Goal: Task Accomplishment & Management: Manage account settings

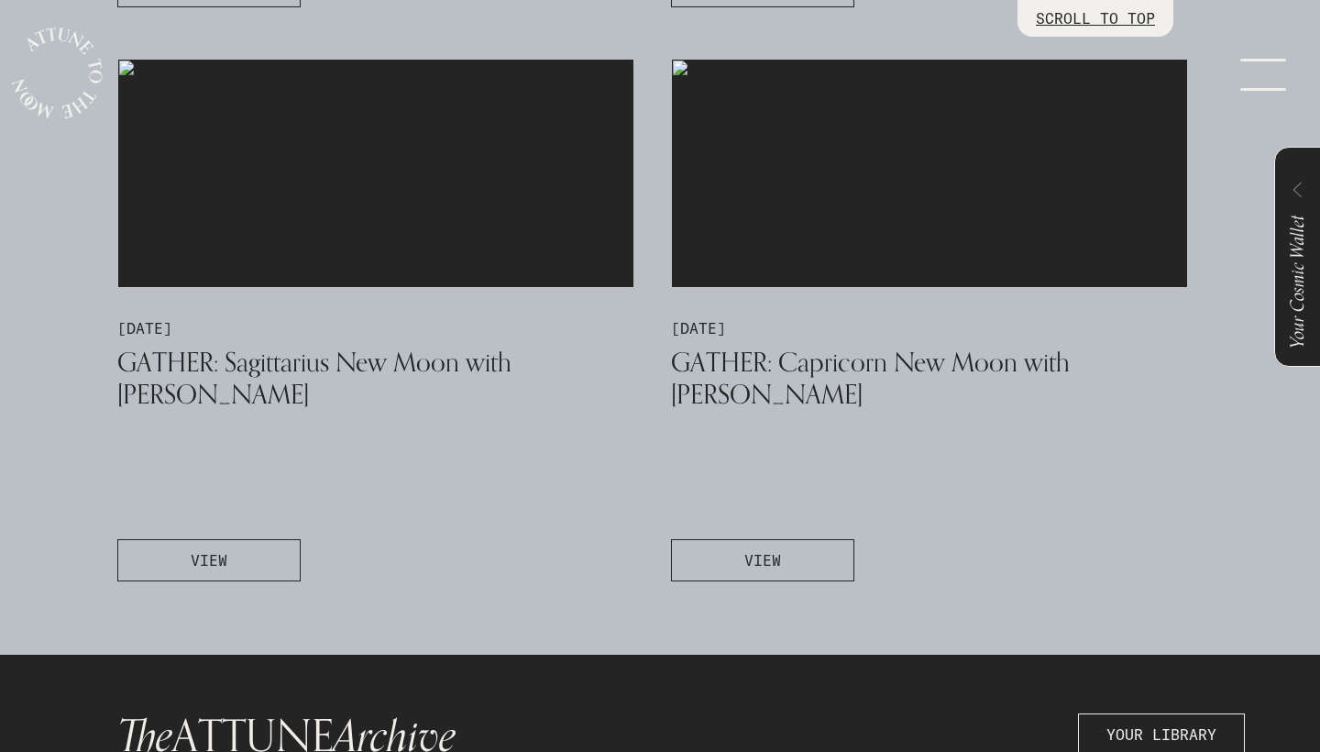
scroll to position [1638, 0]
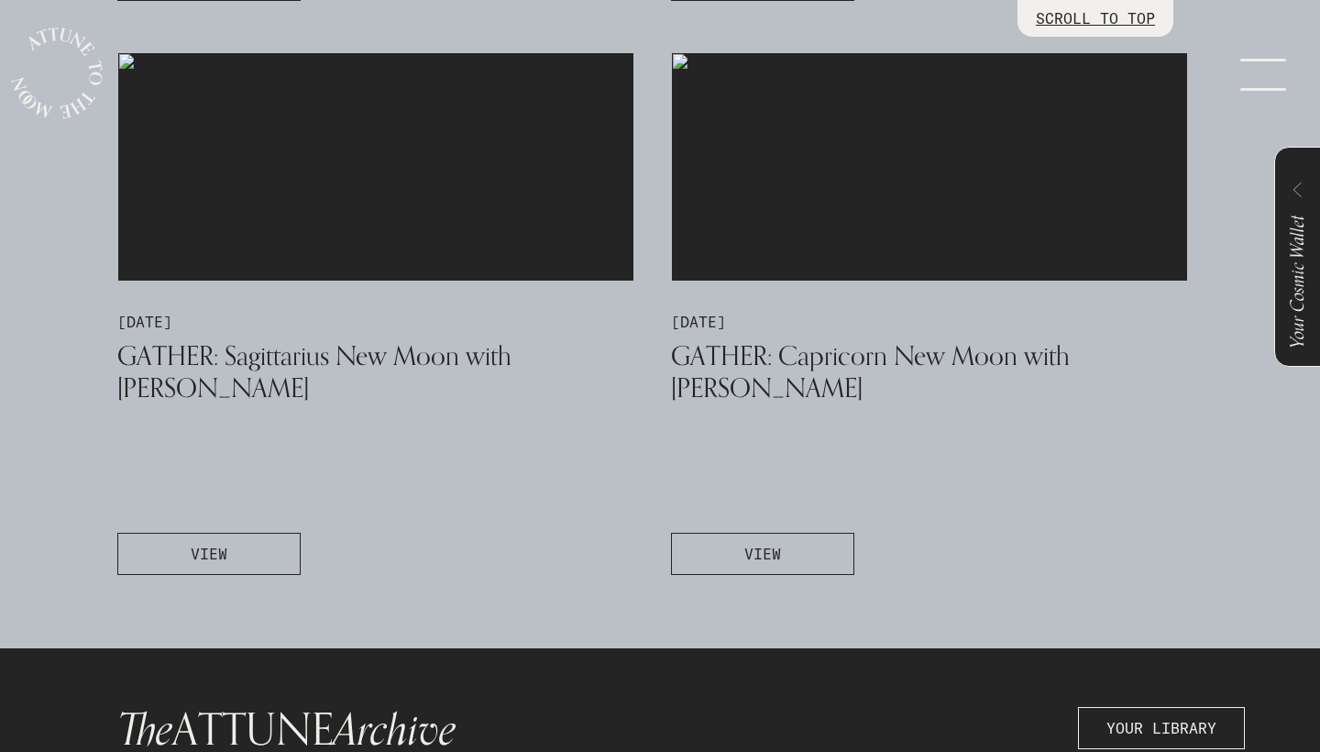
click at [1265, 74] on link "menu" at bounding box center [1275, 73] width 92 height 147
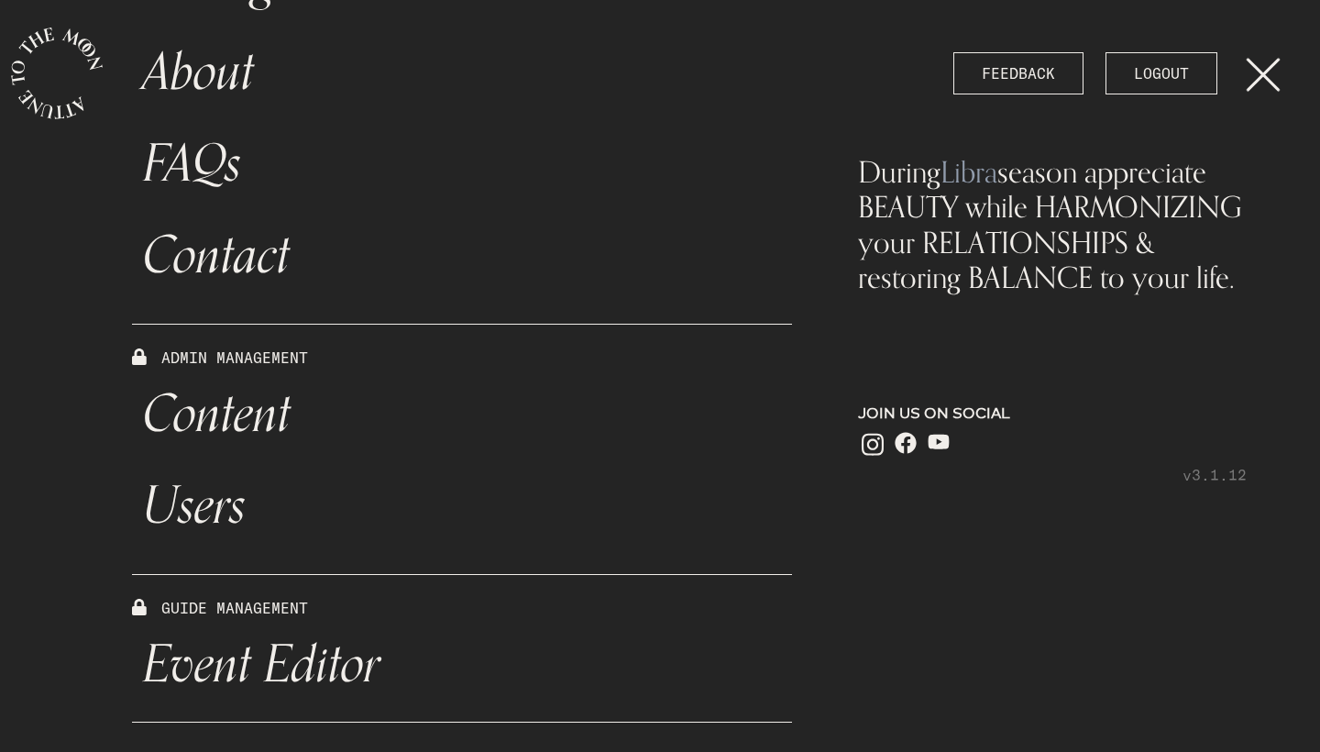
scroll to position [579, 0]
click at [283, 656] on link "Event Editor" at bounding box center [462, 665] width 660 height 92
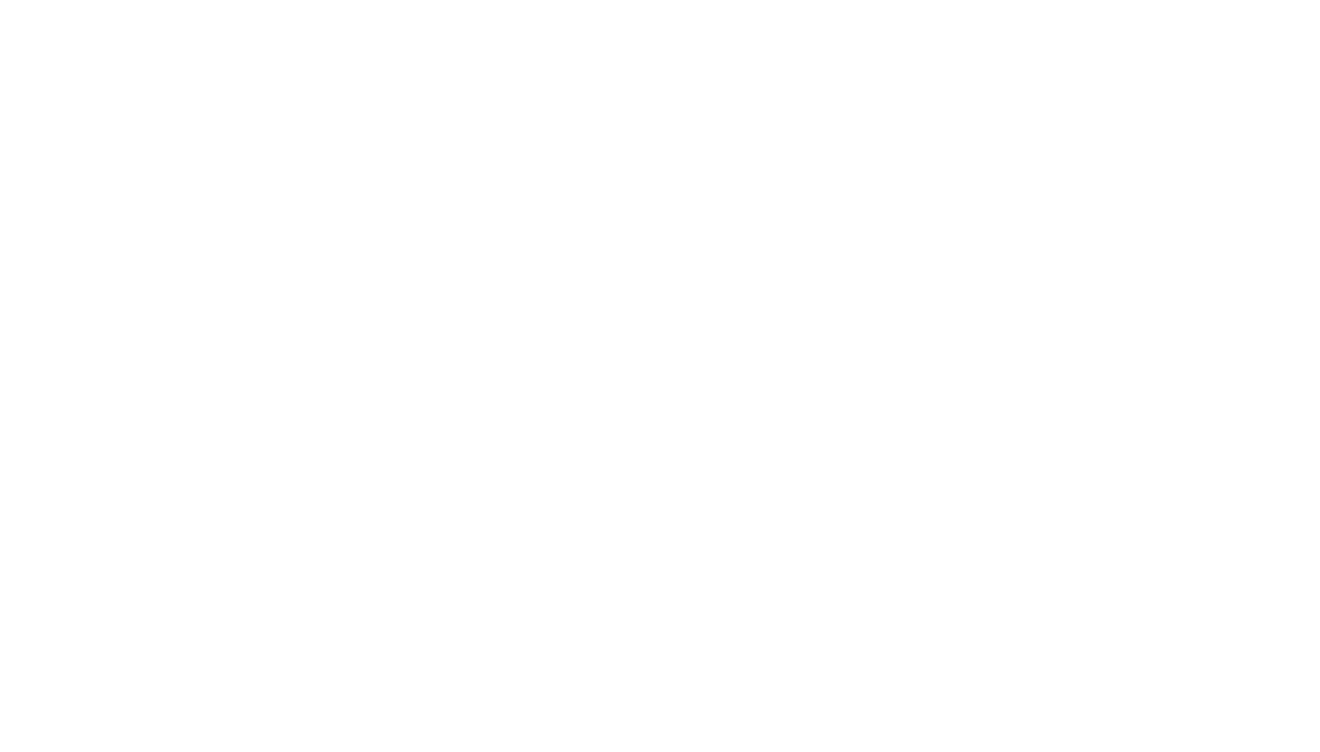
drag, startPoint x: 0, startPoint y: 0, endPoint x: 276, endPoint y: 245, distance: 368.9
click at [276, 245] on html at bounding box center [660, 376] width 1320 height 752
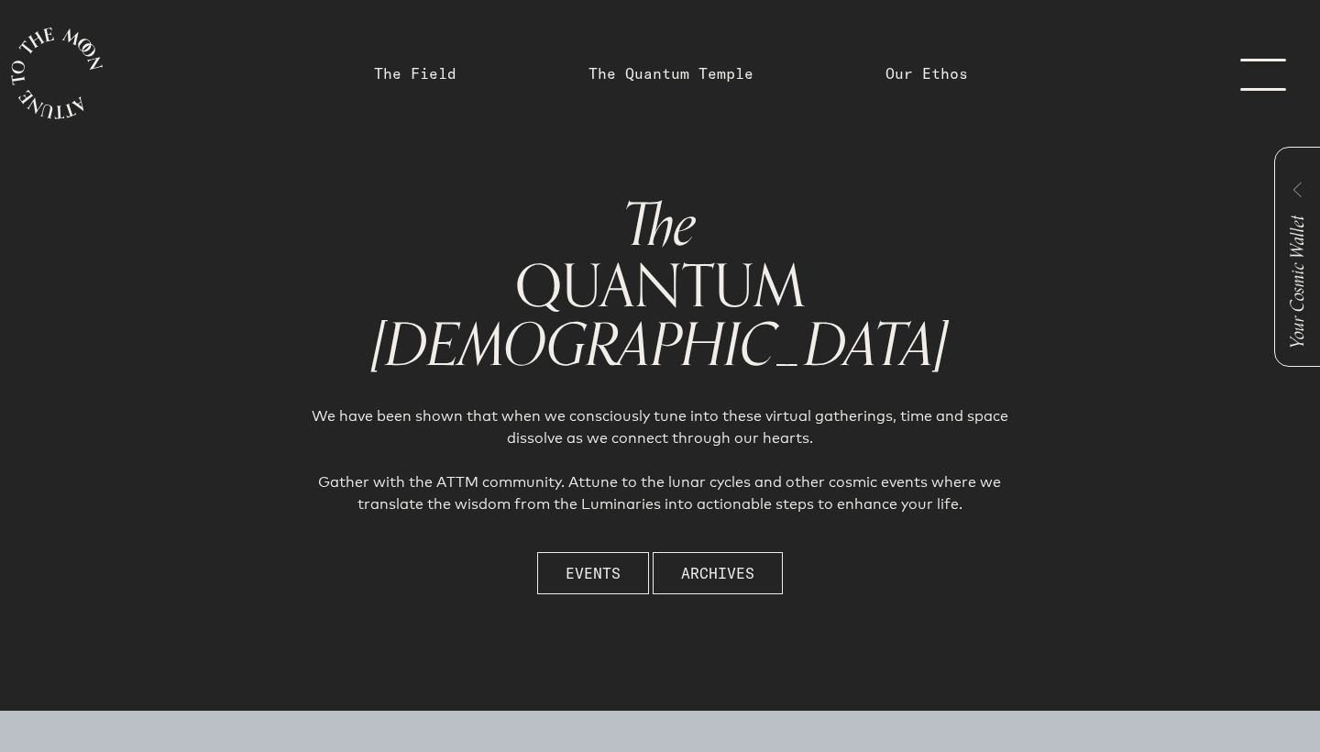
click at [1262, 76] on link "menu" at bounding box center [1275, 73] width 92 height 147
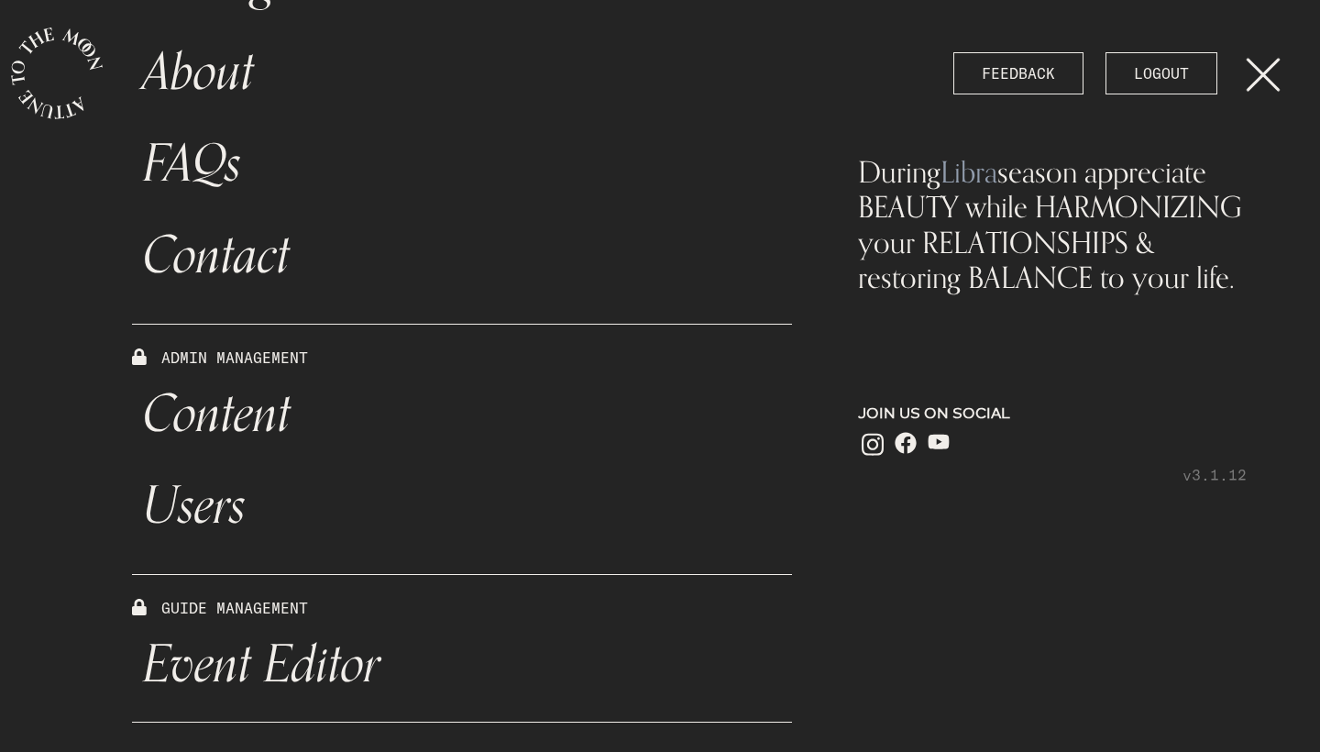
scroll to position [579, 0]
click at [299, 660] on link "Event Editor" at bounding box center [462, 665] width 660 height 92
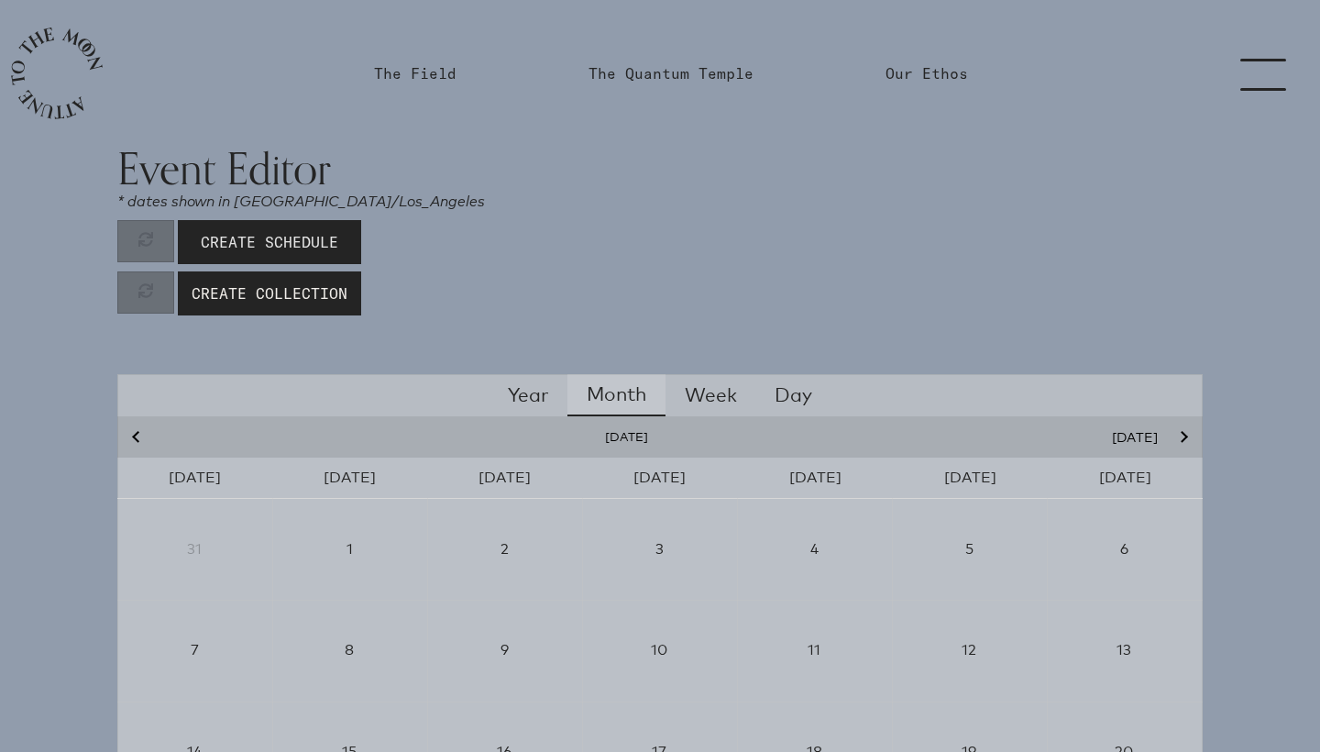
click at [304, 246] on span "Create Schedule" at bounding box center [270, 242] width 138 height 22
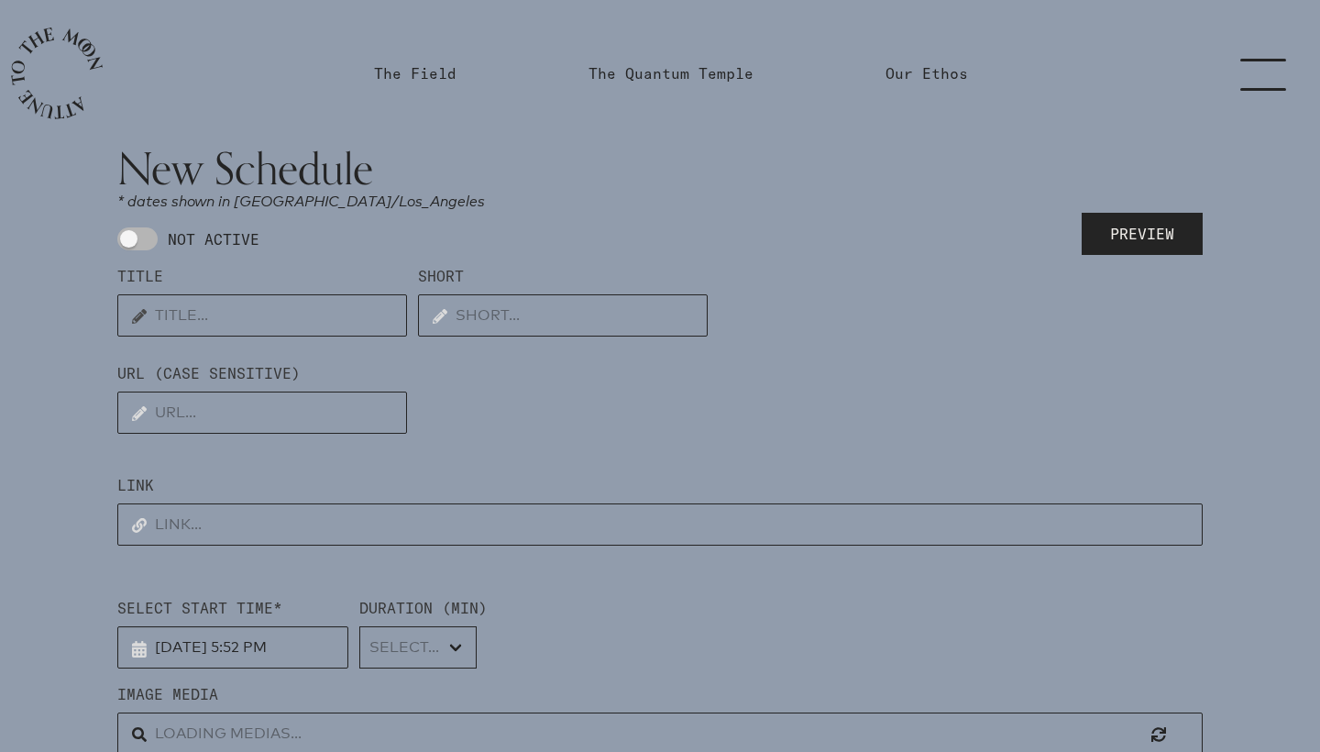
click at [274, 325] on input "text" at bounding box center [262, 315] width 290 height 42
type input "GATHER"
click at [503, 313] on input "text" at bounding box center [561, 315] width 290 height 42
type input "Aquarius New Moon ECLIPSE"
click at [267, 408] on input "text" at bounding box center [262, 413] width 290 height 42
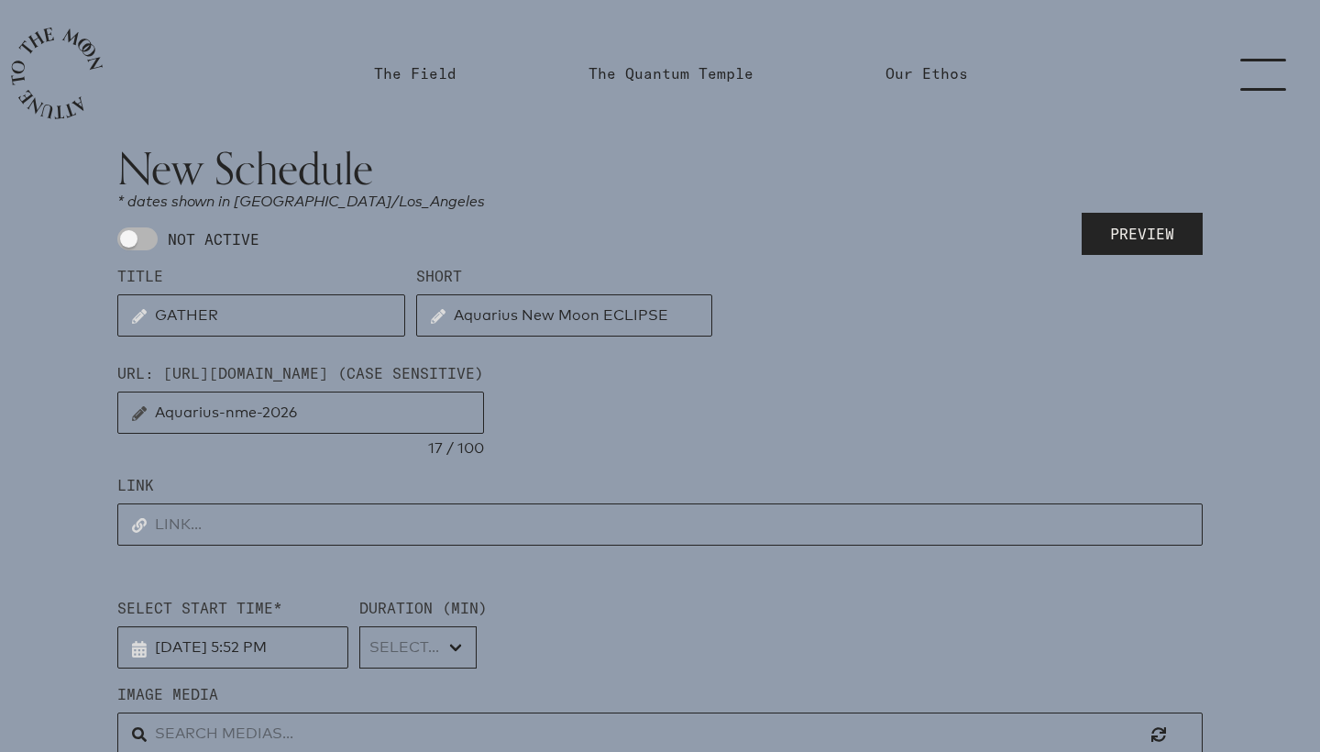
type input "Aquarius-nme-2026"
click at [314, 527] on input "text" at bounding box center [660, 524] width 1086 height 42
paste input "https://us02web.zoom.us/j/82488784504"
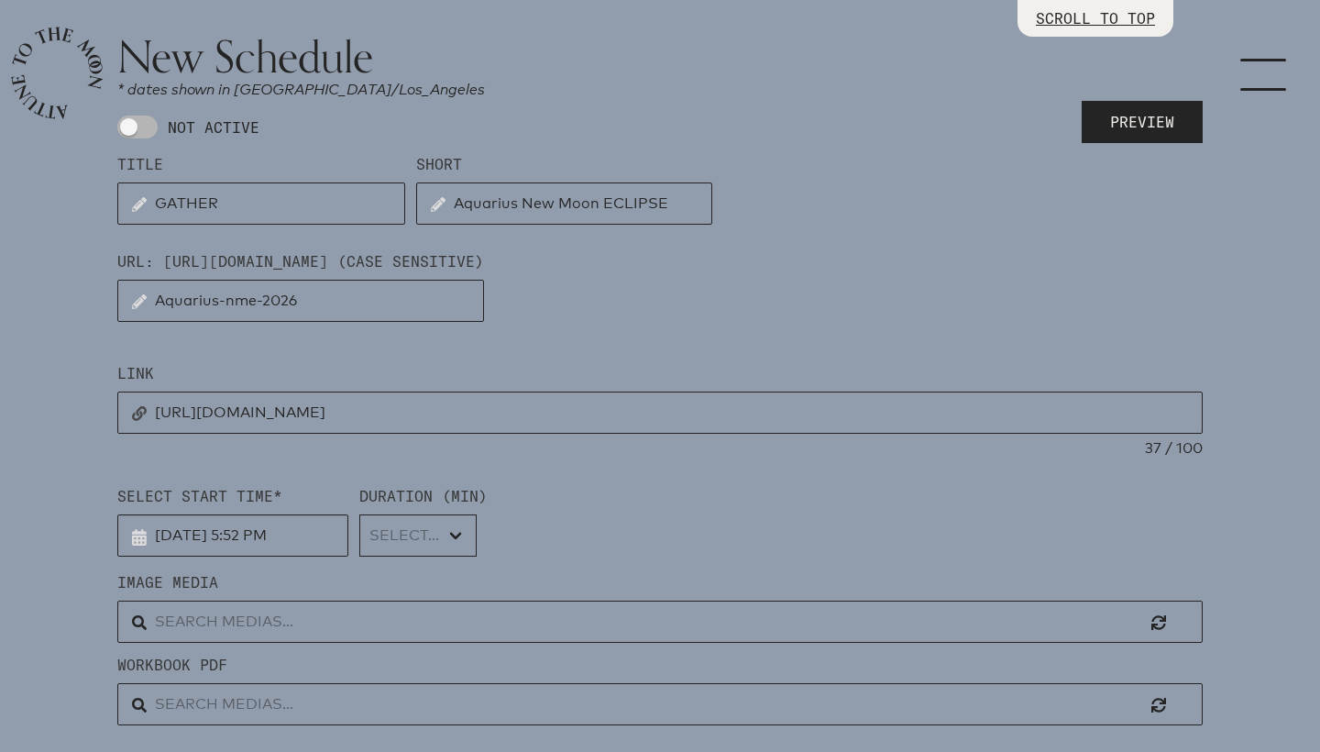
scroll to position [302, 0]
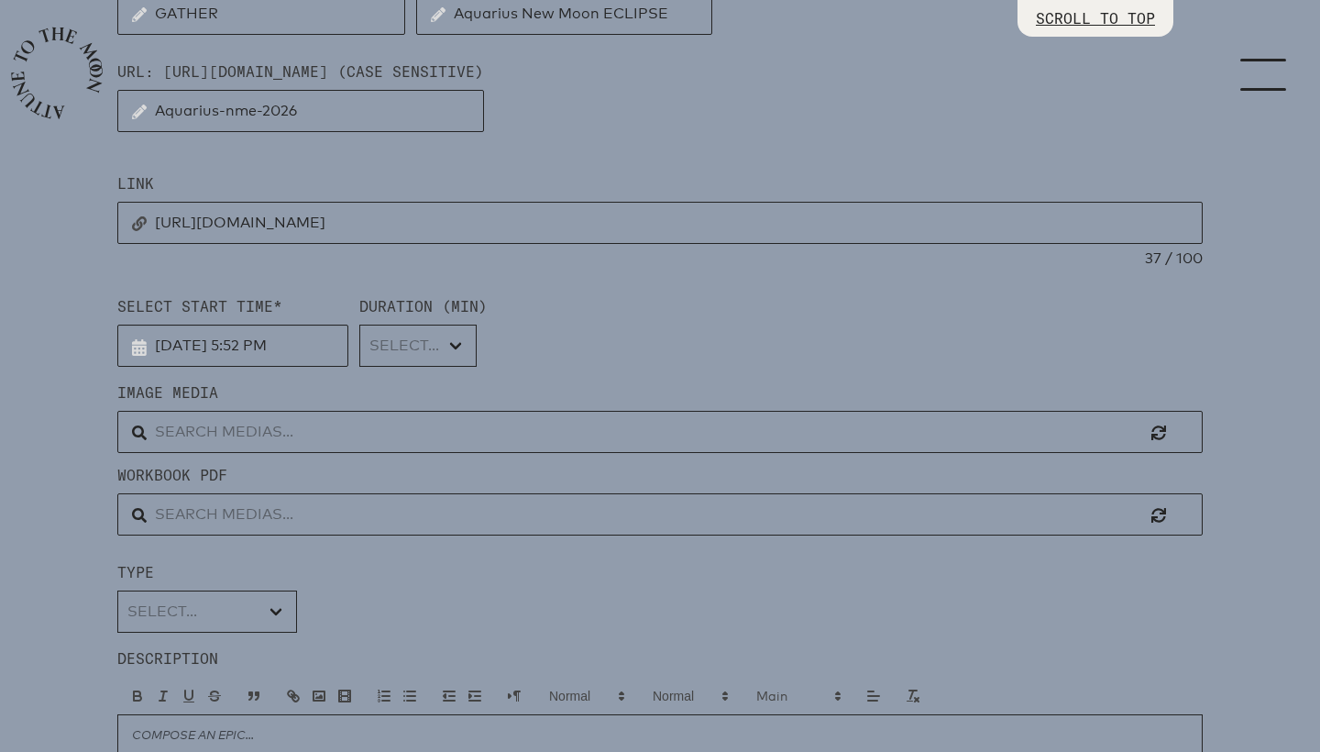
type input "https://us02web.zoom.us/j/82488784504"
click at [248, 343] on input "9/30/2025, 5:52 PM" at bounding box center [232, 346] width 231 height 42
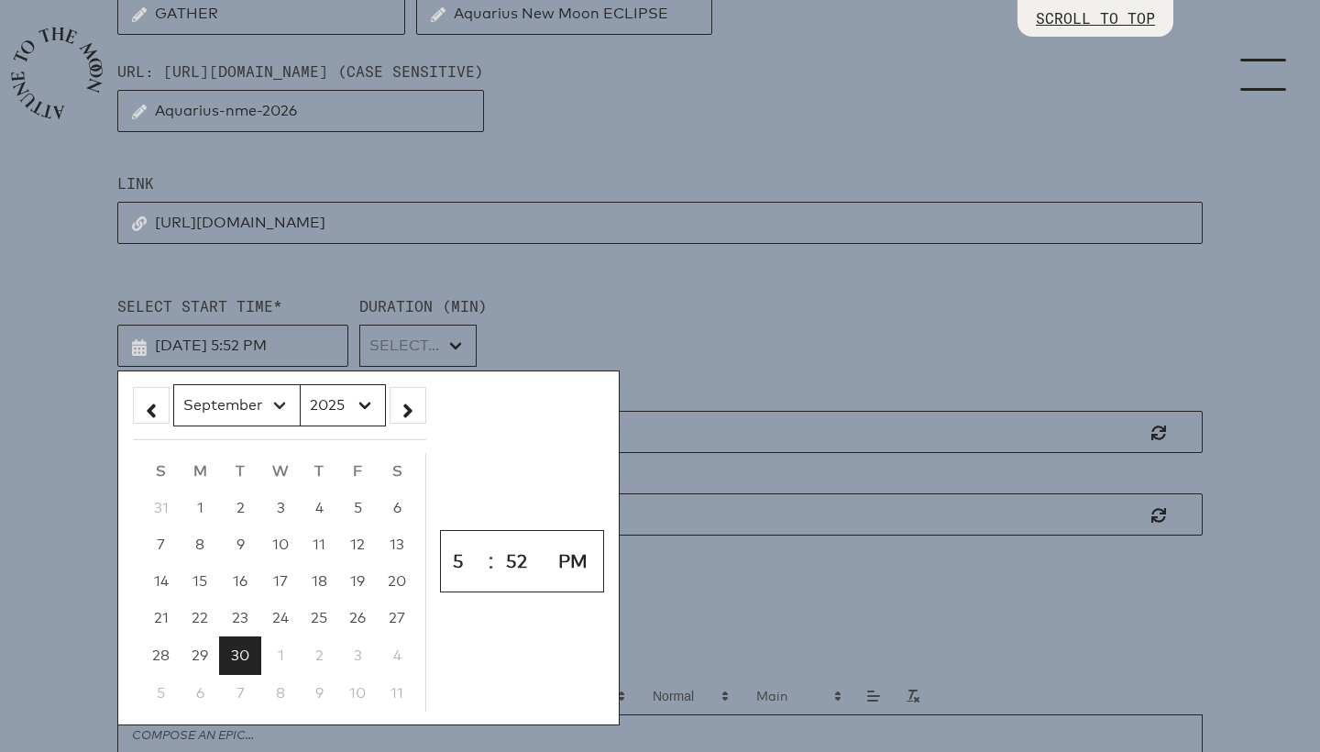
select select "1"
select select "2026"
click at [312, 546] on span "12" at bounding box center [316, 543] width 15 height 17
type input "2/12/2026, 5:52 PM"
select select "23"
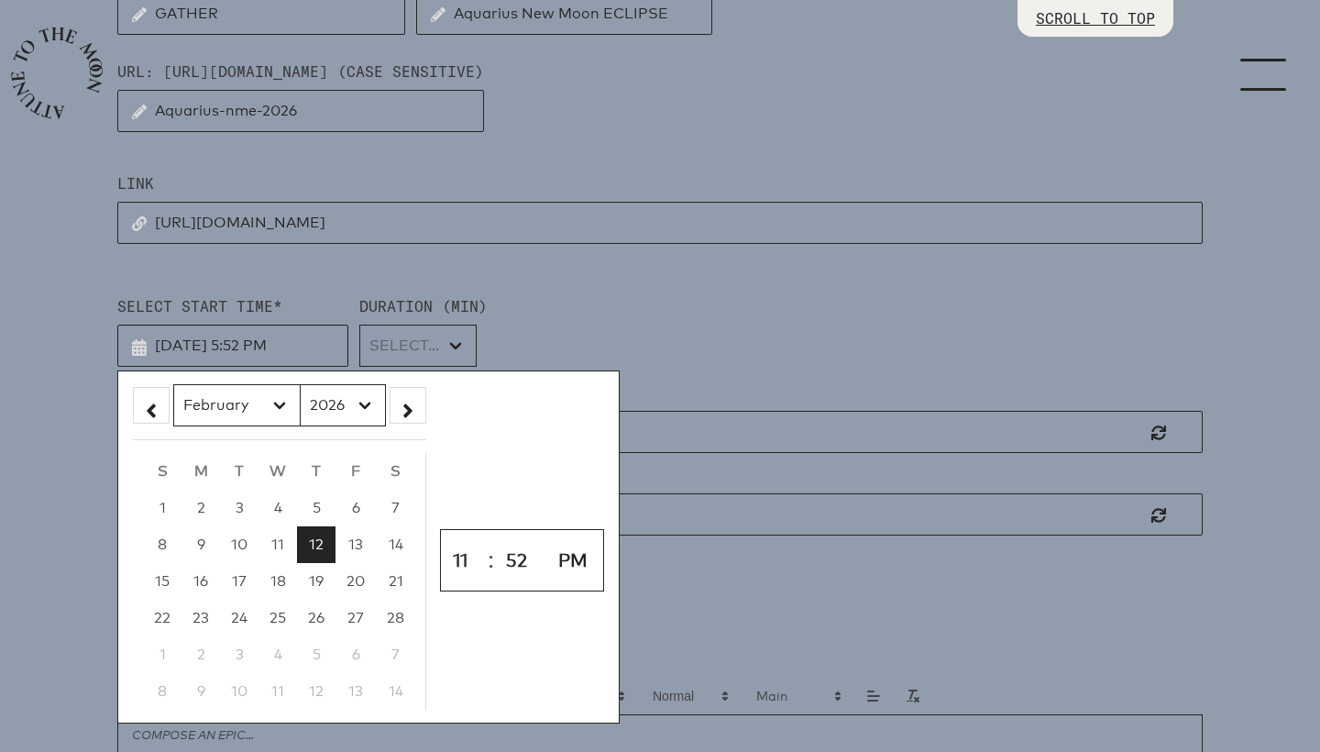
type input "2/12/2026, 11:52 PM"
select select "0"
type input "2/12/2026, 11:00 PM"
select select "AM"
type input "2/12/2026, 11:00 AM"
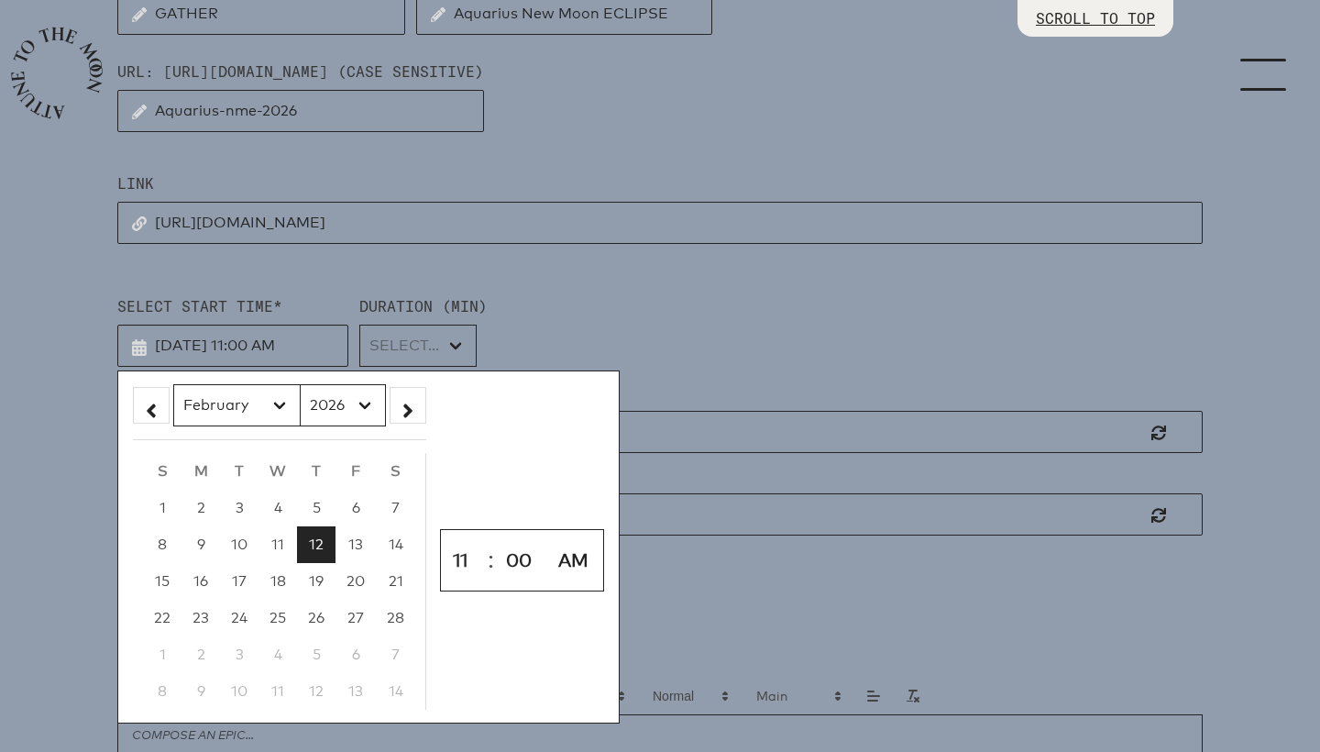
select select "11"
select select "4500"
click at [612, 342] on div "Select Start Time* 2/12/2026, 11:00 AM January February March April May June Ju…" at bounding box center [660, 331] width 1086 height 72
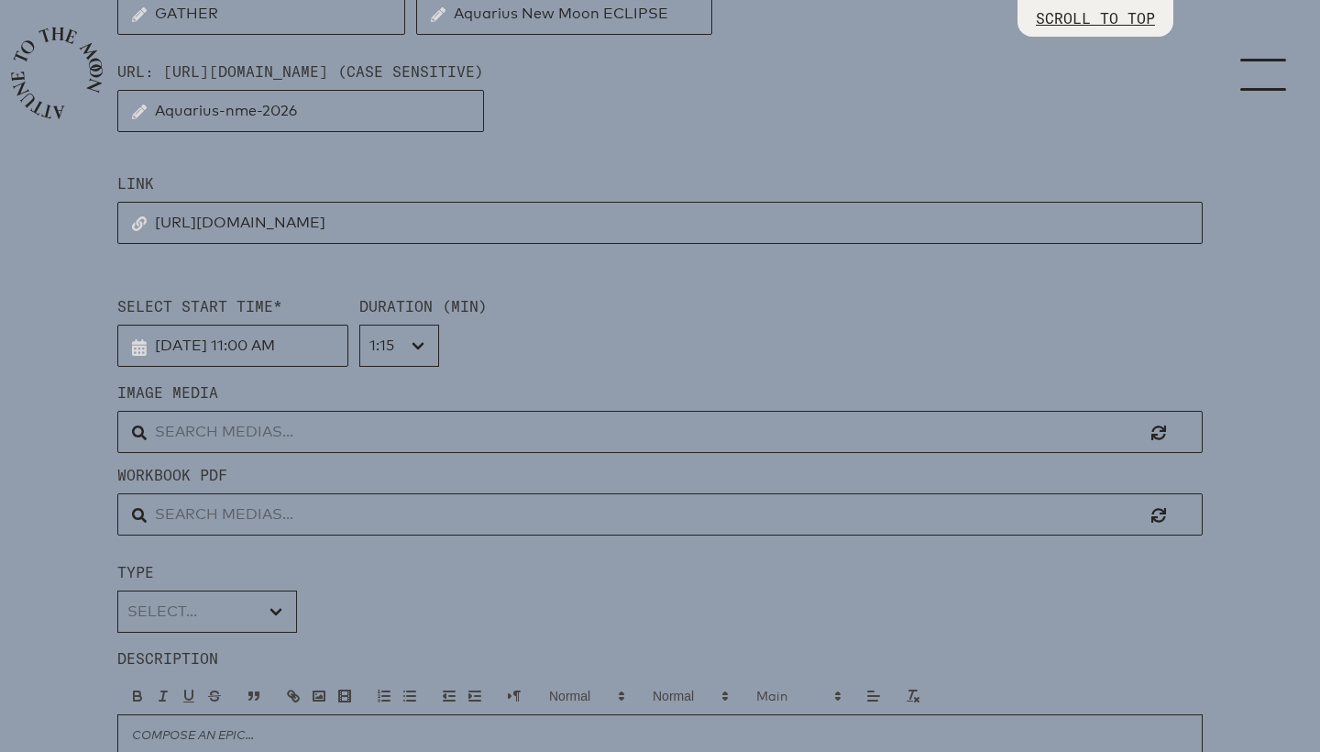
click at [229, 436] on input "text" at bounding box center [660, 432] width 1086 height 42
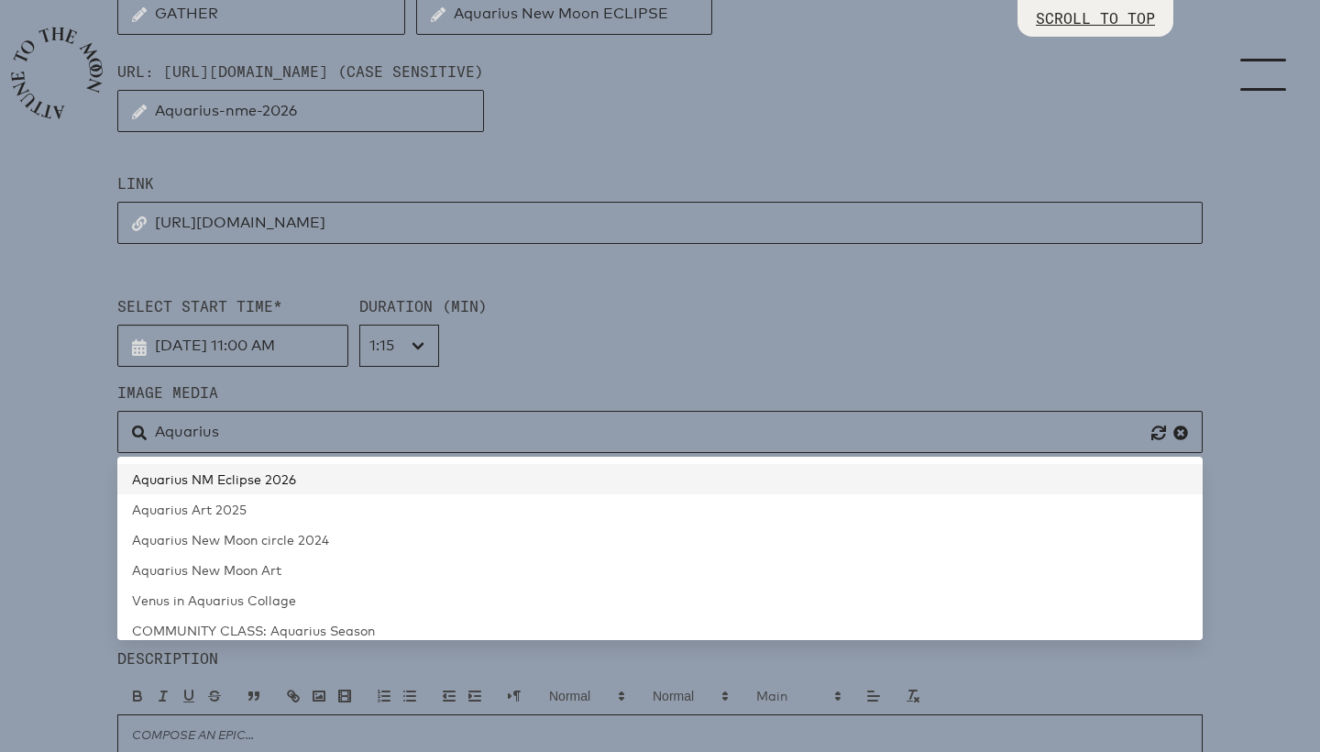
drag, startPoint x: 191, startPoint y: 466, endPoint x: 177, endPoint y: 478, distance: 18.2
click at [177, 478] on span "Aquarius NM Eclipse 2026" at bounding box center [214, 479] width 164 height 16
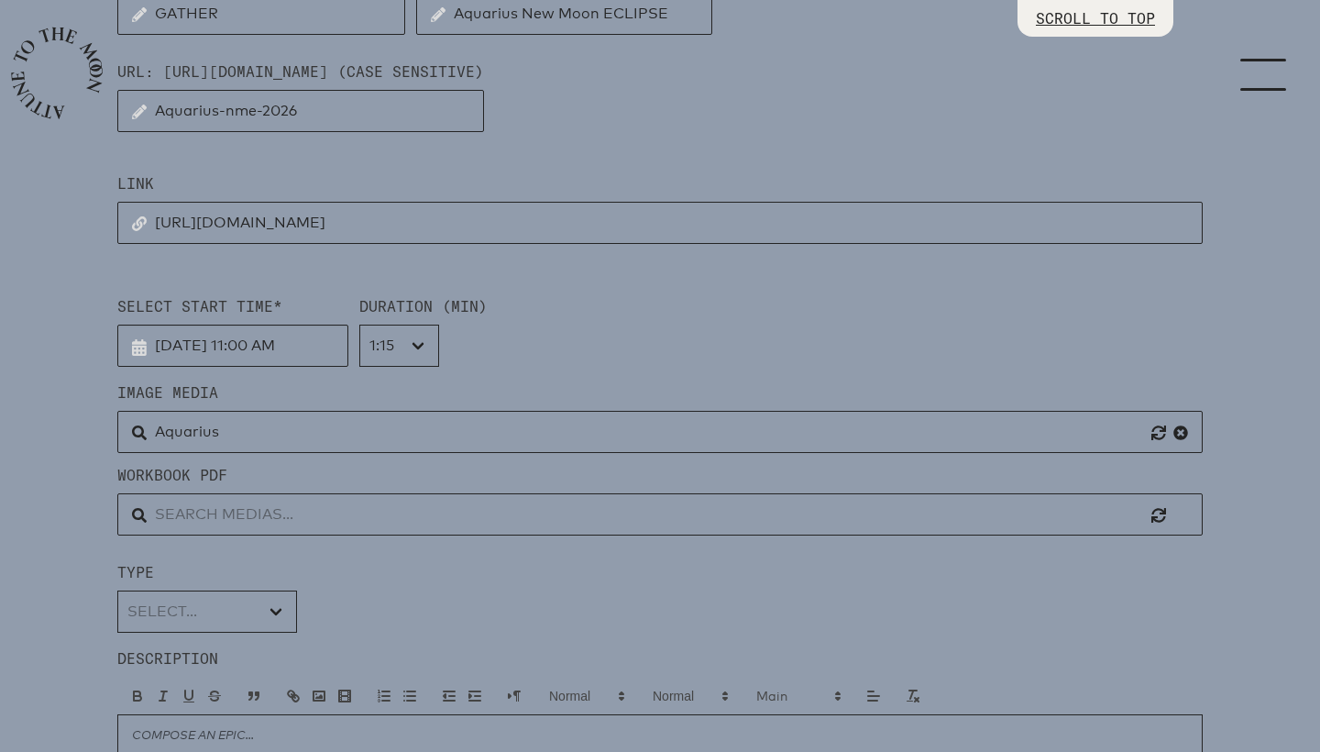
type input "Aquarius NM Eclipse 2026"
select select "Moon Circle"
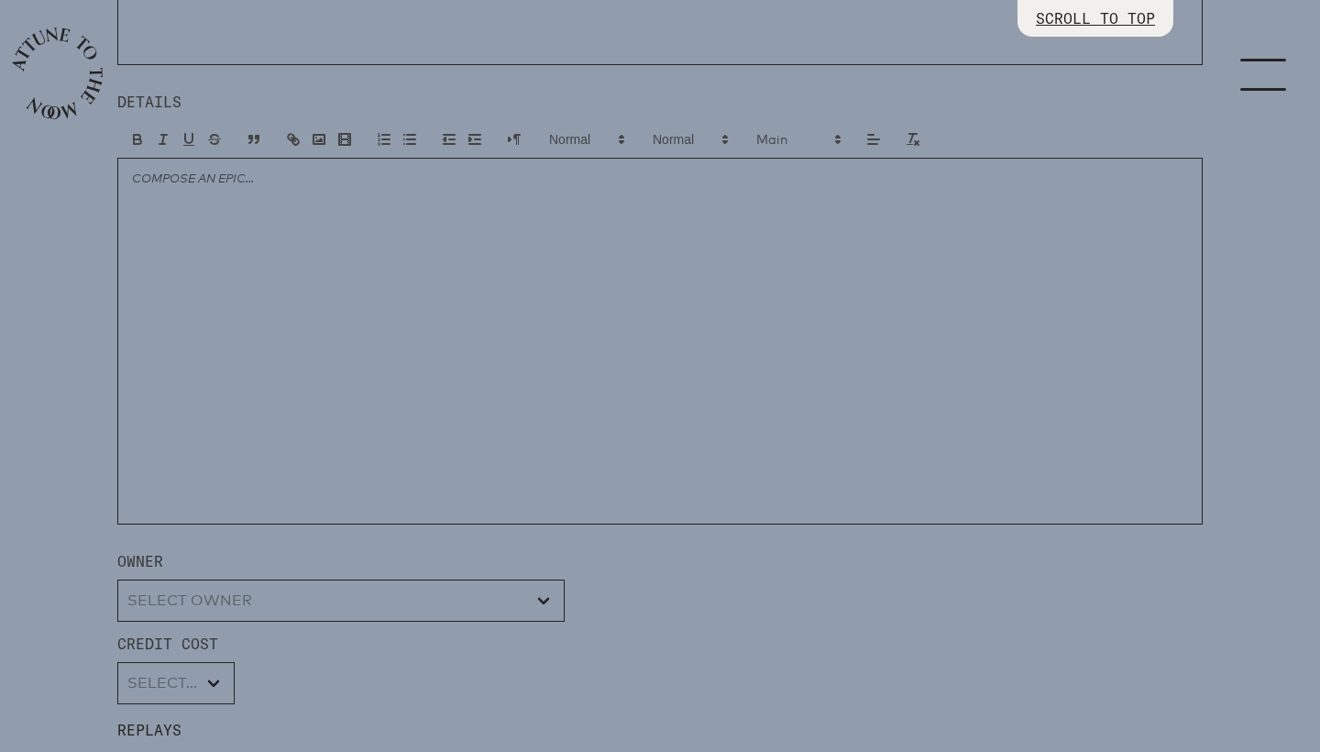
scroll to position [1351, 0]
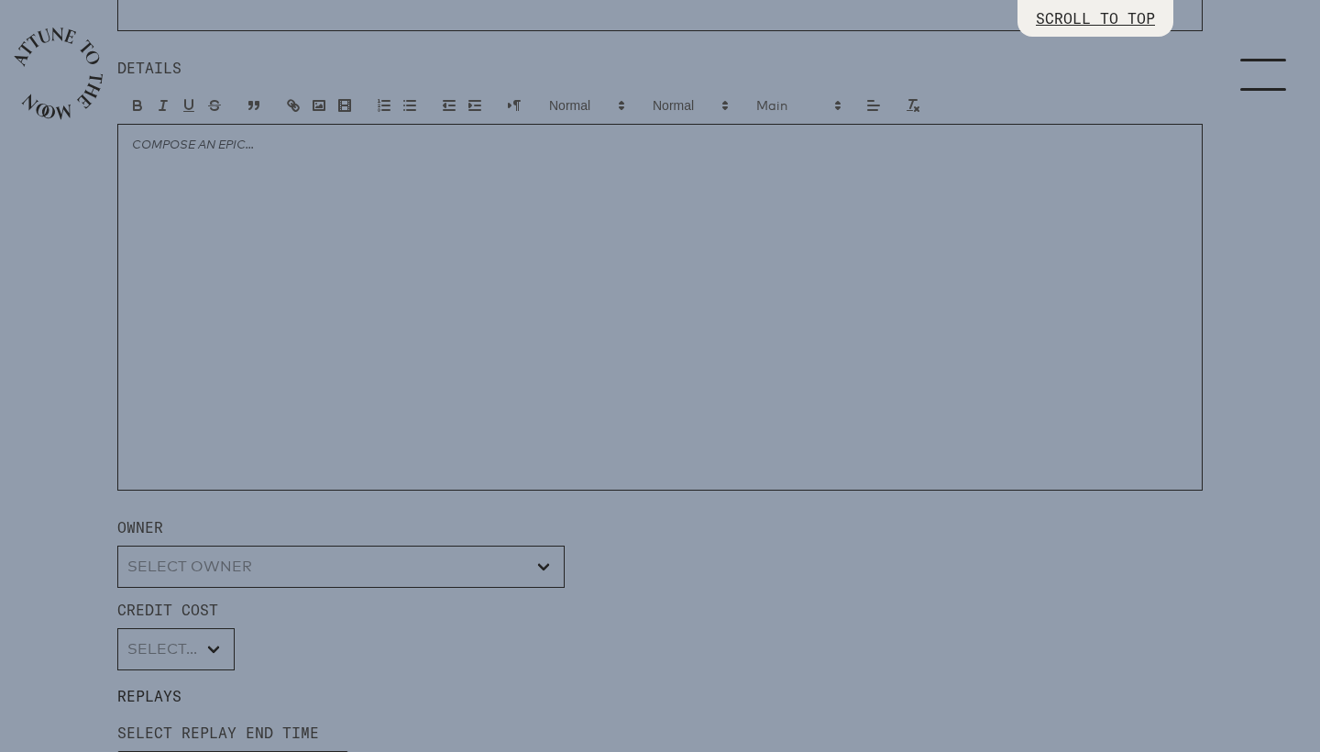
click at [454, 381] on div at bounding box center [660, 307] width 1086 height 367
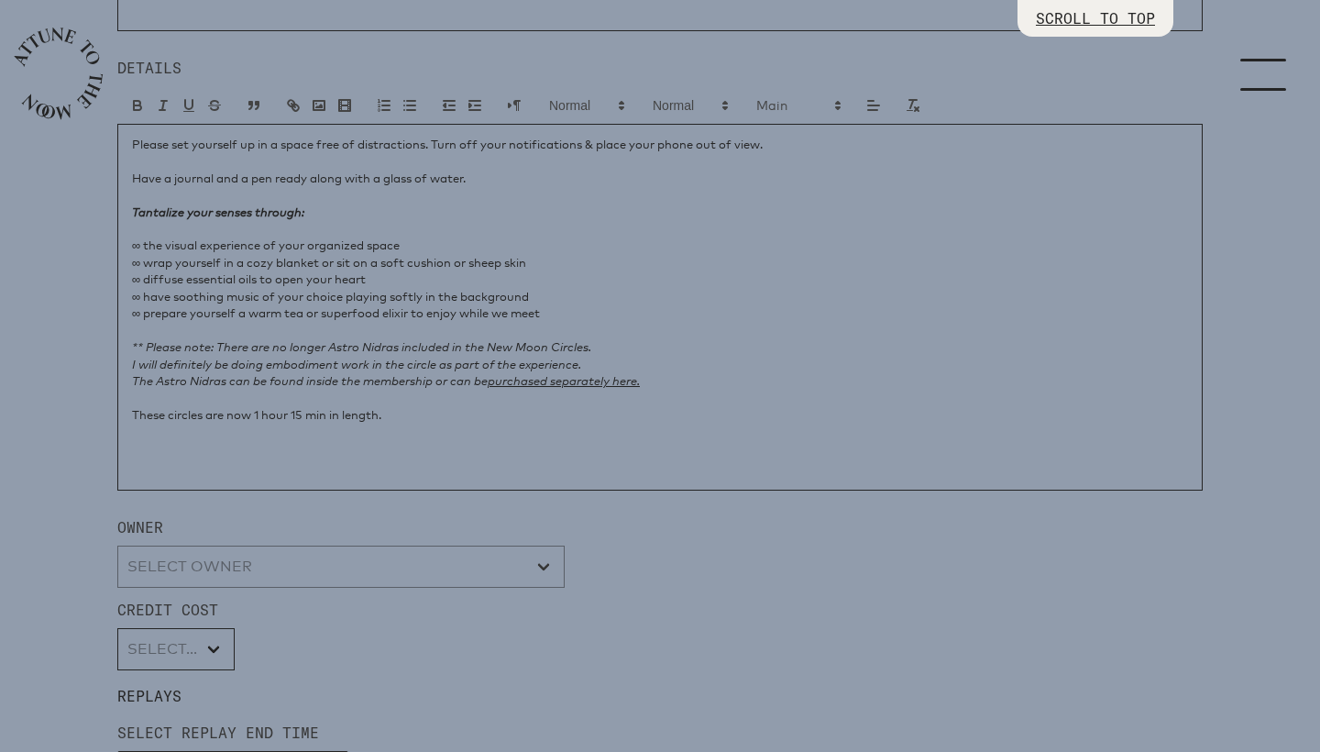
select select "wt5MRi9amjesYzz3xPxkkeuMjBr1"
click at [257, 412] on p "These circles are now 1 hour 15 min in length." at bounding box center [660, 414] width 1056 height 17
select select "2"
click at [290, 669] on div "Credit Cost 0 1 2 3 4 5 6 7 8 9 10 11 12 13 14 15 16 17 18 19 20 21 22 23 24 25…" at bounding box center [660, 635] width 1086 height 72
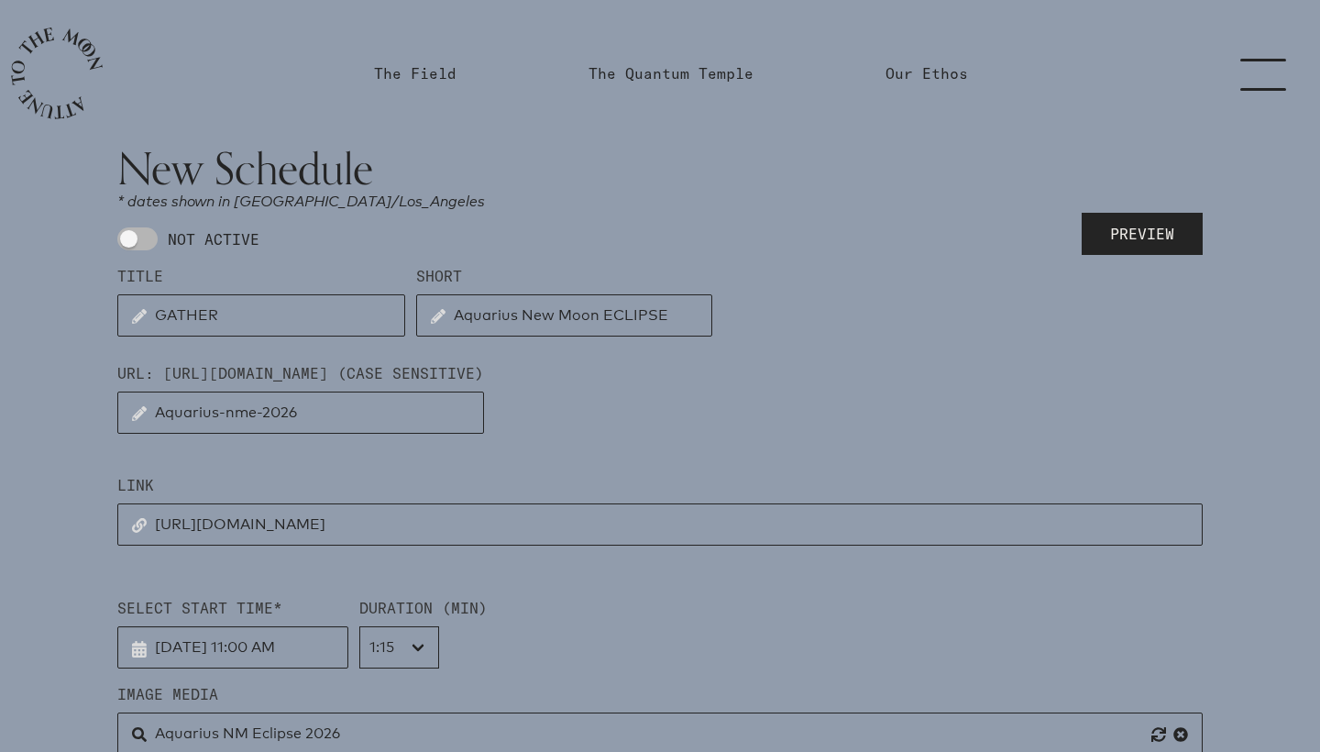
scroll to position [0, 0]
click at [152, 237] on span at bounding box center [137, 238] width 40 height 23
click at [129, 237] on input "NOT ACTIVE" at bounding box center [123, 239] width 12 height 12
checkbox input "true"
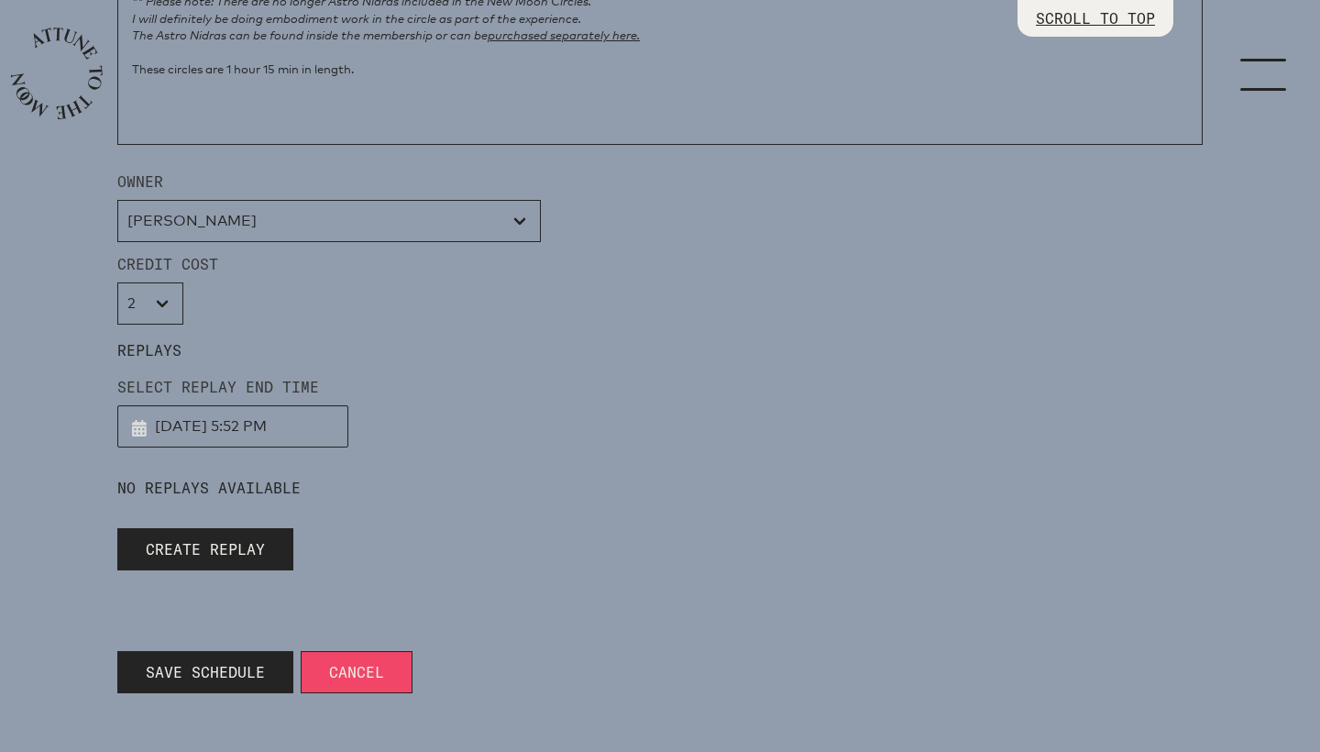
scroll to position [1699, 0]
click at [203, 681] on span "Save Schedule" at bounding box center [205, 672] width 119 height 22
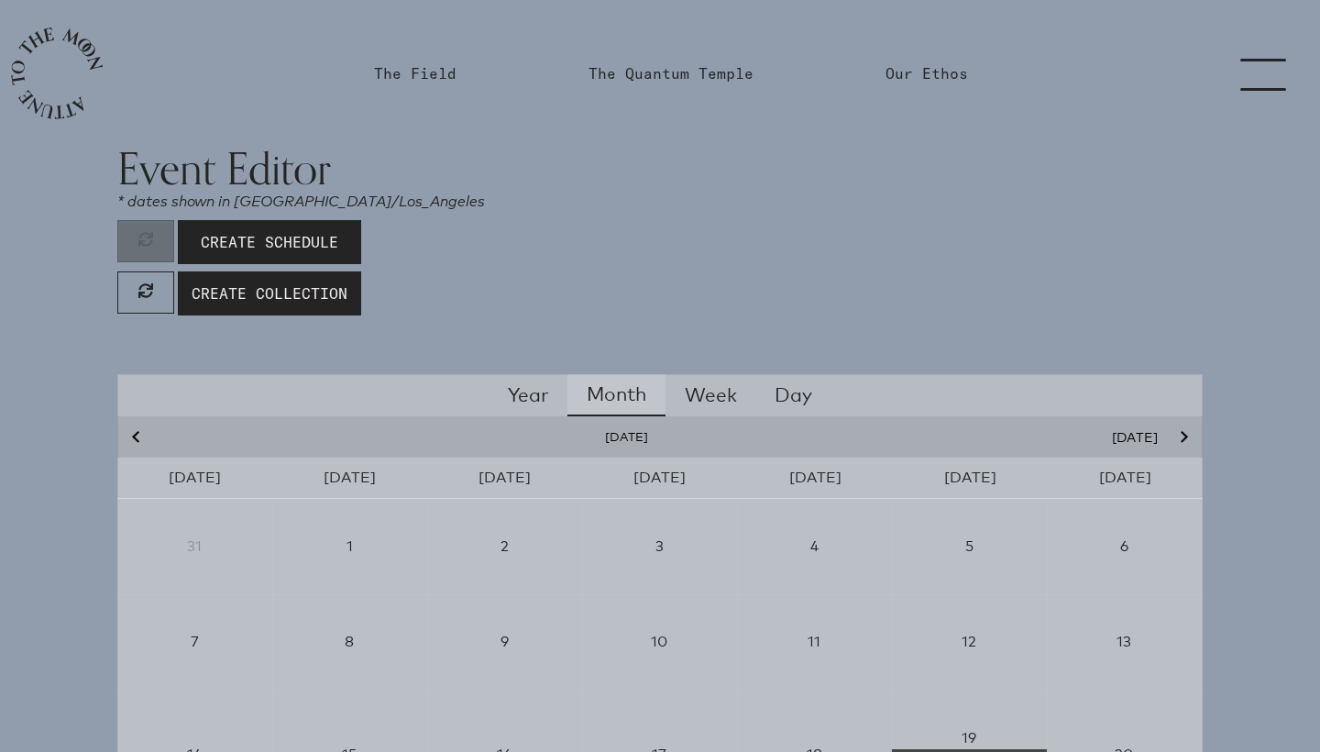
scroll to position [0, 0]
click at [665, 71] on link "The Quantum Temple" at bounding box center [671, 73] width 165 height 22
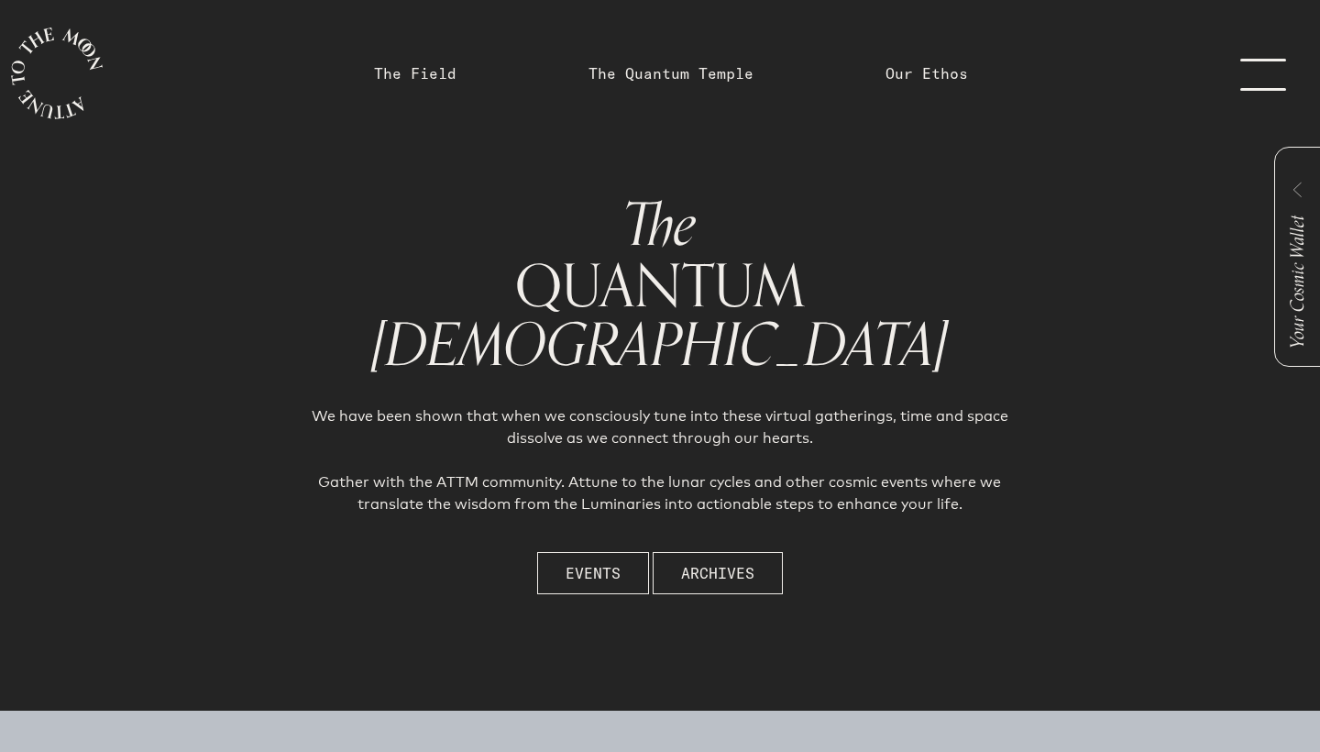
click at [1268, 82] on link "menu" at bounding box center [1275, 73] width 92 height 147
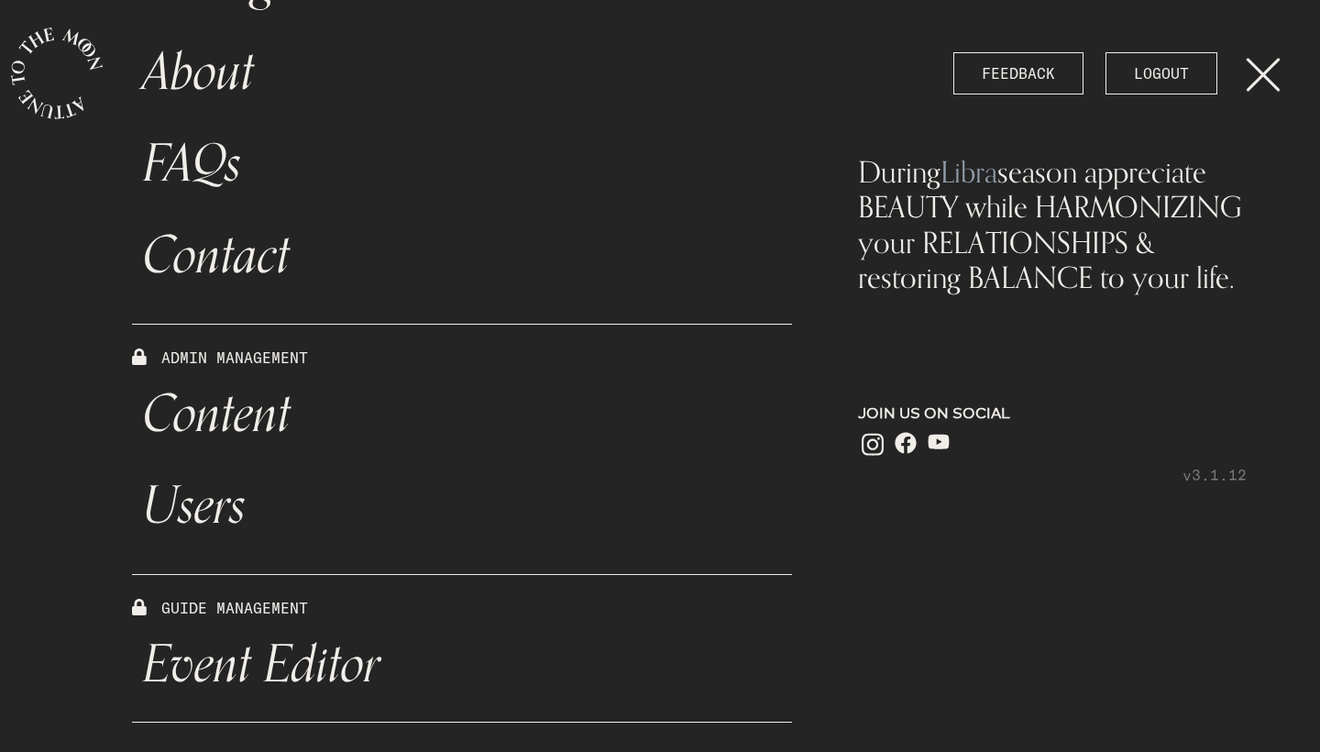
click at [293, 663] on link "Event Editor" at bounding box center [462, 665] width 660 height 92
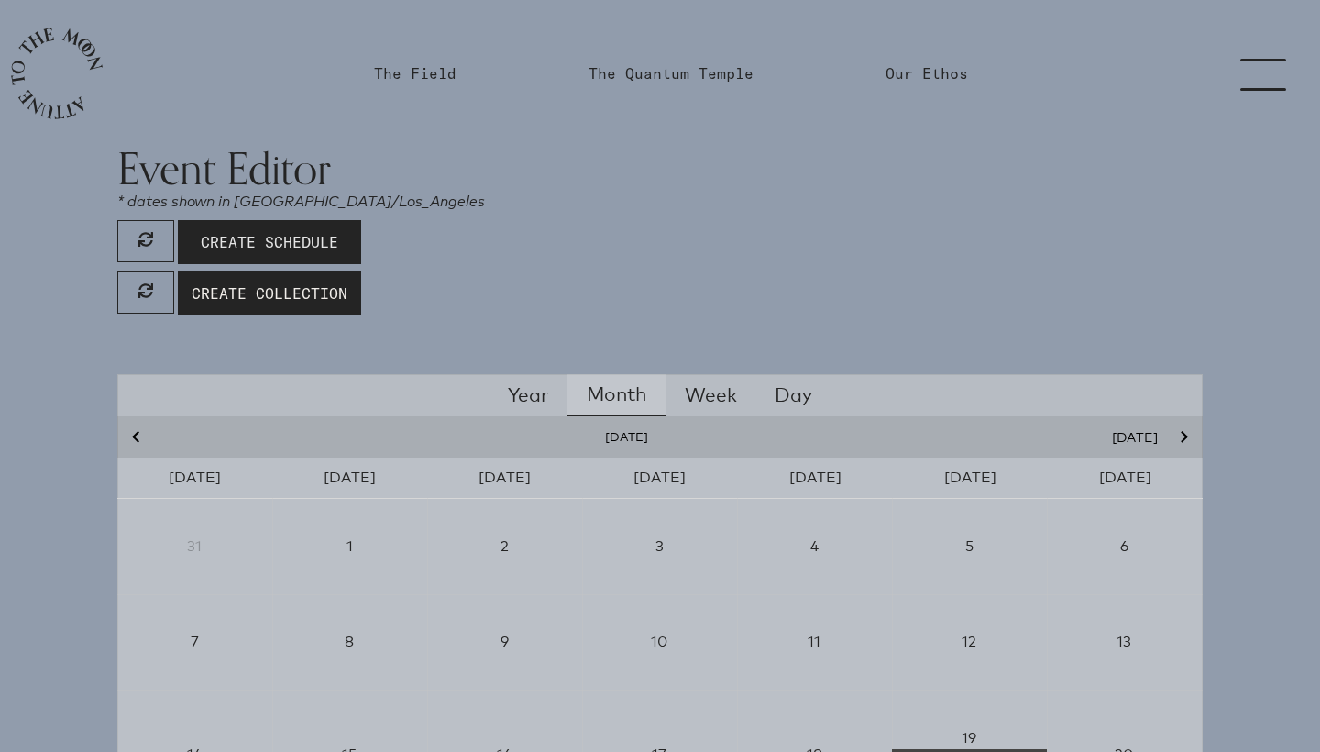
click at [263, 248] on span "Create Schedule" at bounding box center [270, 242] width 138 height 22
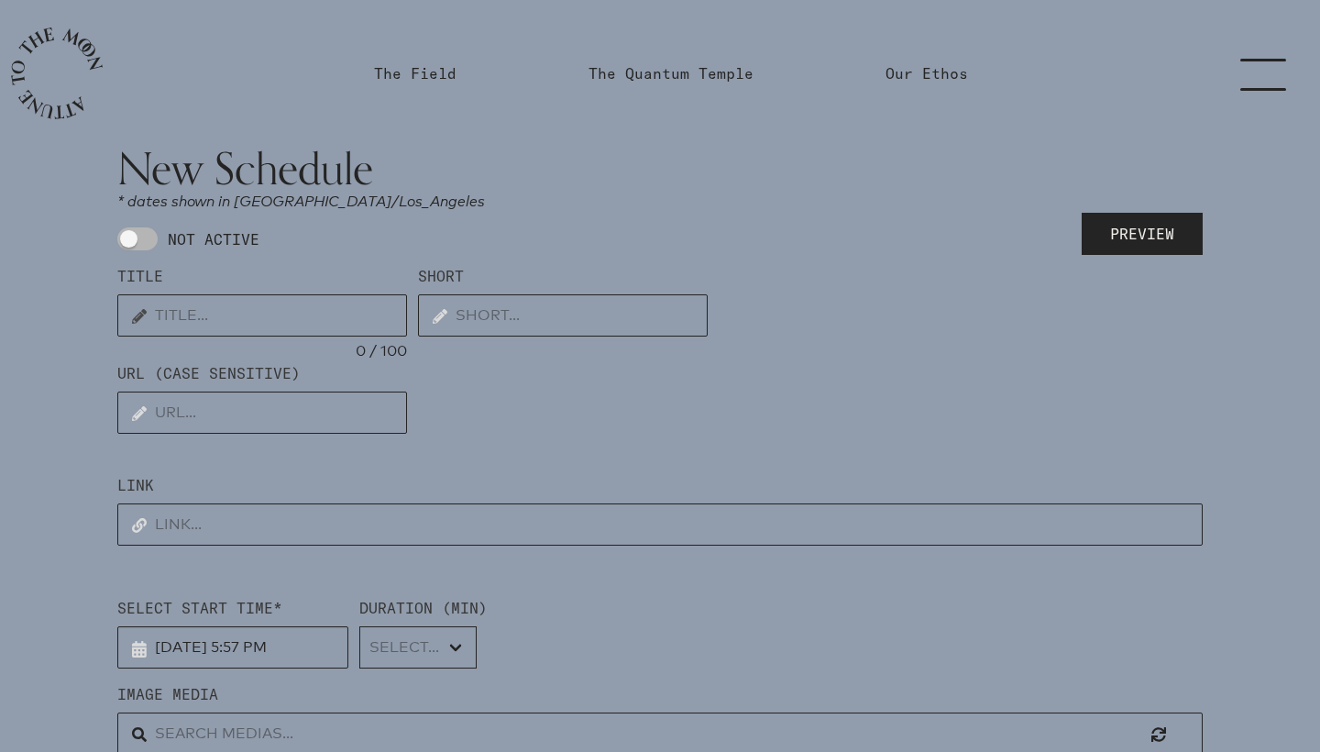
click at [222, 312] on input "text" at bounding box center [262, 315] width 290 height 42
type input "GATHER"
click at [490, 308] on input "text" at bounding box center [561, 315] width 290 height 42
type input "Pisces New Moon Circle"
click at [276, 416] on input "text" at bounding box center [262, 413] width 290 height 42
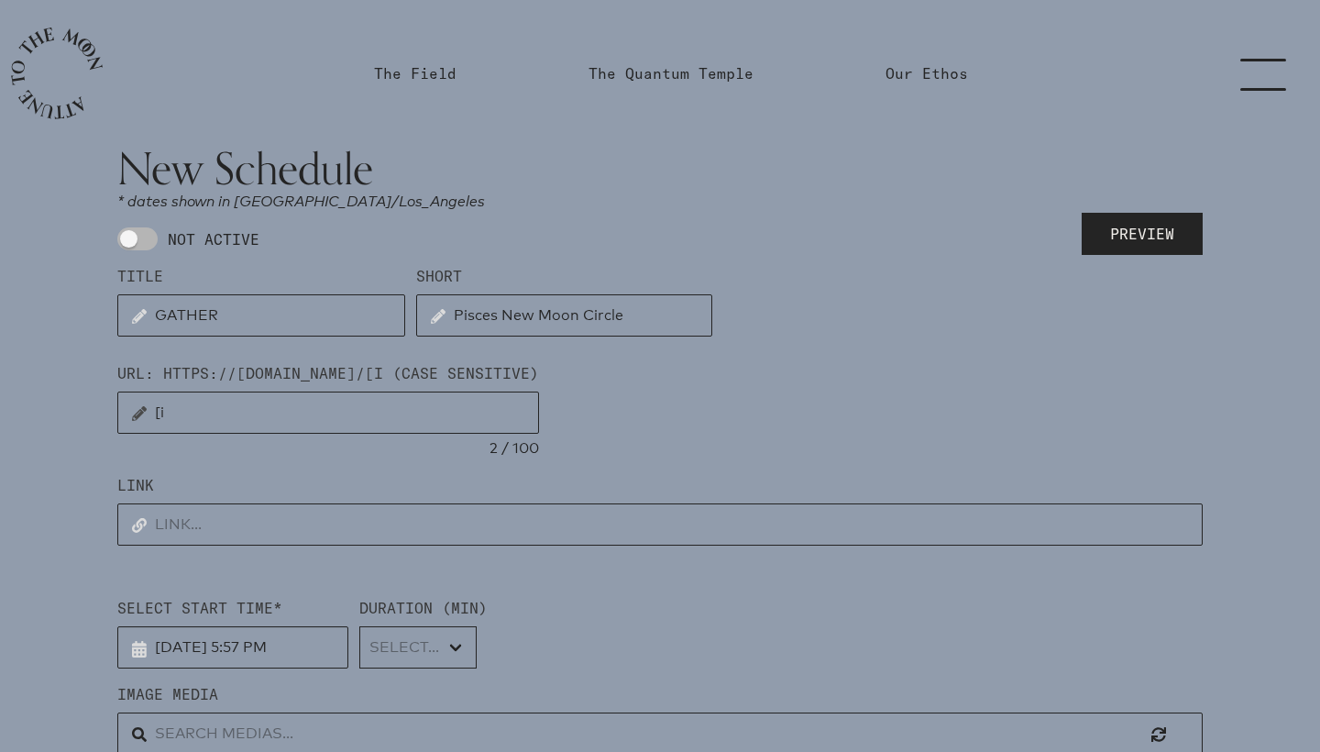
type input "["
type input "pisces-nm-2026"
click at [246, 524] on input "text" at bounding box center [660, 524] width 1086 height 42
click at [303, 524] on input "text" at bounding box center [660, 524] width 1086 height 42
paste input "https://us02web.zoom.us/j/82488784504"
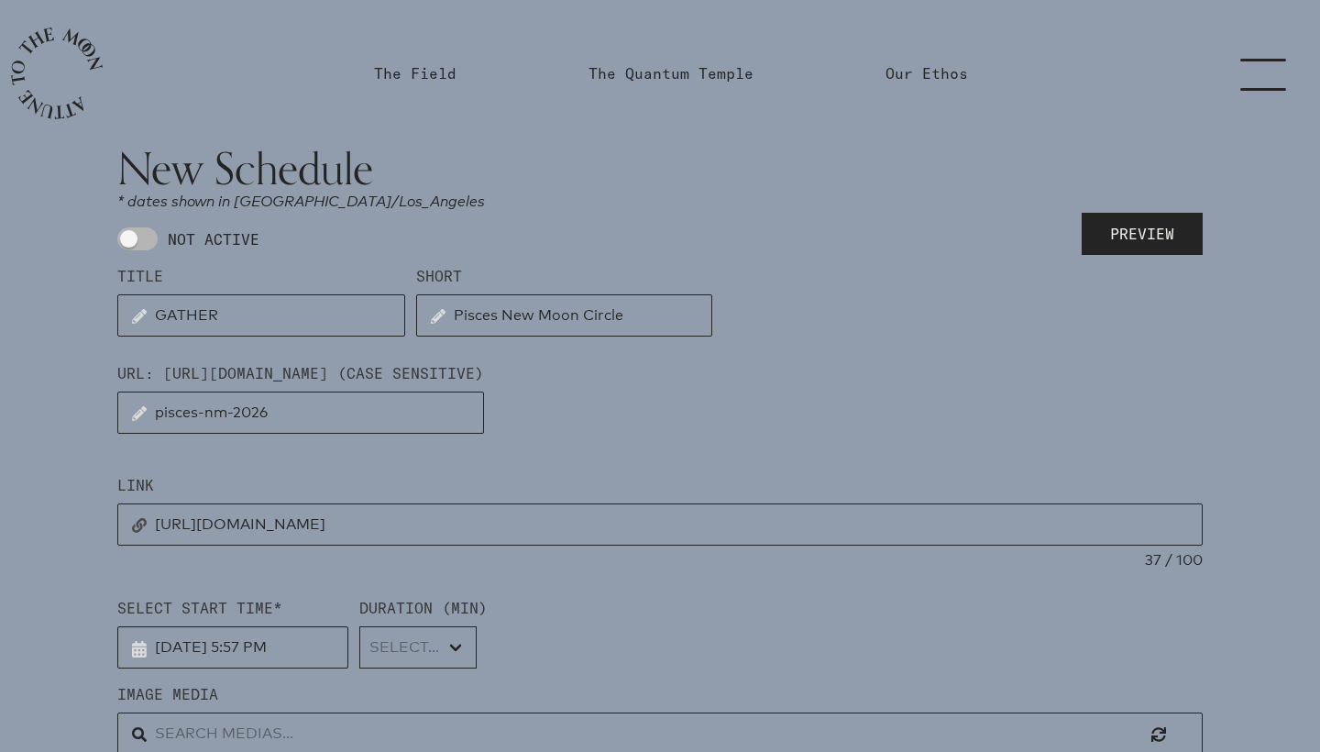
type input "https://us02web.zoom.us/j/82488784504"
click at [237, 644] on input "9/30/2025, 5:57 PM" at bounding box center [232, 647] width 231 height 42
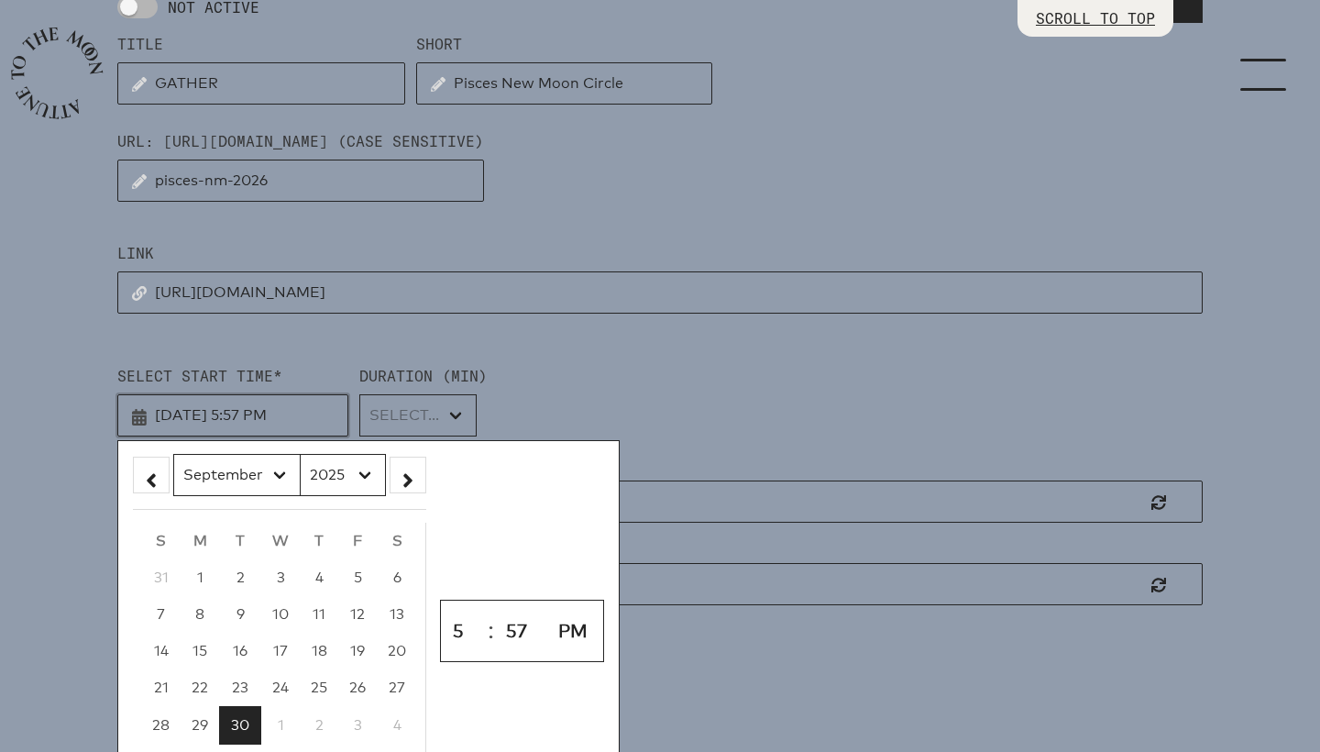
scroll to position [327, 0]
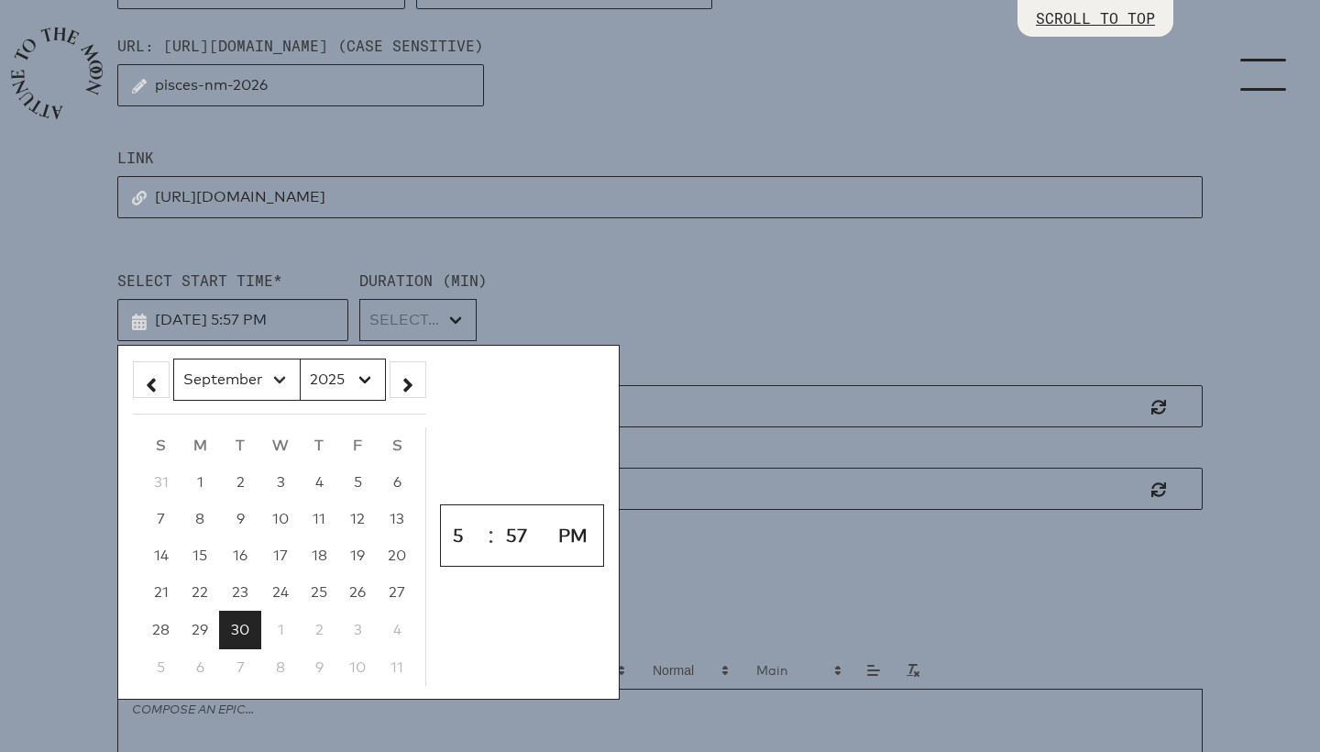
select select "2"
select select "2026"
click at [197, 557] on span "16" at bounding box center [200, 554] width 15 height 17
type input "3/16/2026, 5:57 PM"
select select "23"
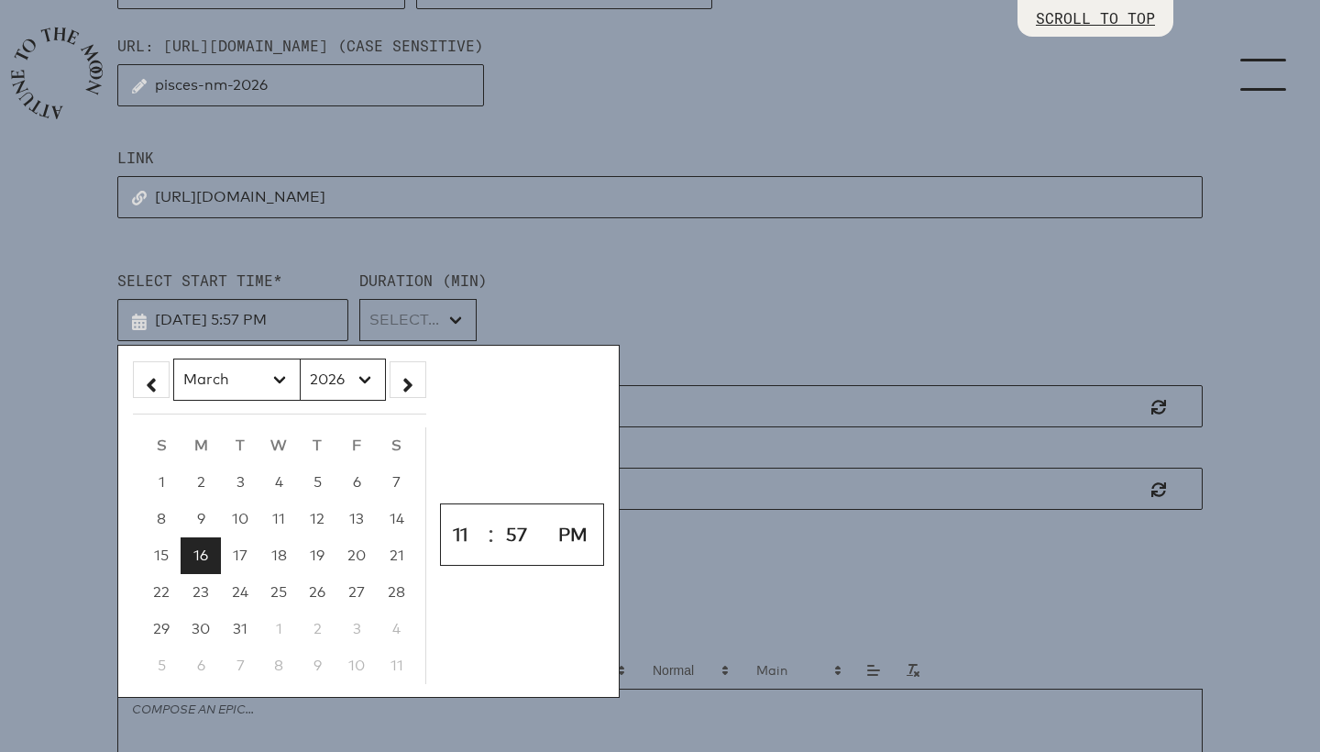
type input "3/16/2026, 11:57 PM"
select select "0"
type input "3/16/2026, 11:00 PM"
select select "AM"
type input "3/16/2026, 11:00 AM"
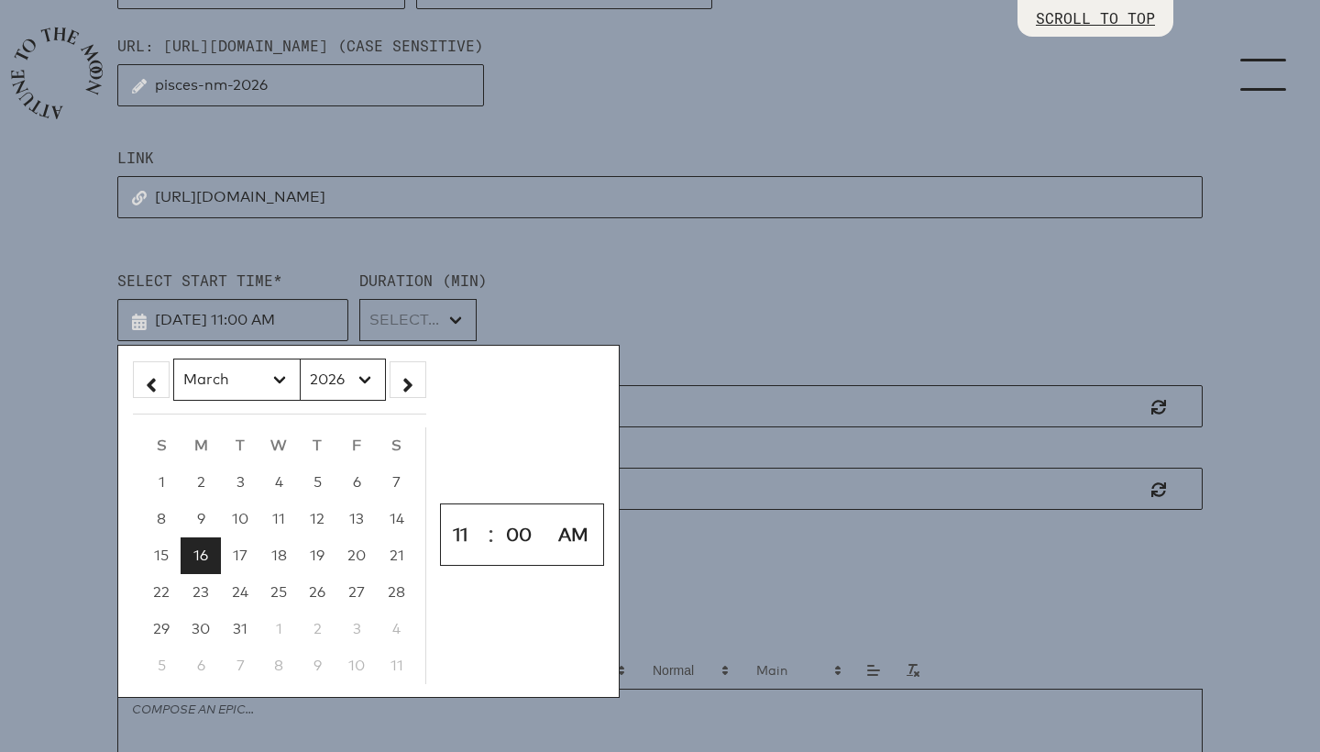
select select "11"
select select "4500"
click at [634, 258] on div "Select Start Time* 3/16/2026, 11:00 AM January February March April May June Ju…" at bounding box center [660, 292] width 1086 height 75
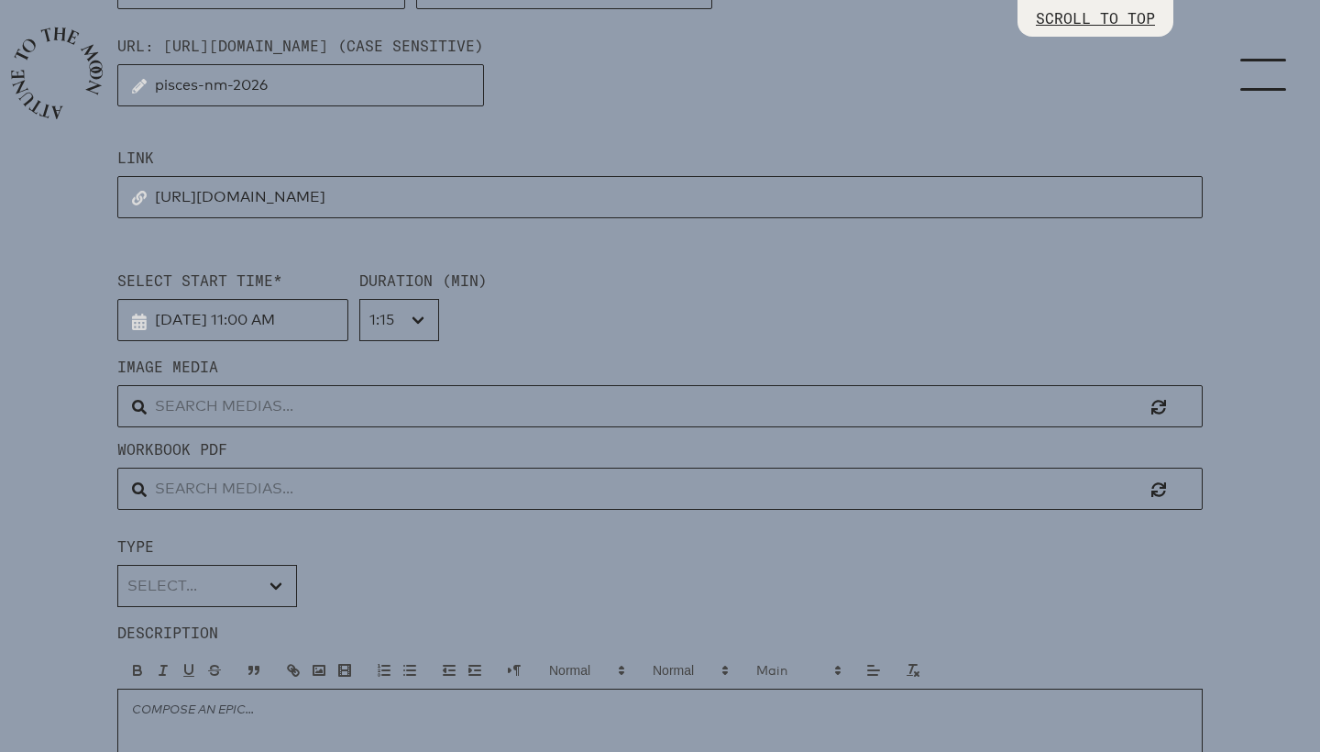
click at [266, 411] on input "text" at bounding box center [660, 406] width 1086 height 42
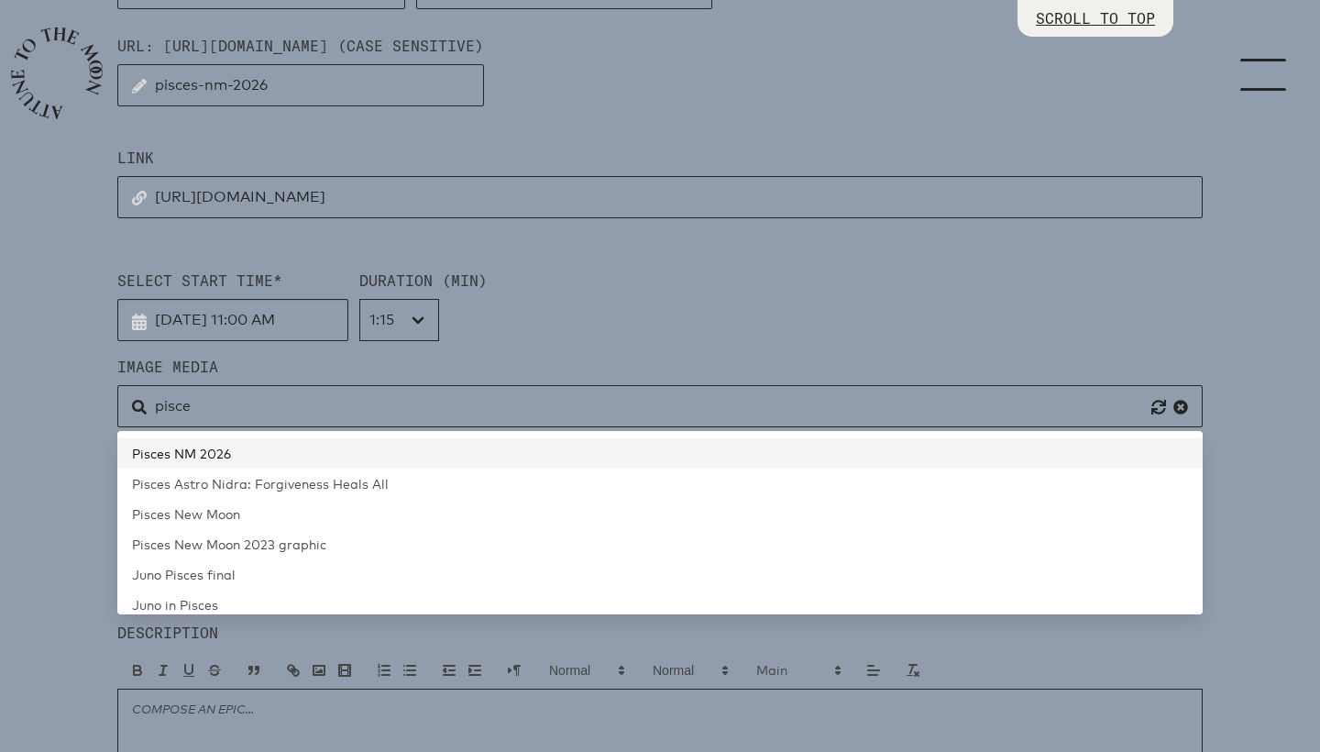
click at [232, 447] on link "Pisces NM 2026" at bounding box center [660, 453] width 1086 height 30
type input "Pisces NM 2026"
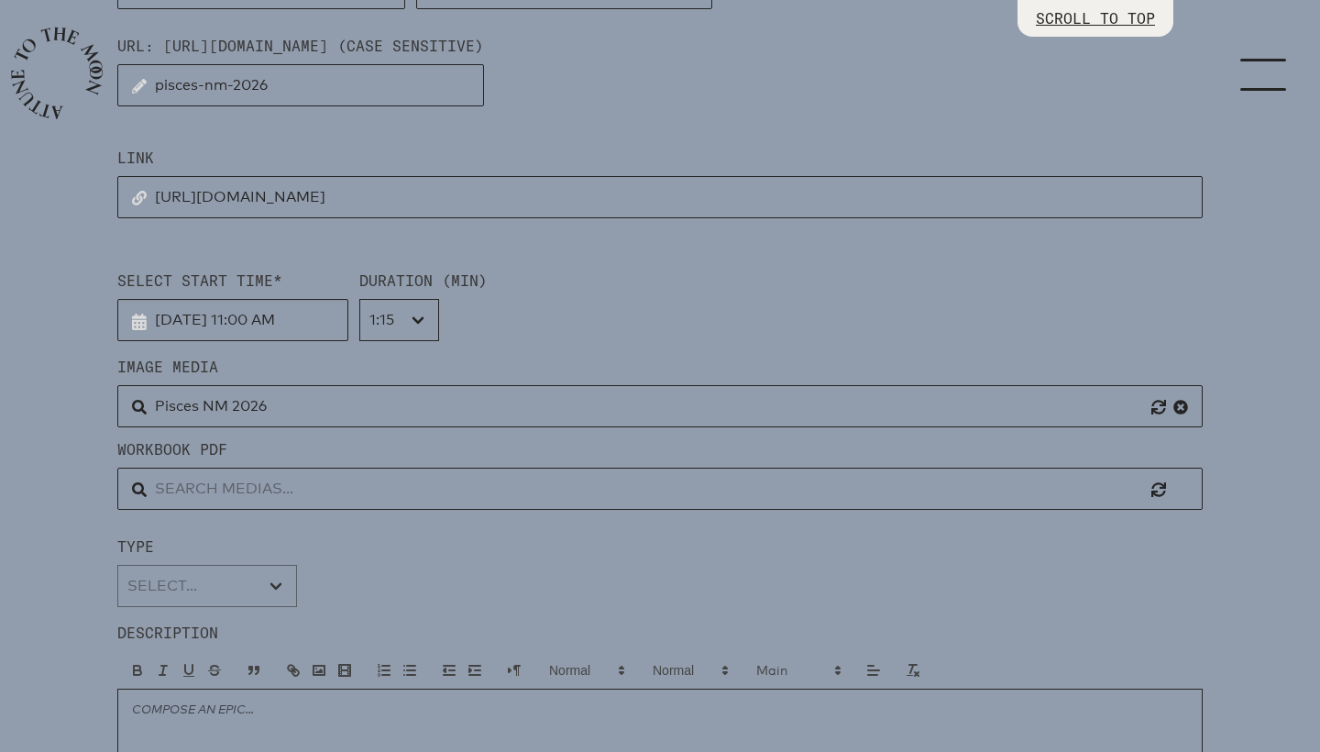
select select "Moon Circle"
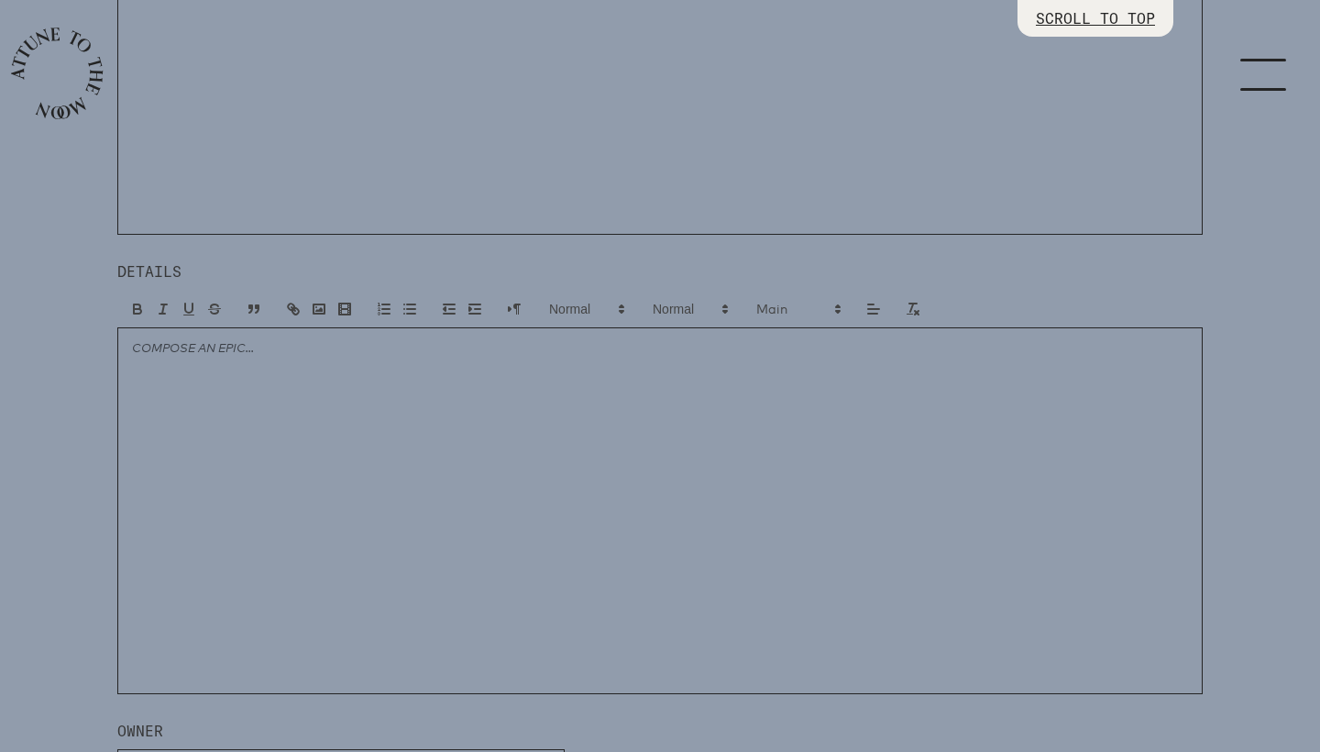
scroll to position [1235, 0]
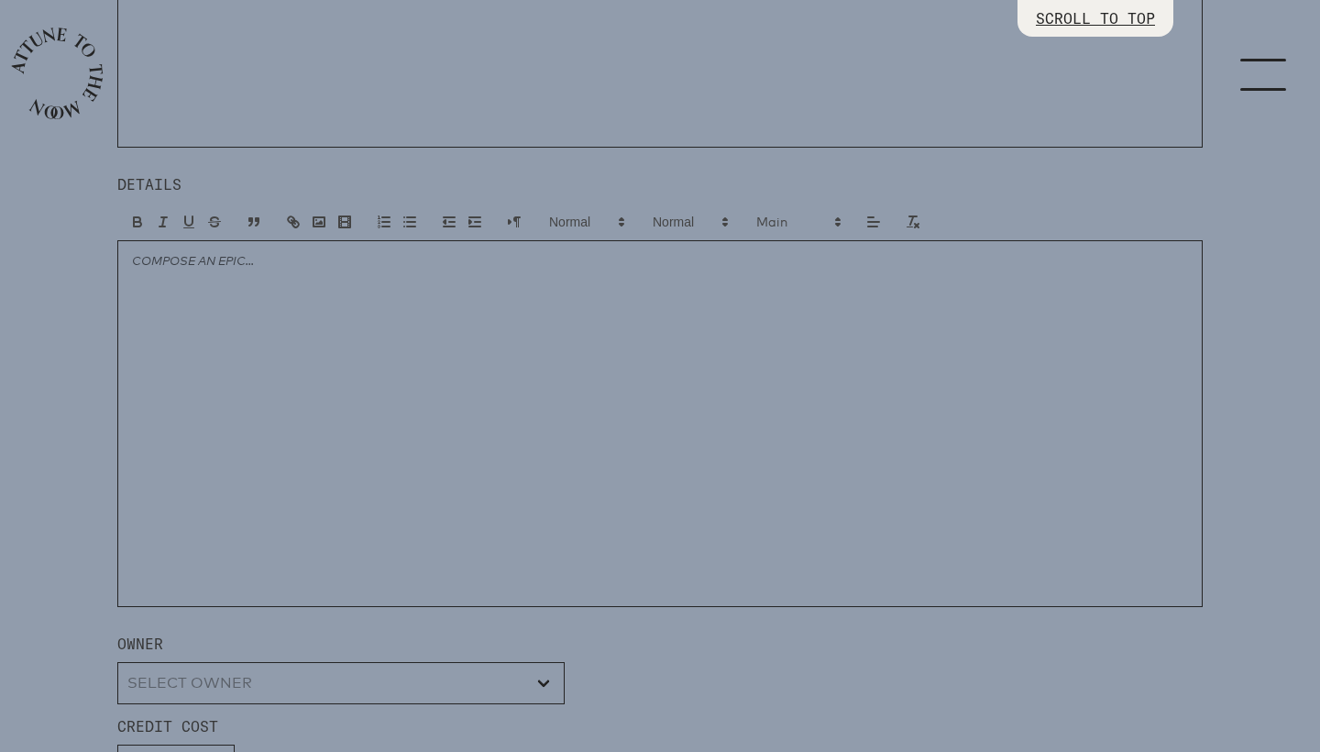
click at [472, 409] on div at bounding box center [660, 423] width 1086 height 367
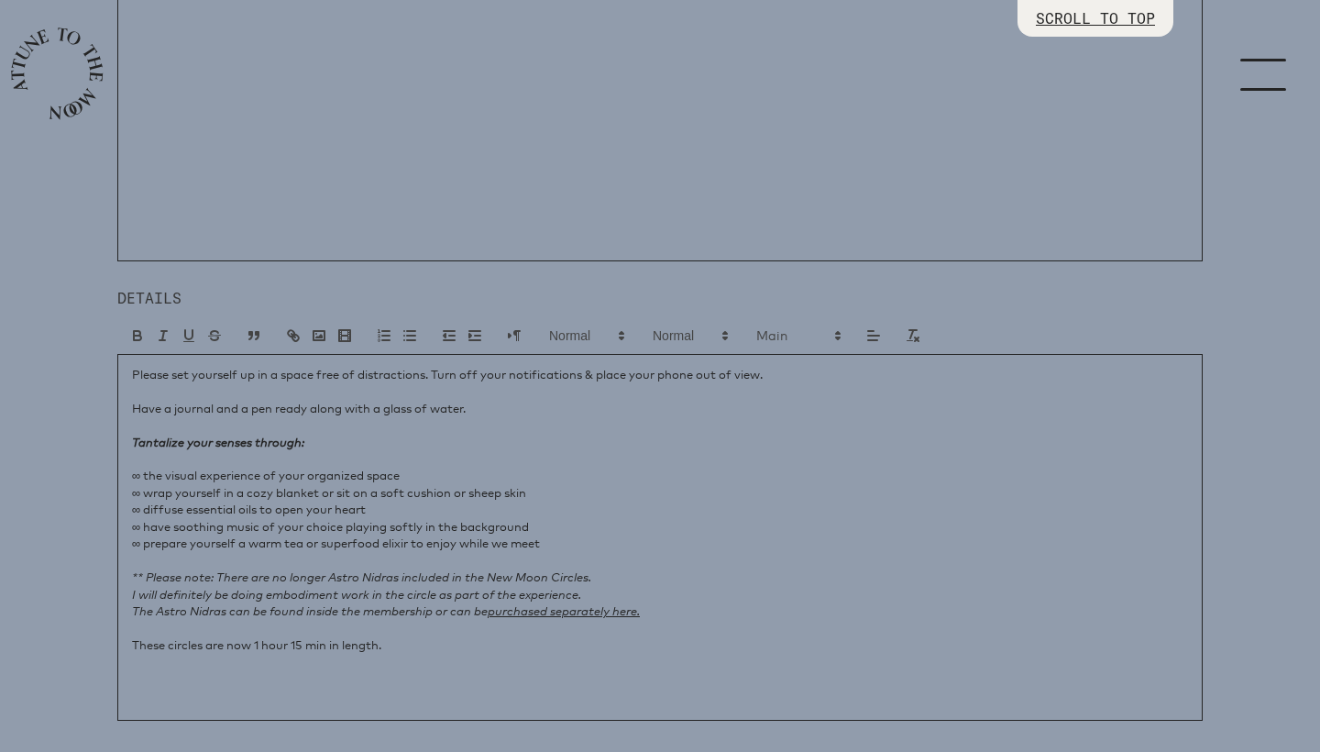
scroll to position [927, 0]
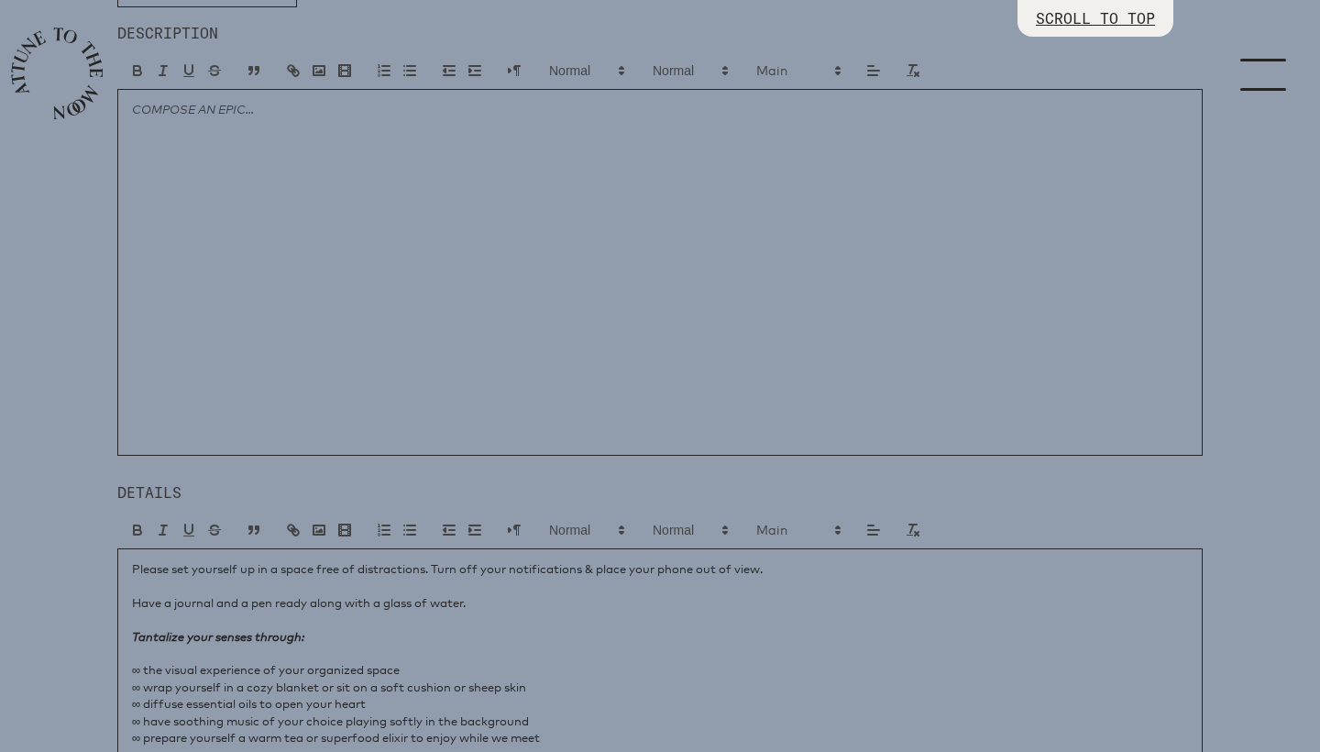
click at [458, 279] on div at bounding box center [660, 272] width 1086 height 367
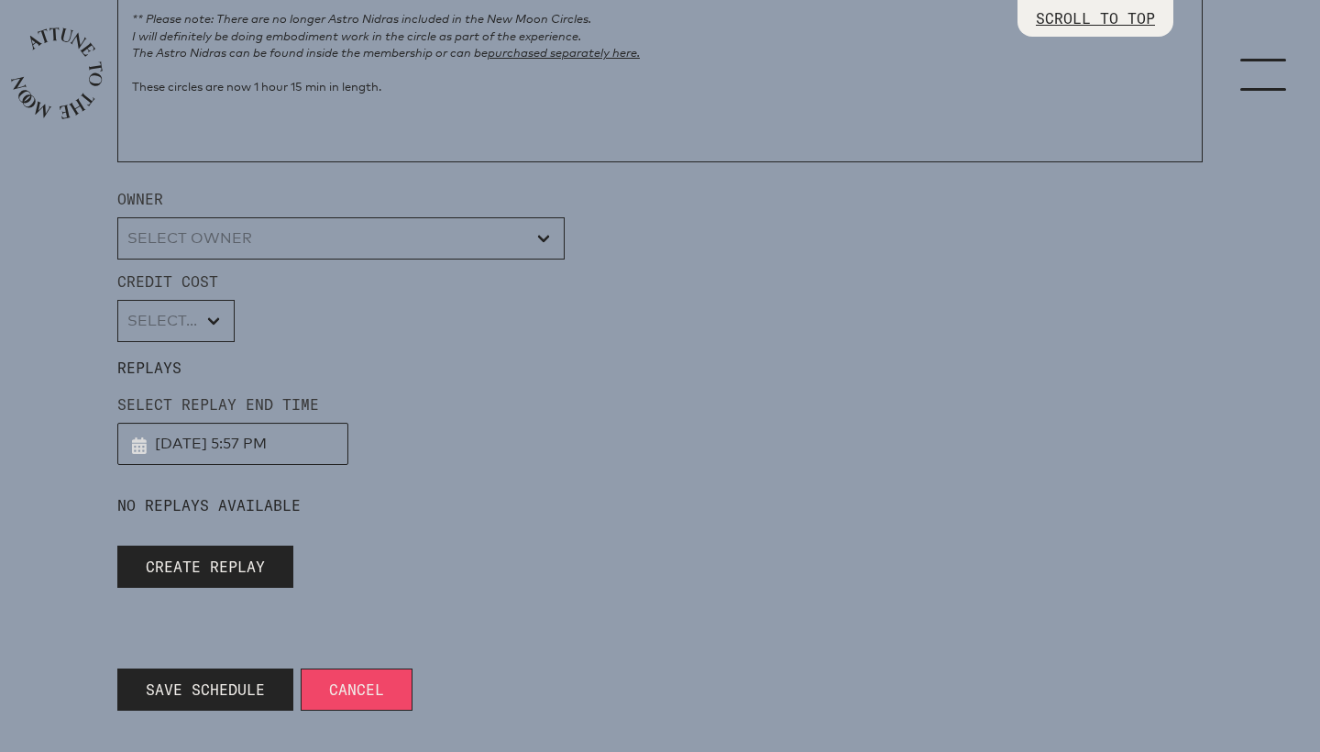
scroll to position [1689, 0]
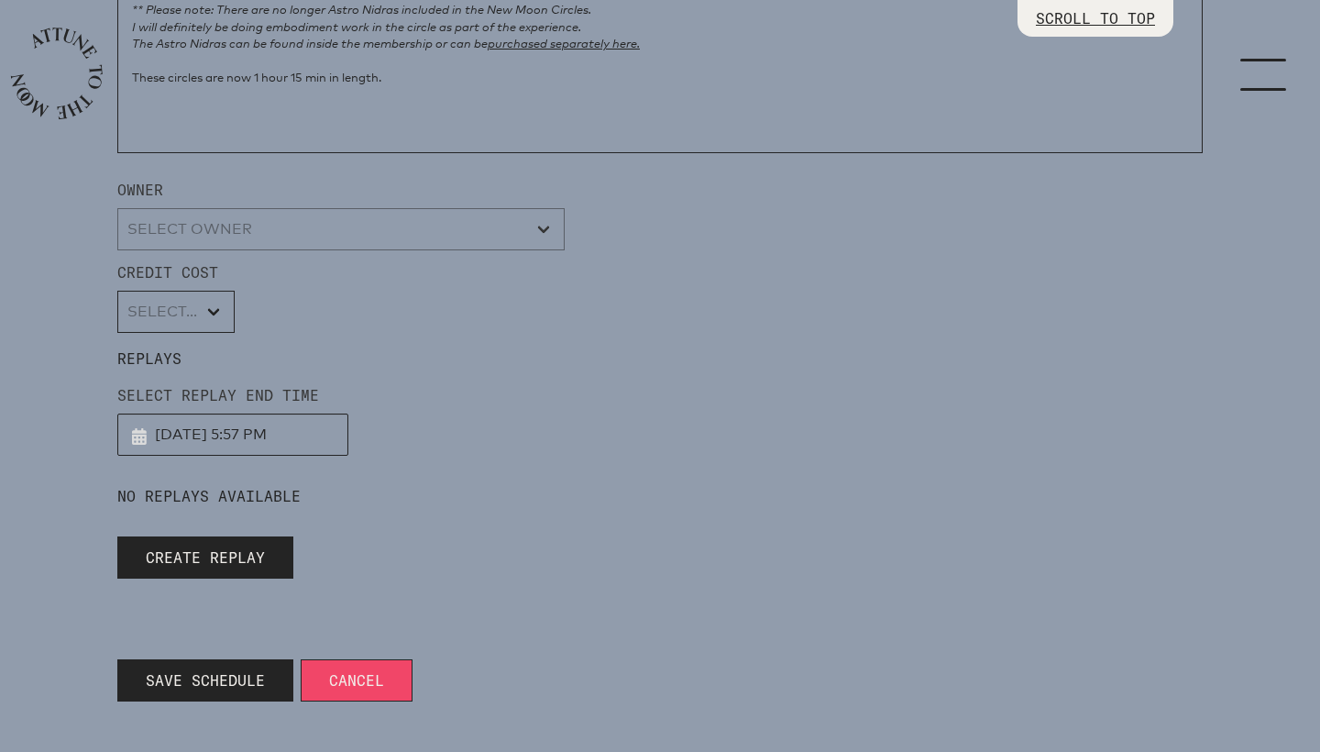
select select "wt5MRi9amjesYzz3xPxkkeuMjBr1"
select select "2"
click at [188, 684] on span "Save Schedule" at bounding box center [205, 680] width 119 height 22
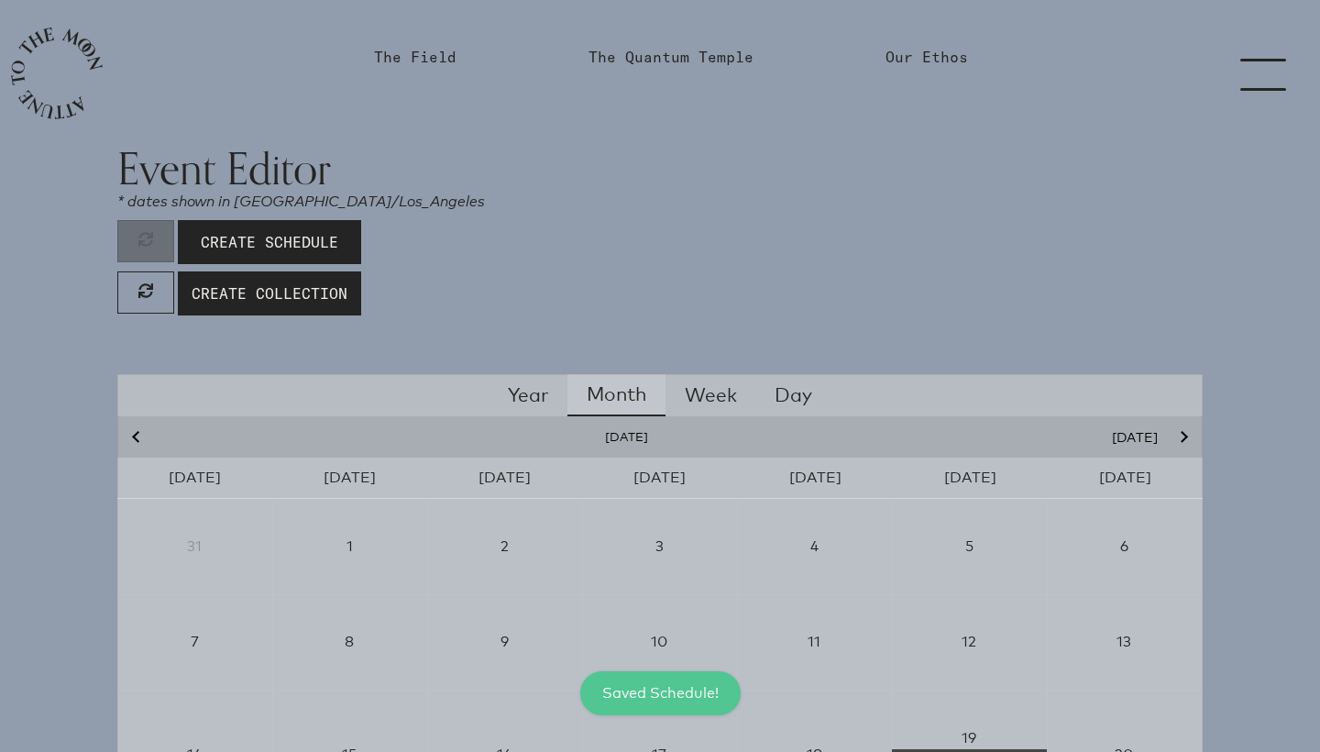
scroll to position [0, 0]
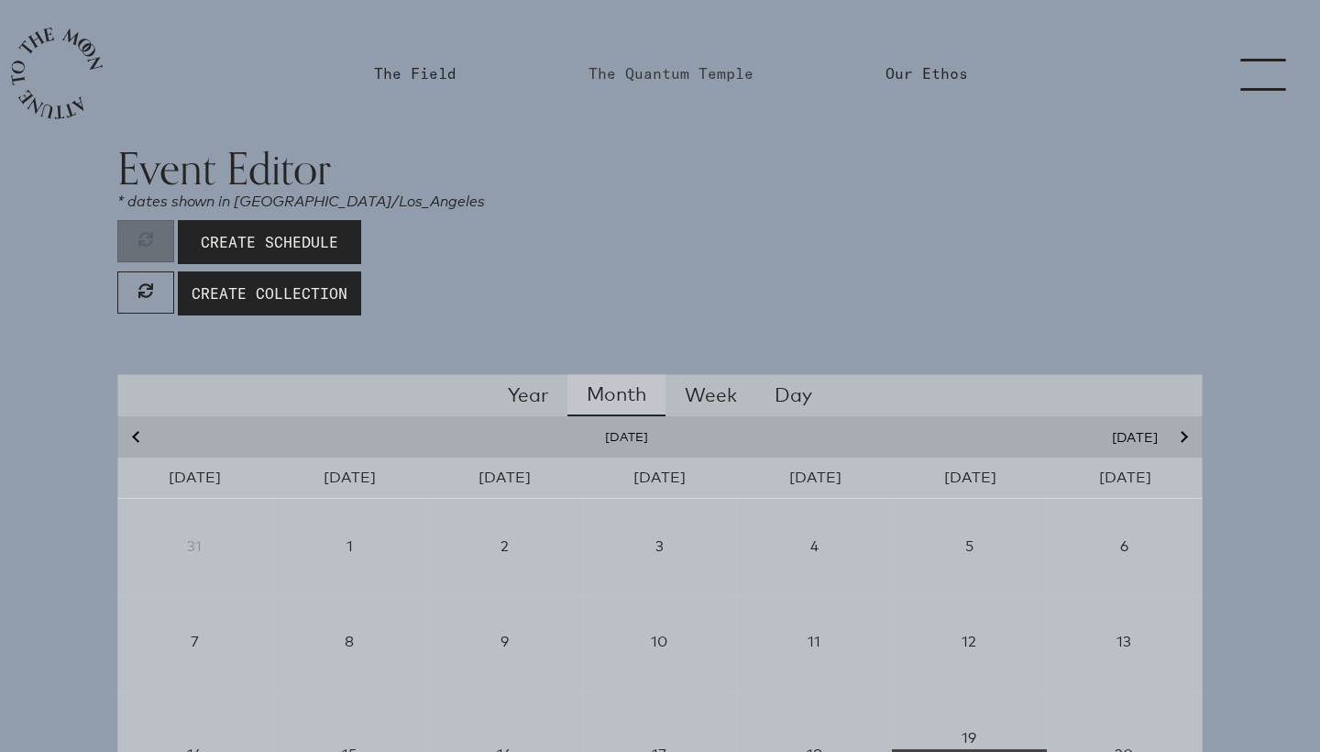
click at [648, 68] on link "The Quantum Temple" at bounding box center [671, 73] width 165 height 22
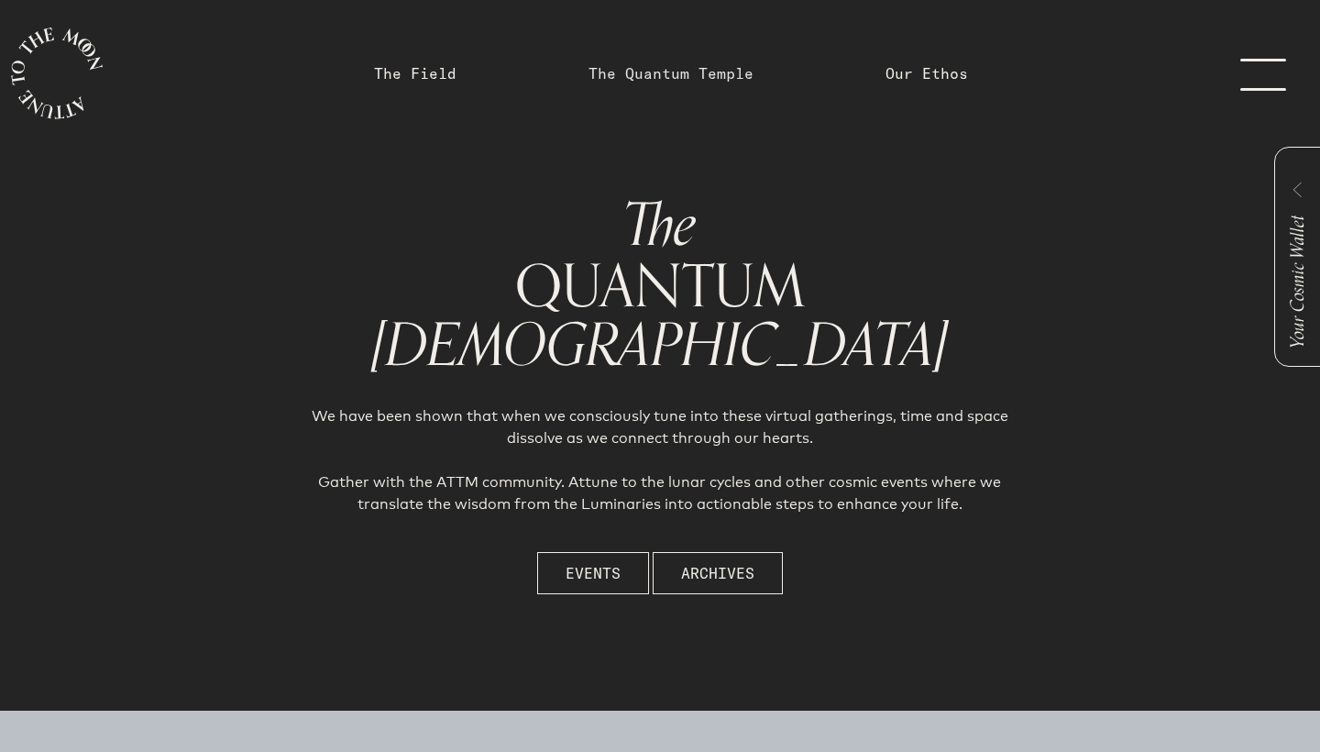
click at [645, 77] on link "The Quantum Temple" at bounding box center [671, 73] width 165 height 22
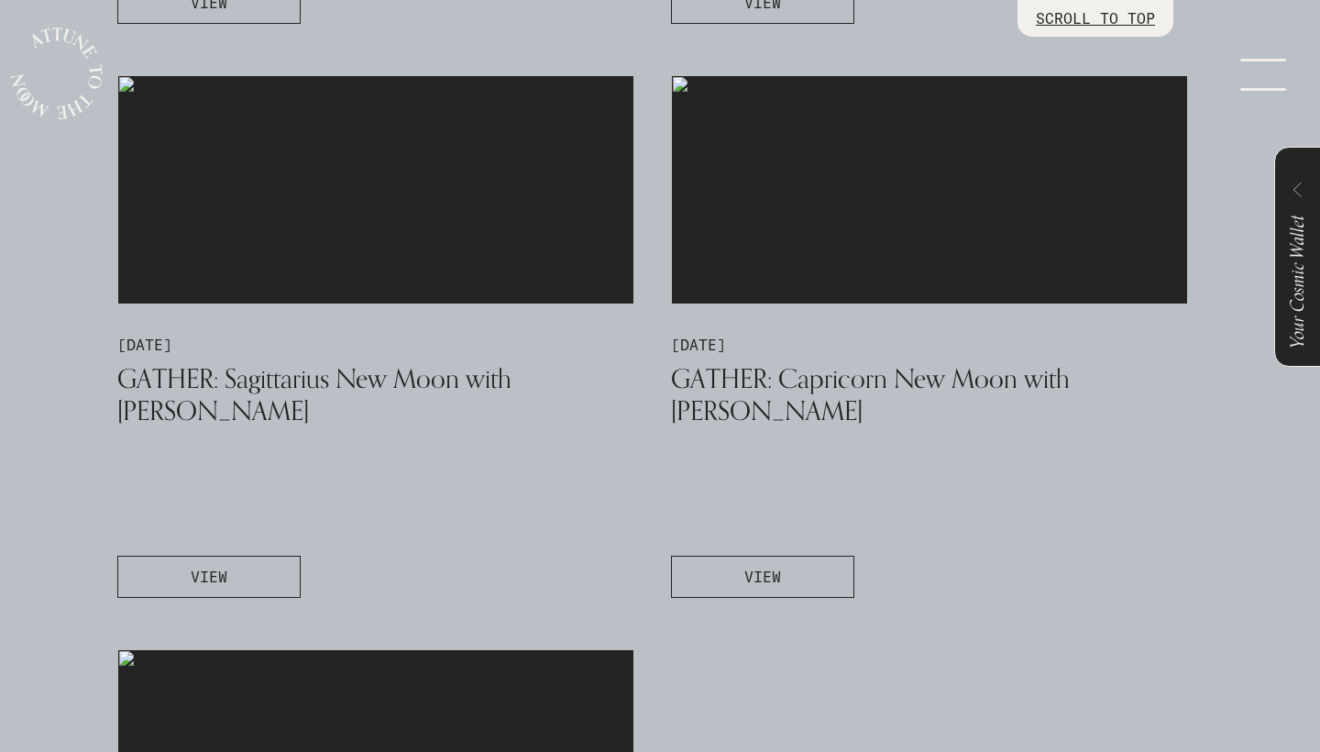
scroll to position [1578, 0]
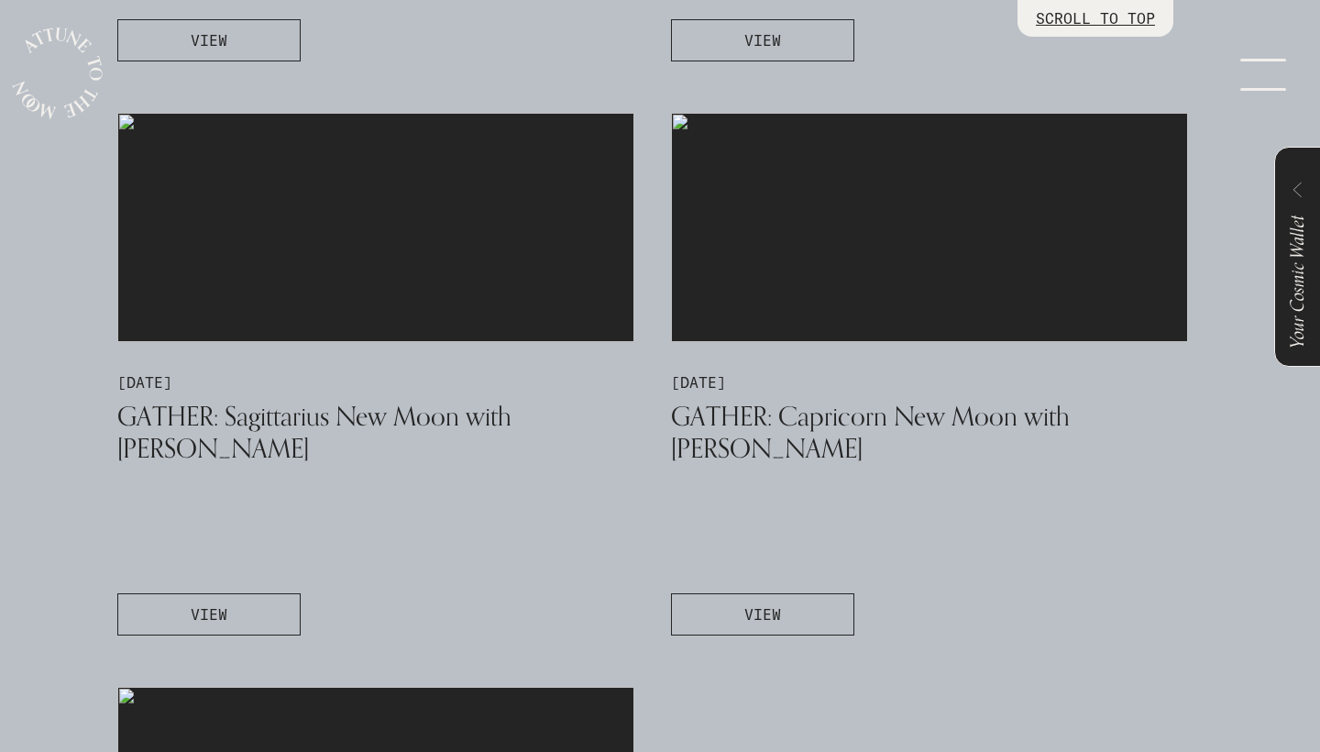
click at [1256, 84] on link "menu" at bounding box center [1275, 73] width 92 height 147
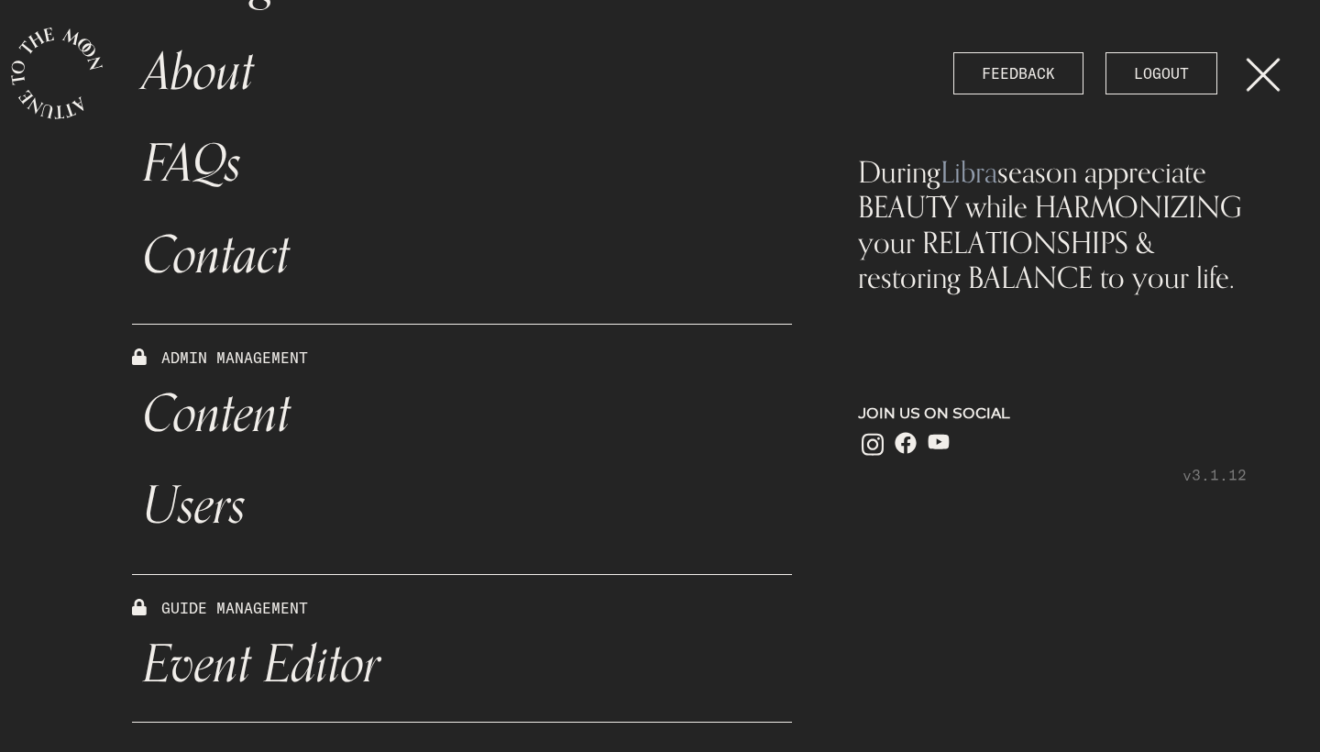
scroll to position [0, 0]
click at [303, 652] on link "Event Editor" at bounding box center [462, 665] width 660 height 92
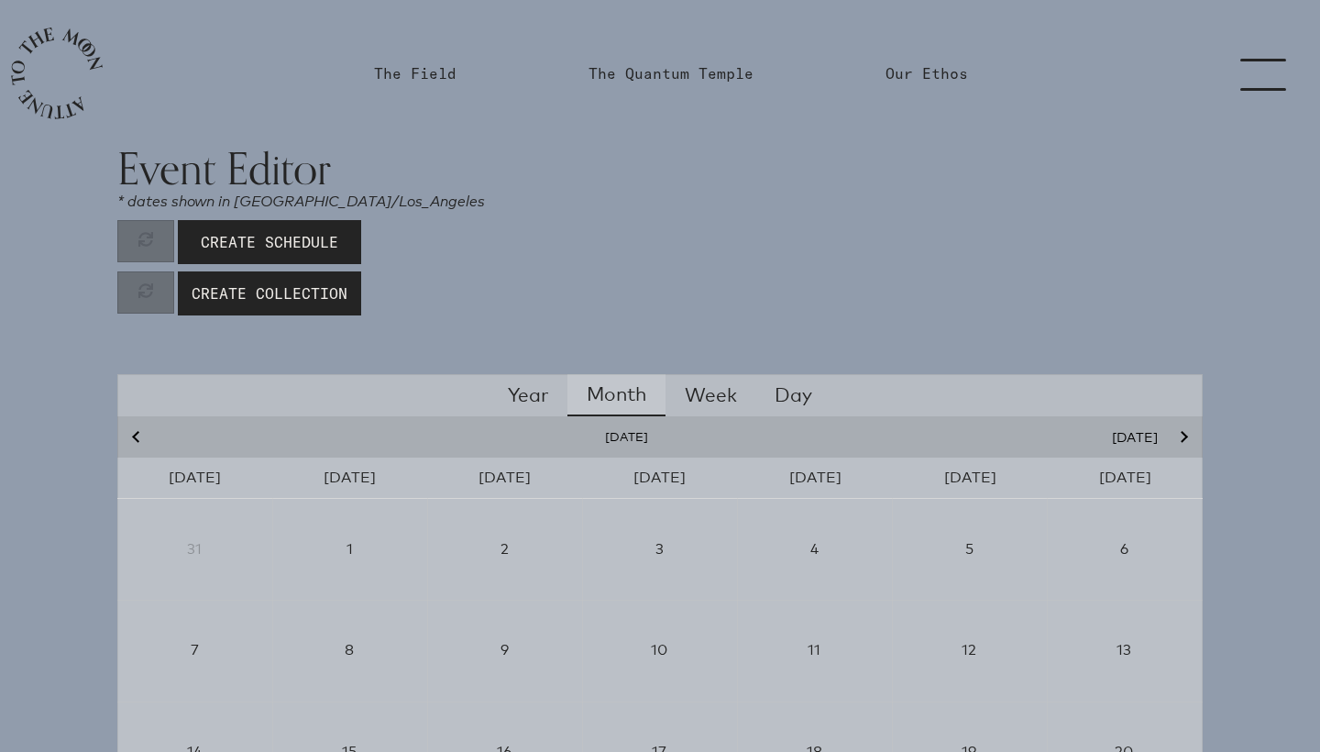
click at [1181, 436] on button "Next month" at bounding box center [1182, 436] width 27 height 17
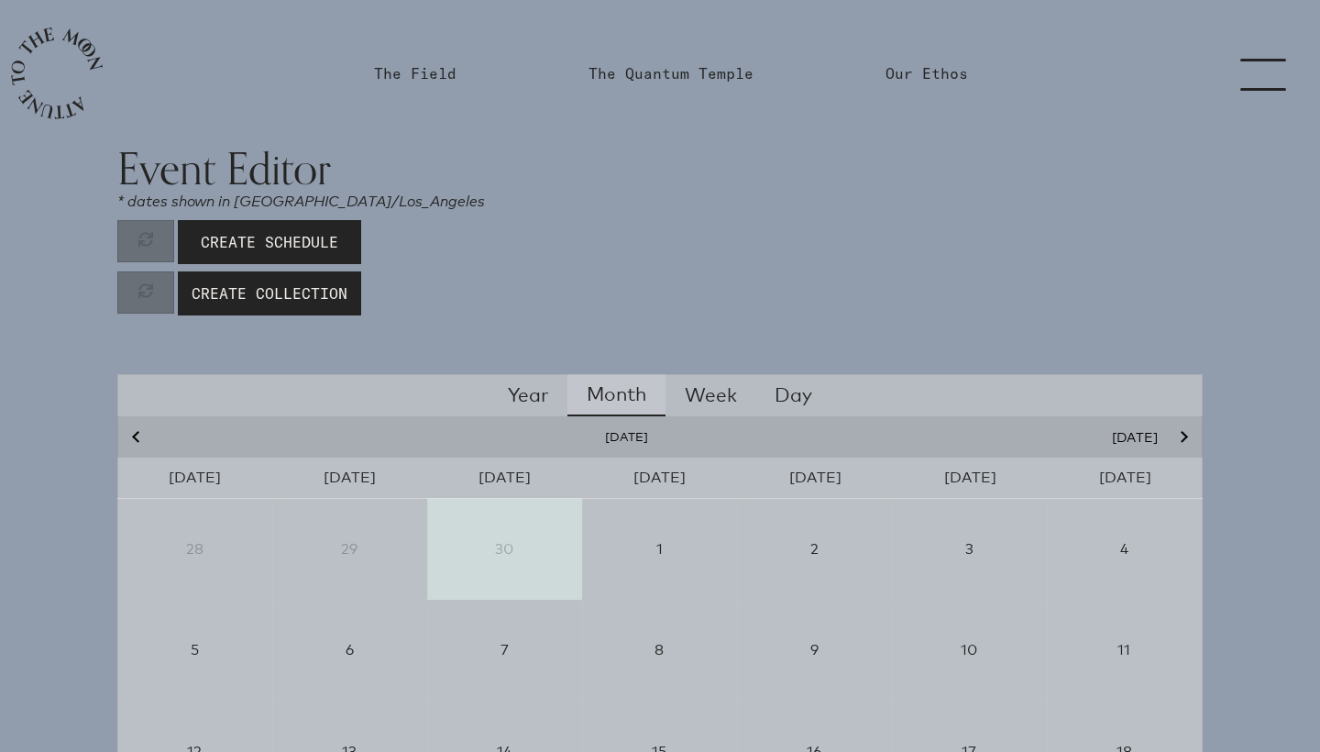
click at [1181, 436] on button "Next month" at bounding box center [1182, 436] width 27 height 17
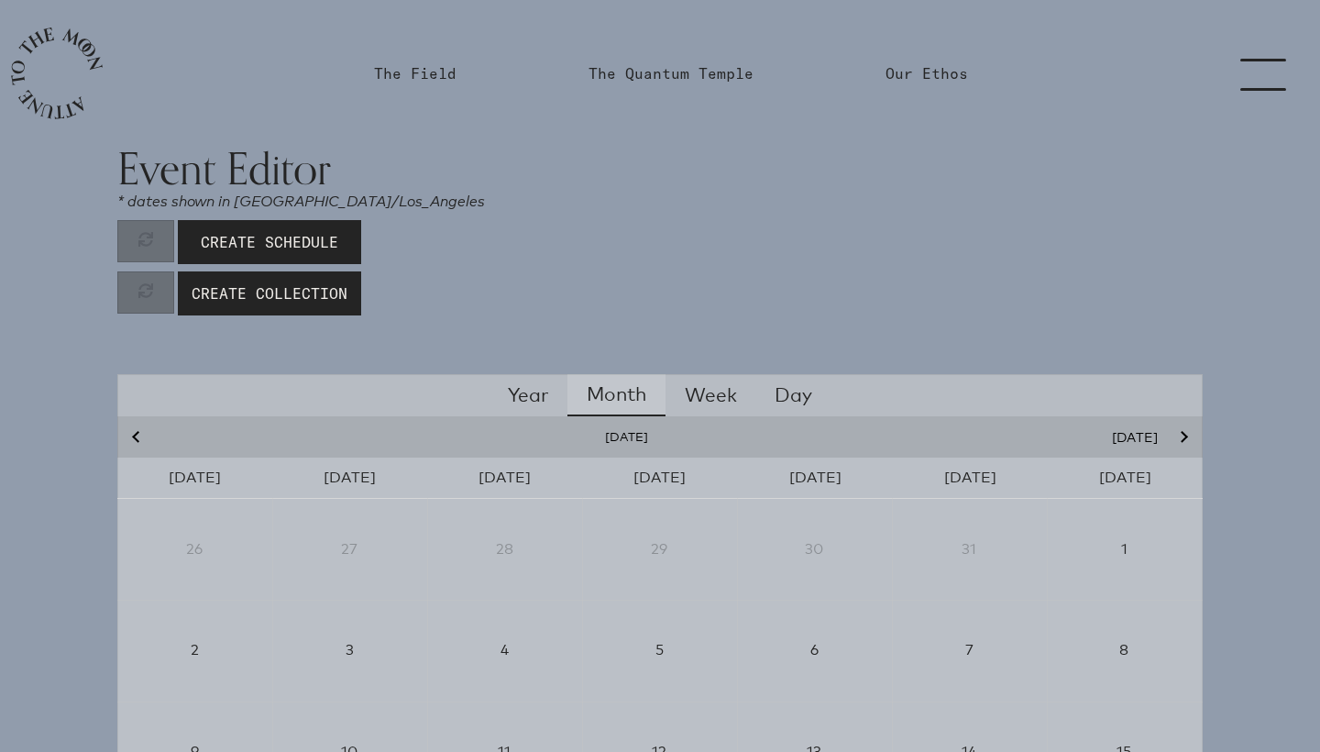
click at [1181, 436] on button "Next month" at bounding box center [1182, 436] width 27 height 17
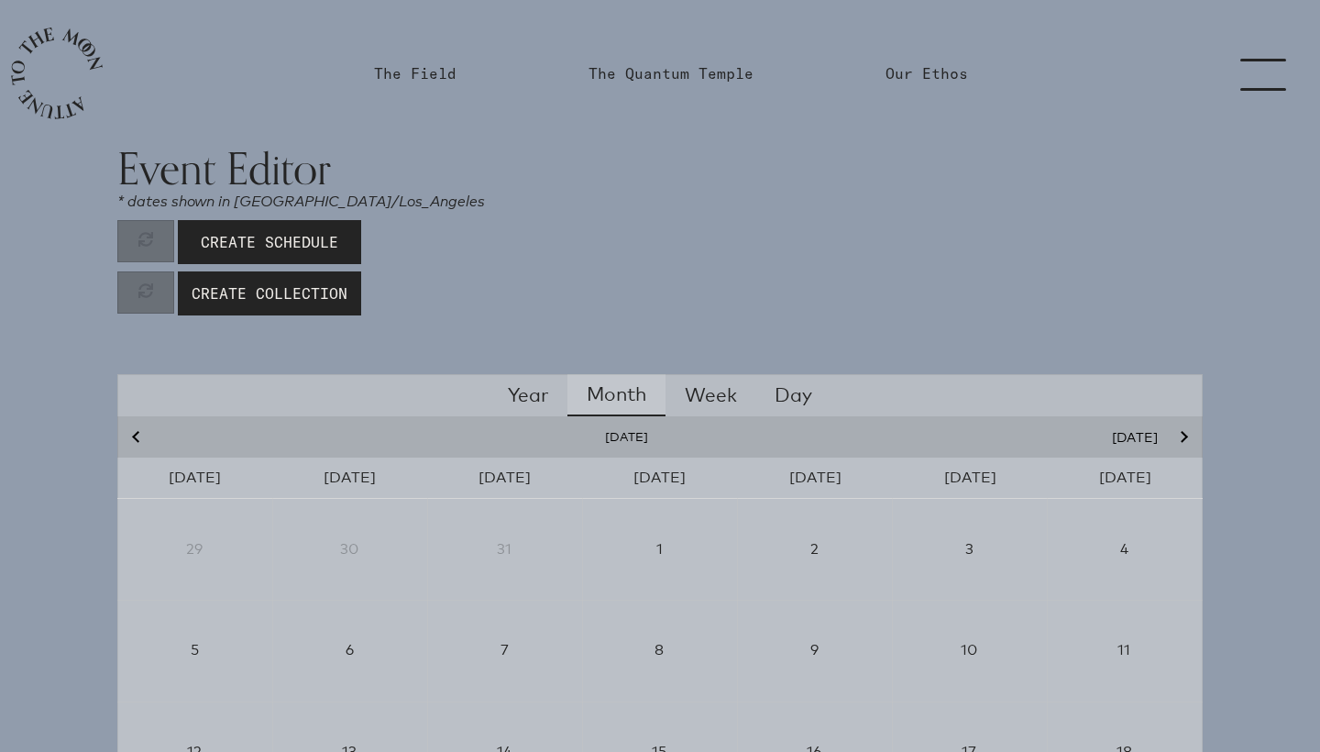
click at [134, 435] on icon "Previous month" at bounding box center [137, 437] width 11 height 11
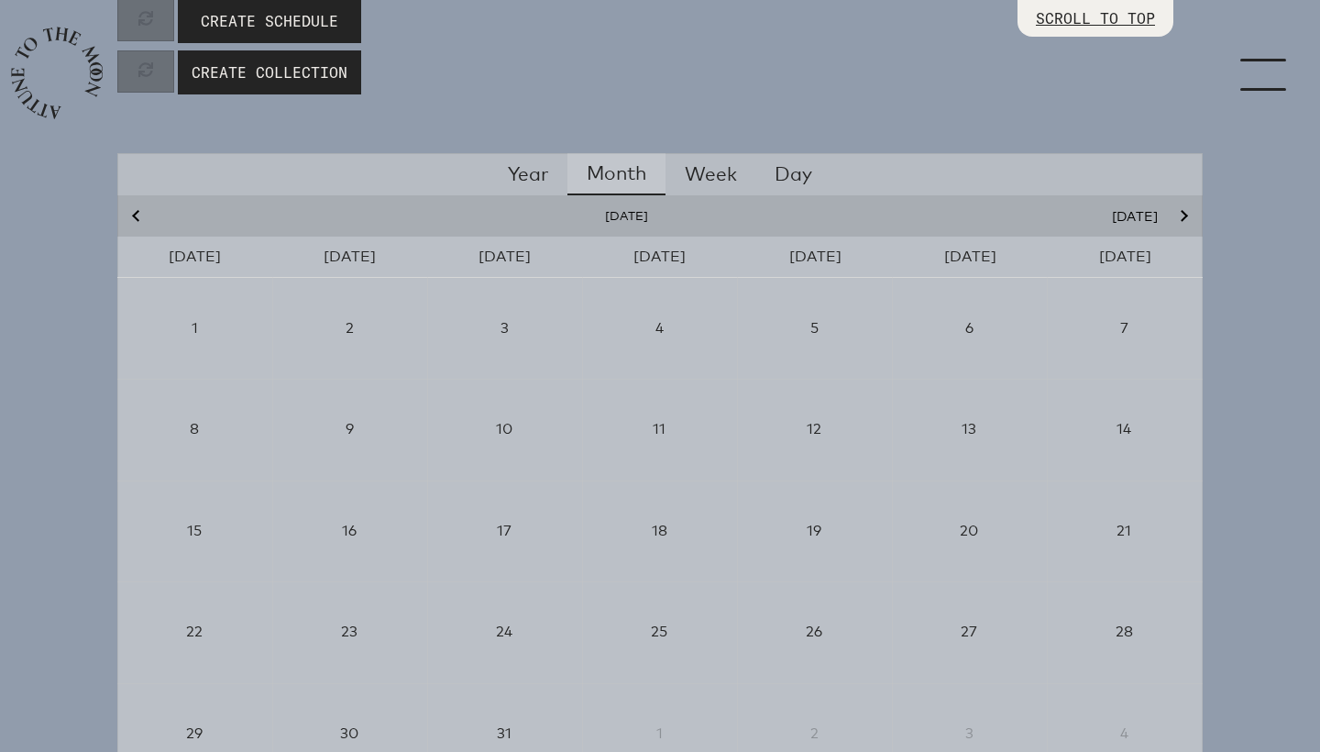
scroll to position [202, 0]
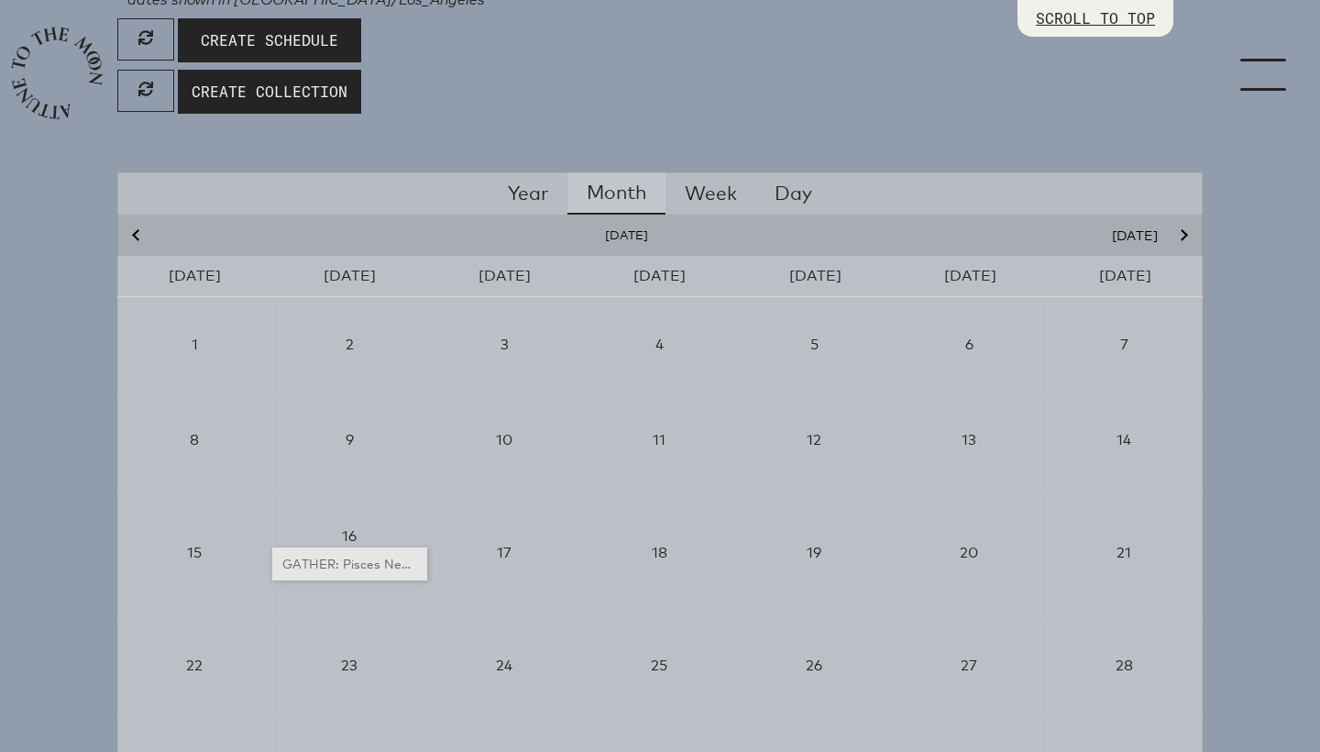
click at [361, 560] on div "GATHER: Pisces New Moon Circle" at bounding box center [350, 564] width 140 height 18
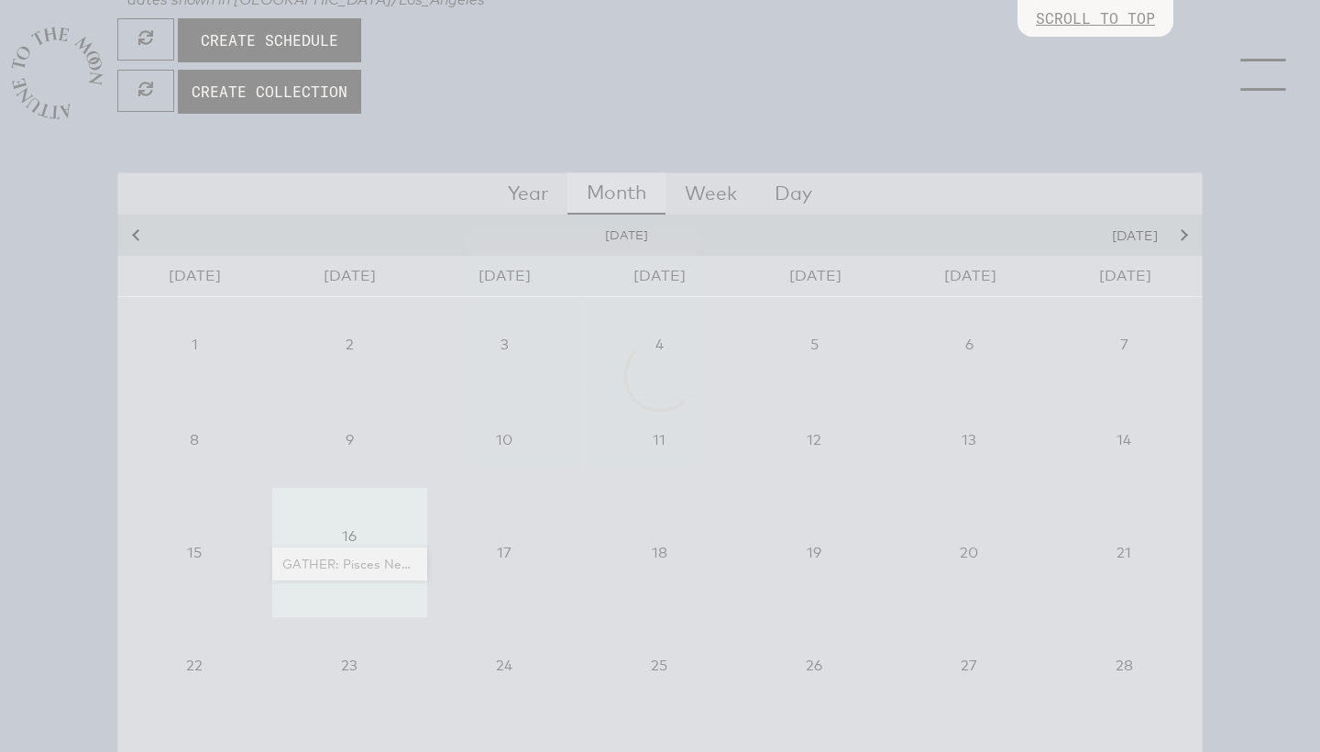
scroll to position [1142, 0]
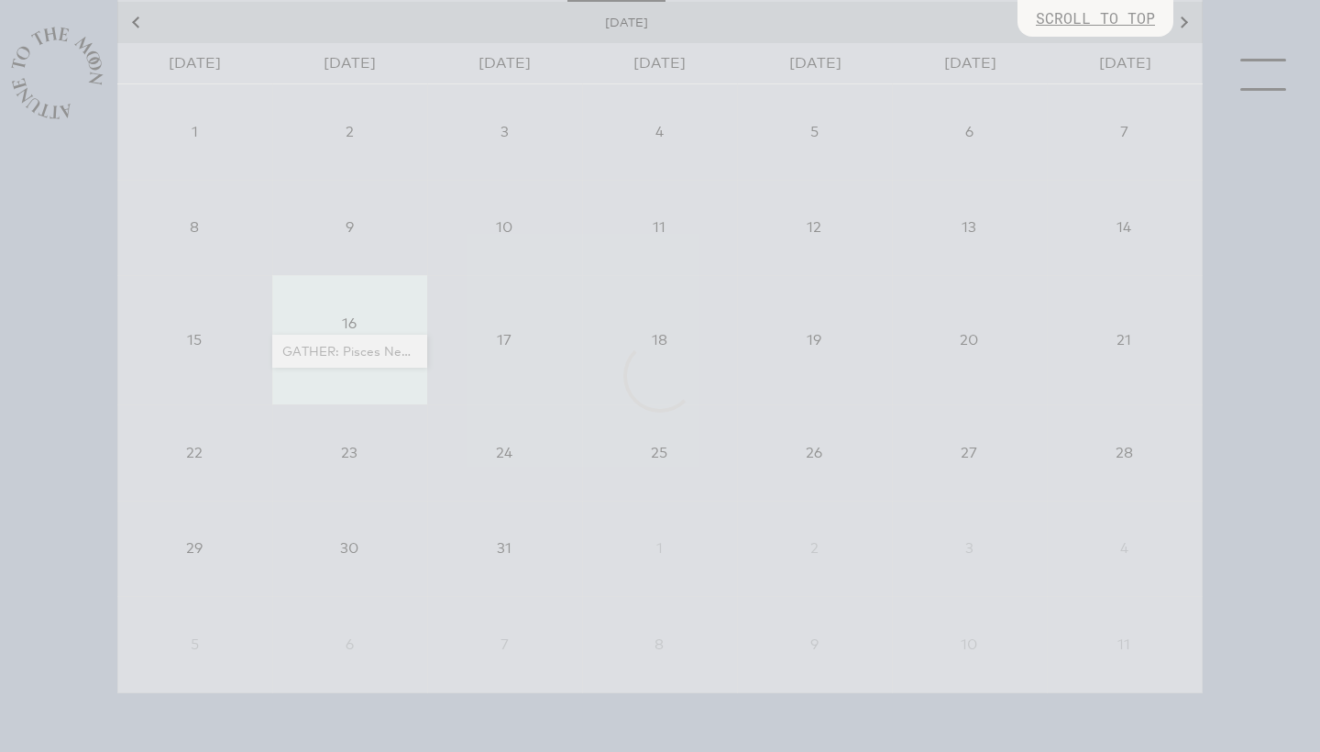
select select "4500"
select select "wt5MRi9amjesYzz3xPxkkeuMjBr1"
select select "2"
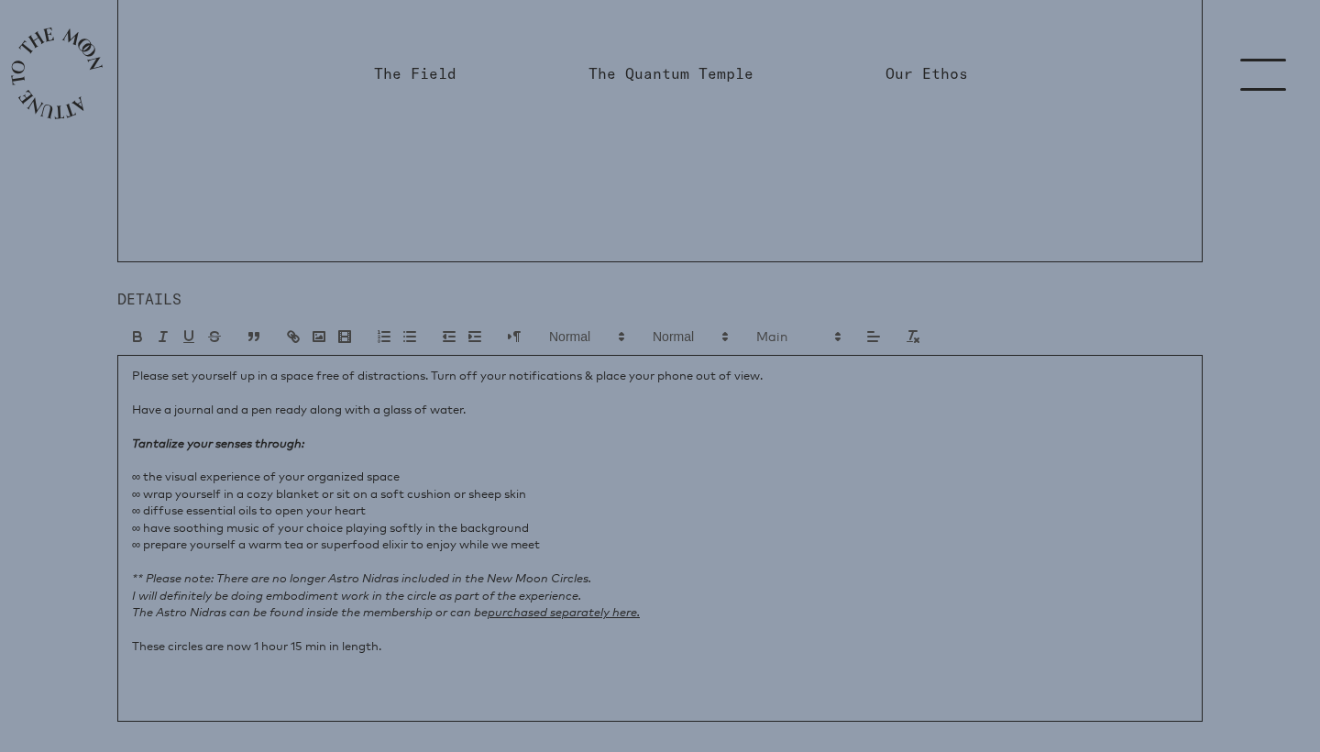
scroll to position [0, 0]
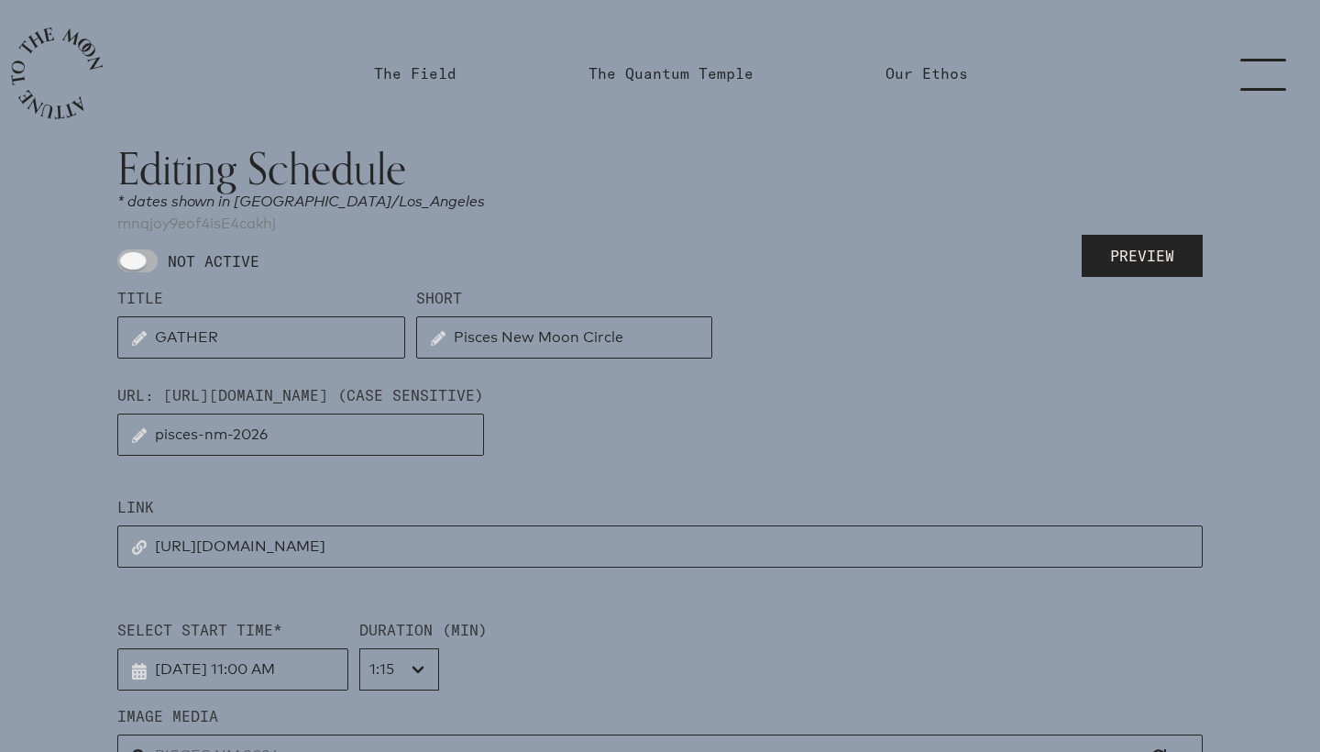
click at [149, 259] on span at bounding box center [137, 260] width 40 height 23
click at [129, 259] on input "NOT ACTIVE" at bounding box center [123, 261] width 12 height 12
checkbox input "true"
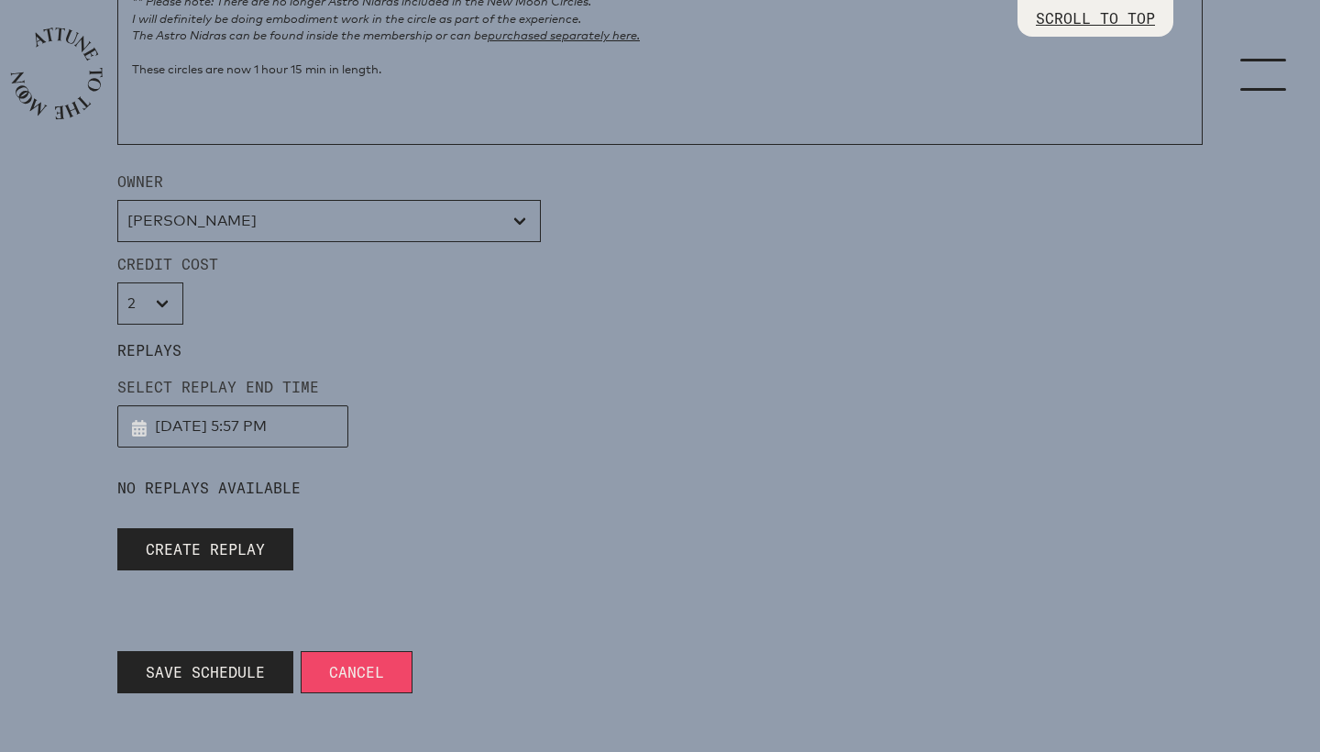
scroll to position [1721, 0]
click at [217, 668] on span "Save Schedule" at bounding box center [205, 672] width 119 height 22
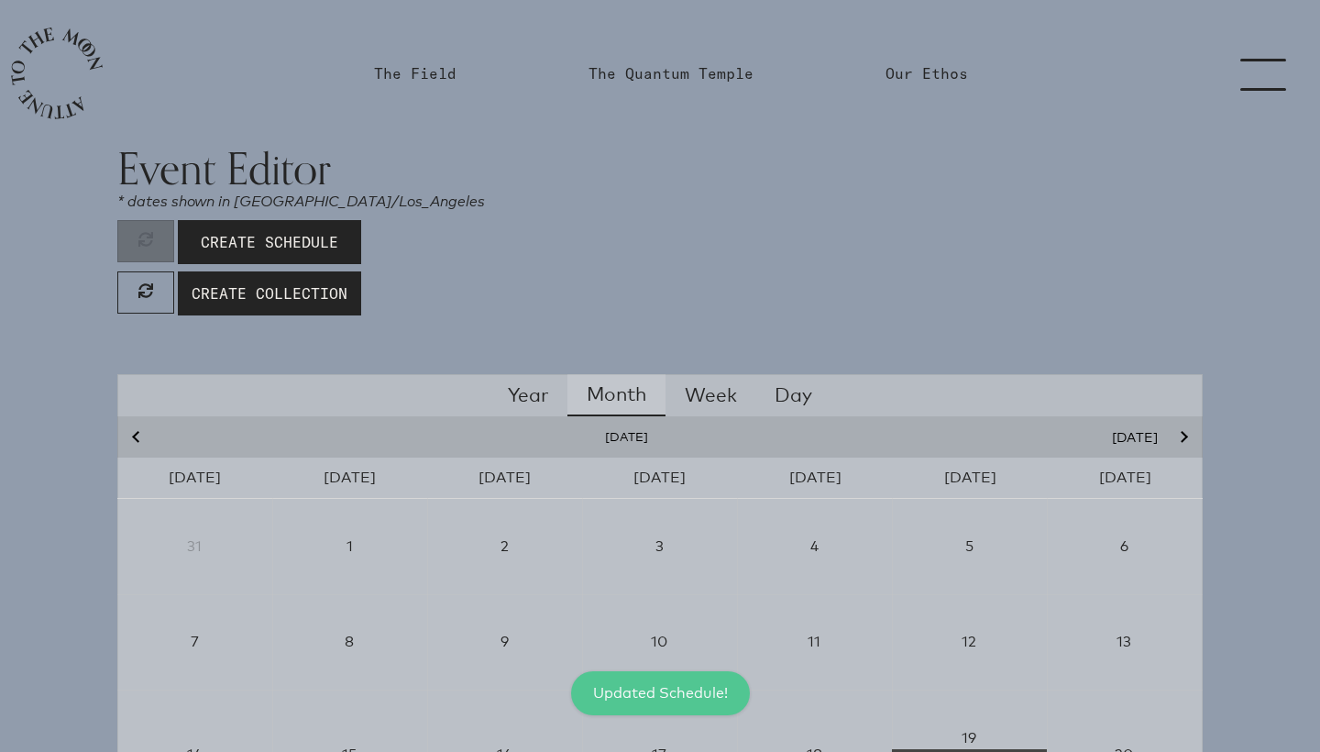
scroll to position [0, 0]
click at [678, 77] on link "The Quantum Temple" at bounding box center [671, 73] width 165 height 22
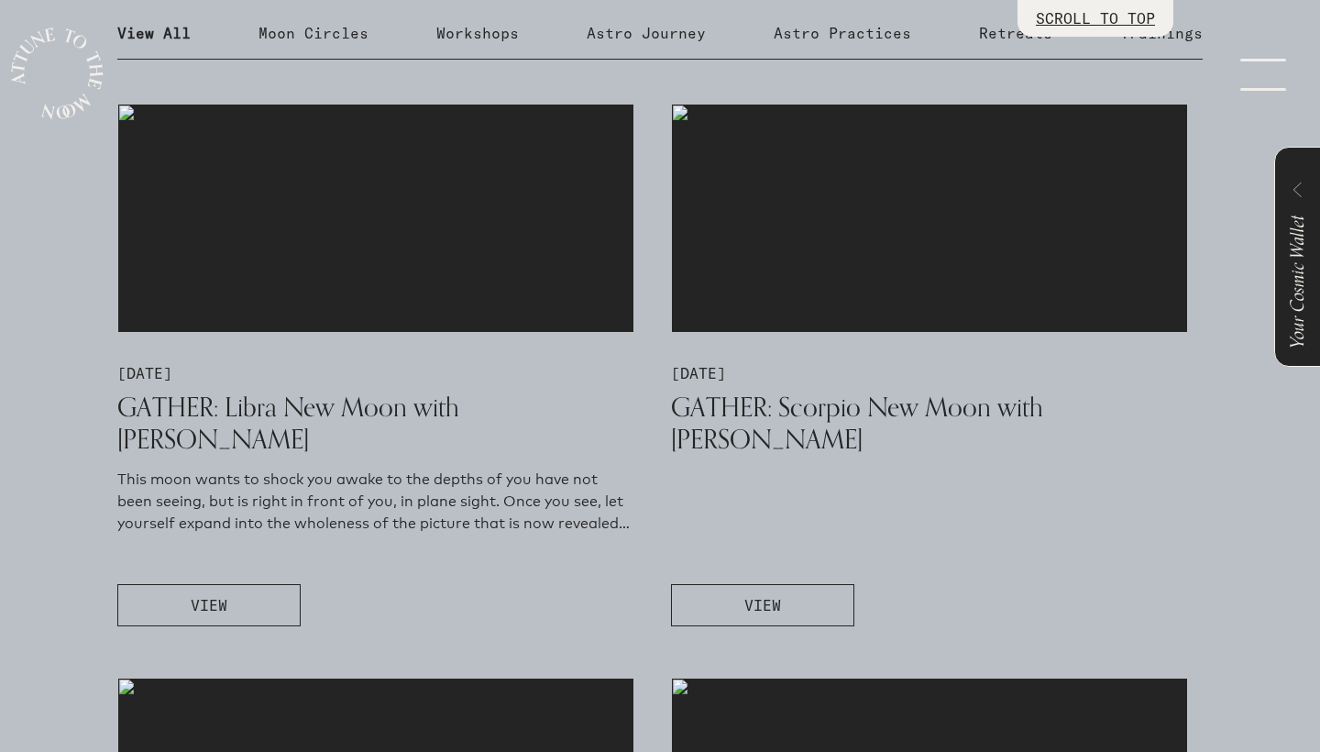
scroll to position [945, 0]
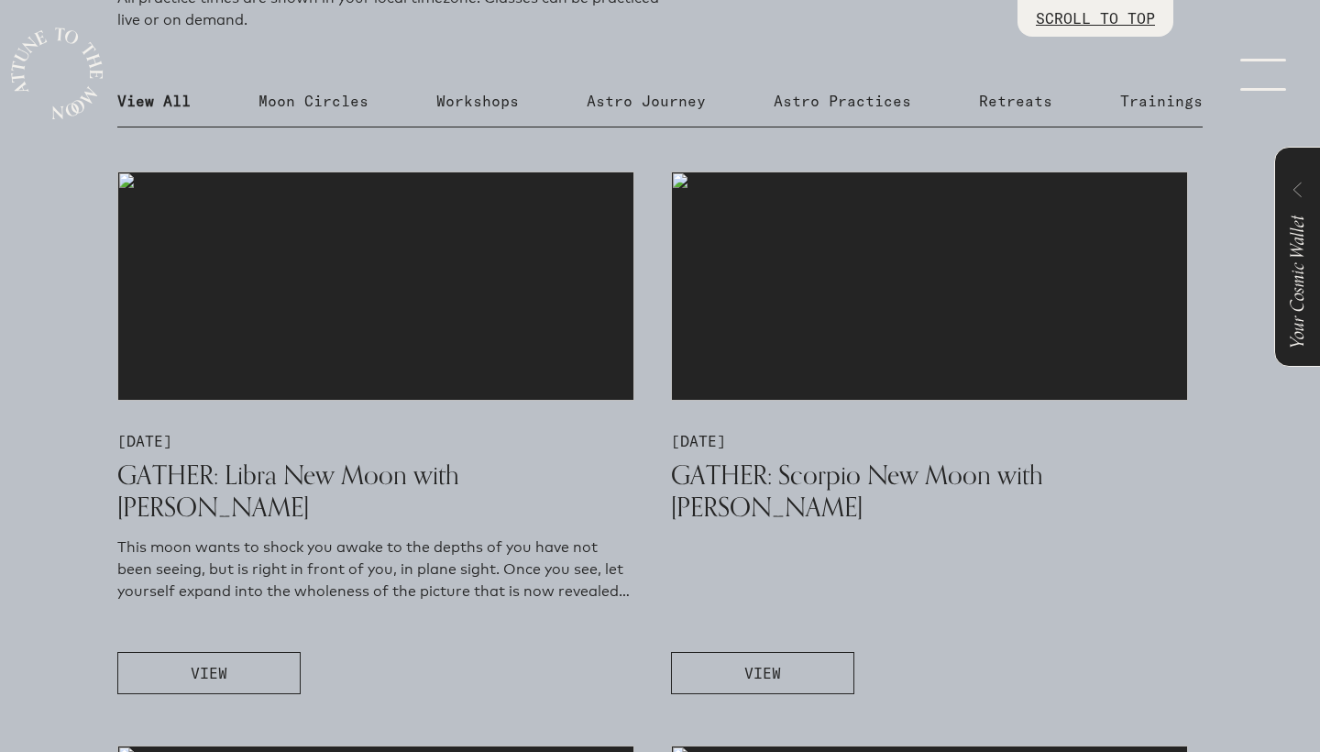
click at [1249, 86] on link "menu" at bounding box center [1275, 73] width 92 height 147
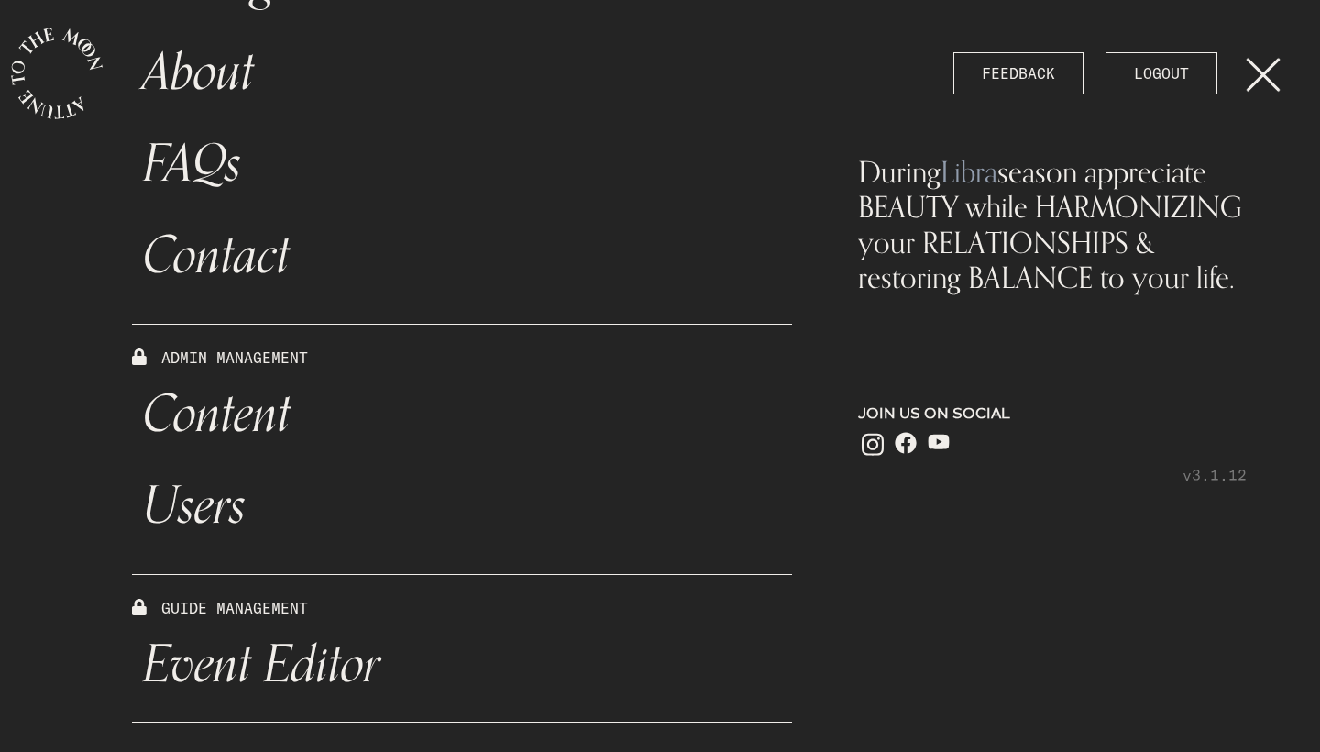
scroll to position [0, 0]
click at [274, 418] on link "Content" at bounding box center [462, 415] width 660 height 92
select select "Moon"
select select "Capricorn"
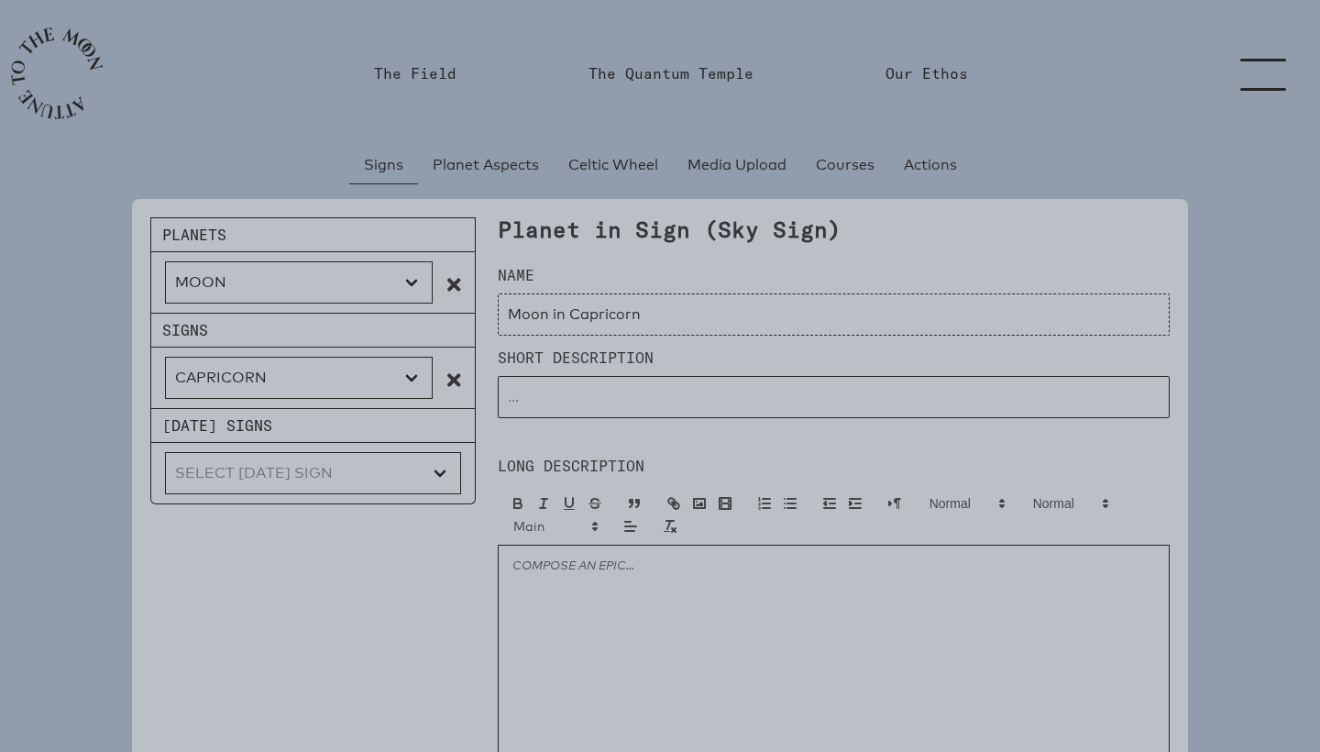
type input "Moon in Capricorn"
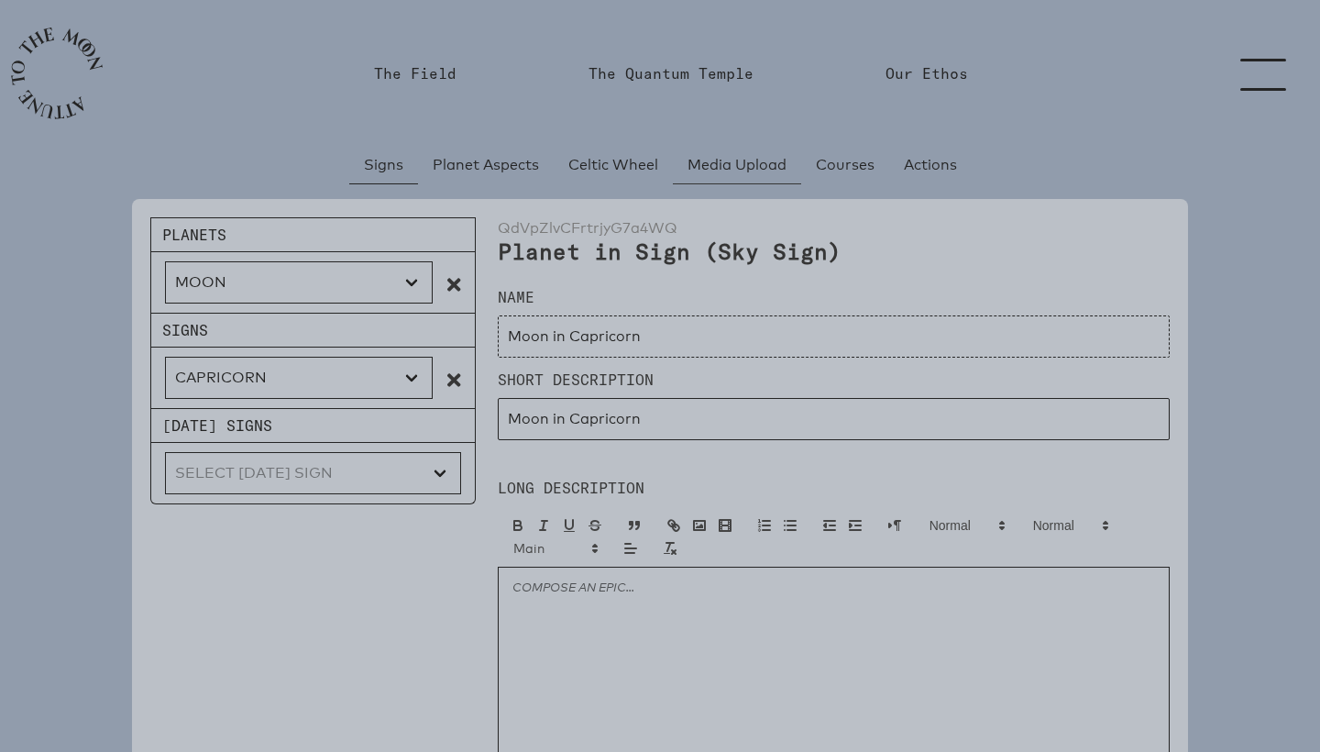
click at [742, 168] on span "Media Upload" at bounding box center [737, 165] width 99 height 22
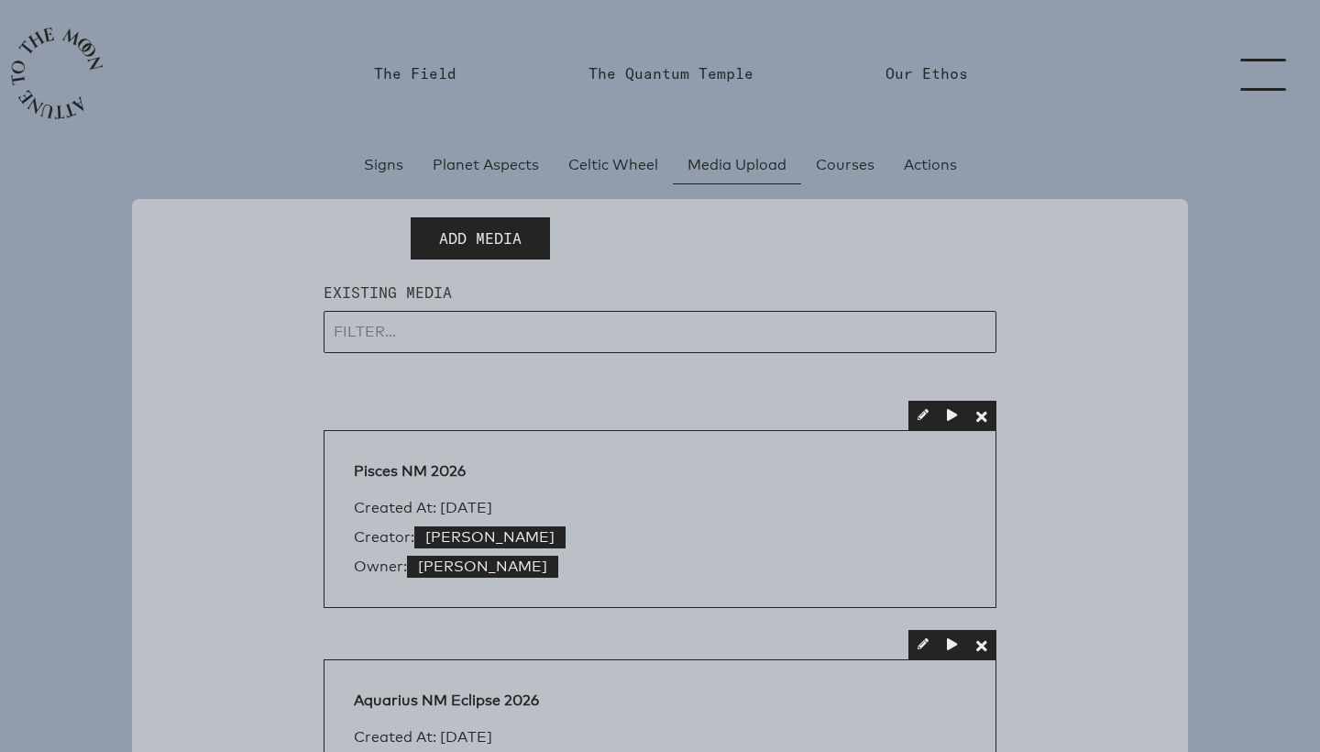
click at [514, 241] on span "Add Media" at bounding box center [480, 238] width 83 height 22
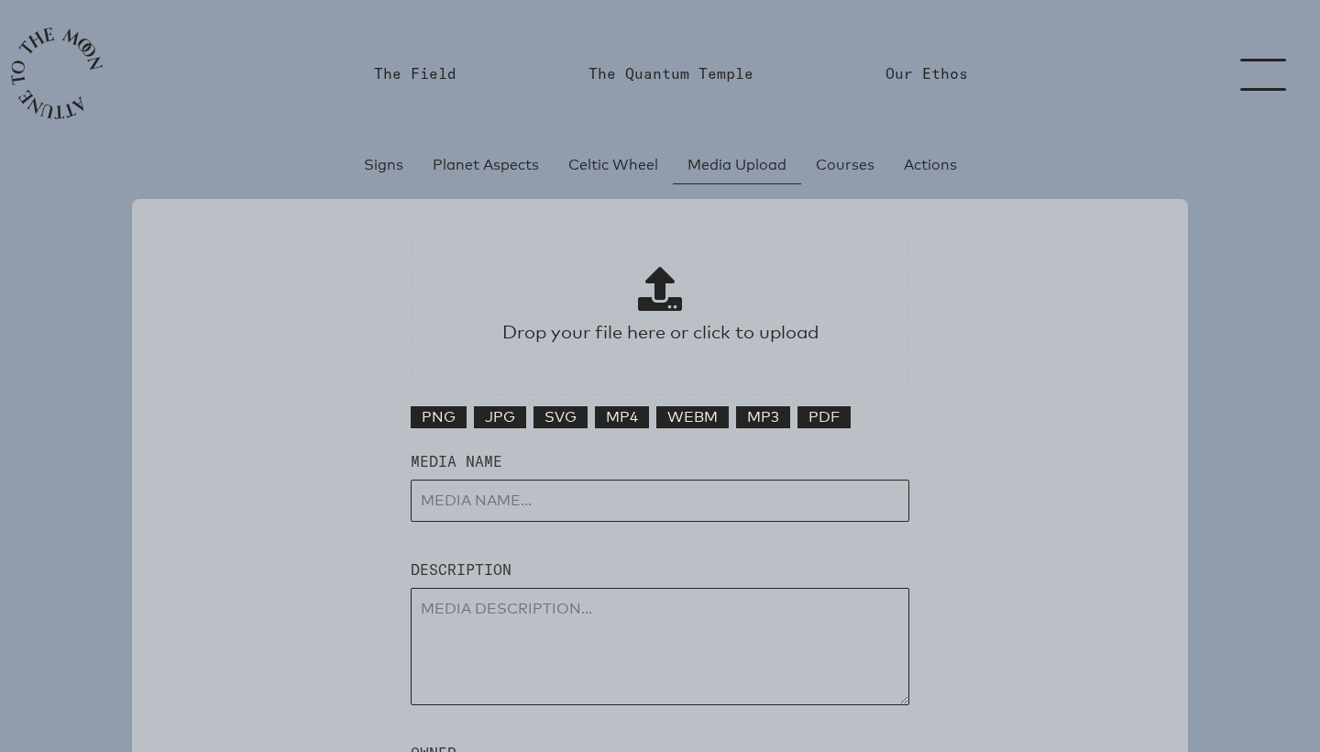
click at [452, 414] on span "PNG" at bounding box center [439, 417] width 34 height 22
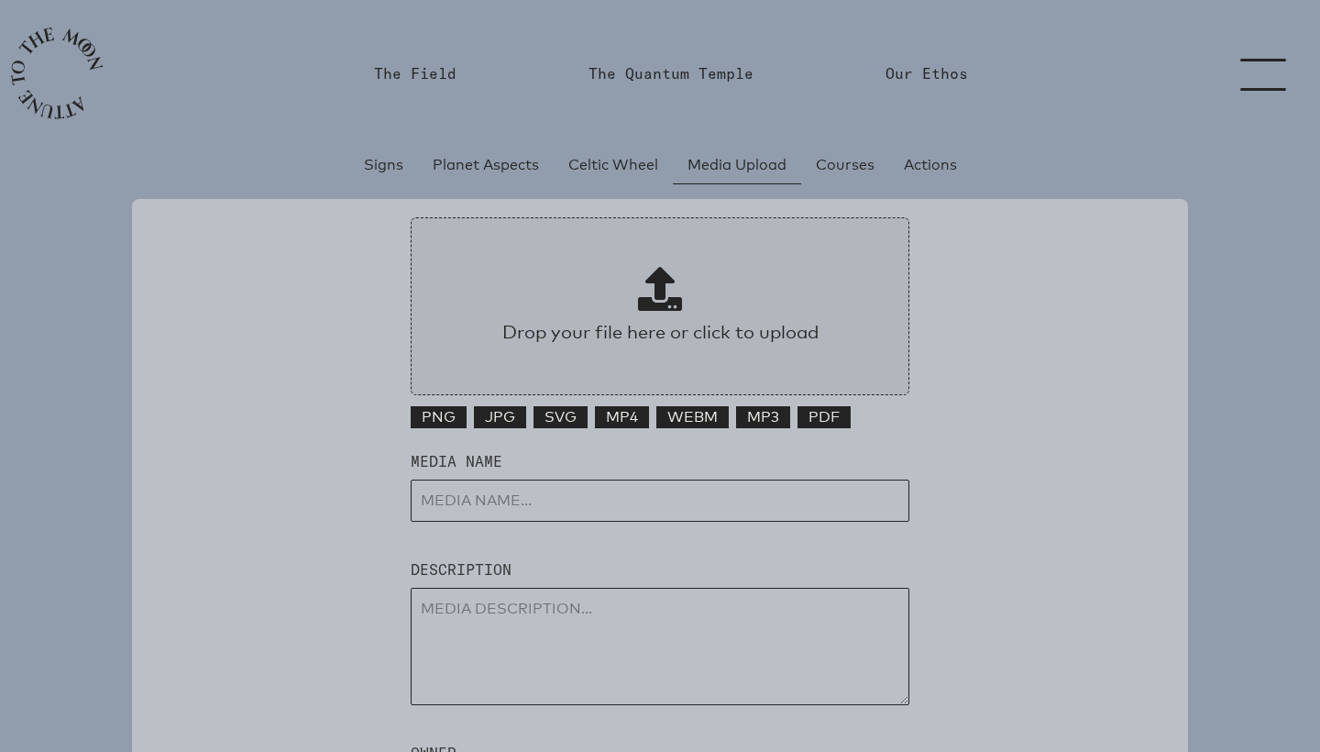
click at [652, 295] on span at bounding box center [660, 289] width 44 height 44
click at [652, 295] on input "Drop your file here or click to upload" at bounding box center [660, 306] width 499 height 178
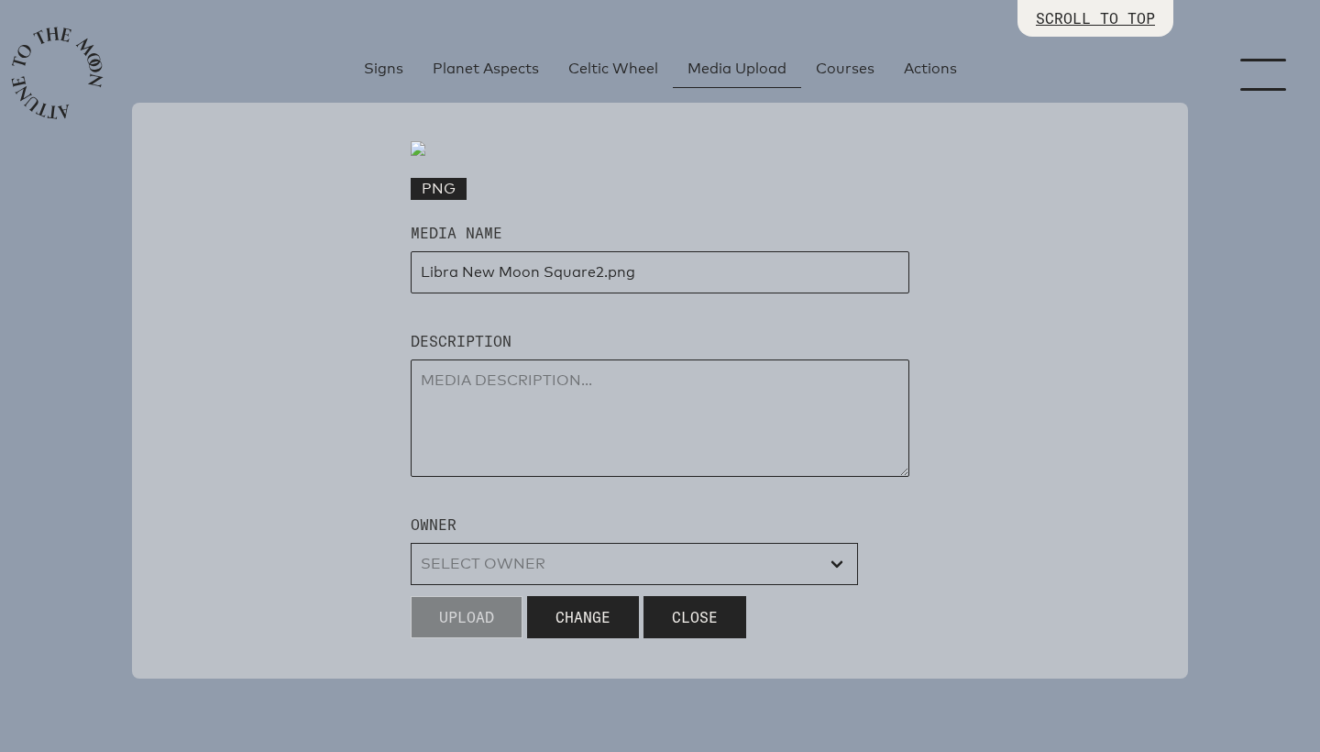
scroll to position [258, 0]
click at [753, 293] on input "input" at bounding box center [660, 272] width 499 height 42
type input "Libra [GEOGRAPHIC_DATA] 2"
click at [614, 463] on textarea at bounding box center [660, 417] width 499 height 117
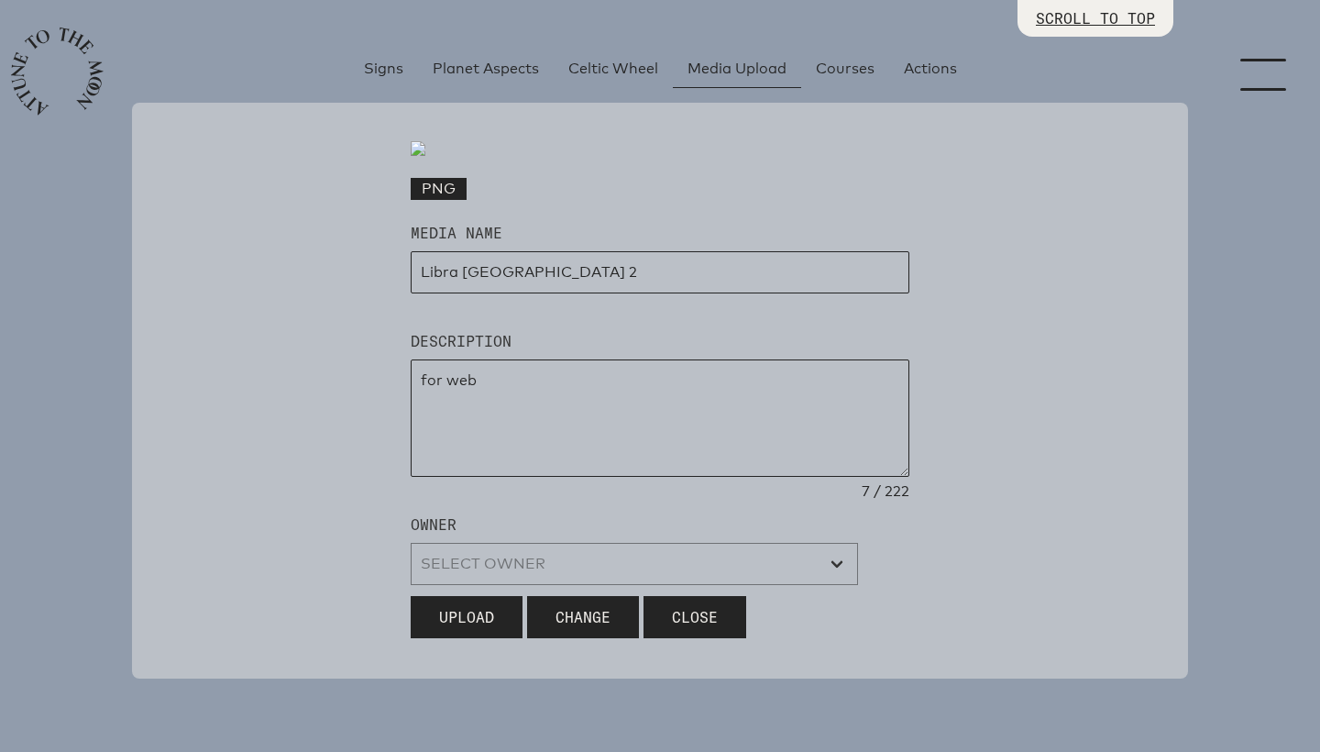
type textarea "for web"
select select "wt5MRi9amjesYzz3xPxkkeuMjBr1"
click at [480, 628] on span "Upload" at bounding box center [466, 617] width 55 height 22
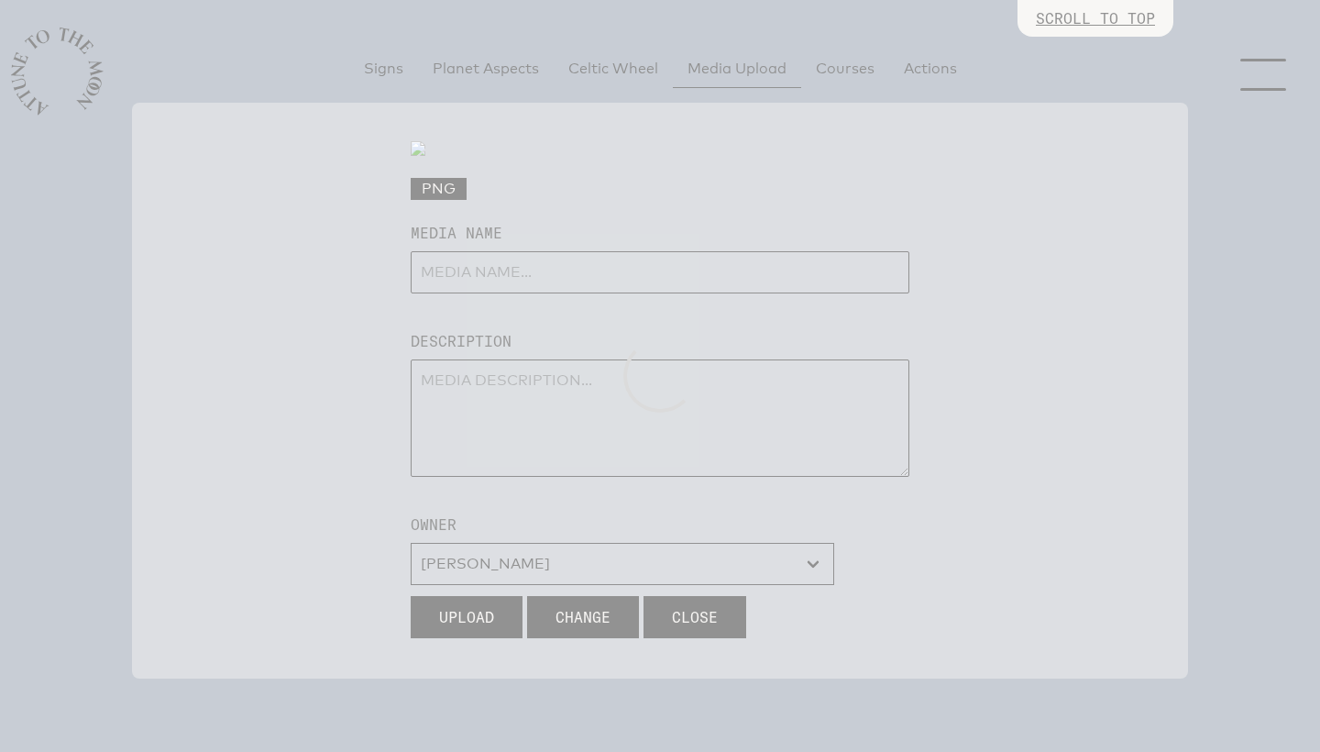
select select
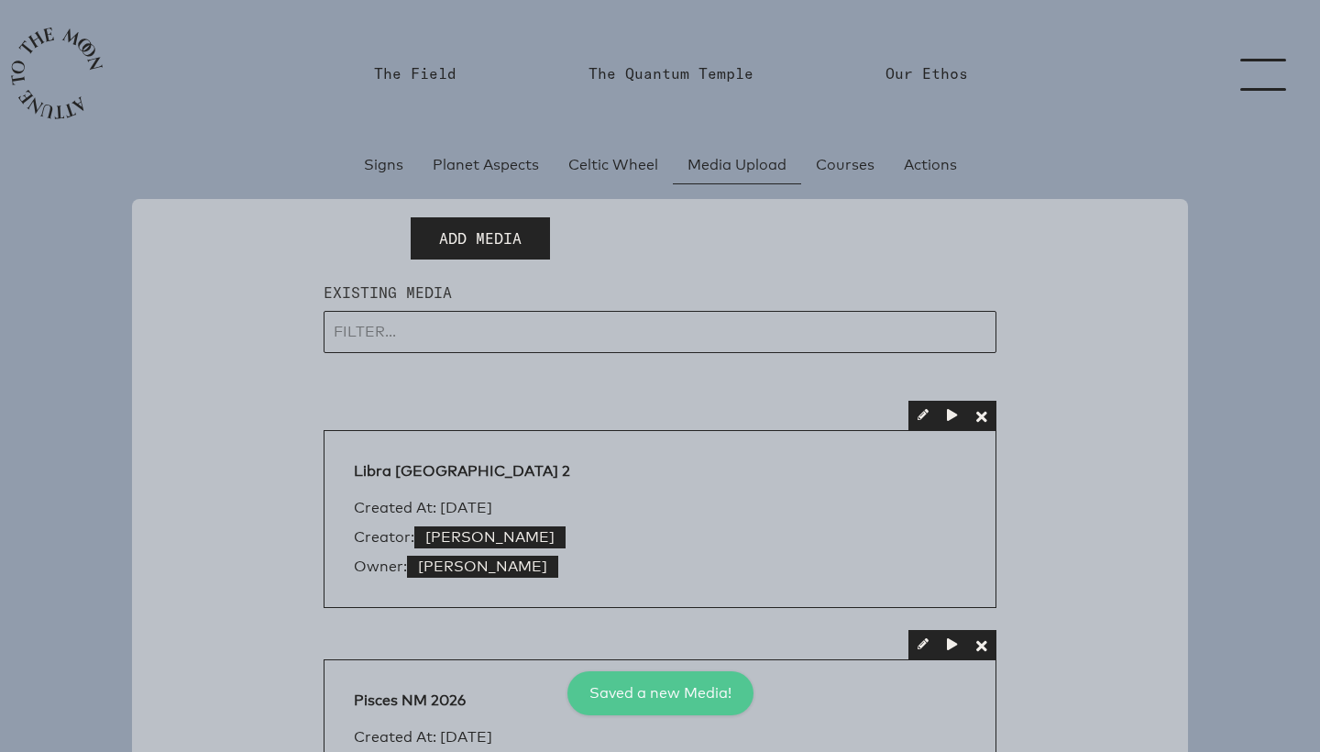
scroll to position [0, 0]
click at [518, 235] on span "Add Media" at bounding box center [480, 238] width 83 height 22
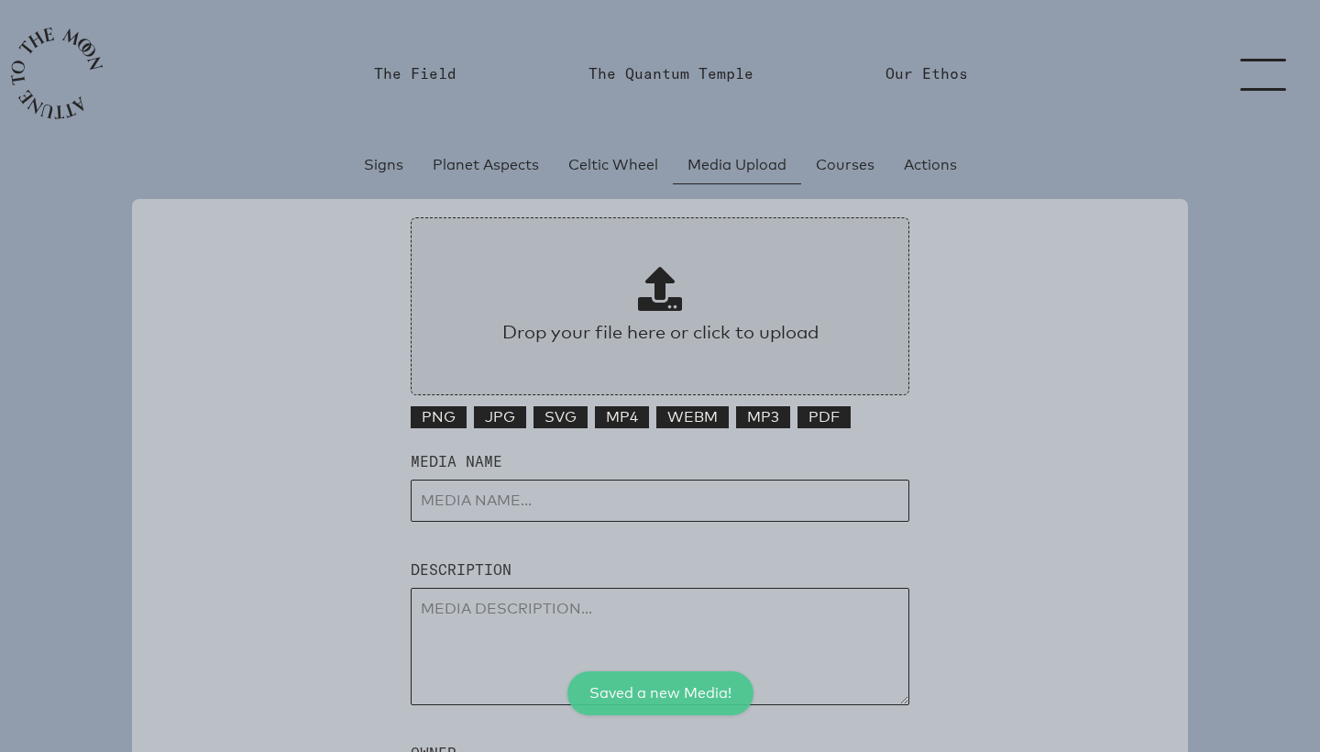
click at [645, 294] on span at bounding box center [660, 289] width 44 height 44
click at [645, 294] on input "Drop your file here or click to upload" at bounding box center [660, 306] width 499 height 178
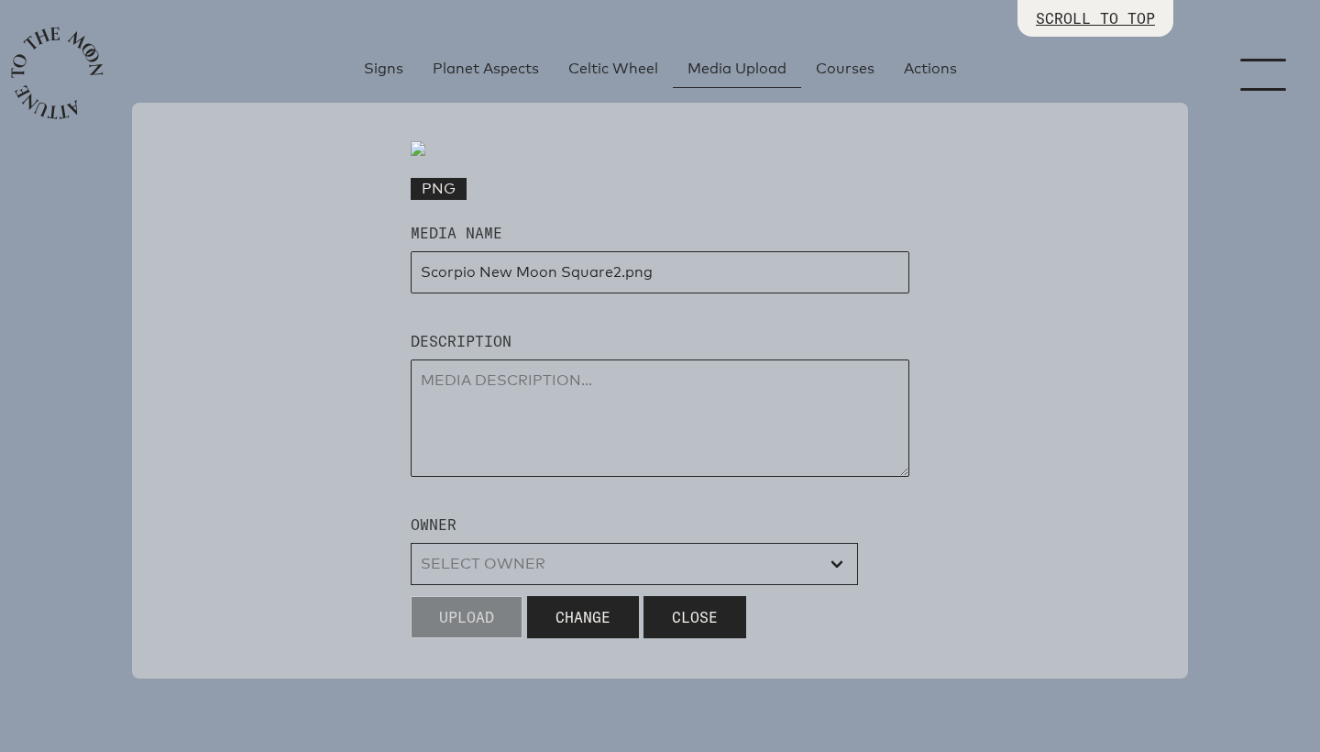
scroll to position [436, 0]
click at [612, 293] on input "input" at bounding box center [660, 272] width 499 height 42
drag, startPoint x: 623, startPoint y: 414, endPoint x: 674, endPoint y: 414, distance: 50.4
click at [674, 293] on input "input" at bounding box center [660, 272] width 499 height 42
type input "Scorpio [GEOGRAPHIC_DATA] 2"
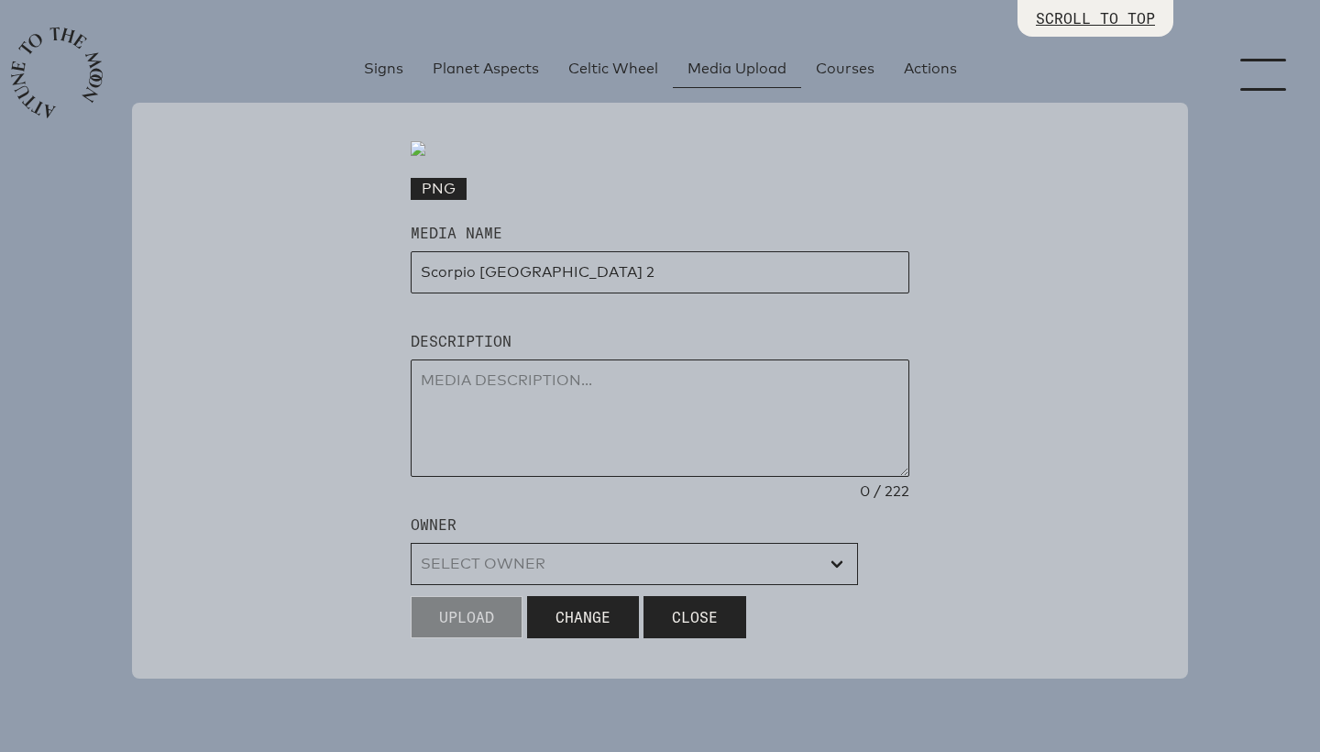
click at [452, 477] on textarea at bounding box center [660, 417] width 499 height 117
type textarea "for web"
select select "wt5MRi9amjesYzz3xPxkkeuMjBr1"
click at [452, 612] on span "Upload" at bounding box center [466, 617] width 55 height 22
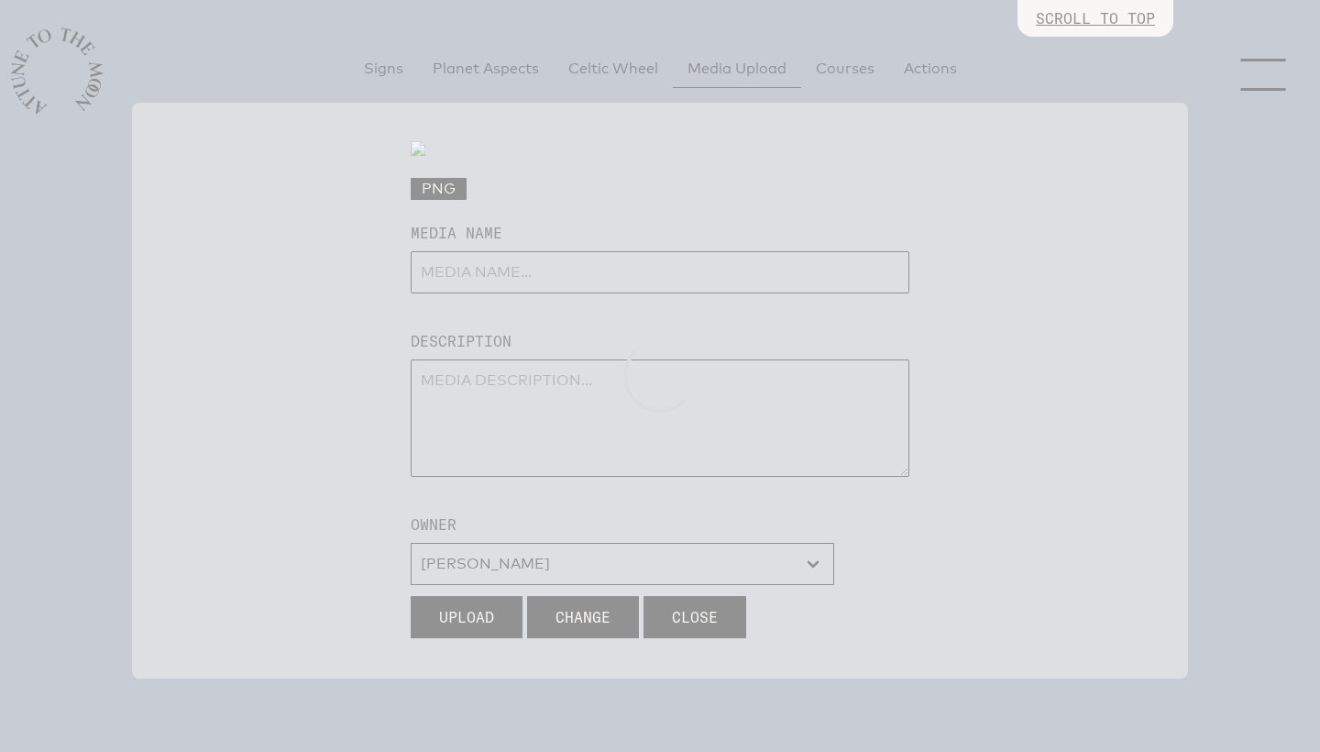
select select
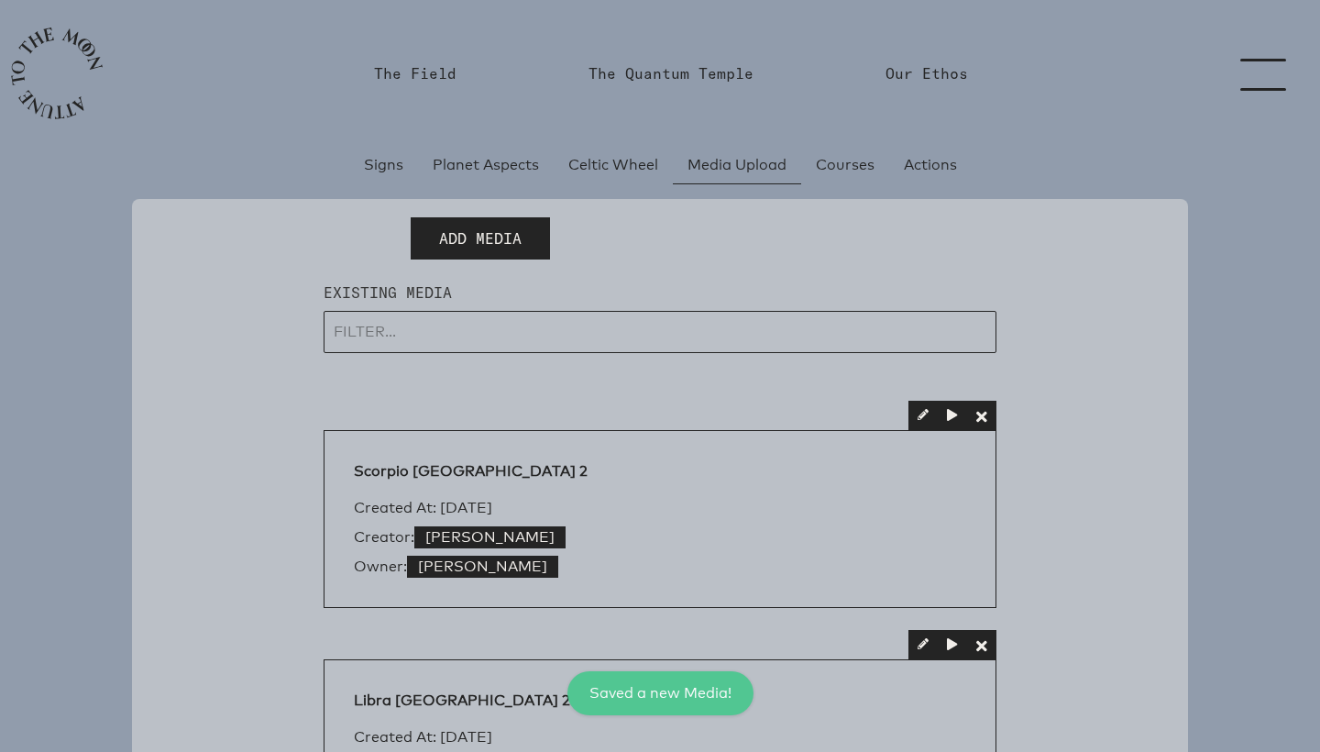
scroll to position [0, 0]
click at [495, 238] on span "Add Media" at bounding box center [480, 238] width 83 height 22
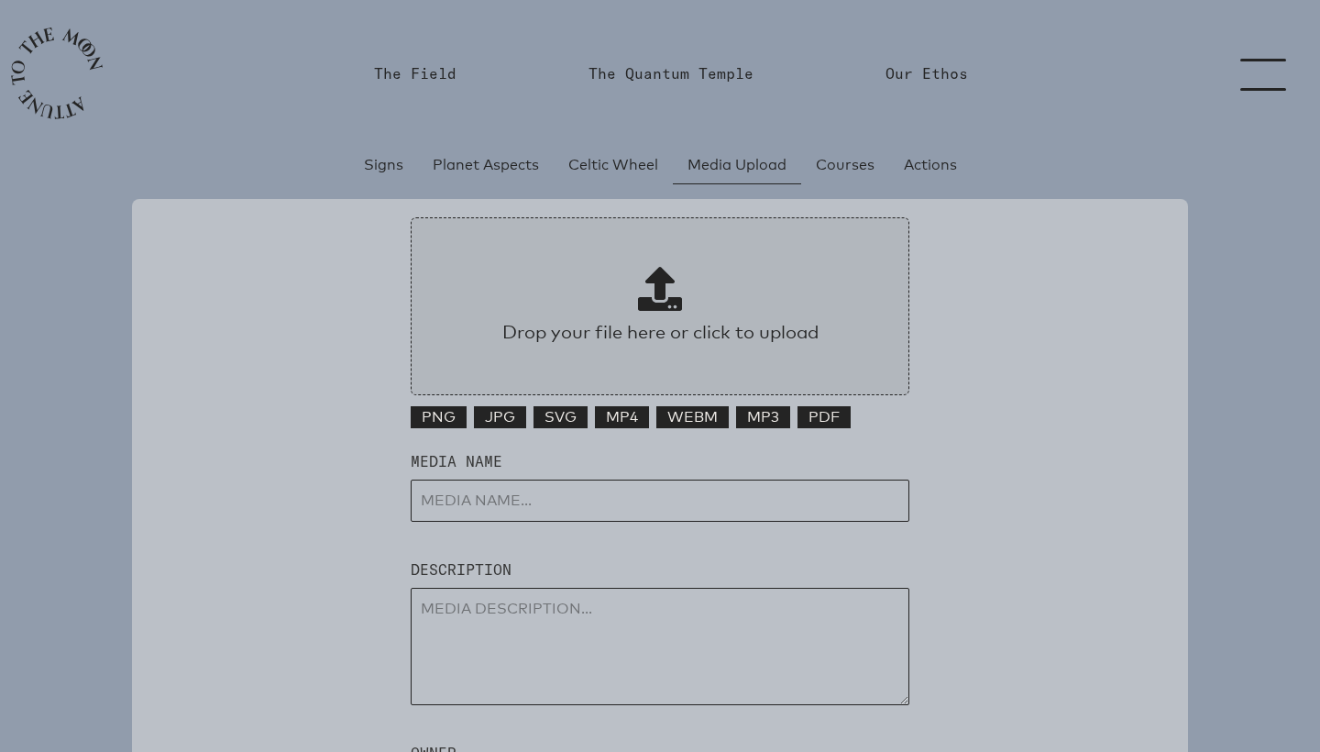
click at [593, 306] on p at bounding box center [660, 292] width 400 height 51
click at [593, 306] on input "Drop your file here or click to upload" at bounding box center [660, 306] width 499 height 178
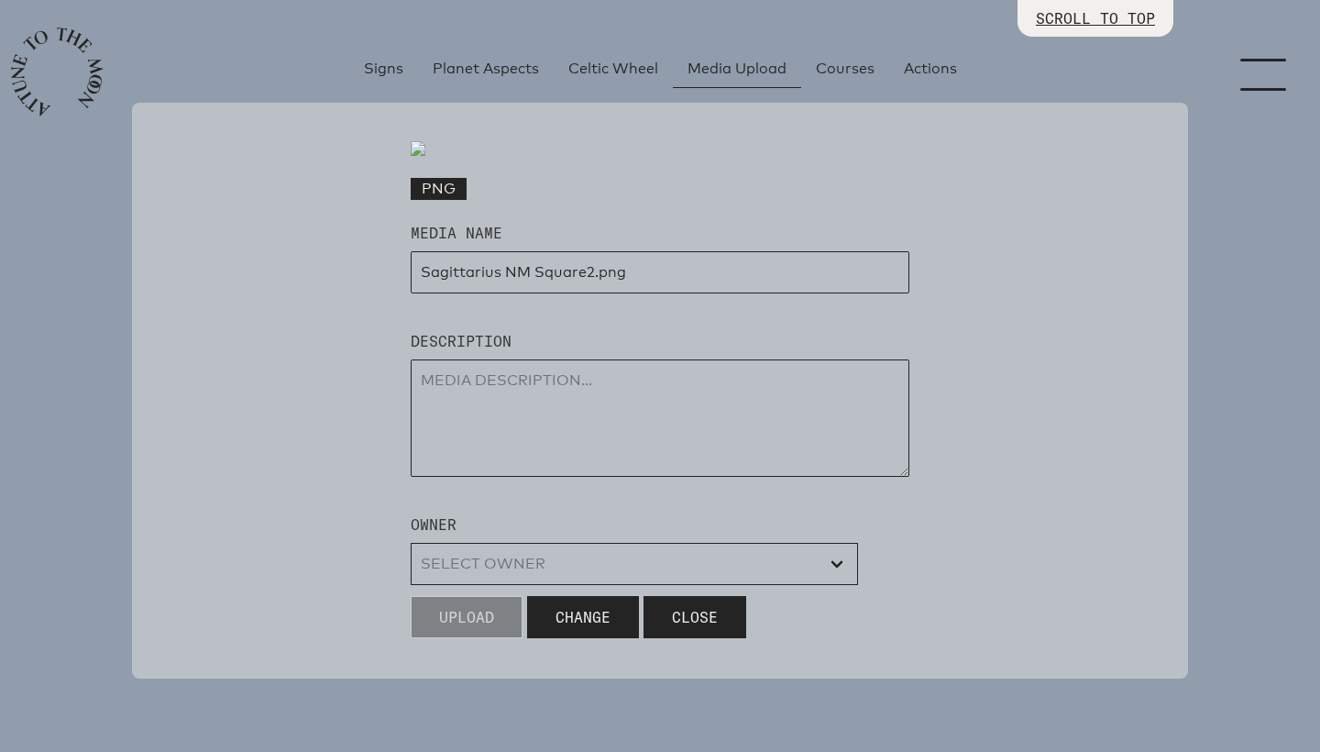
scroll to position [523, 0]
click at [581, 293] on input "input" at bounding box center [660, 272] width 499 height 42
drag, startPoint x: 599, startPoint y: 323, endPoint x: 630, endPoint y: 324, distance: 31.2
click at [630, 293] on input "input" at bounding box center [660, 272] width 499 height 42
type input "Sagittarius NM Square 2"
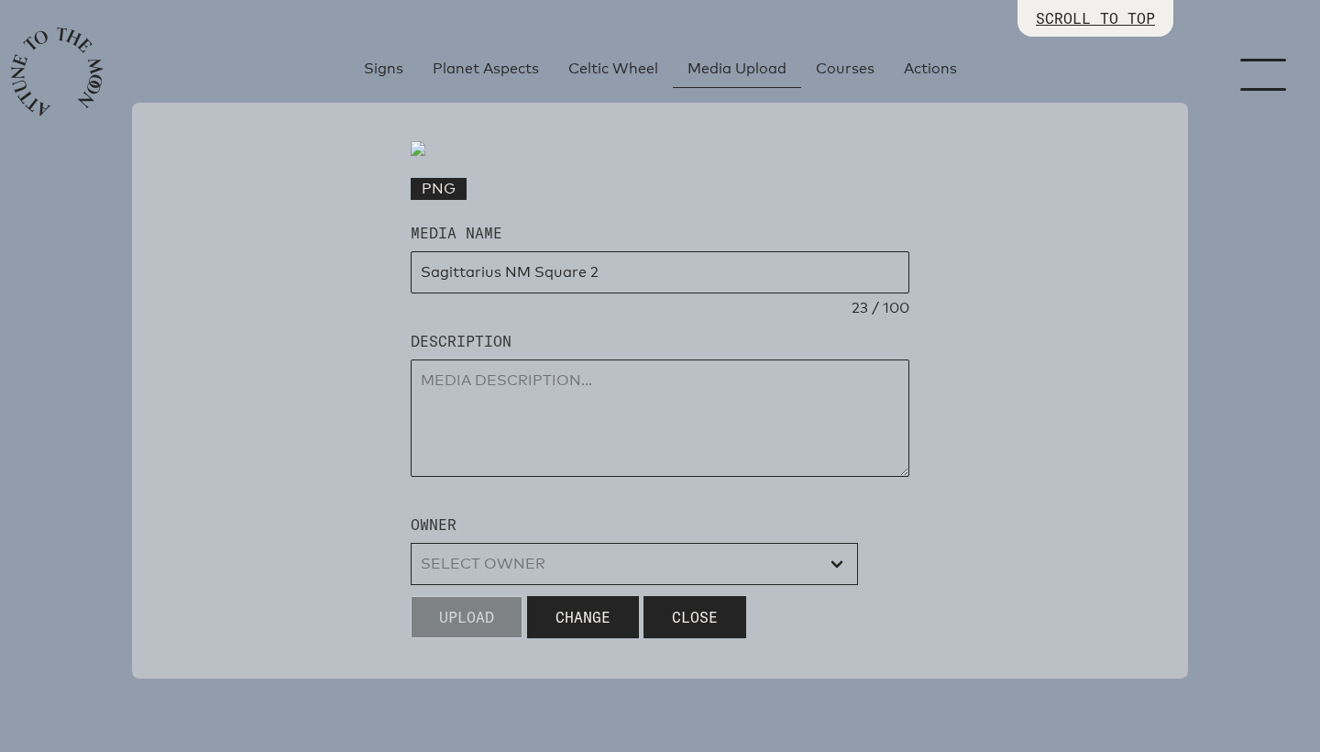
click at [488, 477] on textarea at bounding box center [660, 417] width 499 height 117
type textarea "for web"
select select "wt5MRi9amjesYzz3xPxkkeuMjBr1"
click at [475, 628] on span "Upload" at bounding box center [466, 617] width 55 height 22
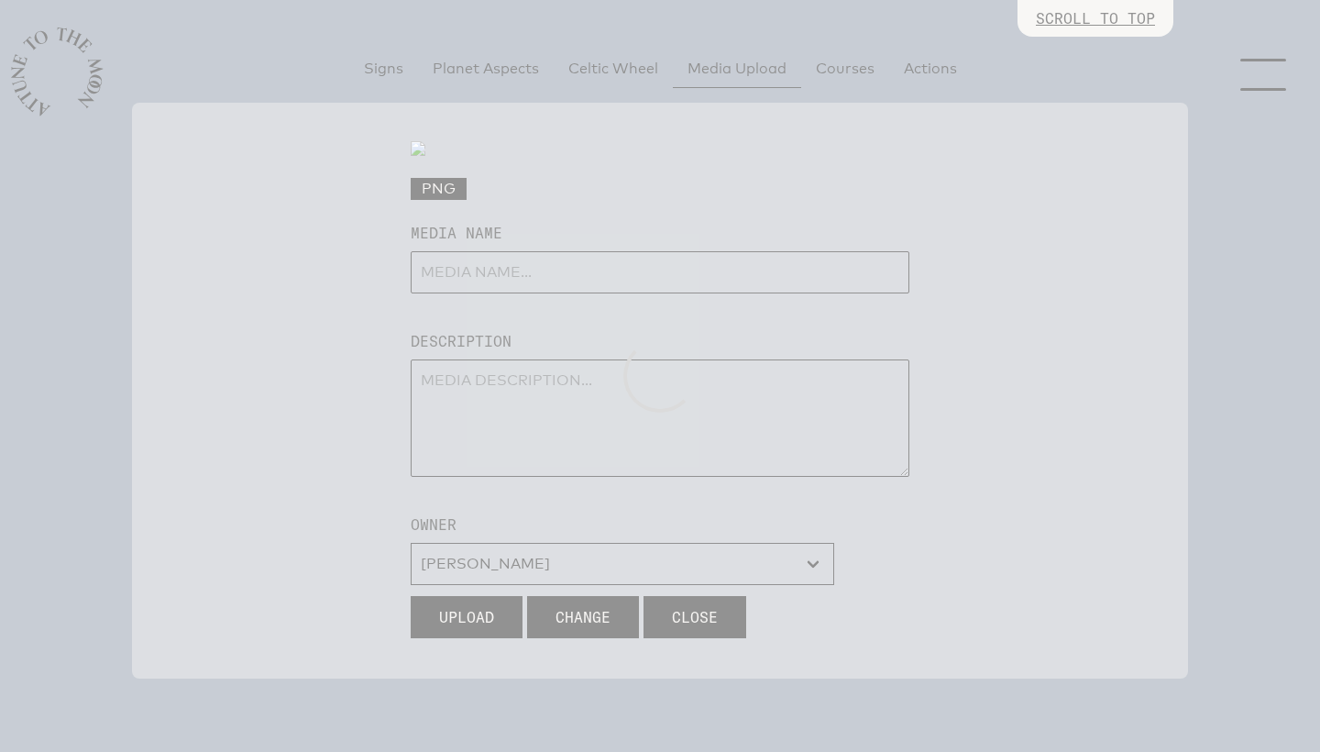
select select
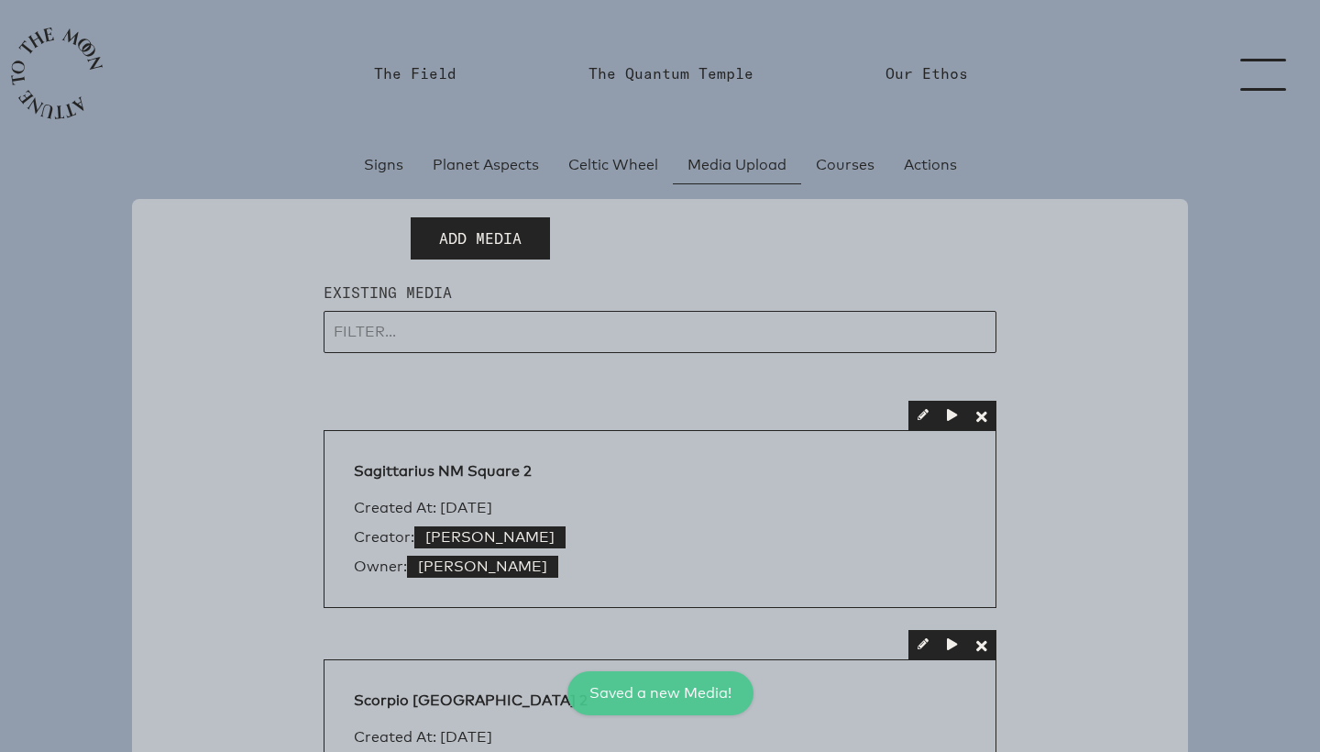
scroll to position [0, 0]
click at [501, 233] on span "Add Media" at bounding box center [480, 238] width 83 height 22
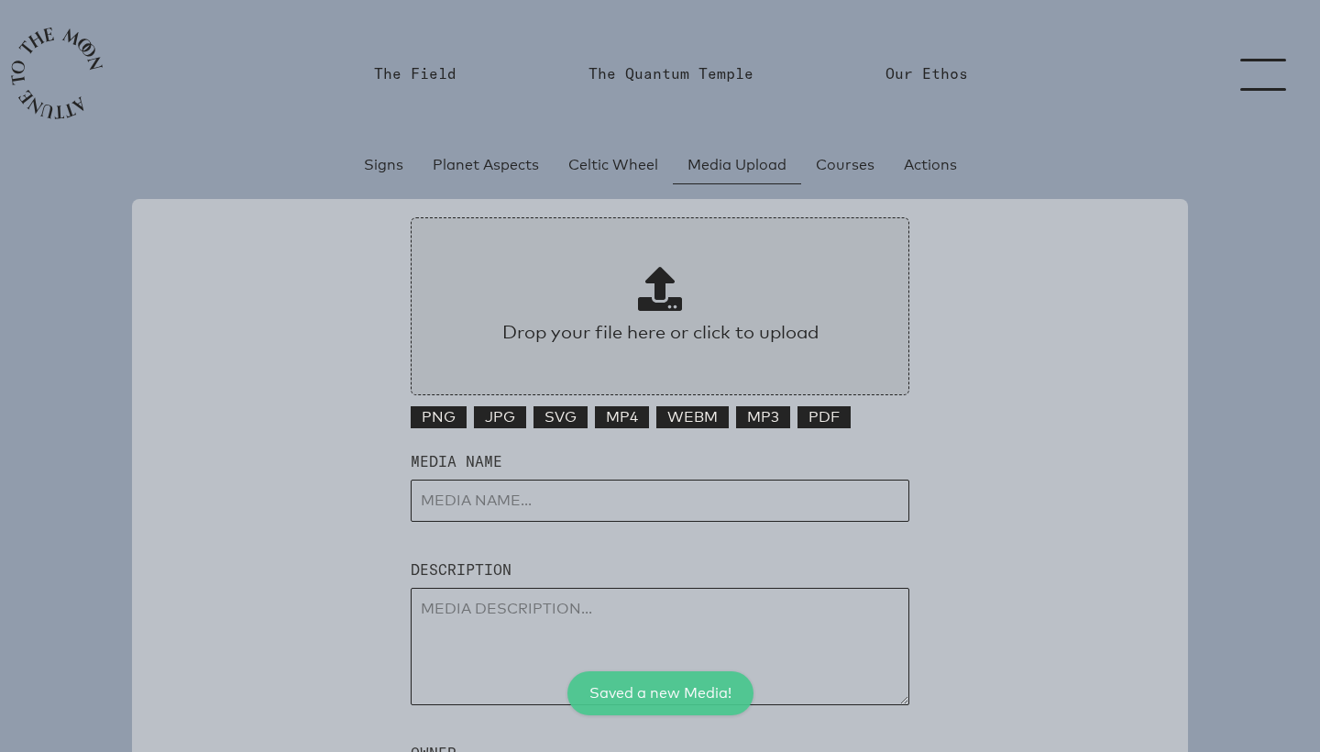
click at [645, 276] on span at bounding box center [660, 289] width 44 height 44
click at [645, 276] on input "Drop your file here or click to upload" at bounding box center [660, 306] width 499 height 178
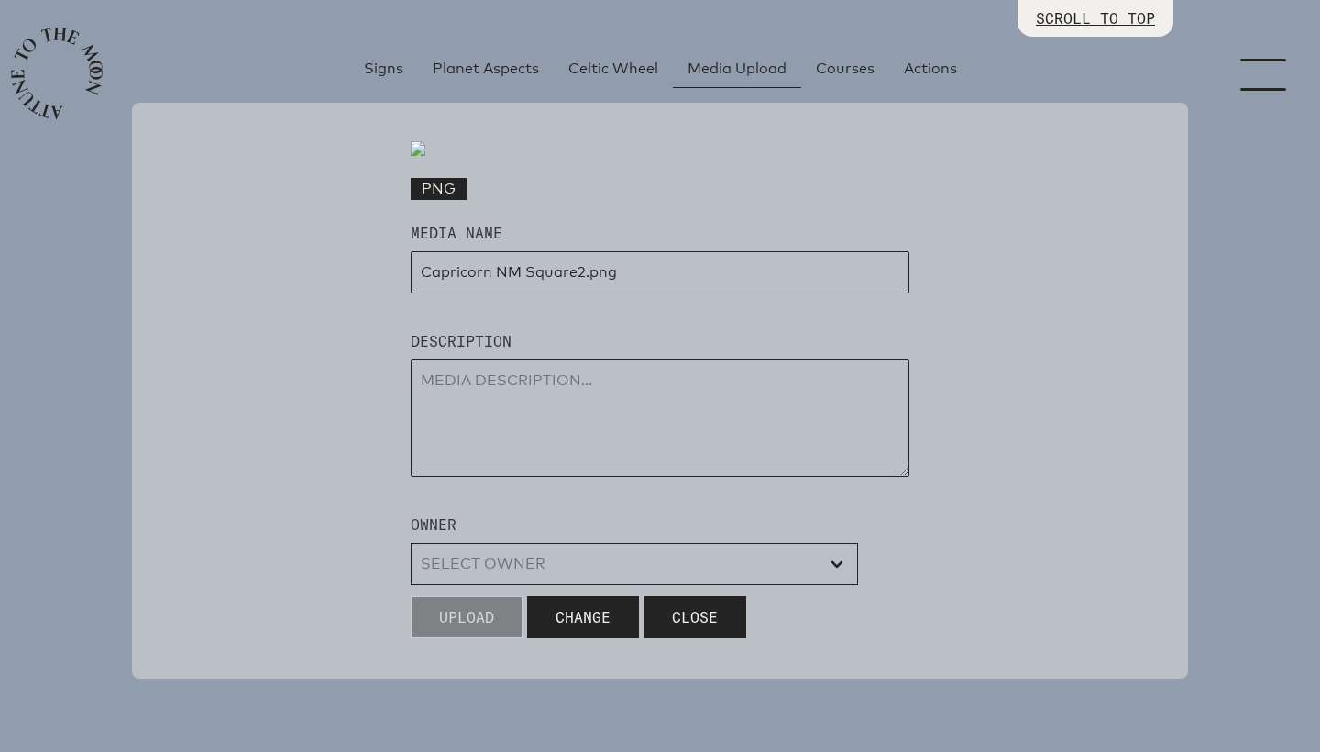
scroll to position [331, 0]
click at [573, 293] on input "input" at bounding box center [660, 272] width 499 height 42
drag, startPoint x: 587, startPoint y: 518, endPoint x: 626, endPoint y: 518, distance: 39.4
click at [626, 293] on input "input" at bounding box center [660, 272] width 499 height 42
type input "Capricorn NM Square 2"
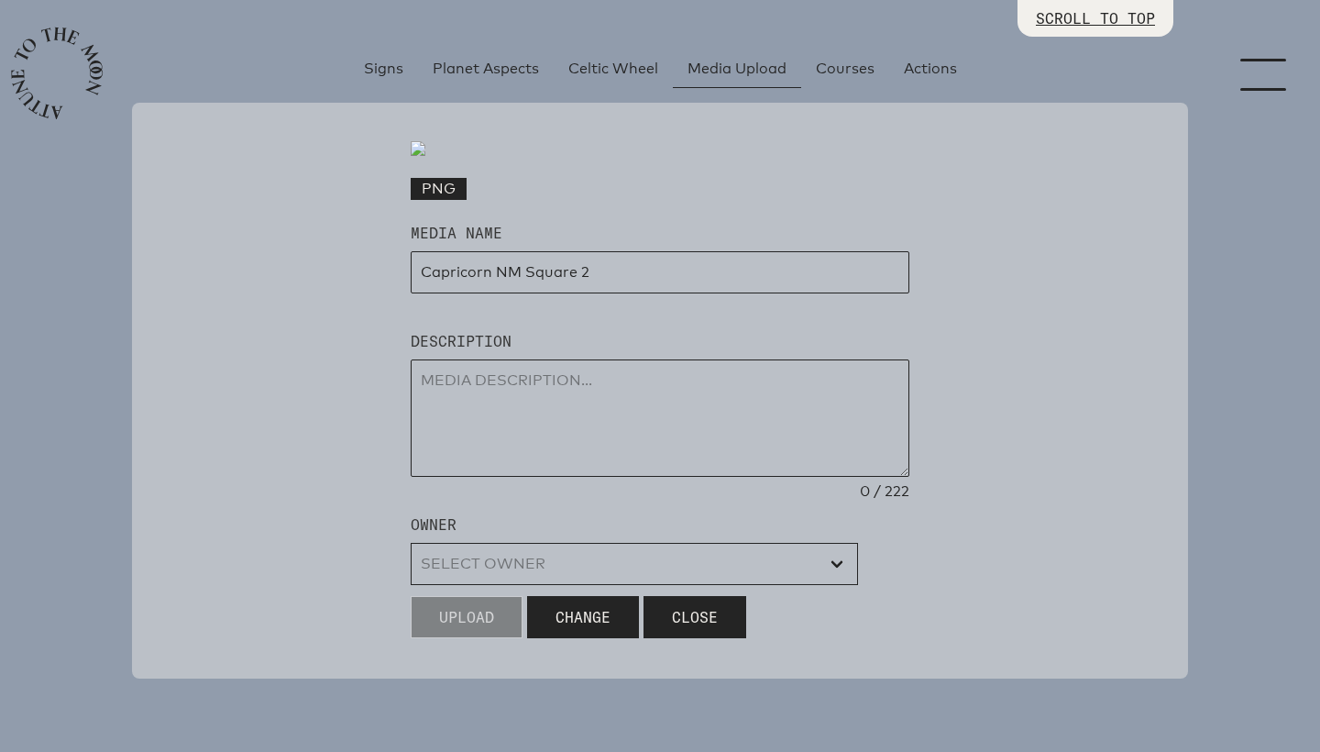
click at [592, 477] on textarea at bounding box center [660, 417] width 499 height 117
type textarea "for web"
select select "wt5MRi9amjesYzz3xPxkkeuMjBr1"
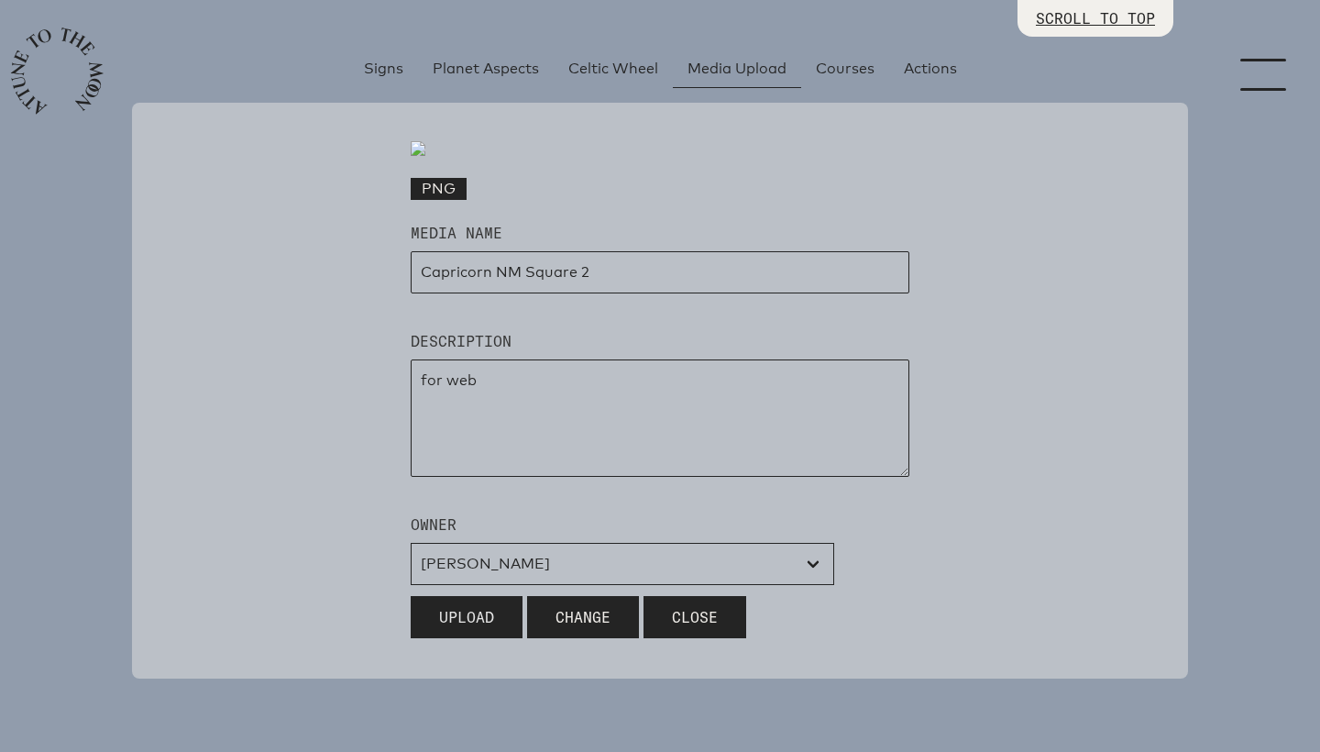
click at [479, 613] on span "Upload" at bounding box center [466, 617] width 55 height 22
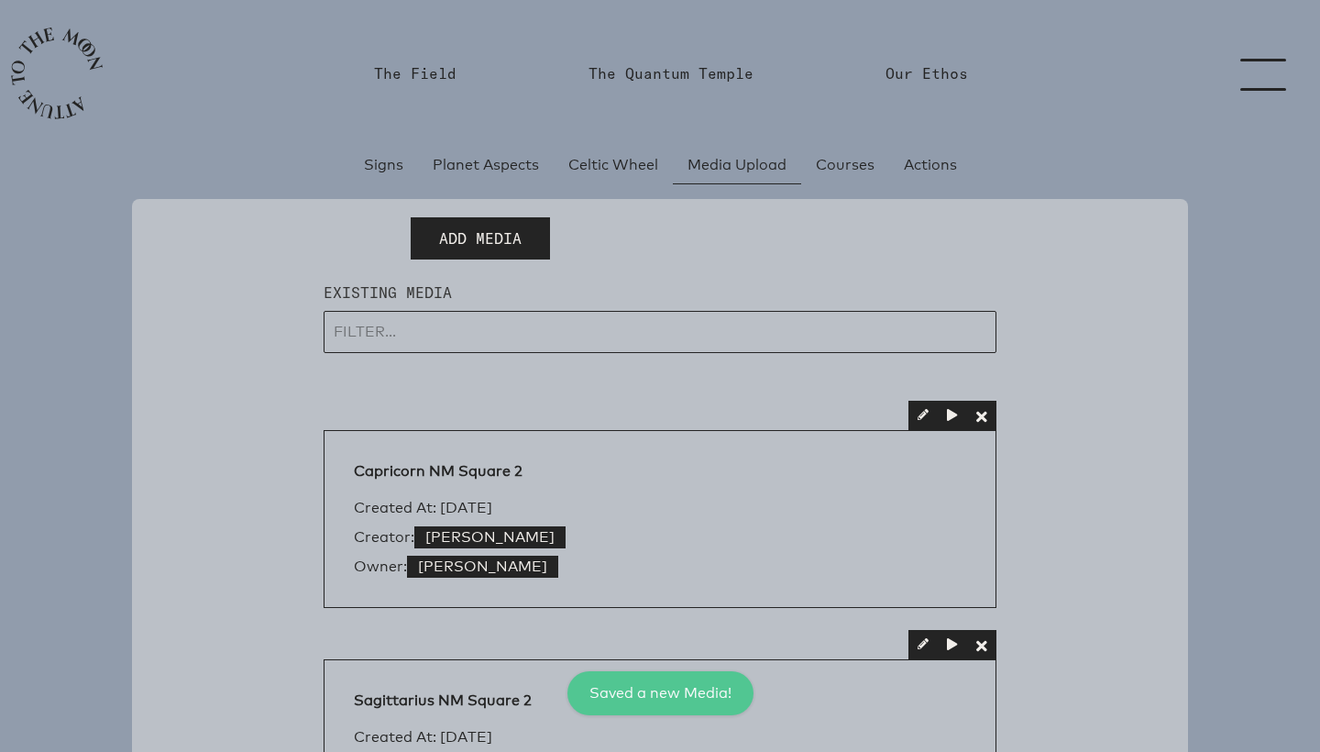
scroll to position [0, 0]
click at [719, 170] on span "Media Upload" at bounding box center [737, 165] width 99 height 22
click at [493, 239] on span "Add Media" at bounding box center [480, 238] width 83 height 22
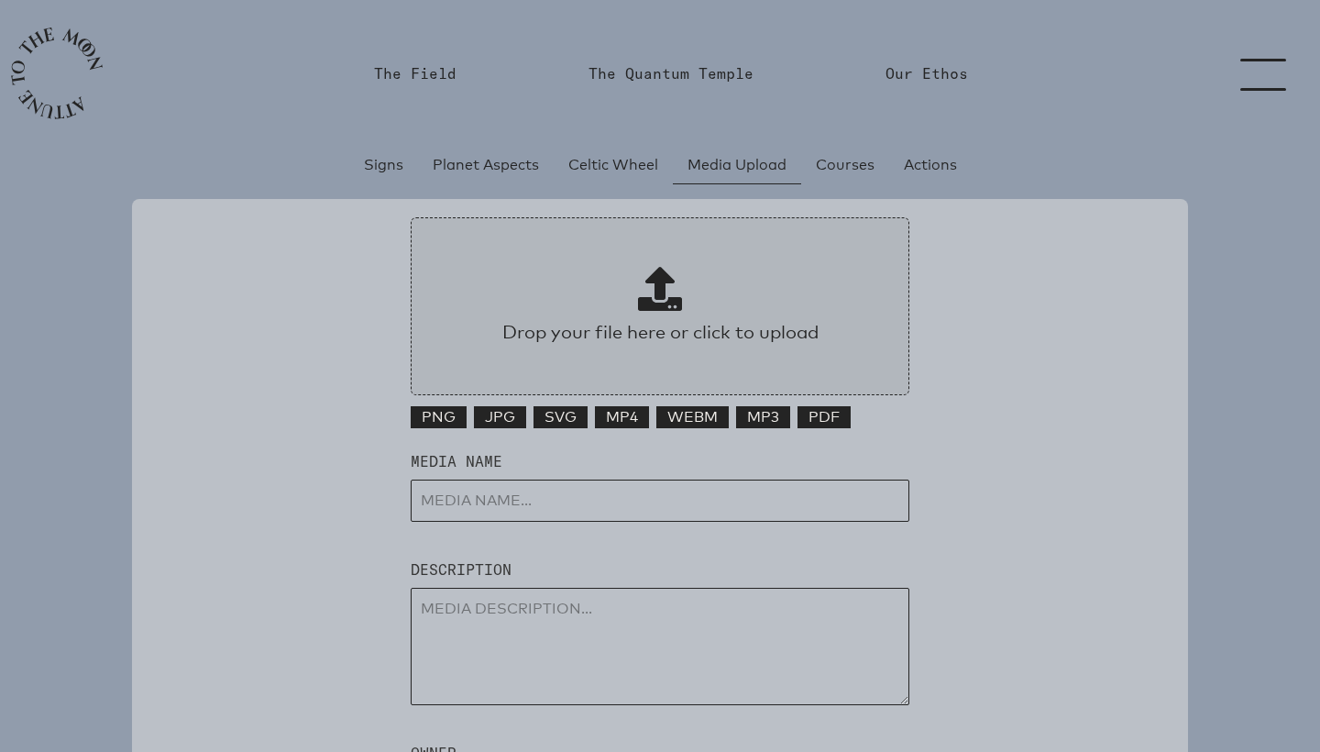
click at [649, 288] on span at bounding box center [660, 289] width 44 height 44
click at [649, 288] on input "Drop your file here or click to upload" at bounding box center [660, 306] width 499 height 178
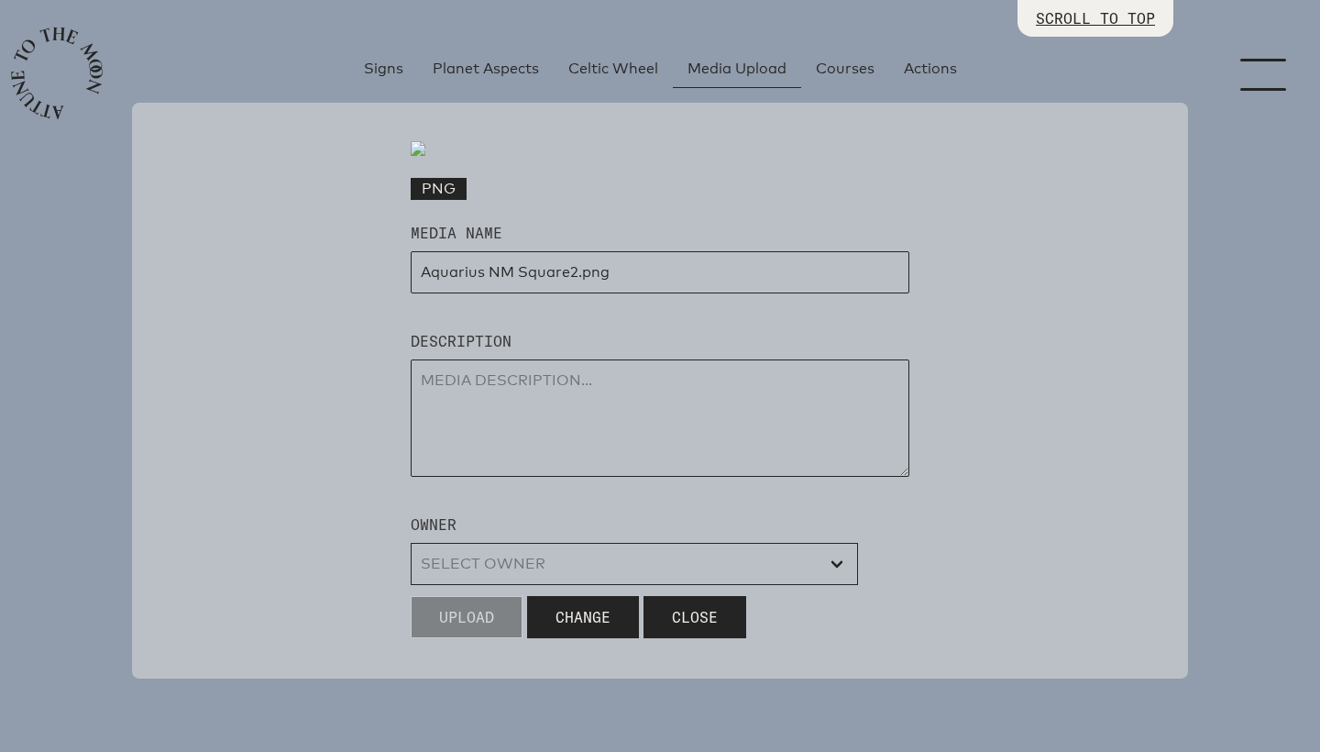
scroll to position [500, 0]
click at [568, 293] on input "input" at bounding box center [660, 272] width 499 height 42
drag, startPoint x: 580, startPoint y: 349, endPoint x: 635, endPoint y: 347, distance: 55.0
click at [635, 293] on input "input" at bounding box center [660, 272] width 499 height 42
type input "Aquarius NM Square 2"
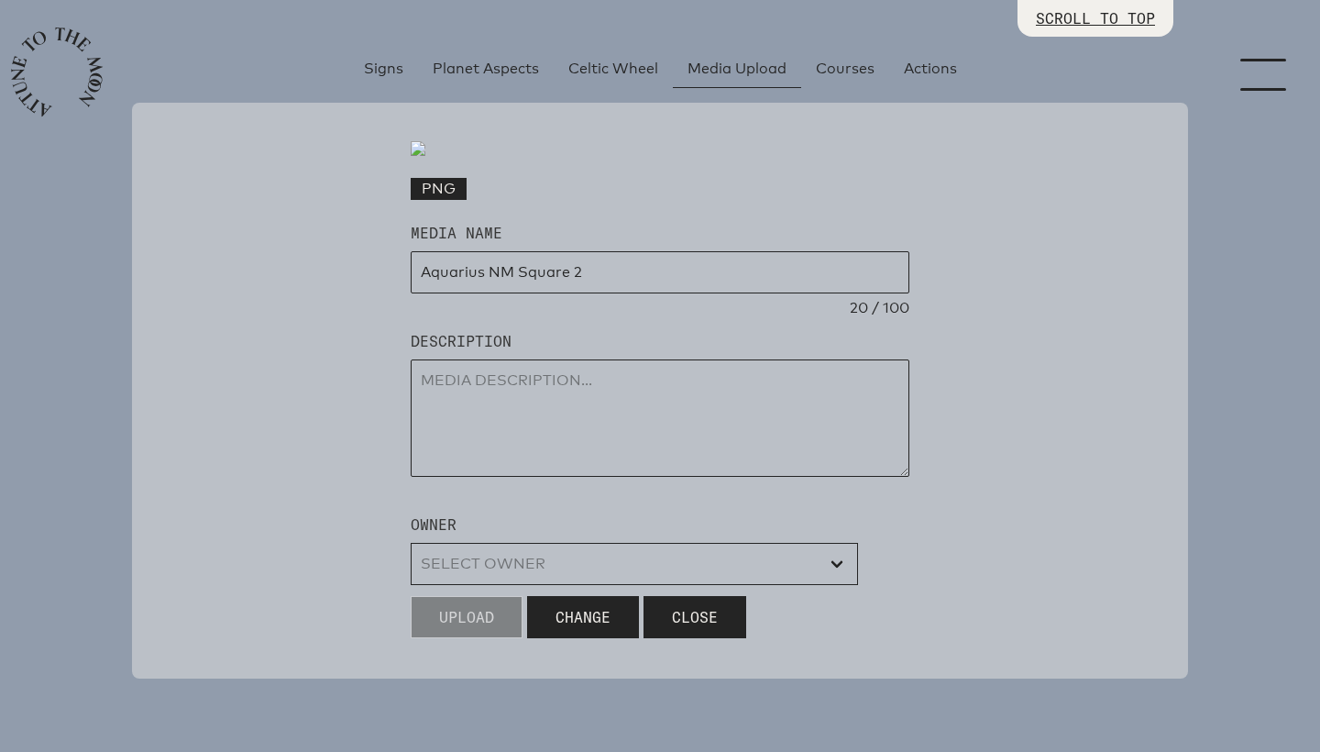
click at [601, 458] on textarea at bounding box center [660, 417] width 499 height 117
type textarea "for web"
select select "wt5MRi9amjesYzz3xPxkkeuMjBr1"
click at [470, 628] on span "Upload" at bounding box center [466, 617] width 55 height 22
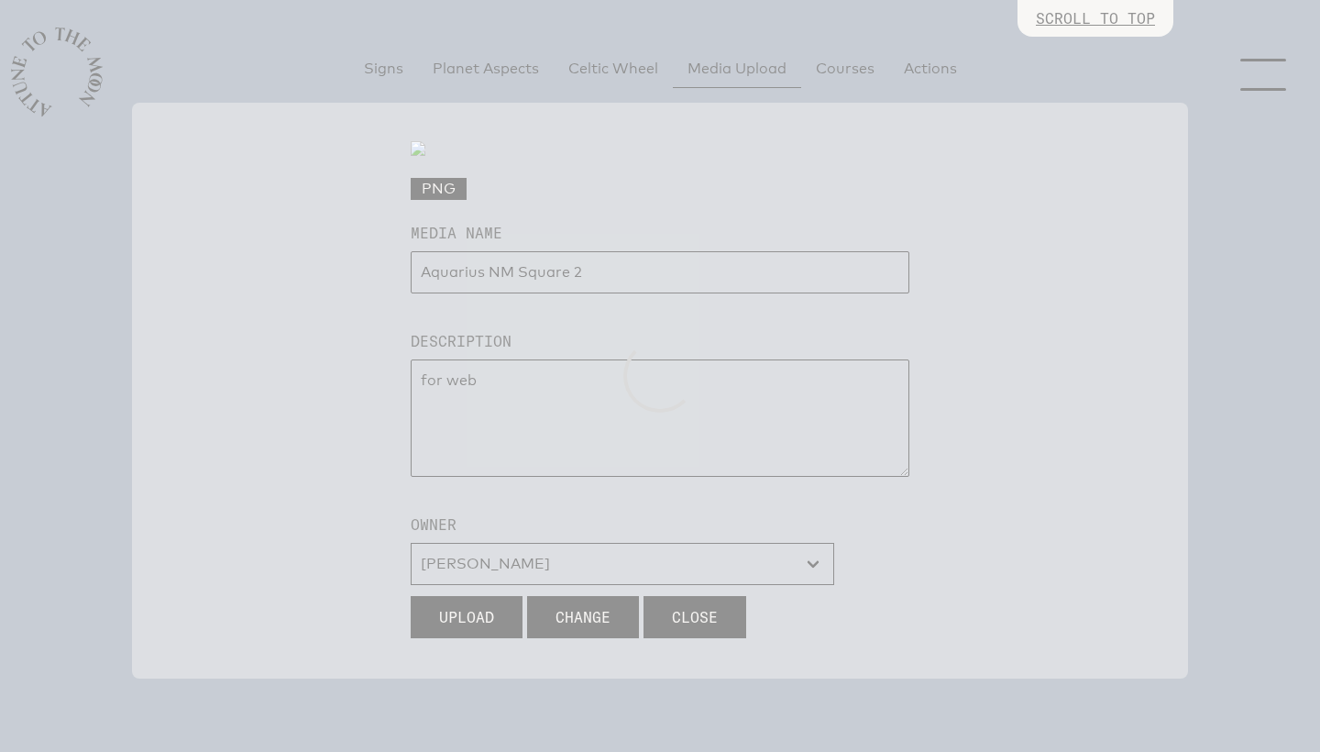
select select
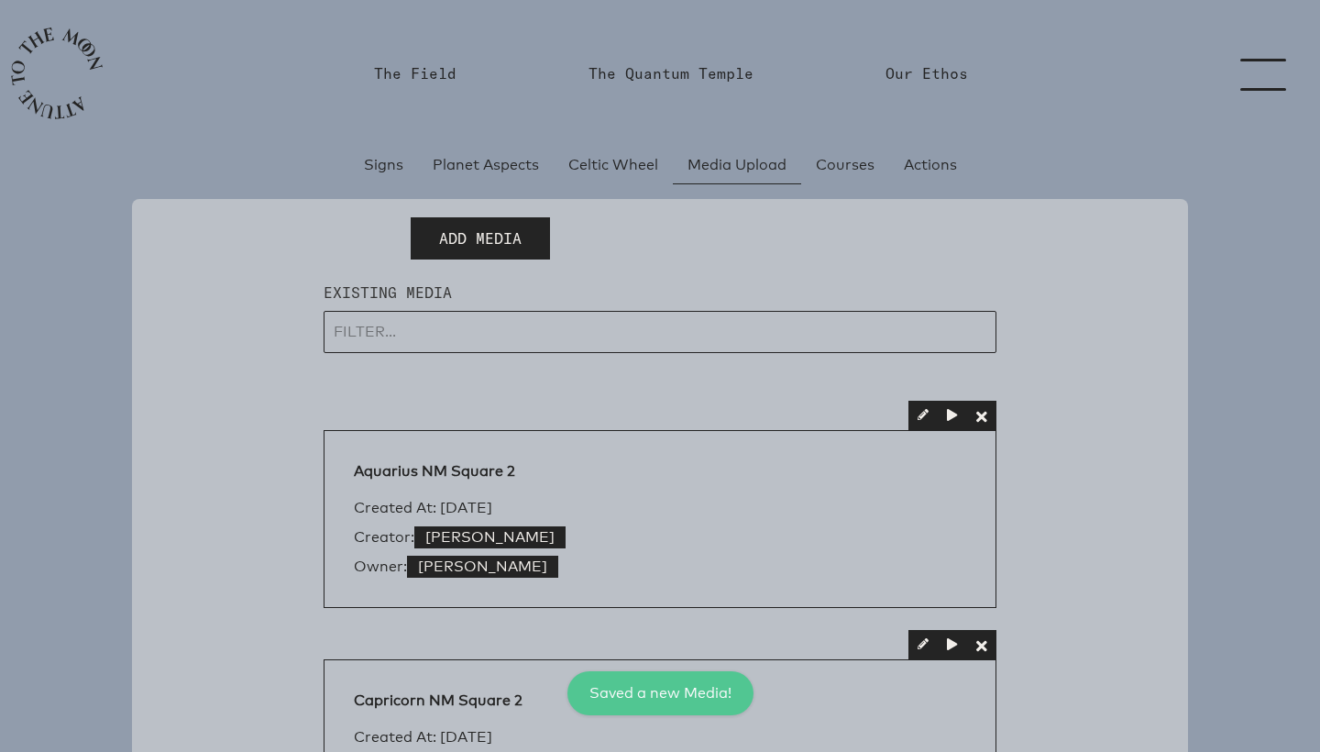
scroll to position [0, 0]
click at [501, 232] on span "Add Media" at bounding box center [480, 238] width 83 height 22
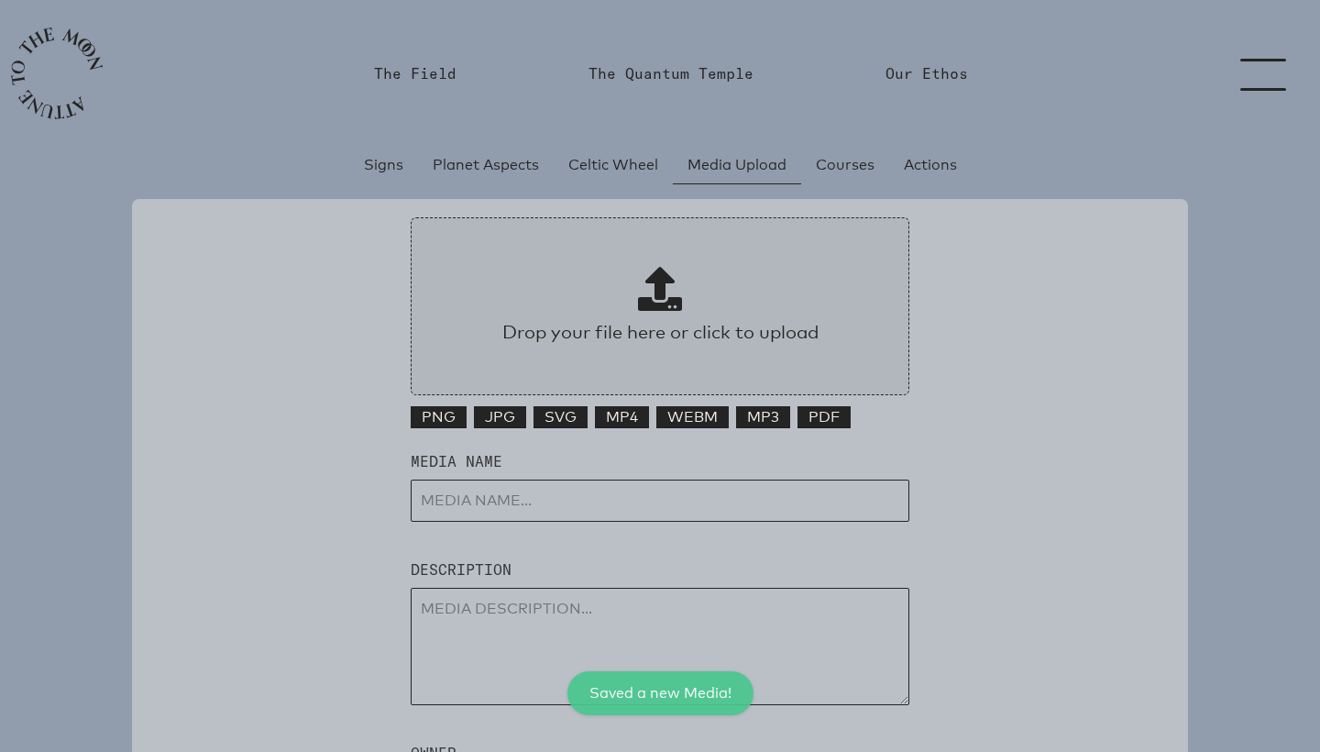
click at [662, 282] on span at bounding box center [660, 289] width 44 height 44
click at [662, 282] on input "Drop your file here or click to upload" at bounding box center [660, 306] width 499 height 178
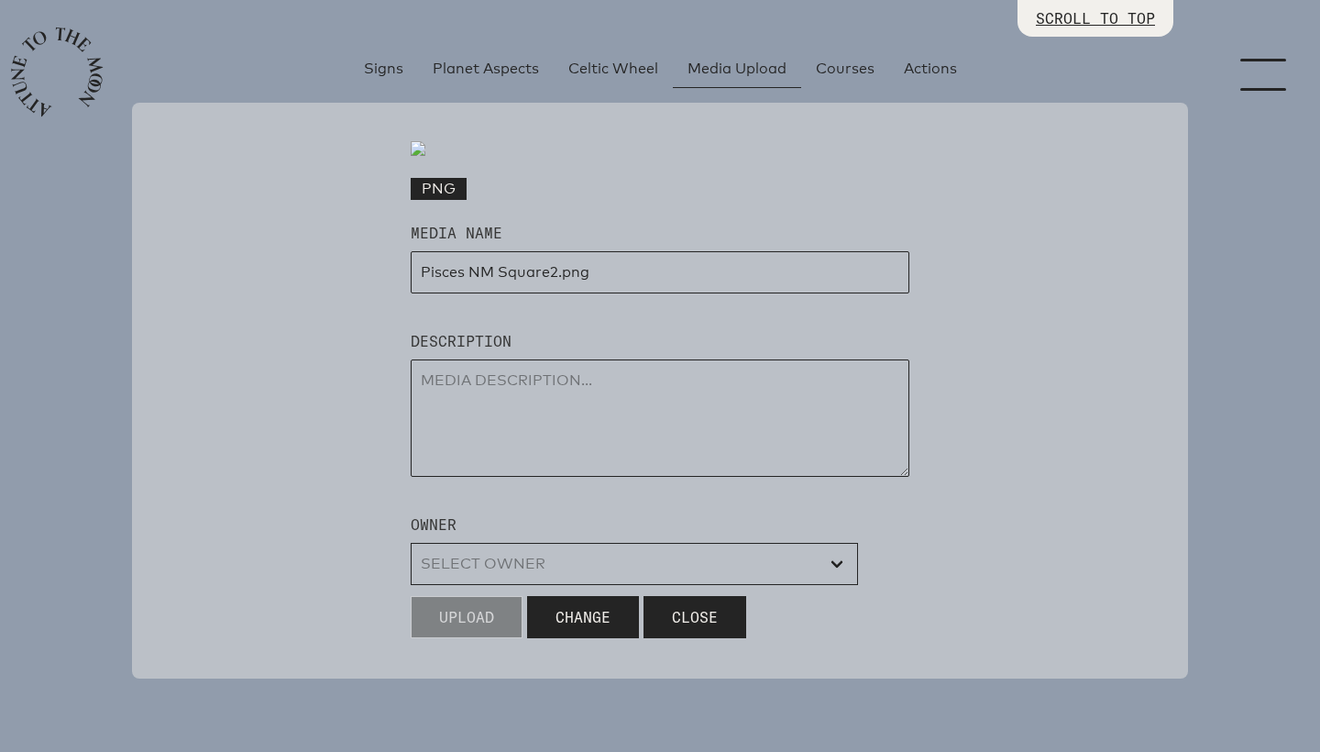
scroll to position [504, 0]
click at [548, 293] on input "input" at bounding box center [660, 272] width 499 height 42
type input "Pisces NM Square 2"
click at [533, 456] on textarea at bounding box center [660, 417] width 499 height 117
type textarea "for web"
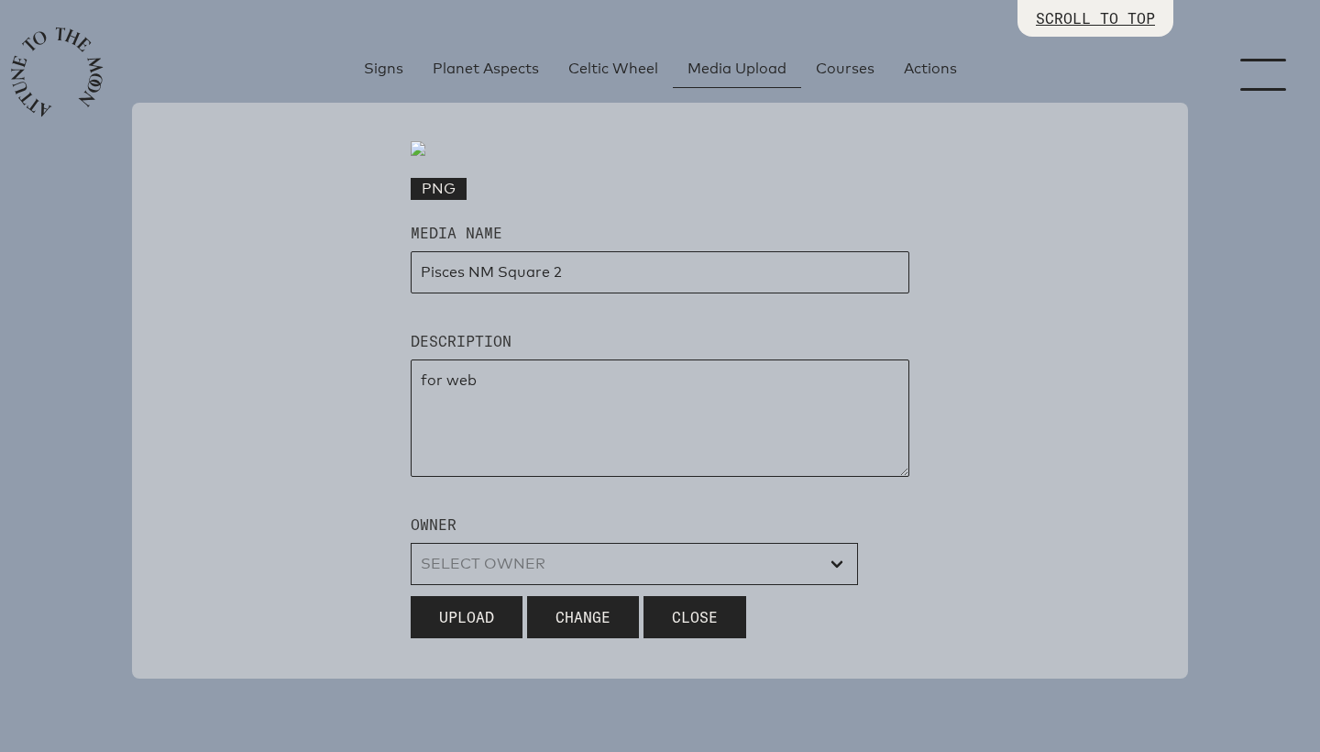
select select "wt5MRi9amjesYzz3xPxkkeuMjBr1"
click at [468, 628] on span "Upload" at bounding box center [466, 617] width 55 height 22
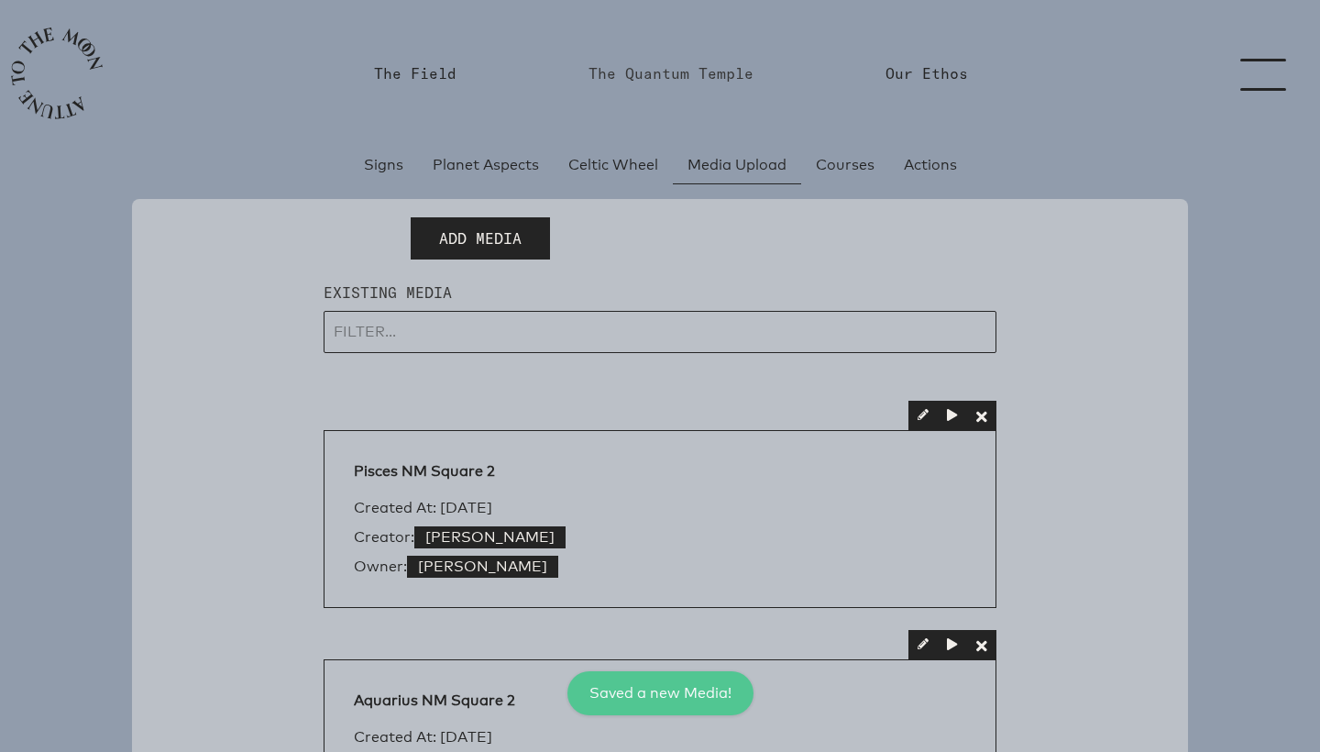
scroll to position [0, 0]
click at [1269, 84] on link "menu" at bounding box center [1275, 73] width 92 height 147
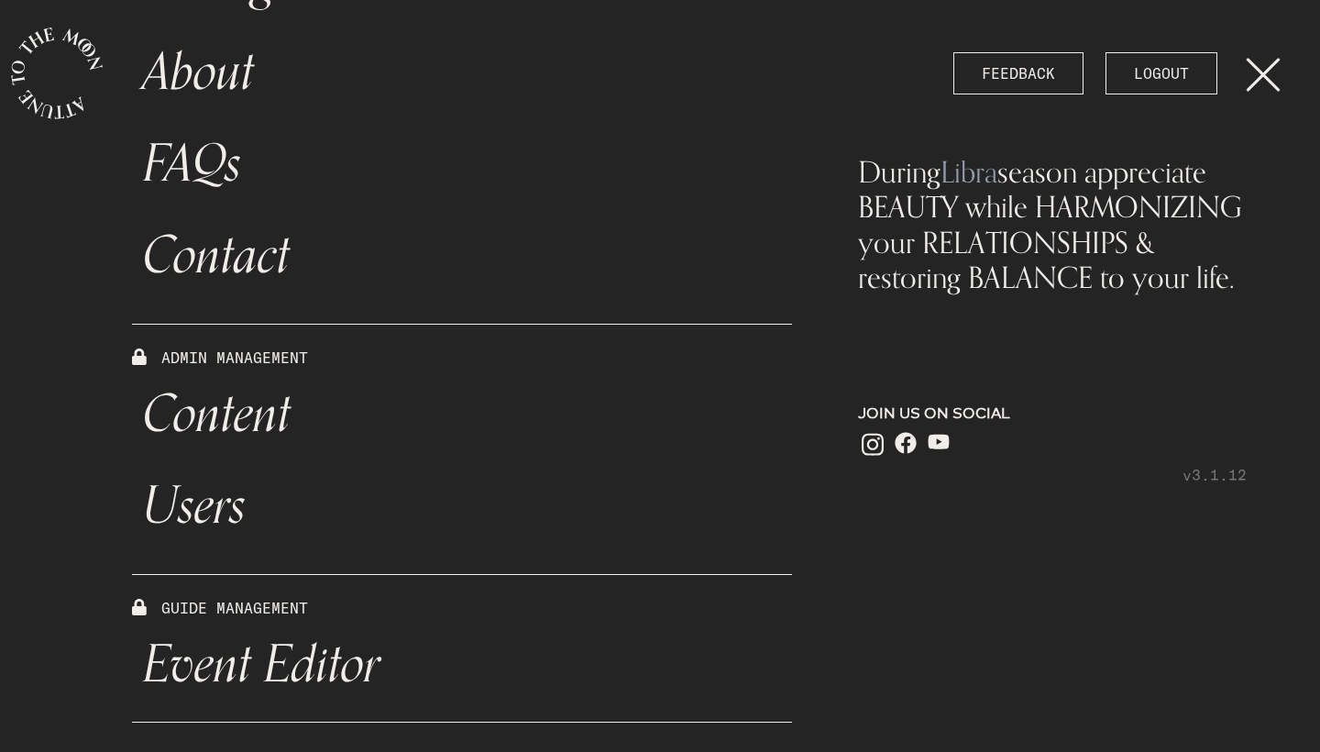
click at [270, 662] on link "Event Editor" at bounding box center [462, 665] width 660 height 92
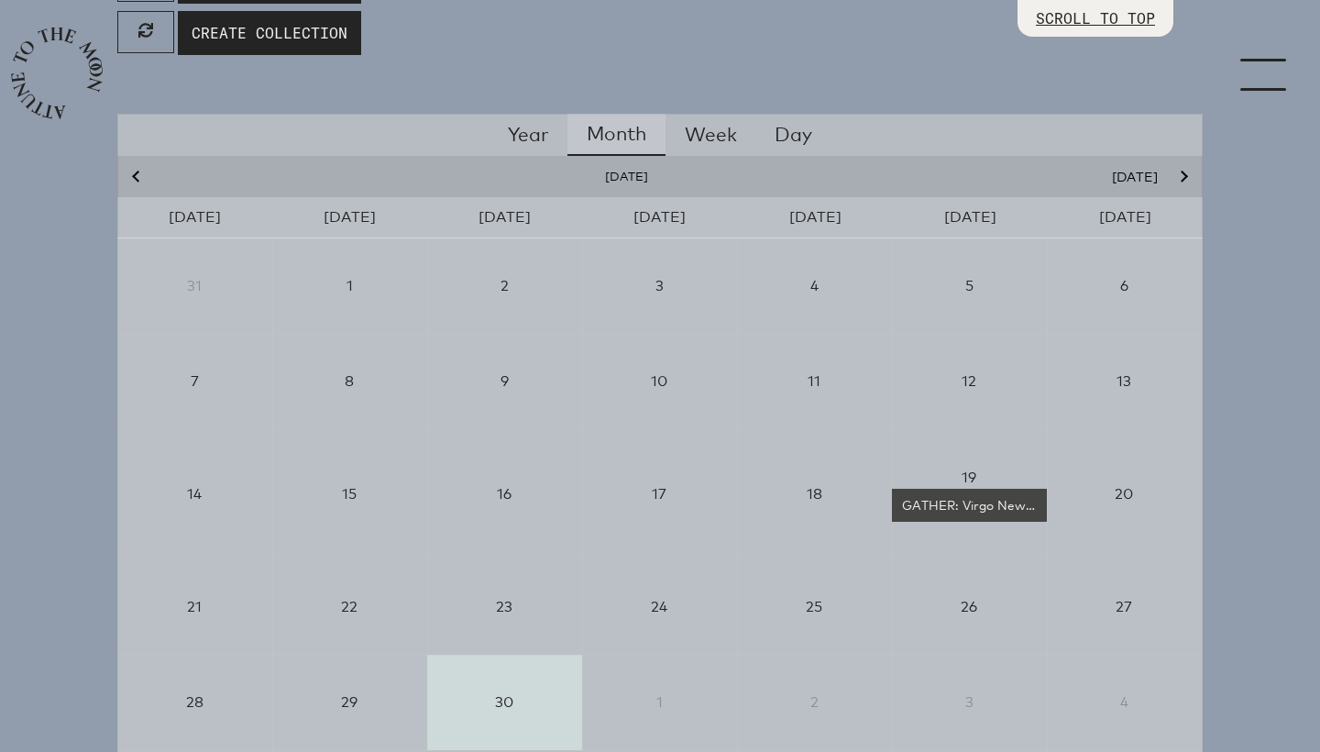
scroll to position [248, 0]
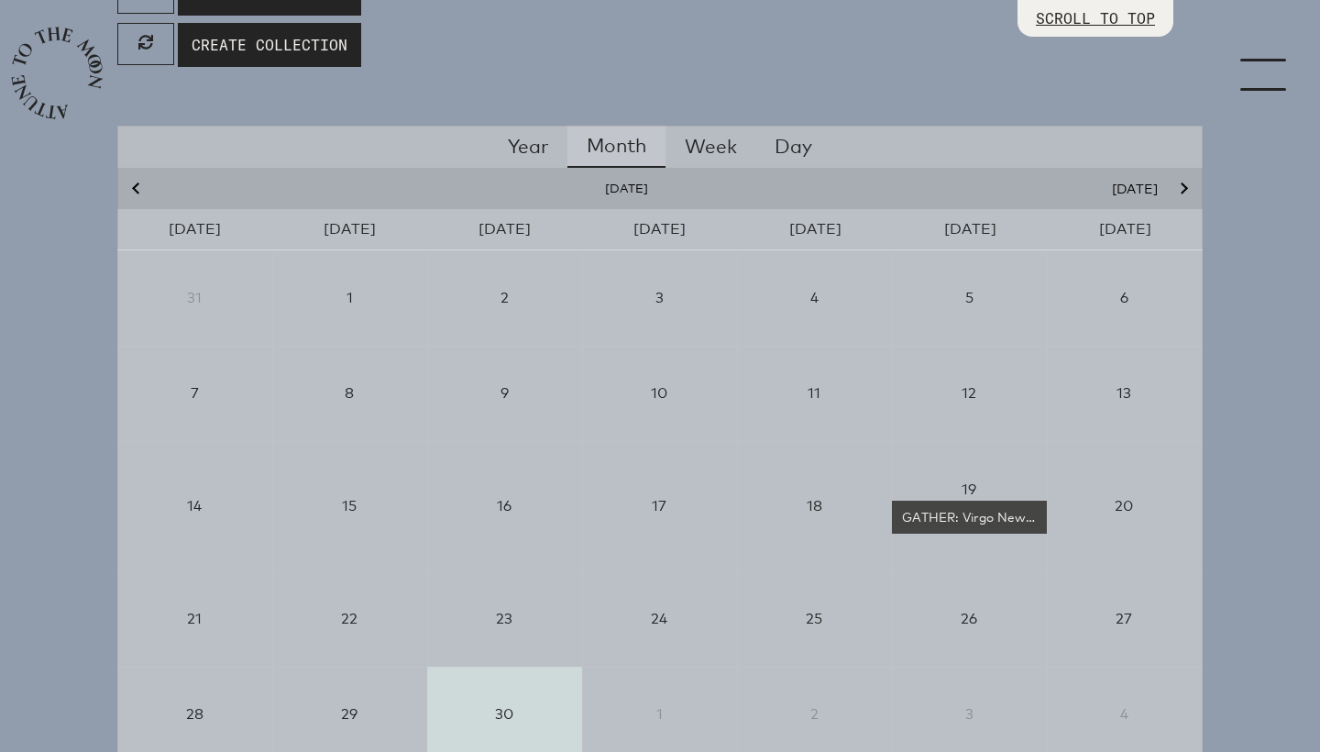
click at [1180, 190] on button "Next month" at bounding box center [1182, 188] width 27 height 17
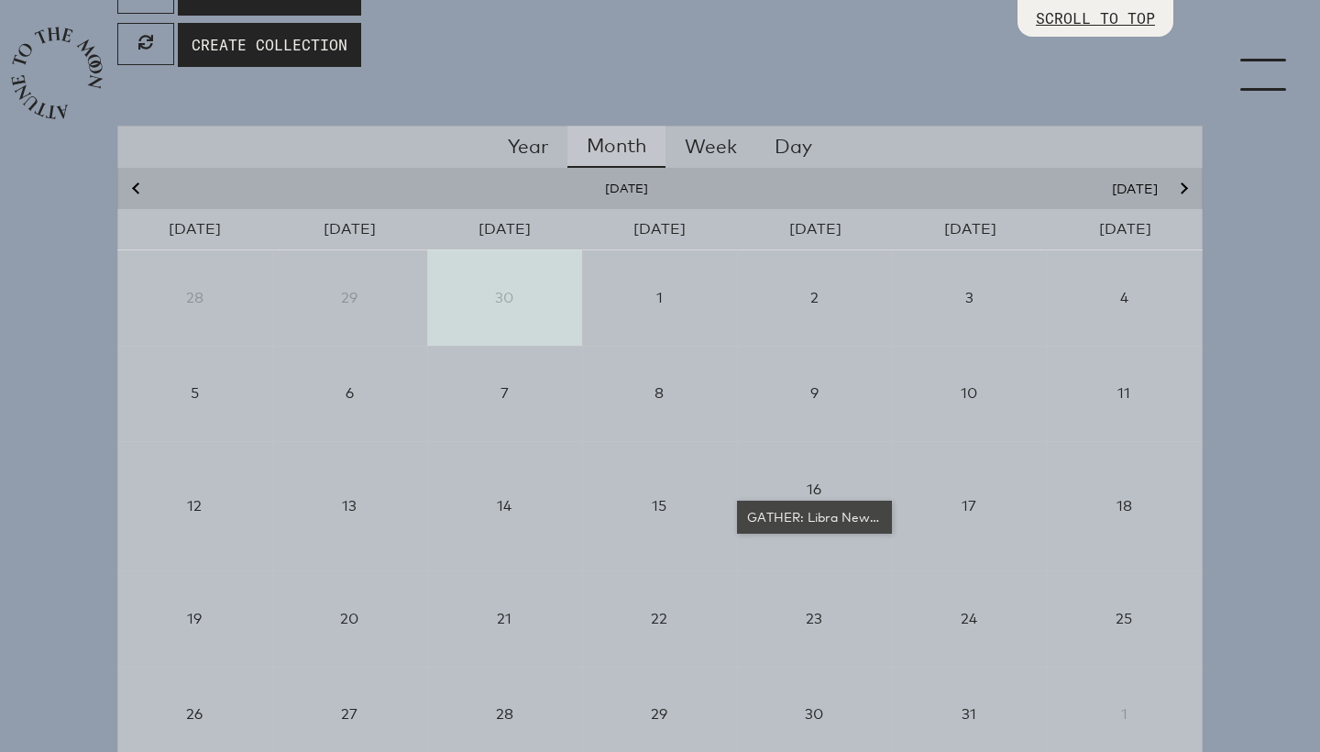
click at [804, 513] on div "GATHER: Libra New Moon" at bounding box center [815, 517] width 140 height 18
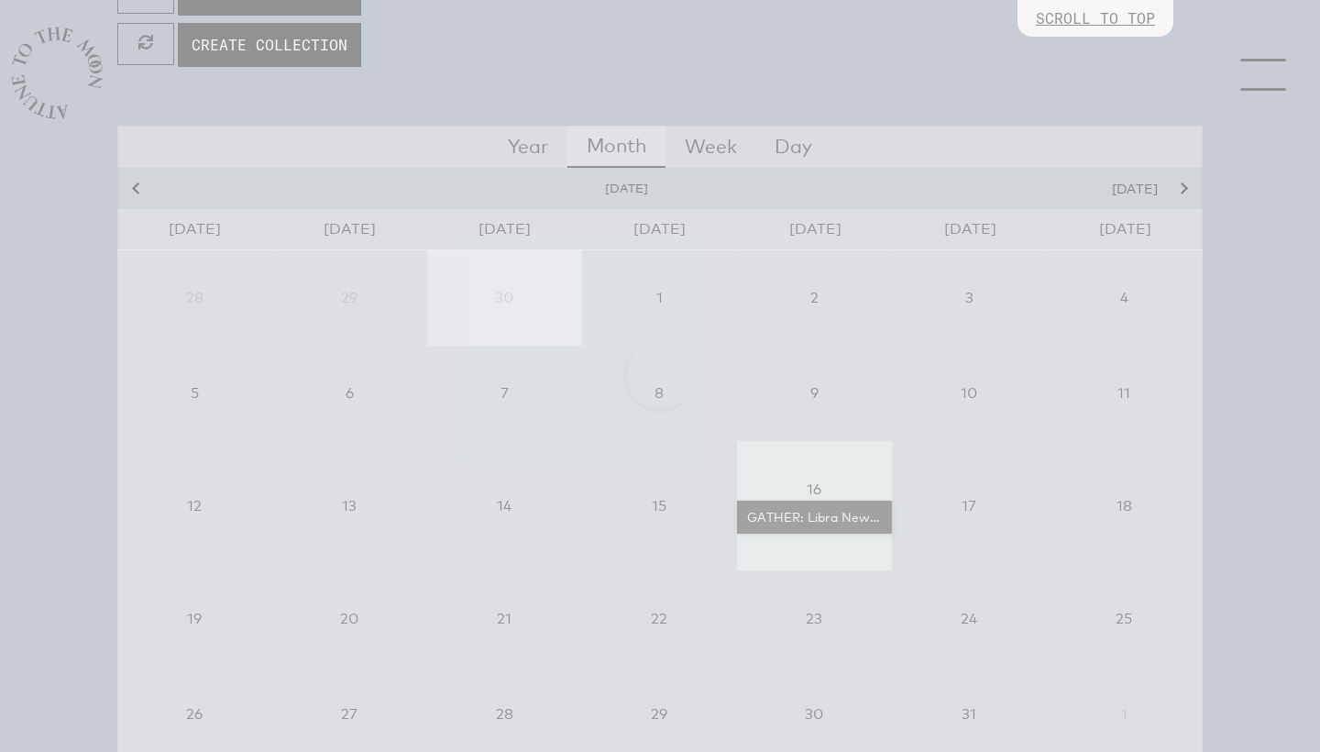
select select "4500"
select select "wt5MRi9amjesYzz3xPxkkeuMjBr1"
select select "2"
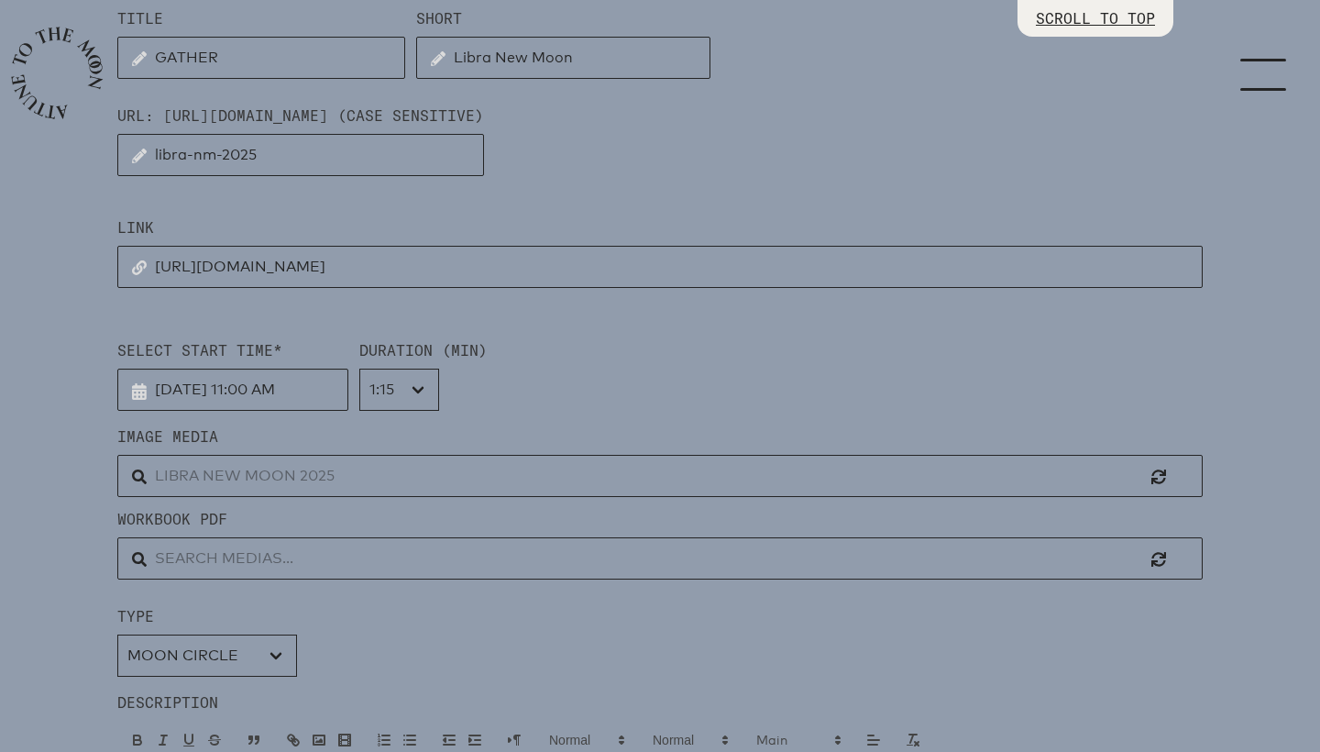
scroll to position [393, 0]
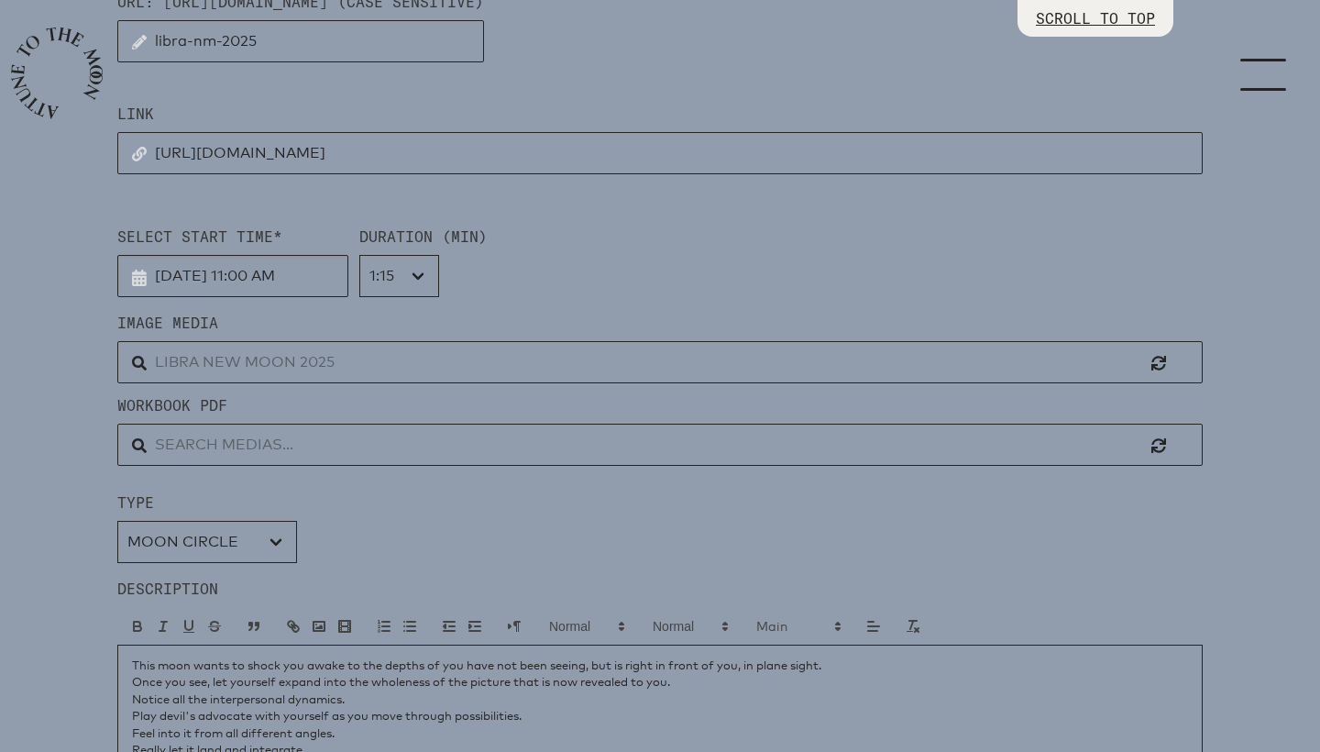
click at [370, 366] on input "text" at bounding box center [660, 362] width 1086 height 42
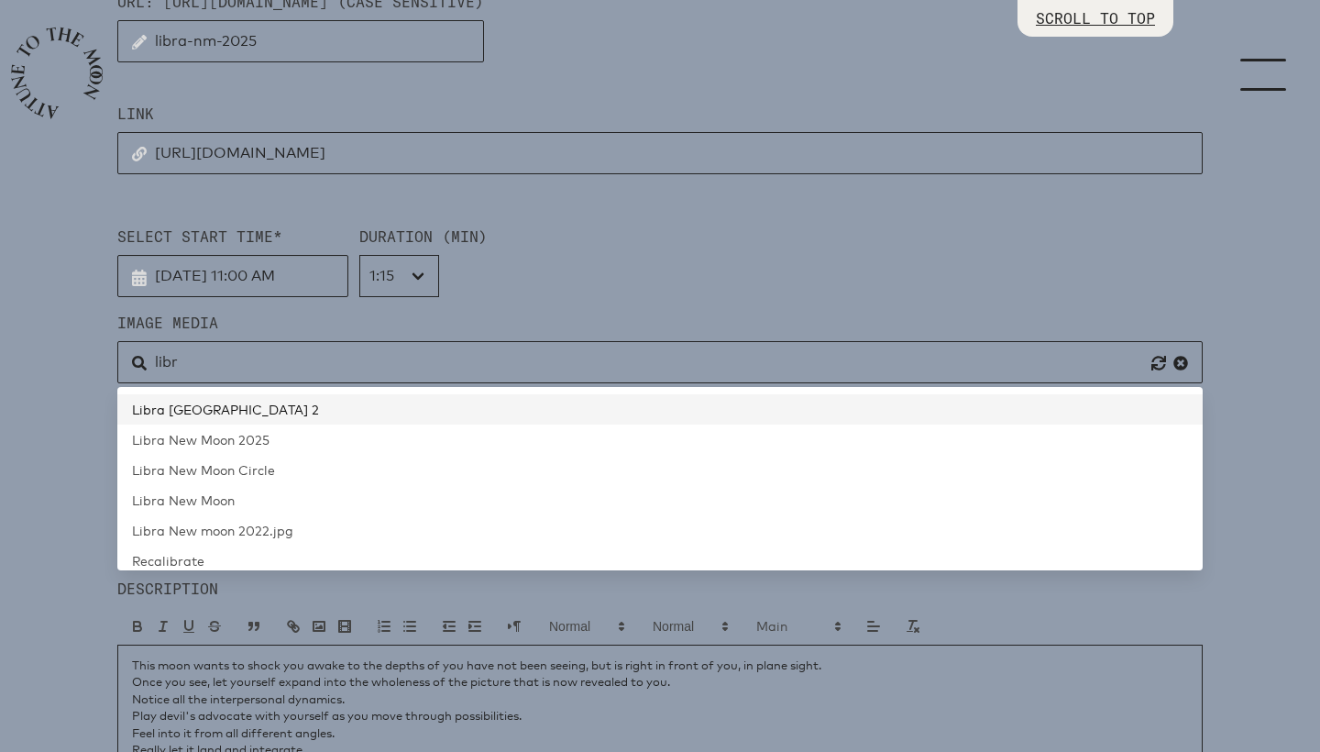
click at [303, 410] on link "Libra [GEOGRAPHIC_DATA] 2" at bounding box center [660, 409] width 1086 height 30
type input "Libra [GEOGRAPHIC_DATA] 2"
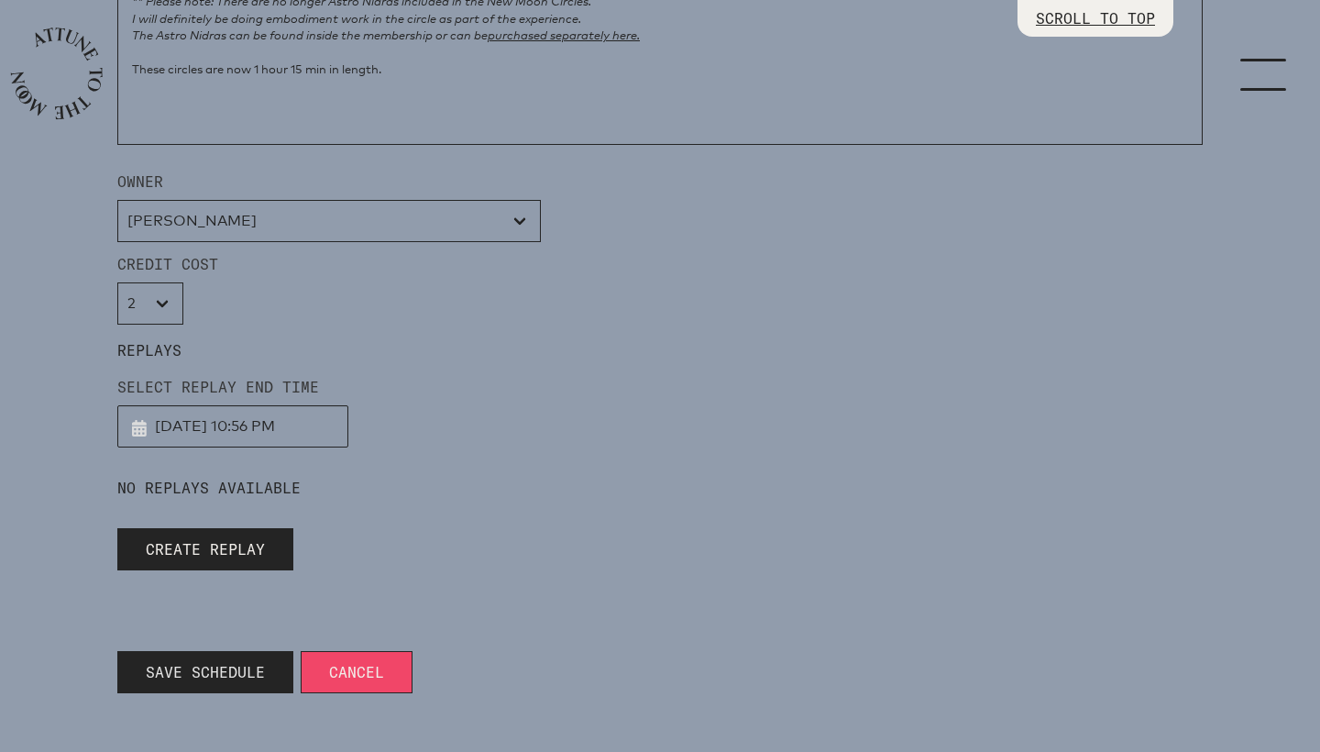
click at [208, 679] on span "Save Schedule" at bounding box center [205, 672] width 119 height 22
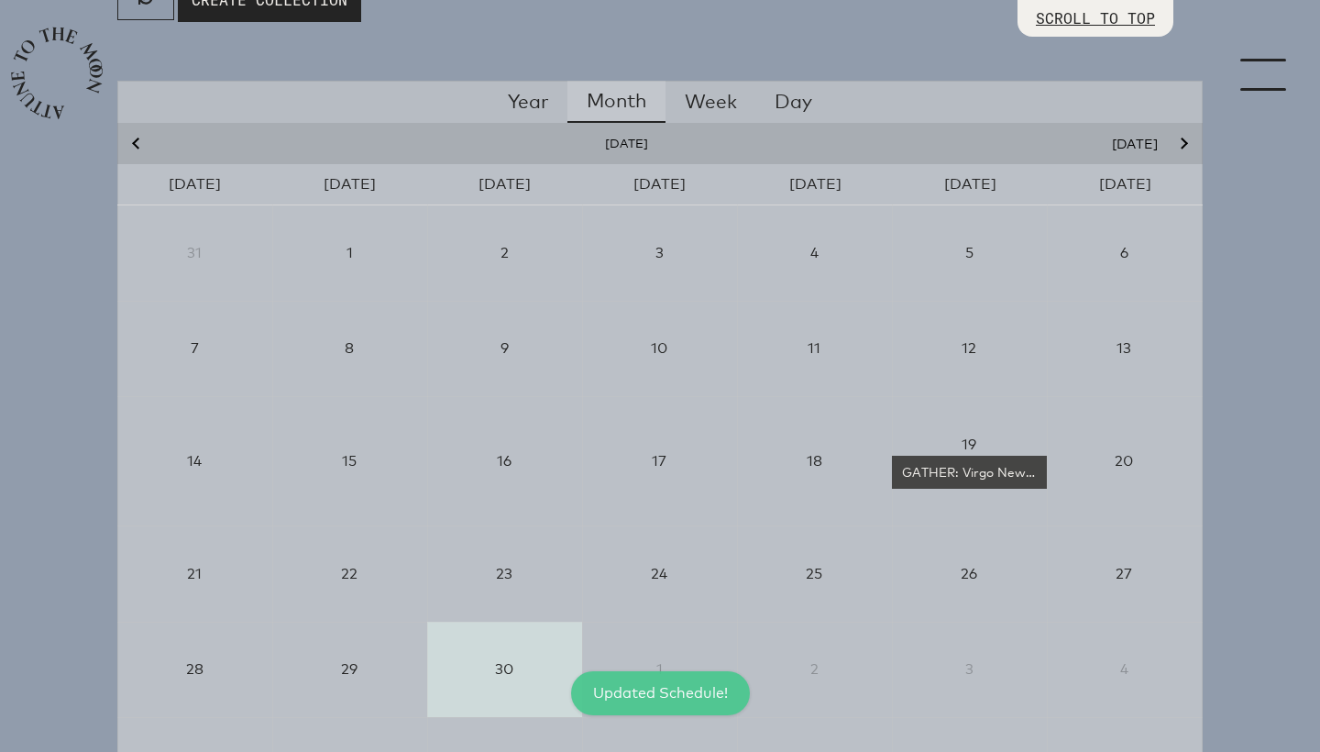
scroll to position [247, 0]
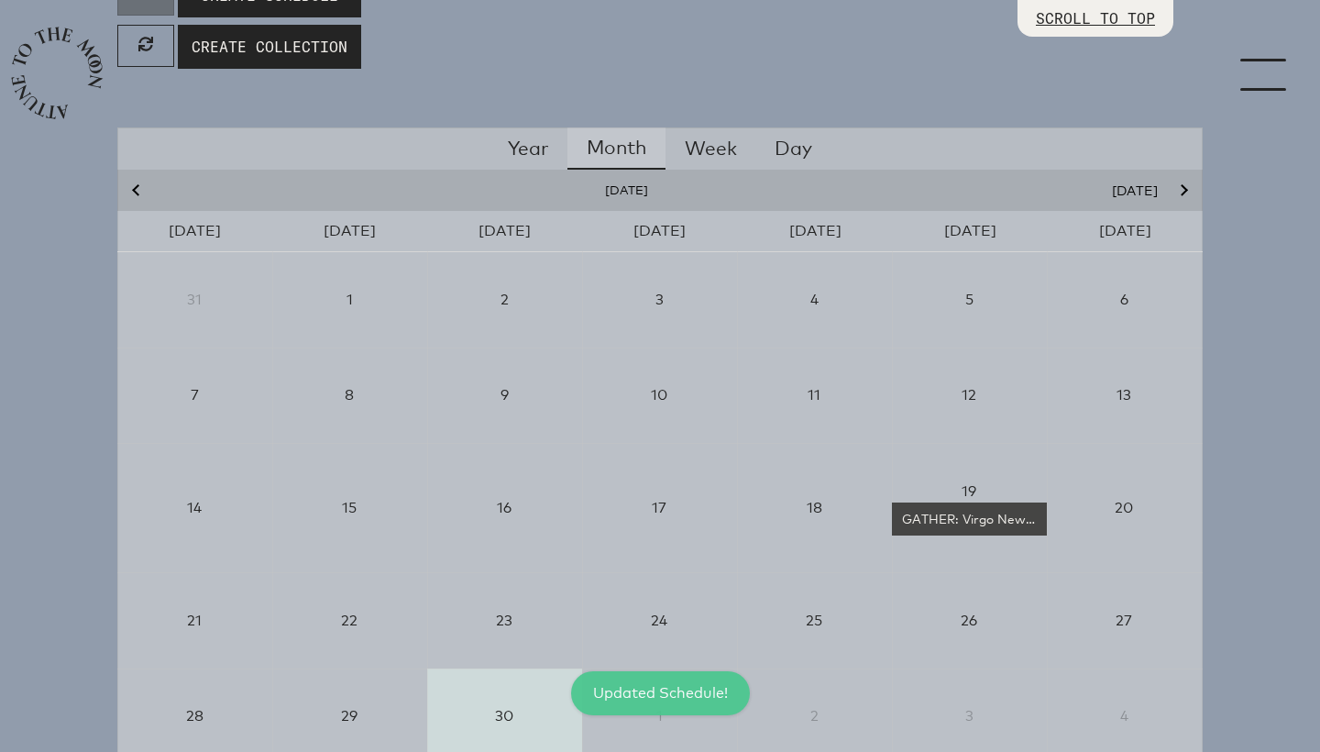
click at [1185, 189] on icon "Next month" at bounding box center [1182, 190] width 11 height 11
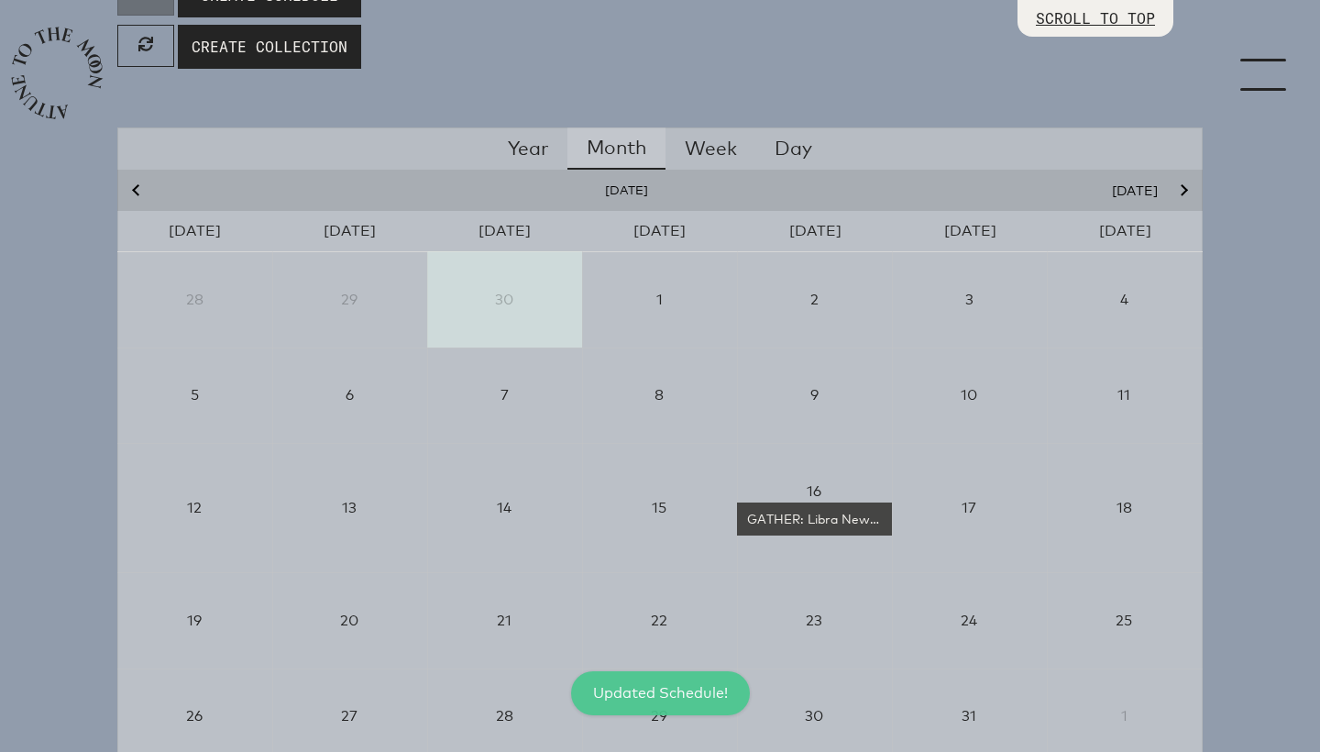
click at [1185, 189] on icon "Next month" at bounding box center [1182, 190] width 11 height 11
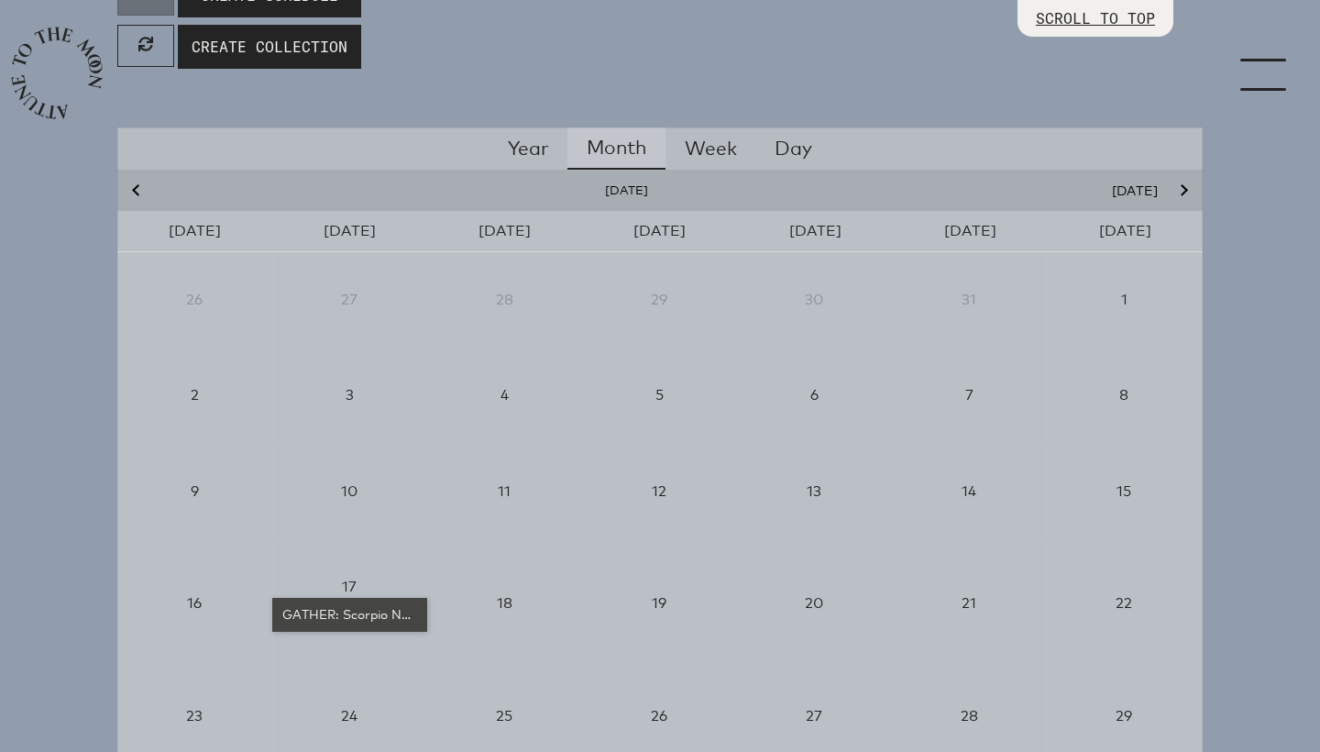
click at [360, 612] on div "GATHER: Scorpio New Moon" at bounding box center [350, 614] width 140 height 18
select select "4500"
select select "wt5MRi9amjesYzz3xPxkkeuMjBr1"
select select "2"
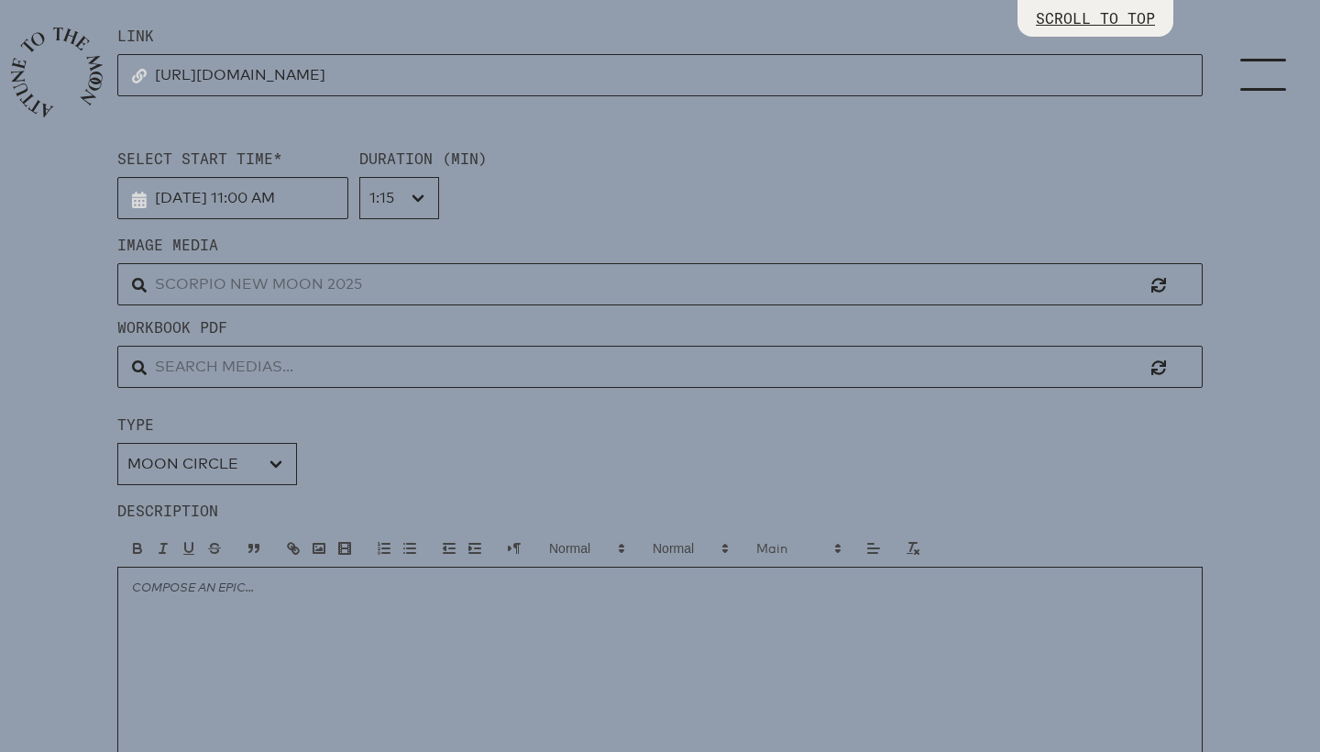
scroll to position [480, 0]
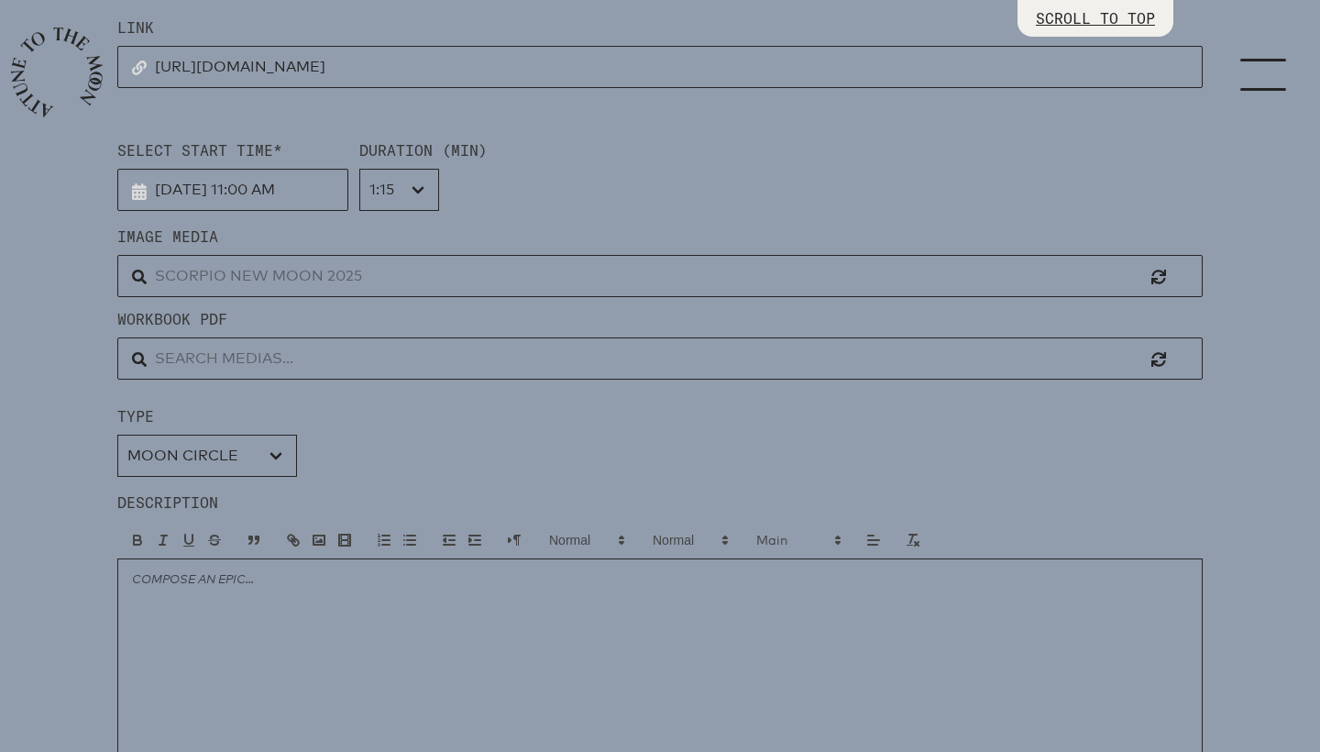
click at [258, 276] on input "text" at bounding box center [660, 276] width 1086 height 42
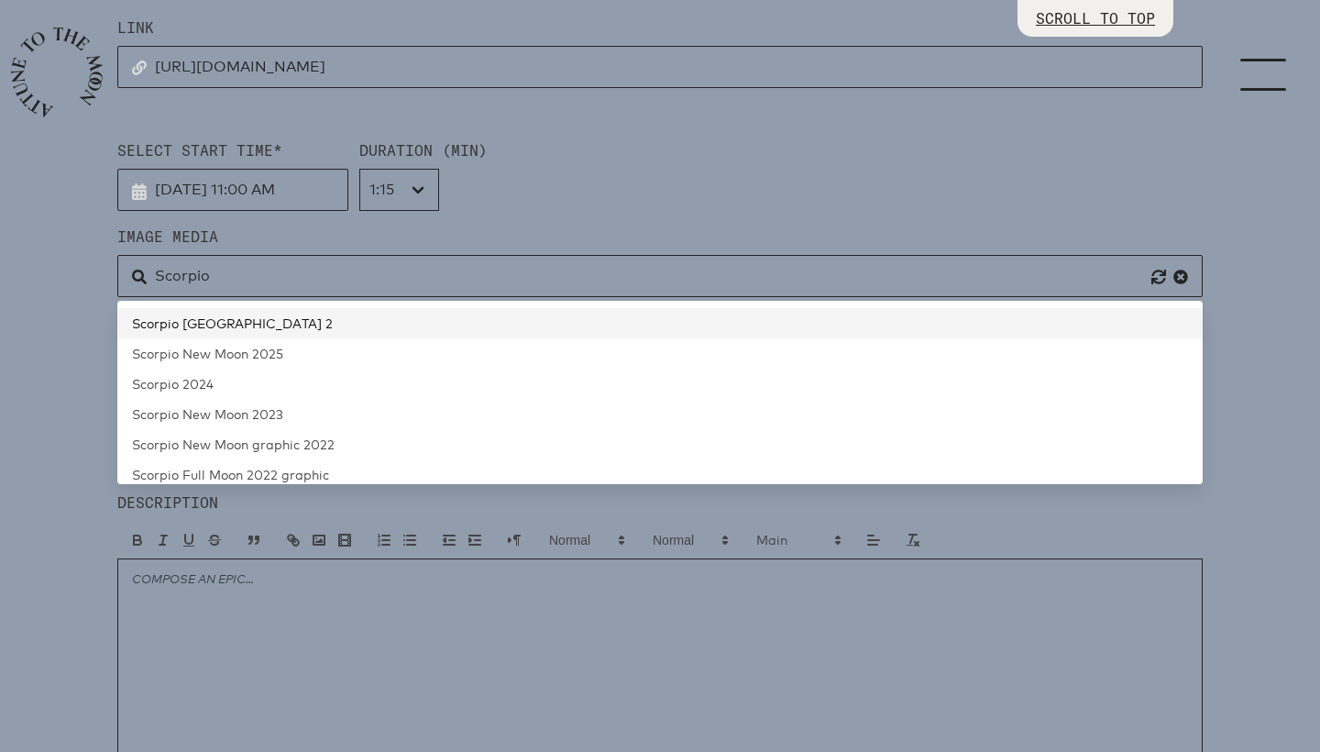
drag, startPoint x: 253, startPoint y: 305, endPoint x: 247, endPoint y: 319, distance: 15.2
click at [247, 319] on span "Scorpio [GEOGRAPHIC_DATA] 2" at bounding box center [232, 323] width 201 height 16
type input "Scorpio [GEOGRAPHIC_DATA] 2"
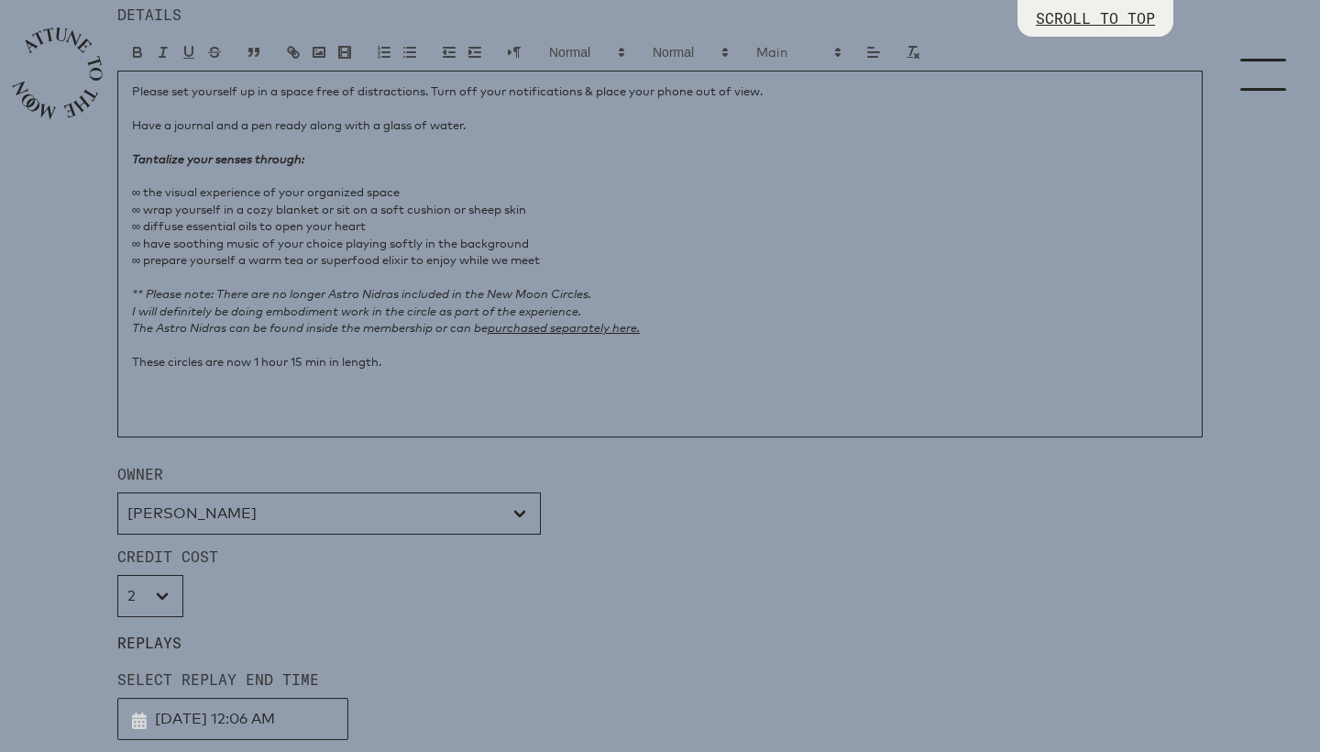
scroll to position [1716, 0]
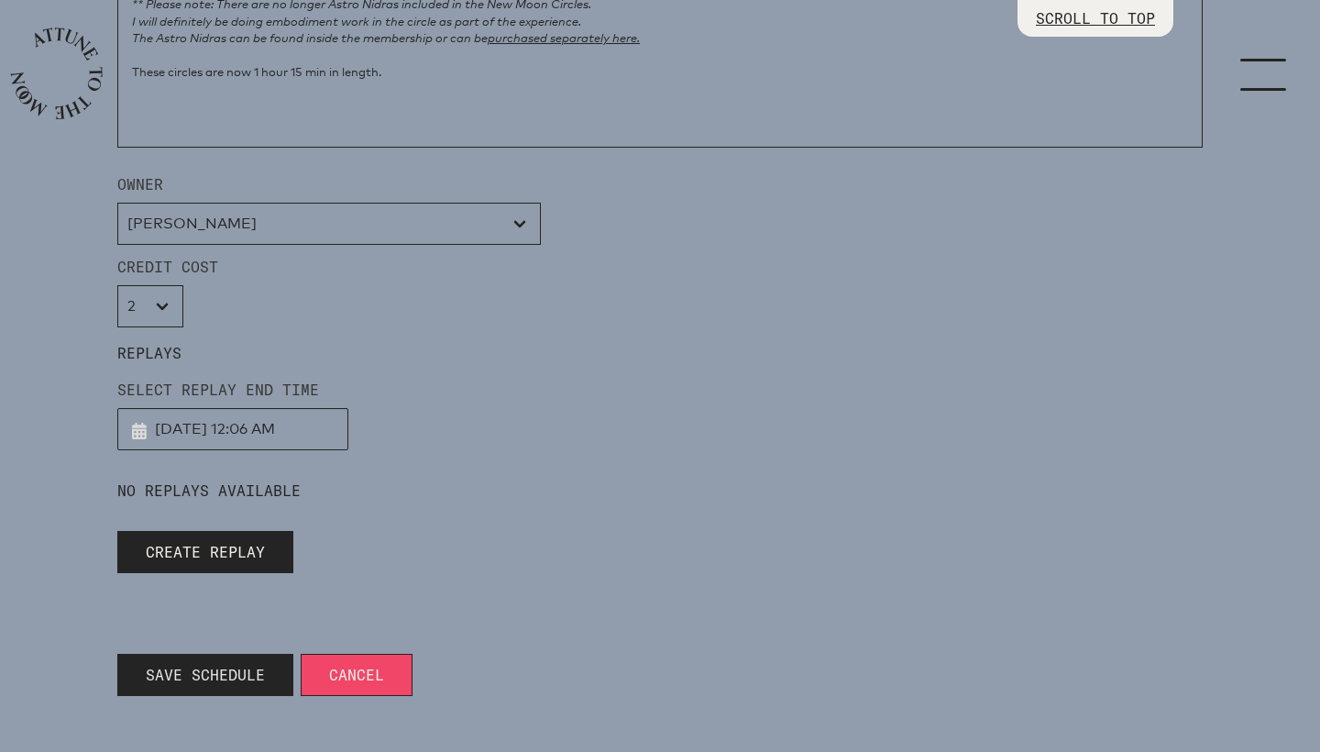
click at [182, 681] on span "Save Schedule" at bounding box center [205, 675] width 119 height 22
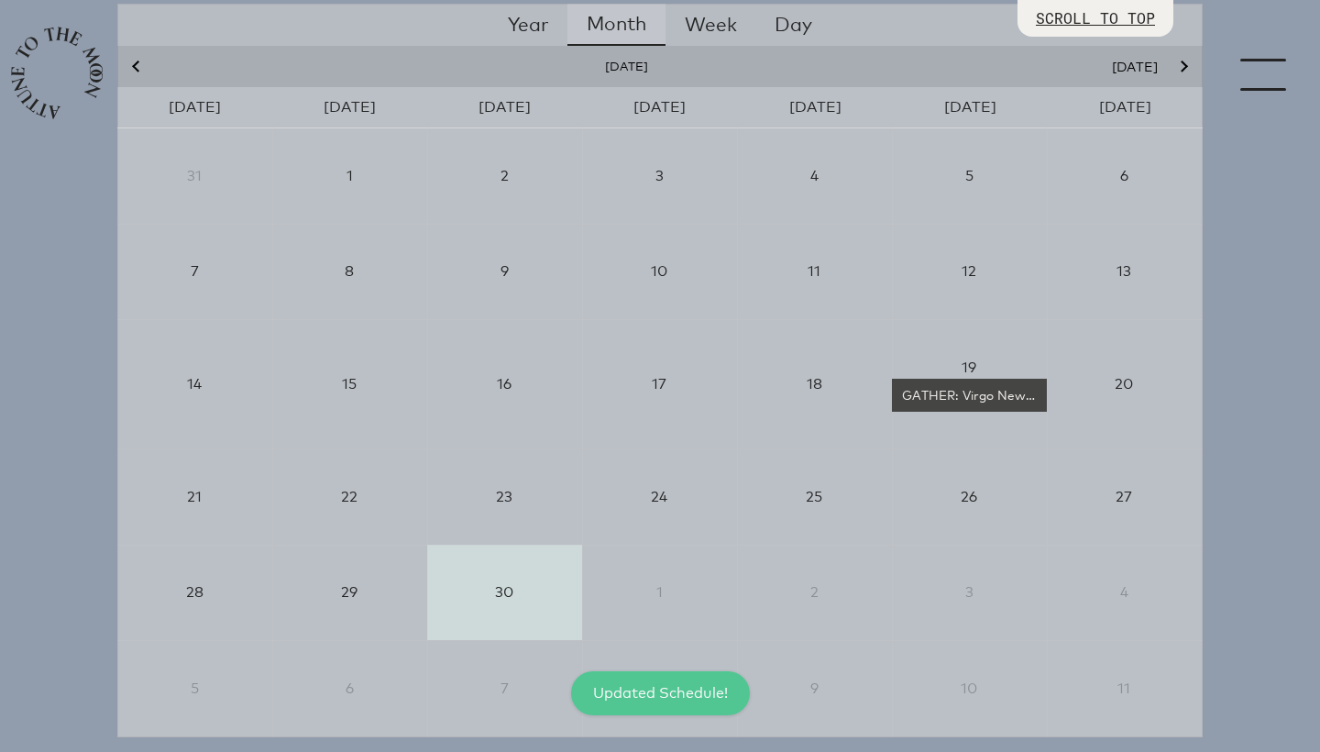
scroll to position [368, 0]
click at [1184, 69] on icon "Next month" at bounding box center [1182, 69] width 11 height 11
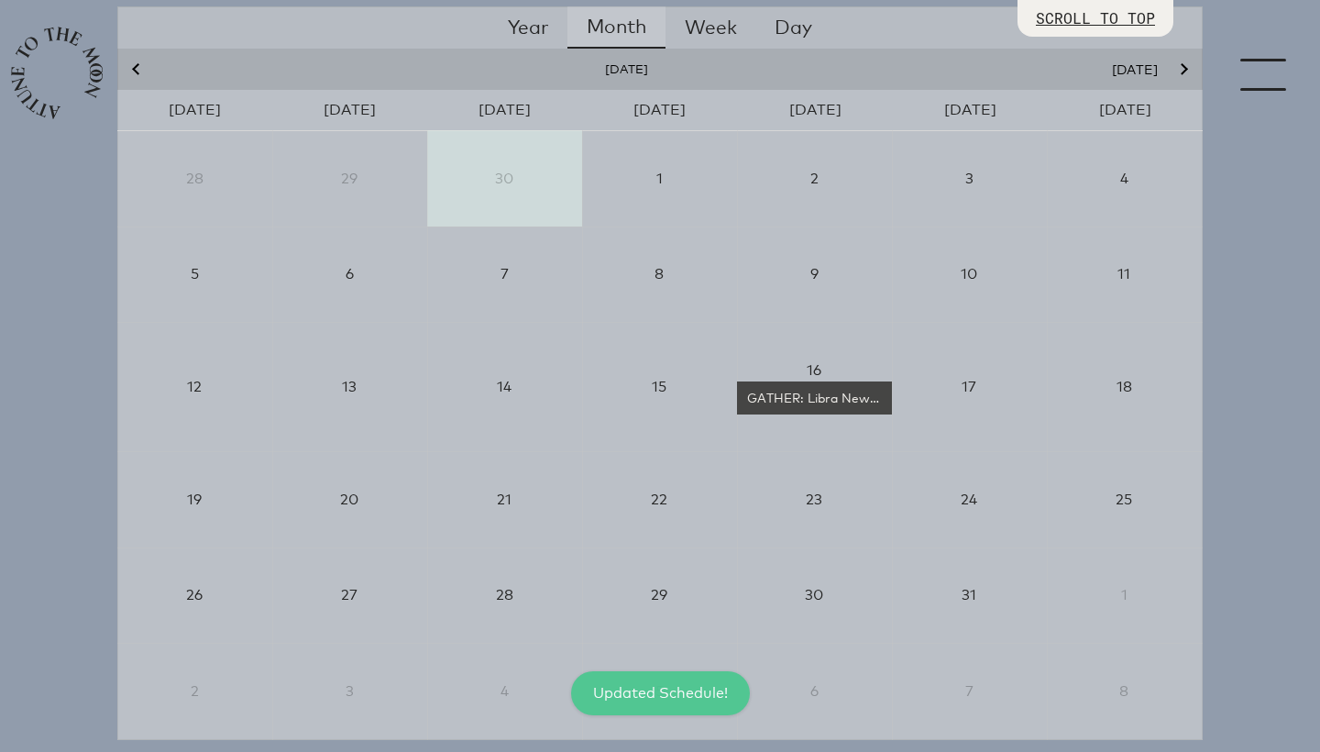
click at [1184, 69] on icon "Next month" at bounding box center [1182, 69] width 11 height 11
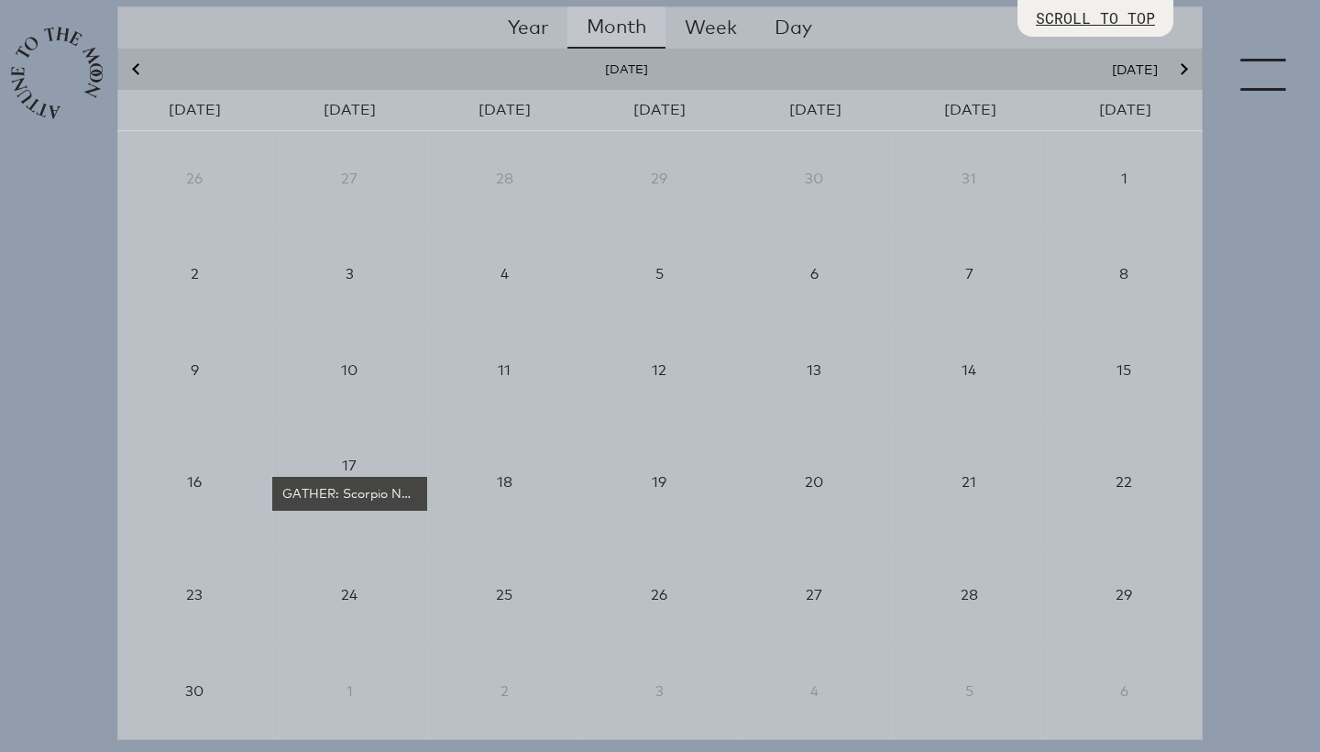
click at [1184, 69] on icon "Next month" at bounding box center [1182, 69] width 11 height 11
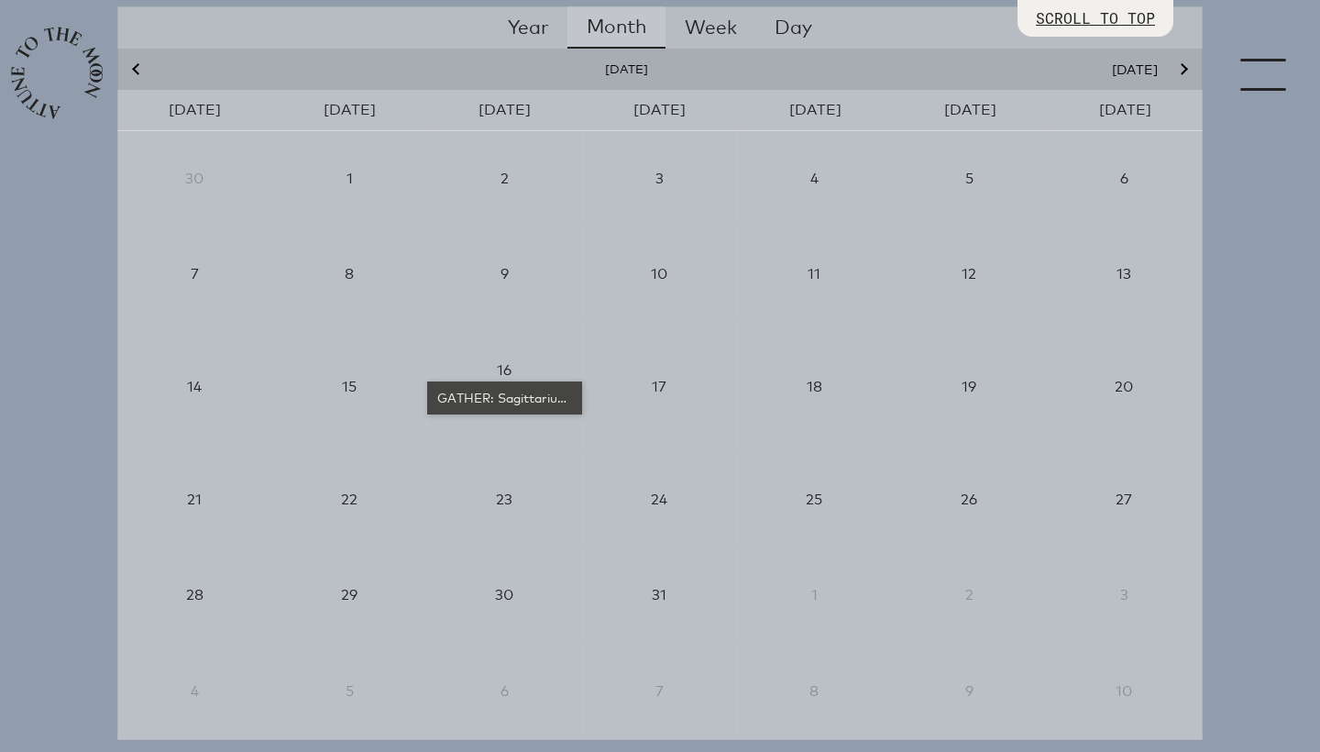
click at [507, 396] on div "GATHER: Sagittarius New Moon" at bounding box center [505, 398] width 140 height 18
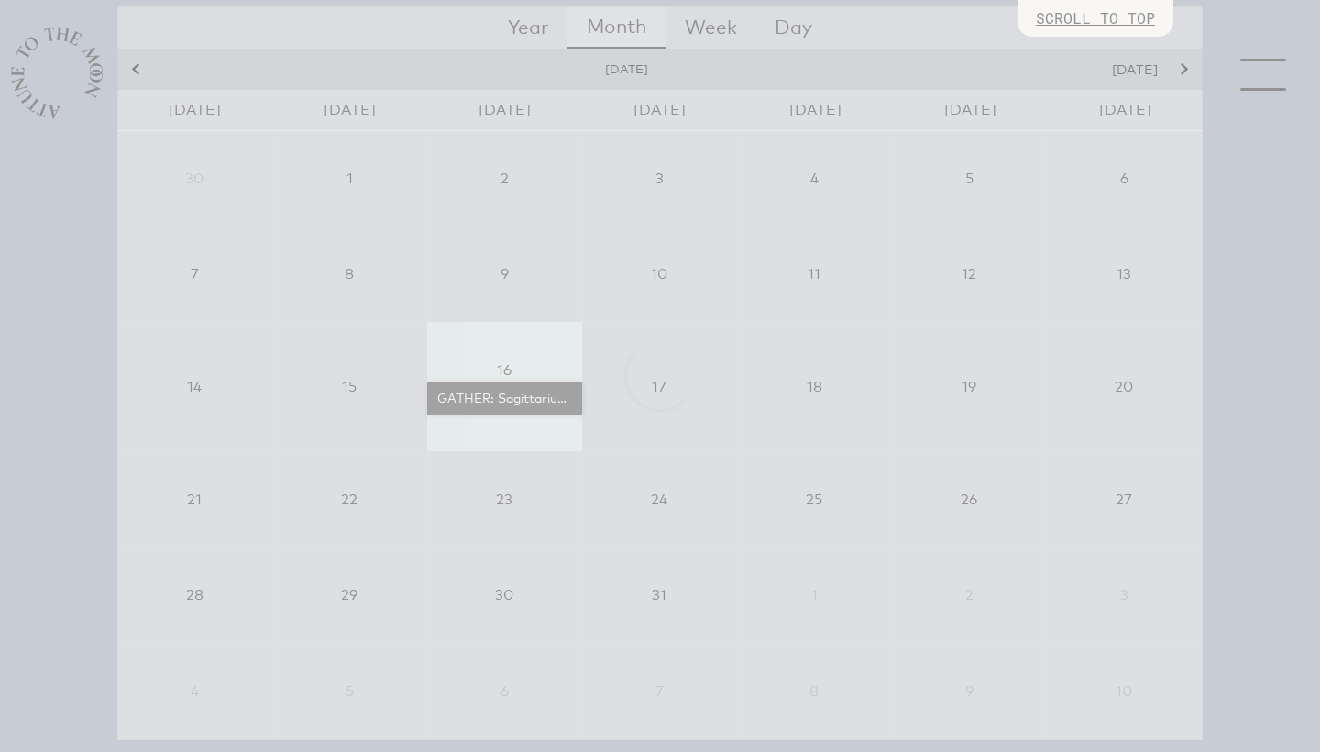
select select "4500"
select select "wt5MRi9amjesYzz3xPxkkeuMjBr1"
select select "2"
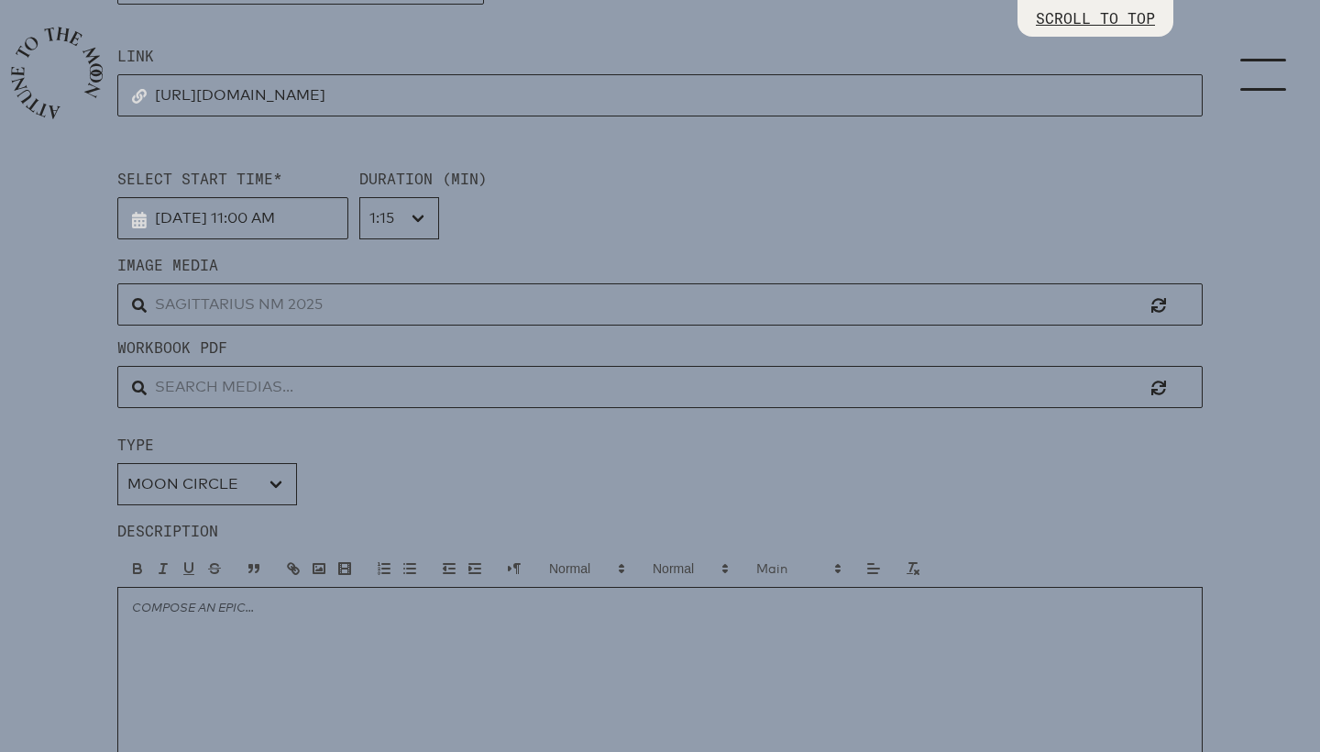
scroll to position [458, 0]
click at [318, 297] on input "text" at bounding box center [660, 298] width 1086 height 42
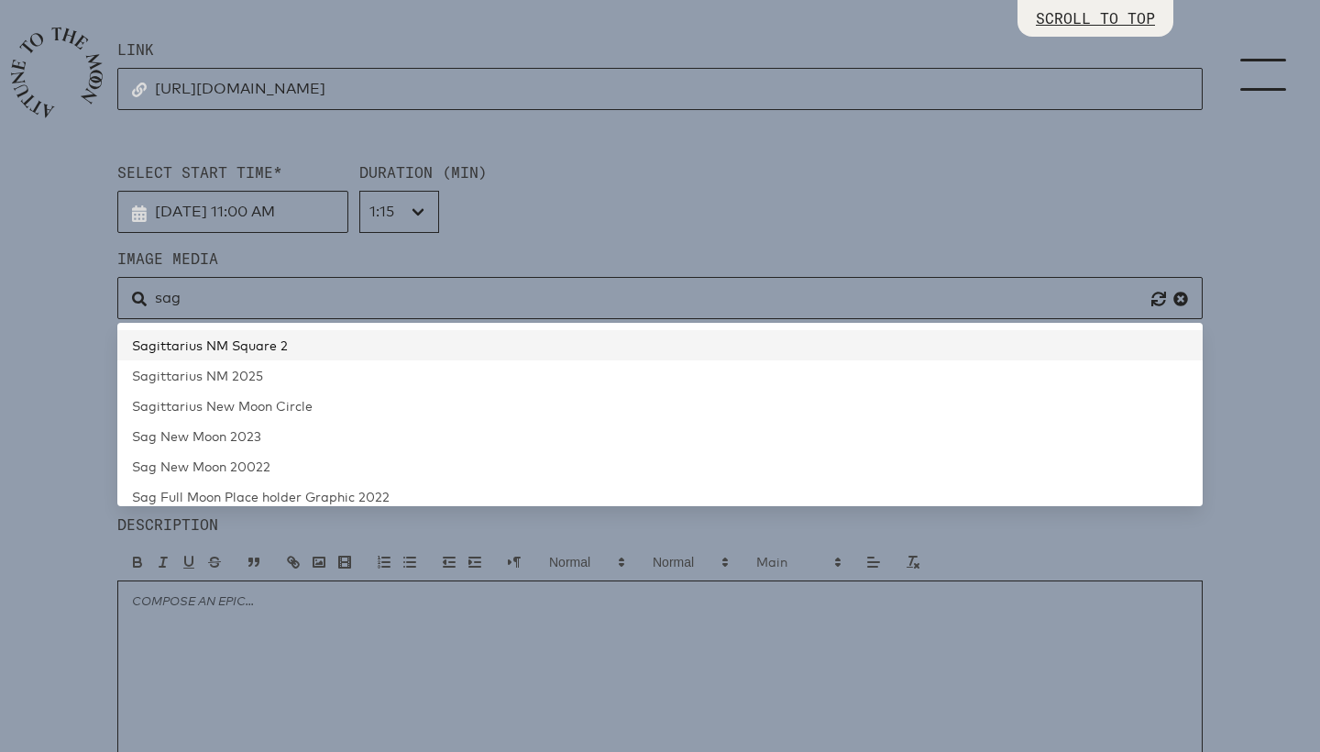
click at [286, 339] on link "Sagittarius NM Square 2" at bounding box center [660, 345] width 1086 height 30
type input "Sagittarius NM Square 2"
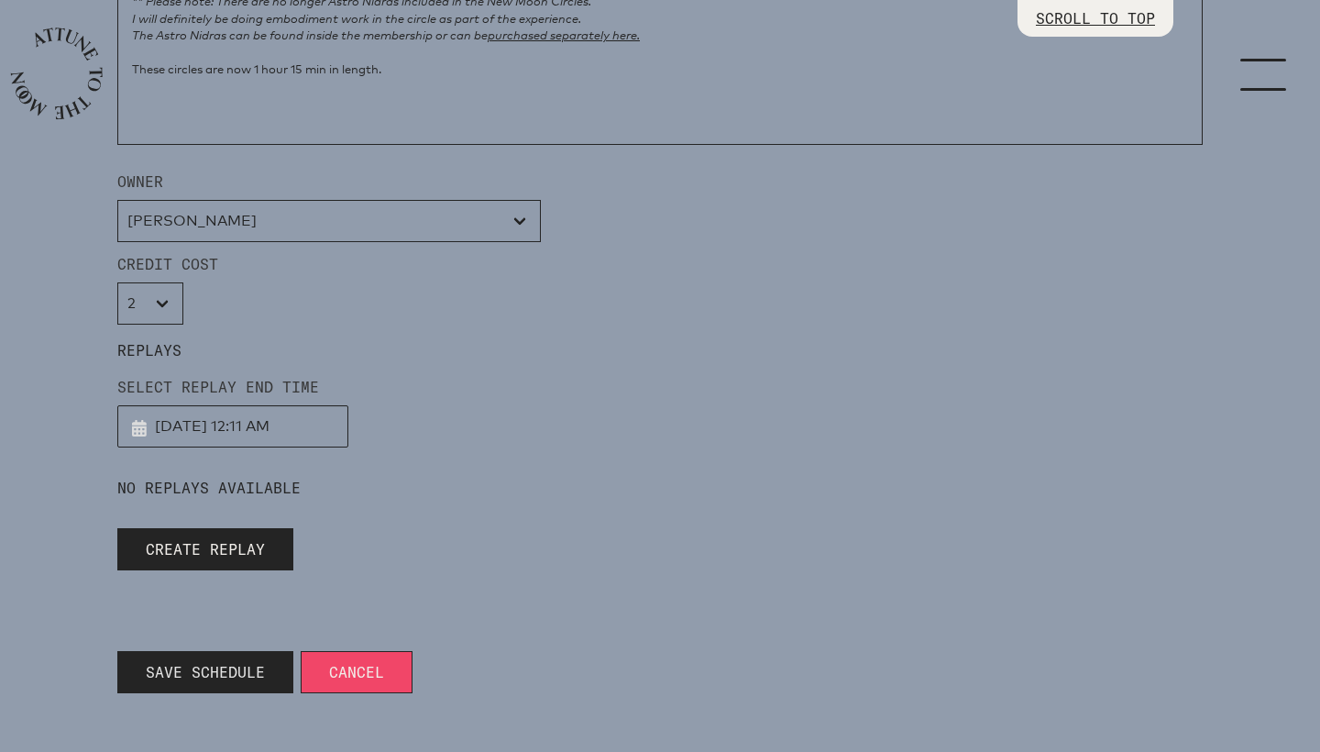
click at [215, 667] on span "Save Schedule" at bounding box center [205, 672] width 119 height 22
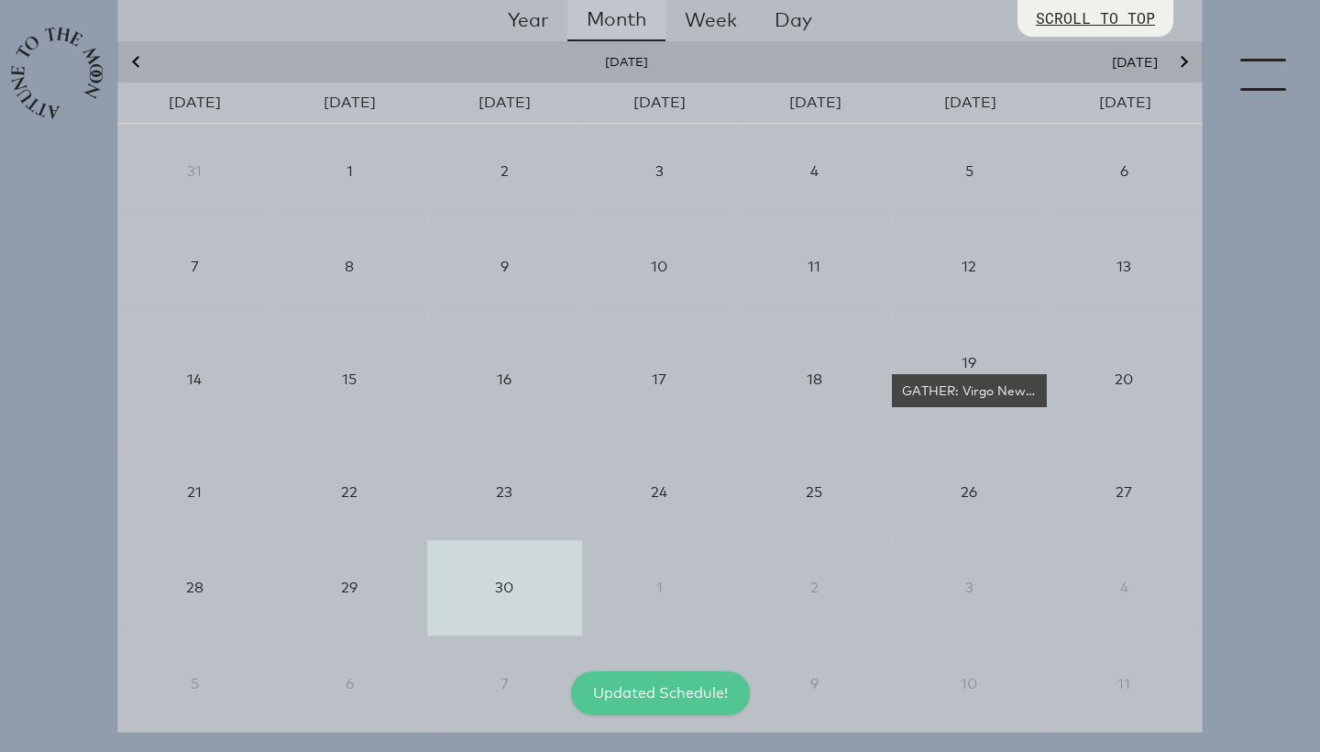
scroll to position [367, 0]
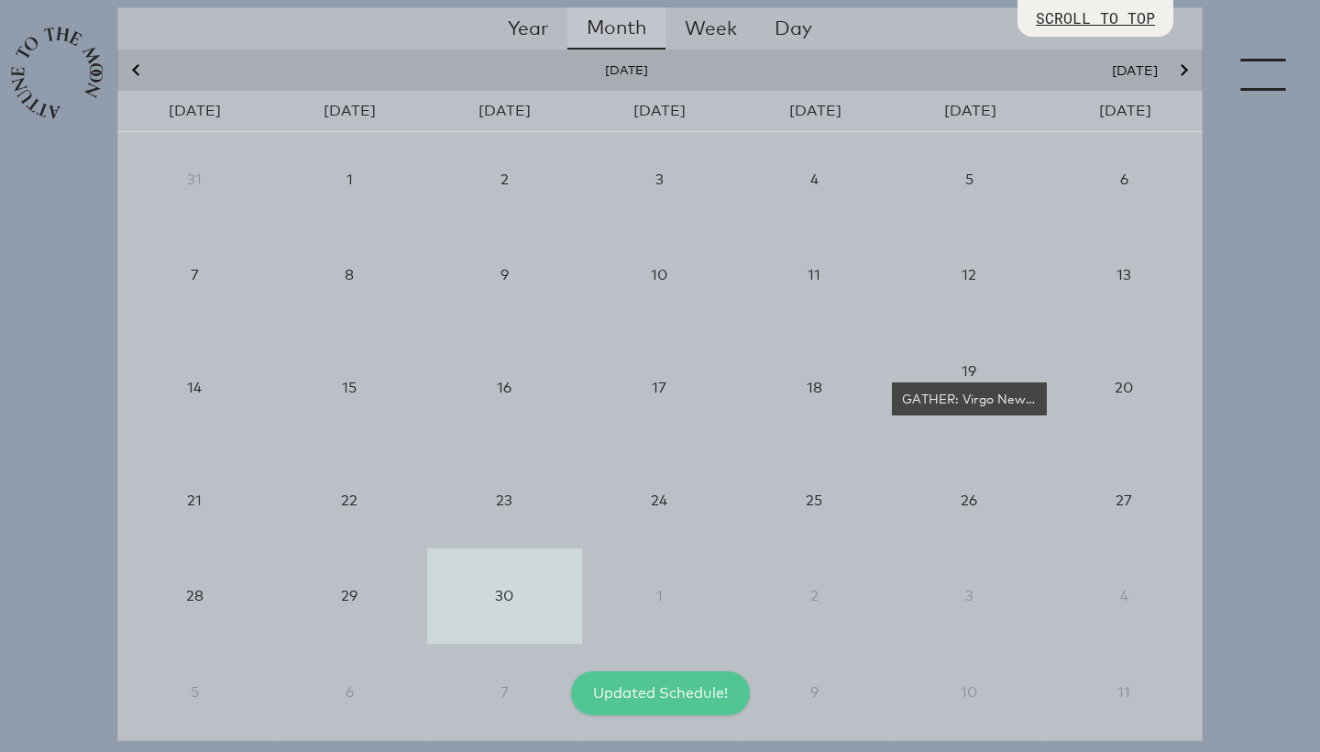
click at [1182, 71] on icon "Next month" at bounding box center [1182, 70] width 11 height 11
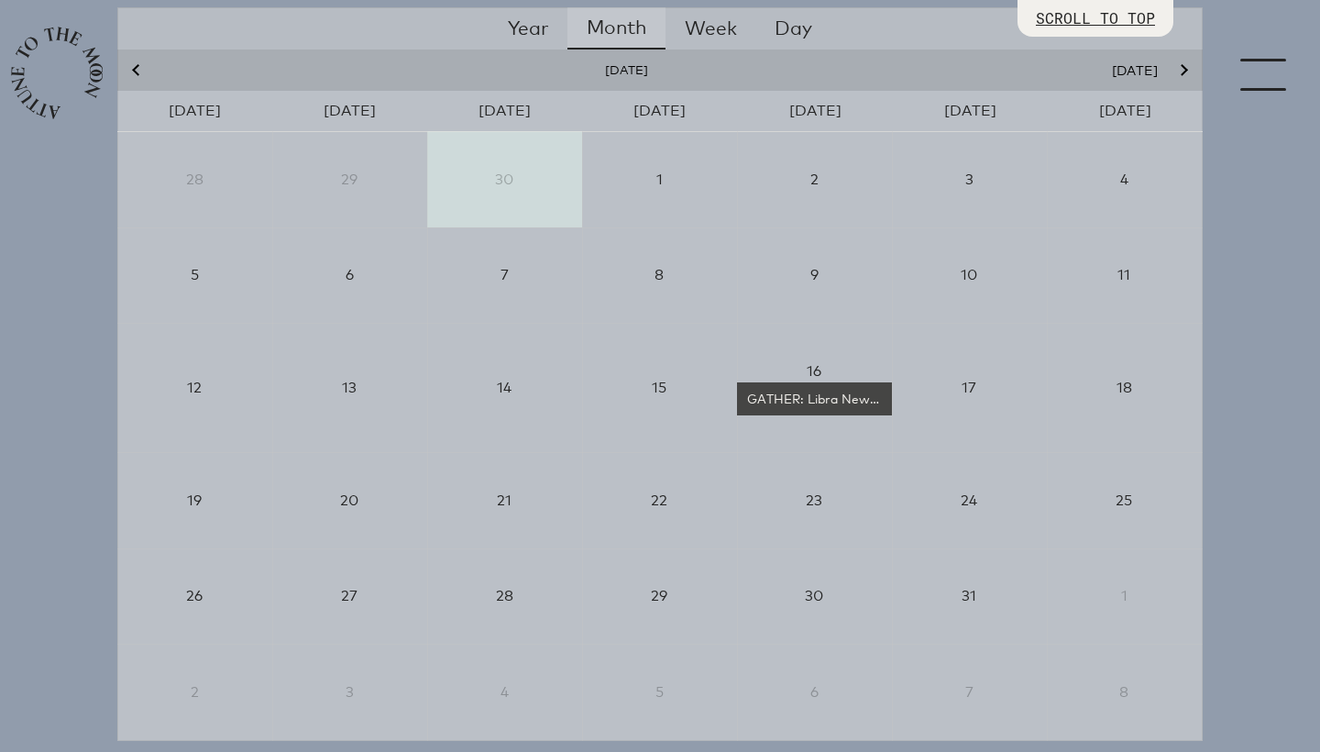
click at [1182, 71] on icon "Next month" at bounding box center [1182, 70] width 11 height 11
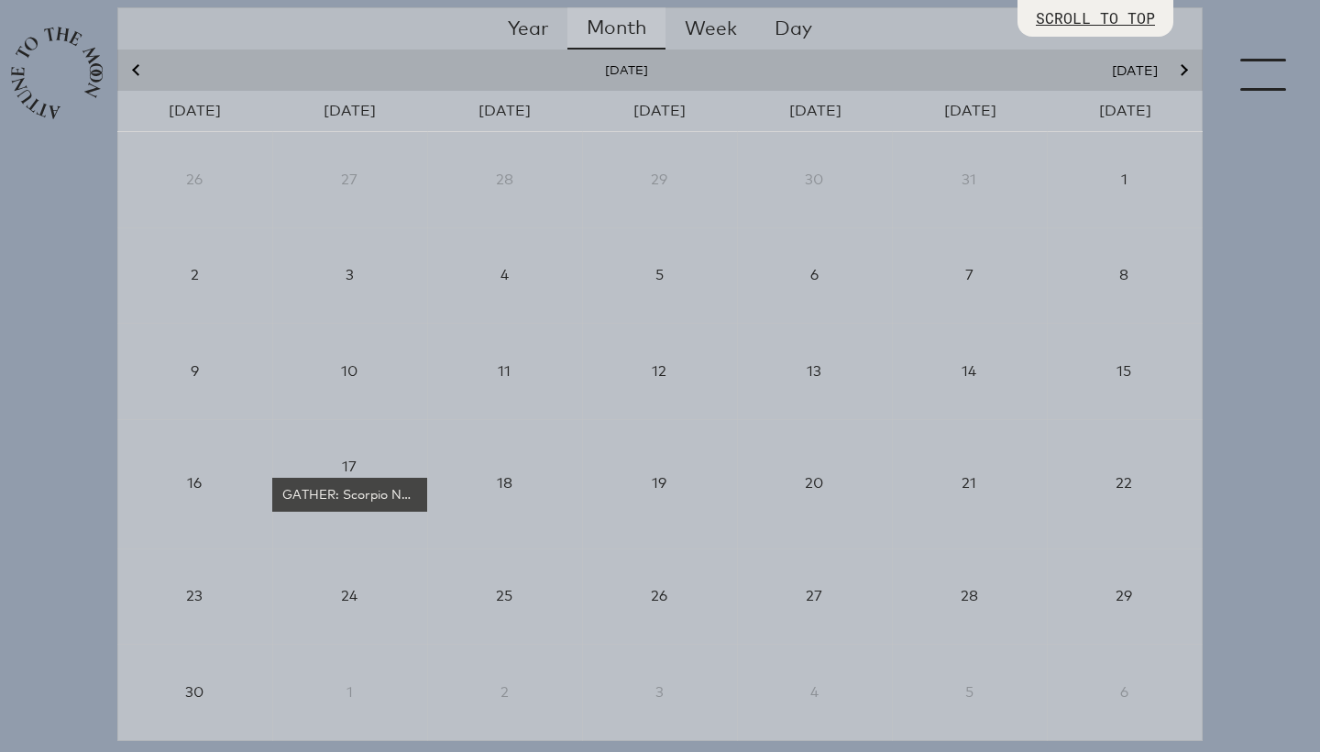
click at [1182, 71] on icon "Next month" at bounding box center [1182, 70] width 11 height 11
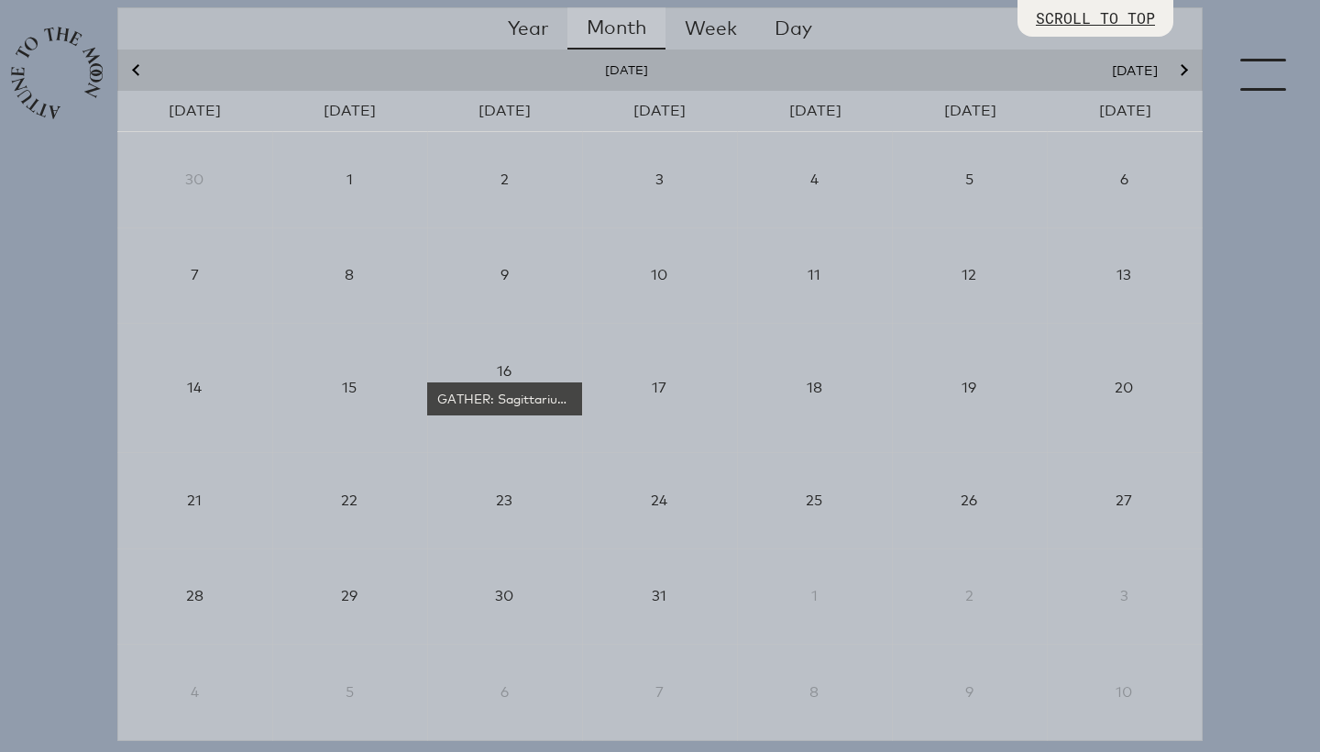
click at [1182, 71] on icon "Next month" at bounding box center [1182, 70] width 11 height 11
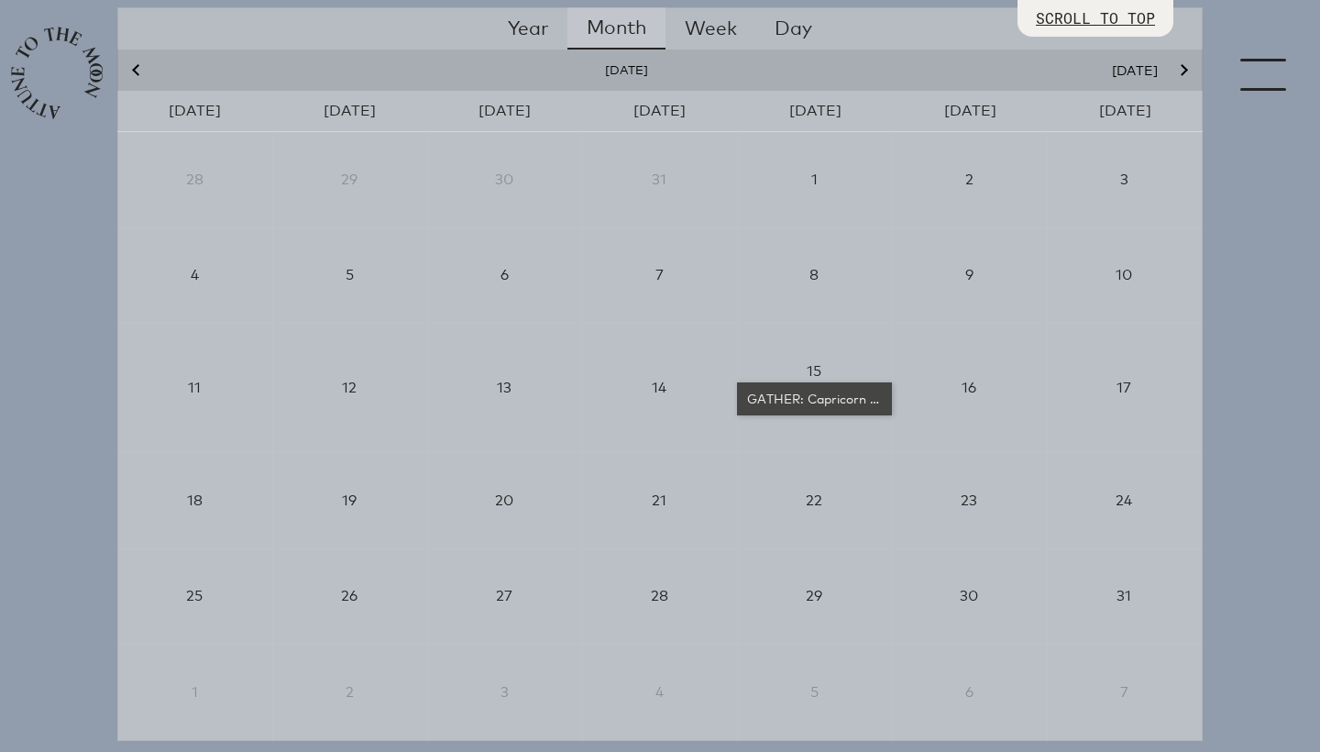
click at [830, 398] on div "GATHER: Capricorn New Moon" at bounding box center [815, 399] width 140 height 18
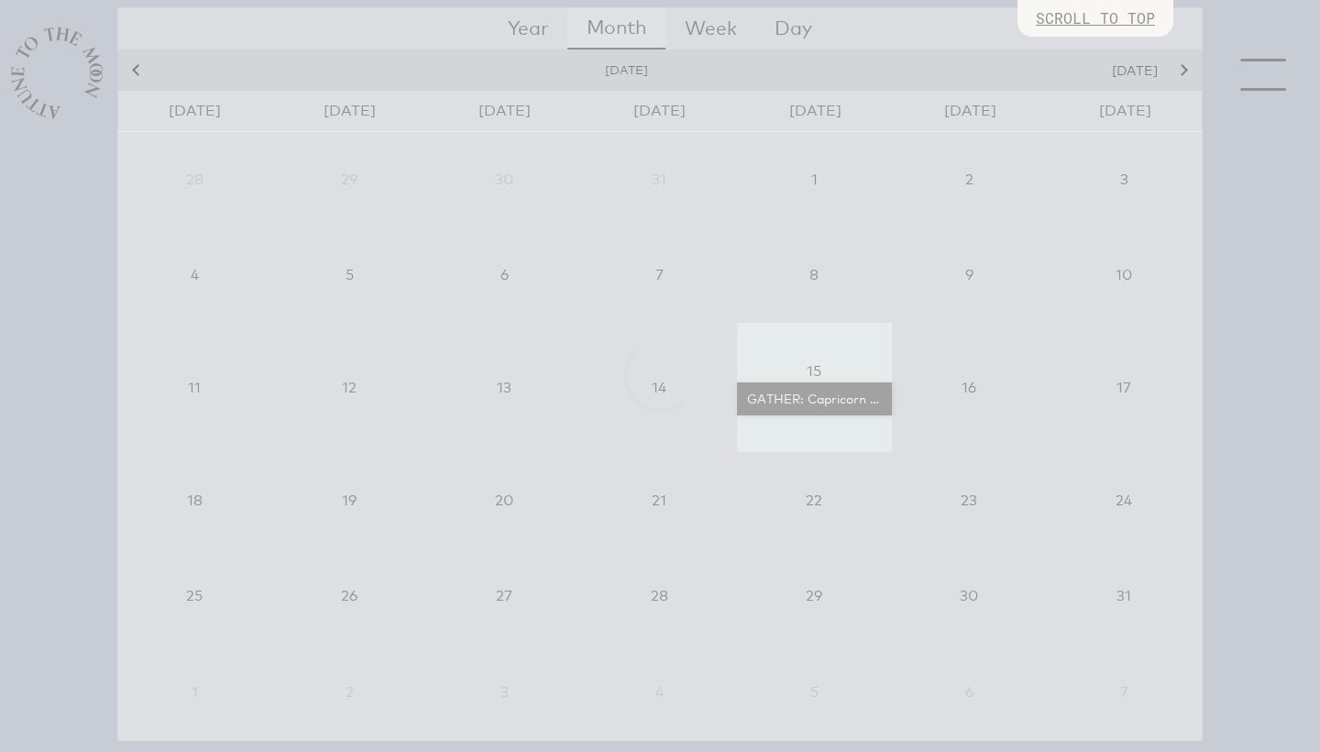
scroll to position [0, 0]
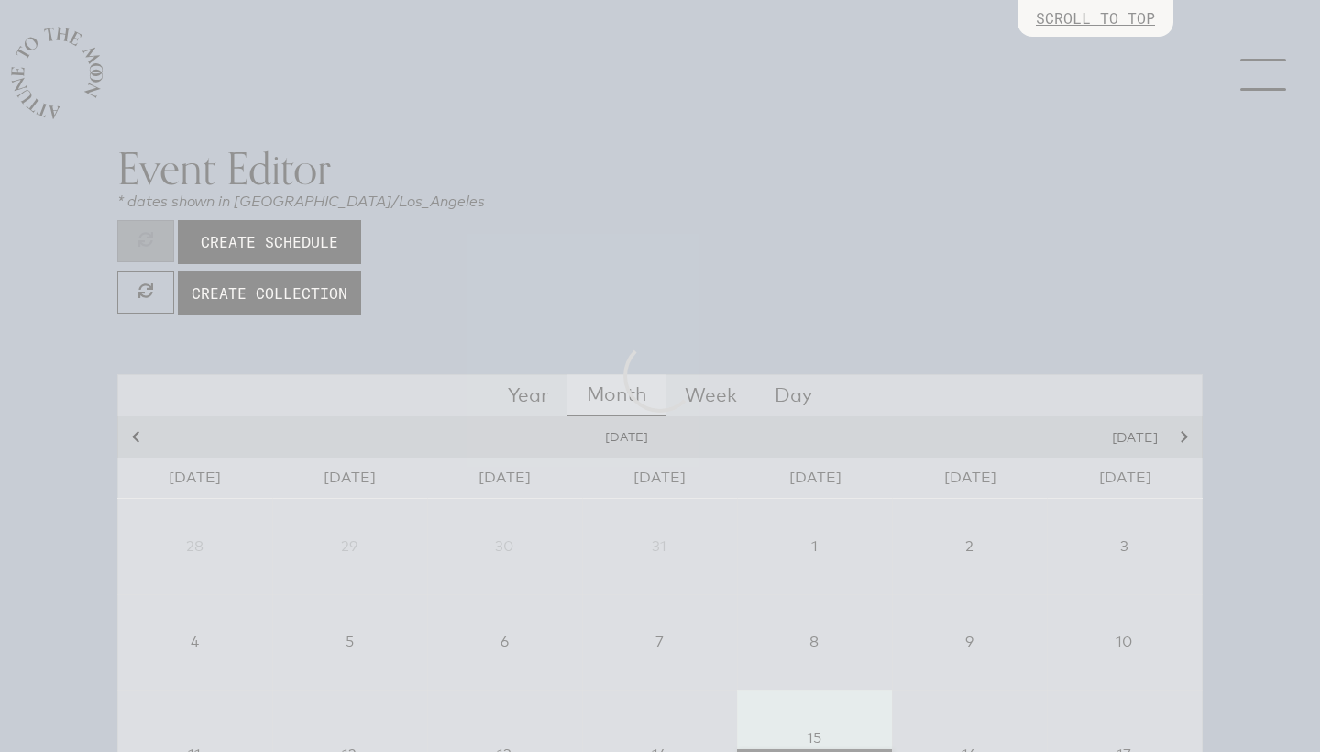
select select "4500"
select select "wt5MRi9amjesYzz3xPxkkeuMjBr1"
select select "2"
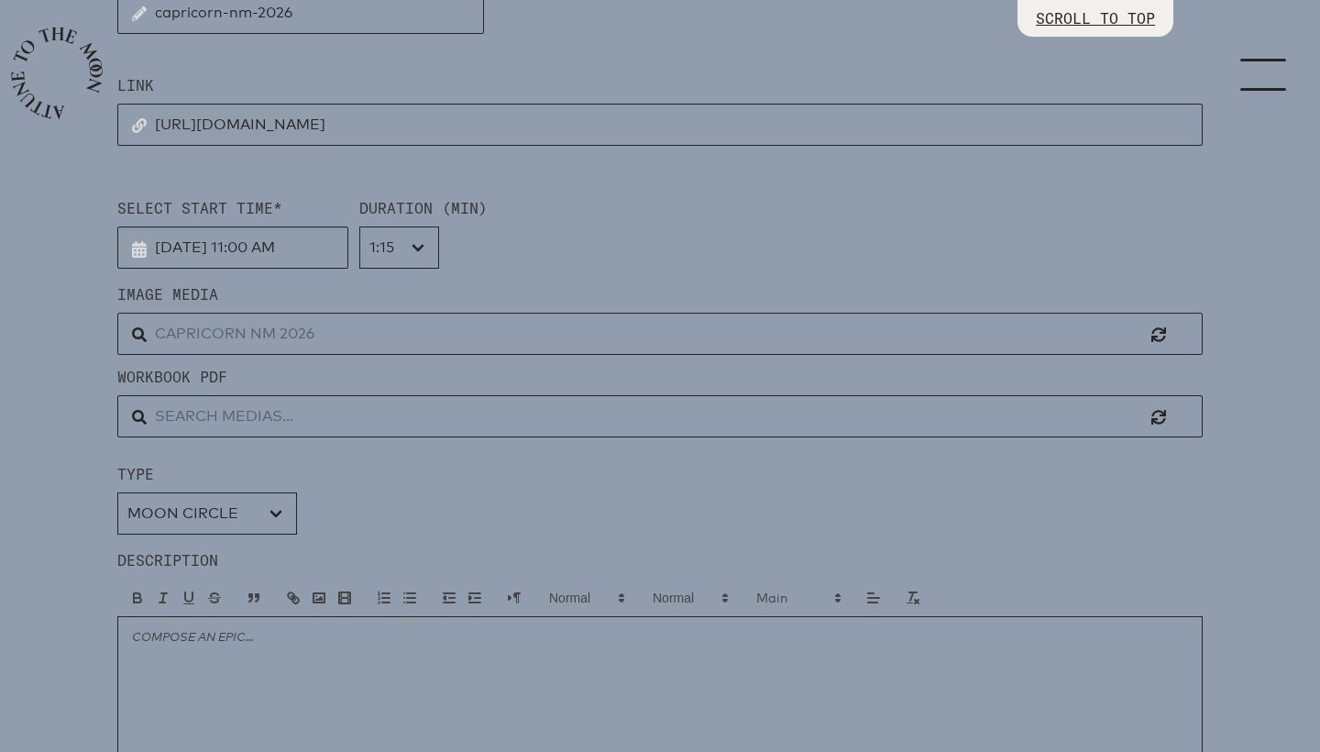
scroll to position [546, 0]
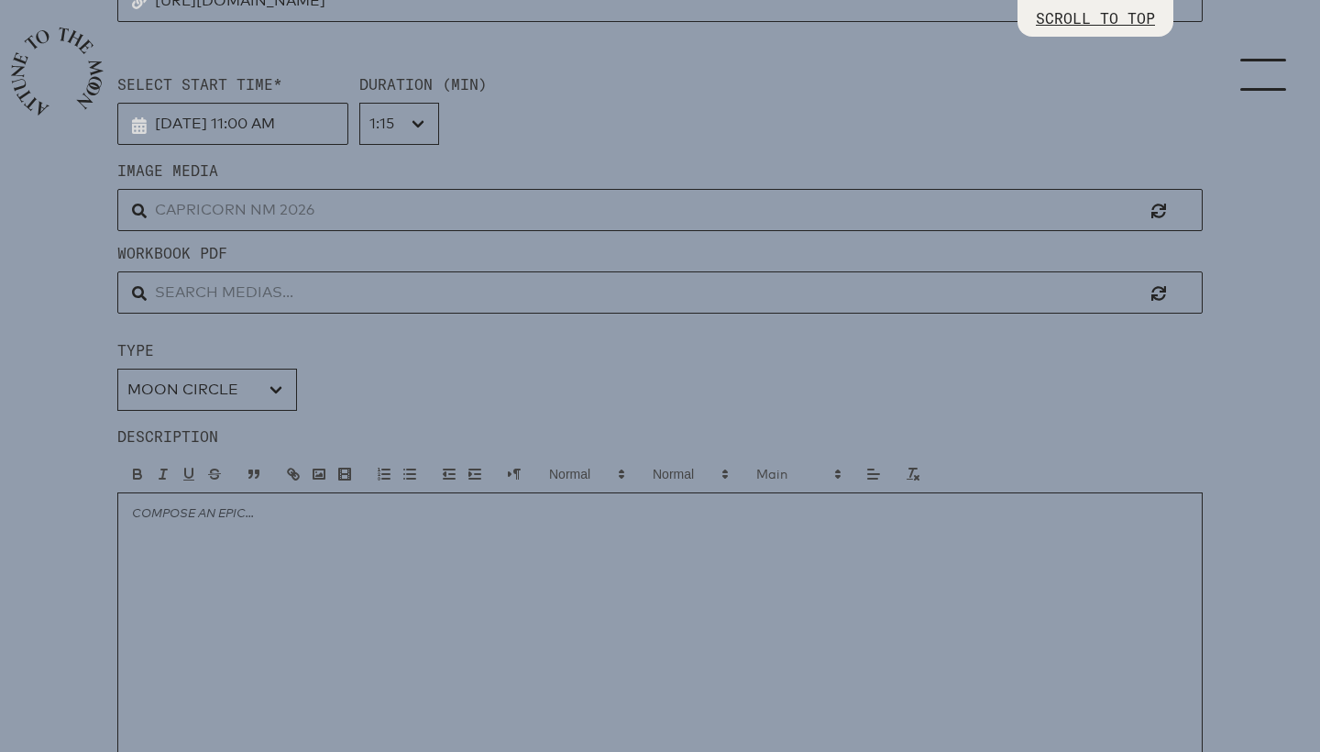
click at [269, 210] on input "text" at bounding box center [660, 210] width 1086 height 42
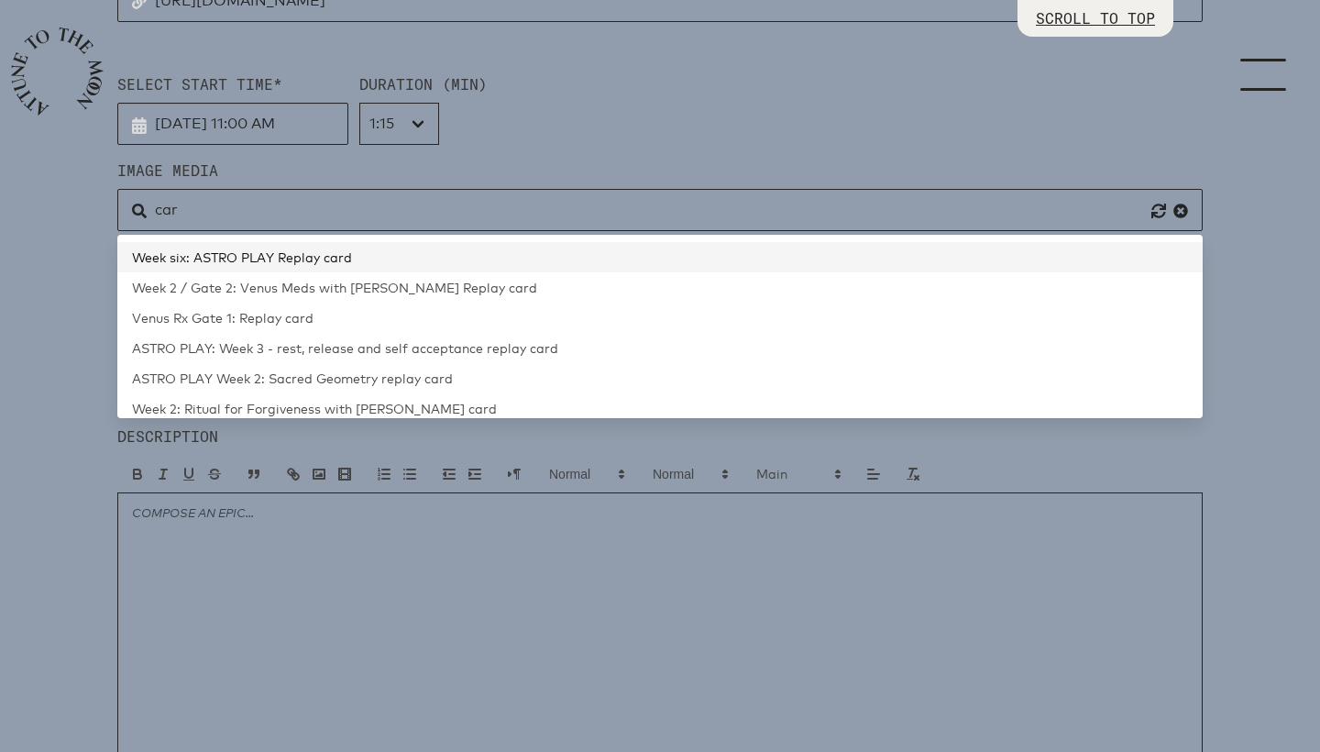
drag, startPoint x: 269, startPoint y: 210, endPoint x: 242, endPoint y: 259, distance: 55.4
click at [242, 259] on span "Week six: ASTRO PLAY Replay card" at bounding box center [242, 257] width 220 height 16
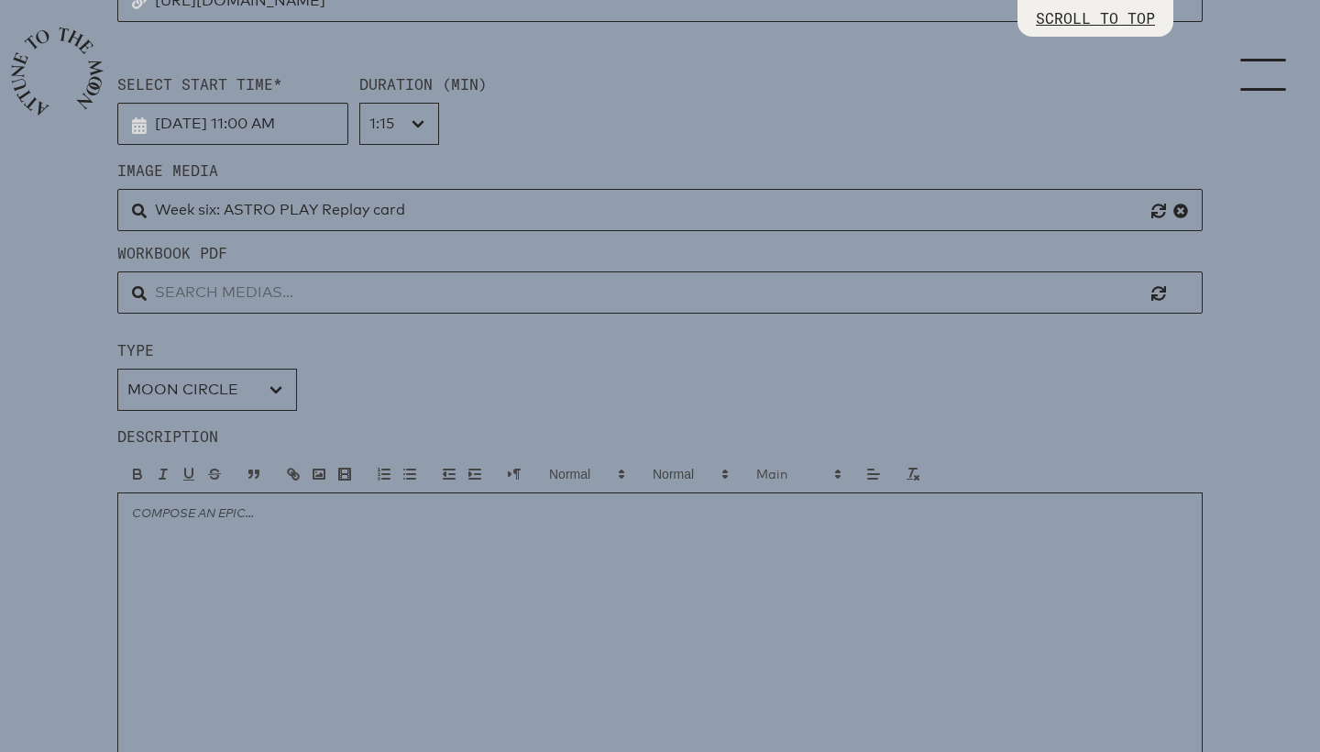
click at [262, 215] on input "Week six: ASTRO PLAY Replay card" at bounding box center [660, 210] width 1086 height 42
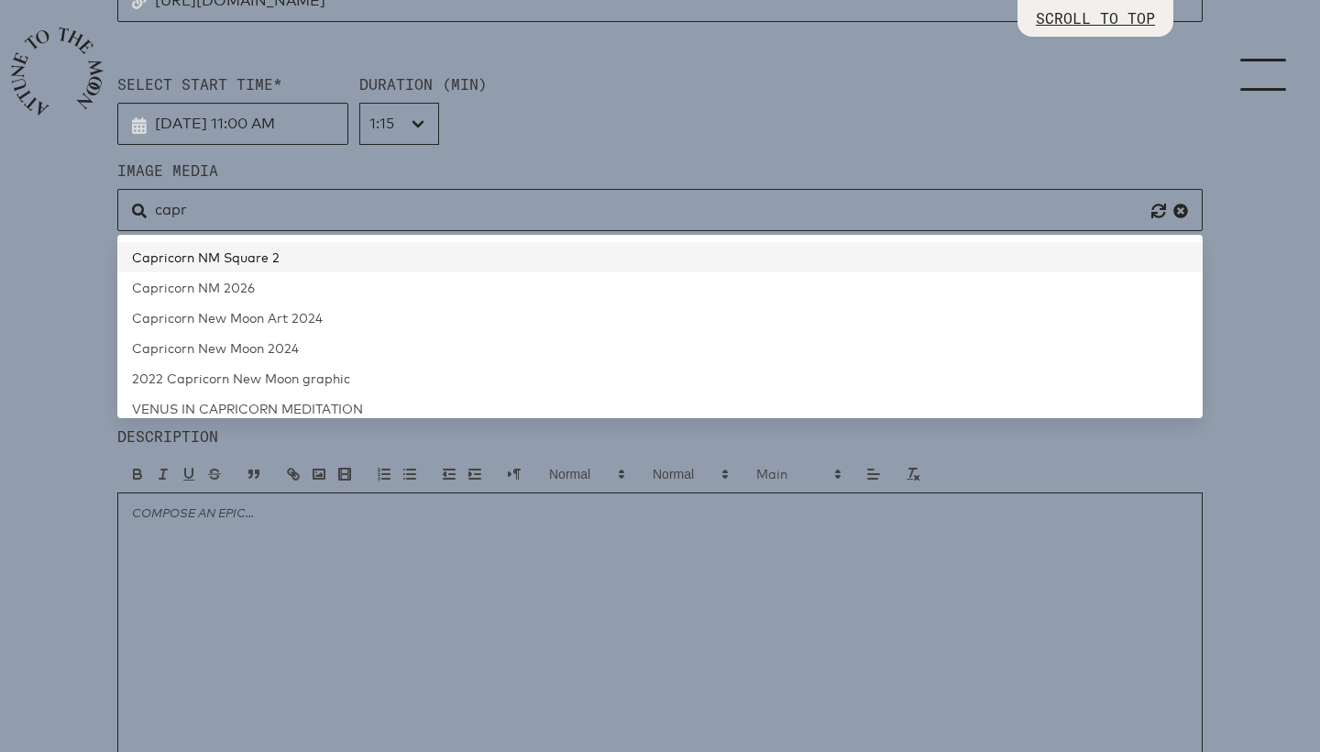
click at [253, 252] on span "Capricorn NM Square 2" at bounding box center [206, 257] width 148 height 16
type input "Capricorn NM Square 2"
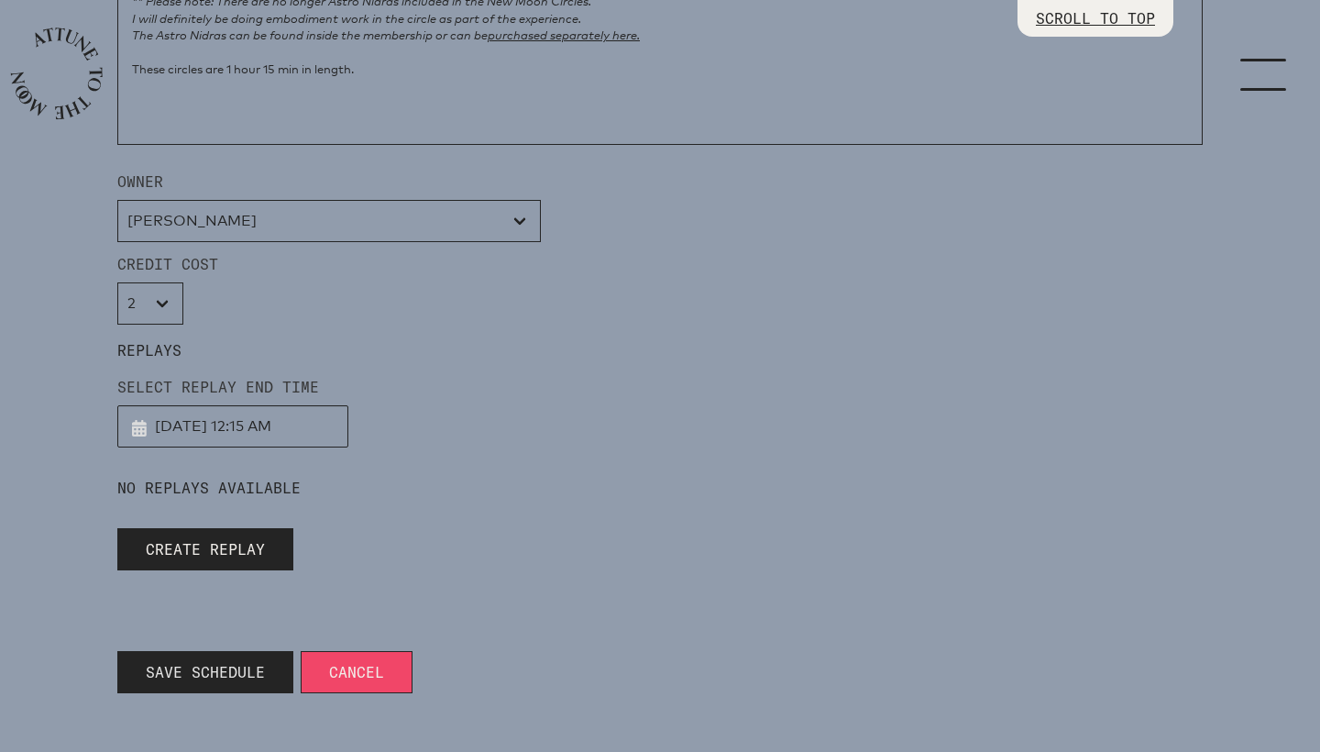
click at [190, 673] on span "Save Schedule" at bounding box center [205, 672] width 119 height 22
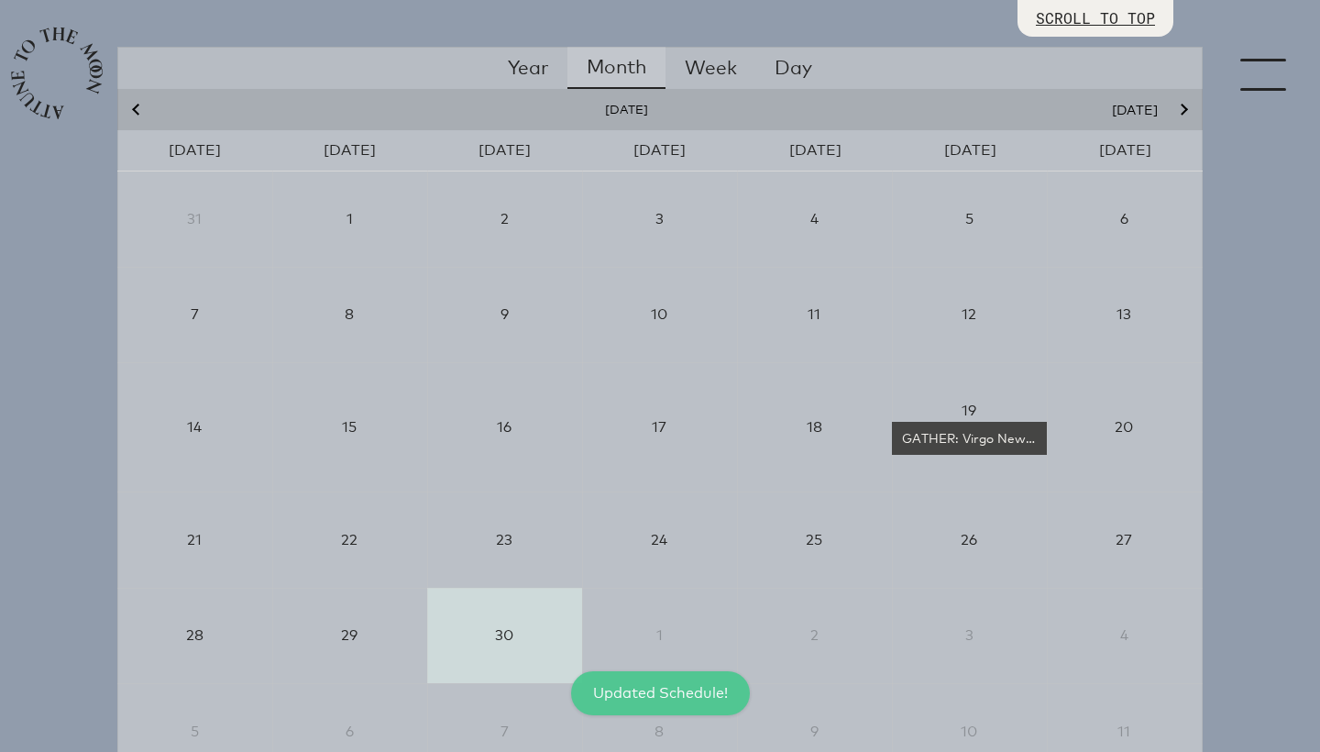
scroll to position [313, 0]
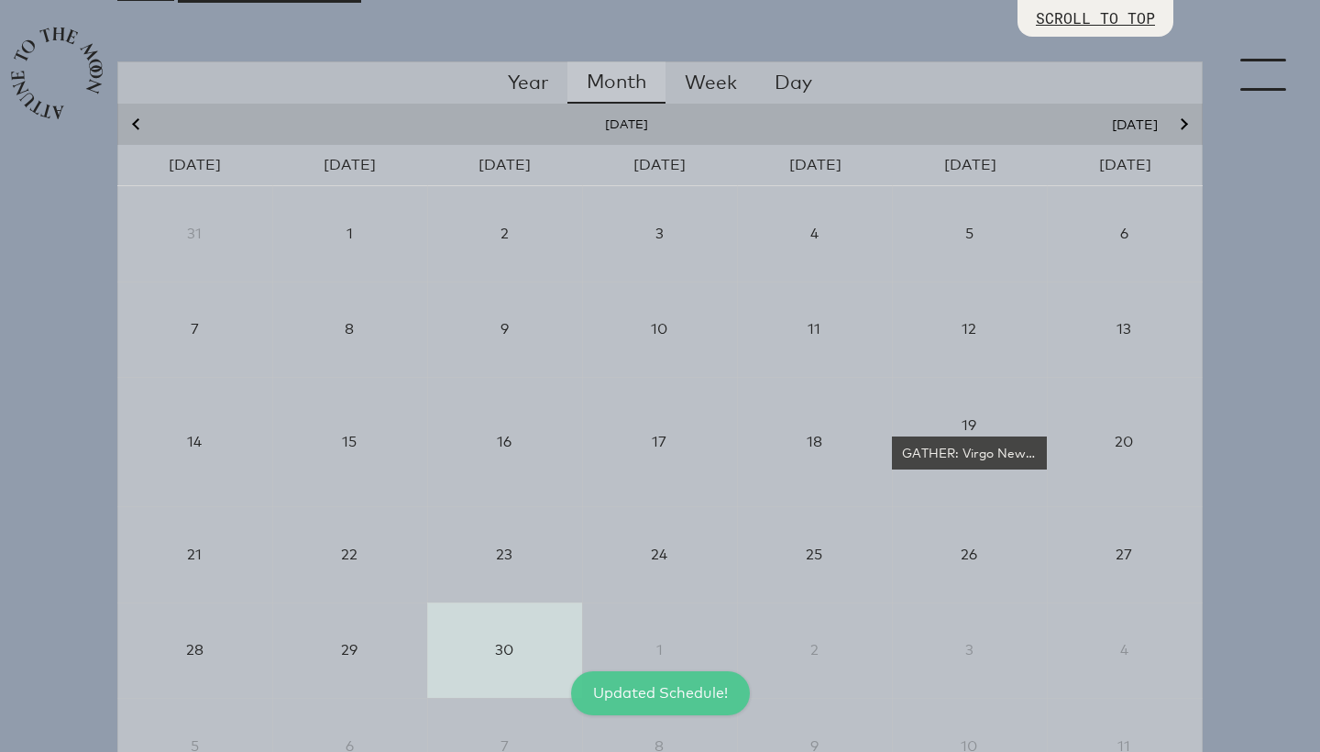
click at [1187, 123] on icon "Next month" at bounding box center [1182, 124] width 11 height 11
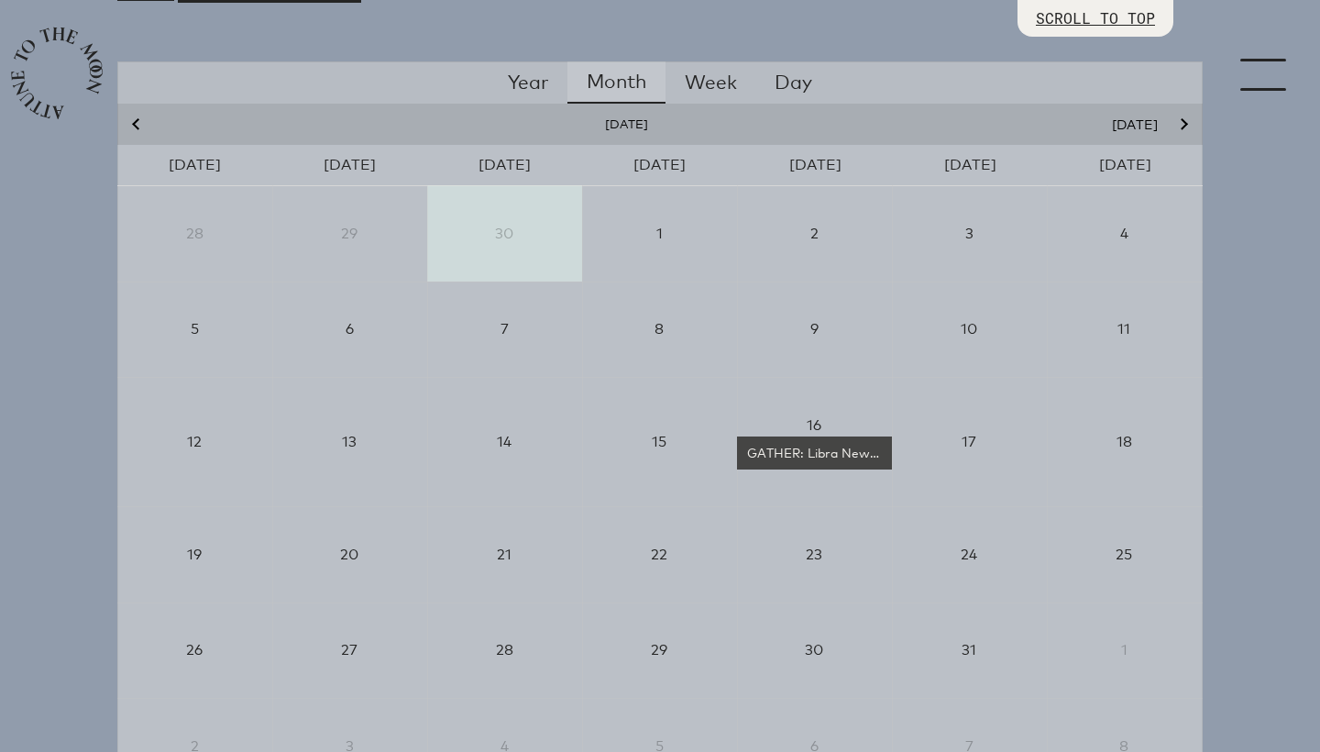
click at [1187, 123] on icon "Next month" at bounding box center [1182, 124] width 11 height 11
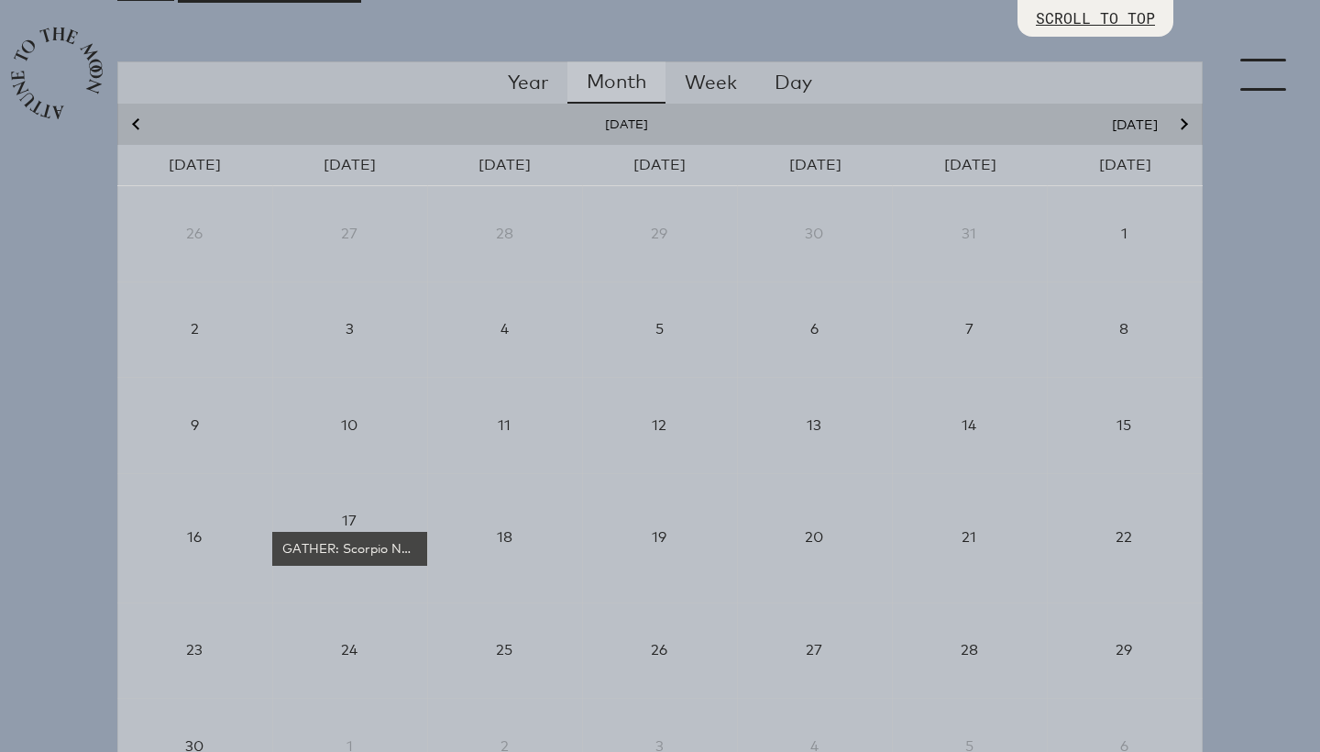
click at [1187, 123] on icon "Next month" at bounding box center [1182, 124] width 11 height 11
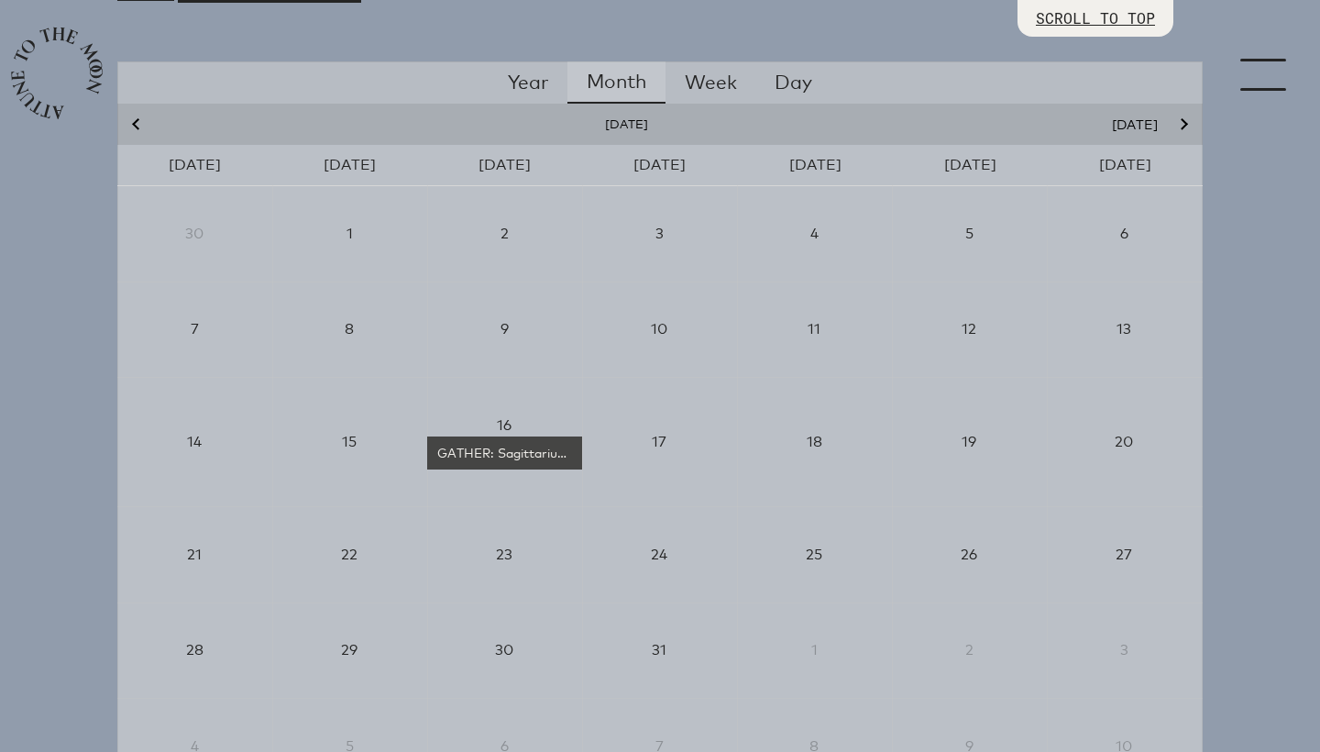
click at [1187, 124] on icon "Next month" at bounding box center [1182, 124] width 11 height 11
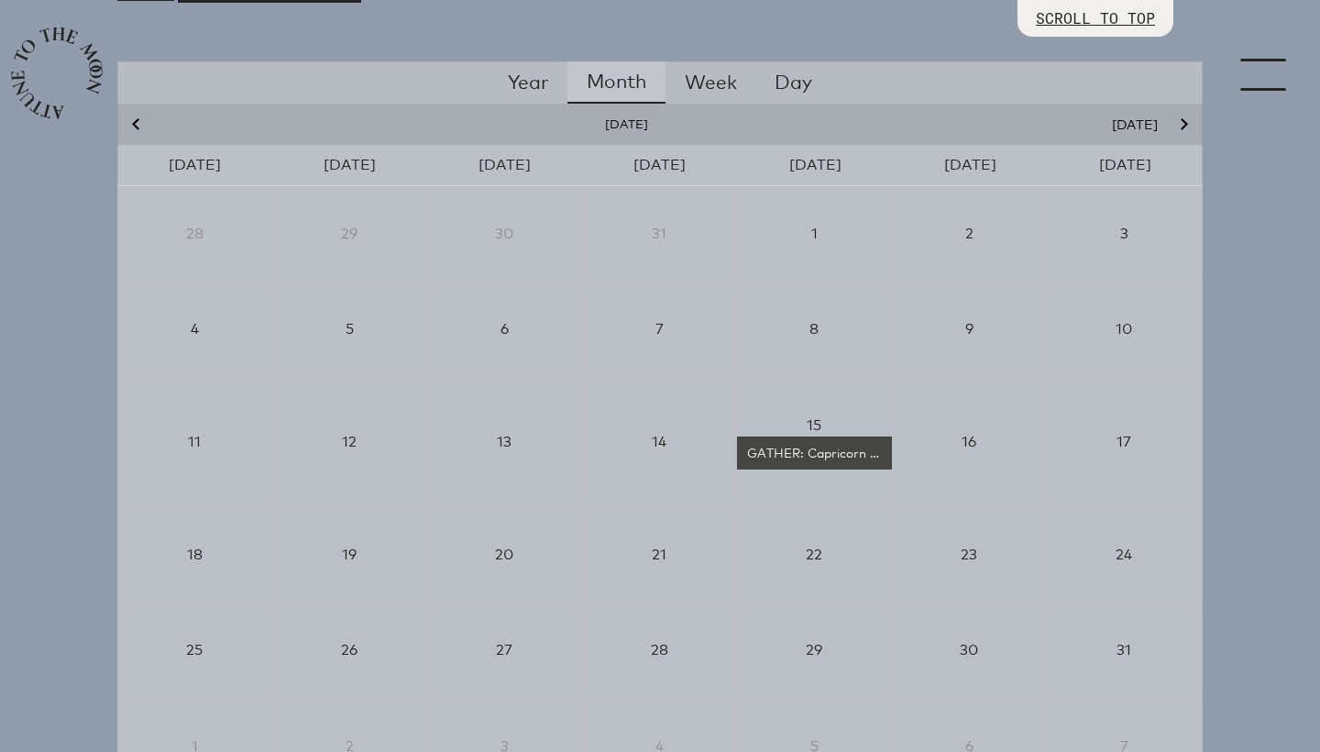
click at [1187, 124] on icon "Next month" at bounding box center [1182, 124] width 11 height 11
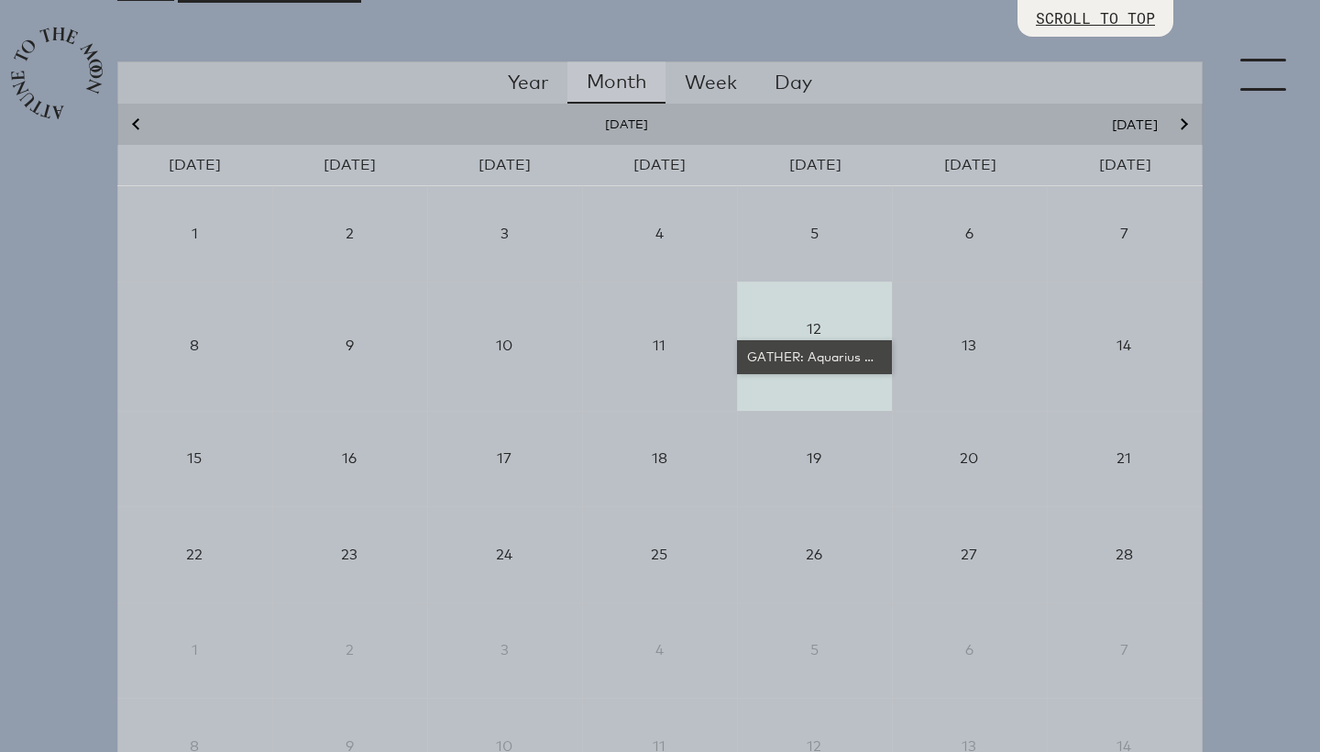
click at [844, 350] on div "GATHER: Aquarius New Moon ECLIPSE" at bounding box center [815, 356] width 140 height 18
select select "4500"
select select "wt5MRi9amjesYzz3xPxkkeuMjBr1"
select select "2"
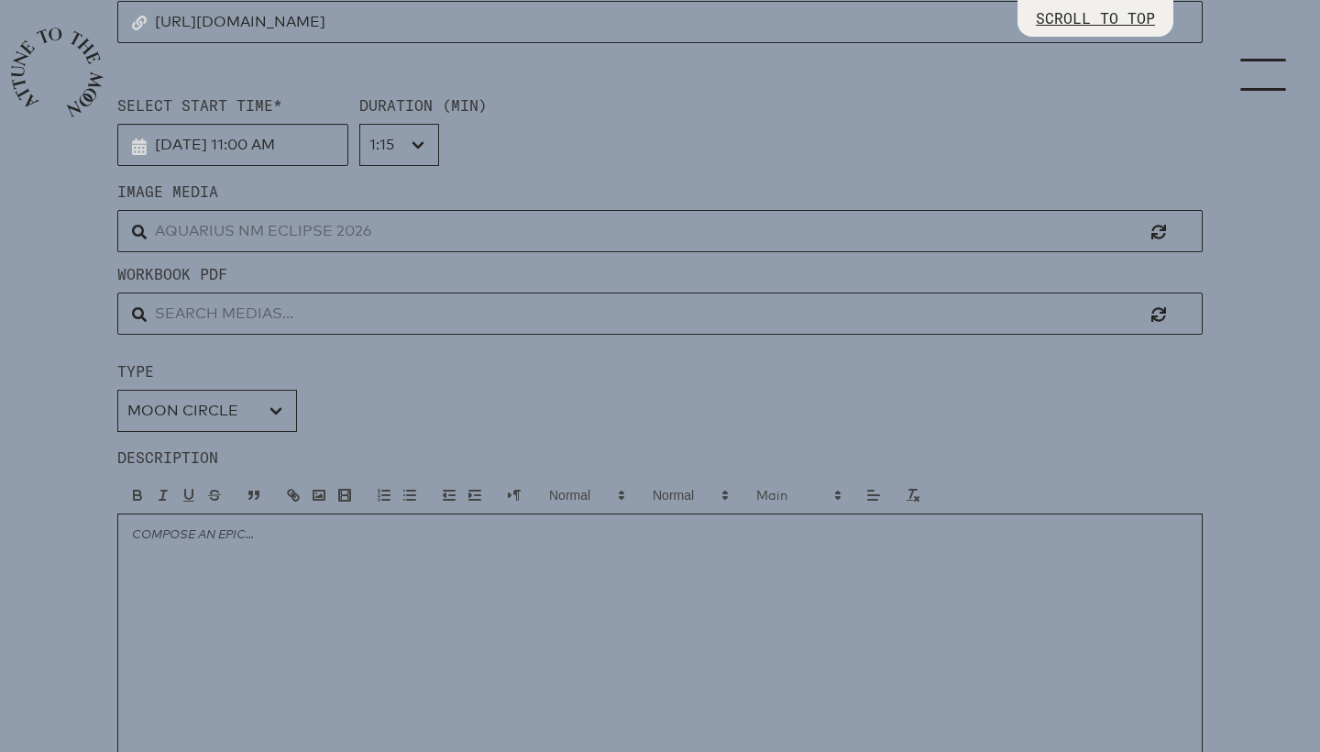
scroll to position [722, 0]
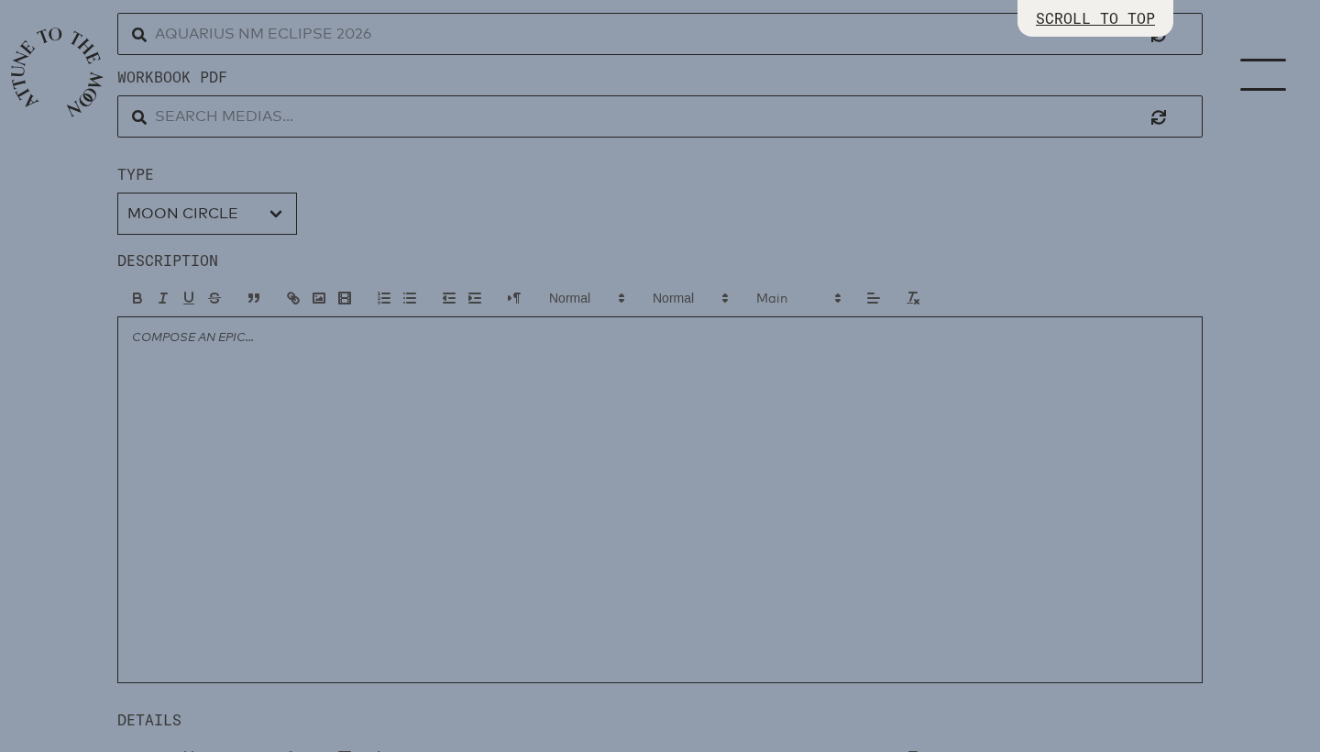
click at [257, 33] on input "text" at bounding box center [660, 34] width 1086 height 42
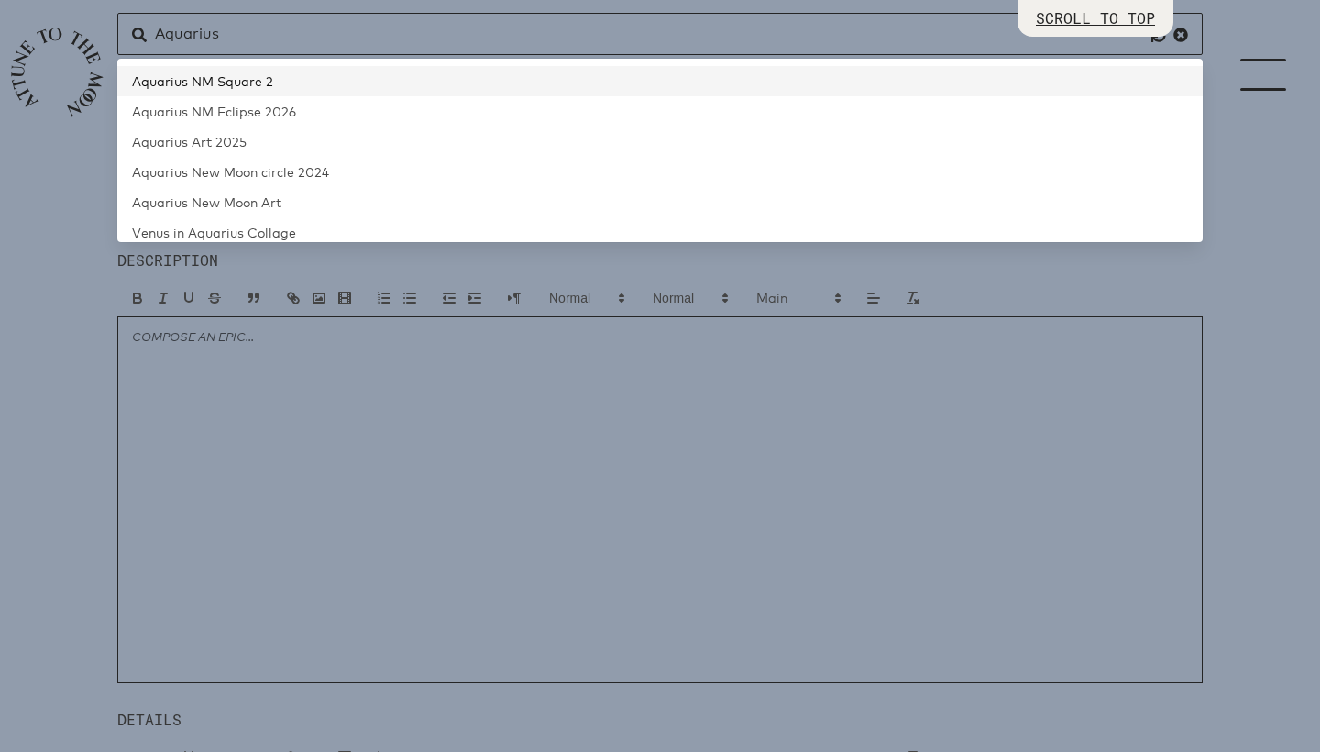
drag, startPoint x: 219, startPoint y: 67, endPoint x: 218, endPoint y: 79, distance: 12.0
click at [218, 79] on span "Aquarius NM Square 2" at bounding box center [202, 81] width 141 height 16
type input "Aquarius NM Square 2"
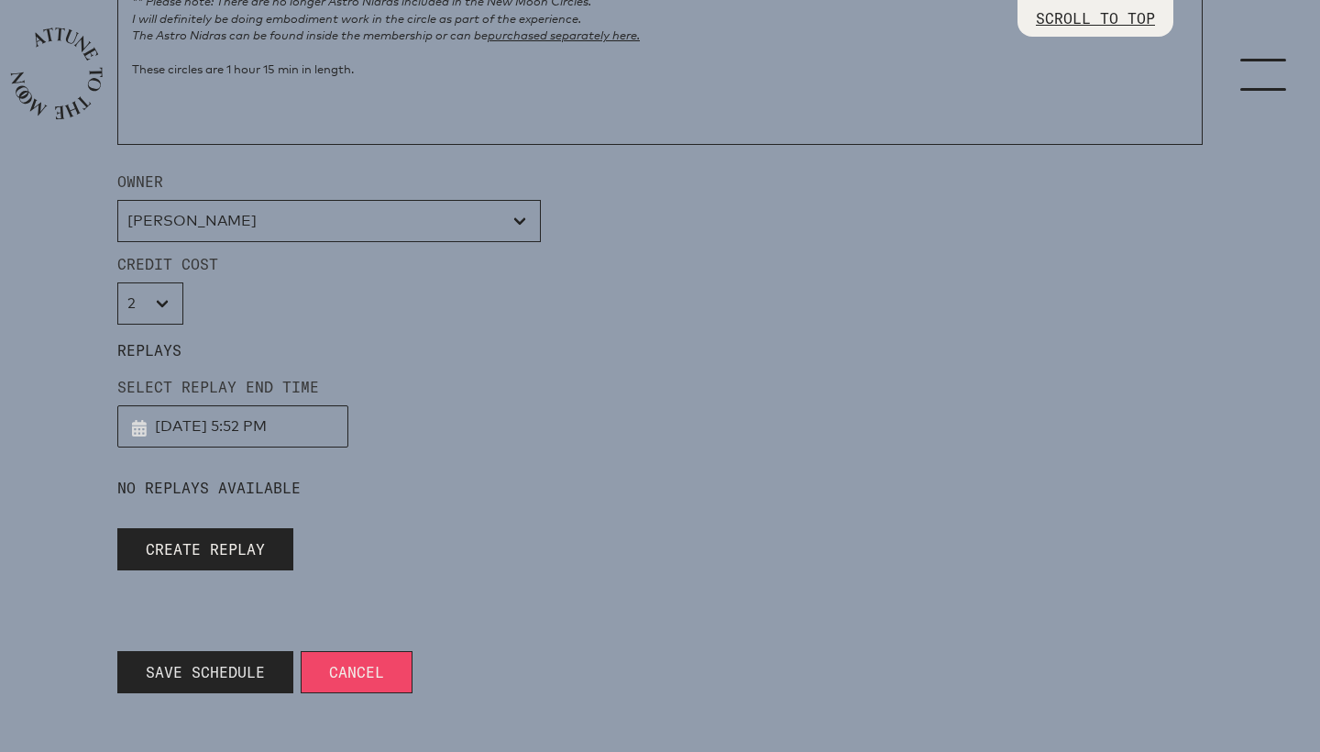
click at [198, 670] on span "Save Schedule" at bounding box center [205, 672] width 119 height 22
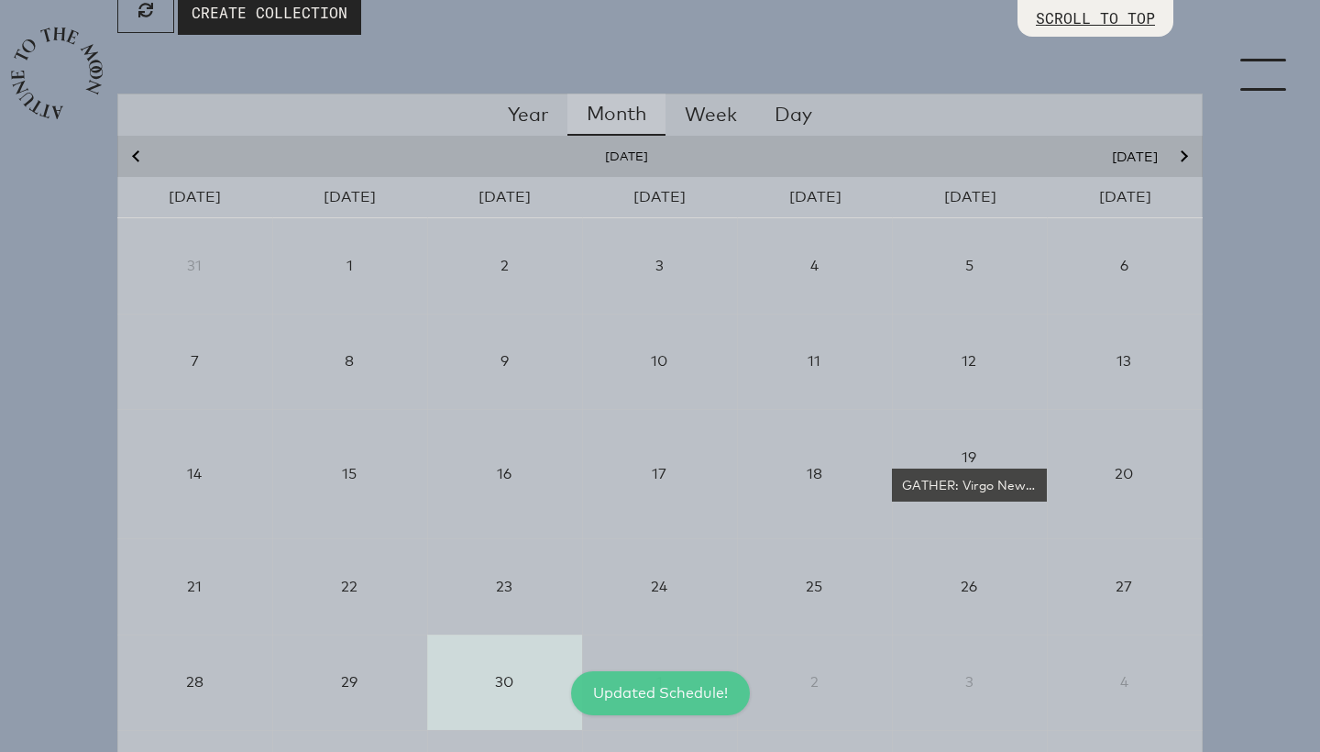
scroll to position [259, 0]
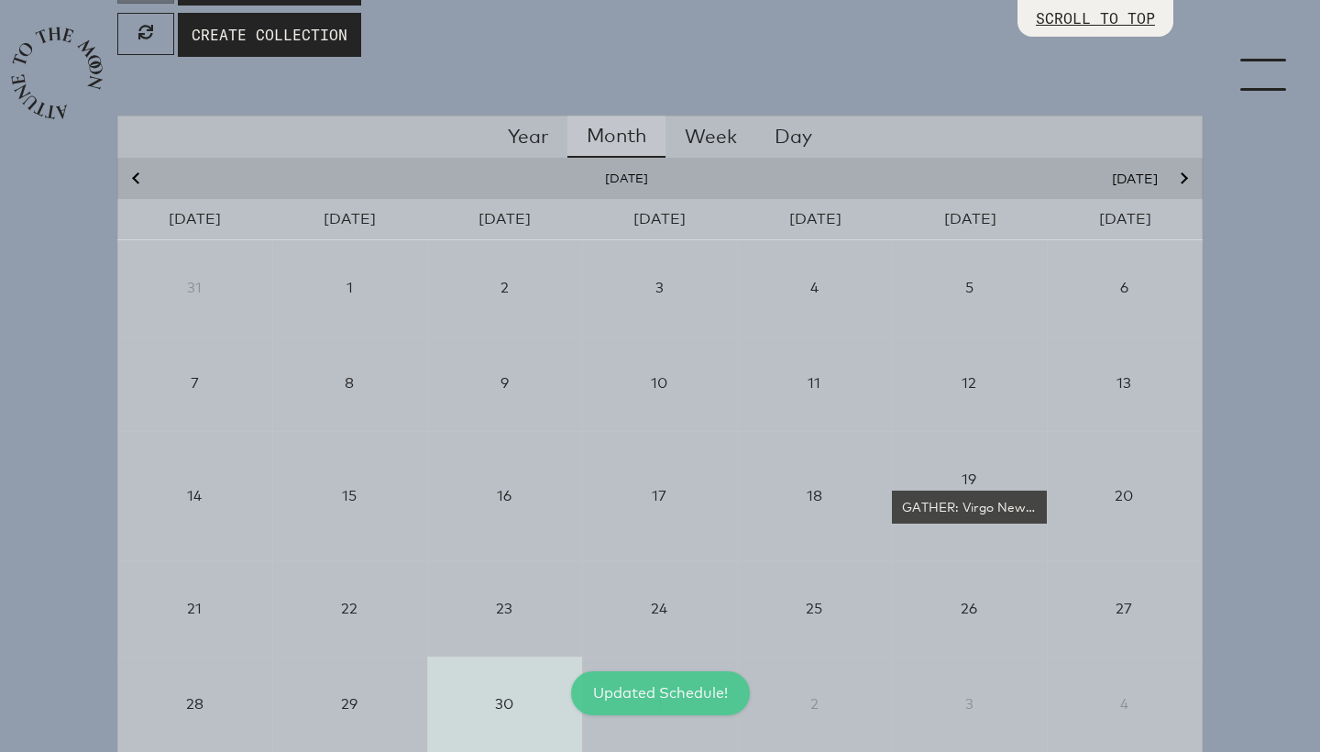
click at [1182, 176] on button "Next month" at bounding box center [1182, 178] width 27 height 17
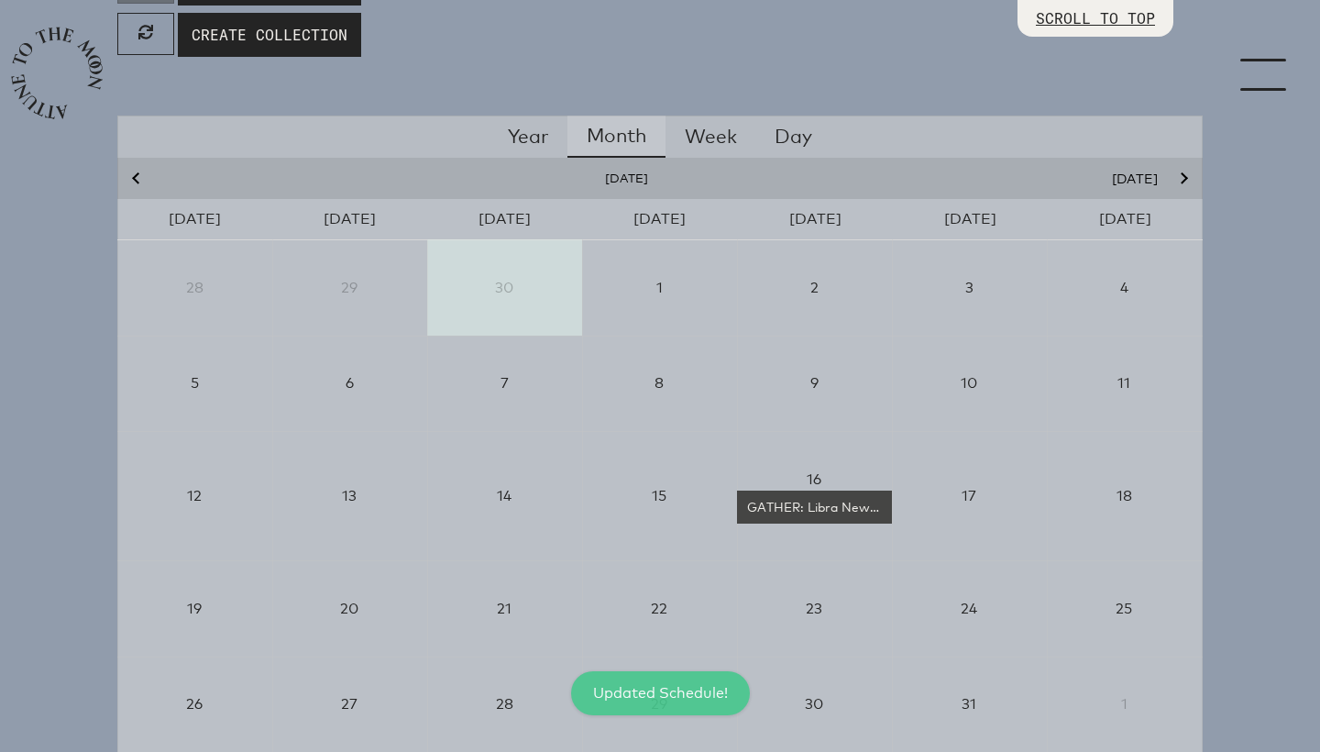
click at [1182, 176] on button "Next month" at bounding box center [1182, 178] width 27 height 17
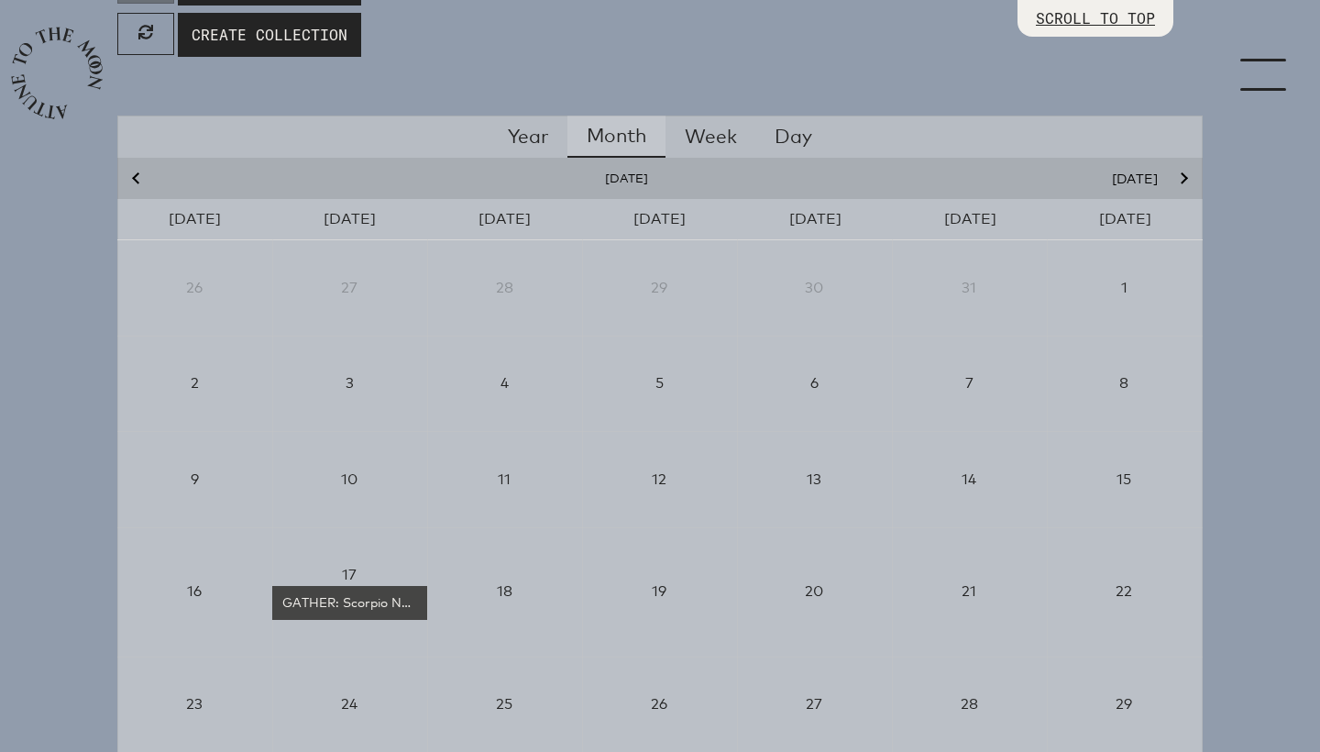
click at [1182, 176] on button "Next month" at bounding box center [1182, 178] width 27 height 17
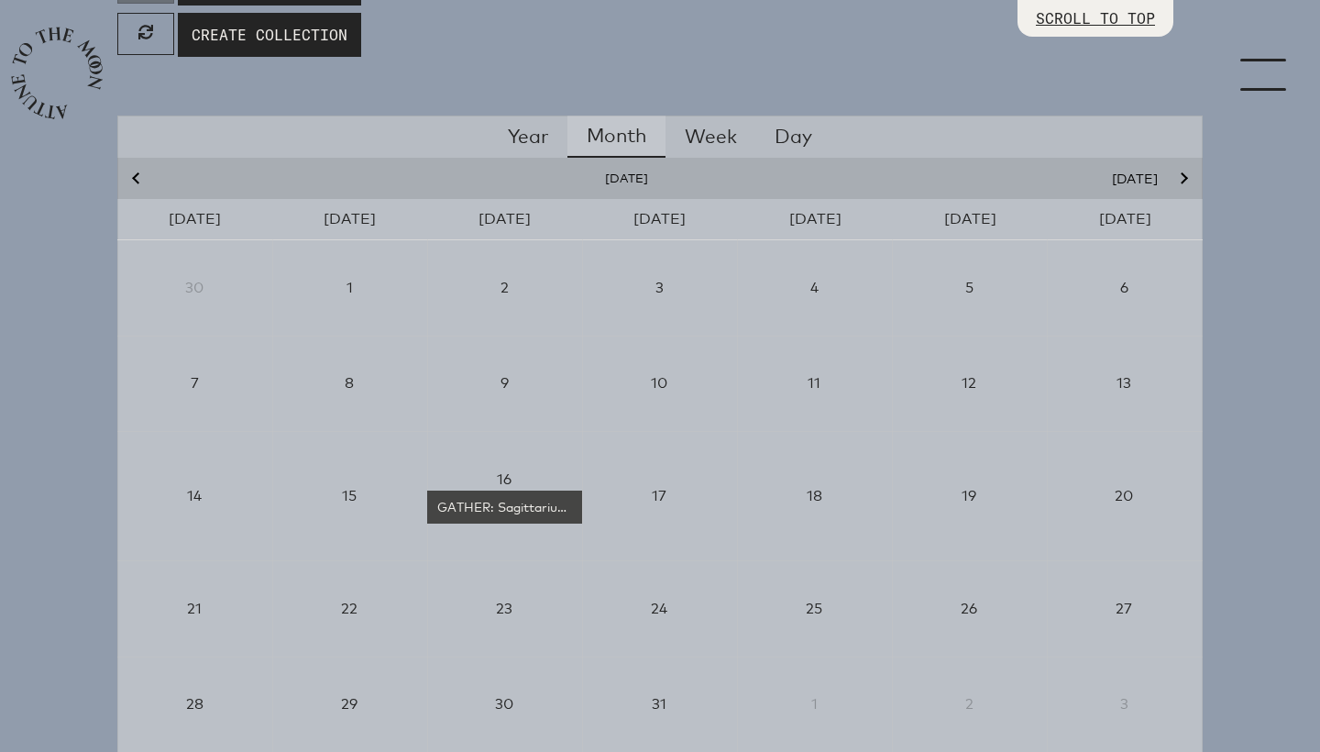
click at [1182, 176] on button "Next month" at bounding box center [1182, 178] width 27 height 17
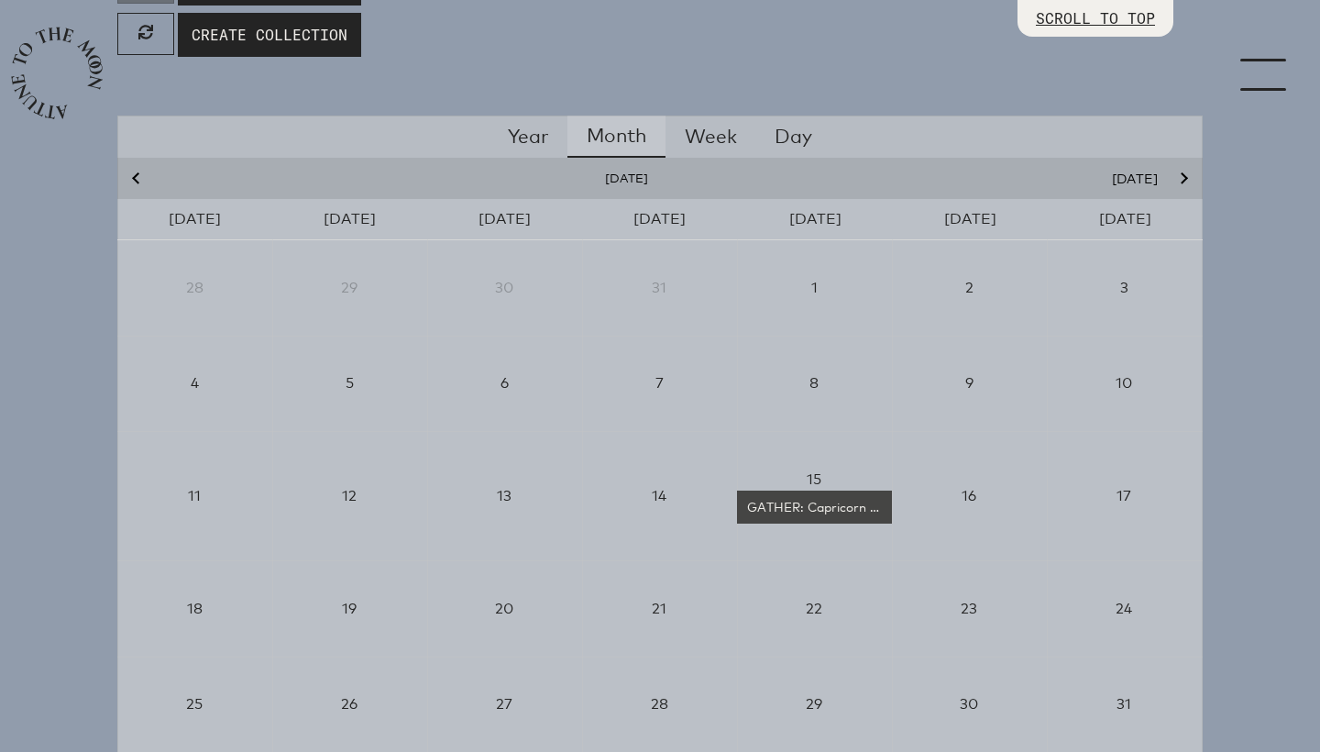
click at [1183, 176] on icon "Next month" at bounding box center [1182, 178] width 11 height 11
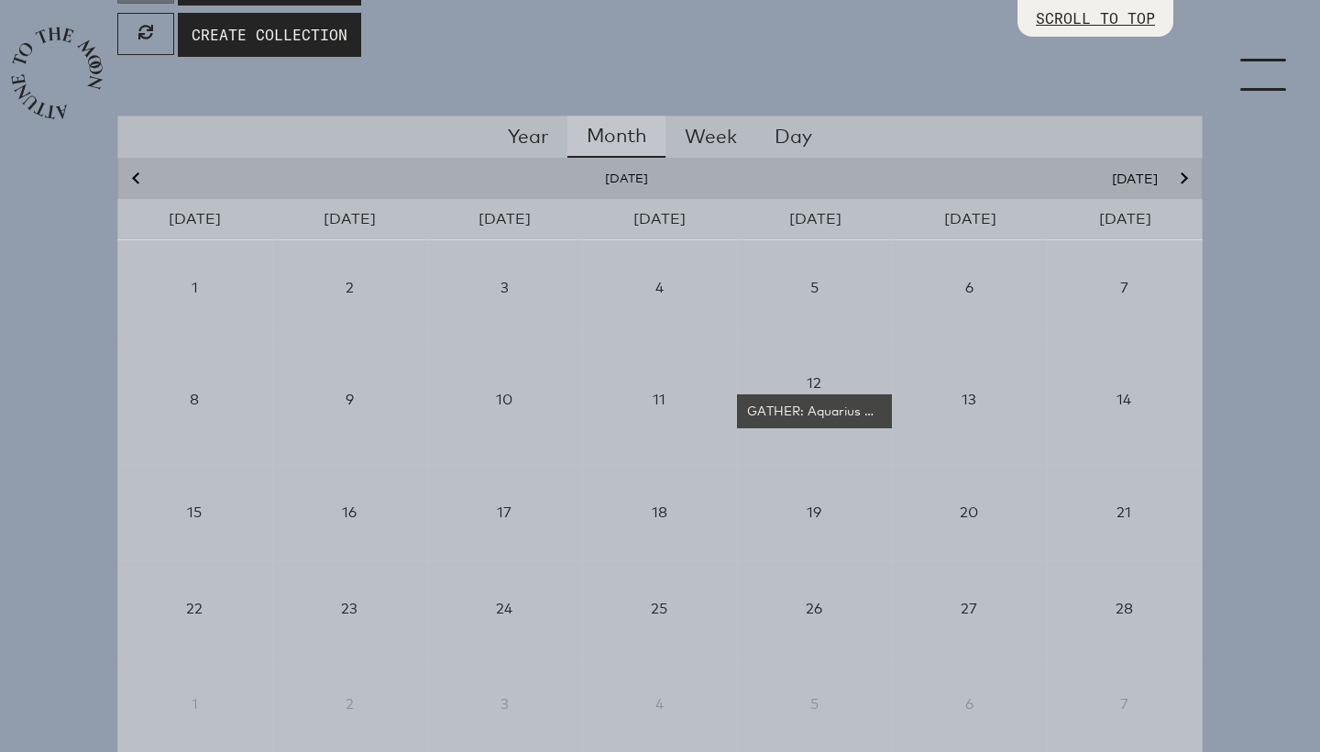
click at [1183, 176] on icon "Next month" at bounding box center [1182, 178] width 11 height 11
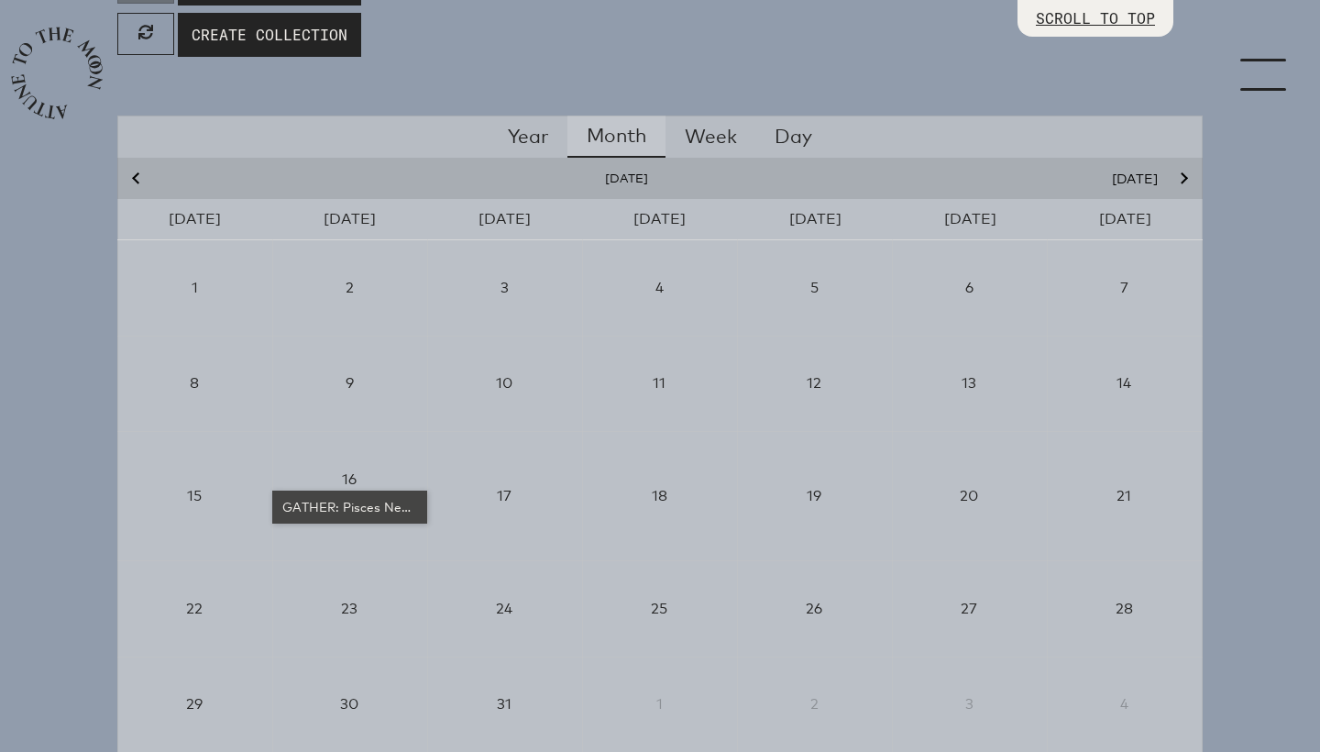
click at [358, 510] on div "GATHER: Pisces New Moon Circle" at bounding box center [350, 507] width 140 height 18
select select "4500"
select select "wt5MRi9amjesYzz3xPxkkeuMjBr1"
select select "2"
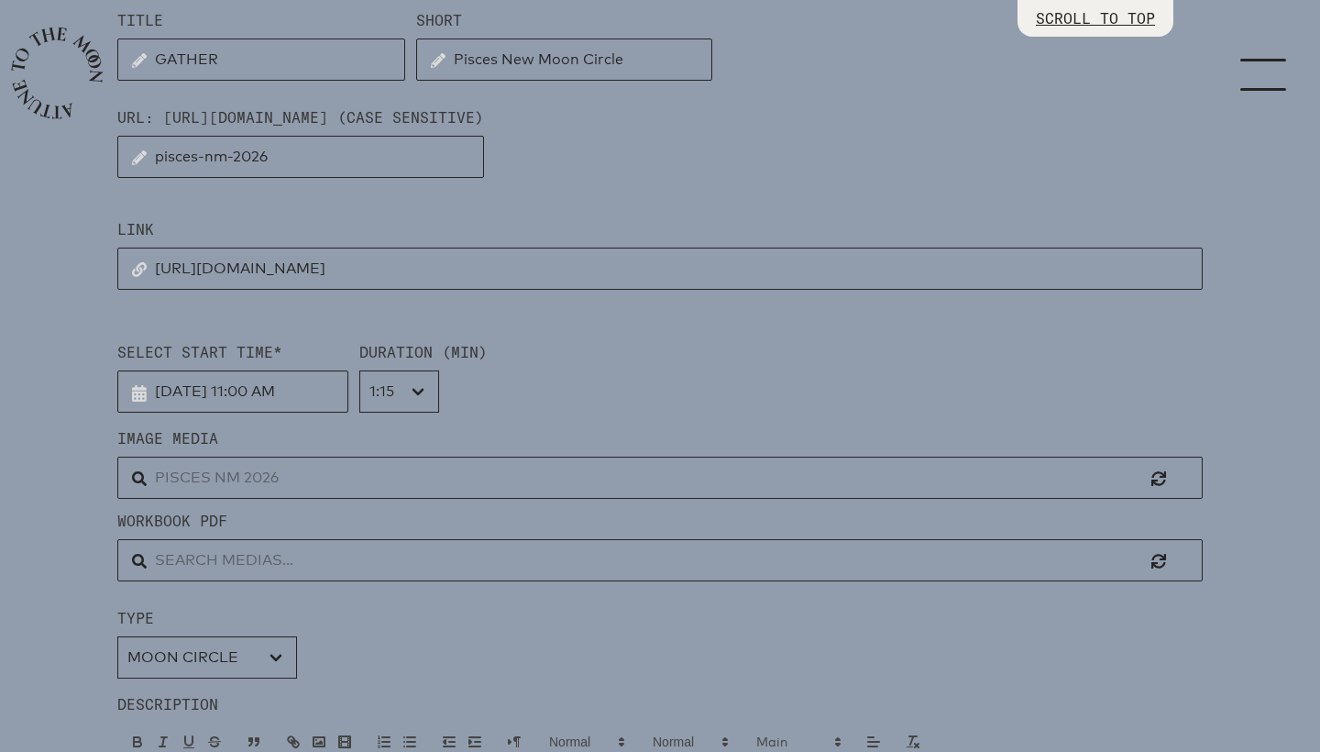
scroll to position [442, 0]
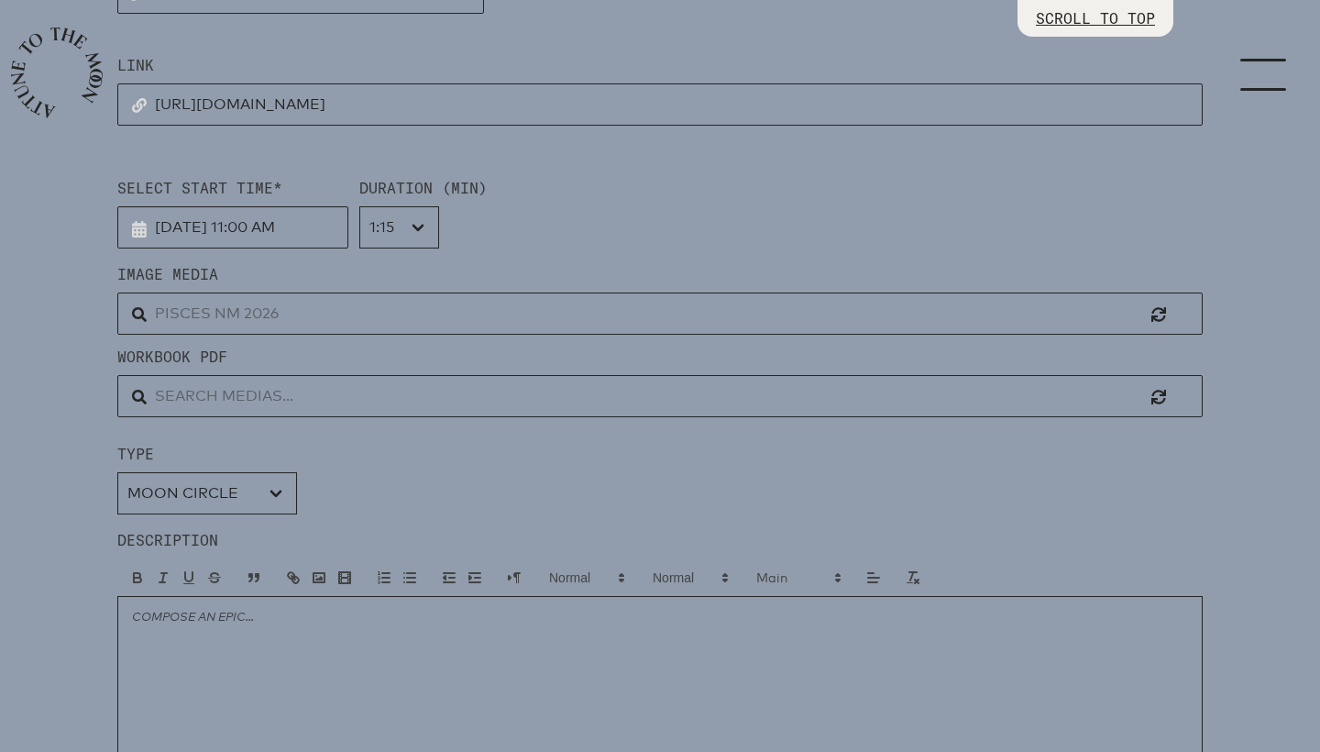
click at [272, 312] on input "text" at bounding box center [660, 313] width 1086 height 42
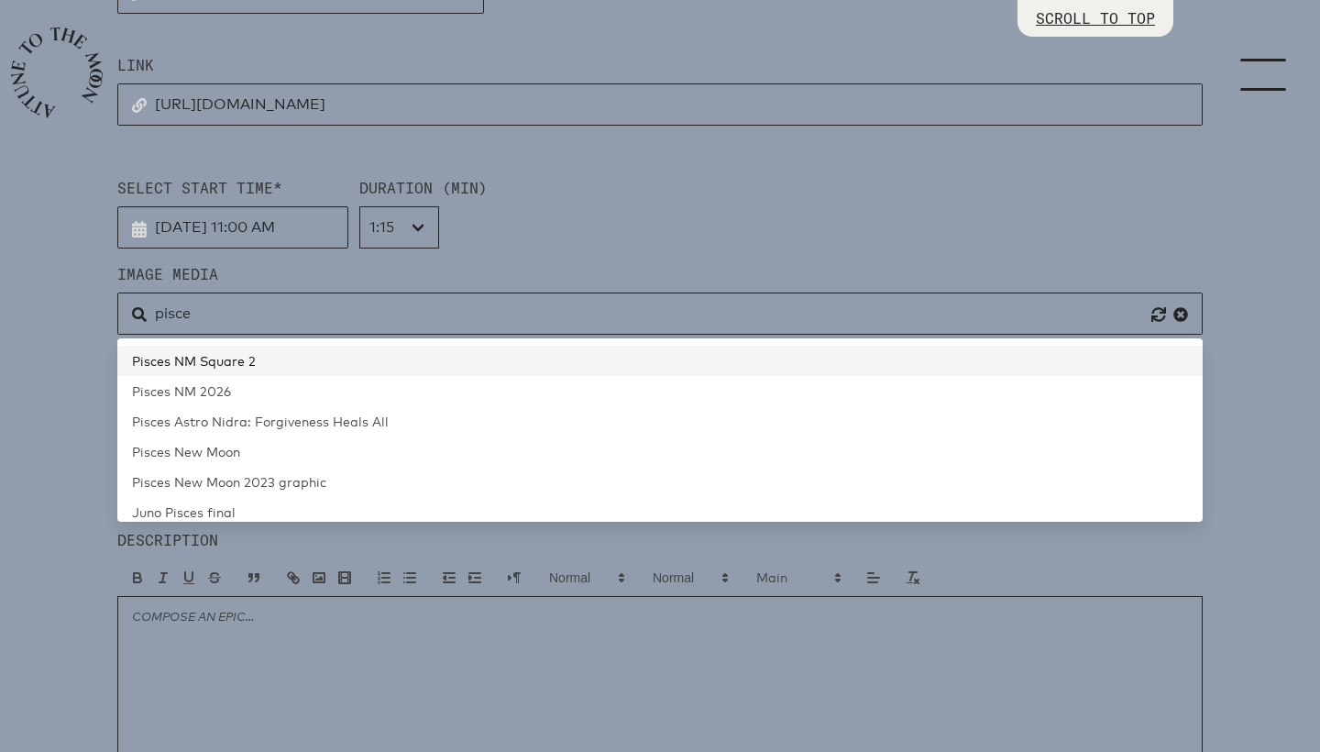
click at [228, 360] on span "Pisces NM Square 2" at bounding box center [194, 361] width 124 height 16
type input "Pisces NM Square 2"
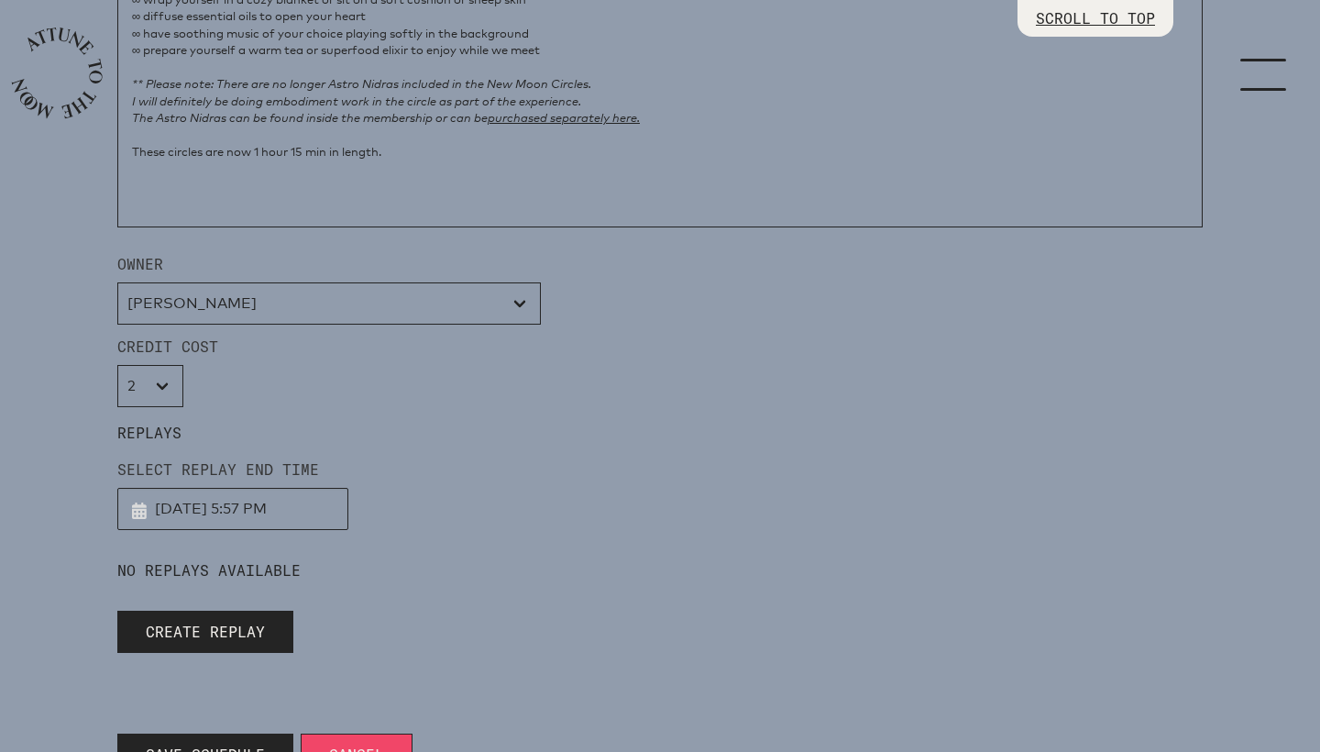
scroll to position [1693, 0]
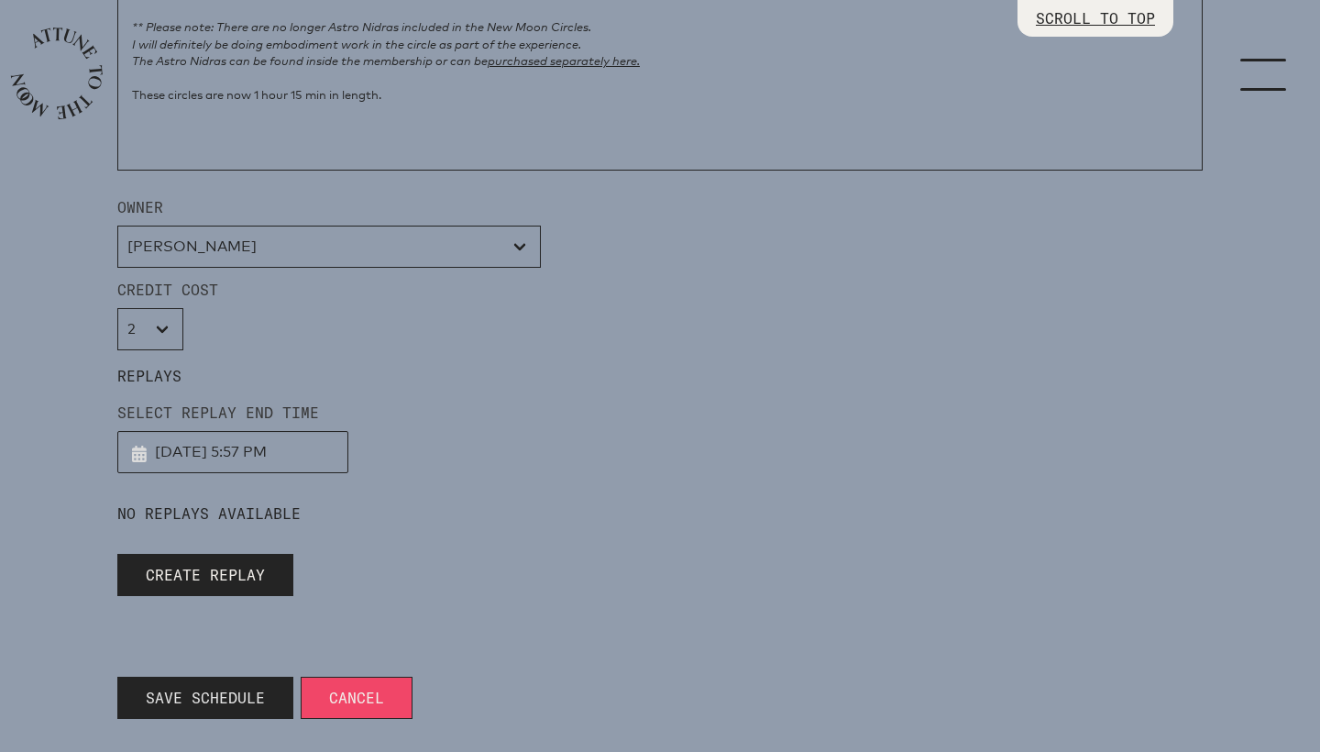
click at [192, 700] on span "Save Schedule" at bounding box center [205, 698] width 119 height 22
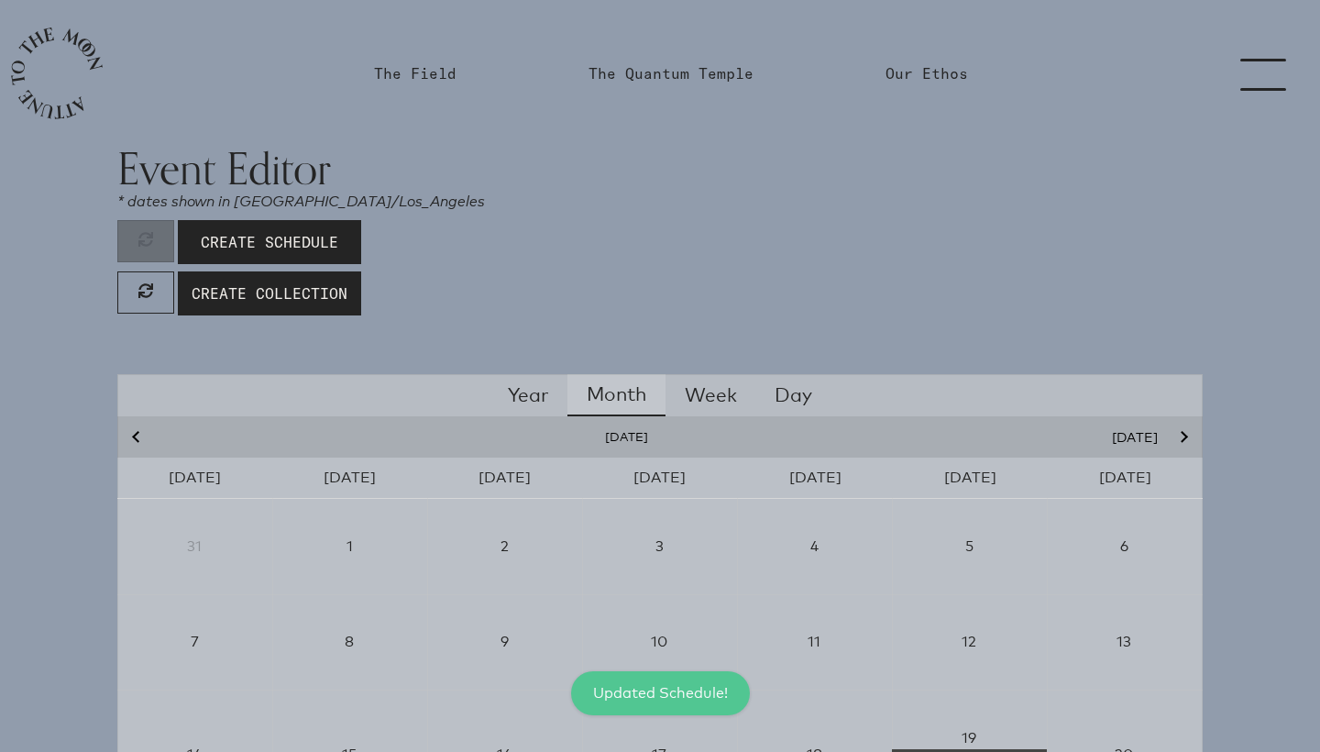
scroll to position [0, 0]
click at [642, 70] on link "The Quantum Temple" at bounding box center [671, 73] width 165 height 22
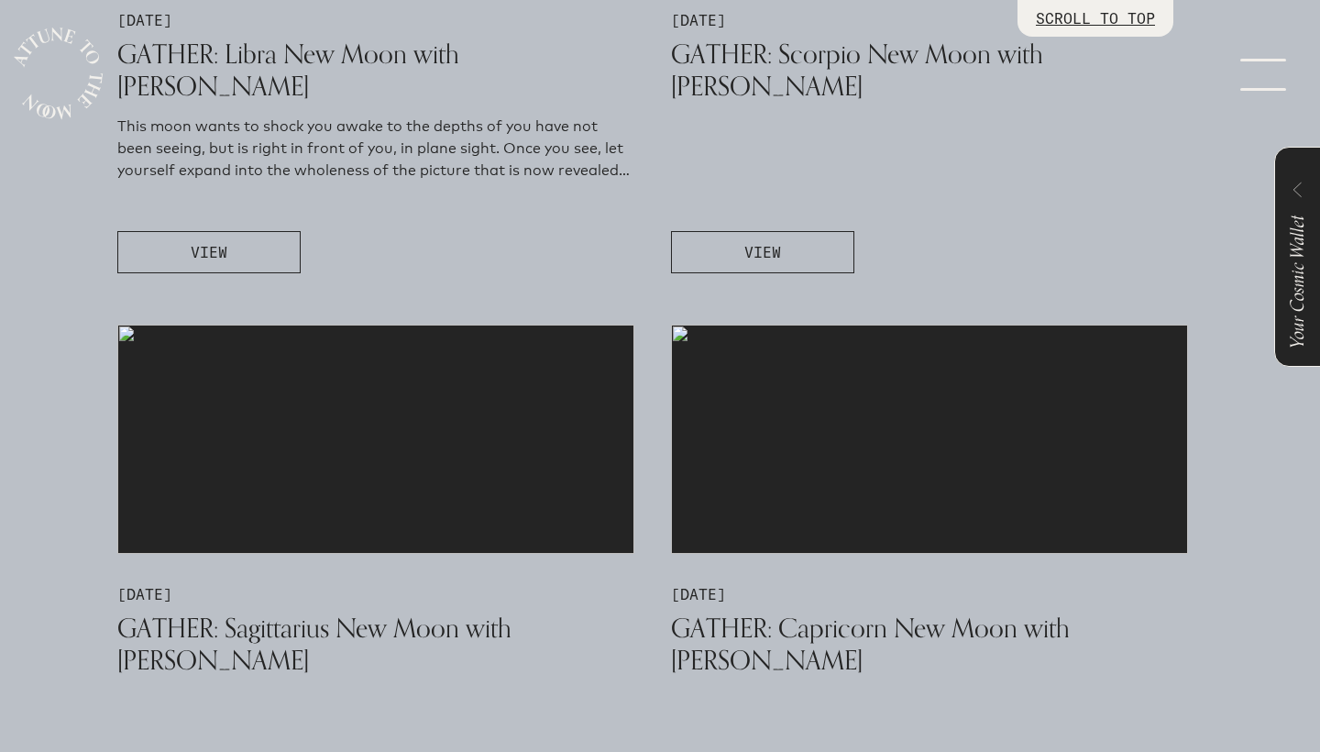
scroll to position [735, 0]
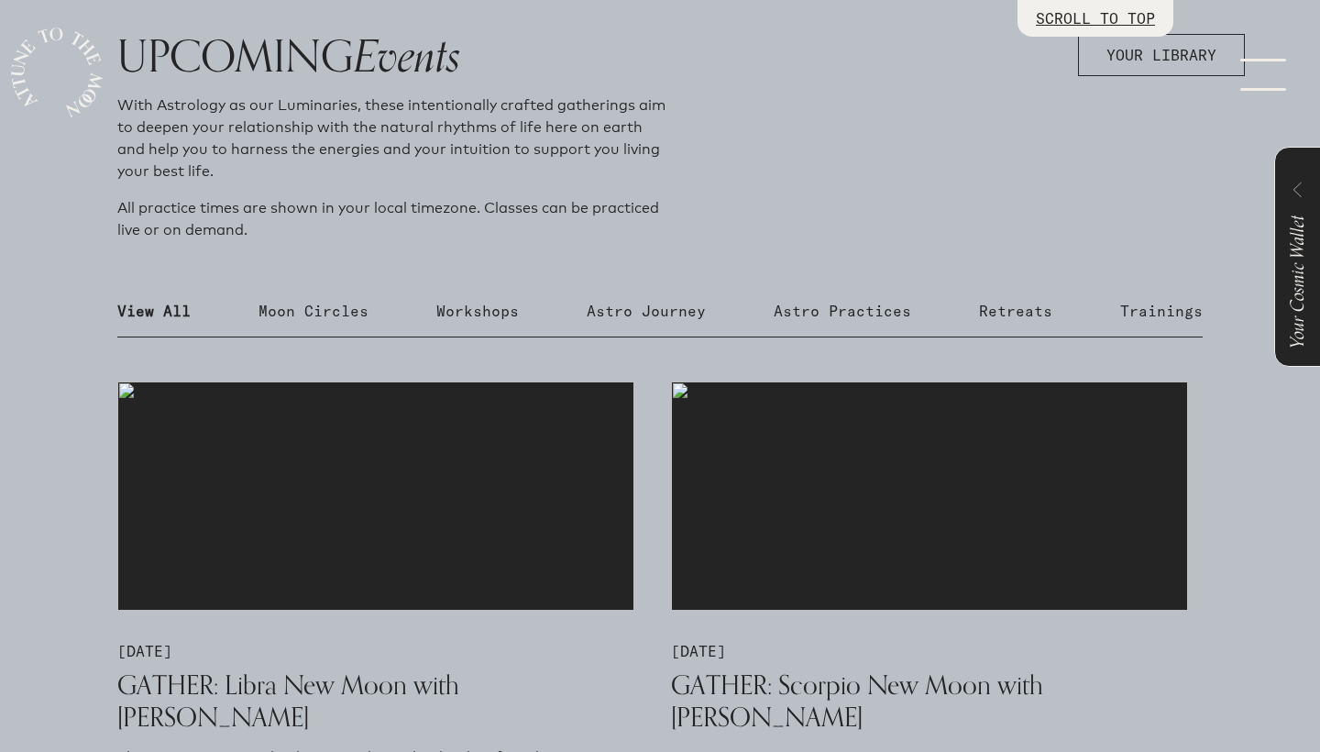
click at [1261, 78] on link "menu" at bounding box center [1275, 73] width 92 height 147
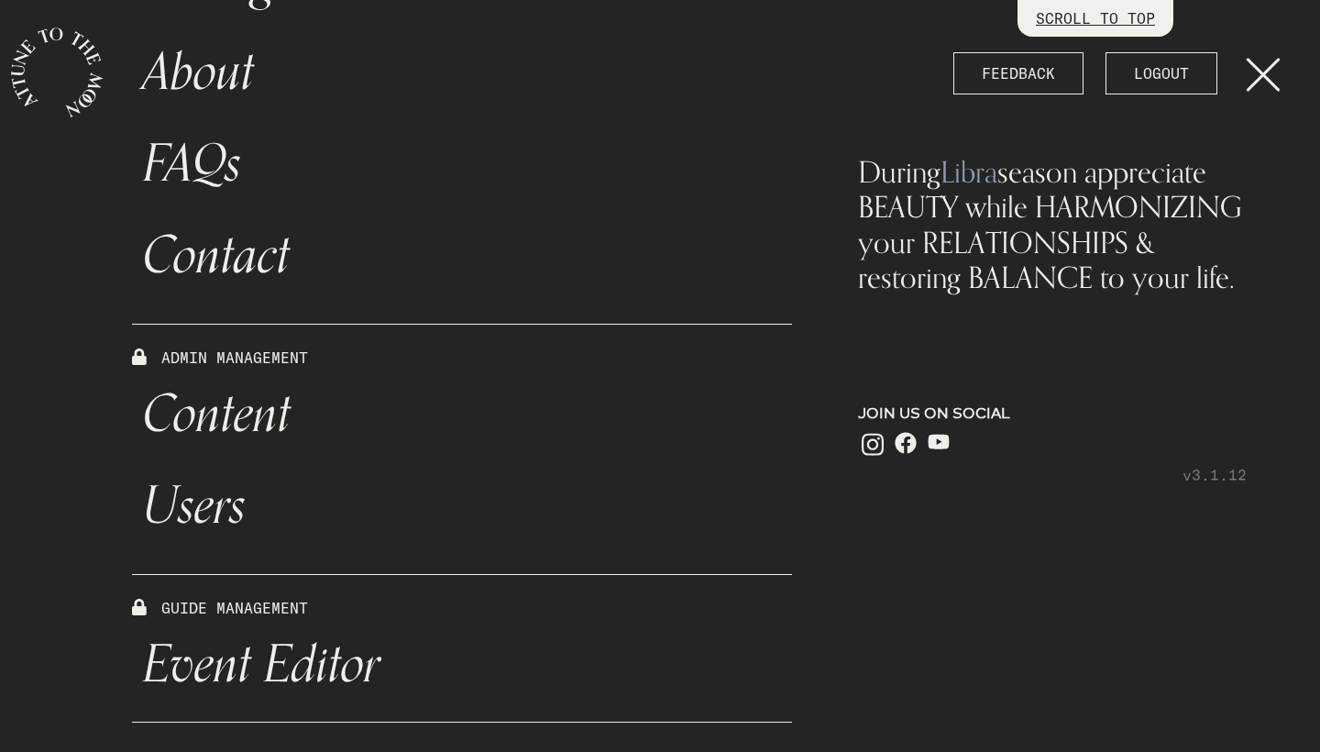
scroll to position [0, 0]
click at [330, 669] on link "Event Editor" at bounding box center [462, 665] width 660 height 92
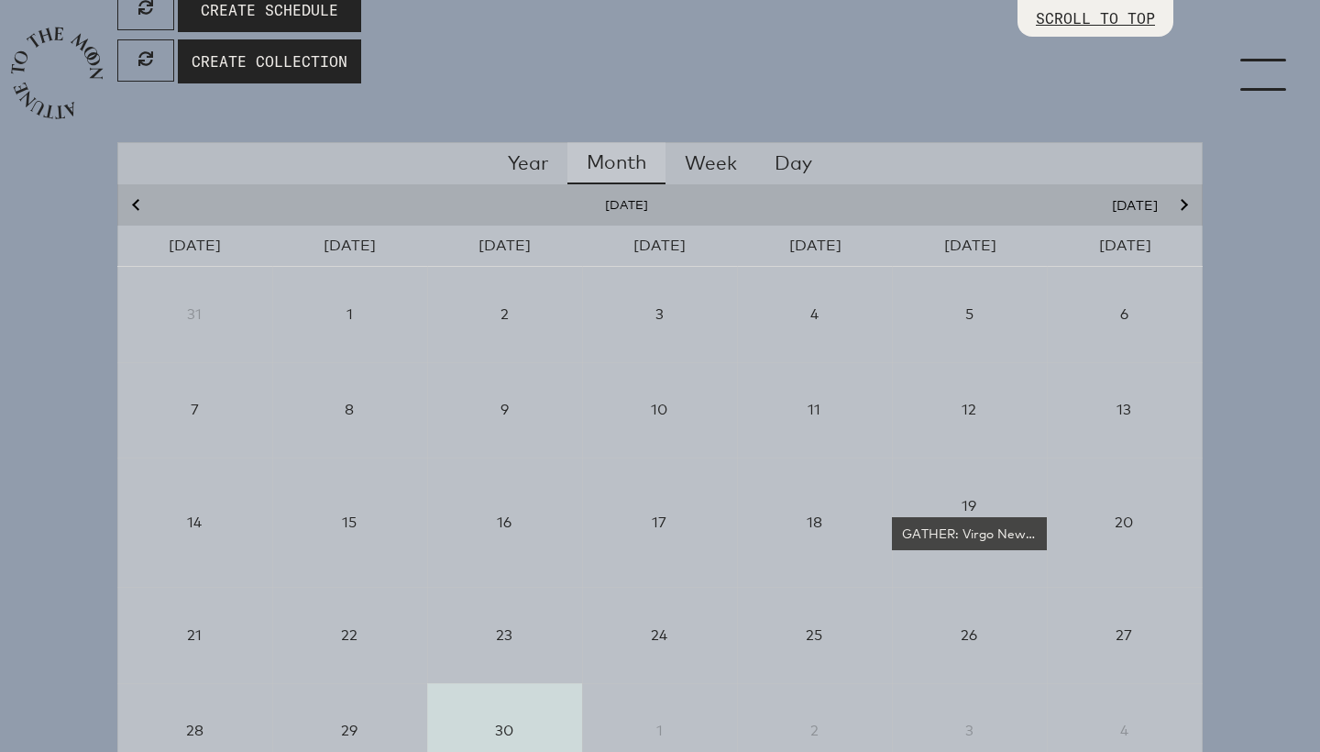
scroll to position [328, 0]
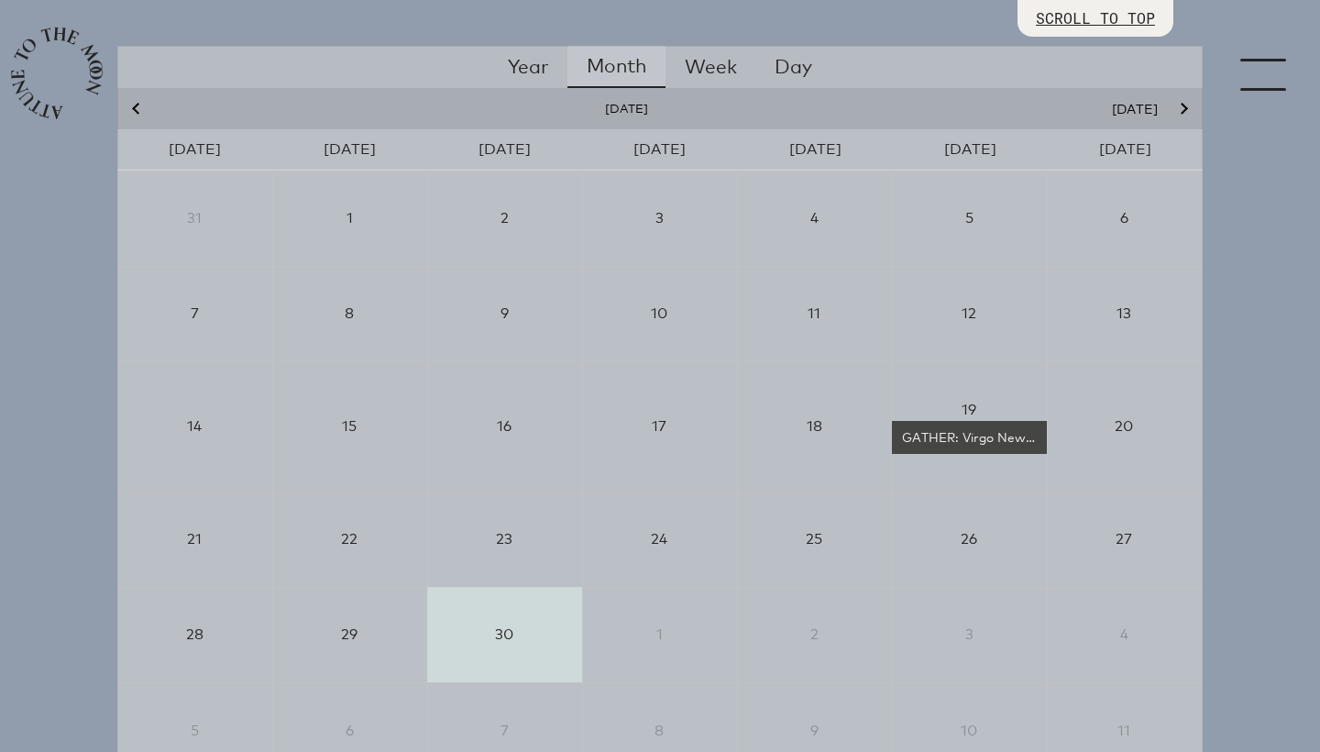
click at [1179, 114] on button "Next month" at bounding box center [1182, 108] width 27 height 17
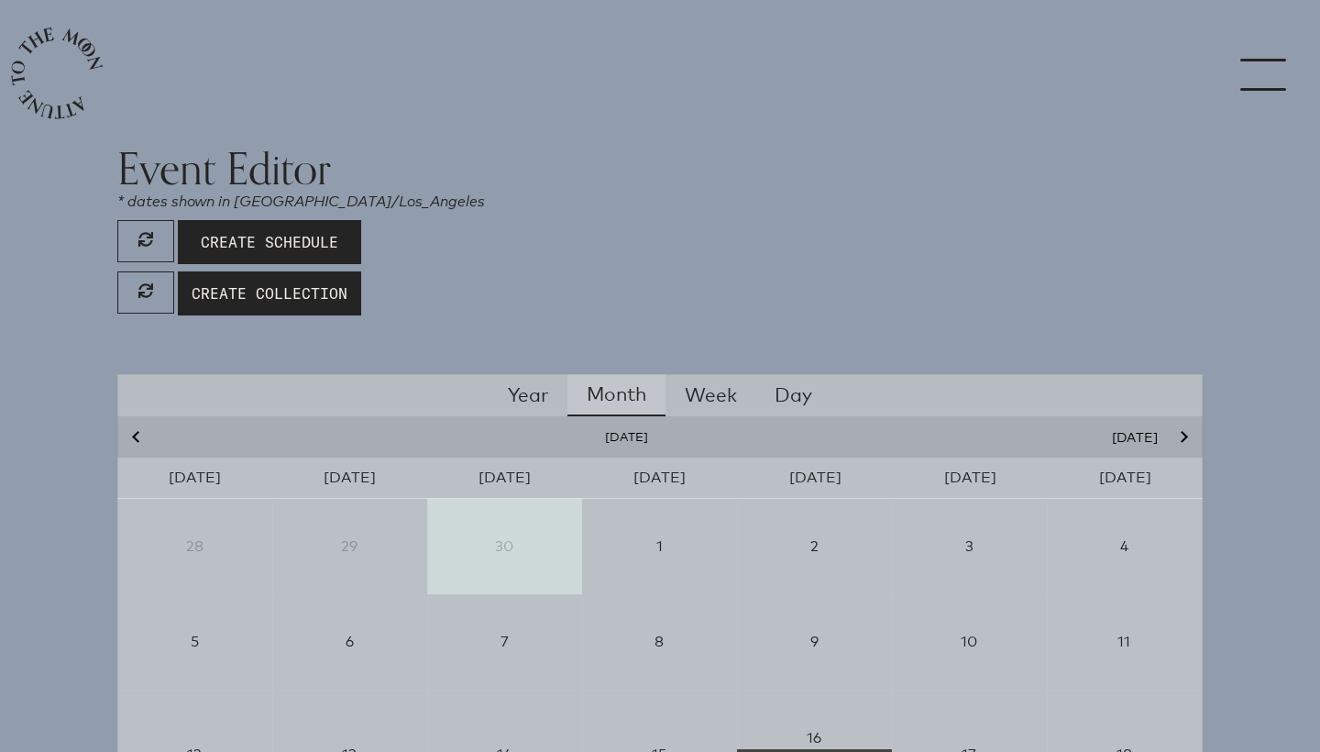
scroll to position [-1, 0]
click at [1271, 77] on link "menu" at bounding box center [1275, 73] width 92 height 147
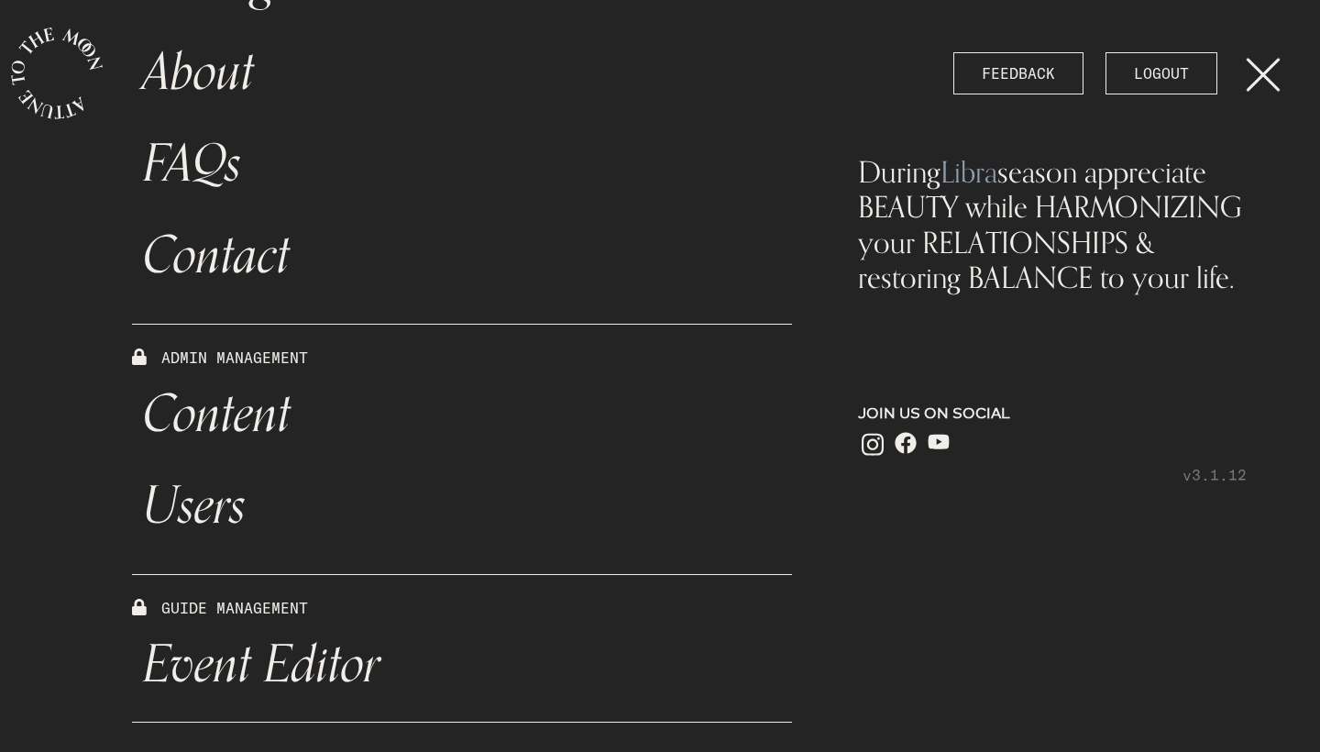
scroll to position [0, 0]
click at [261, 426] on link "Content" at bounding box center [462, 415] width 660 height 92
select select "Moon"
select select "Capricorn"
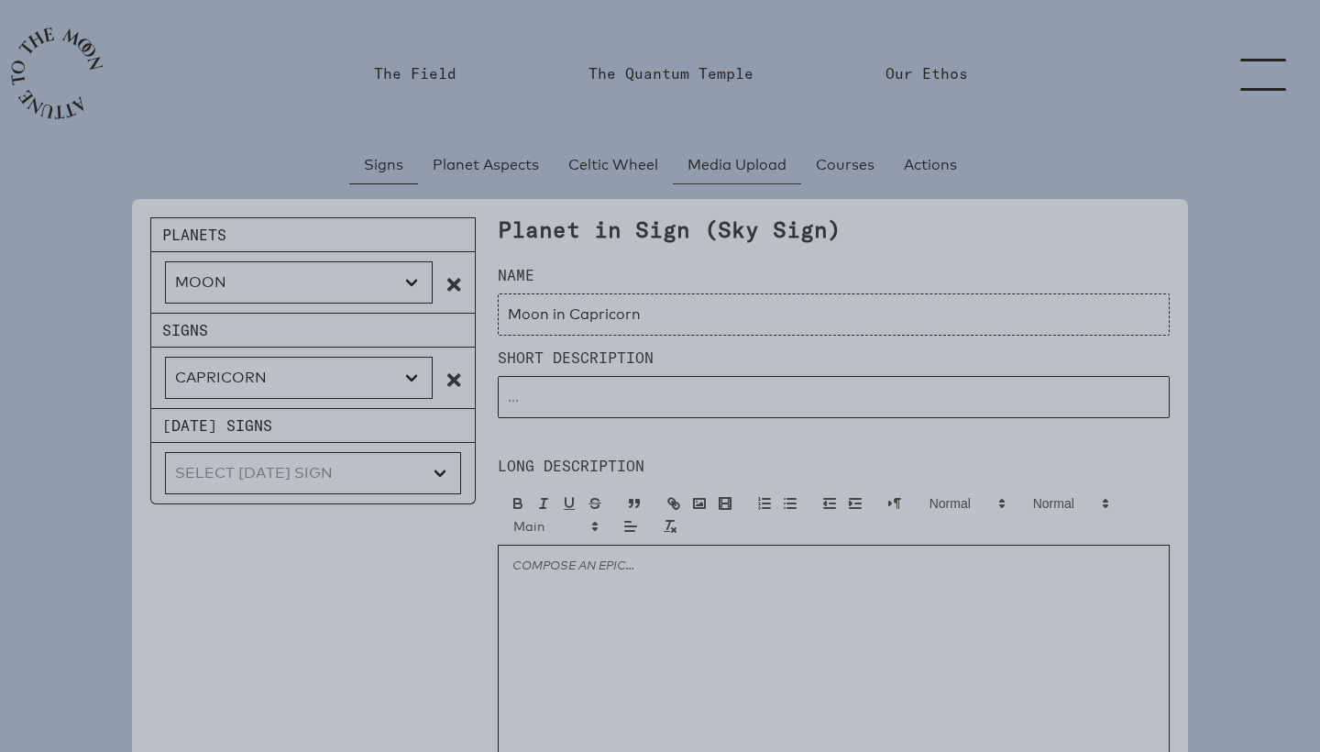
click at [730, 168] on span "Media Upload" at bounding box center [737, 165] width 99 height 22
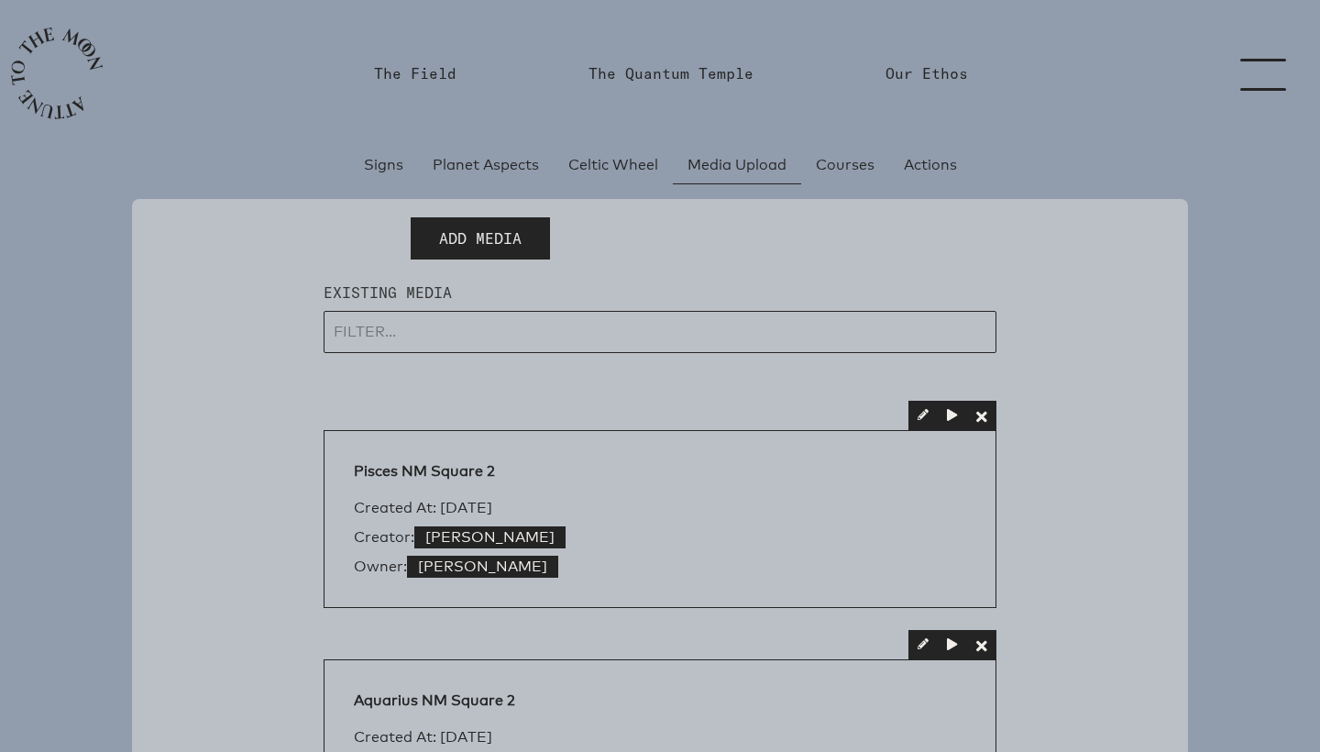
click at [490, 252] on button "Add Media" at bounding box center [480, 238] width 139 height 42
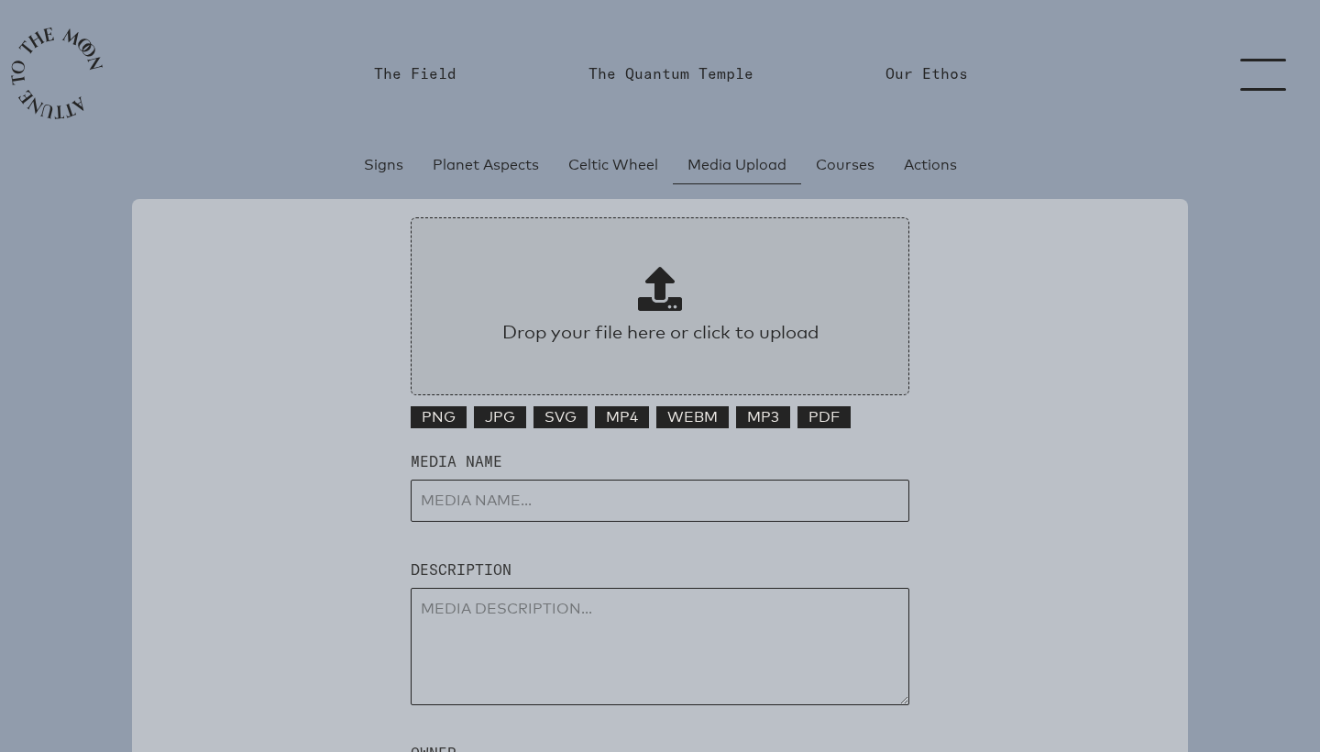
click at [653, 294] on span at bounding box center [660, 289] width 44 height 44
click at [653, 294] on input "Drop your file here or click to upload" at bounding box center [660, 306] width 499 height 178
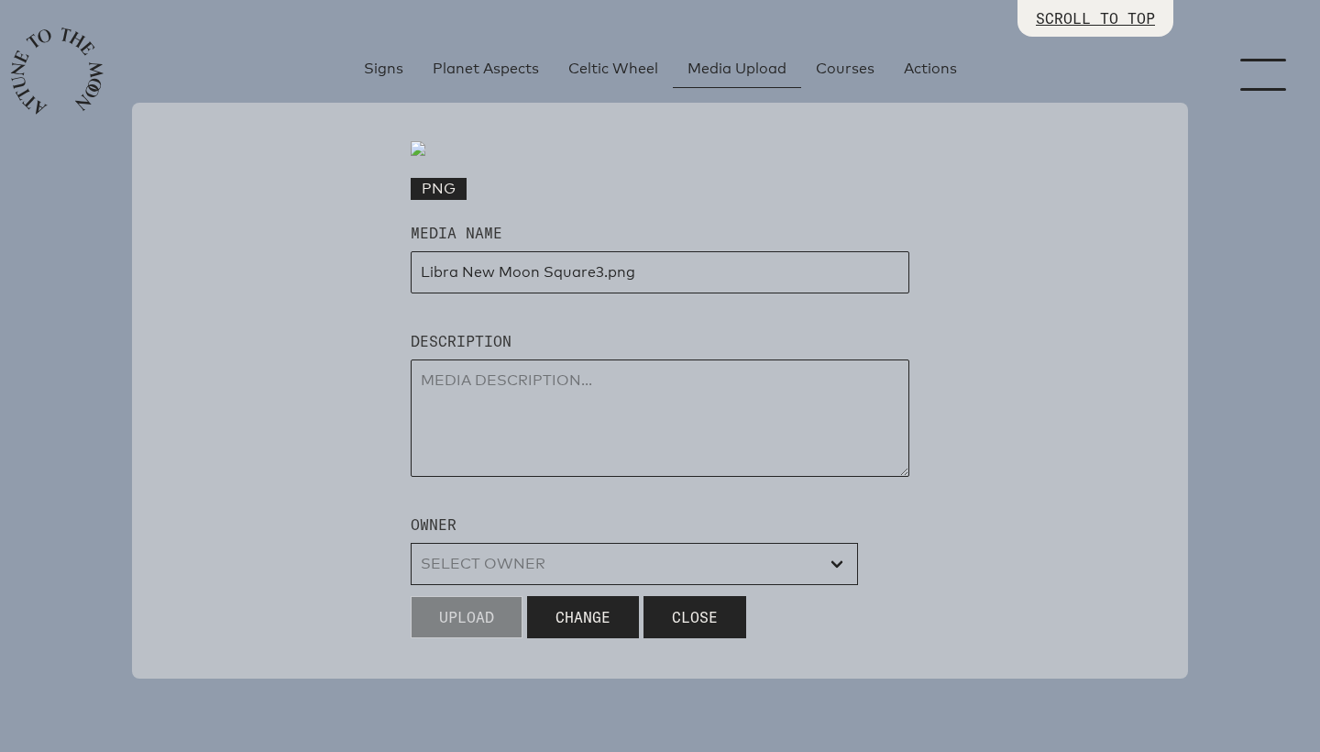
scroll to position [574, 0]
click at [590, 274] on input "input" at bounding box center [660, 272] width 499 height 42
drag, startPoint x: 606, startPoint y: 274, endPoint x: 673, endPoint y: 274, distance: 66.9
click at [673, 274] on input "input" at bounding box center [660, 272] width 499 height 42
type input "Libra [GEOGRAPHIC_DATA] 3"
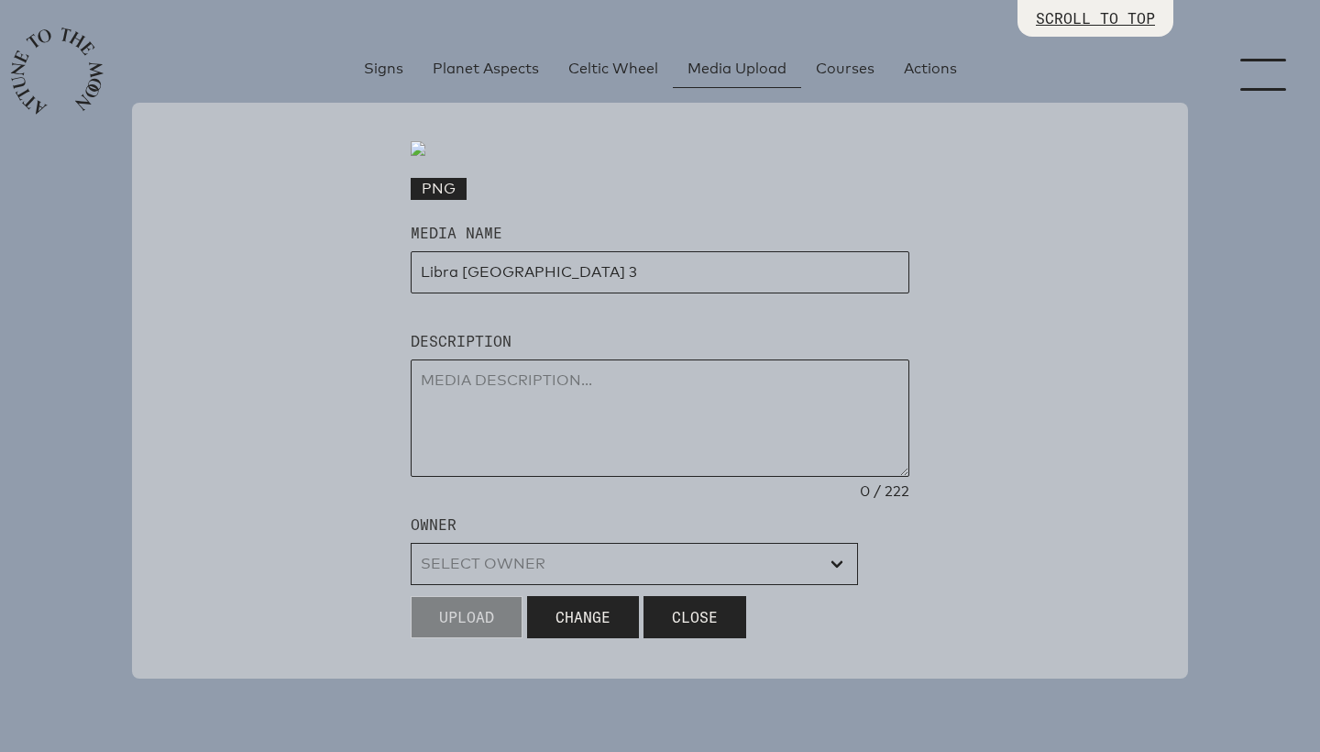
click at [620, 388] on textarea at bounding box center [660, 417] width 499 height 117
type textarea "for web"
select select "wt5MRi9amjesYzz3xPxkkeuMjBr1"
click at [469, 616] on span "Upload" at bounding box center [466, 617] width 55 height 22
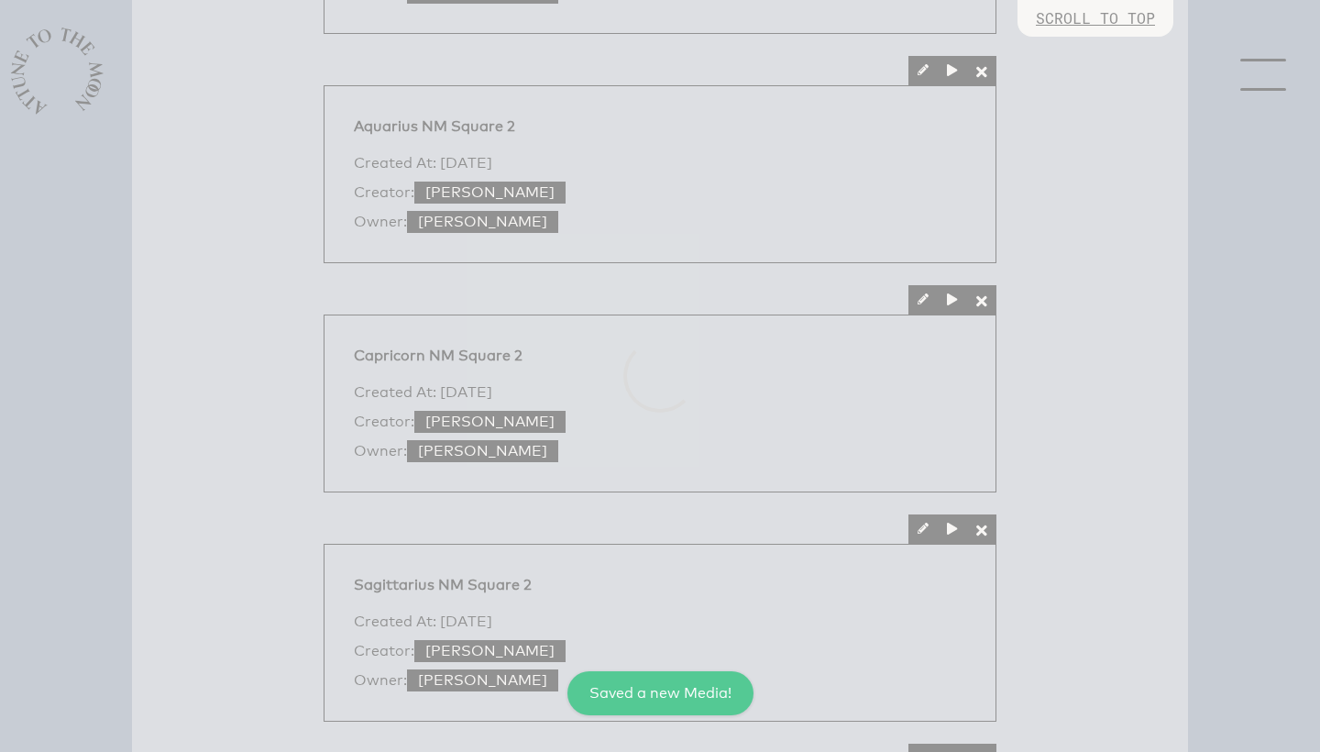
select select
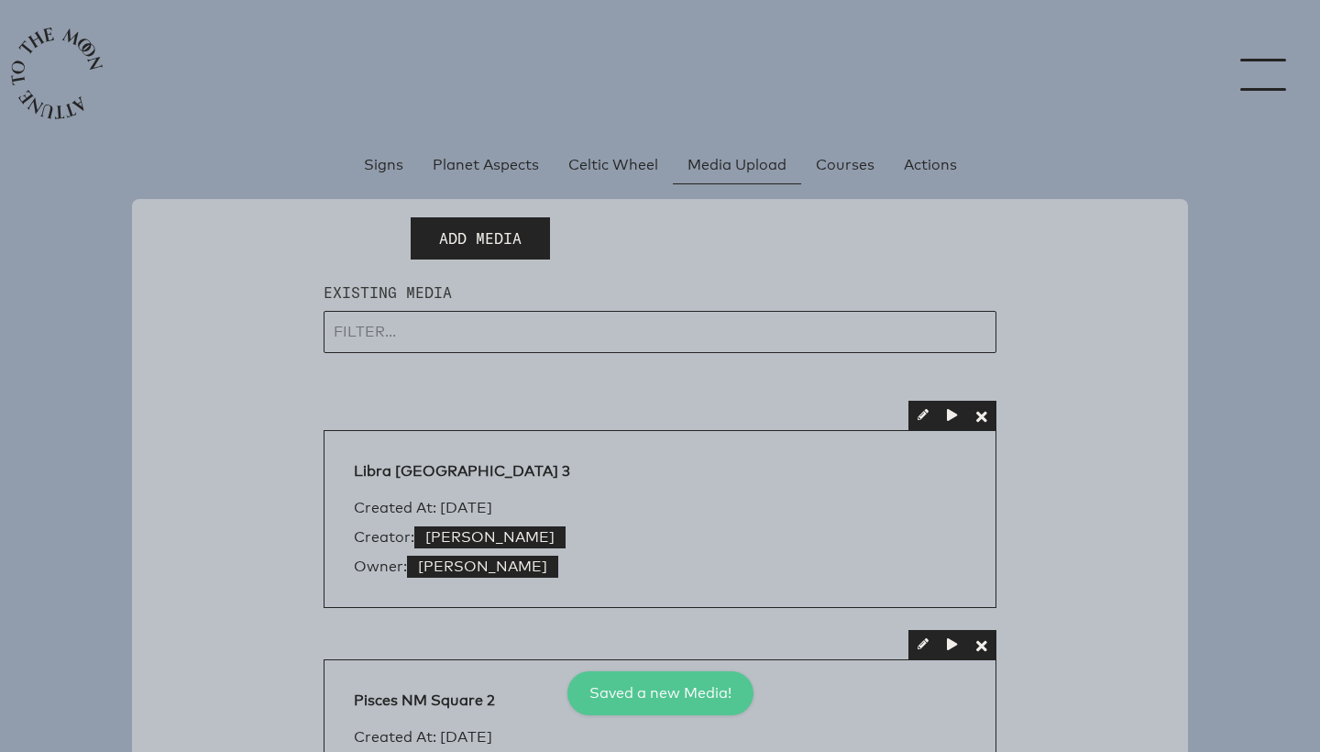
scroll to position [0, 0]
click at [507, 236] on span "Add Media" at bounding box center [480, 238] width 83 height 22
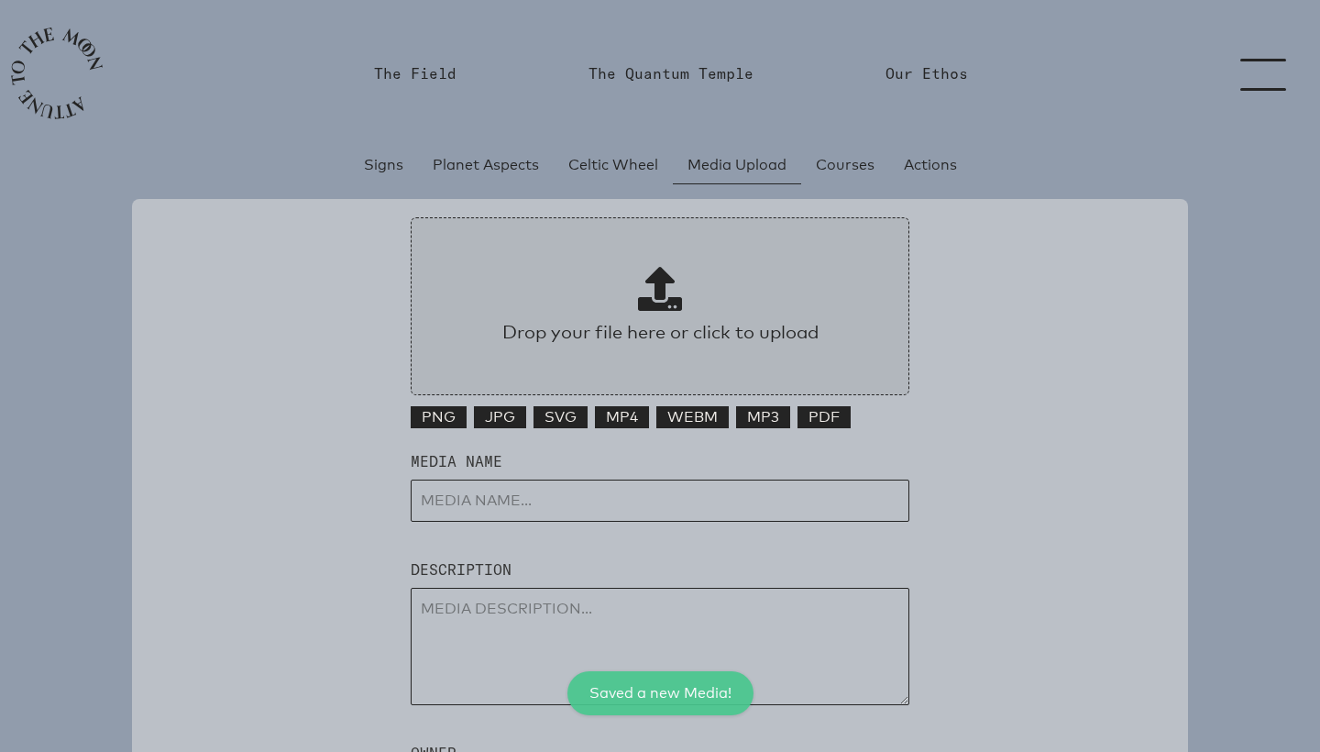
click at [637, 292] on p at bounding box center [660, 292] width 400 height 51
click at [637, 292] on input "Drop your file here or click to upload" at bounding box center [660, 306] width 499 height 178
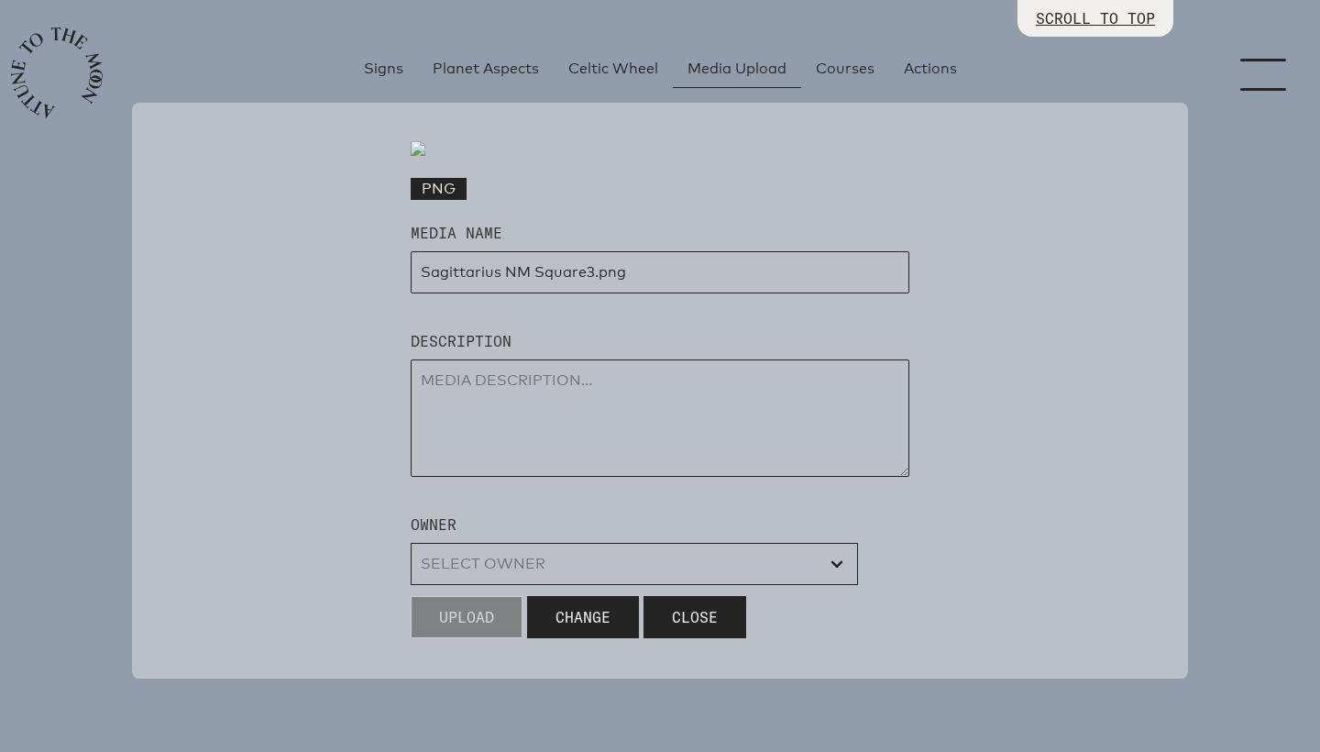
scroll to position [450, 0]
click at [582, 293] on input "input" at bounding box center [660, 272] width 499 height 42
type input "Sagittarius NM Square 3"
type textarea "for web"
select select "wt5MRi9amjesYzz3xPxkkeuMjBr1"
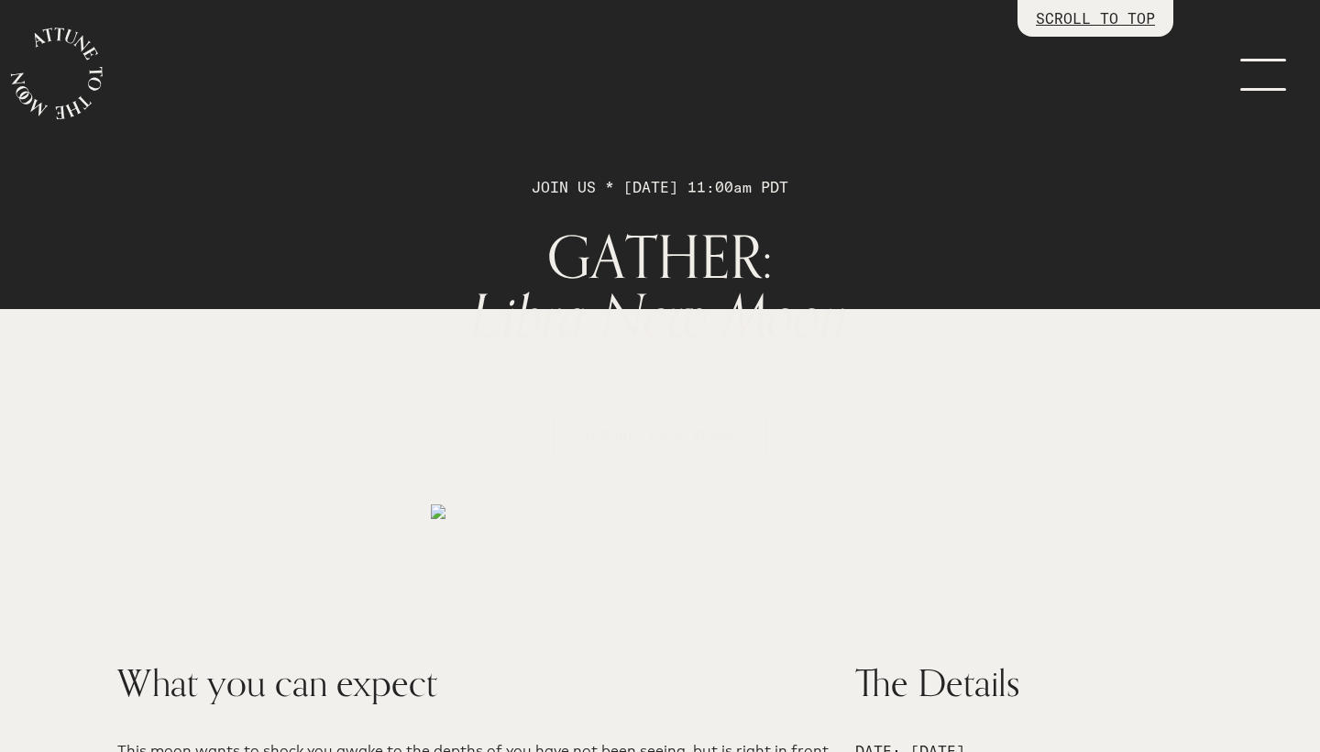
scroll to position [1713, 0]
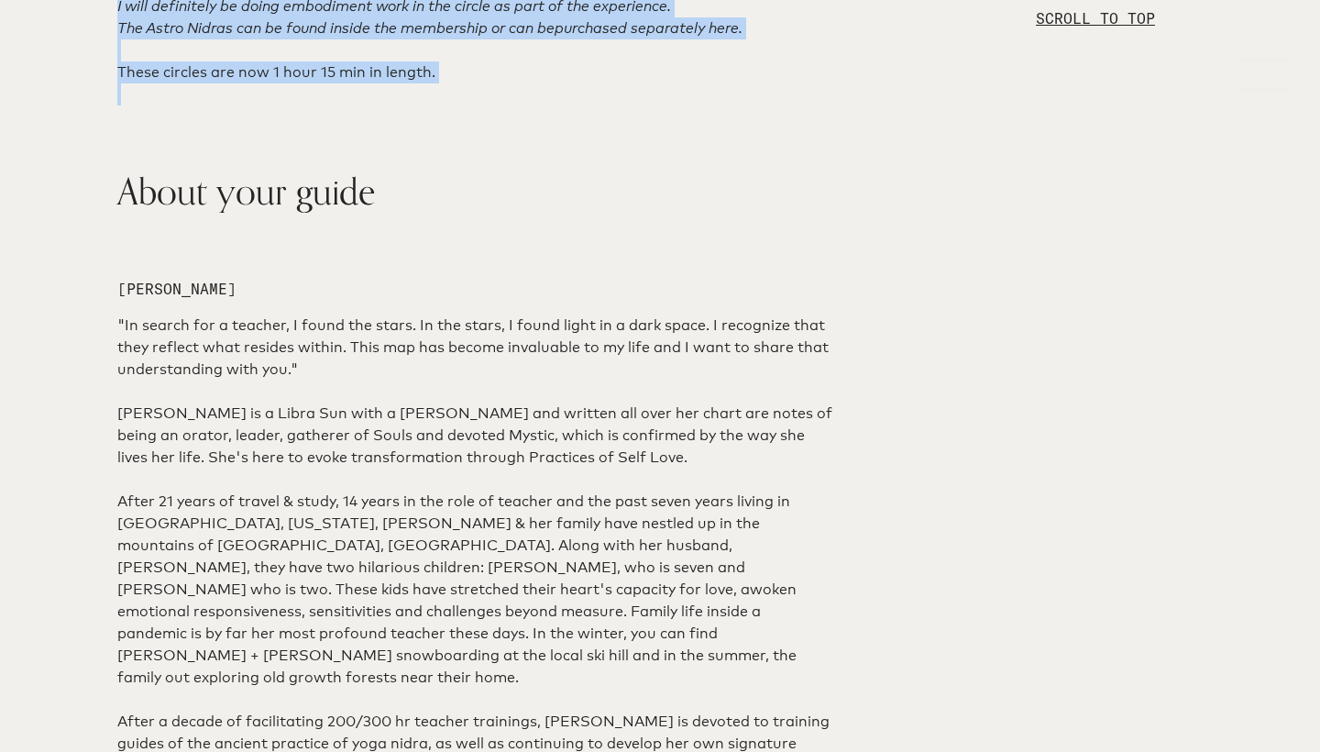
drag, startPoint x: 116, startPoint y: 138, endPoint x: 461, endPoint y: 516, distance: 511.4
copy div "Please set yourself up in a space free of distractions. Turn off your notificat…"
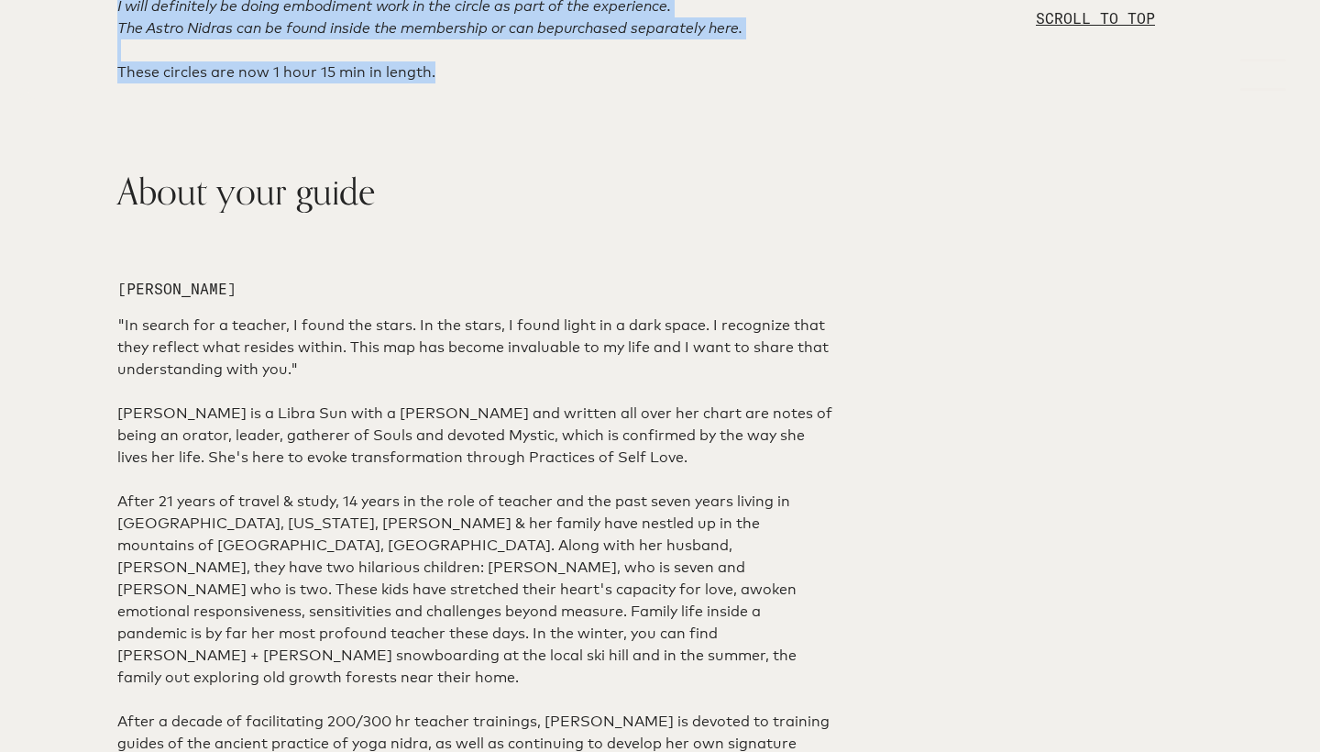
drag, startPoint x: 116, startPoint y: 144, endPoint x: 444, endPoint y: 521, distance: 499.1
copy div "Please set yourself up in a space free of distractions. Turn off your notificat…"
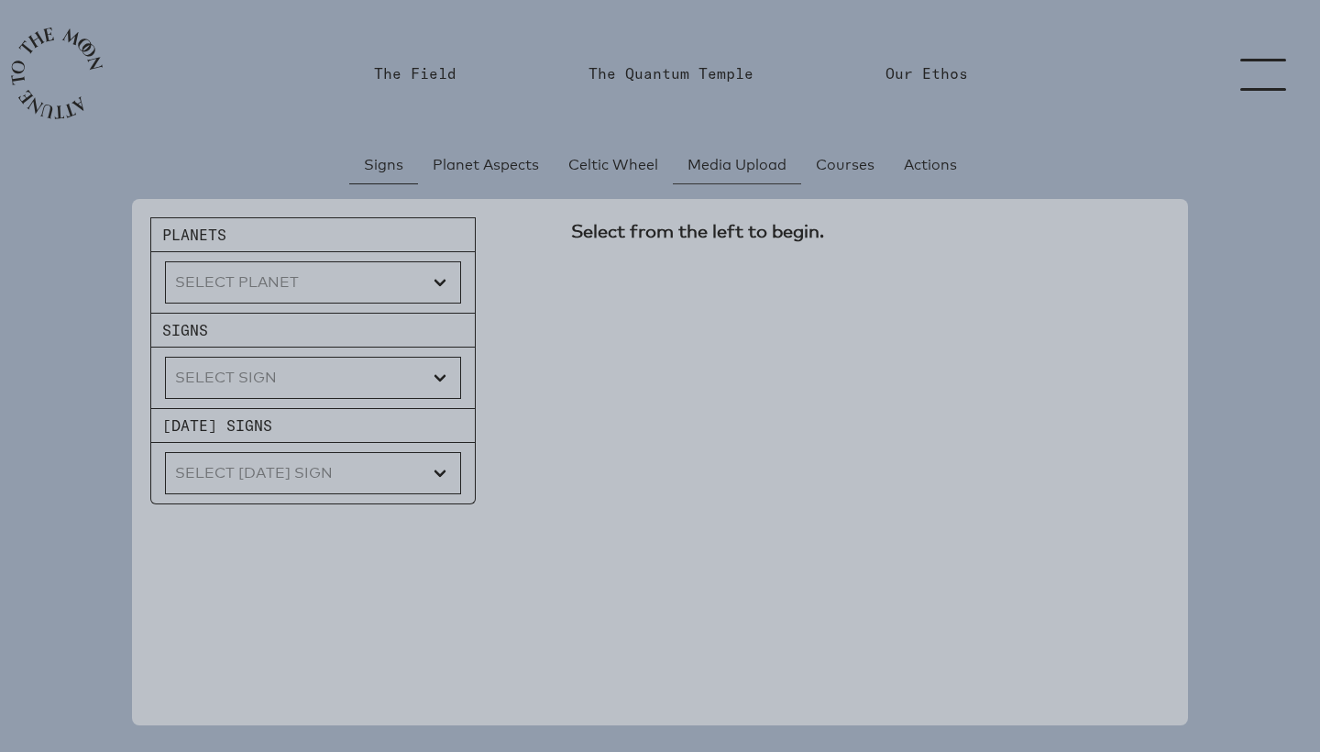
click at [739, 170] on span "Media Upload" at bounding box center [737, 165] width 99 height 22
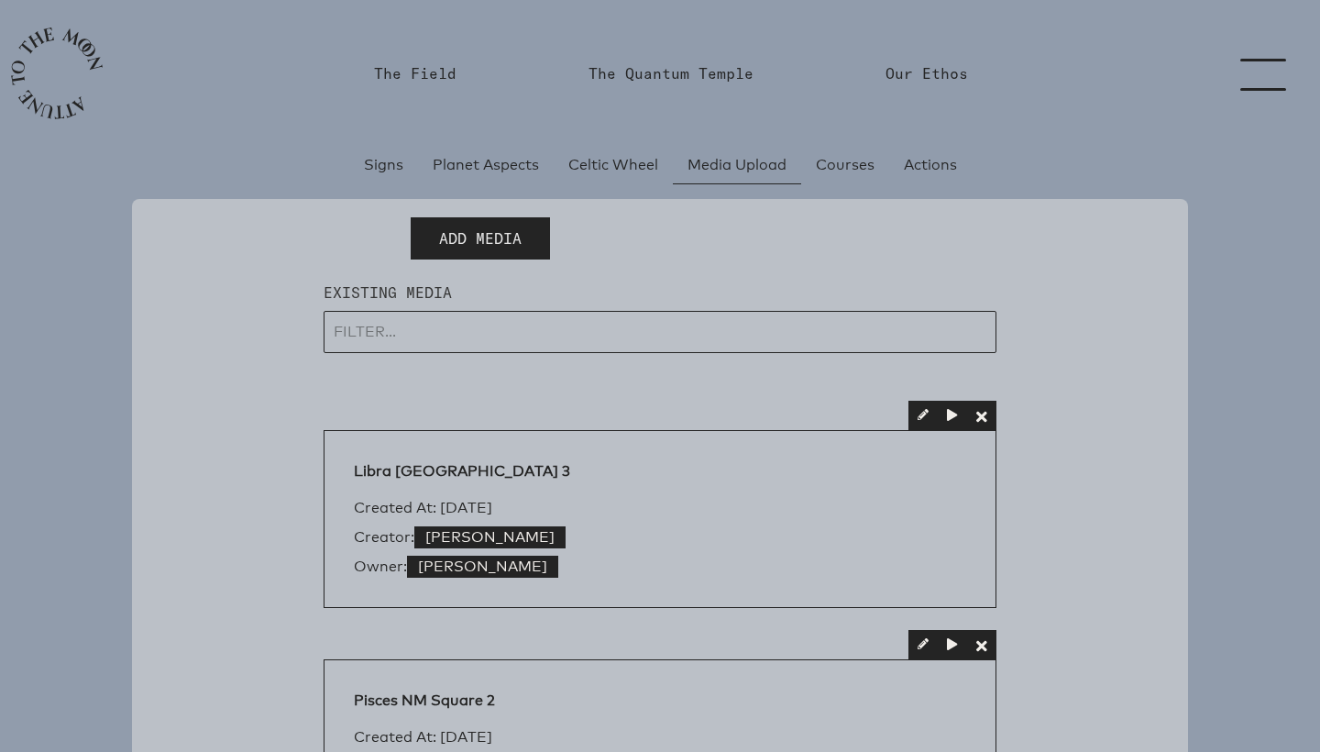
click at [498, 239] on span "Add Media" at bounding box center [480, 238] width 83 height 22
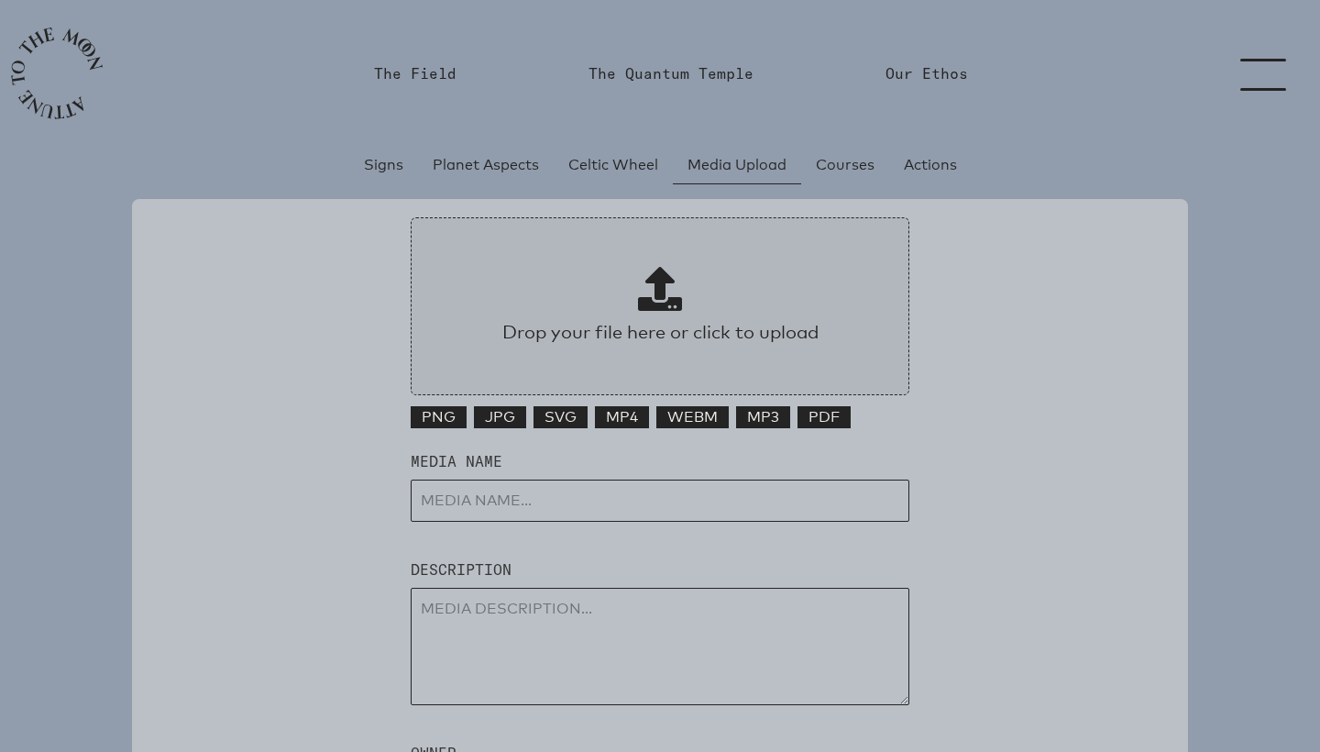
click at [658, 291] on span at bounding box center [660, 289] width 44 height 44
click at [658, 291] on input "Drop your file here or click to upload" at bounding box center [660, 306] width 499 height 178
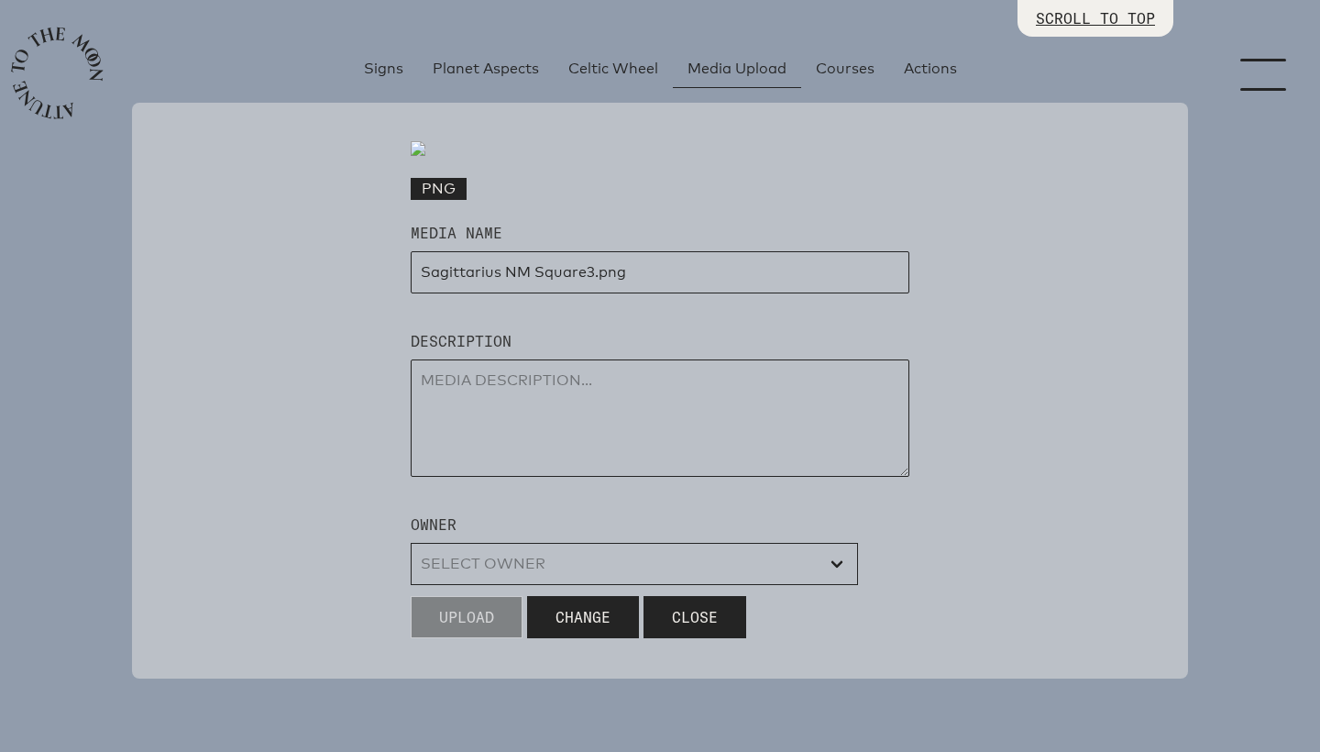
scroll to position [382, 0]
click at [587, 293] on input "input" at bounding box center [660, 272] width 499 height 42
type input "Sagittarius NM Square 3"
type textarea "for web"
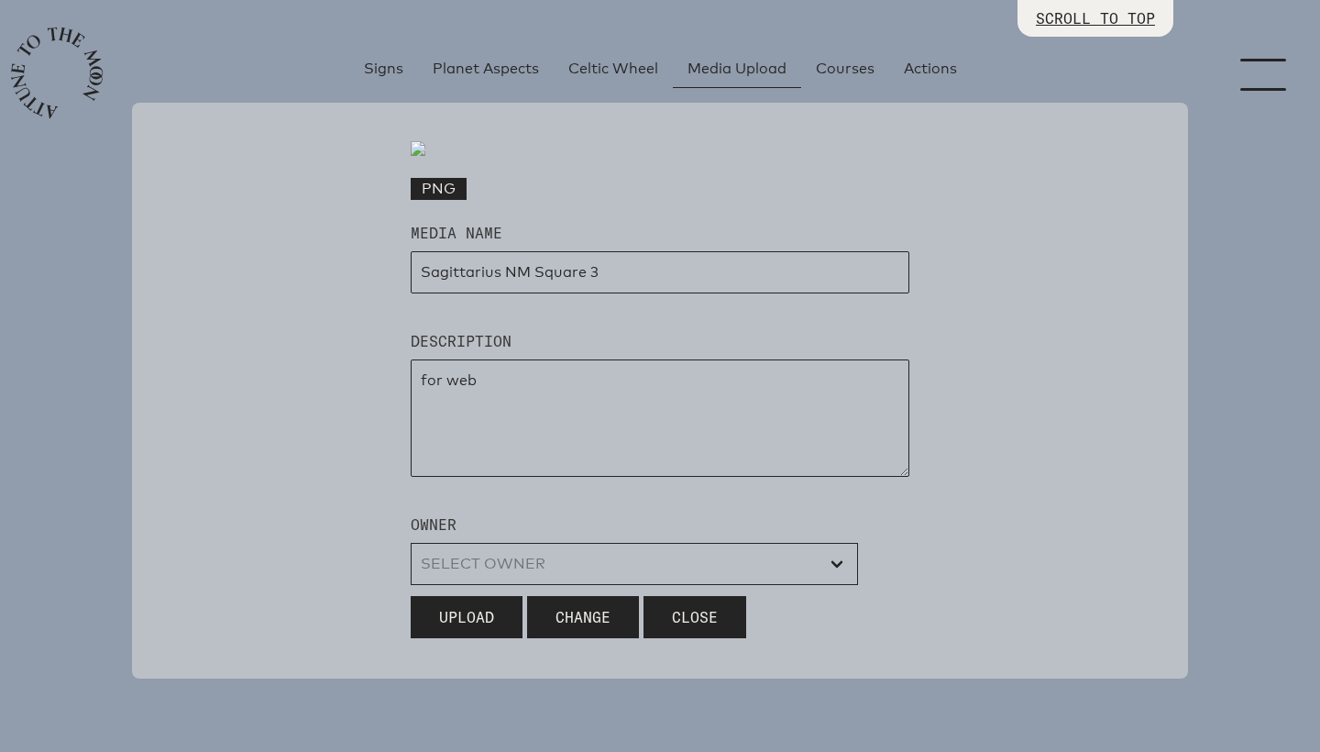
select select "wt5MRi9amjesYzz3xPxkkeuMjBr1"
click at [476, 632] on button "Upload" at bounding box center [467, 617] width 112 height 42
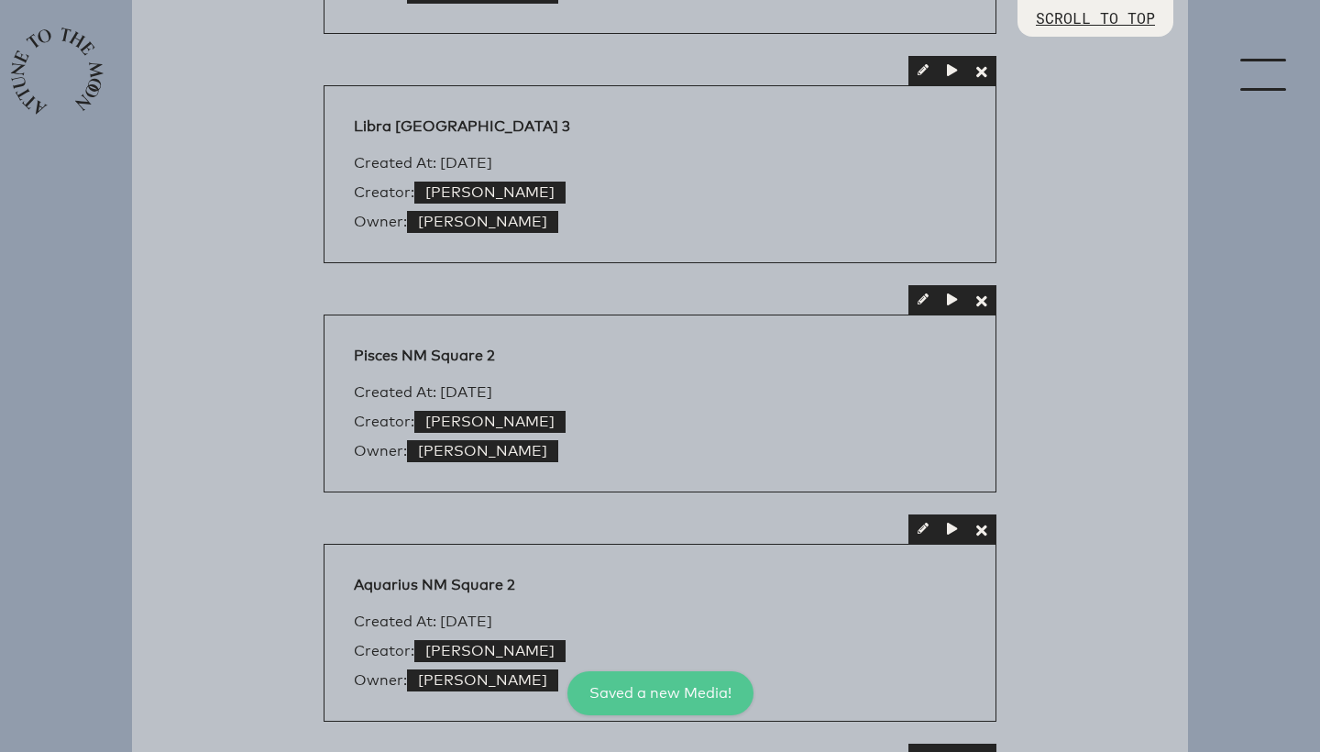
click at [1249, 83] on link "menu" at bounding box center [1275, 73] width 92 height 147
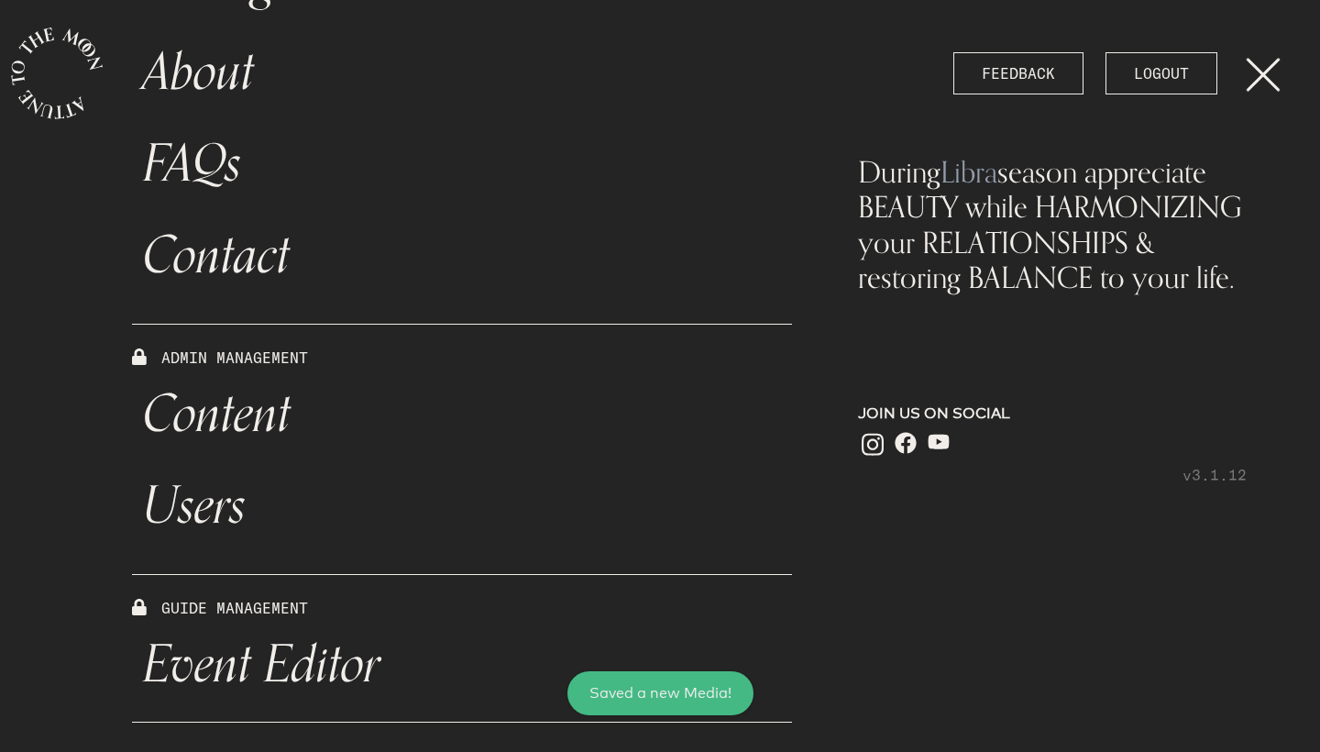
scroll to position [579, 0]
click at [270, 663] on link "Event Editor" at bounding box center [462, 665] width 660 height 92
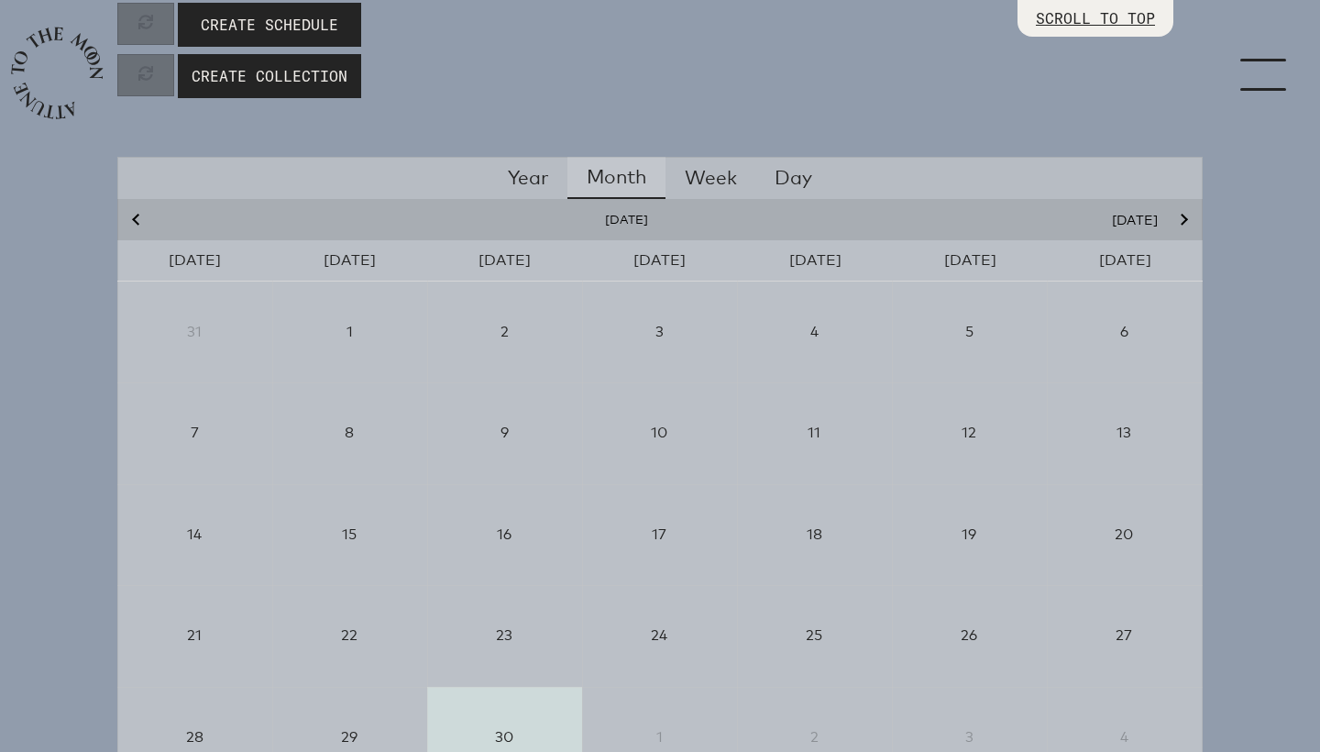
scroll to position [344, 0]
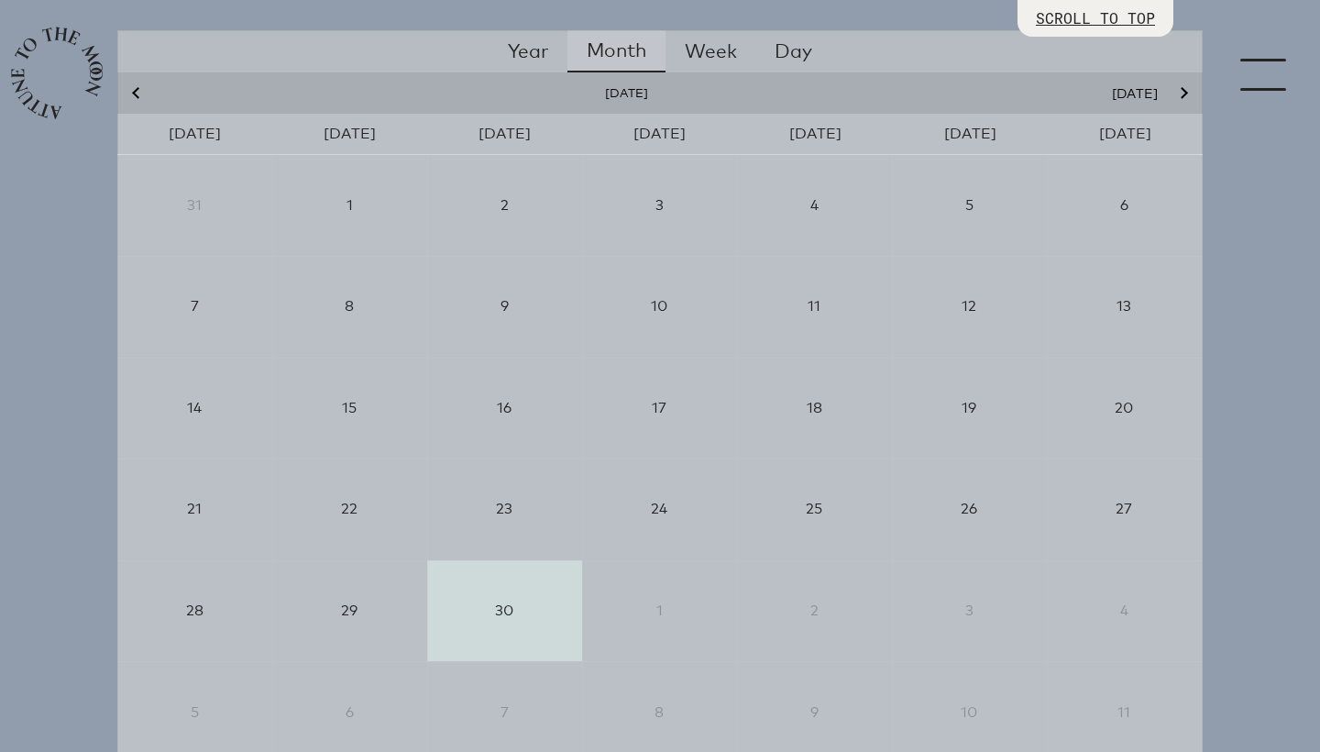
click at [1196, 92] on button "Next month" at bounding box center [1182, 92] width 27 height 17
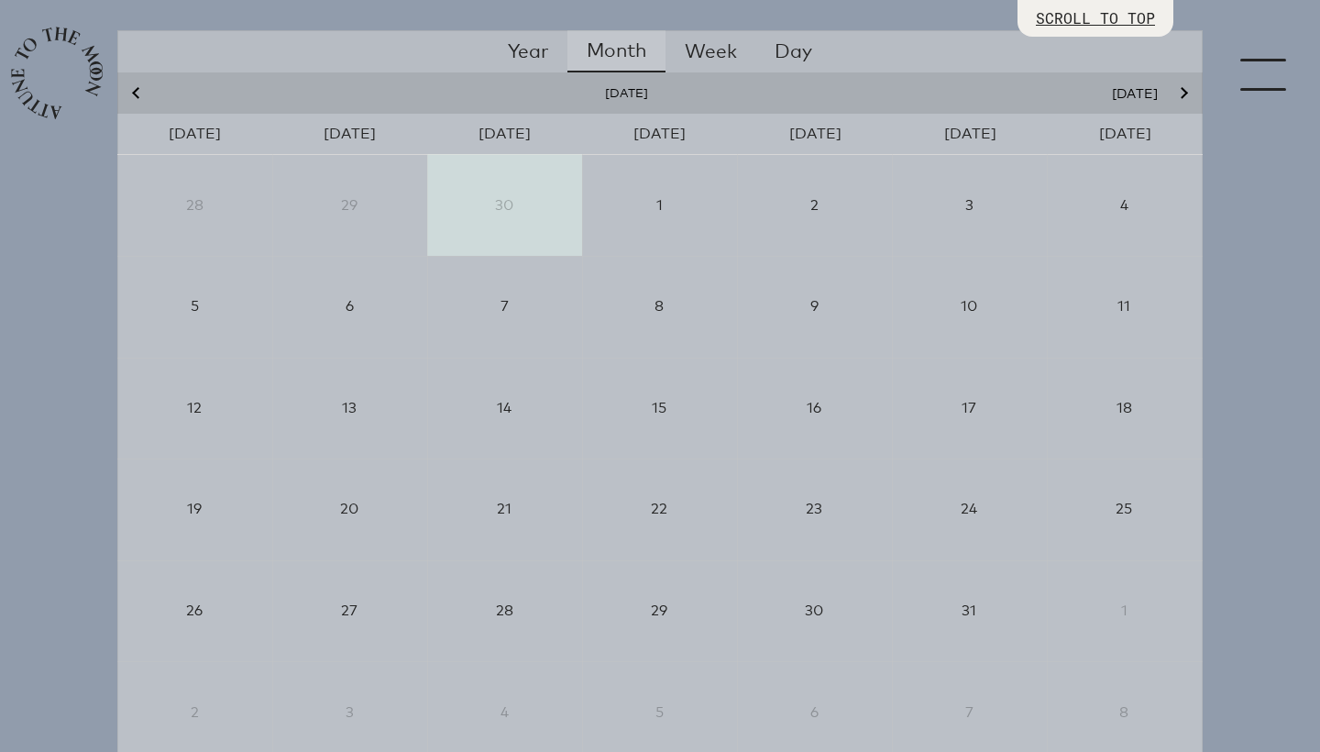
click at [1187, 94] on icon "Next month" at bounding box center [1182, 93] width 11 height 11
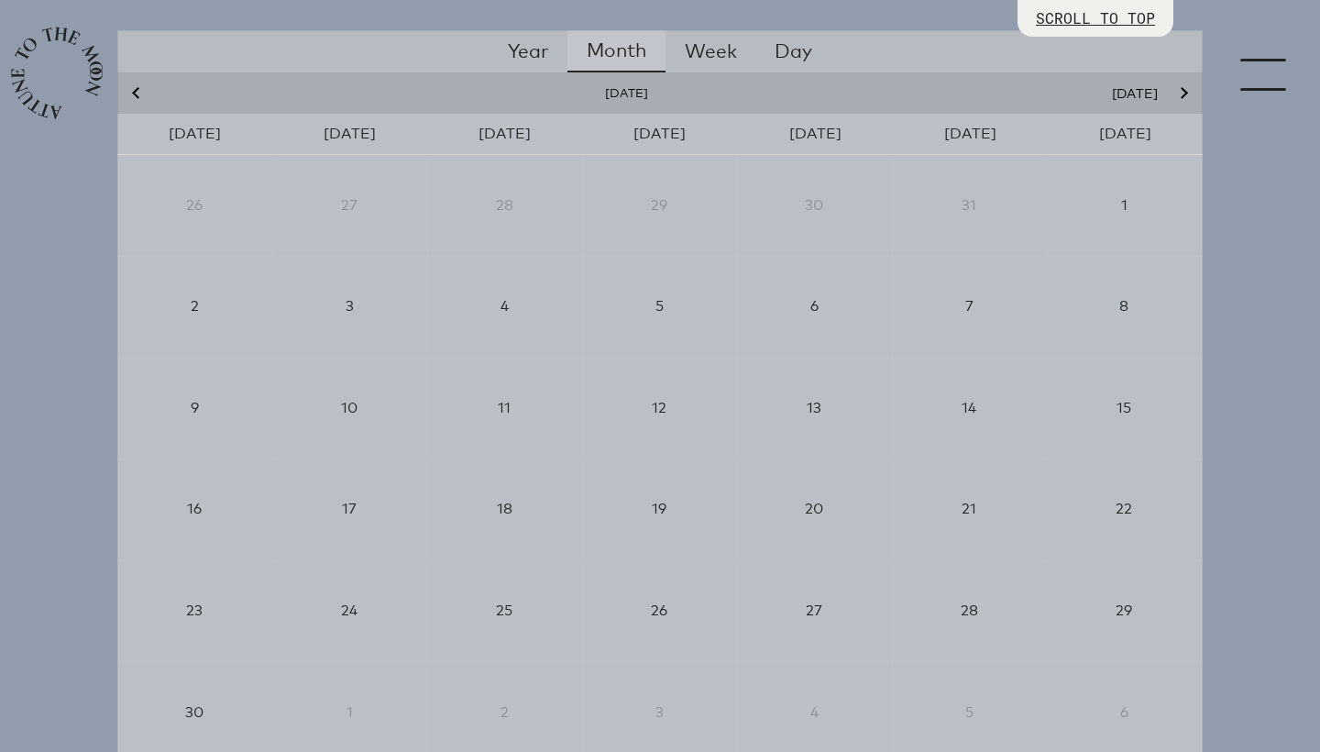
click at [134, 93] on icon "Previous month" at bounding box center [137, 93] width 11 height 11
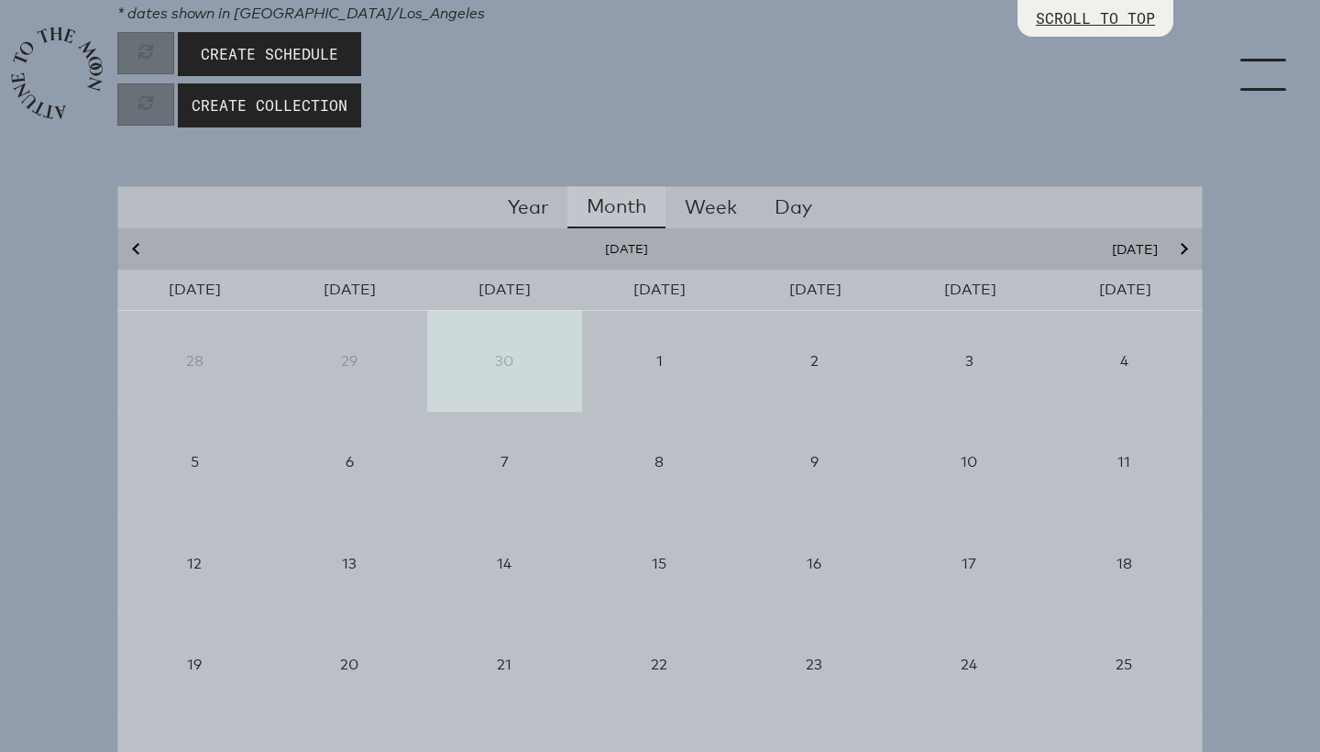
scroll to position [160, 0]
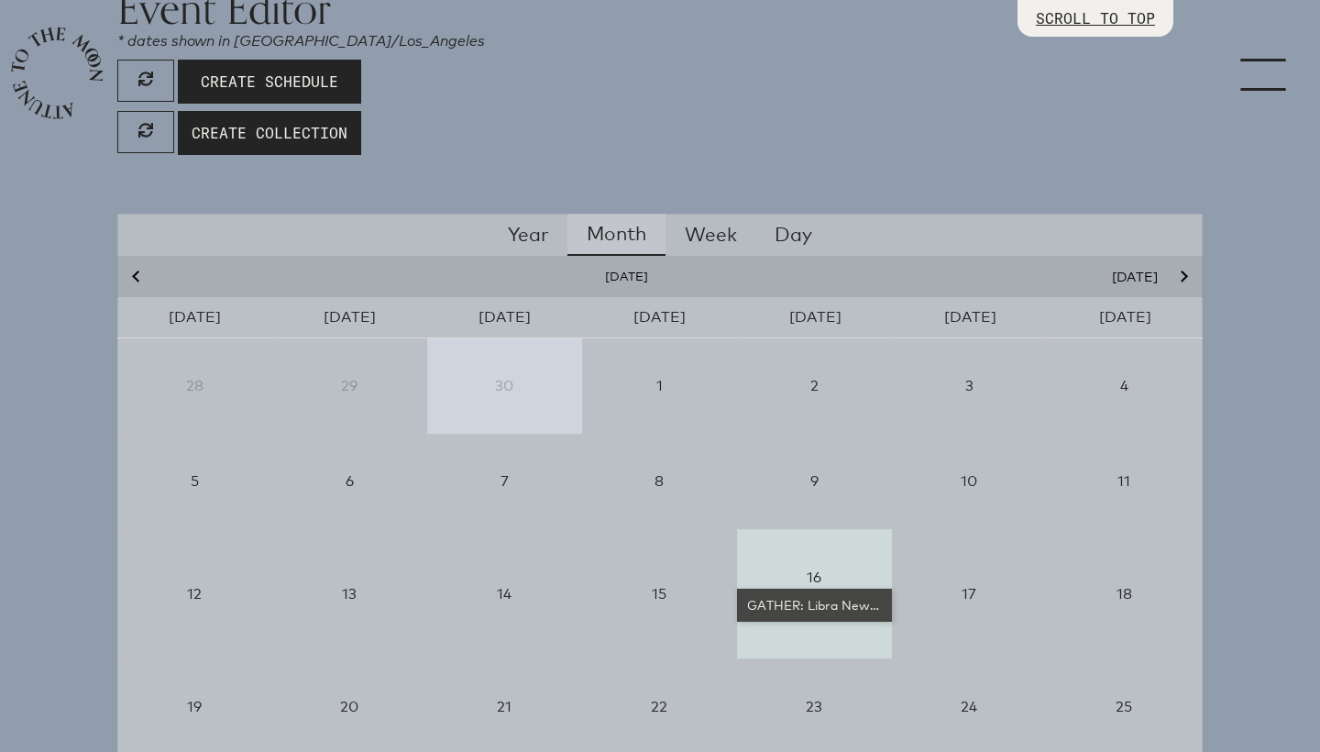
click at [788, 601] on div "GATHER: Libra New Moon" at bounding box center [815, 605] width 140 height 18
select select "4500"
select select "wt5MRi9amjesYzz3xPxkkeuMjBr1"
select select "2"
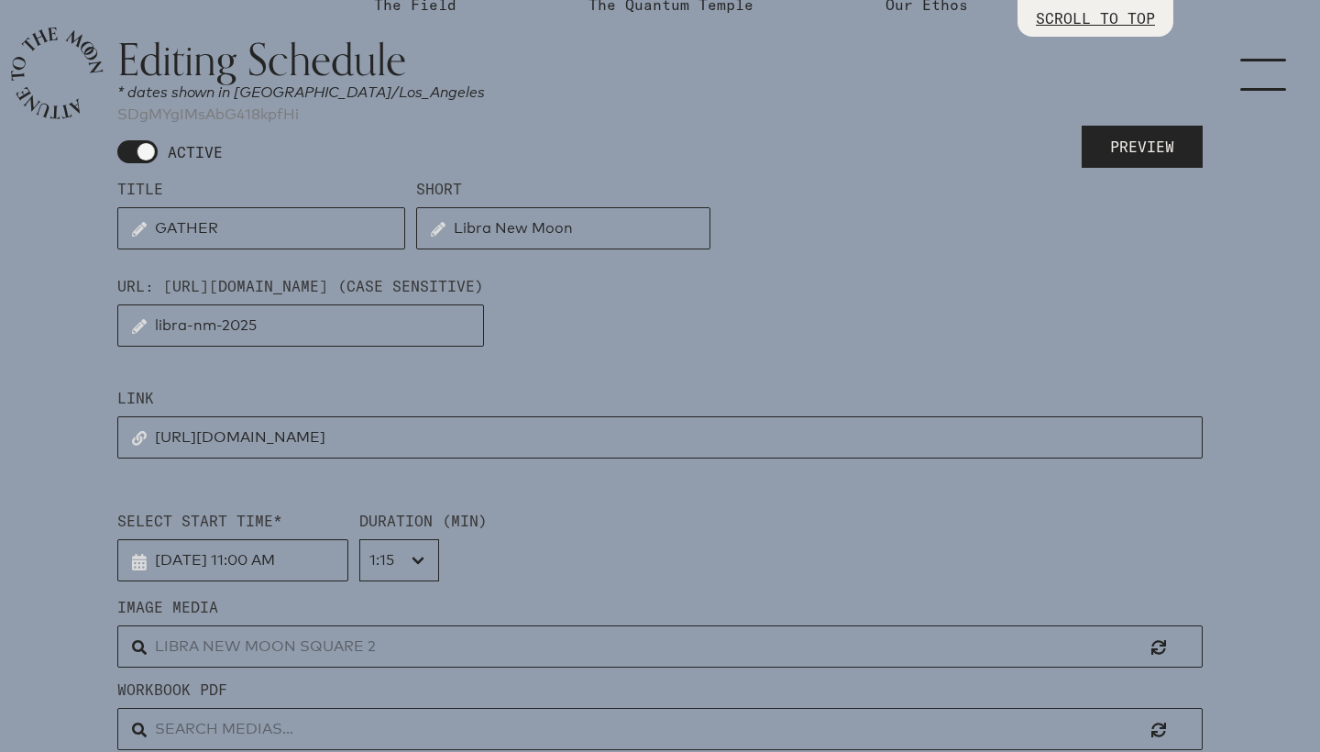
scroll to position [157, 0]
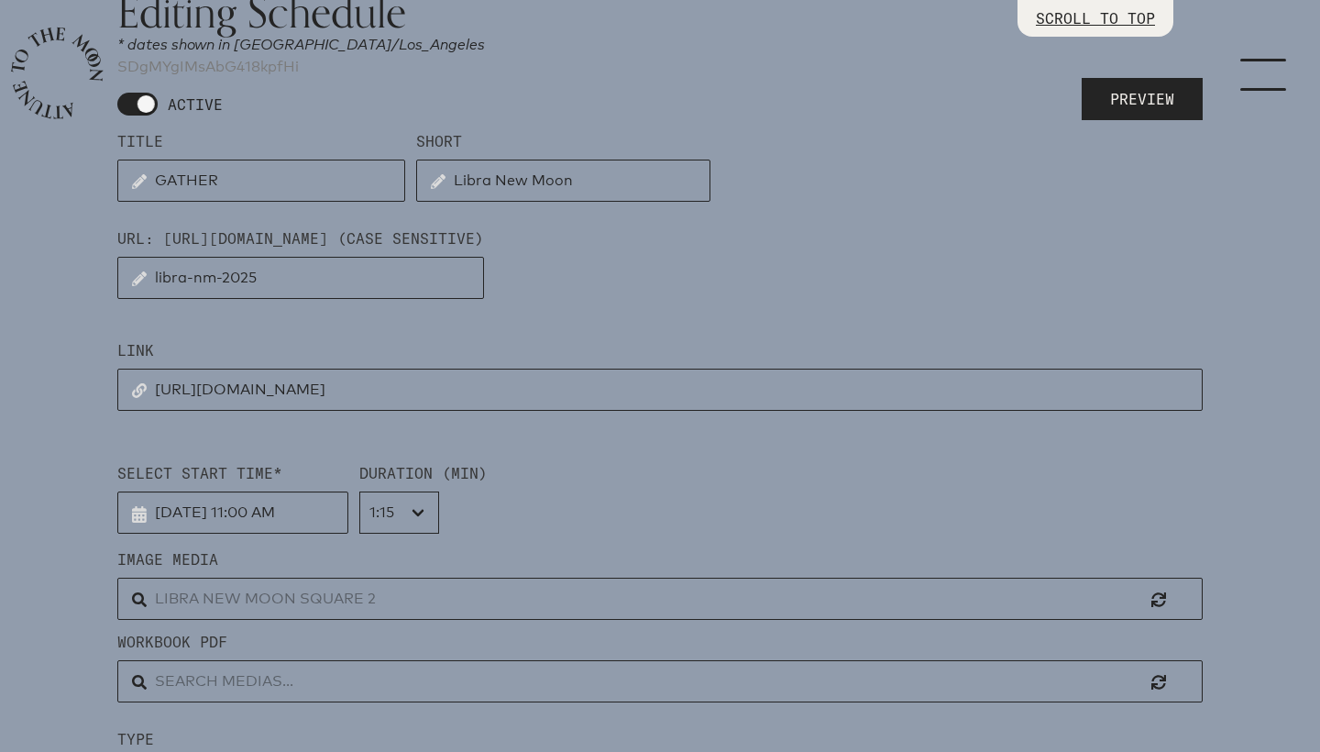
click at [233, 601] on input "text" at bounding box center [660, 599] width 1086 height 42
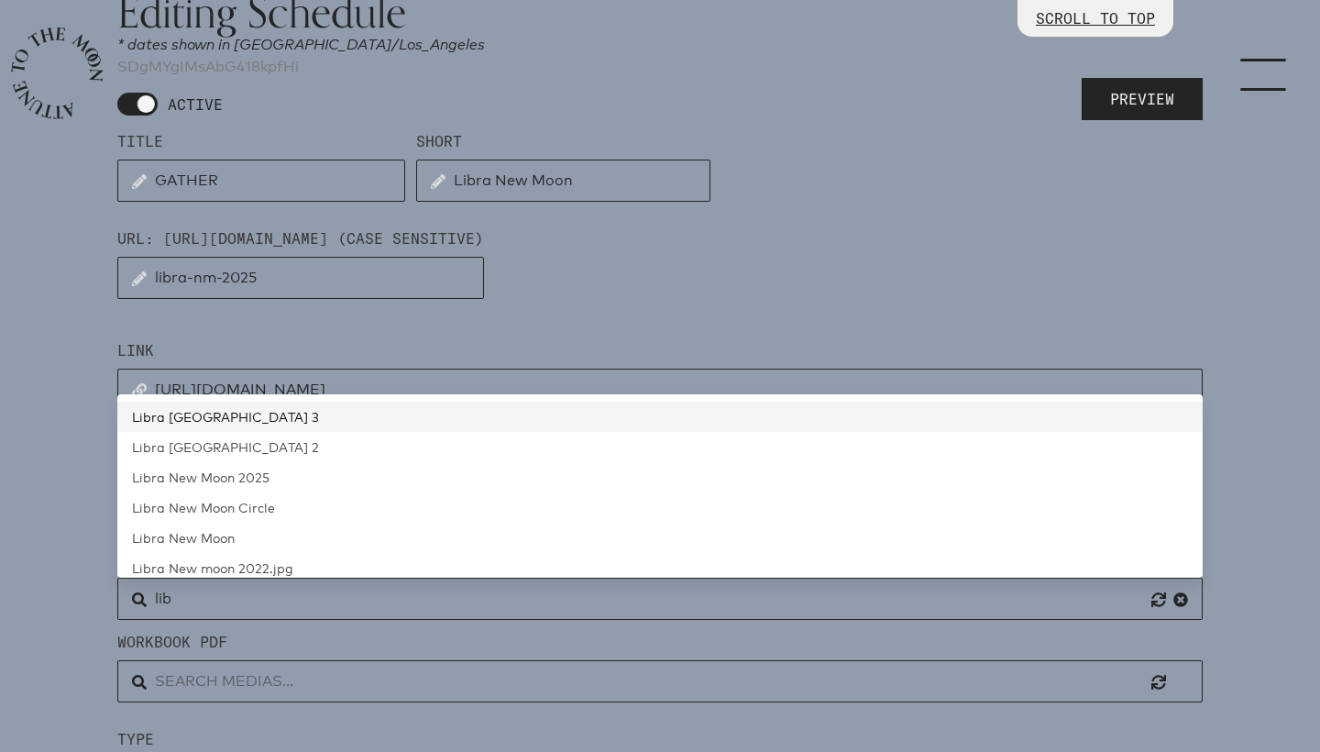
click at [239, 414] on span "Libra [GEOGRAPHIC_DATA] 3" at bounding box center [225, 417] width 187 height 16
type input "Libra [GEOGRAPHIC_DATA] 3"
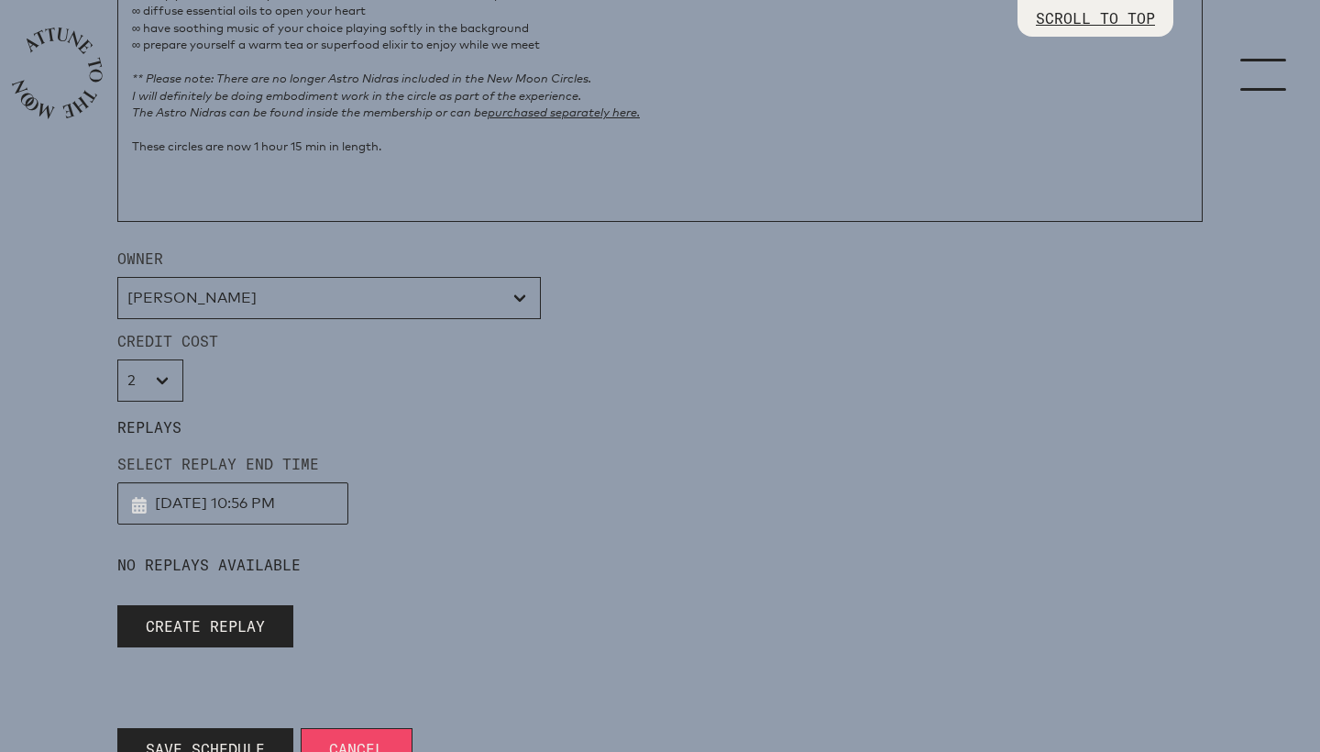
scroll to position [1721, 0]
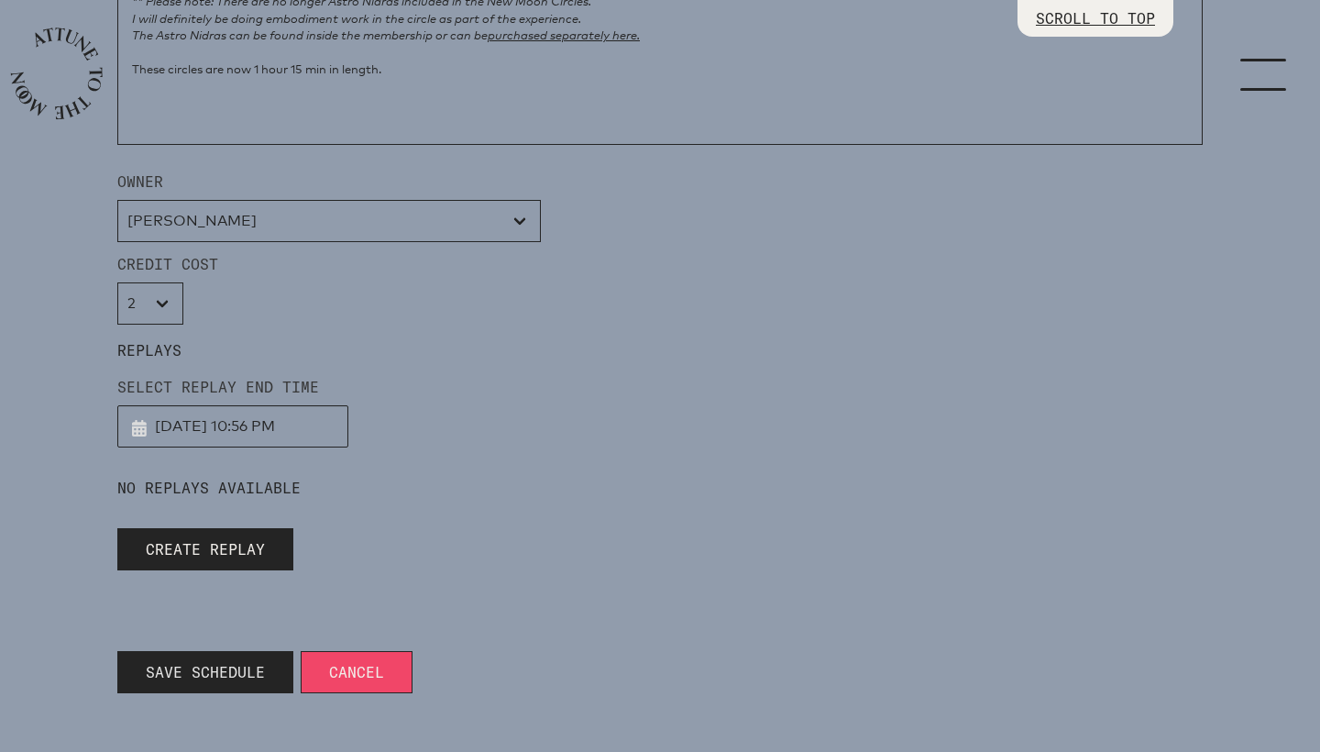
click at [215, 667] on span "Save Schedule" at bounding box center [205, 672] width 119 height 22
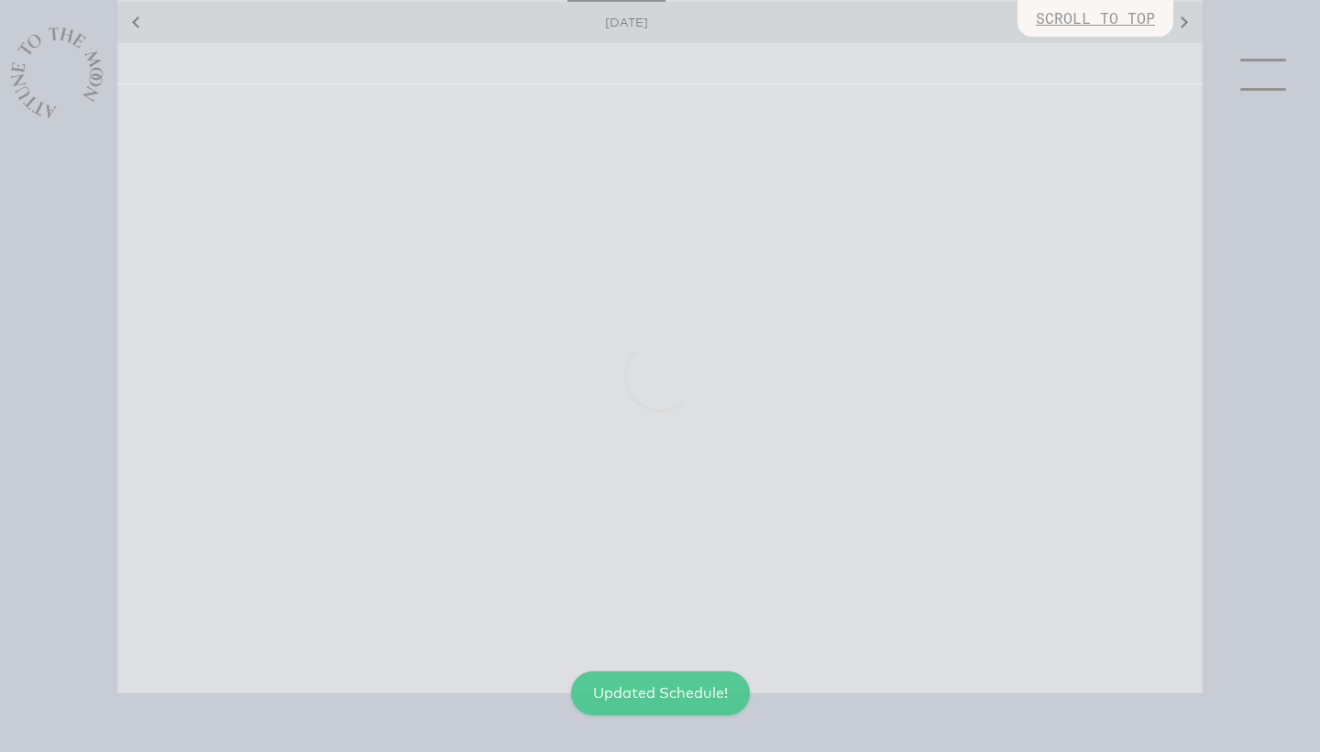
scroll to position [414, 0]
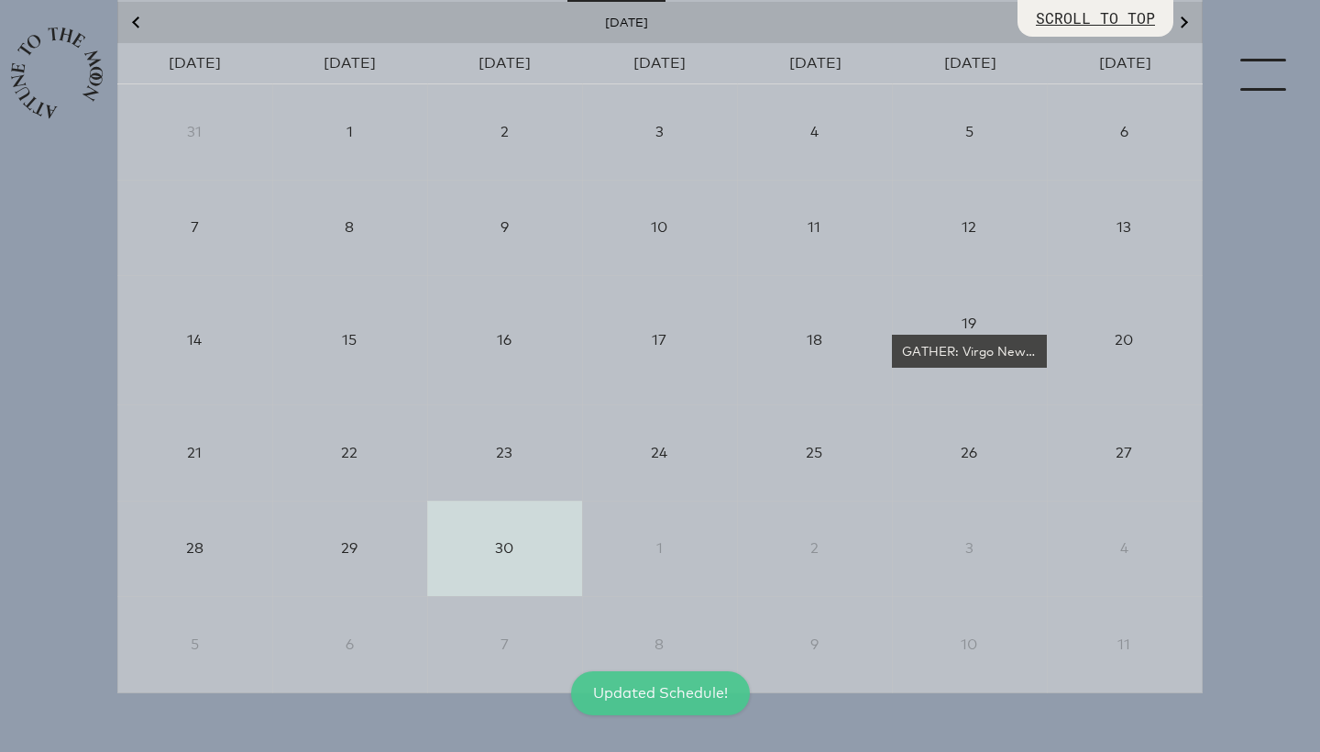
click at [1186, 25] on icon "Next month" at bounding box center [1182, 22] width 11 height 11
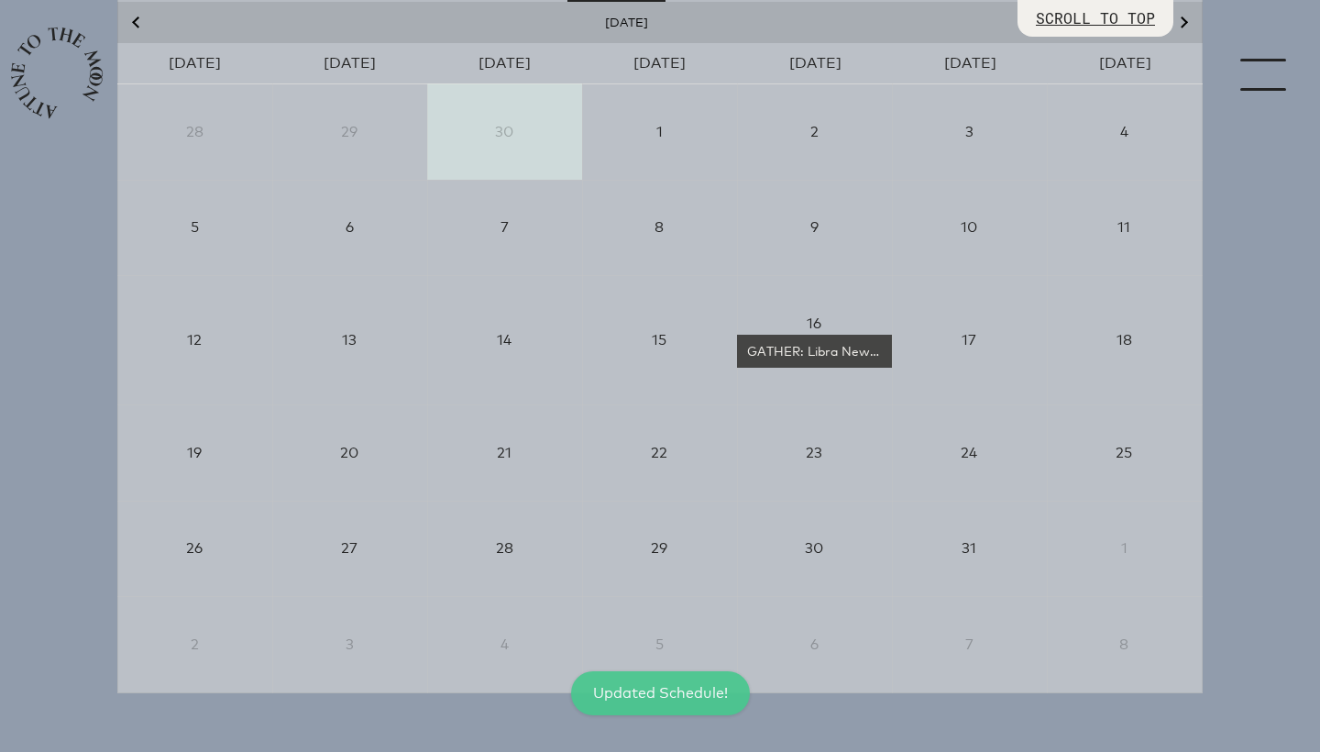
click at [1186, 25] on icon "Next month" at bounding box center [1182, 22] width 11 height 11
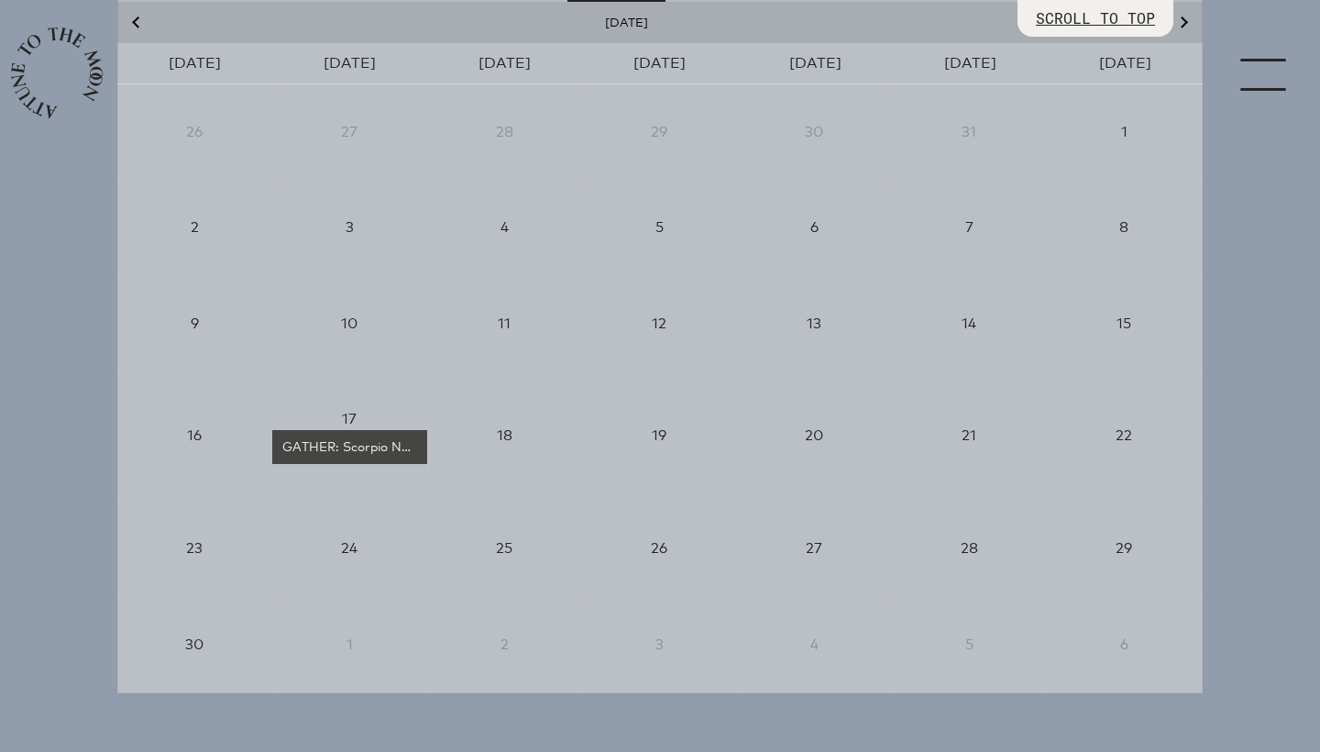
click at [1186, 25] on icon "Next month" at bounding box center [1182, 22] width 11 height 11
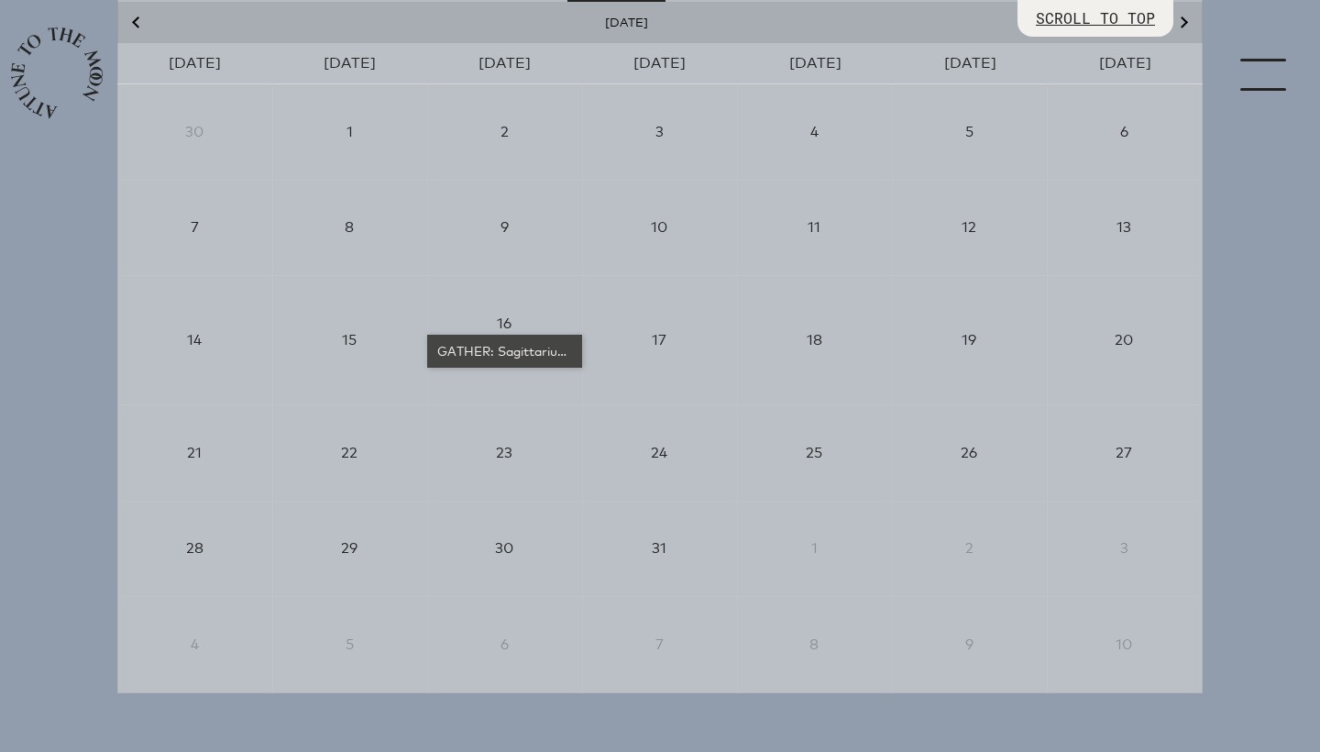
click at [527, 345] on div "GATHER: Sagittarius New Moon" at bounding box center [505, 351] width 140 height 18
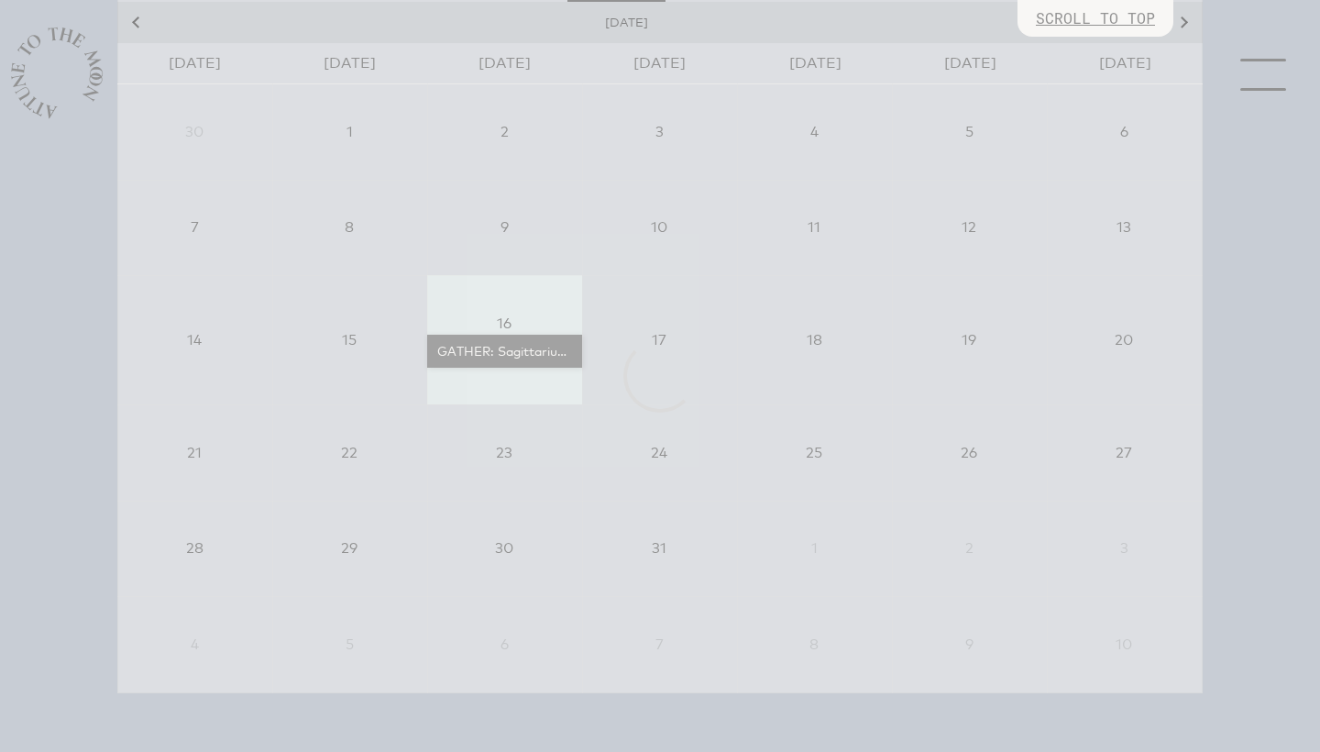
select select "4500"
select select "wt5MRi9amjesYzz3xPxkkeuMjBr1"
select select "2"
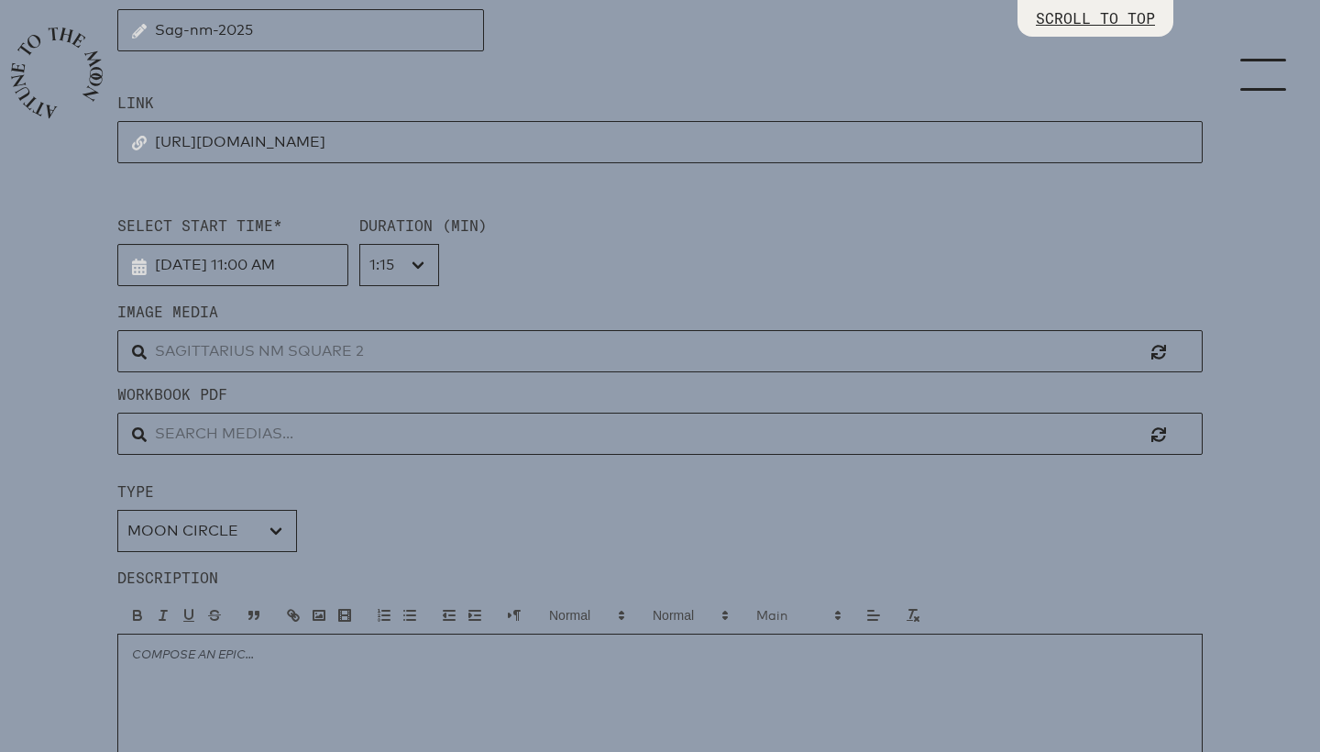
scroll to position [437, 0]
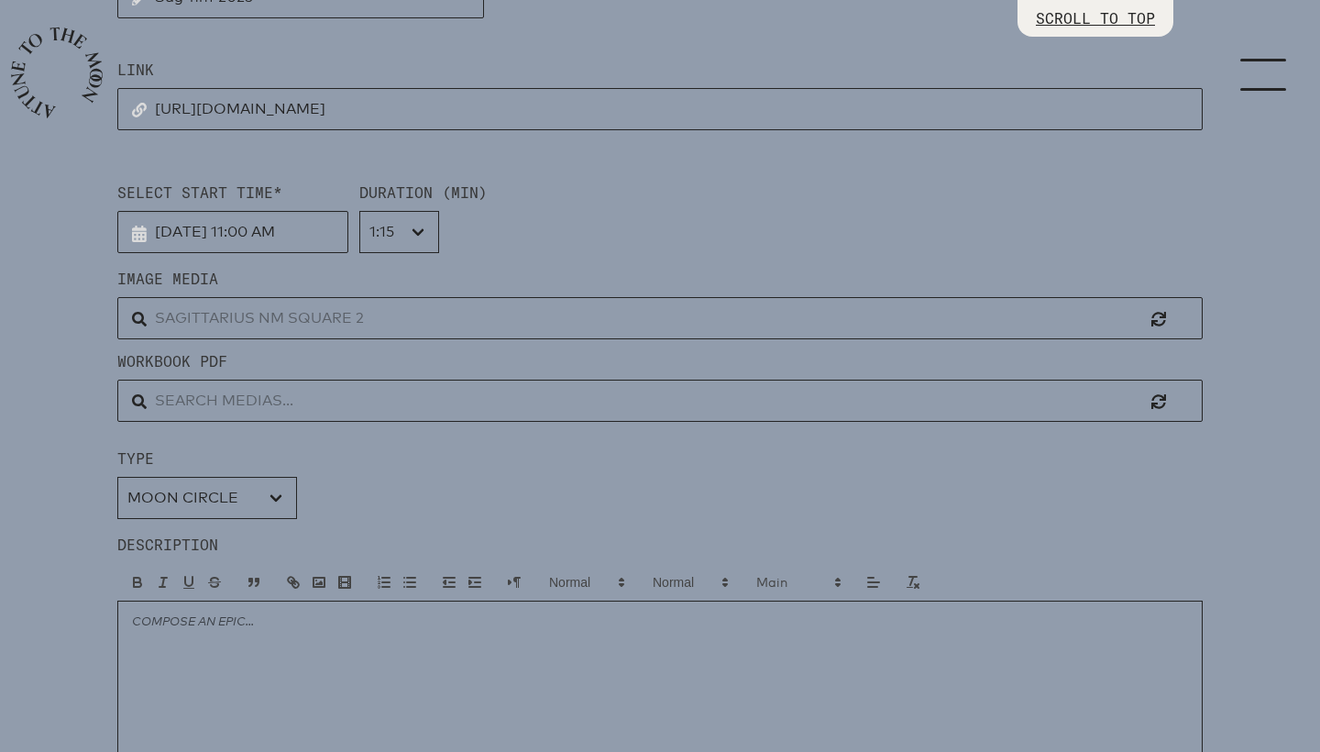
click at [281, 312] on input "text" at bounding box center [660, 318] width 1086 height 42
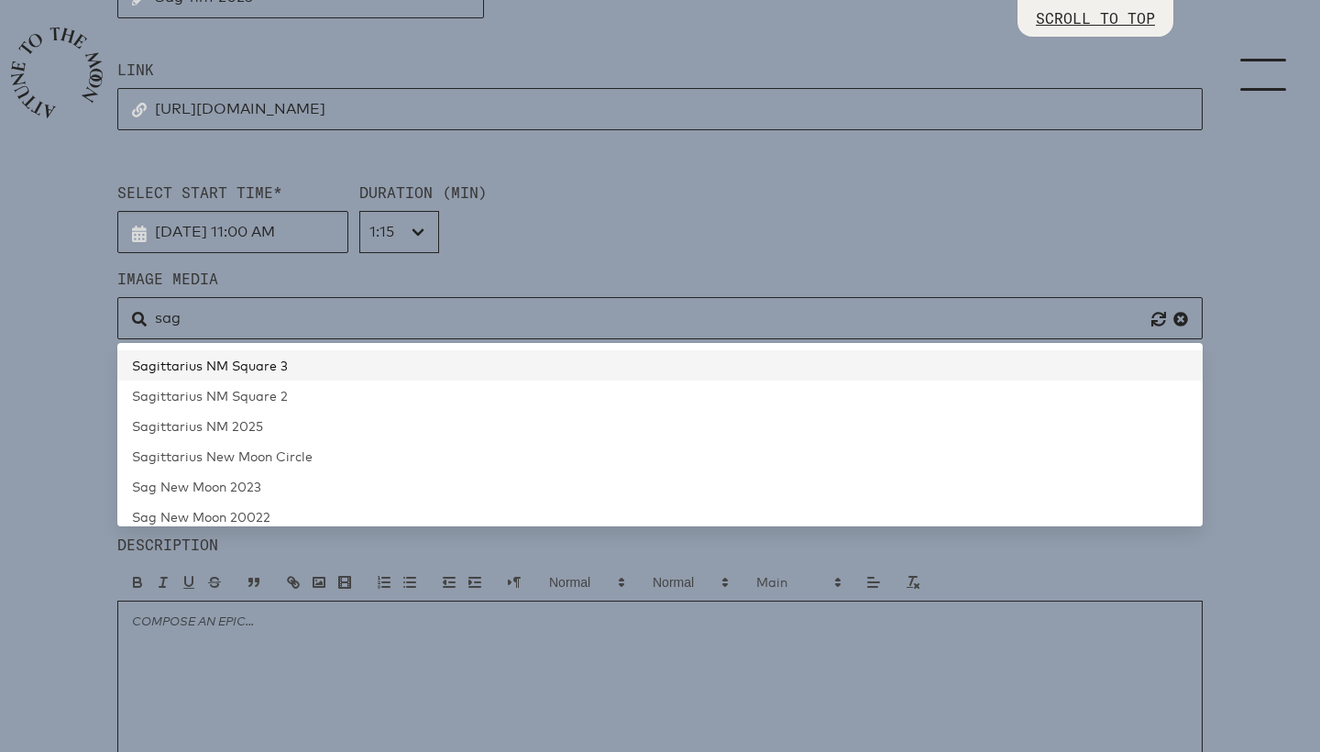
click at [238, 358] on span "Sagittarius NM Square 3" at bounding box center [210, 366] width 156 height 16
type input "Sagittarius NM Square 3"
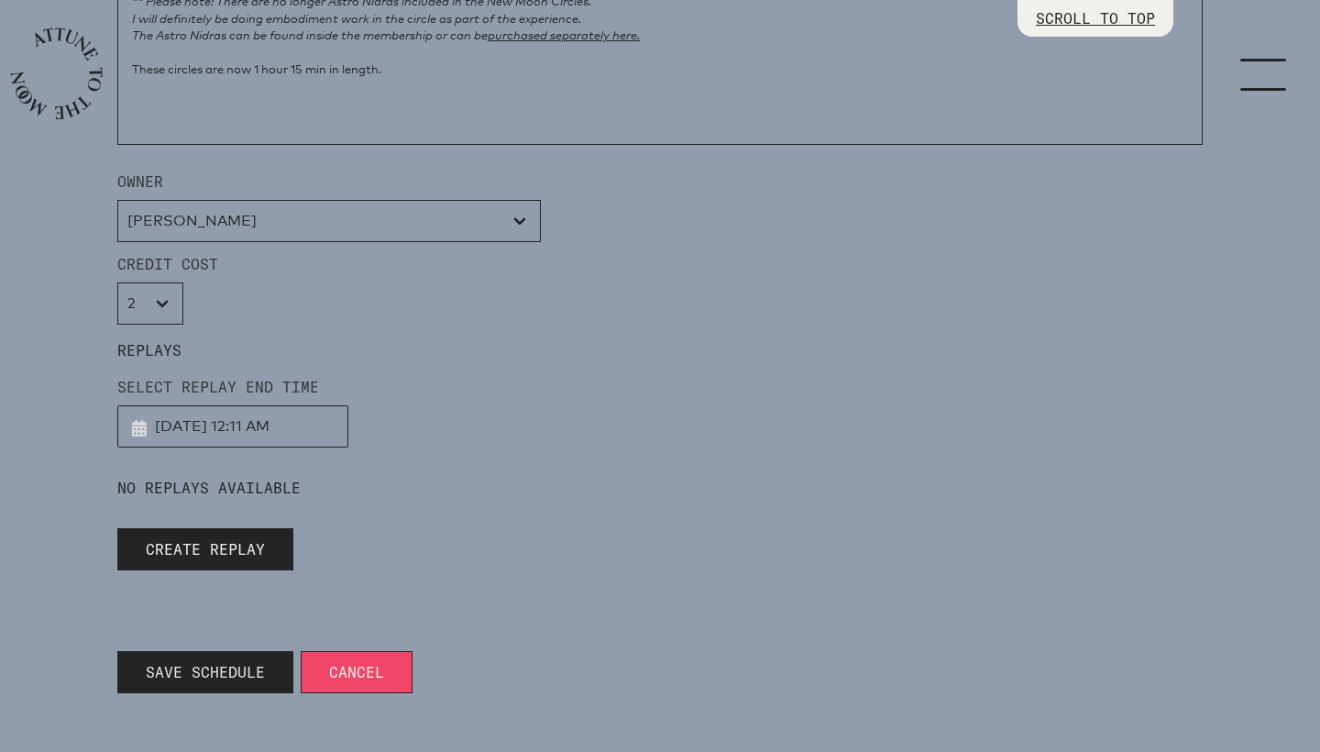
click at [193, 672] on span "Save Schedule" at bounding box center [205, 672] width 119 height 22
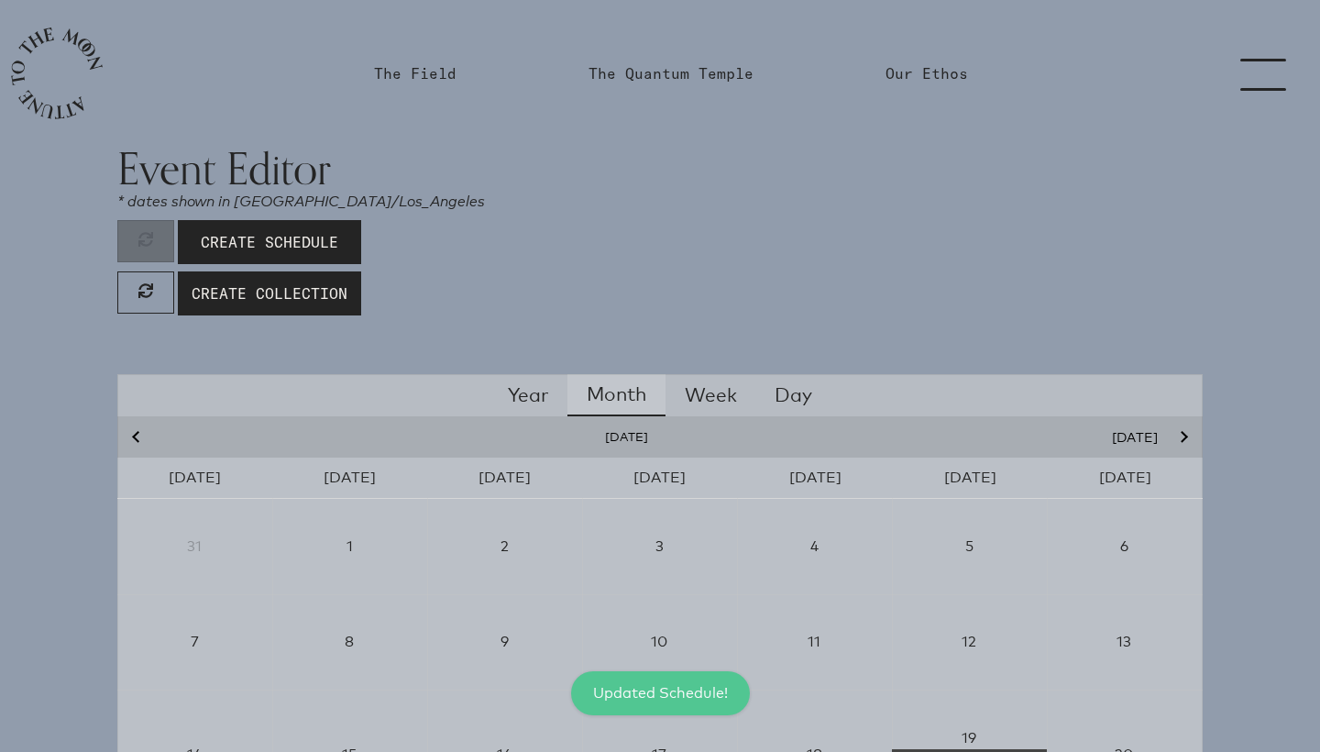
scroll to position [0, 0]
click at [637, 76] on link "The Quantum Temple" at bounding box center [671, 73] width 165 height 22
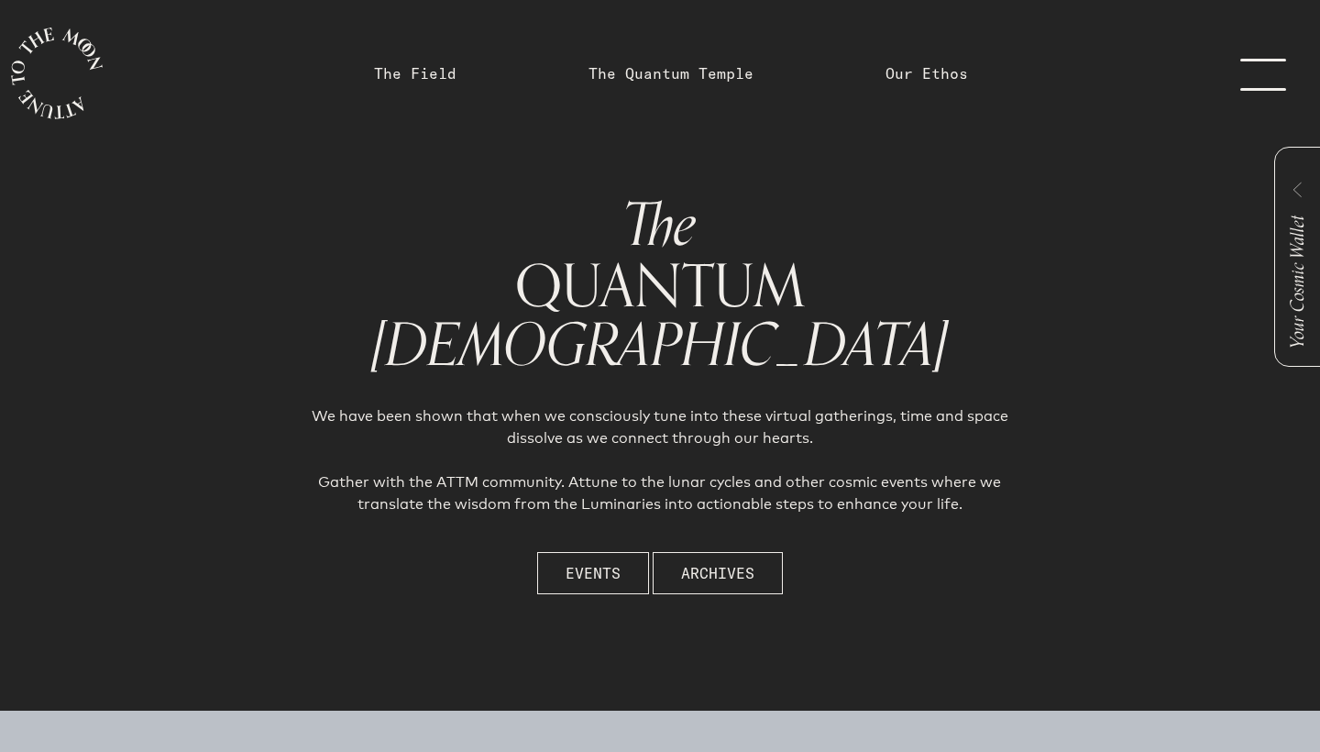
click at [1238, 74] on link "menu" at bounding box center [1275, 73] width 92 height 147
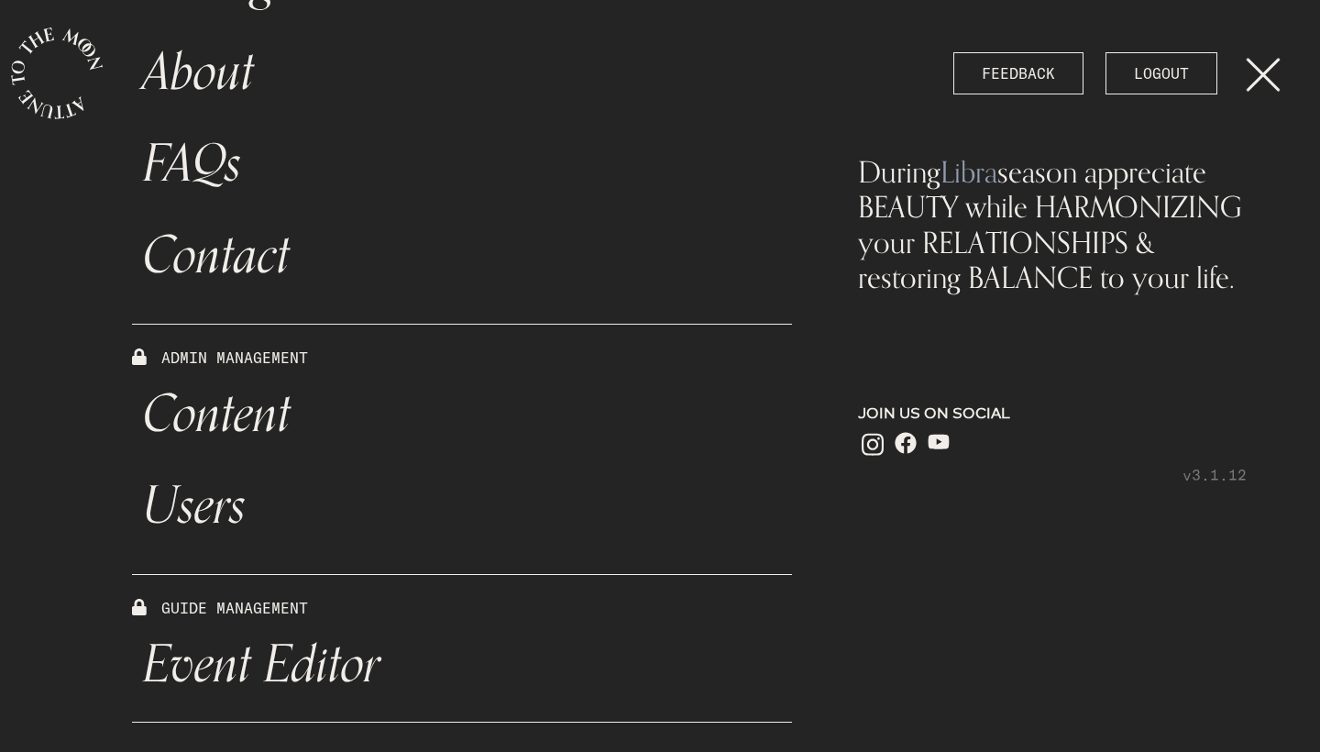
click at [270, 416] on link "Content" at bounding box center [462, 415] width 660 height 92
select select "Moon"
select select "Capricorn"
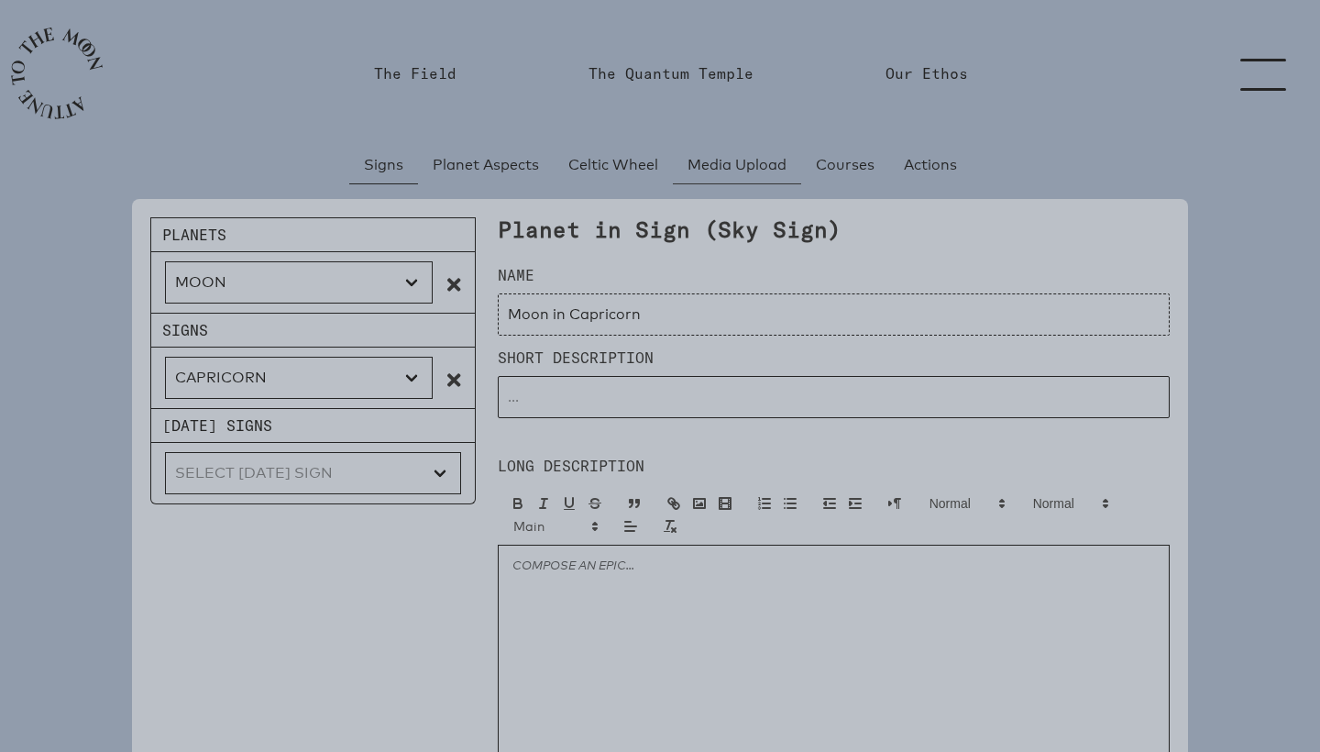
click at [736, 169] on span "Media Upload" at bounding box center [737, 165] width 99 height 22
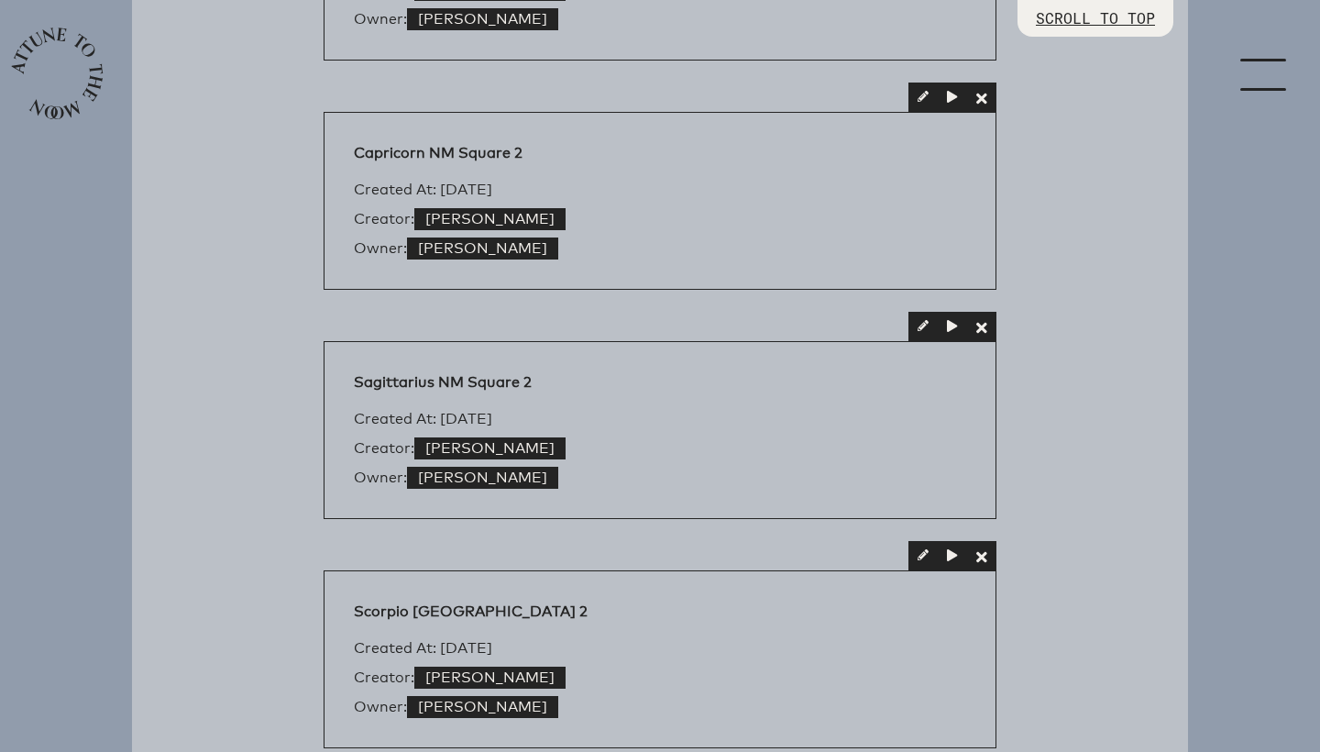
scroll to position [1255, 0]
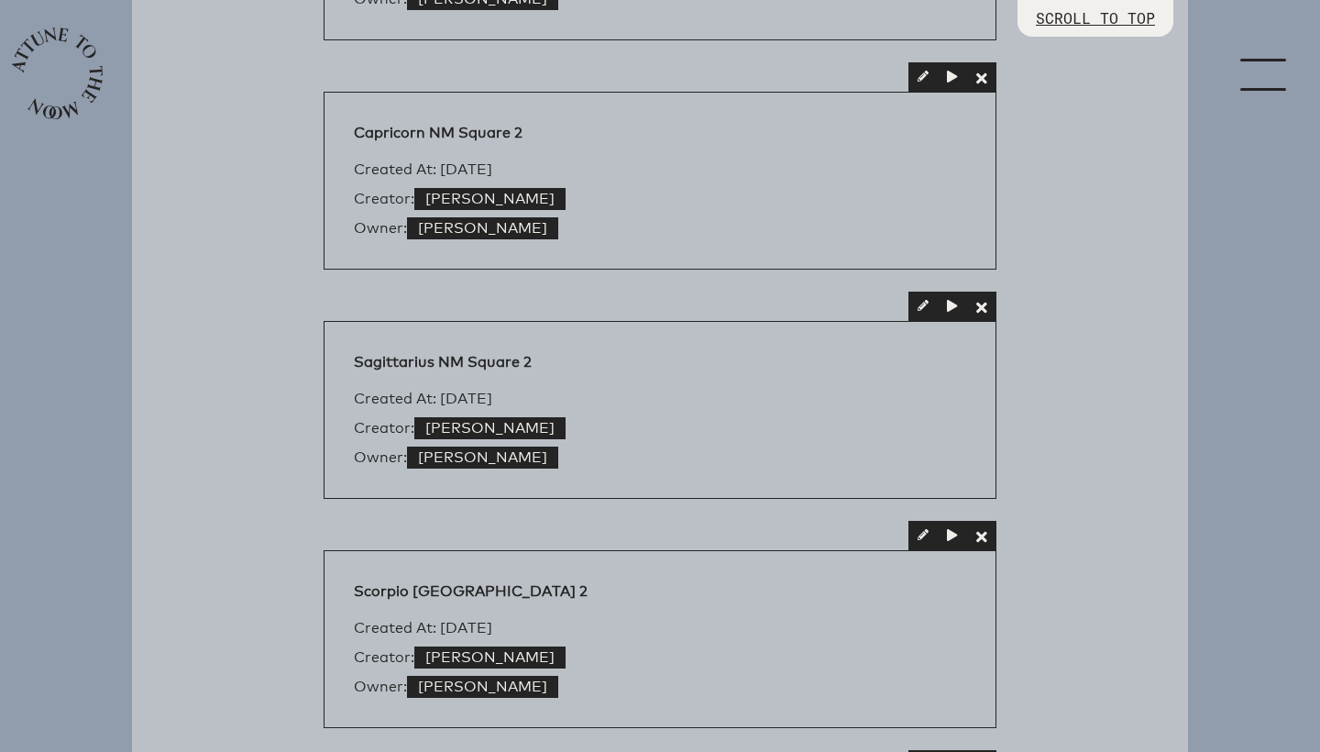
click at [988, 306] on button "button" at bounding box center [981, 306] width 29 height 29
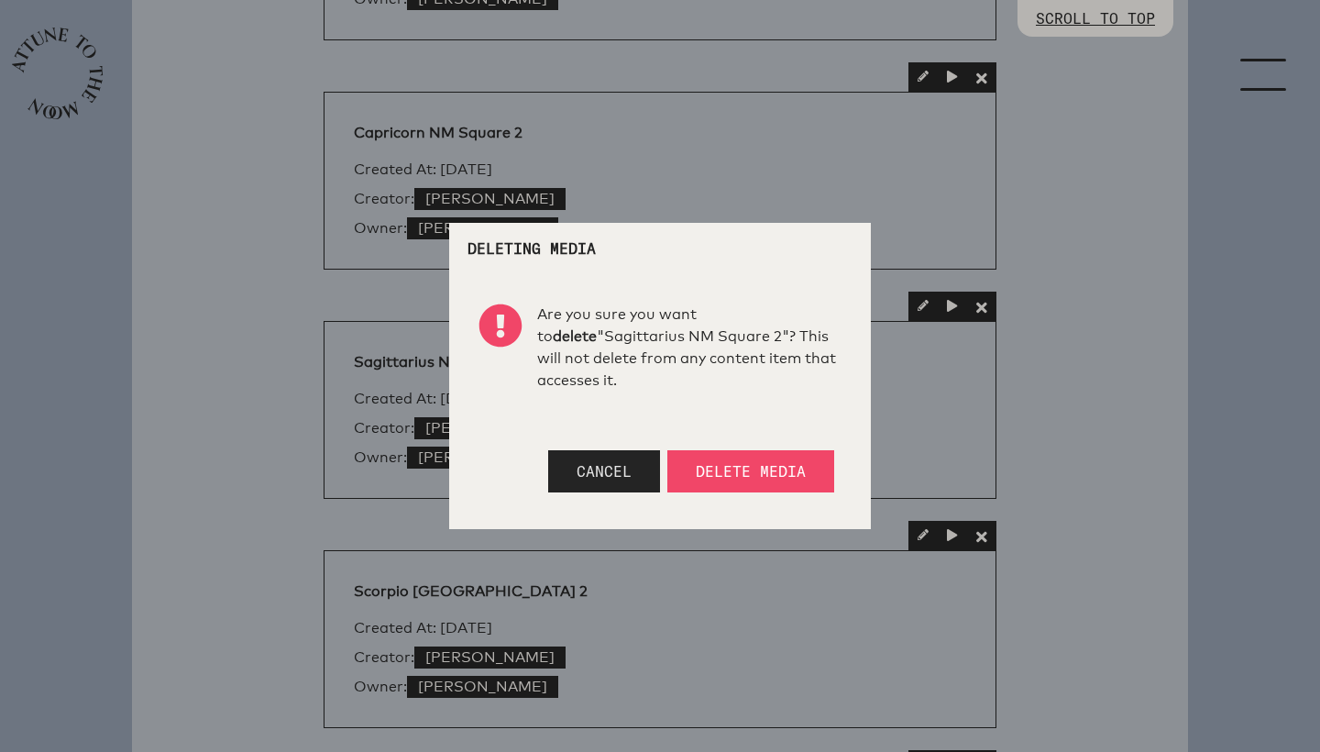
click at [630, 467] on span "Cancel" at bounding box center [604, 471] width 55 height 18
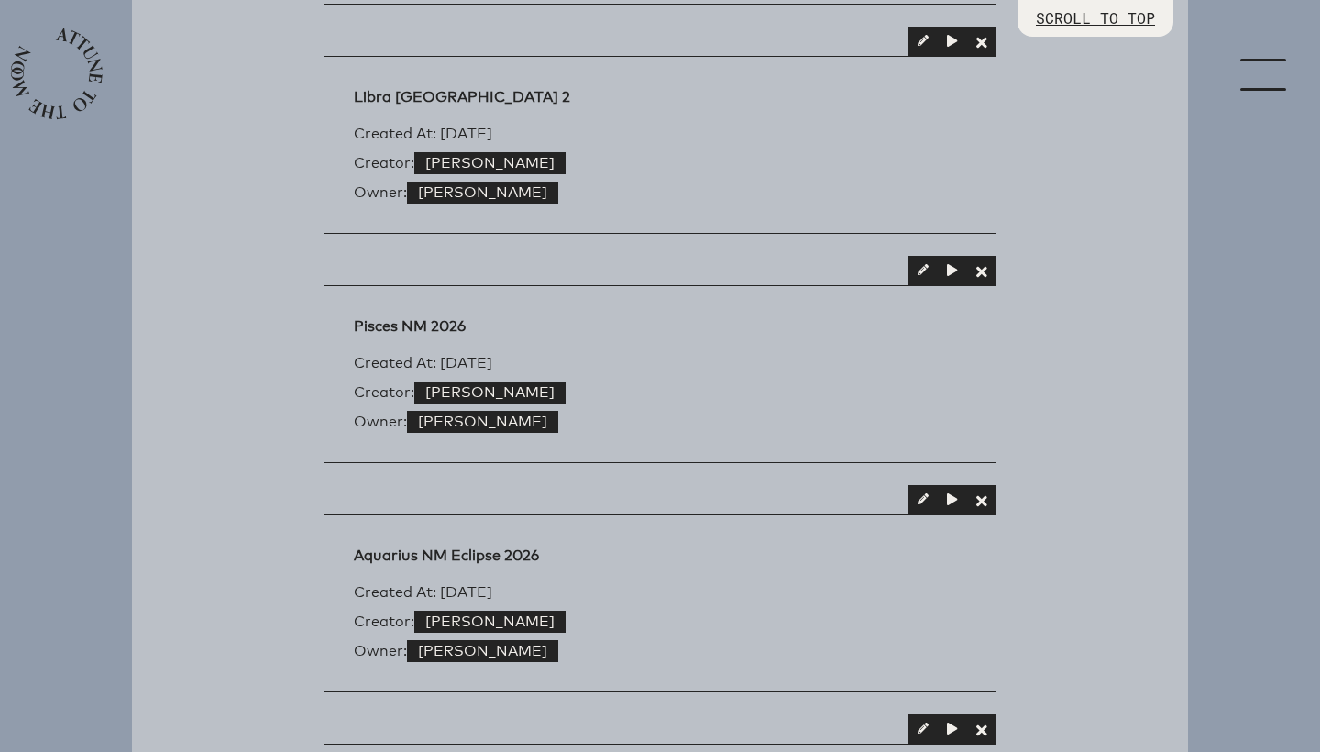
scroll to position [2079, 0]
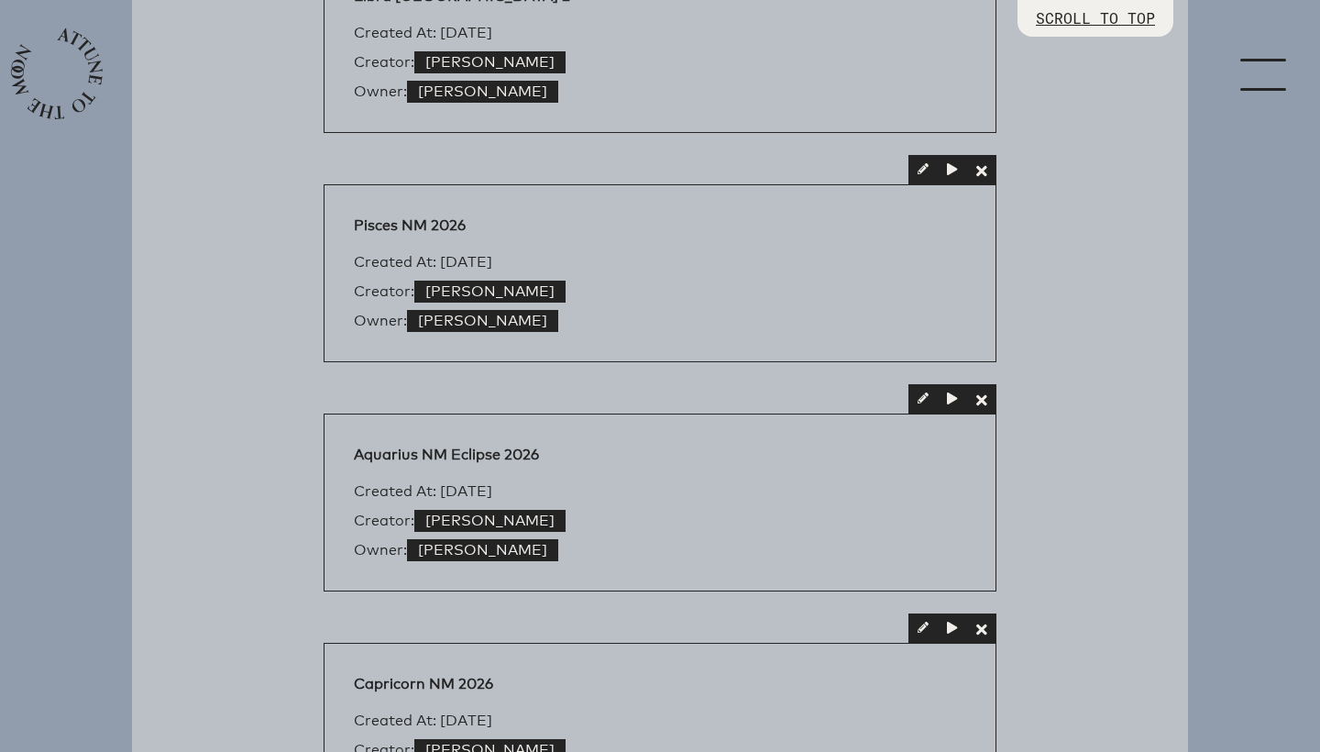
click at [987, 173] on span "button" at bounding box center [981, 168] width 11 height 11
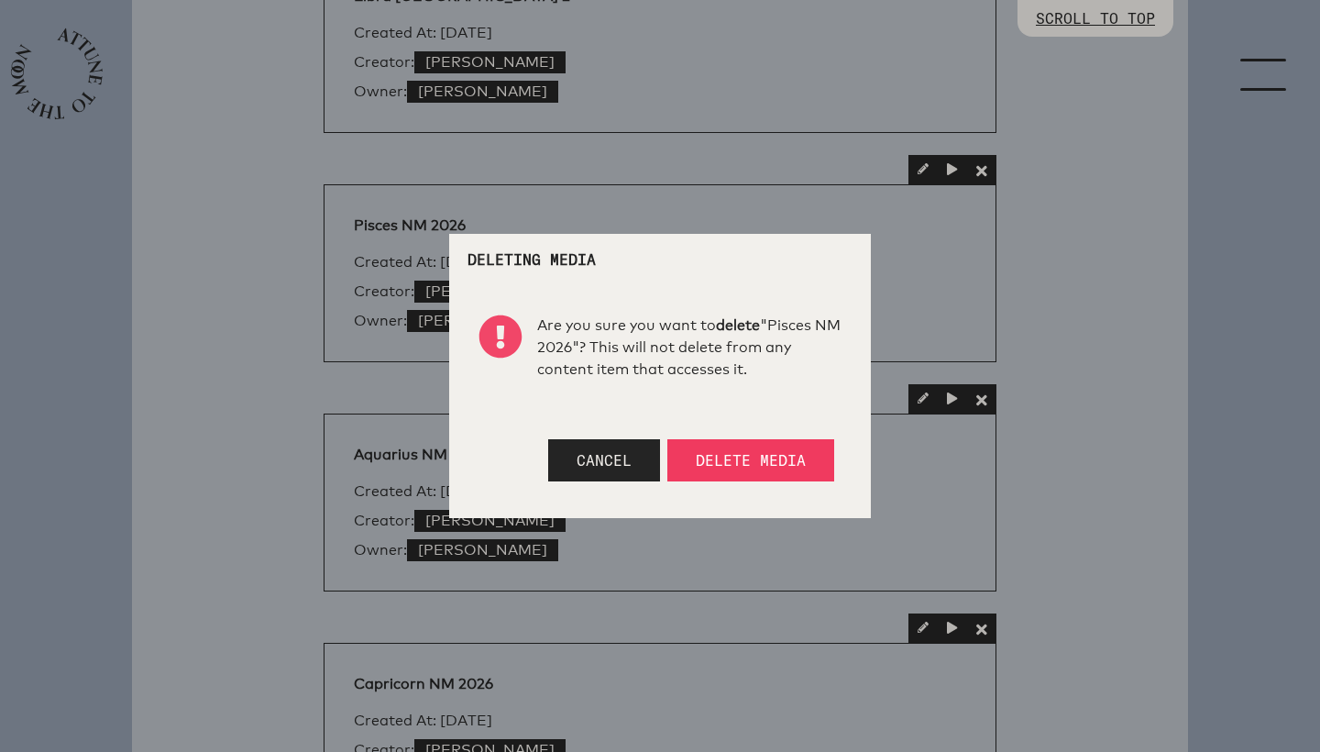
click at [758, 466] on span "Delete Media" at bounding box center [751, 460] width 110 height 18
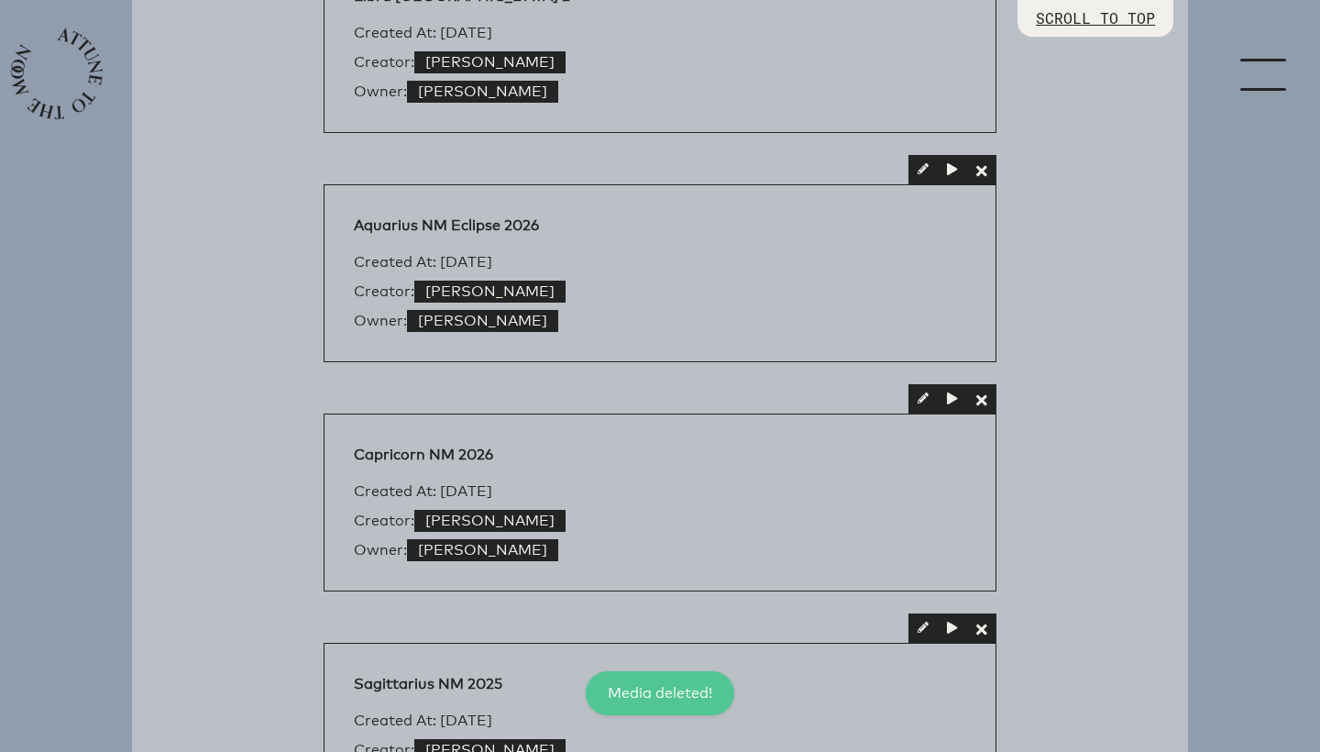
click at [985, 172] on span "button" at bounding box center [981, 168] width 11 height 11
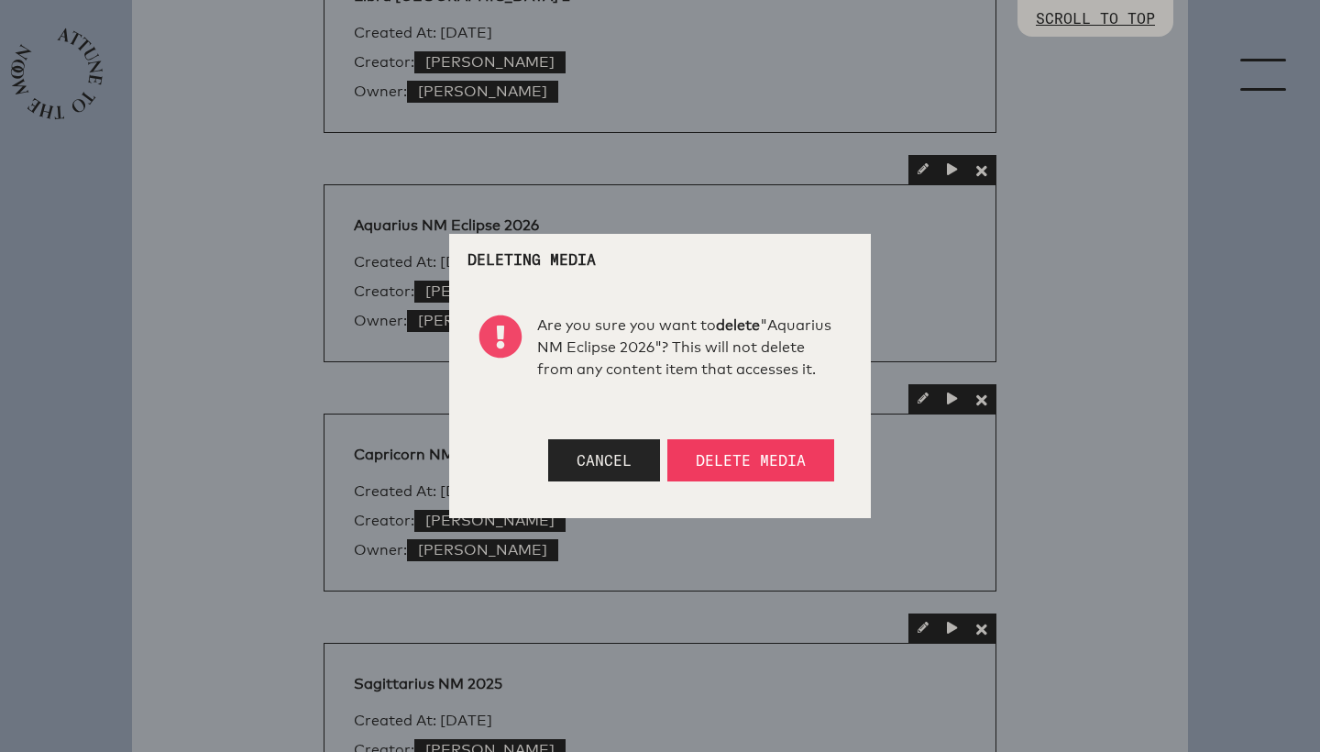
click at [727, 469] on span "Delete Media" at bounding box center [751, 460] width 110 height 18
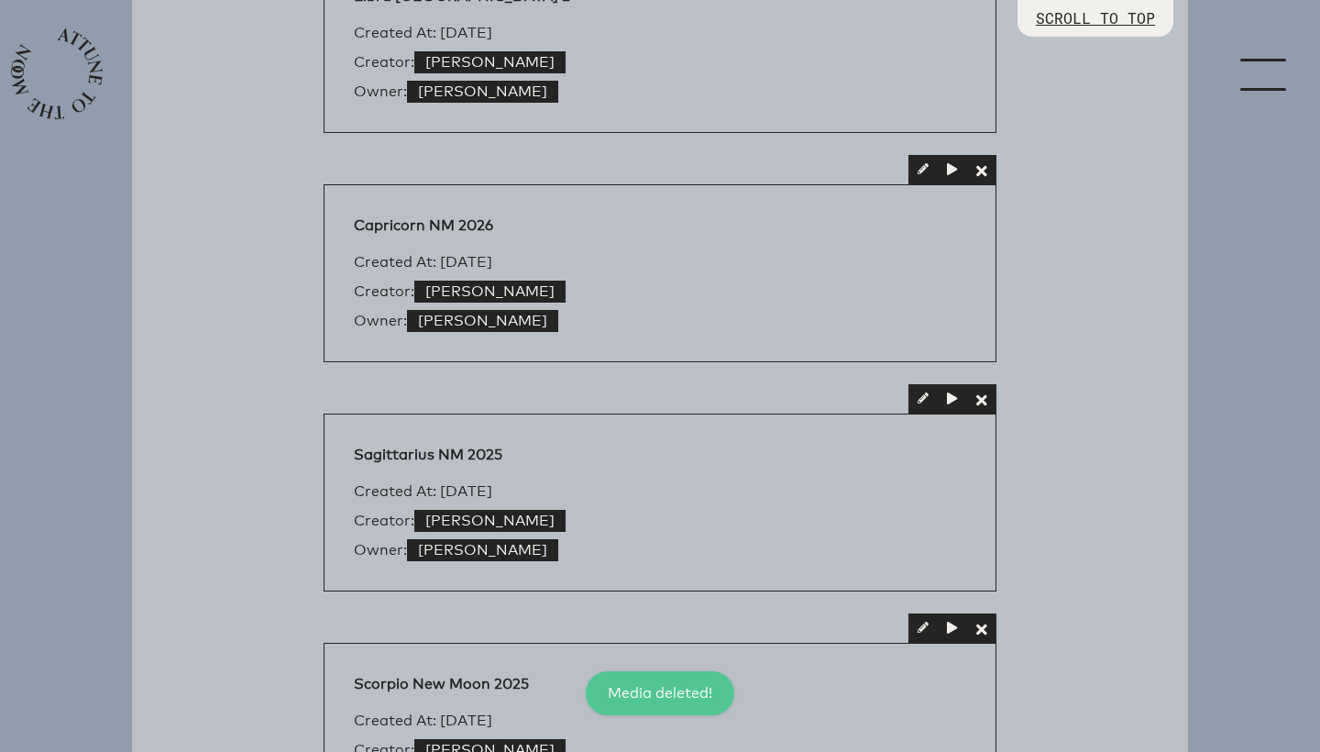
click at [981, 174] on span "button" at bounding box center [982, 170] width 2 height 14
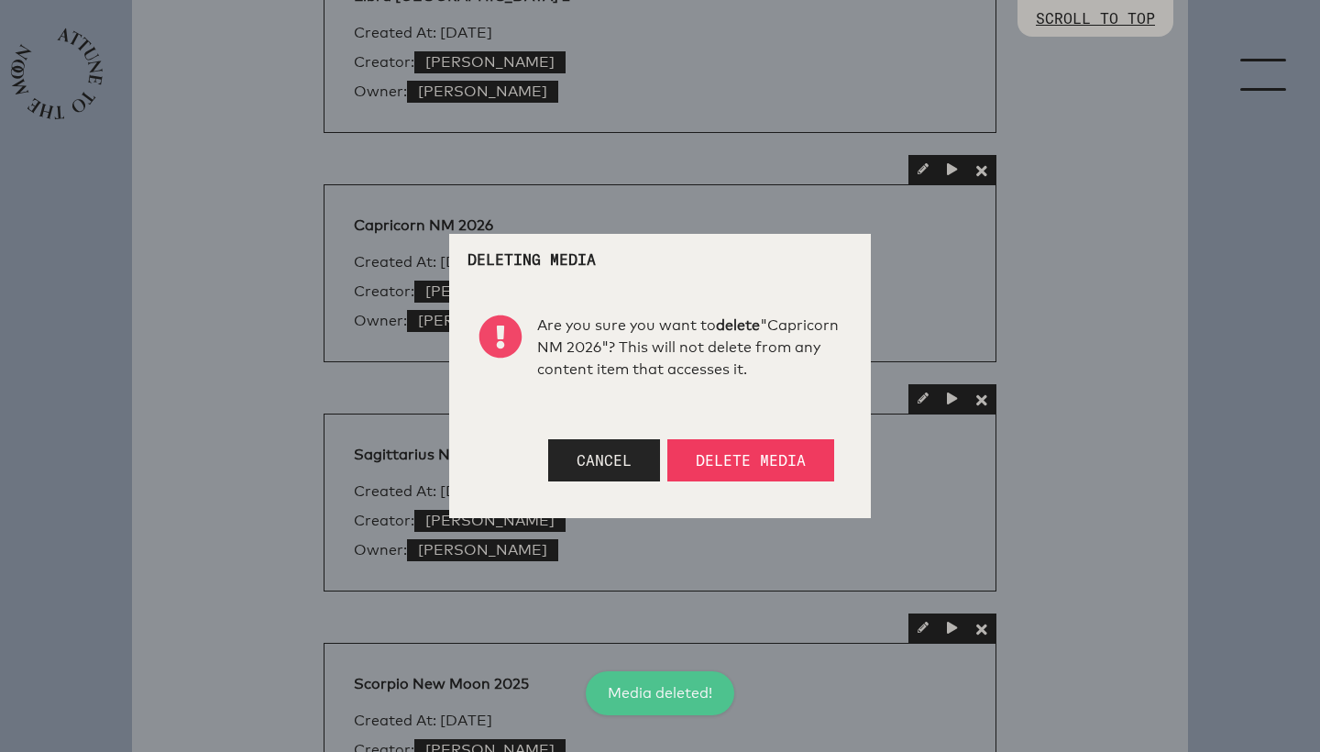
click at [763, 468] on span "Delete Media" at bounding box center [751, 460] width 110 height 18
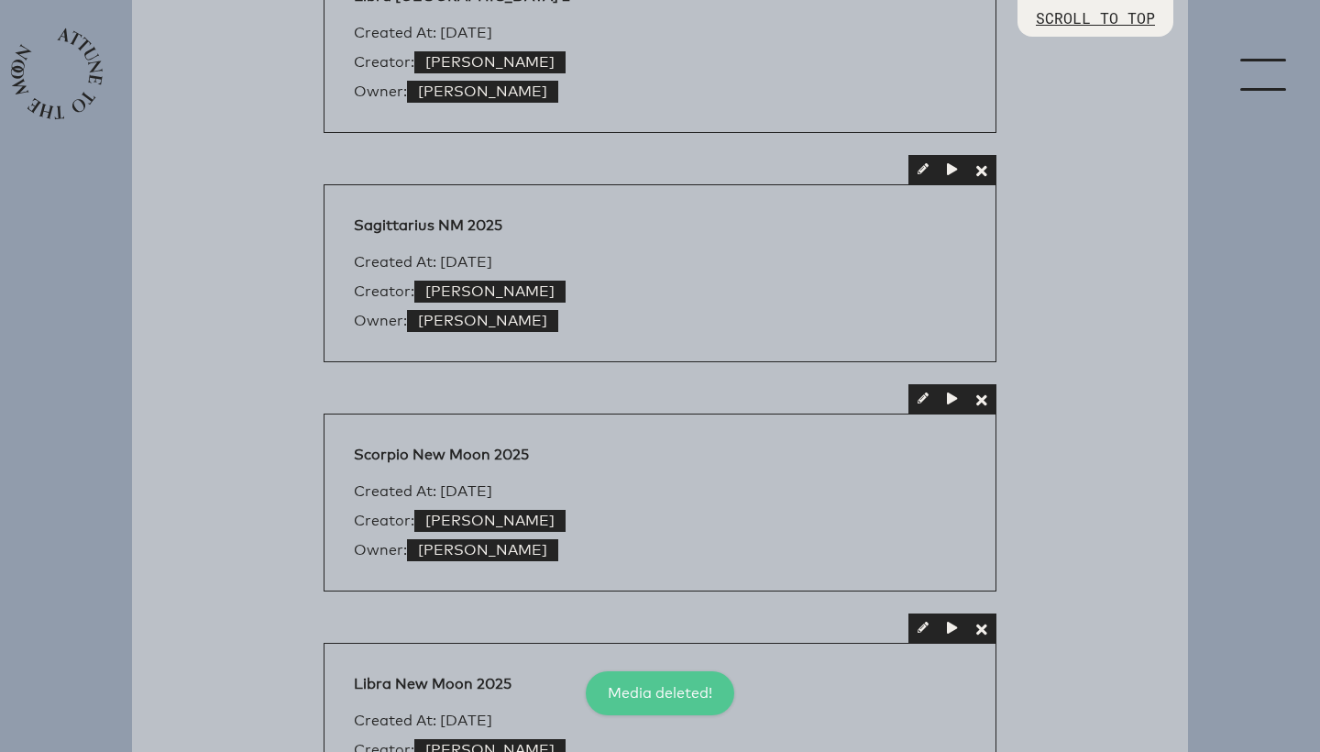
click at [983, 174] on button "button" at bounding box center [981, 169] width 29 height 29
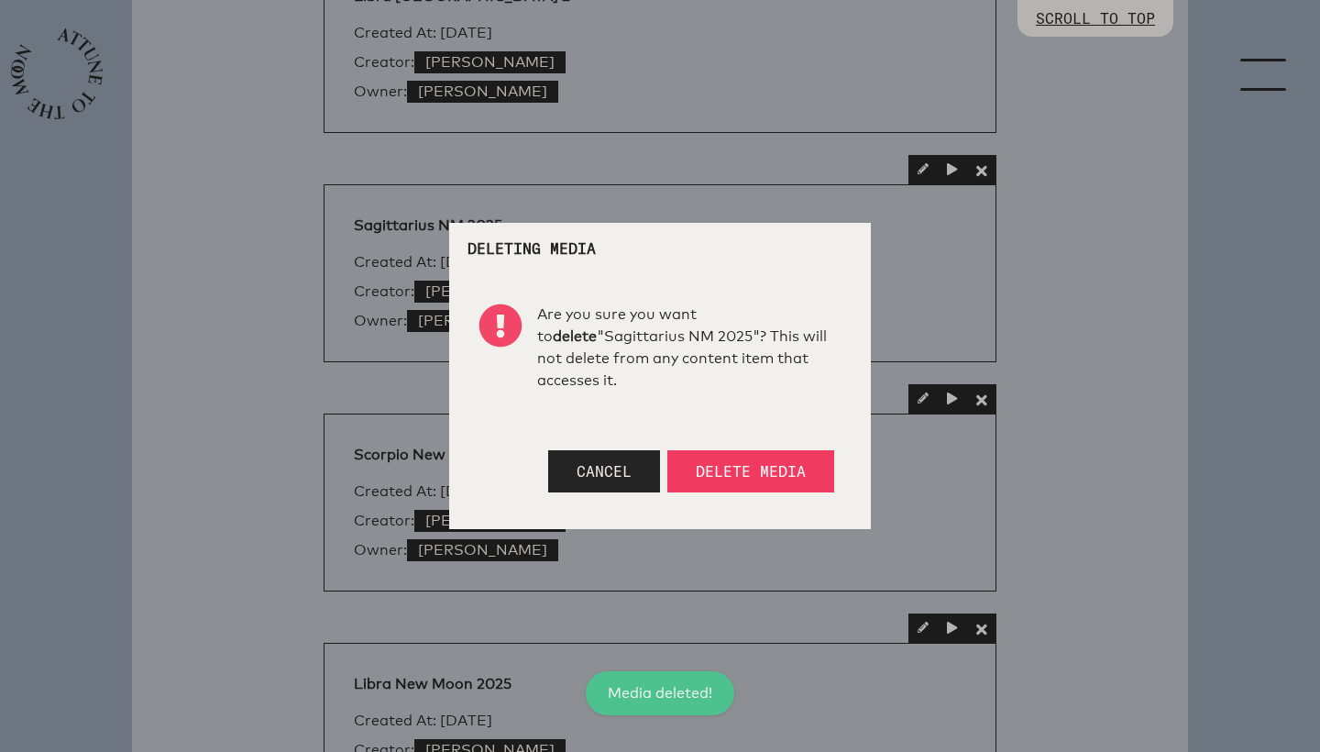
click at [778, 469] on span "Delete Media" at bounding box center [751, 471] width 110 height 18
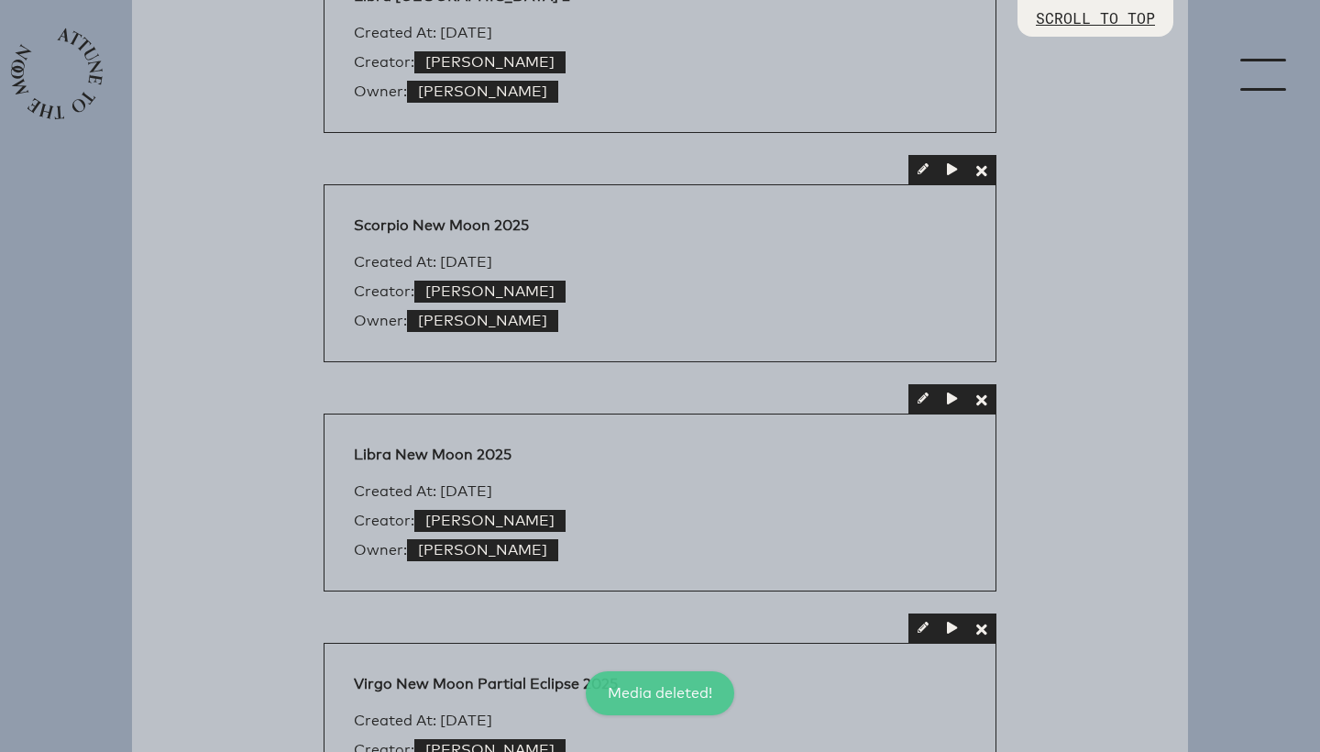
click at [986, 175] on button "button" at bounding box center [981, 169] width 29 height 29
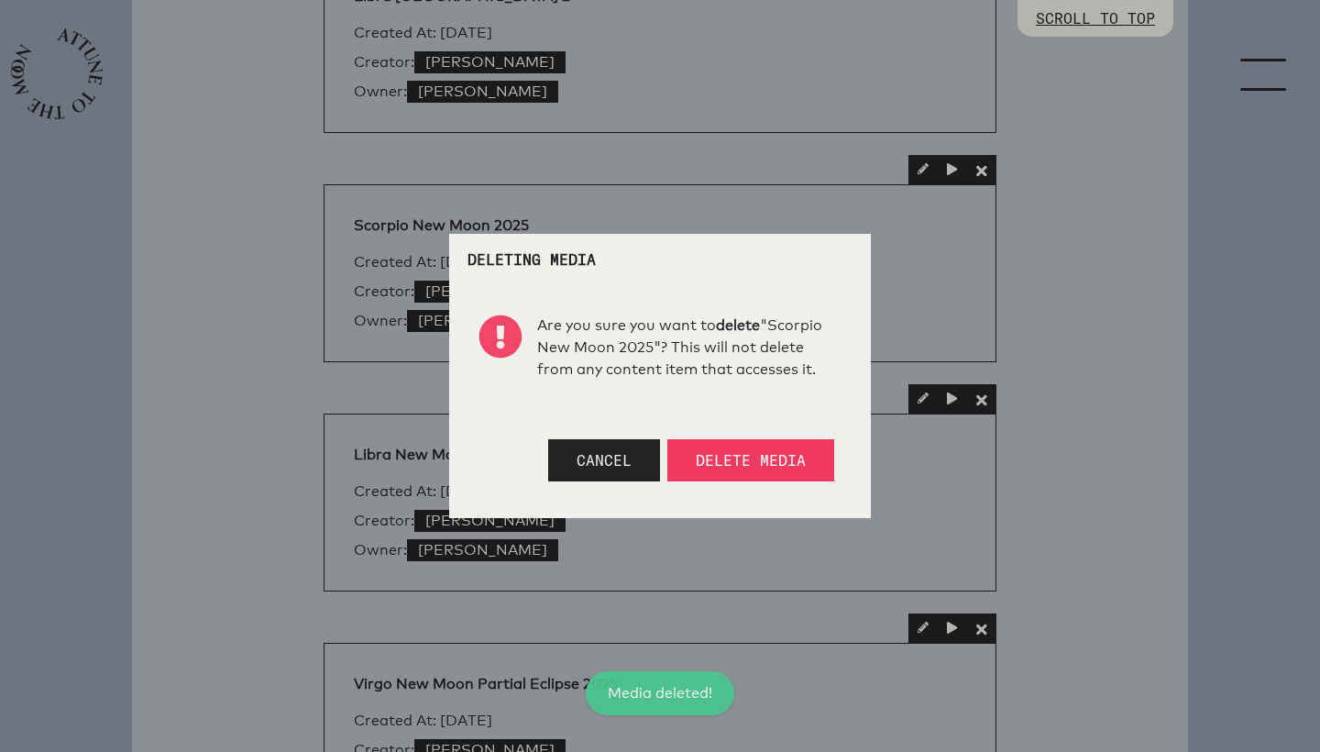
click at [758, 447] on button "Delete Media" at bounding box center [750, 460] width 167 height 42
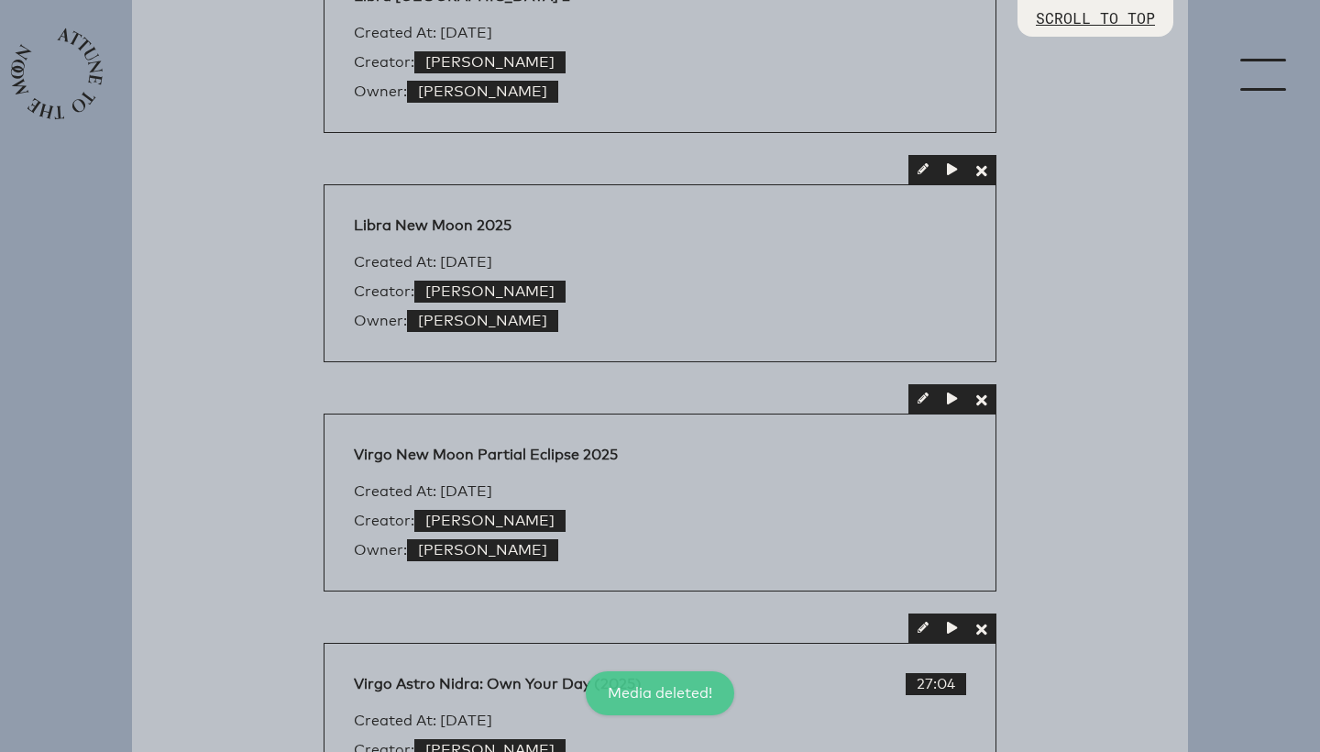
click at [987, 168] on span "button" at bounding box center [981, 168] width 11 height 11
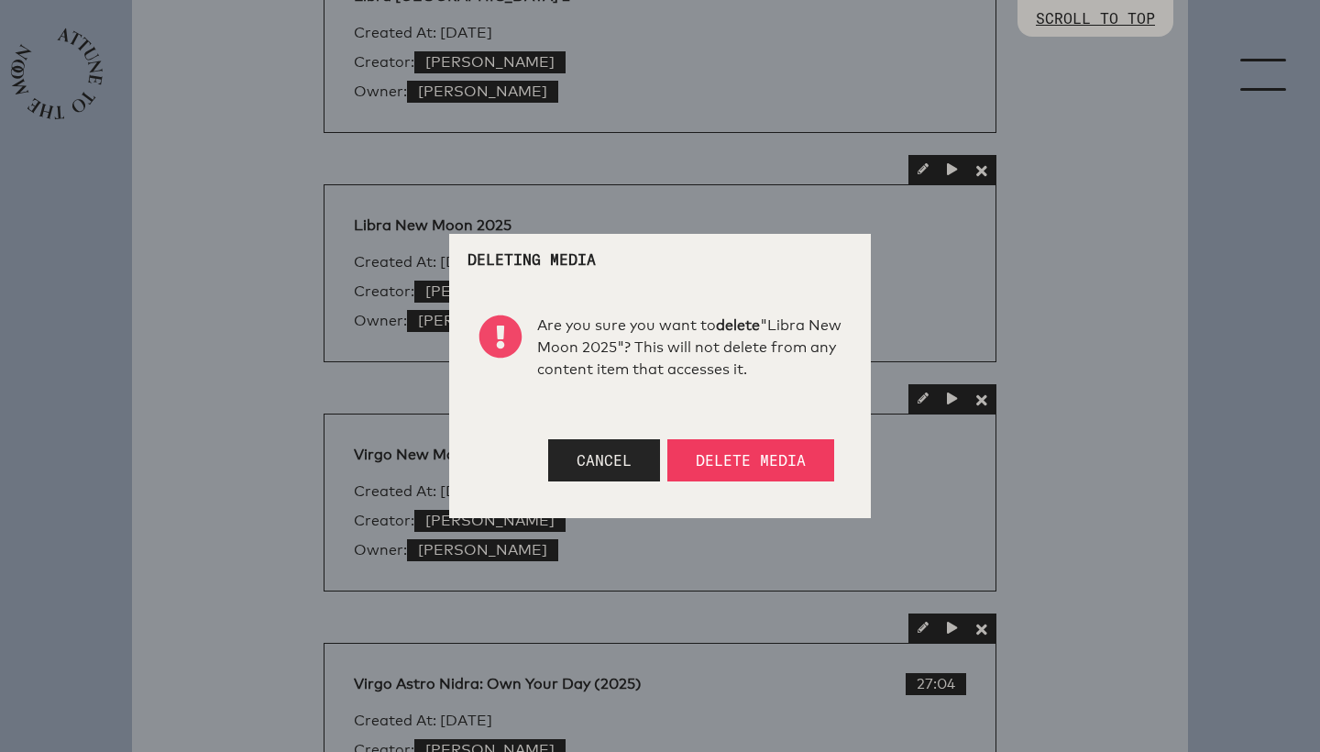
click at [777, 456] on span "Delete Media" at bounding box center [751, 460] width 110 height 18
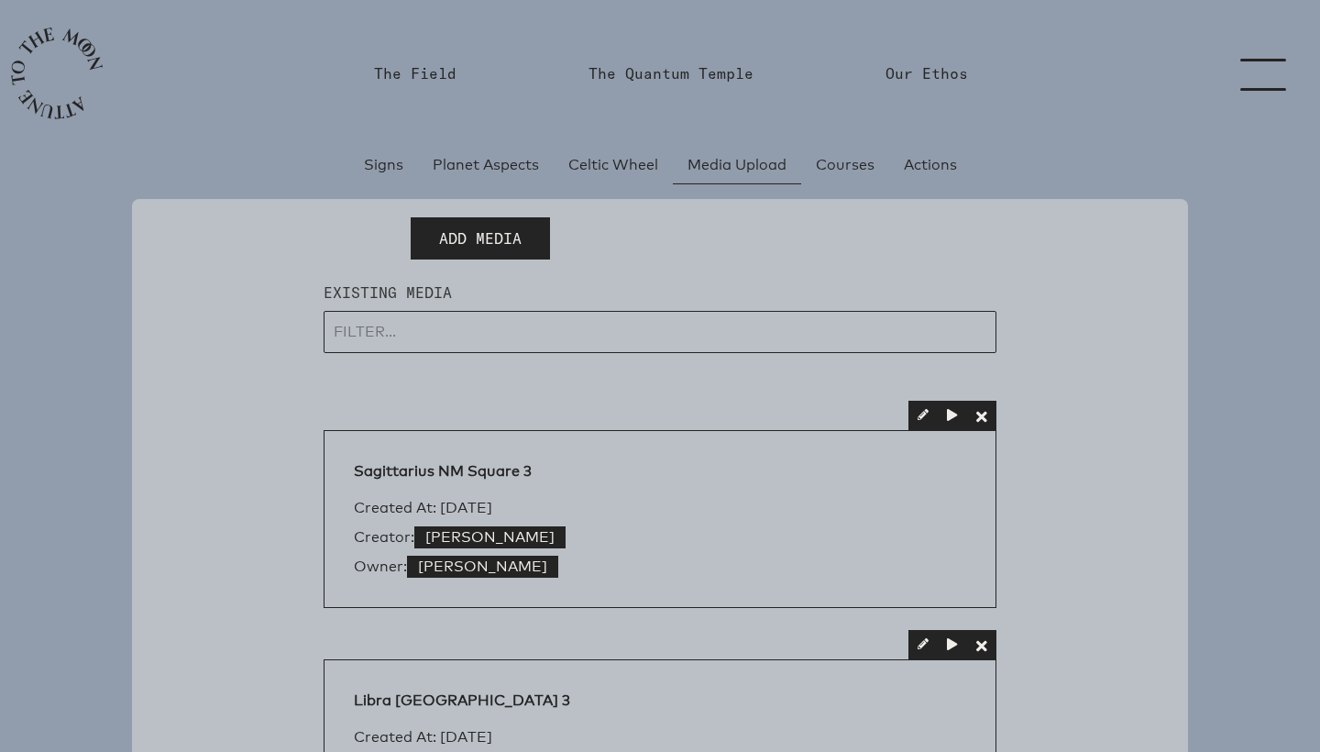
scroll to position [0, 0]
click at [671, 78] on link "The Quantum Temple" at bounding box center [671, 73] width 165 height 22
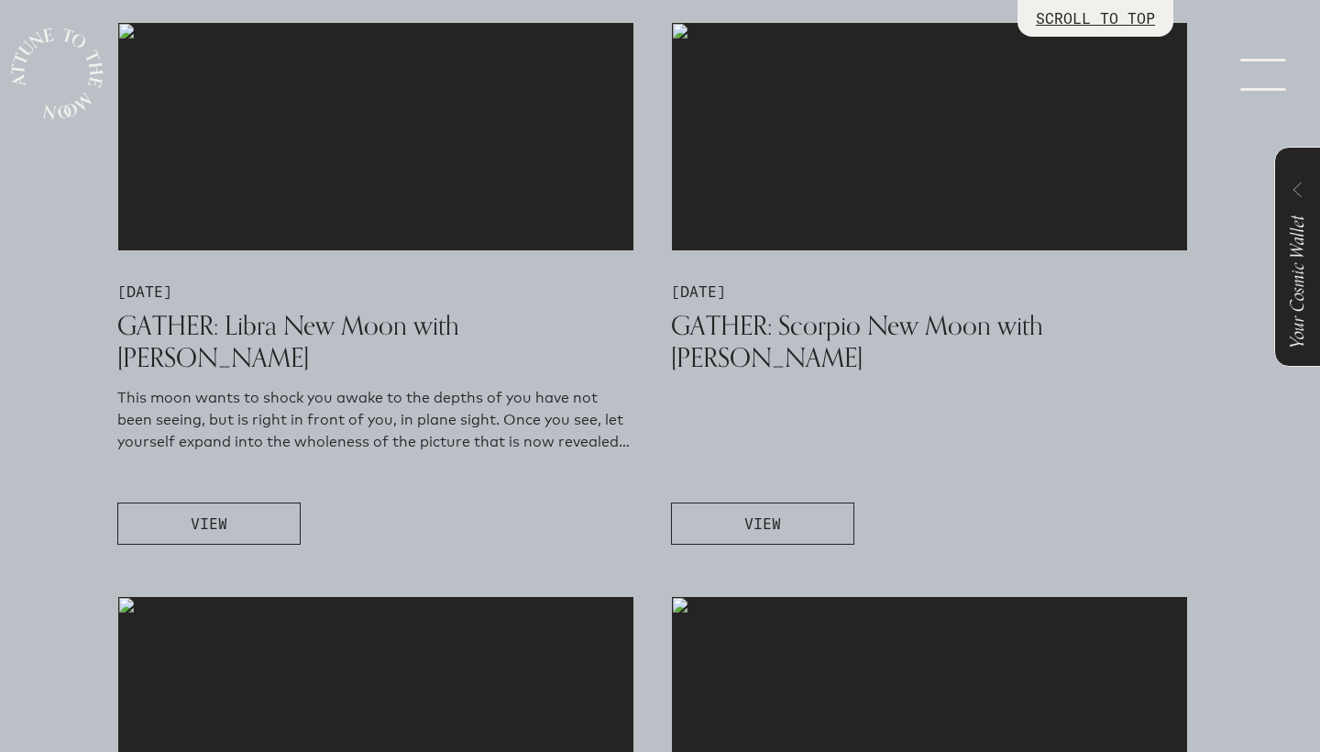
scroll to position [1054, 0]
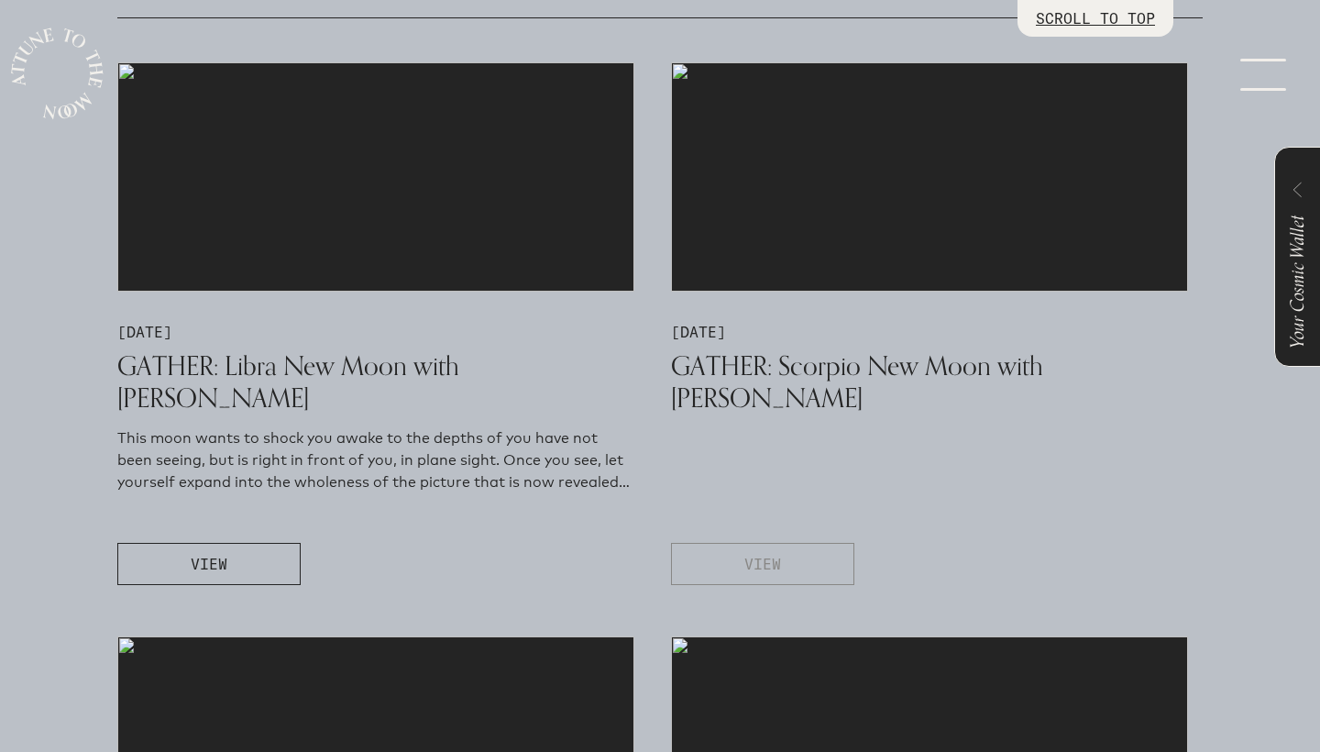
click at [709, 557] on button "VIEW" at bounding box center [762, 564] width 183 height 42
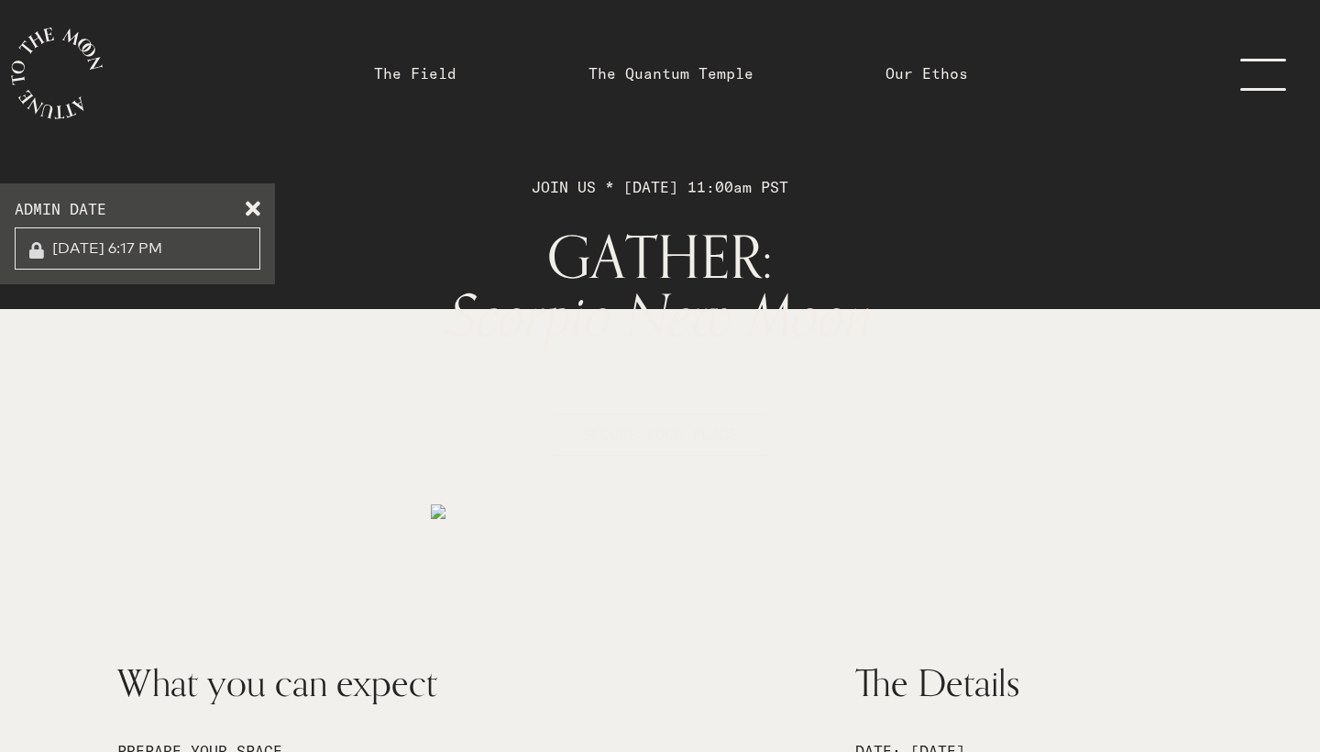
click at [259, 207] on span at bounding box center [253, 205] width 15 height 15
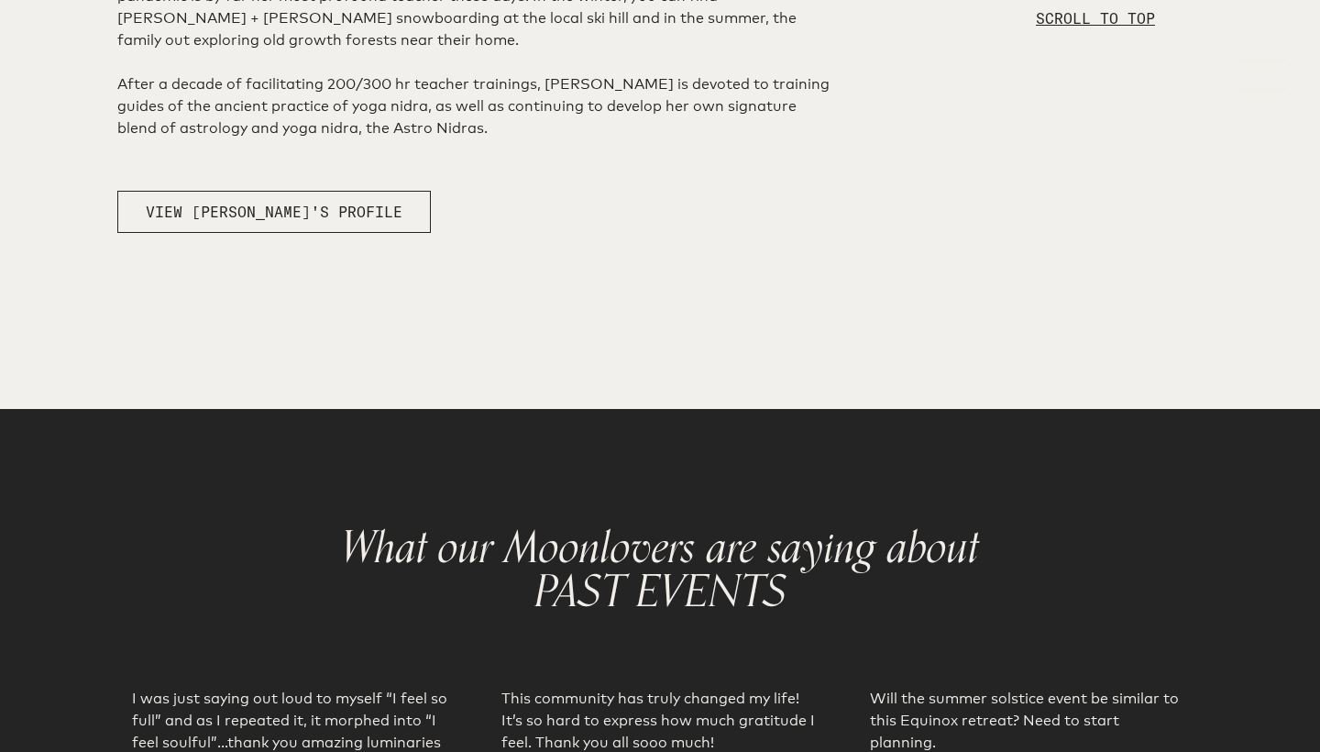
scroll to position [1706, 0]
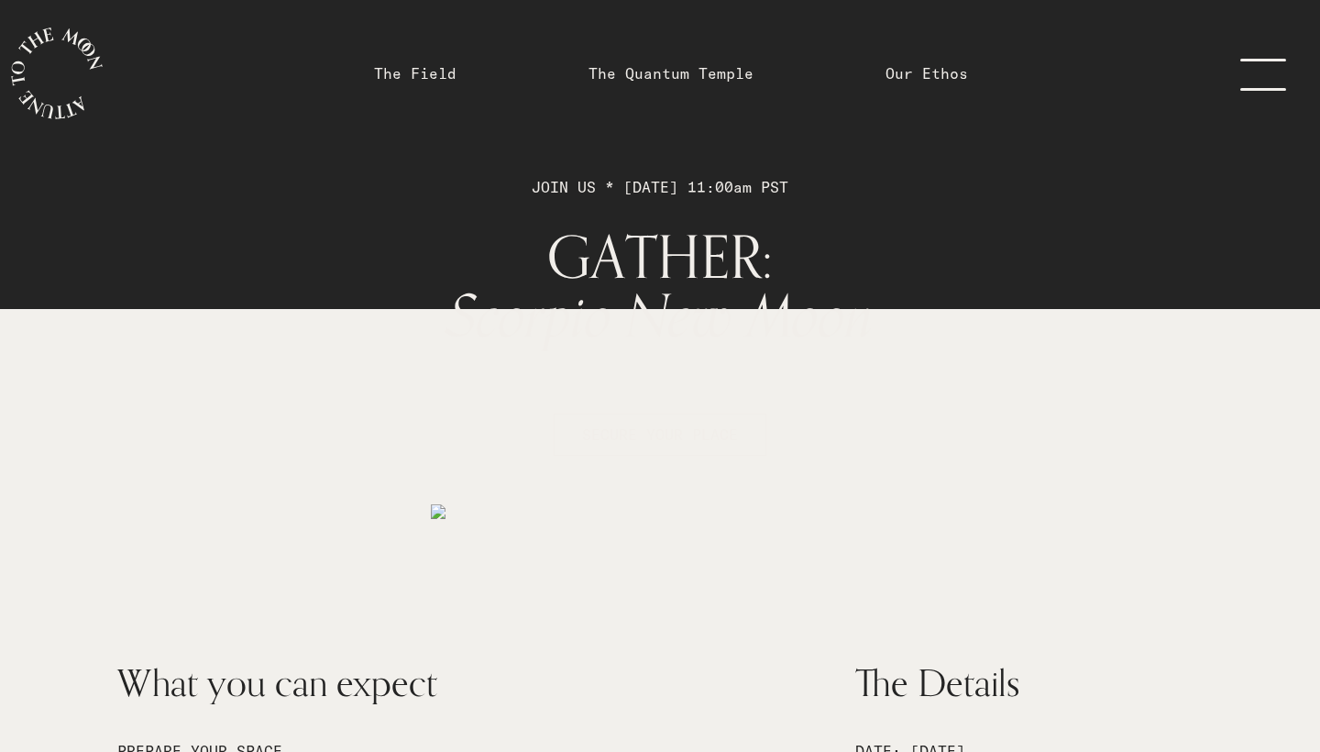
click at [1258, 71] on link "menu" at bounding box center [1275, 73] width 92 height 147
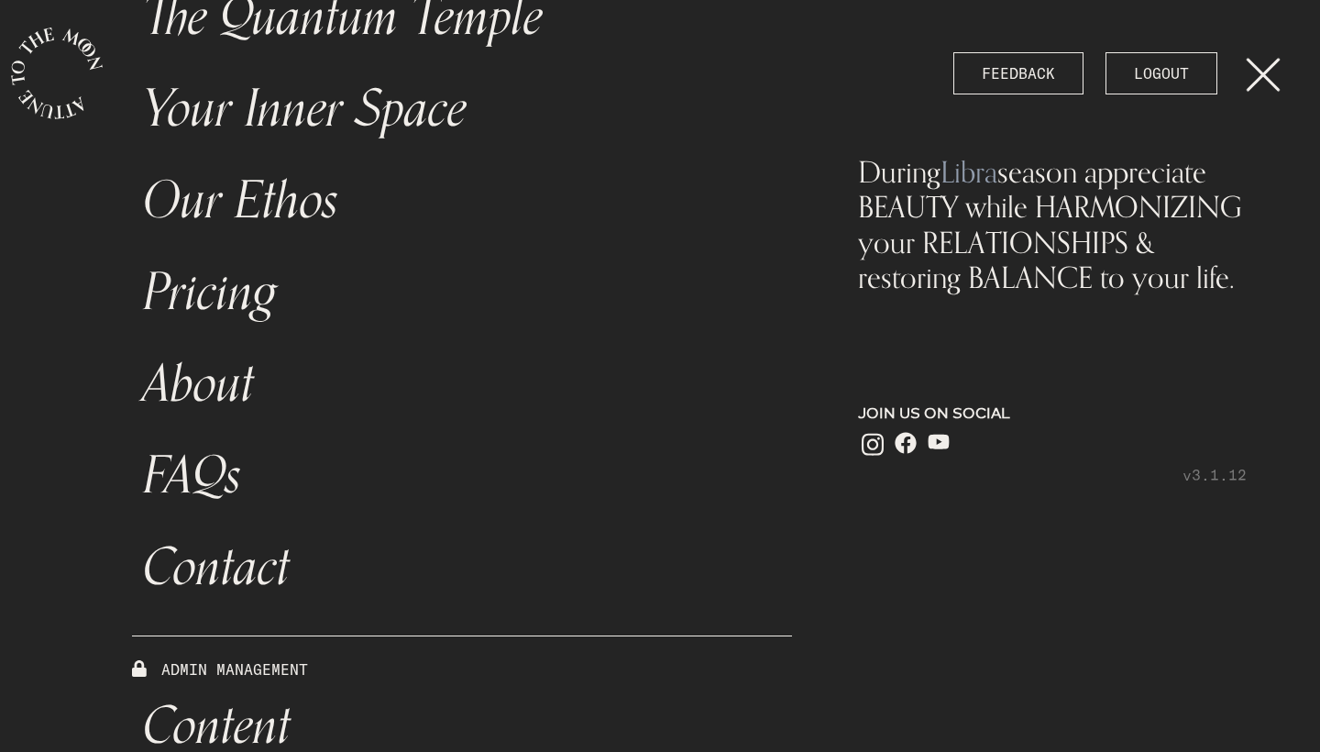
scroll to position [176, 0]
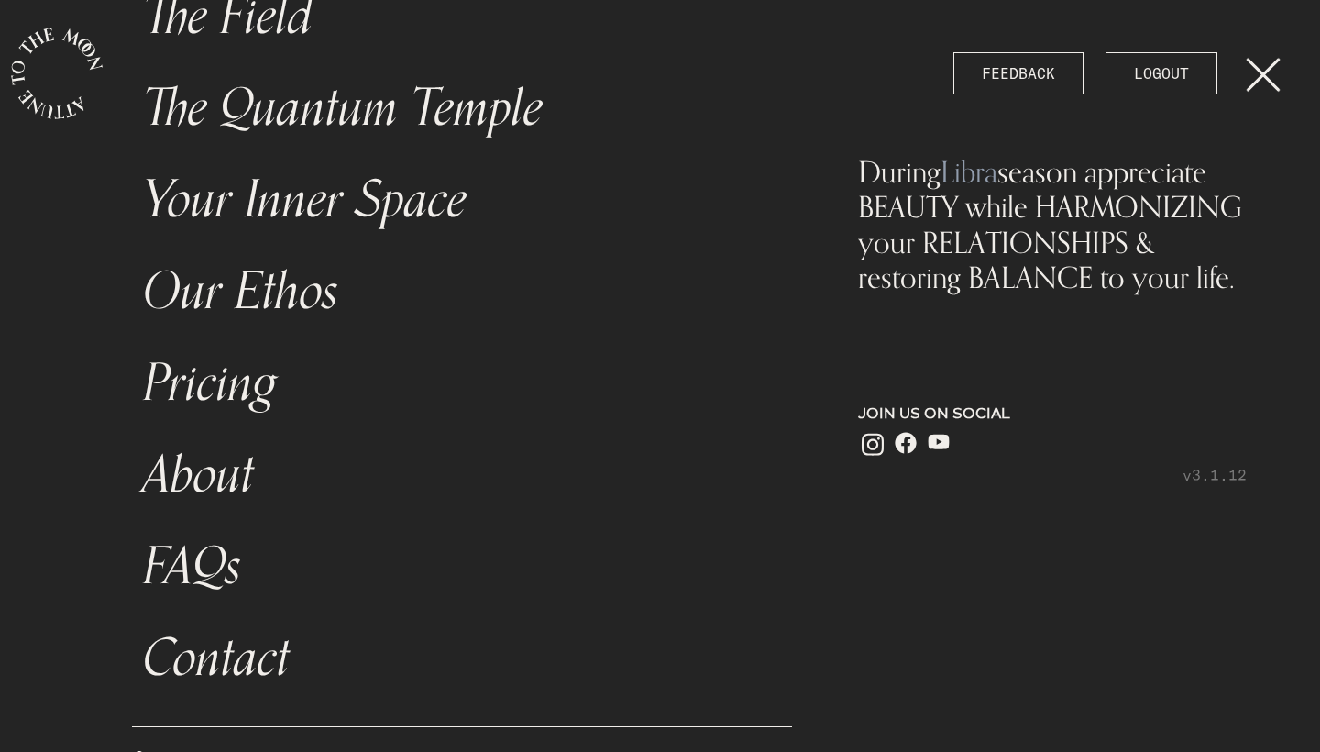
click at [385, 207] on link "Your Inner Space" at bounding box center [462, 200] width 660 height 92
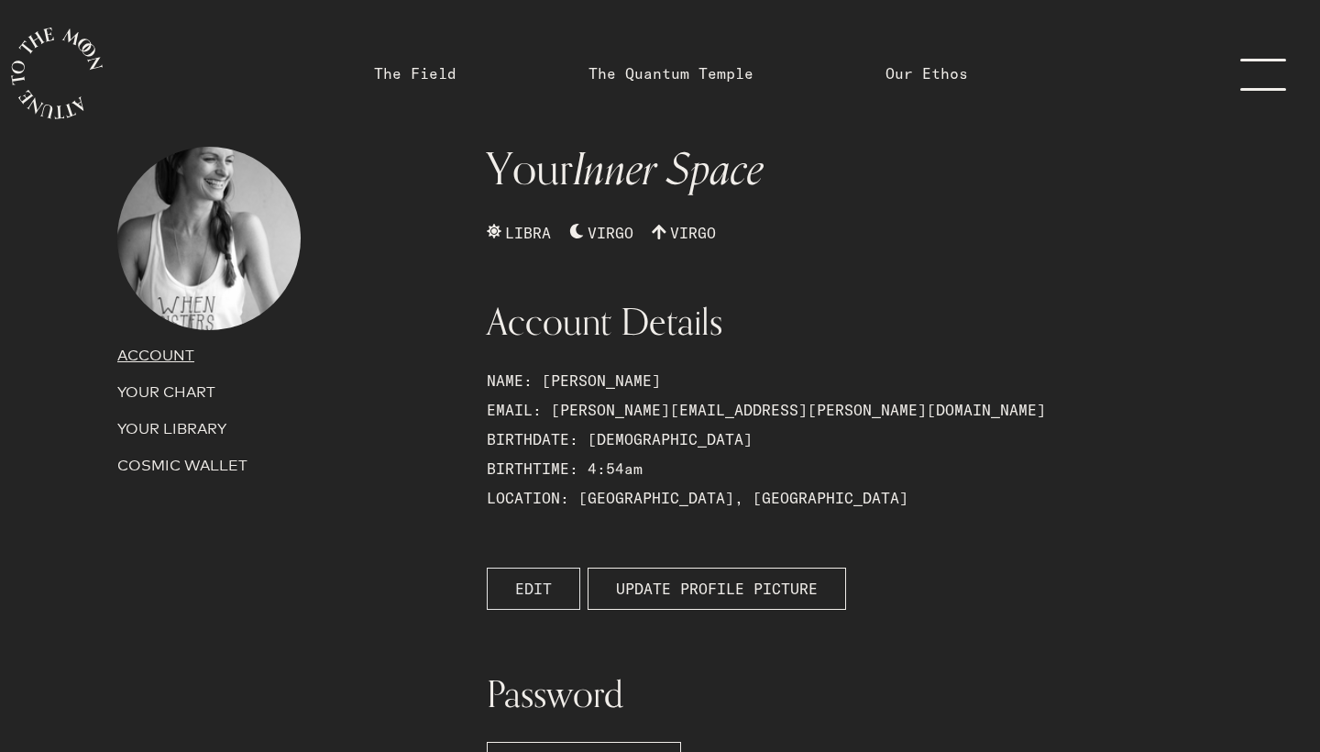
click at [509, 596] on button "EDIT" at bounding box center [534, 589] width 94 height 42
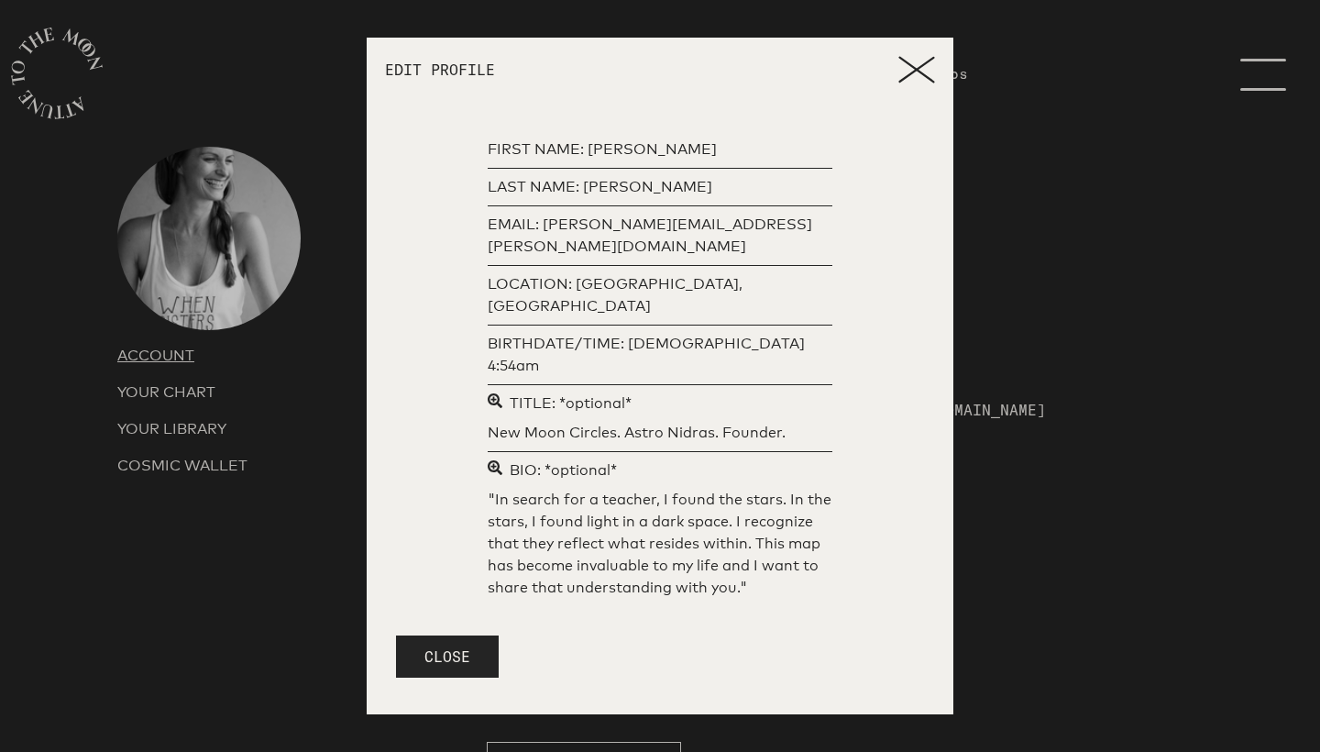
click at [576, 515] on p ""In search for a teacher, I found the stars. In the stars, I found light in a d…" at bounding box center [660, 544] width 345 height 110
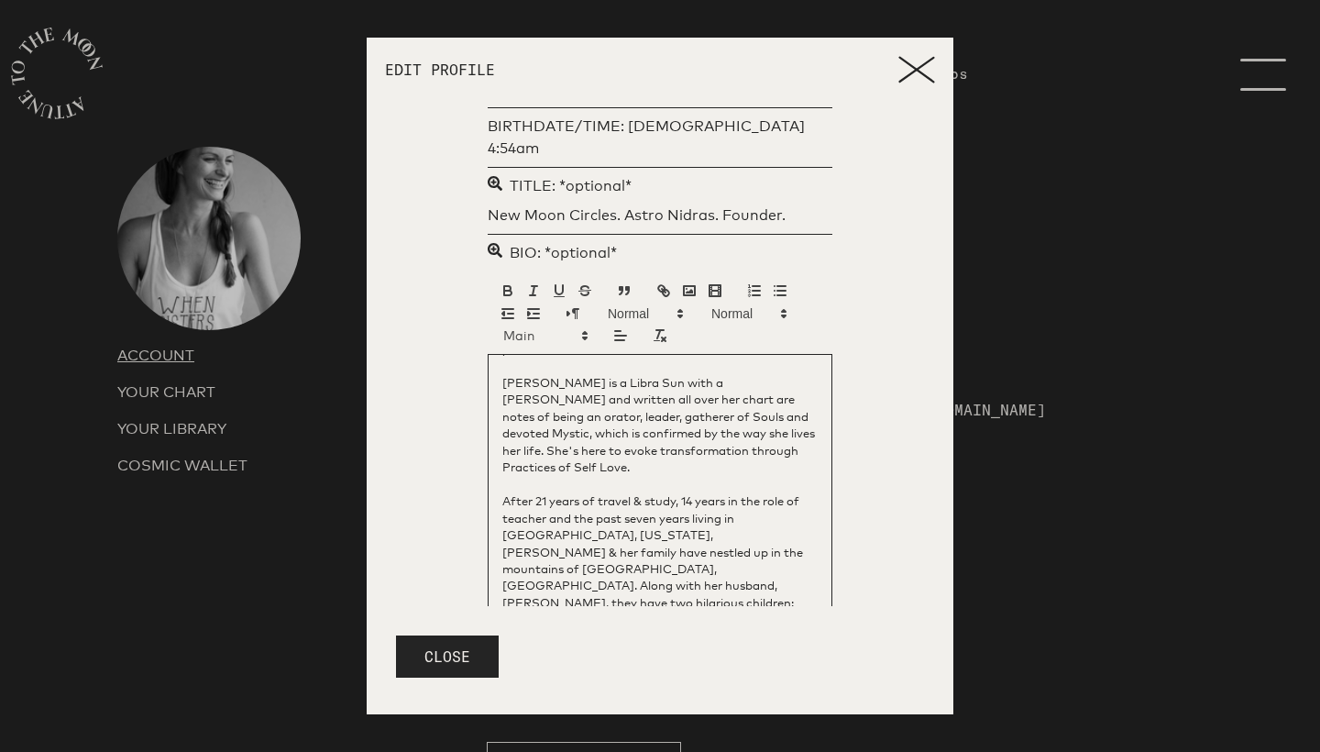
scroll to position [219, 0]
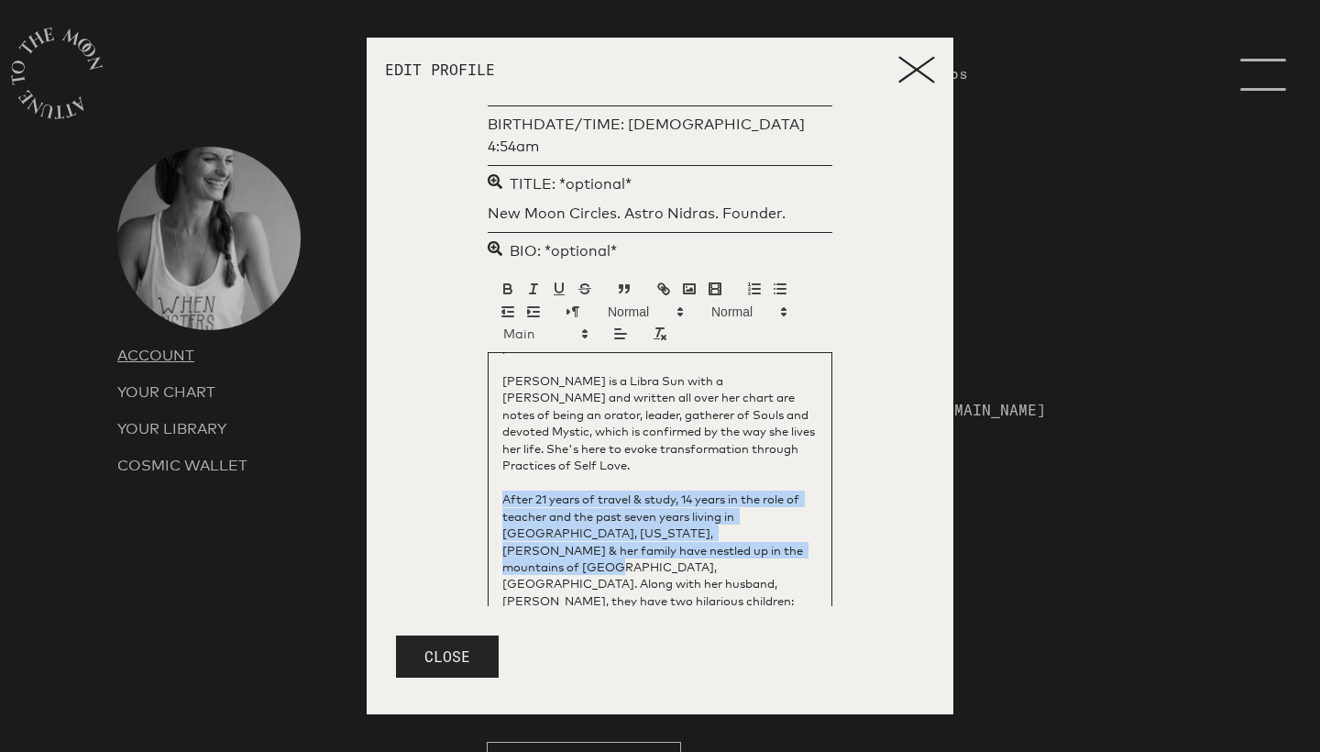
drag, startPoint x: 735, startPoint y: 465, endPoint x: 501, endPoint y: 421, distance: 238.8
click at [501, 421] on div ""In search for a teacher, I found the stars. In the stars, I found light in a d…" at bounding box center [660, 535] width 345 height 367
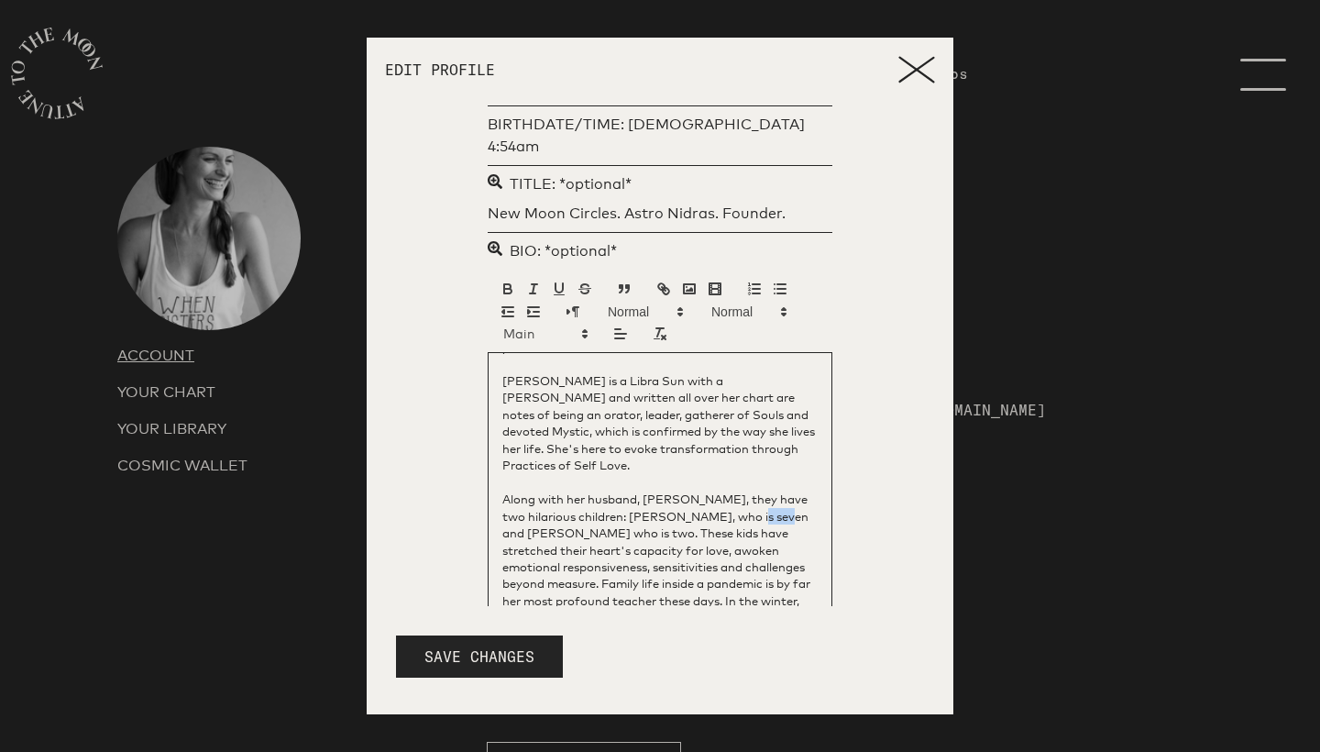
drag, startPoint x: 764, startPoint y: 435, endPoint x: 733, endPoint y: 436, distance: 31.2
click at [733, 491] on p "Along with her husband, [PERSON_NAME], they have two hilarious children: [PERSO…" at bounding box center [659, 584] width 315 height 186
drag, startPoint x: 625, startPoint y: 450, endPoint x: 644, endPoint y: 452, distance: 18.4
click at [644, 491] on p "Along with her husband, [PERSON_NAME], they have two hilarious children: [PERSO…" at bounding box center [659, 584] width 315 height 186
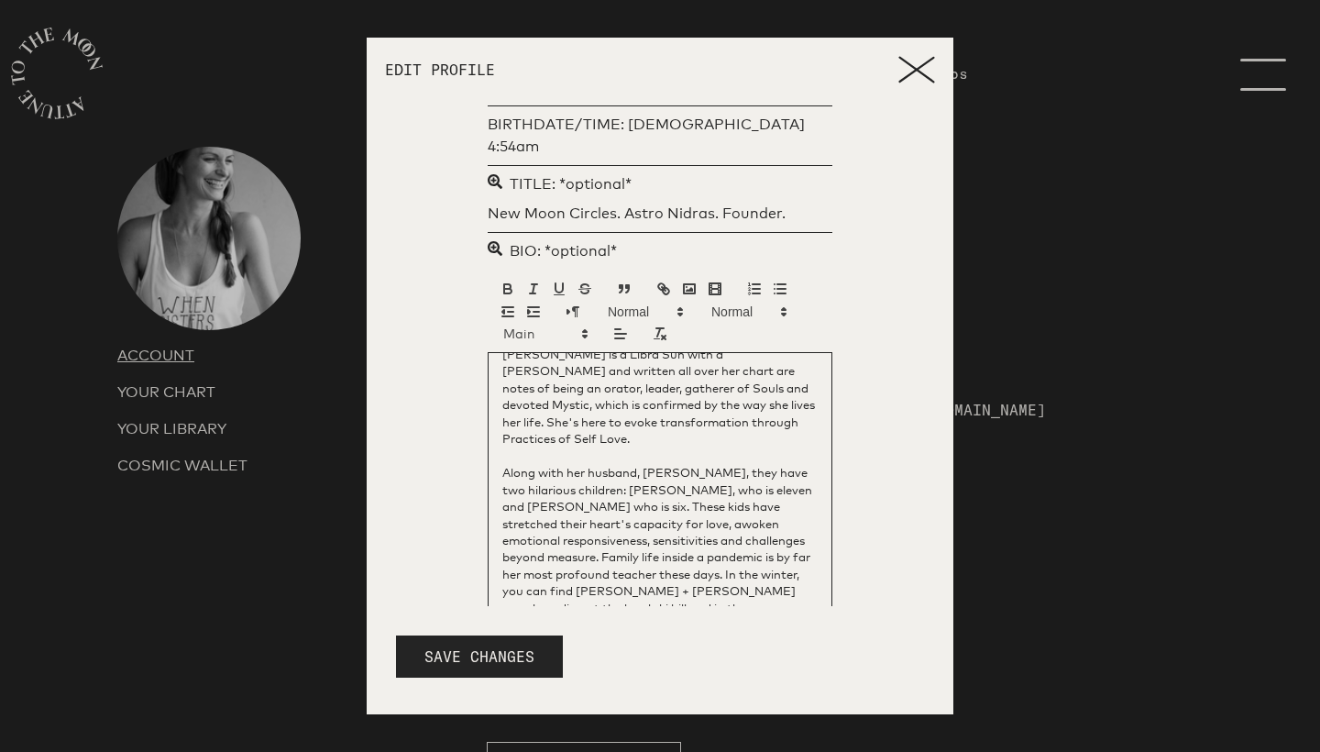
scroll to position [119, 0]
drag, startPoint x: 620, startPoint y: 474, endPoint x: 724, endPoint y: 470, distance: 104.6
click at [724, 470] on p "Along with her husband, [PERSON_NAME], they have two hilarious children: [PERSO…" at bounding box center [659, 558] width 315 height 186
click at [611, 490] on p "Along with her husband, [PERSON_NAME], they have two hilarious children: [PERSO…" at bounding box center [659, 550] width 315 height 170
click at [618, 469] on p "Along with her husband, [PERSON_NAME], they have two hilarious children: [PERSO…" at bounding box center [659, 550] width 315 height 170
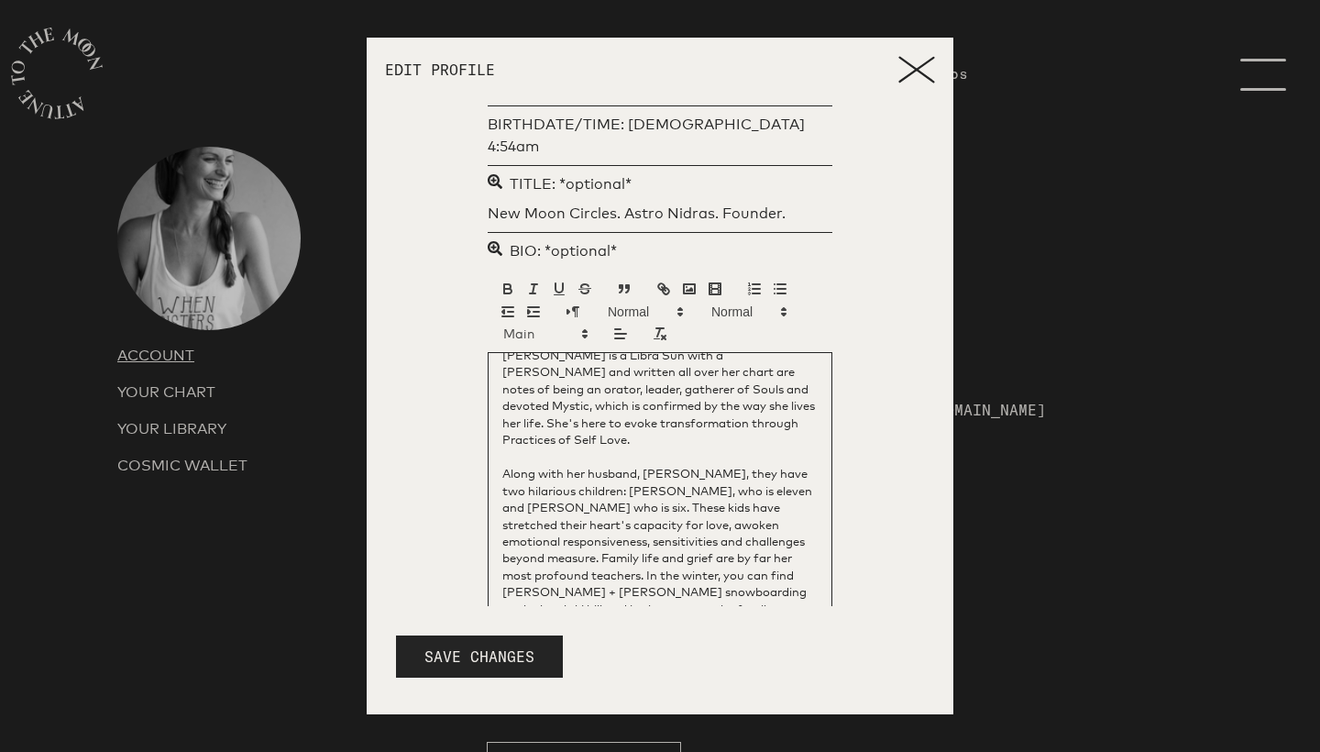
click at [634, 502] on p "Along with her husband, [PERSON_NAME], they have two hilarious children: [PERSO…" at bounding box center [659, 550] width 315 height 170
click at [566, 522] on p "Along with her husband, [PERSON_NAME], they have two hilarious children: [PERSO…" at bounding box center [659, 550] width 315 height 170
click at [621, 531] on p "Along with her husband, [PERSON_NAME], they have two hilarious children: [PERSO…" at bounding box center [659, 550] width 315 height 170
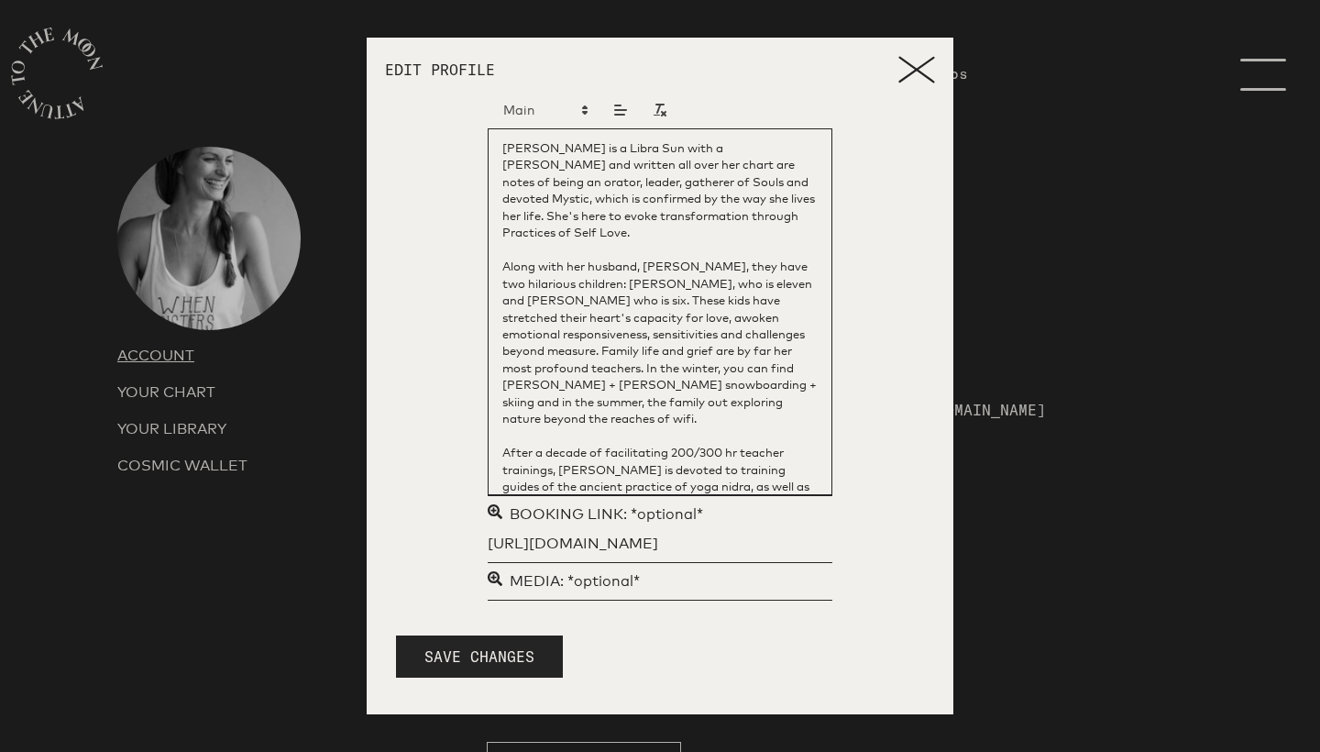
scroll to position [442, 0]
click at [483, 651] on button "SAVE CHANGES" at bounding box center [479, 656] width 167 height 42
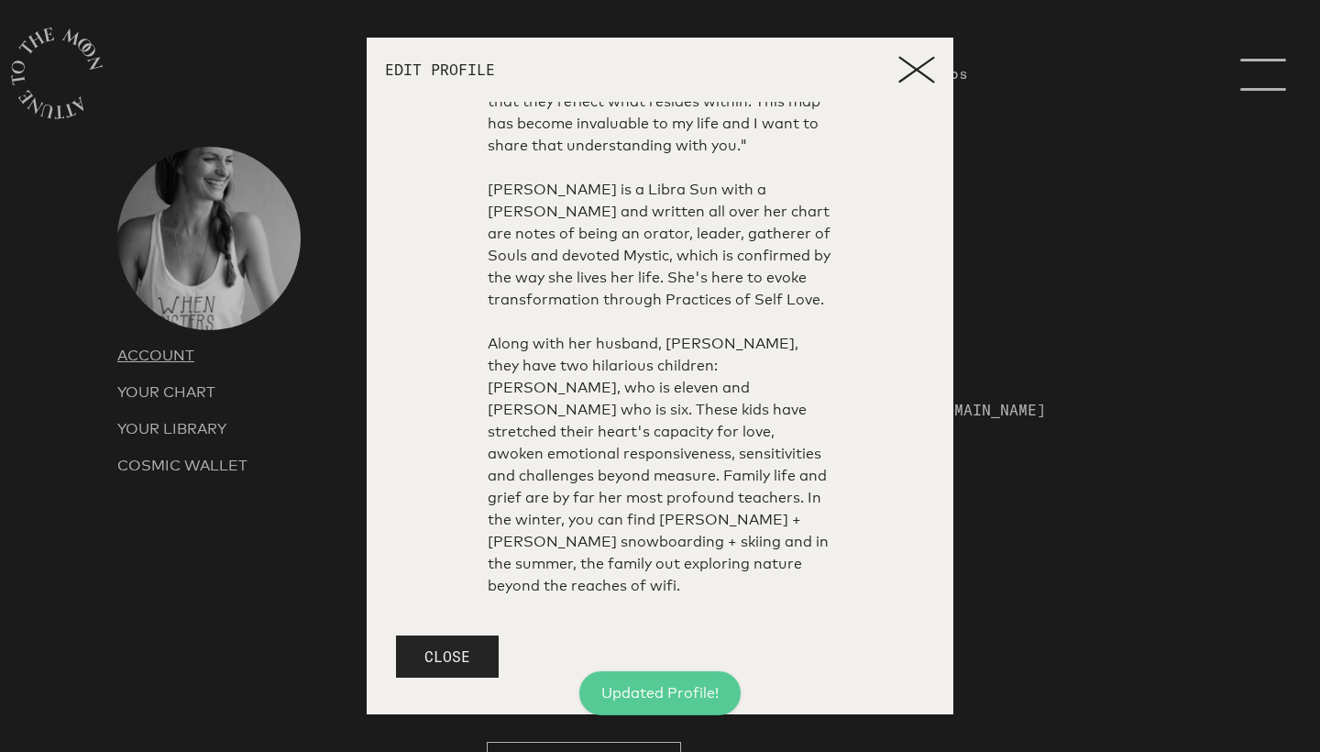
click at [916, 67] on icon at bounding box center [917, 70] width 37 height 28
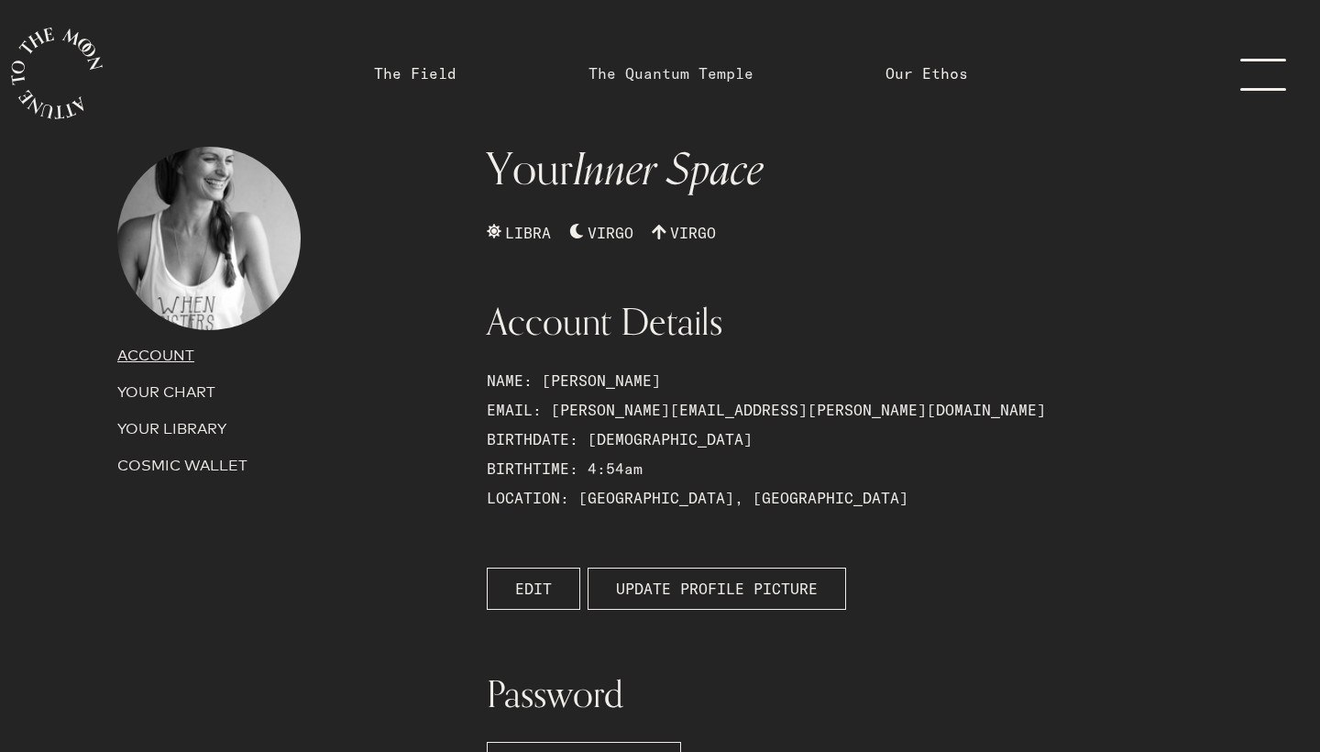
click at [659, 72] on link "The Quantum Temple" at bounding box center [671, 73] width 165 height 22
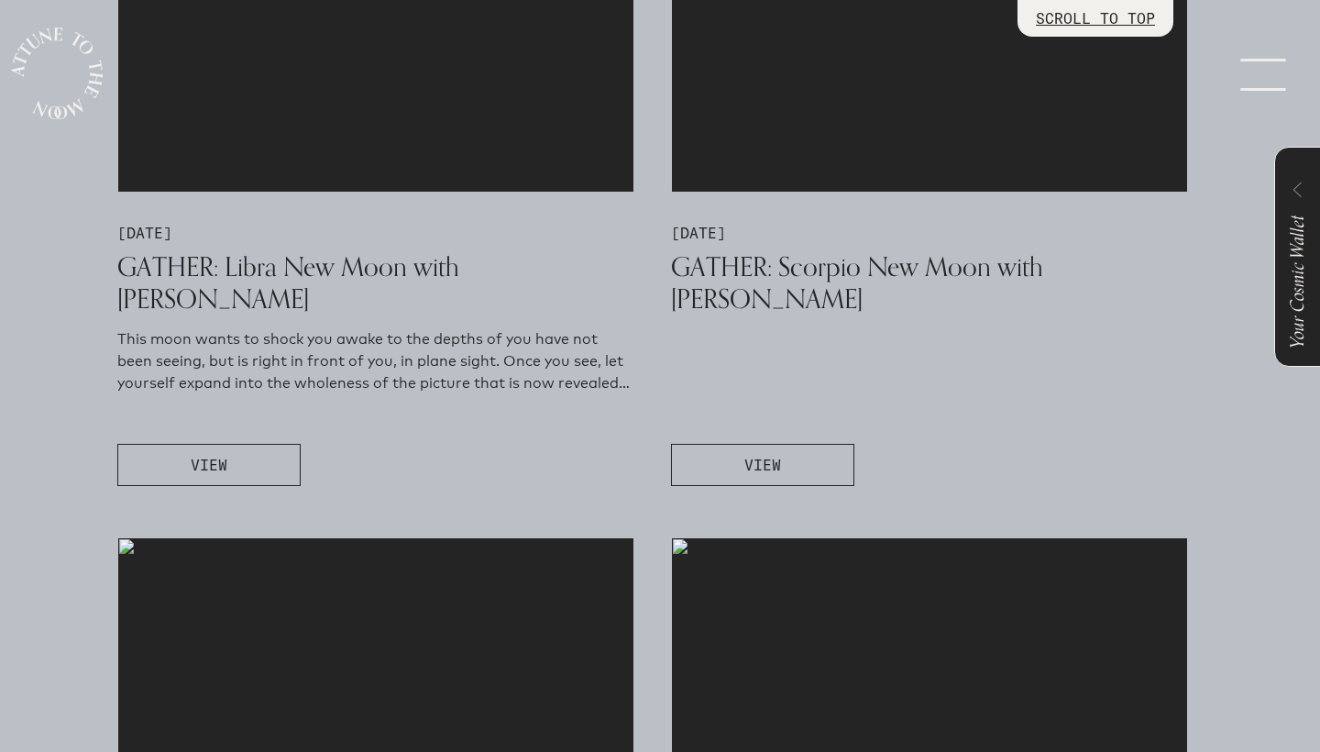
scroll to position [1187, 0]
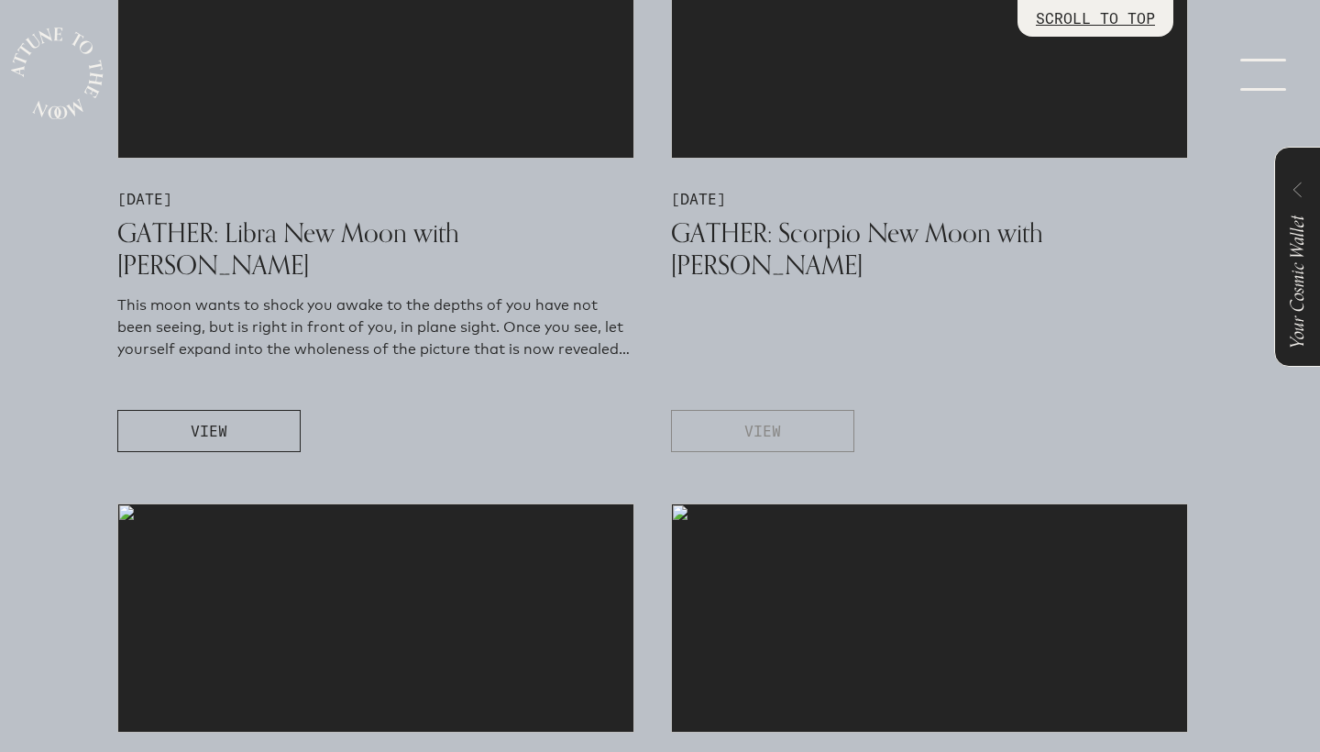
click at [722, 431] on button "VIEW" at bounding box center [762, 431] width 183 height 42
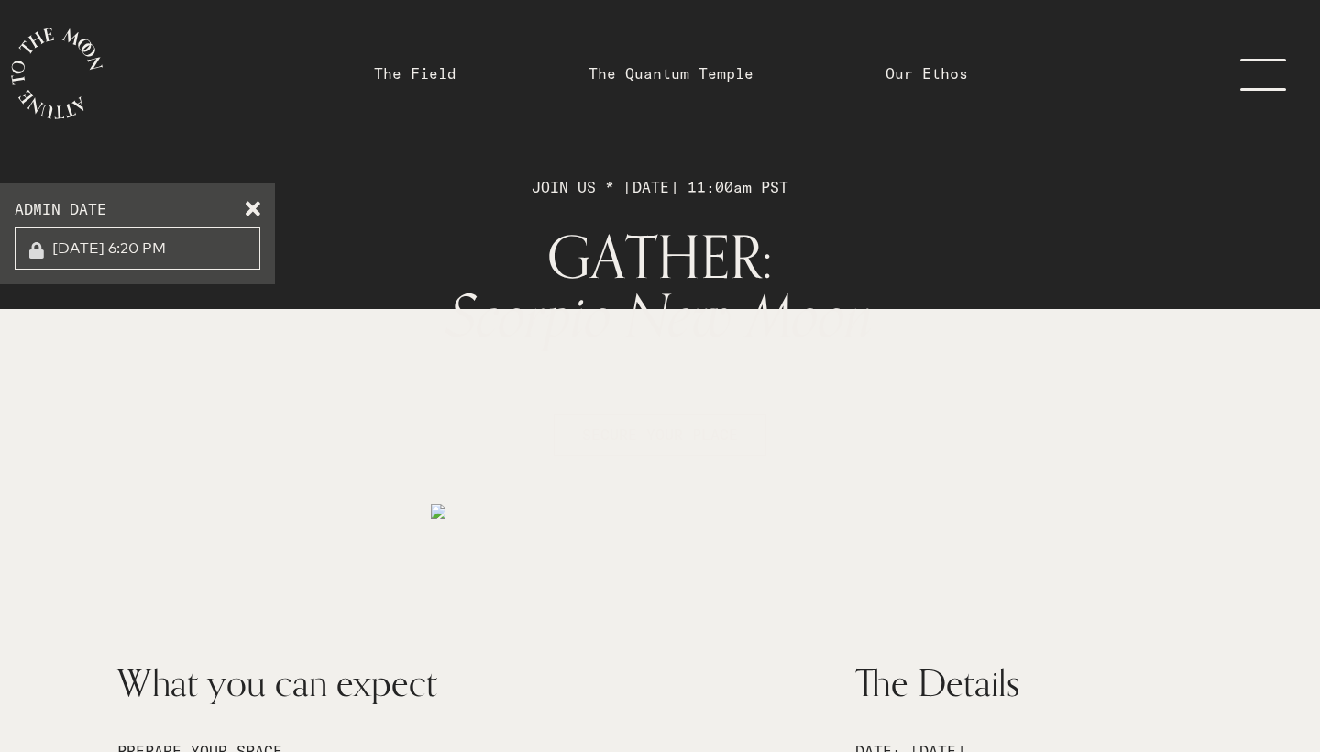
click at [258, 209] on span at bounding box center [253, 205] width 15 height 15
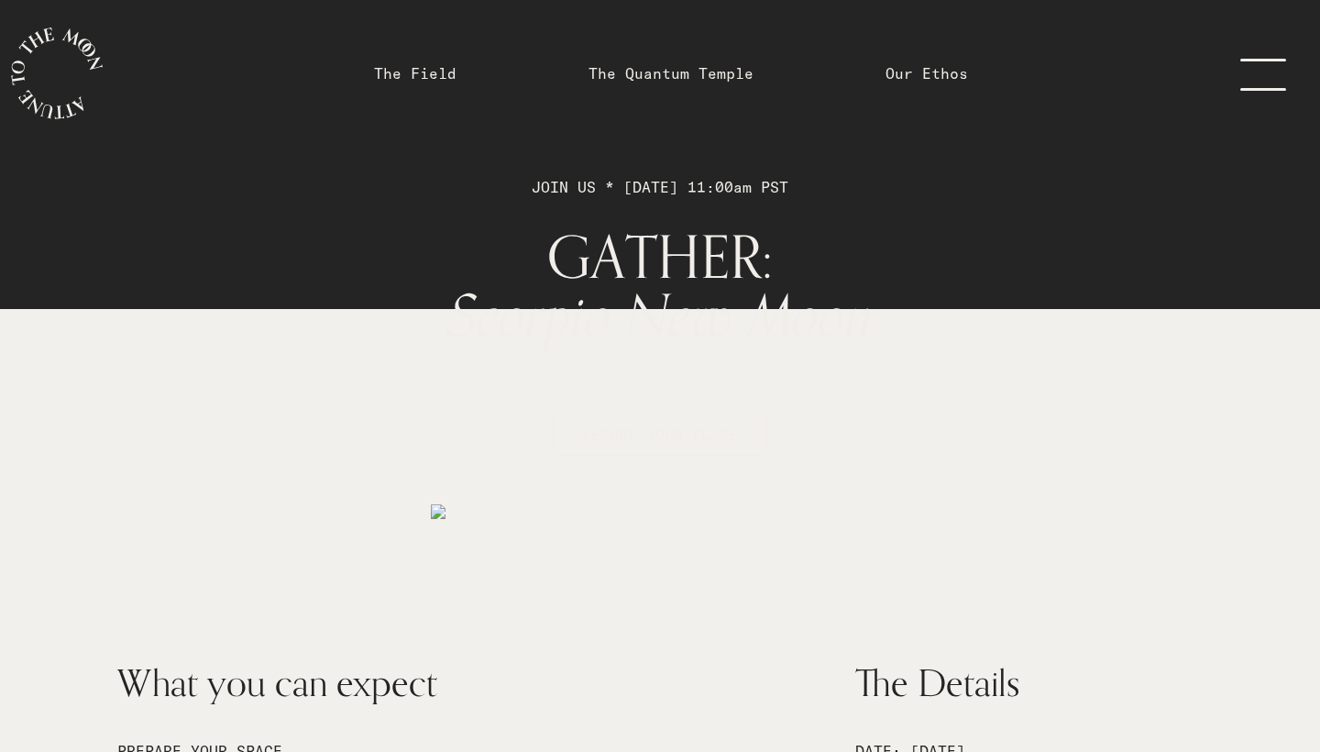
click at [1267, 70] on link "menu" at bounding box center [1275, 73] width 92 height 147
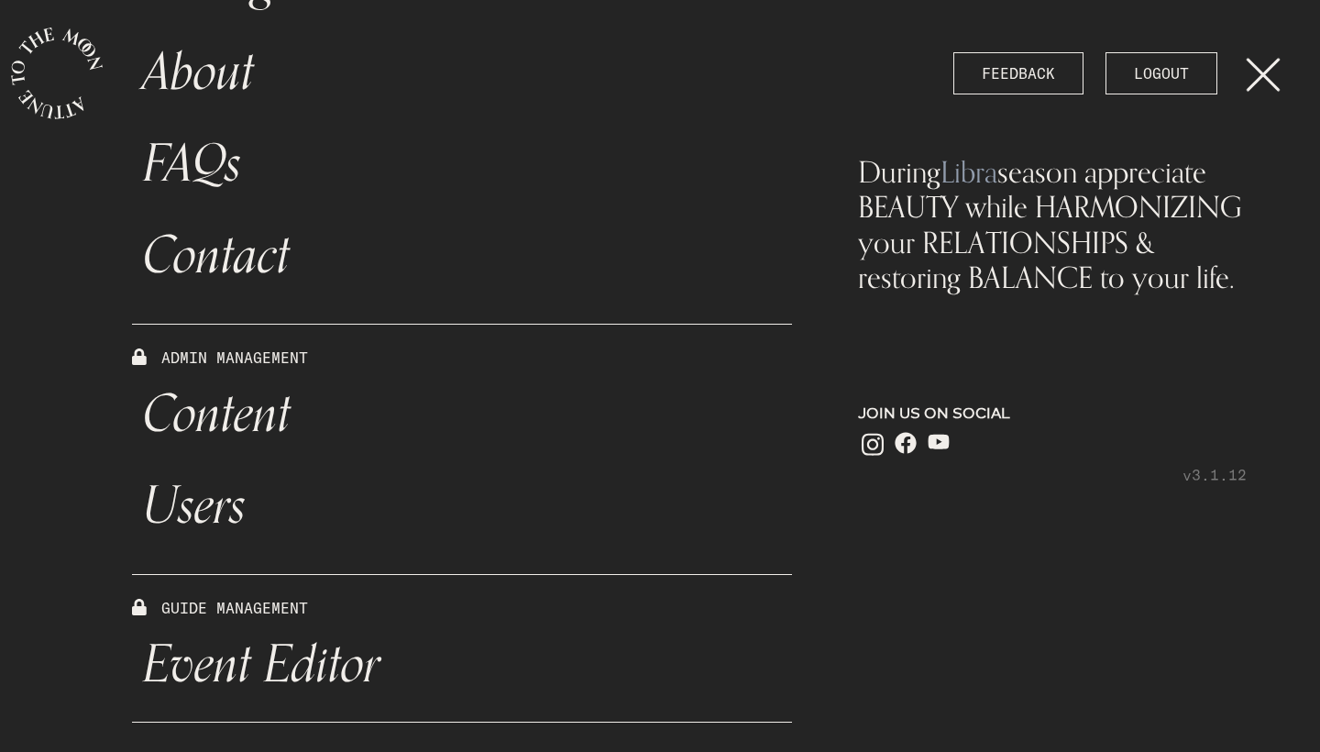
scroll to position [579, 0]
click at [235, 655] on link "Event Editor" at bounding box center [462, 665] width 660 height 92
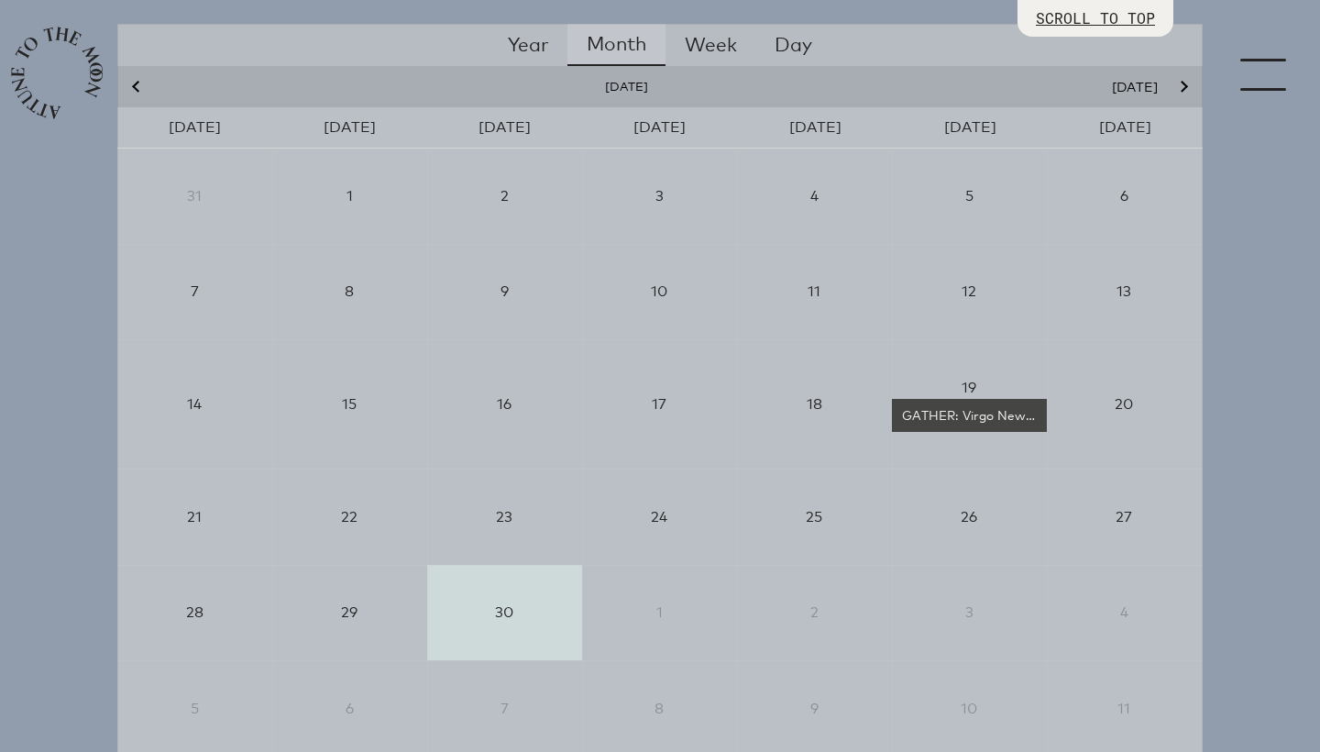
scroll to position [346, 0]
click at [1184, 91] on icon "Next month" at bounding box center [1182, 91] width 11 height 11
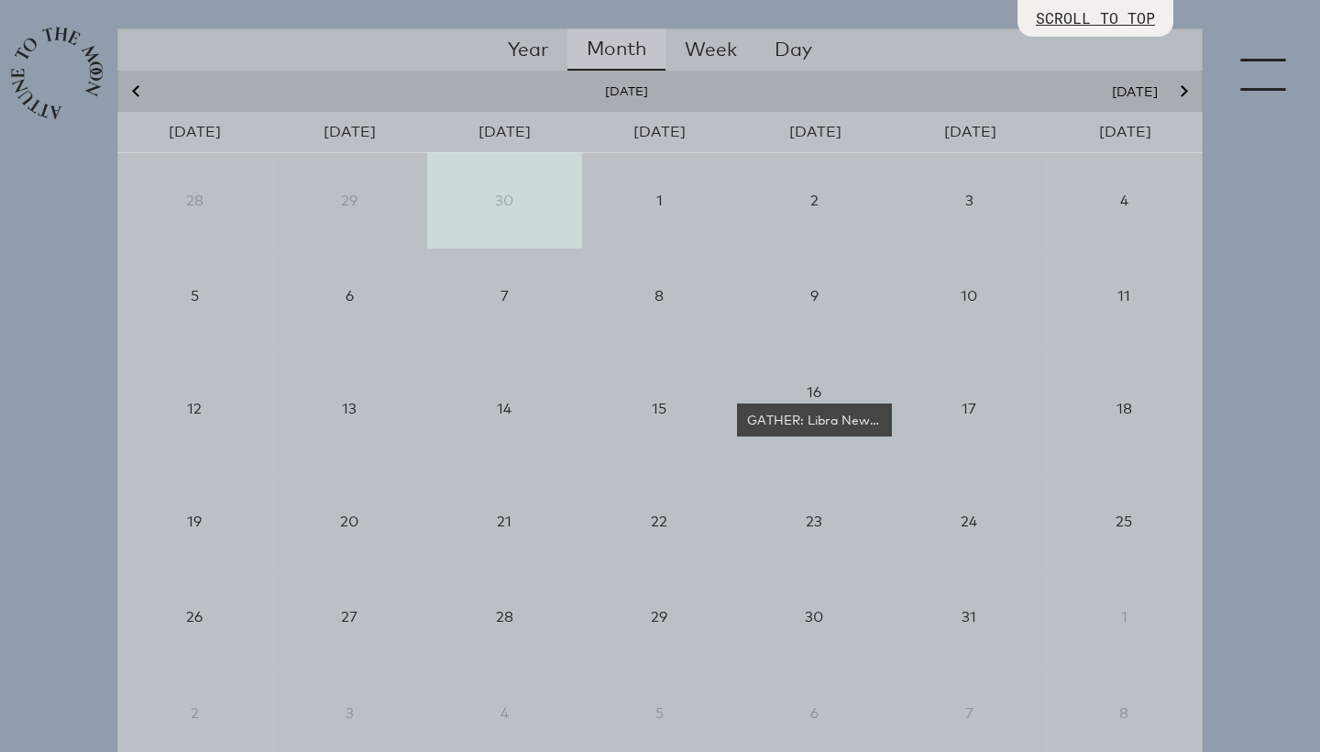
click at [1184, 91] on icon "Next month" at bounding box center [1182, 91] width 11 height 11
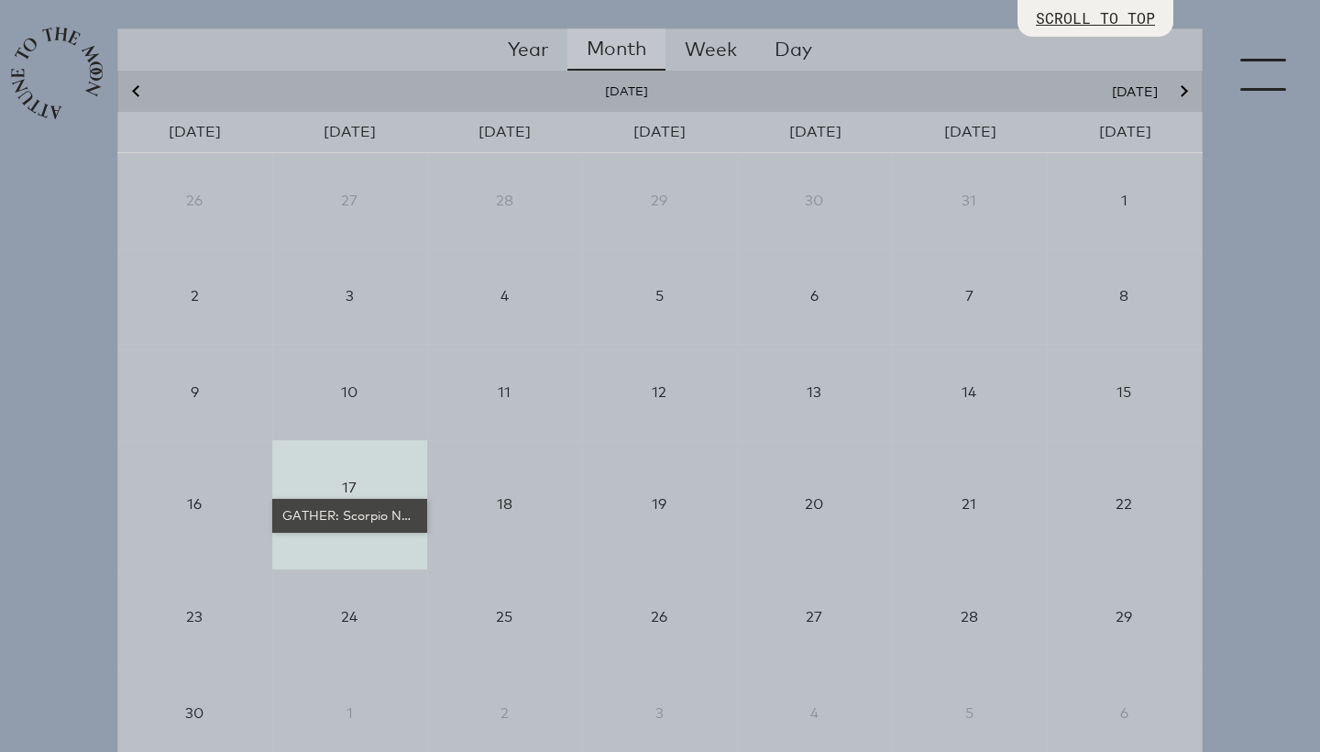
select select "4500"
select select "wt5MRi9amjesYzz3xPxkkeuMjBr1"
select select "2"
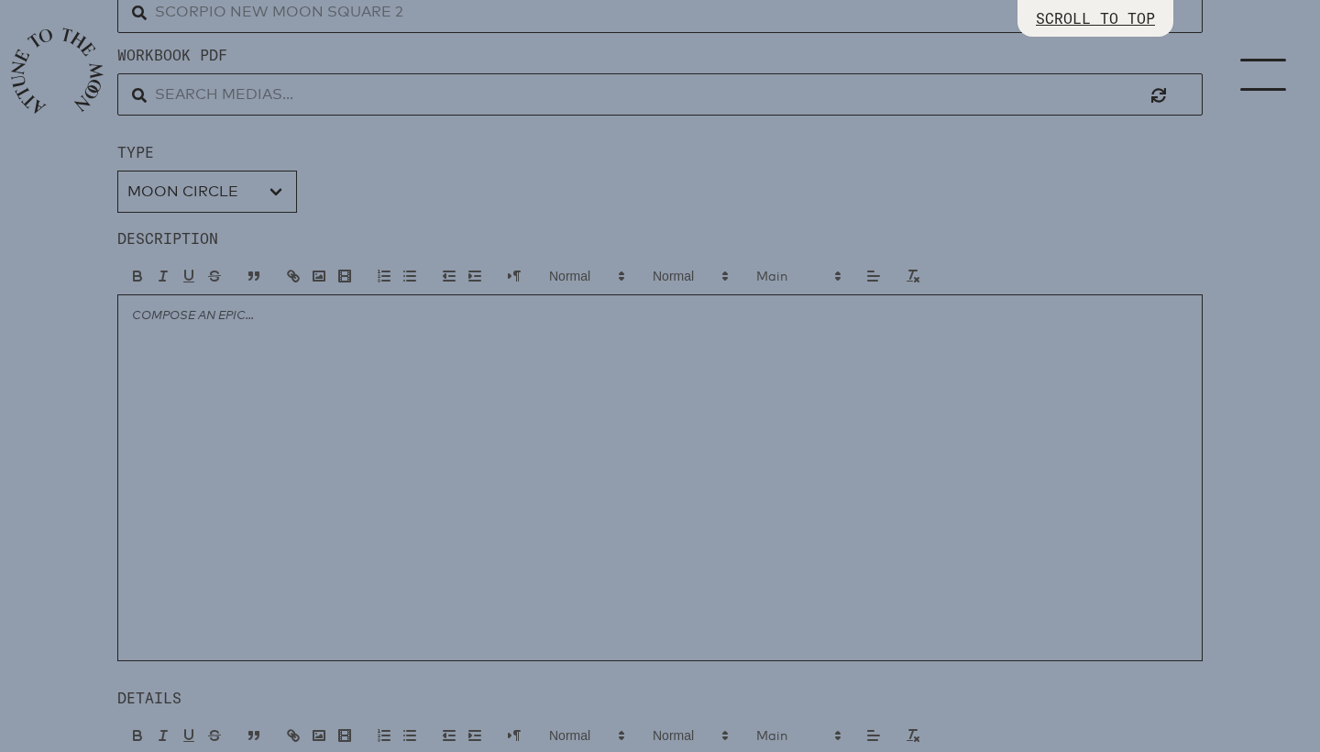
scroll to position [772, 0]
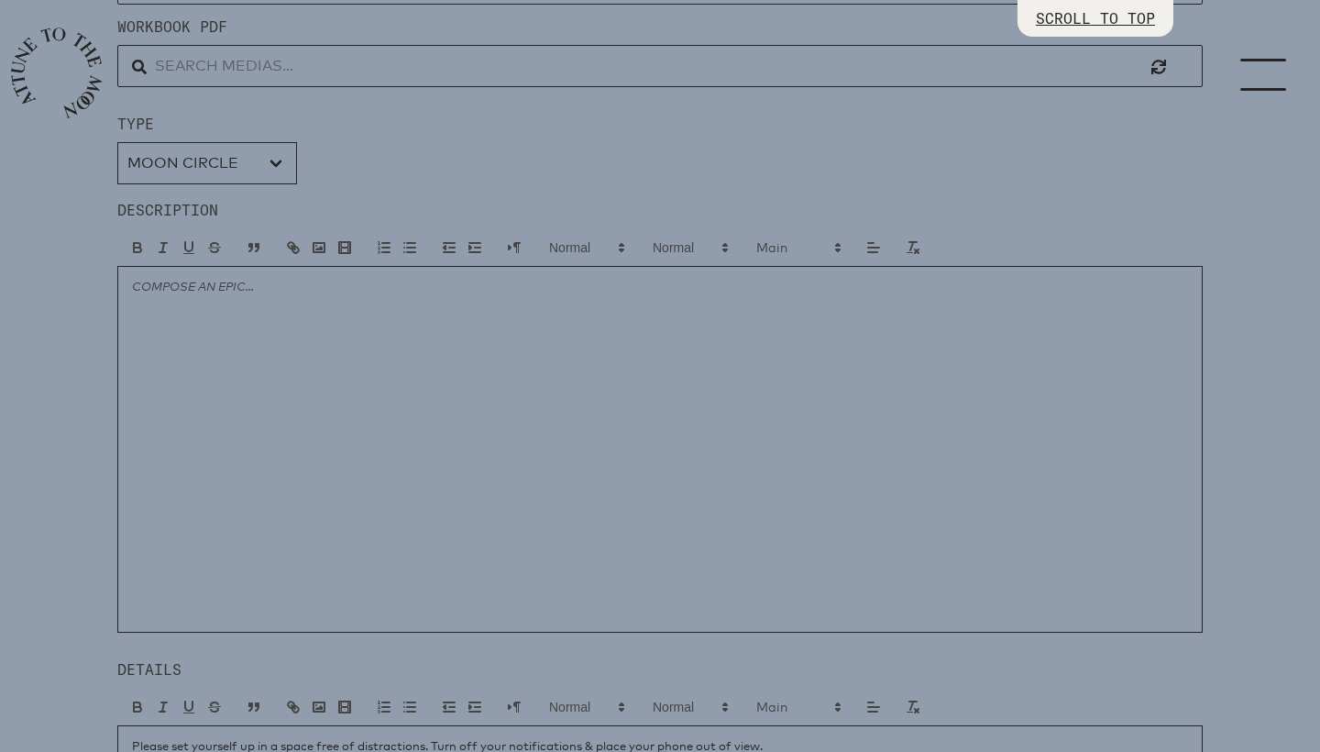
click at [495, 412] on div at bounding box center [660, 449] width 1086 height 367
click at [661, 289] on p "Wow! This New Moon brings with it a grand water trine between the Sun / Moon in…" at bounding box center [660, 286] width 1056 height 17
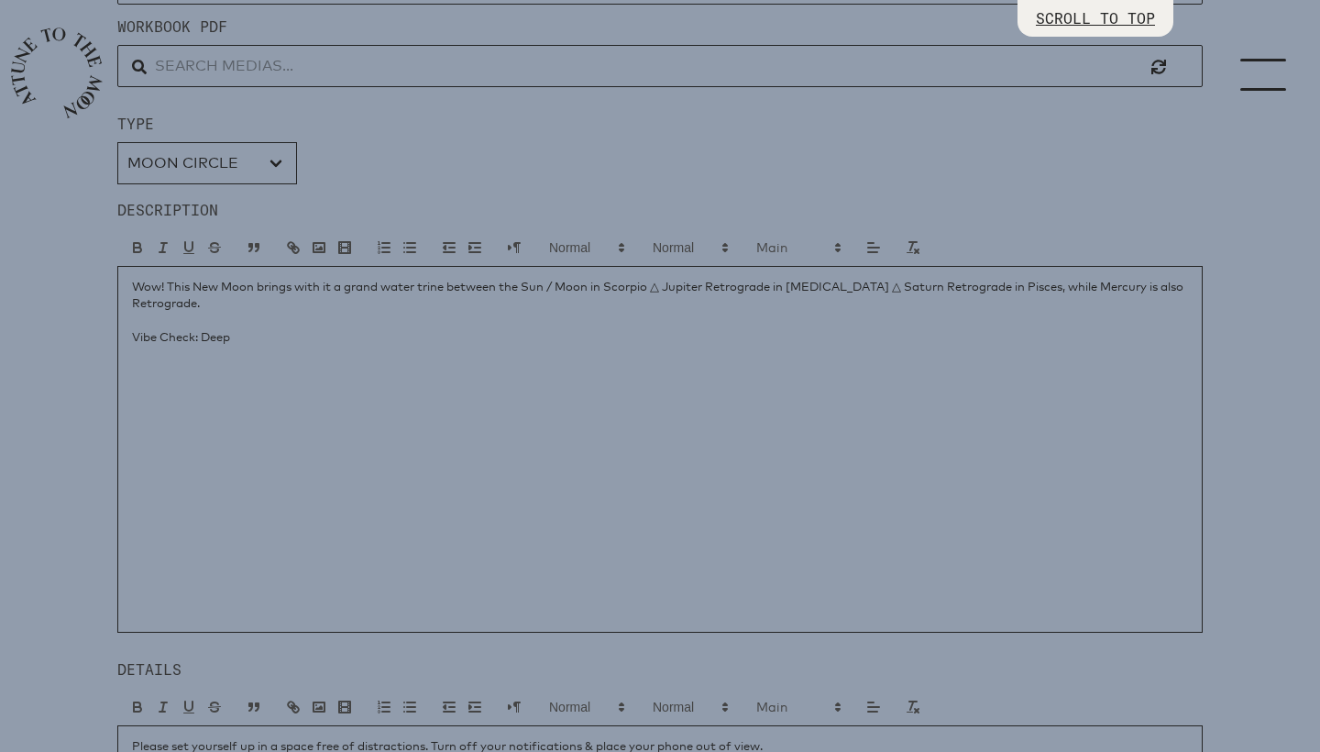
click at [546, 303] on p "Wow! This New Moon brings with it a grand water trine between the Sun / Moon in…" at bounding box center [660, 295] width 1056 height 34
click at [546, 336] on p "Mars, the ruling planet of this lunation is in Sagittarius, digging for truth a…" at bounding box center [660, 336] width 1056 height 17
click at [1064, 290] on p "Wow! This New Moon brings with it a grand water trine between the Sun / Moon in…" at bounding box center [660, 295] width 1056 height 34
click at [596, 292] on p "Wow! This New Moon brings with it a grand water trine between the Sun / Moon in…" at bounding box center [660, 286] width 1056 height 17
click at [610, 288] on p "Wow! This New Moon brings with it a grand water trine between the Sun / Moon /M…" at bounding box center [660, 286] width 1056 height 17
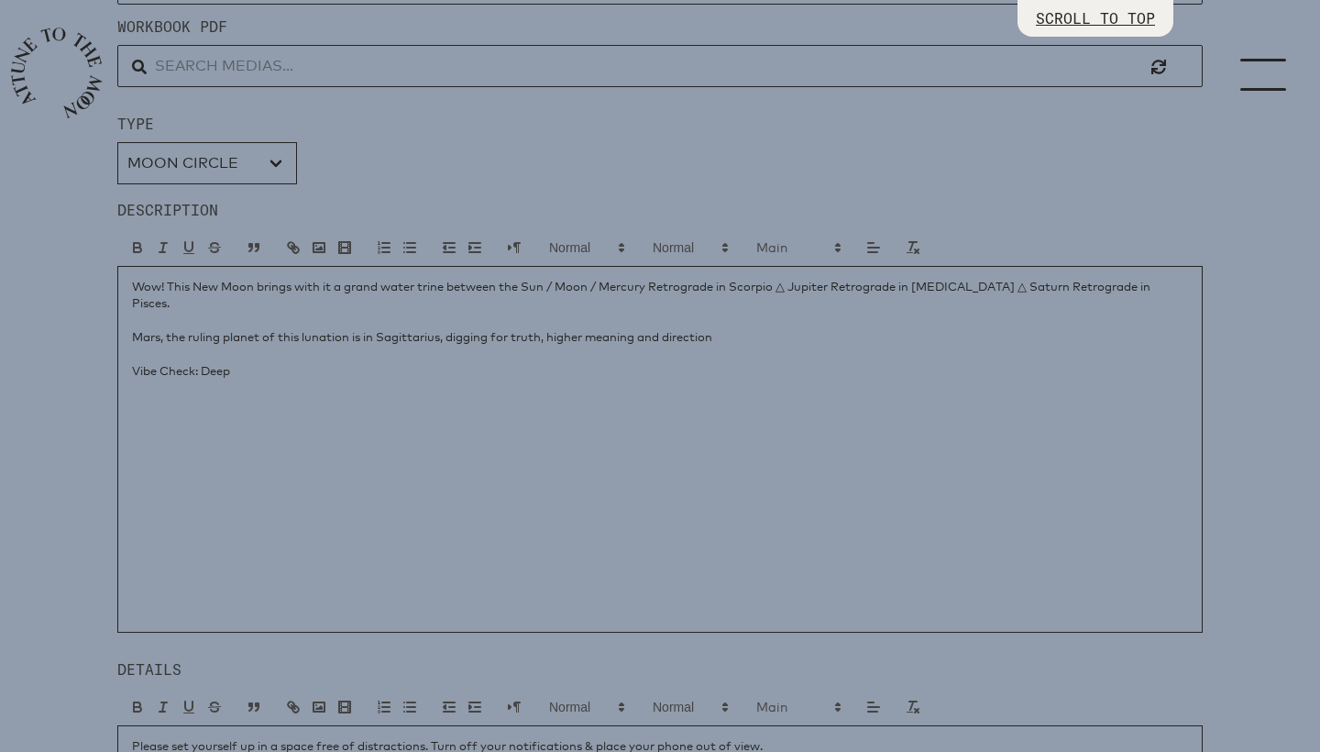
click at [421, 365] on div "Wow! This New Moon brings with it a grand water trine between the Sun / Moon / …" at bounding box center [660, 449] width 1086 height 367
drag, startPoint x: 197, startPoint y: 354, endPoint x: 130, endPoint y: 356, distance: 67.0
click at [130, 356] on div "Wow! This New Moon brings with it a grand water trine between the Sun / Moon / …" at bounding box center [660, 449] width 1086 height 367
click at [213, 362] on p "Vibe Check : Deep Inner journey to find the deepest truths you have locked insi…" at bounding box center [660, 370] width 1056 height 17
click at [752, 328] on p "Mars, the ruling planet of this lunation is in Sagittarius, digging for truth, …" at bounding box center [660, 336] width 1056 height 17
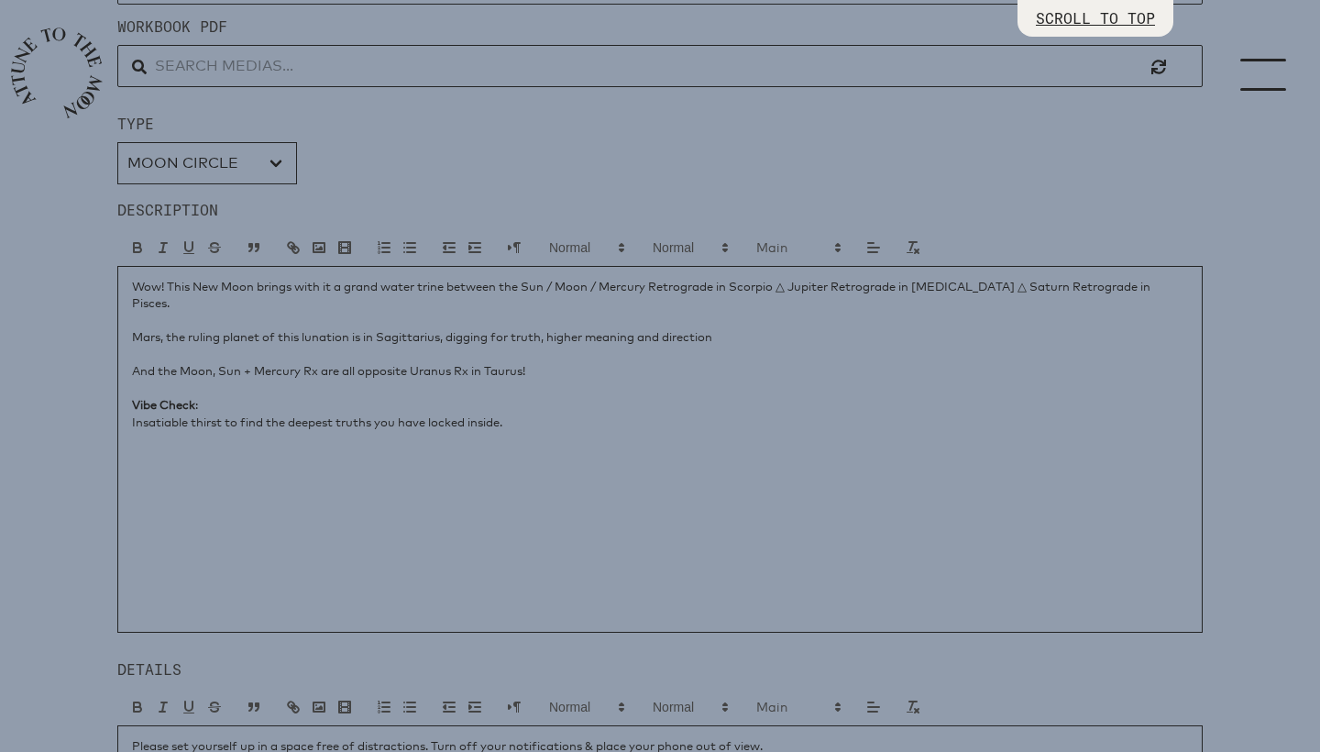
click at [559, 414] on p "Insatiable thirst to find the deepest truths you have locked inside." at bounding box center [660, 422] width 1056 height 17
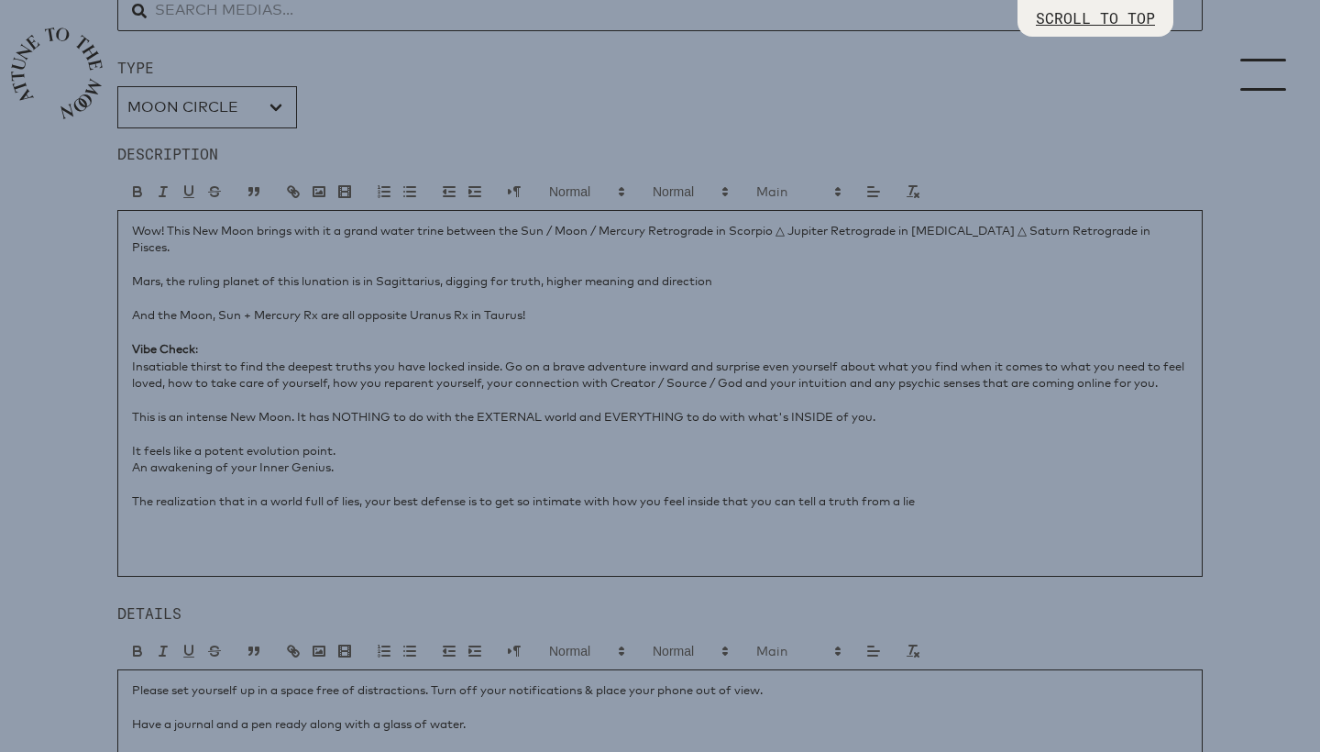
scroll to position [831, 0]
click at [515, 355] on p "Insatiable thirst to find the deepest truths you have locked inside. Go on a br…" at bounding box center [660, 372] width 1056 height 34
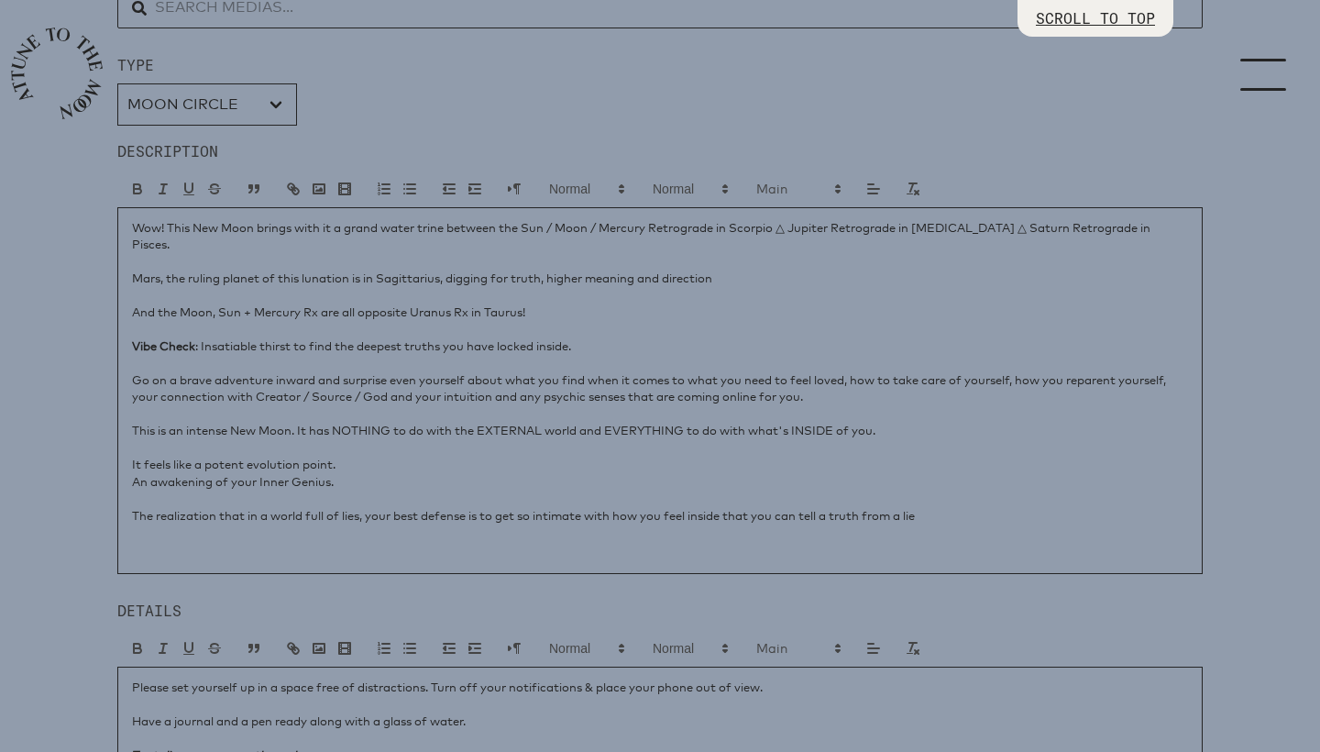
drag, startPoint x: 598, startPoint y: 332, endPoint x: 210, endPoint y: 334, distance: 387.8
click at [210, 337] on p "Vibe Check : Insatiable thirst to find the deepest truths you have locked insid…" at bounding box center [660, 345] width 1056 height 17
click at [165, 191] on icon "button" at bounding box center [163, 189] width 17 height 17
click at [292, 355] on p at bounding box center [660, 363] width 1056 height 17
click at [396, 371] on p "Go on a brave adventure inward and surprise even yourself about what you find w…" at bounding box center [660, 388] width 1056 height 34
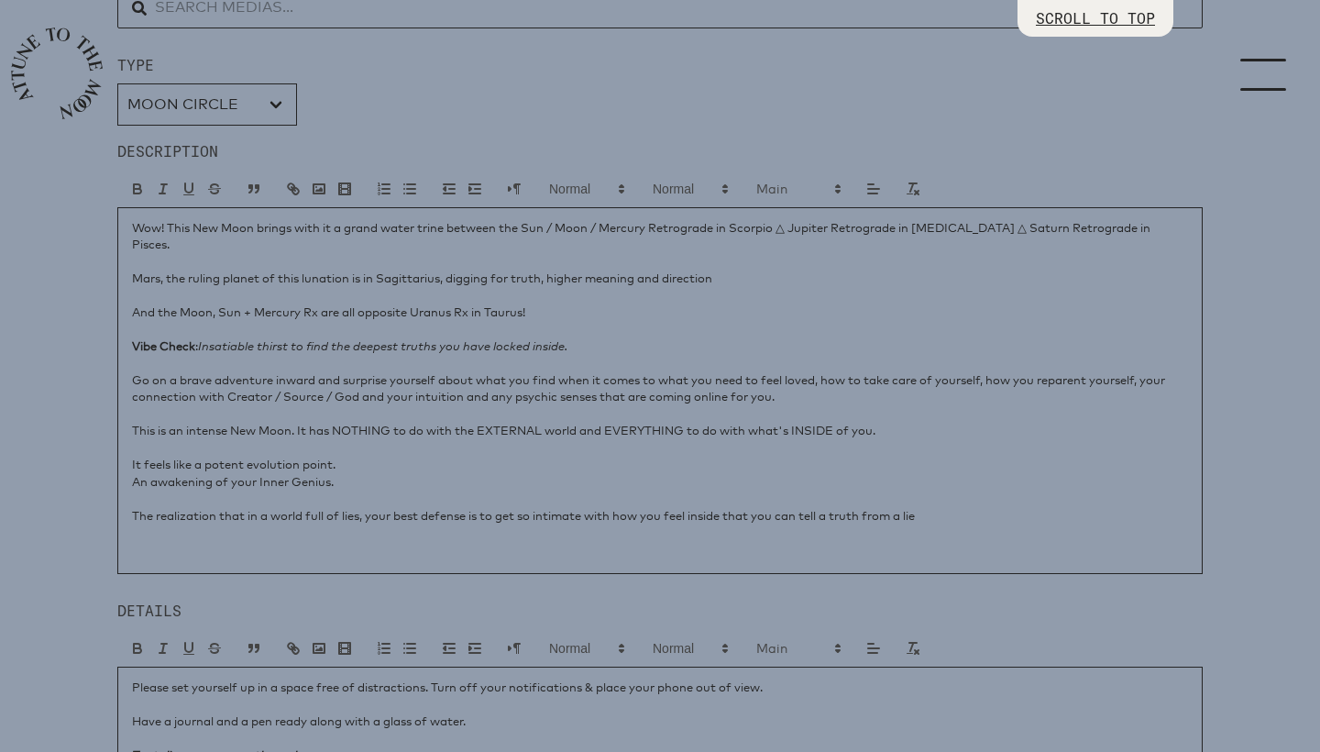
click at [664, 371] on p "Go on a brave adventure inward and surprise yourself about what you find when i…" at bounding box center [660, 388] width 1056 height 34
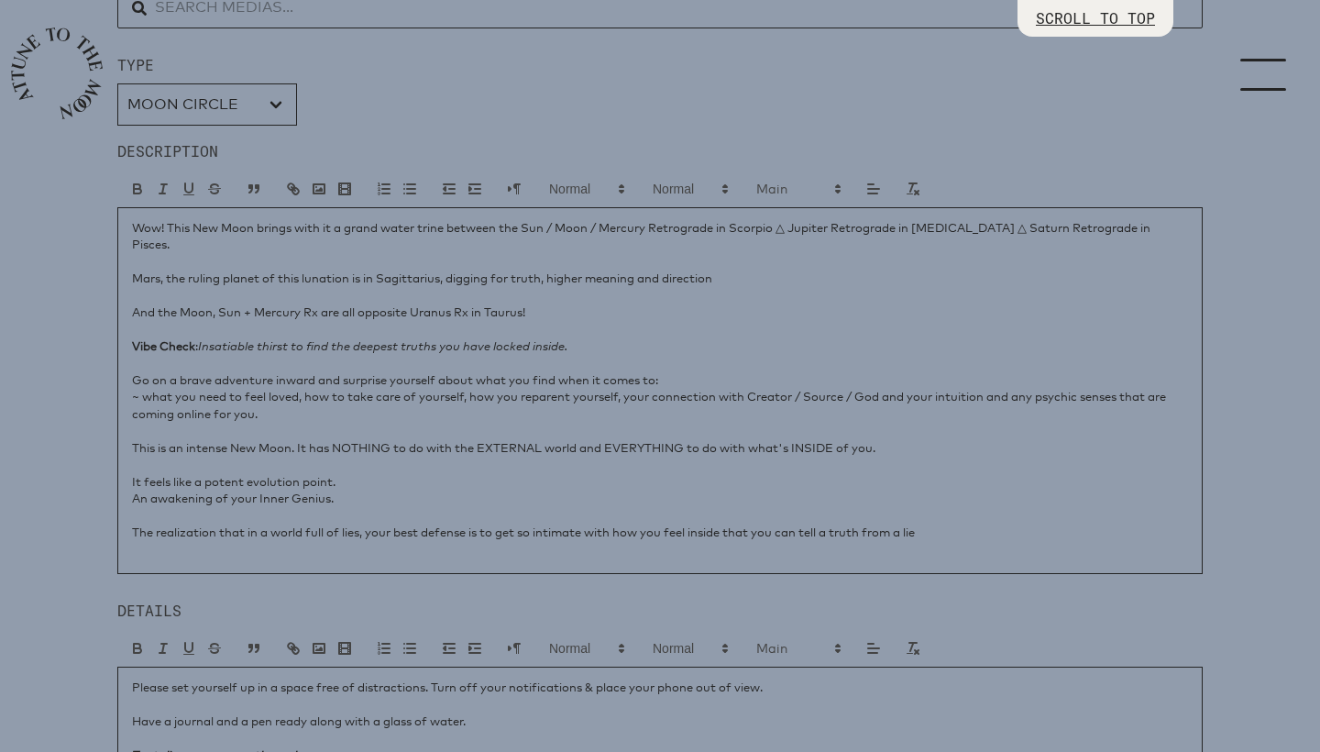
click at [308, 388] on p "~ what you need to feel loved, how to take care of yourself, how you reparent y…" at bounding box center [660, 405] width 1056 height 34
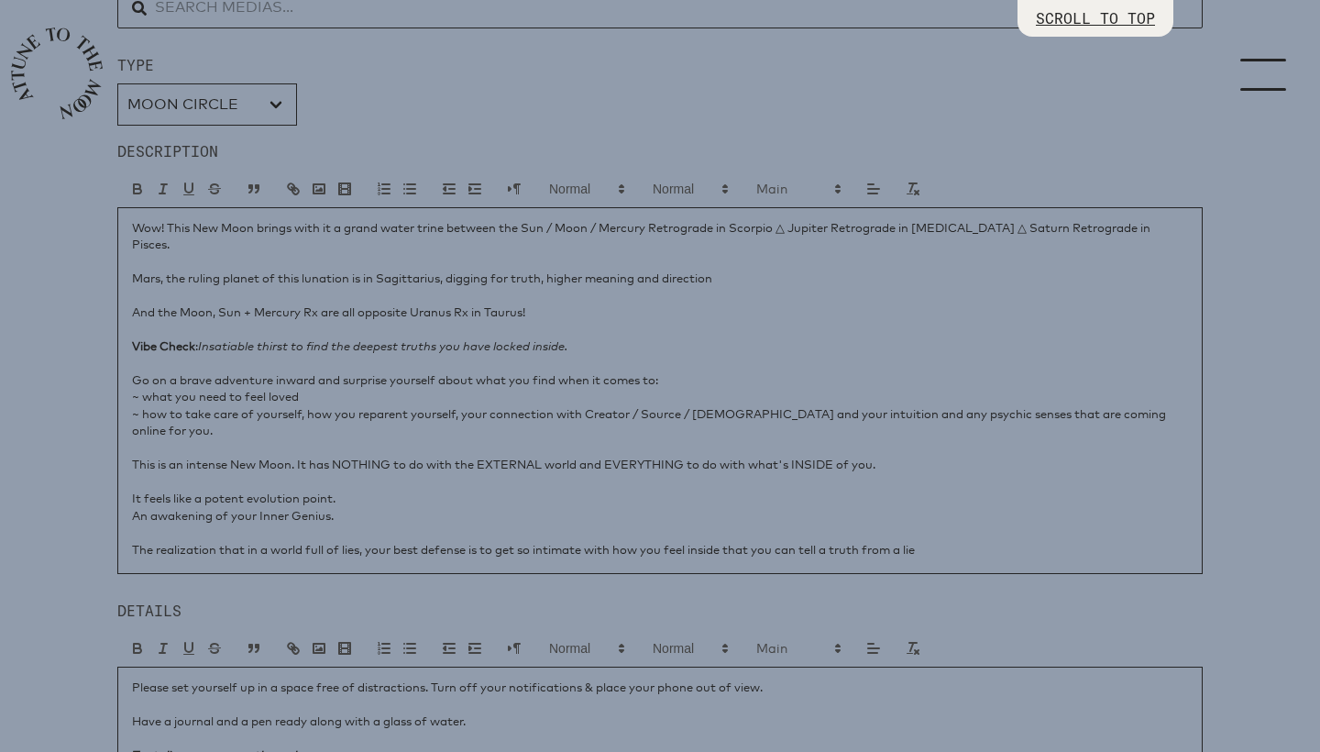
click at [309, 405] on p "~ how to take care of yourself, how you reparent yourself, your connection with…" at bounding box center [660, 422] width 1056 height 34
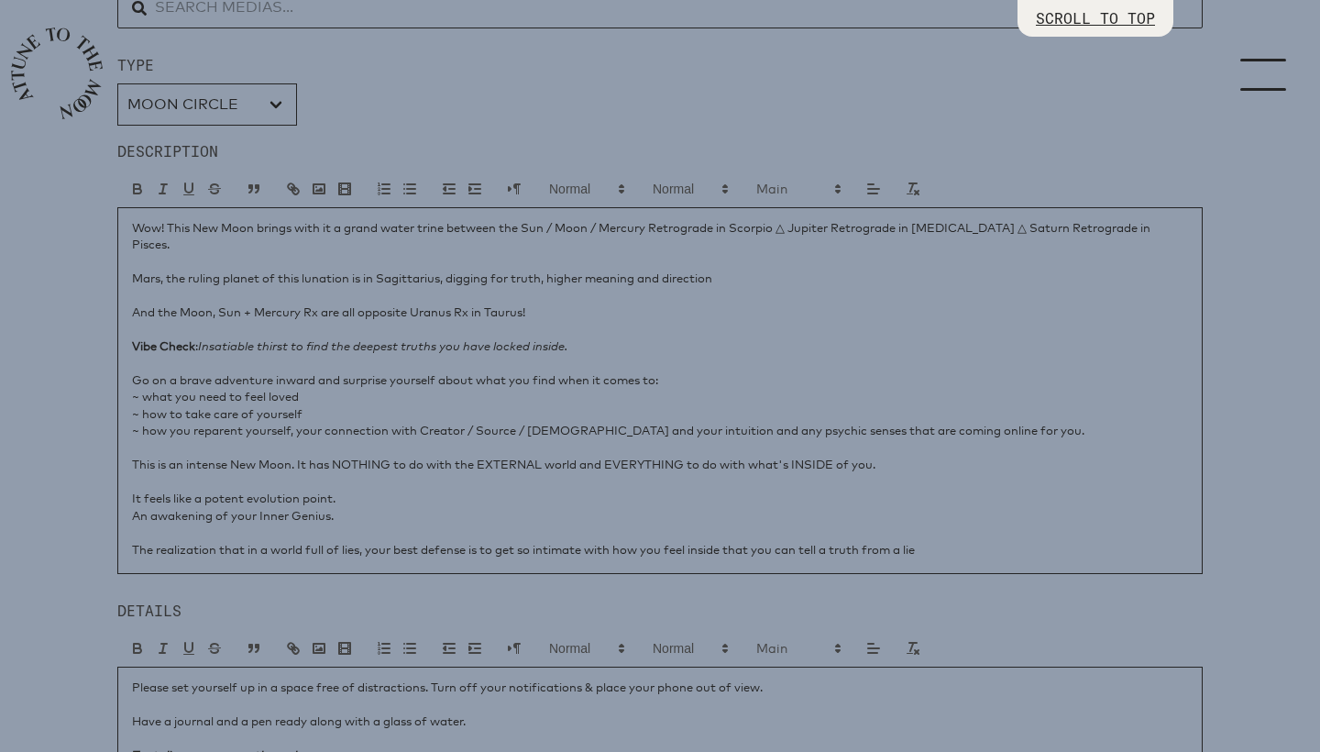
click at [299, 422] on p "~ how you reparent yourself, your connection with Creator / Source / [DEMOGRAPH…" at bounding box center [660, 430] width 1056 height 17
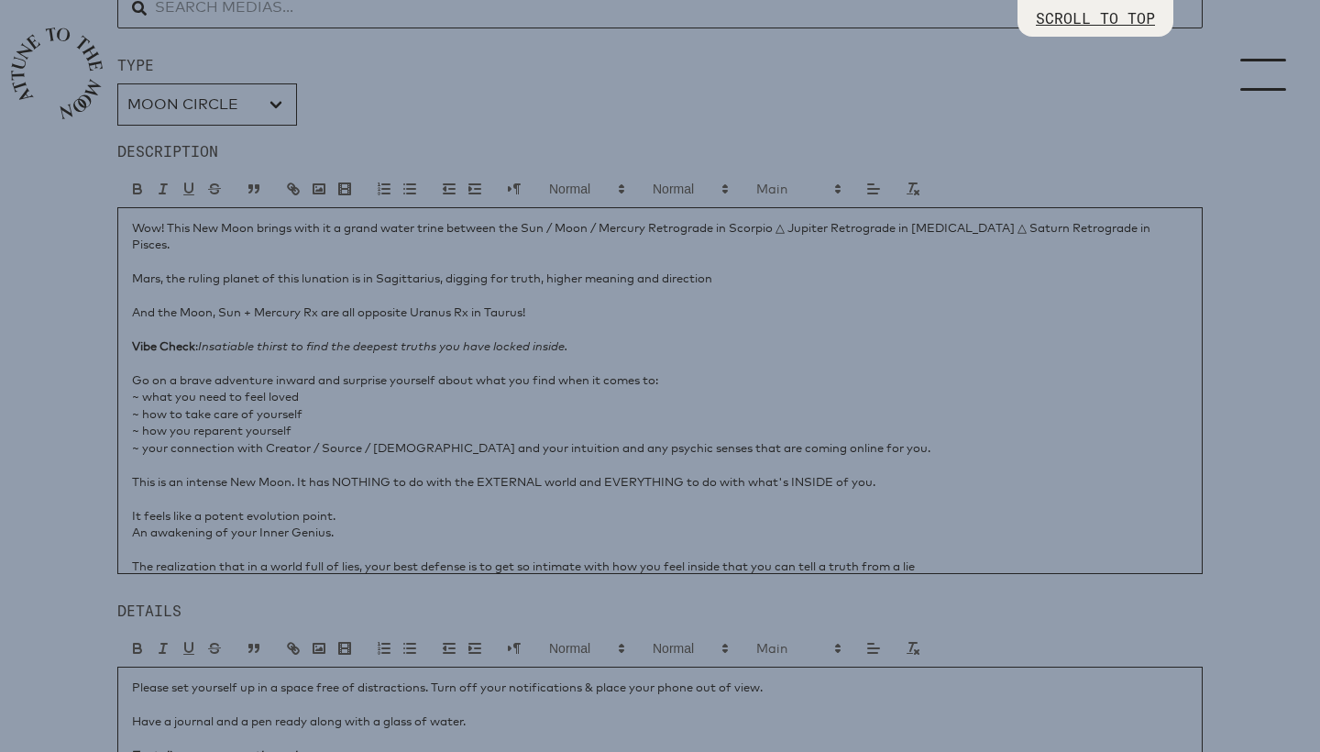
click at [429, 439] on p "~ your connection with Creator / Source / [DEMOGRAPHIC_DATA] and your intuition…" at bounding box center [660, 447] width 1056 height 17
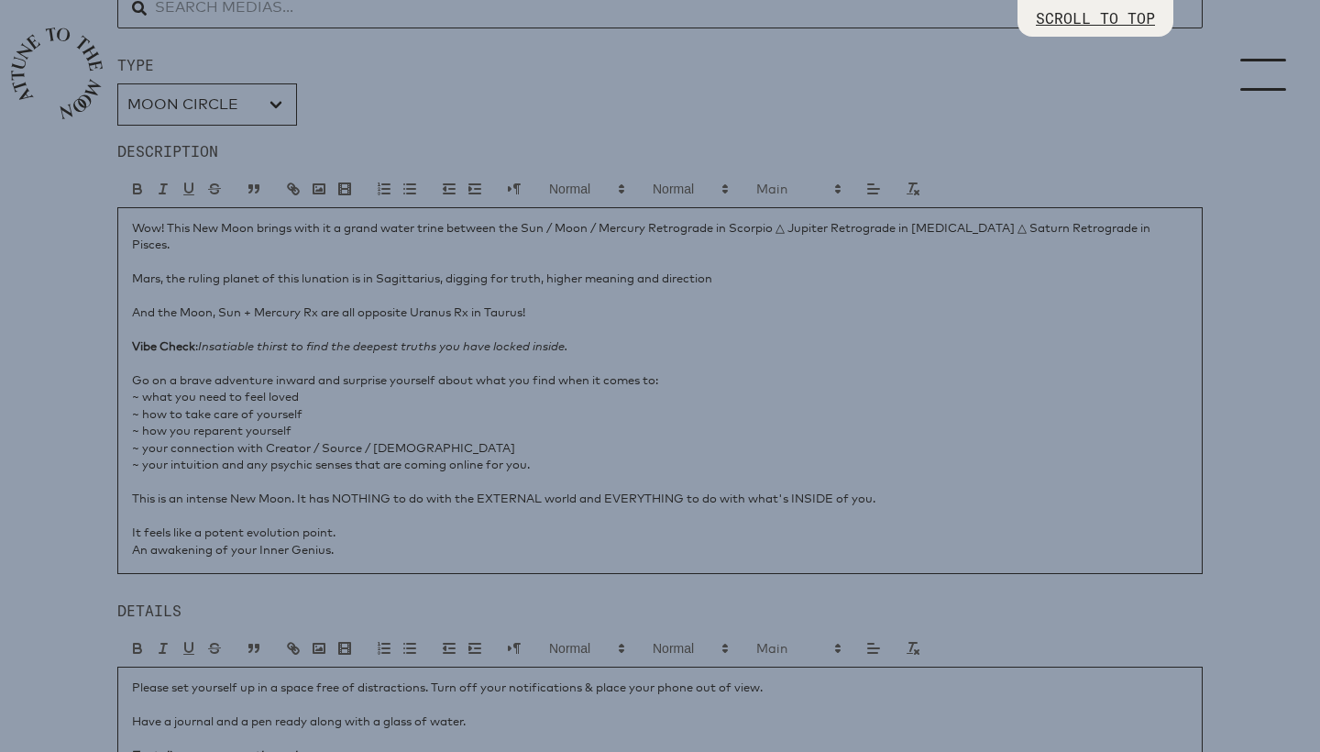
click at [248, 456] on p "~ your intuition and any psychic senses that are coming online for you." at bounding box center [660, 464] width 1056 height 17
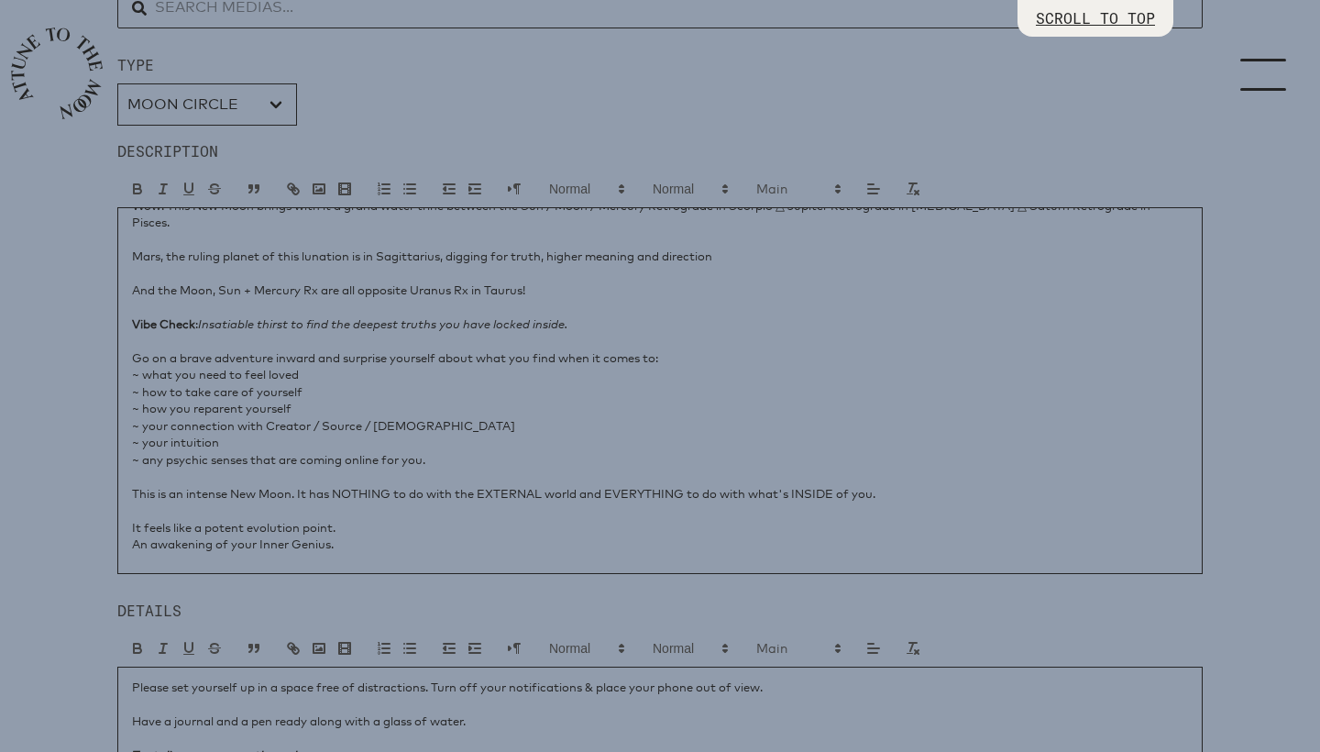
scroll to position [20, 0]
drag, startPoint x: 612, startPoint y: 473, endPoint x: 884, endPoint y: 472, distance: 271.4
click at [884, 487] on p "This is an intense New Moon. It has NOTHING to do with the EXTERNAL world and E…" at bounding box center [660, 495] width 1056 height 17
click at [167, 184] on line "button" at bounding box center [164, 184] width 6 height 0
click at [455, 436] on p "~ your intuition" at bounding box center [660, 444] width 1056 height 17
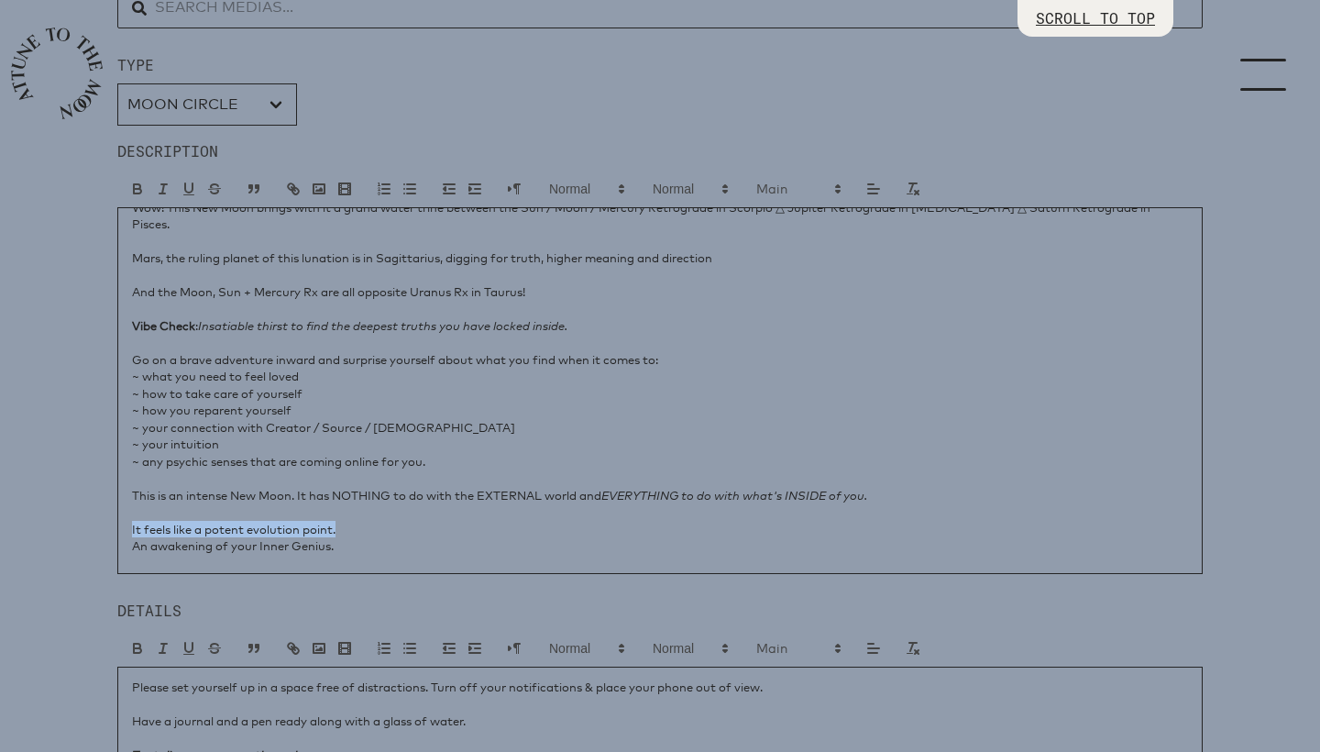
drag, startPoint x: 340, startPoint y: 506, endPoint x: 123, endPoint y: 509, distance: 217.3
click at [123, 509] on div "Wow! This New Moon brings with it a grand water trine between the Sun / Moon / …" at bounding box center [660, 390] width 1086 height 367
click at [414, 521] on p "It feels like a potent evolution point." at bounding box center [660, 529] width 1056 height 17
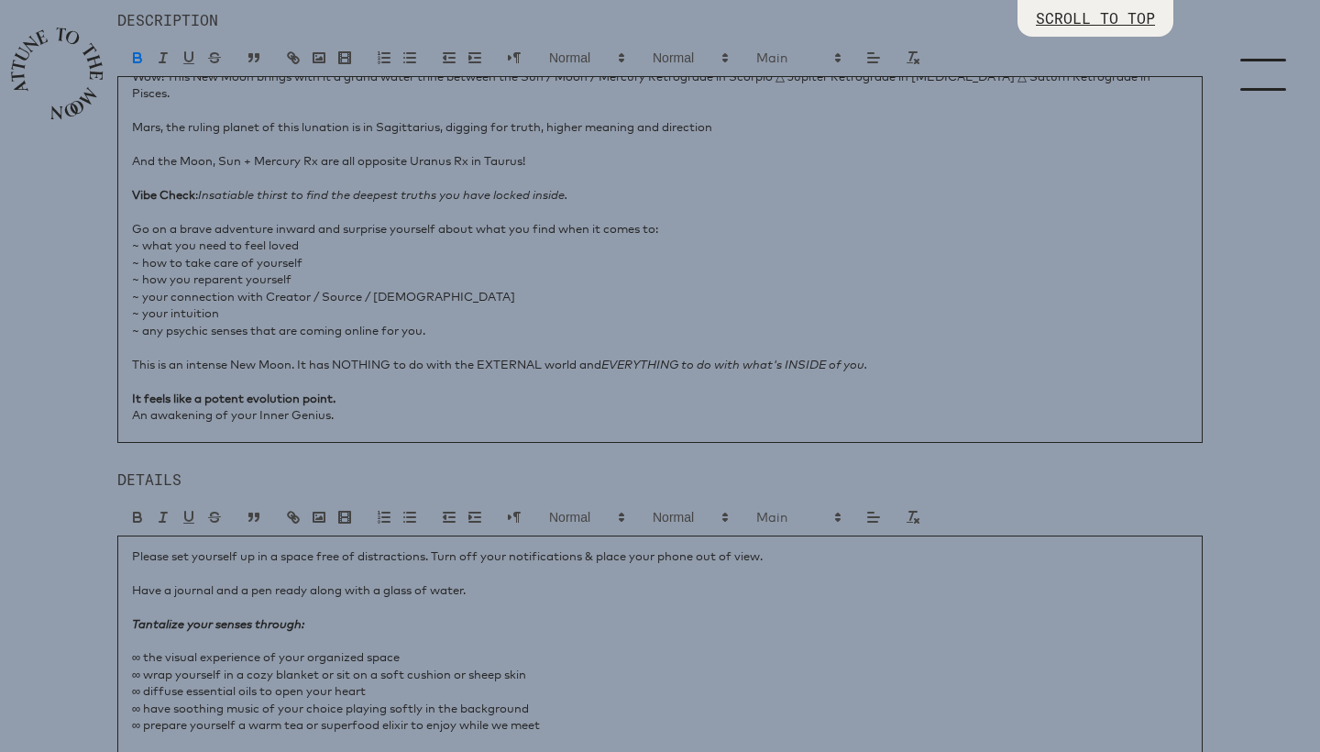
scroll to position [965, 0]
click at [962, 437] on p "The realization that in a world full of lies, your best defense is to get so in…" at bounding box center [660, 445] width 1056 height 17
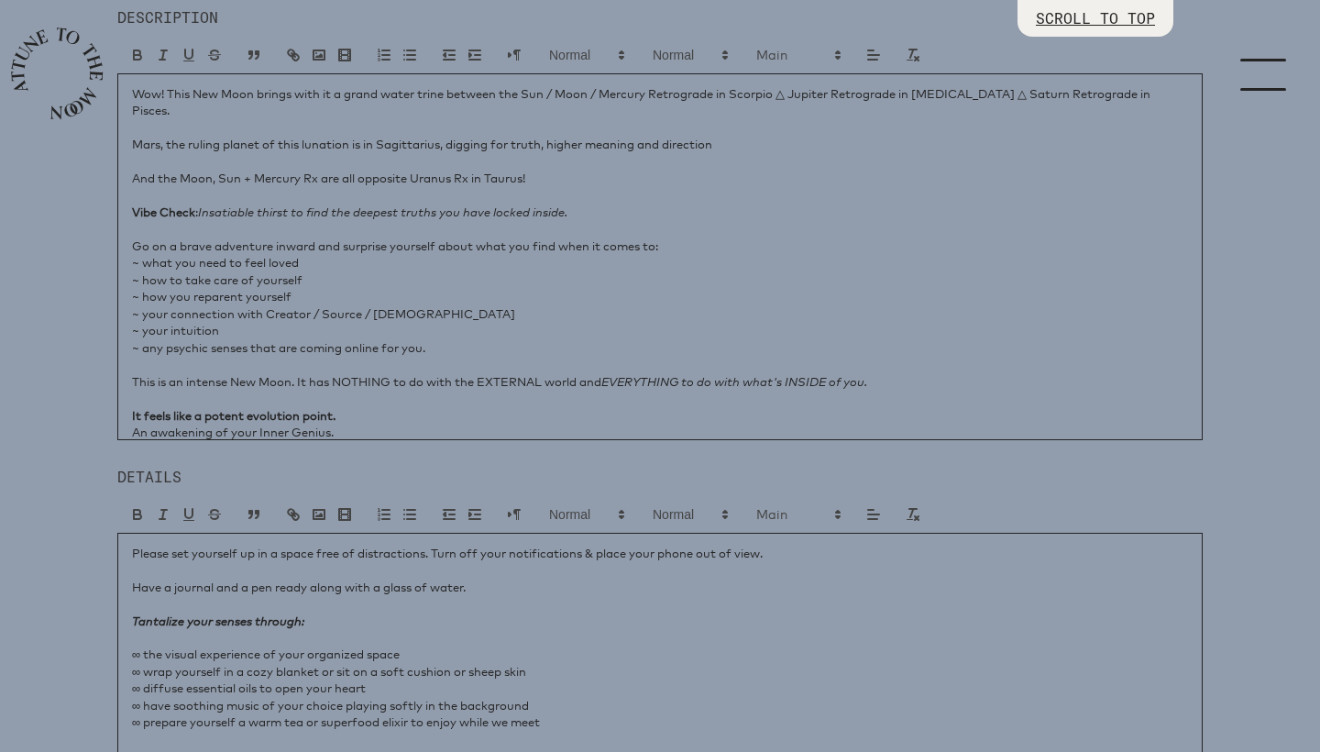
scroll to position [0, 0]
click at [1164, 96] on p "Wow! This New Moon brings with it a grand water trine between the Sun / Moon / …" at bounding box center [660, 102] width 1056 height 34
click at [1033, 97] on p "Wow! This New Moon brings with it a grand water trine between the Sun / Moon / …" at bounding box center [660, 102] width 1056 height 34
click at [1102, 94] on p "Wow! This New Moon brings with it a grand water trine between the Sun / Moon / …" at bounding box center [660, 102] width 1056 height 34
click at [574, 322] on p "~ your intuition" at bounding box center [660, 330] width 1056 height 17
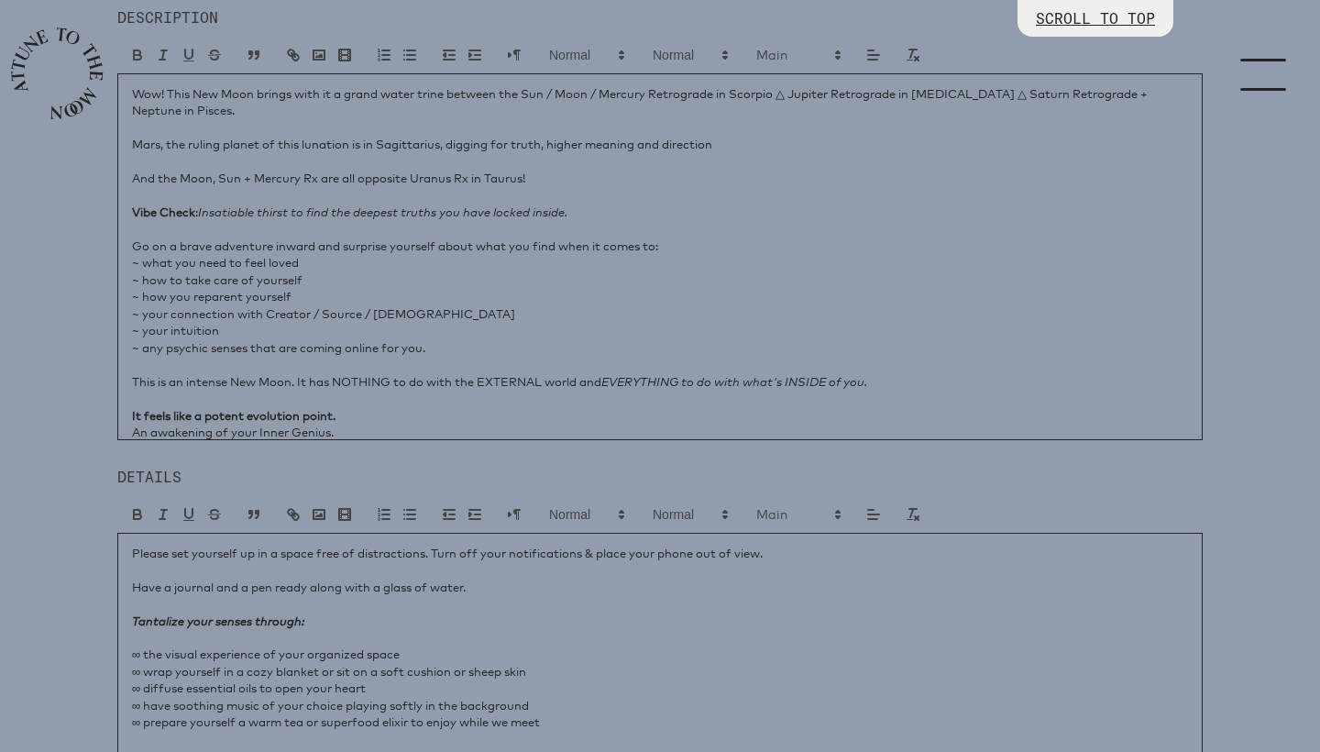
click at [564, 341] on p "~ any psychic senses that are coming online for you." at bounding box center [660, 347] width 1056 height 17
click at [487, 424] on p "An awakening of your Inner Genius." at bounding box center [660, 432] width 1056 height 17
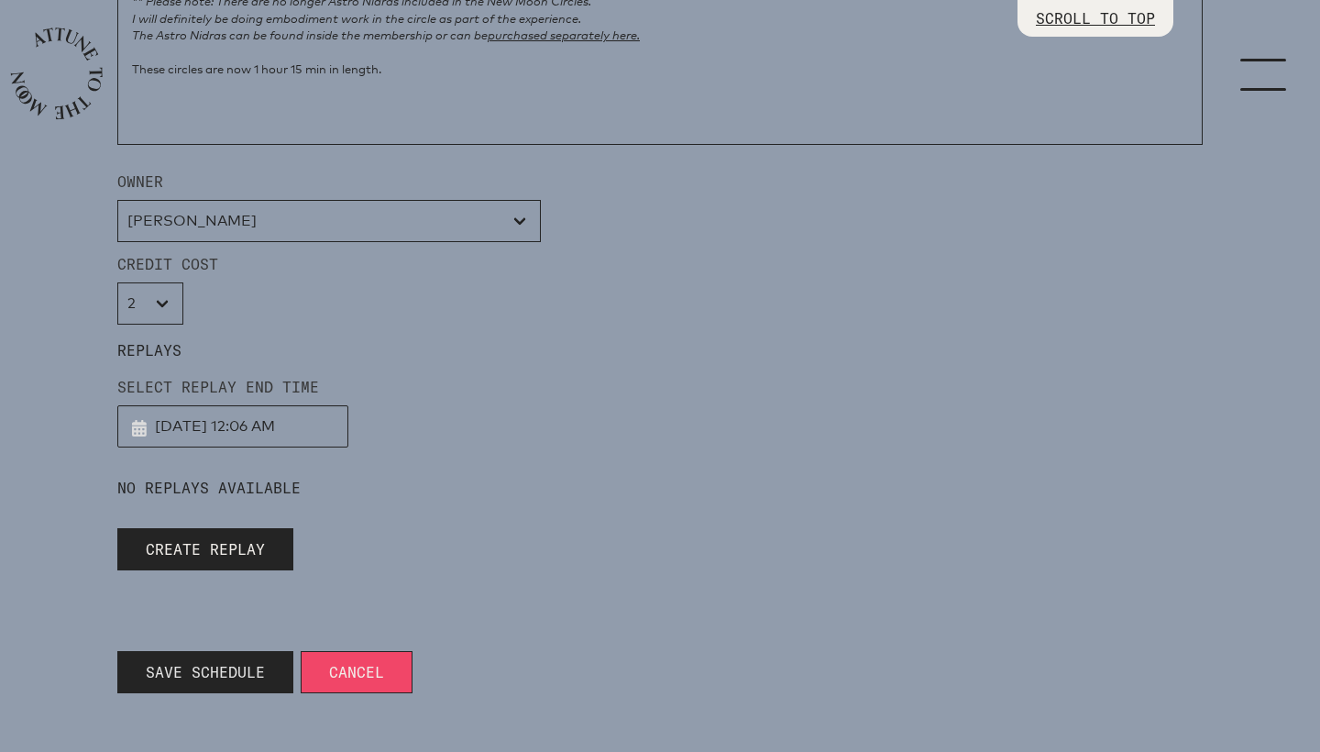
scroll to position [1721, 0]
click at [218, 674] on span "Save Schedule" at bounding box center [205, 672] width 119 height 22
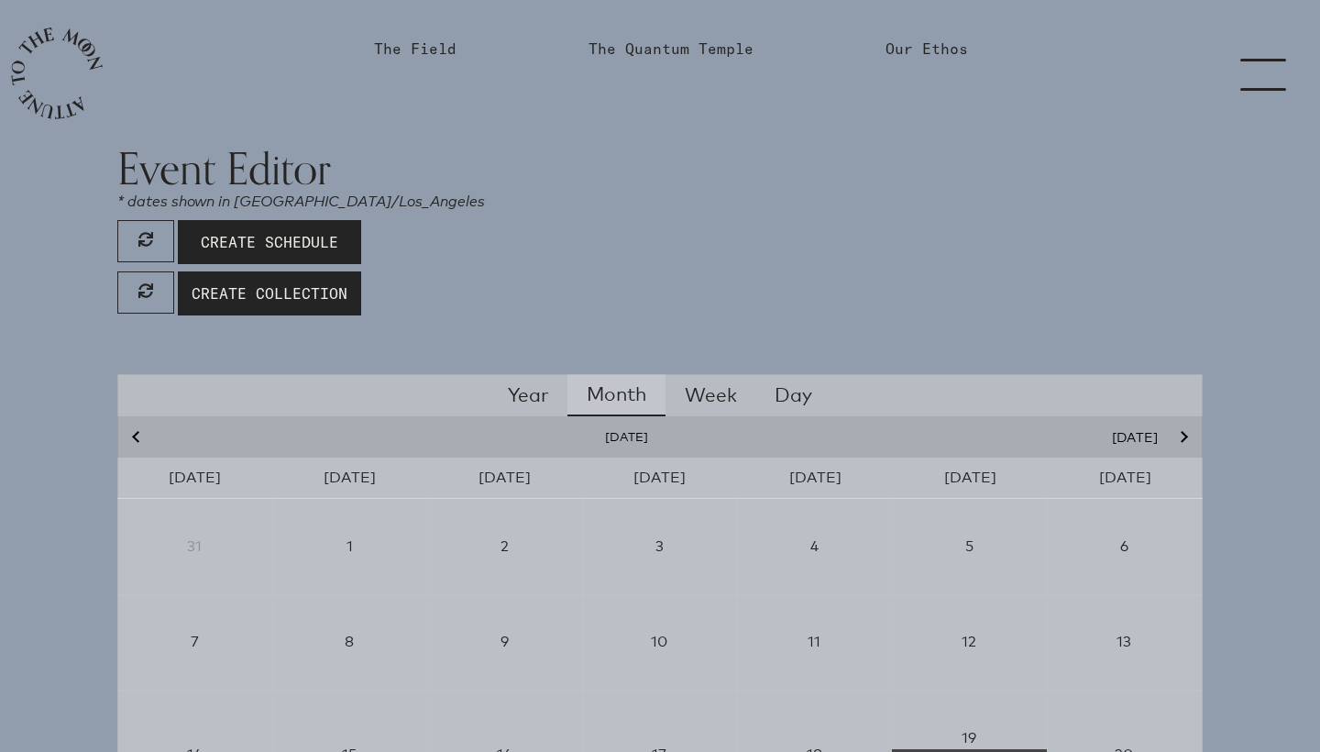
scroll to position [0, 0]
click at [693, 52] on link "The Quantum Temple" at bounding box center [671, 73] width 187 height 147
click at [689, 67] on link "The Quantum Temple" at bounding box center [671, 73] width 165 height 22
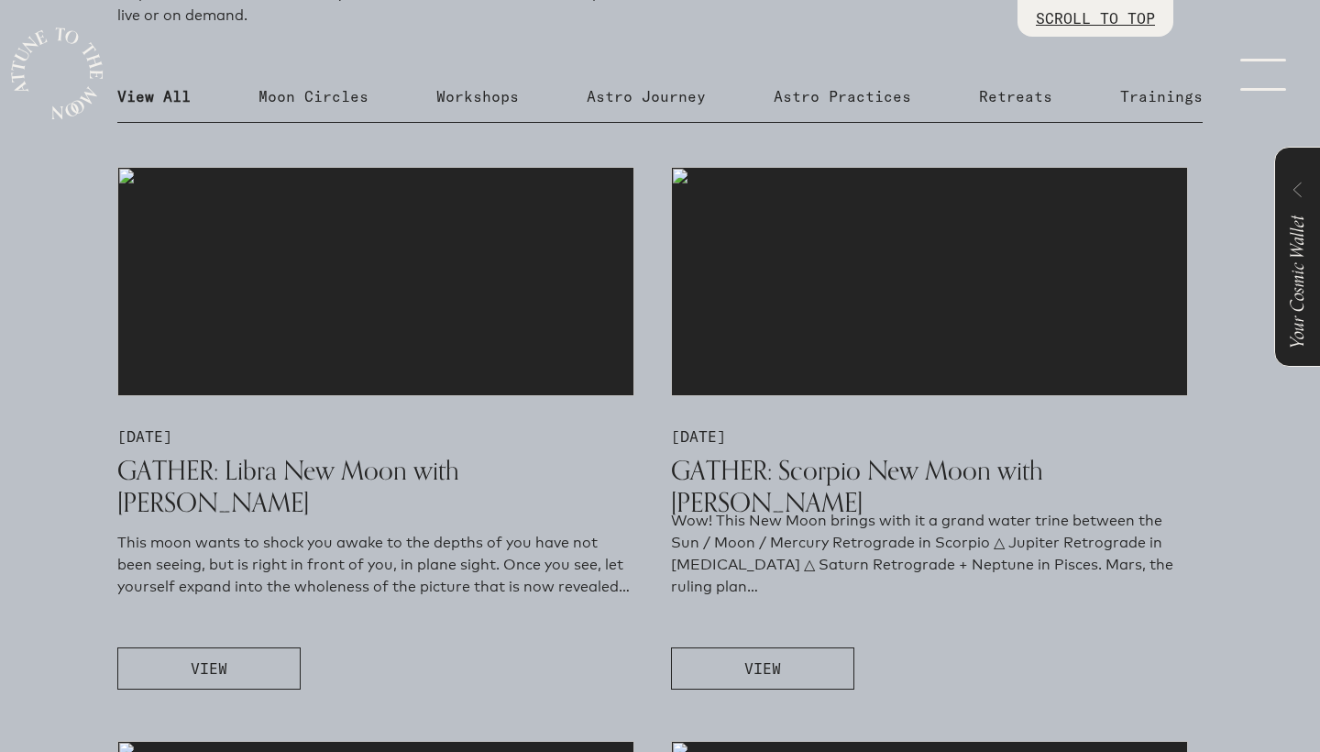
scroll to position [953, 0]
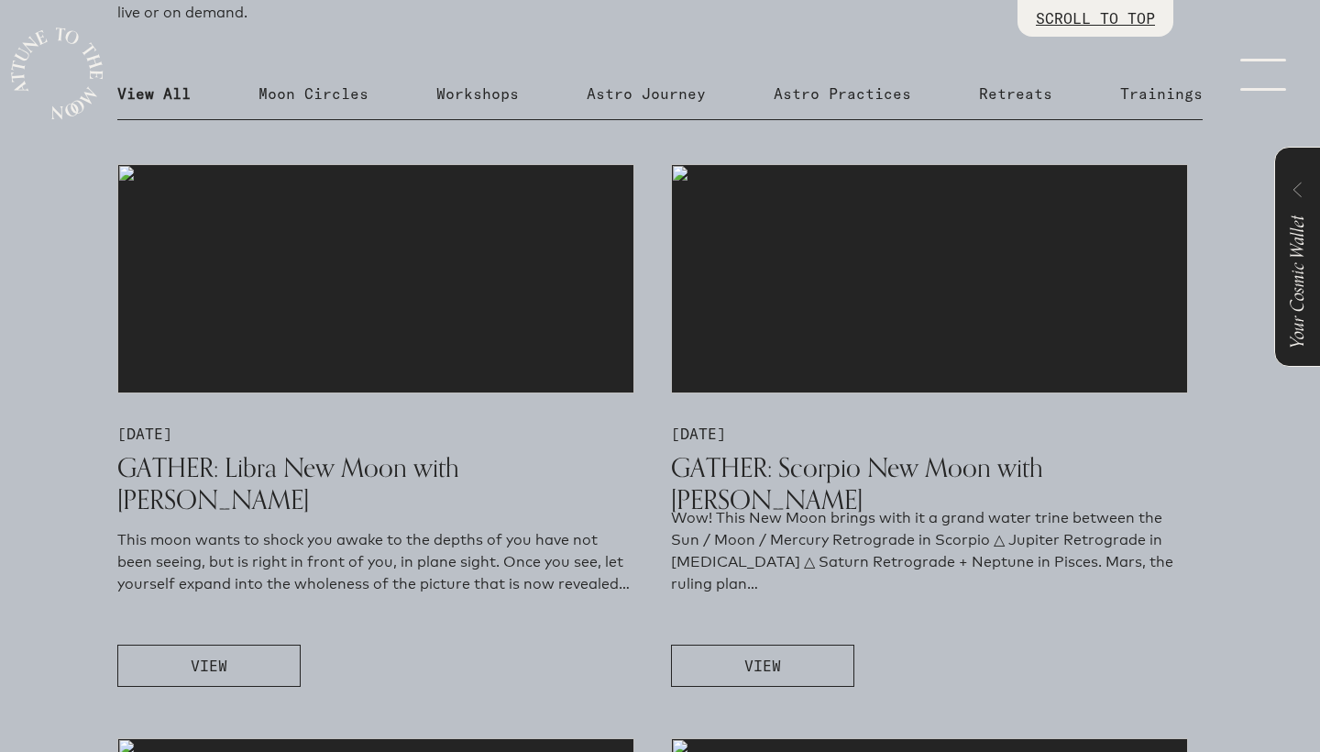
click at [749, 665] on span "VIEW" at bounding box center [763, 666] width 37 height 22
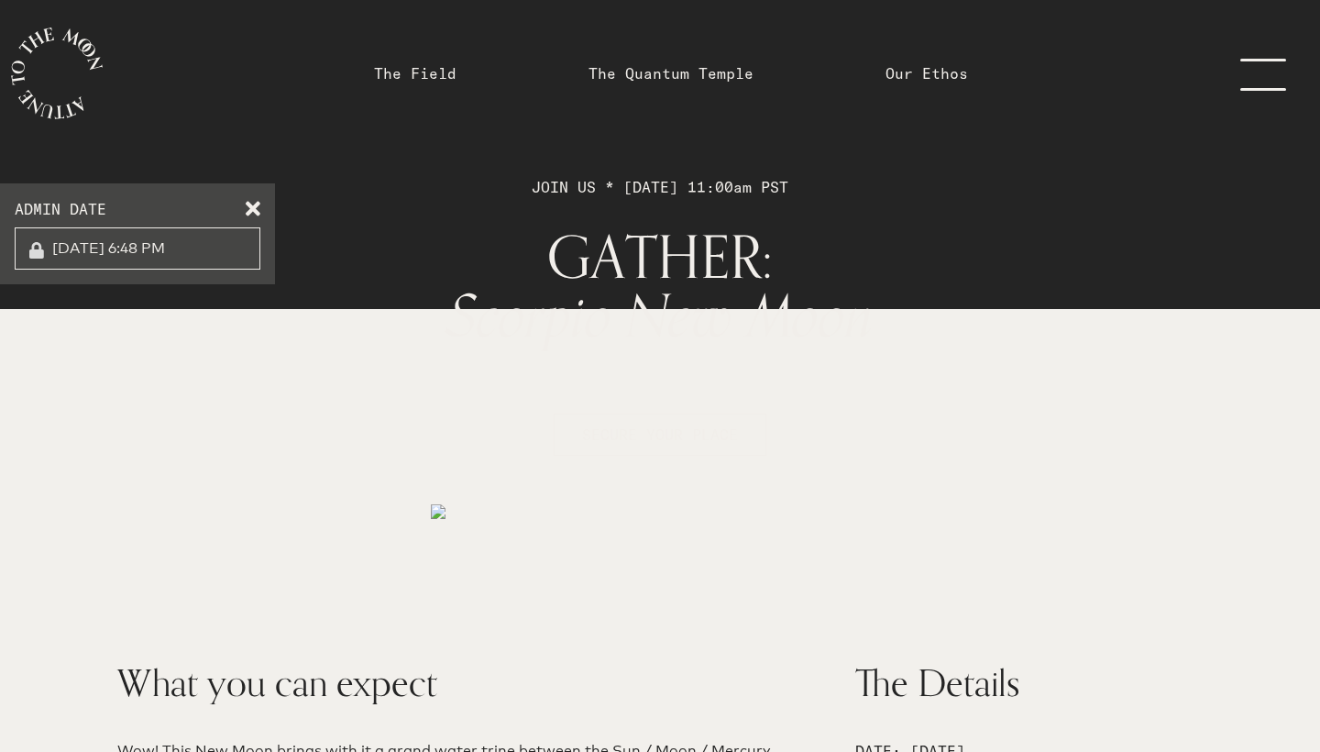
click at [254, 205] on span at bounding box center [253, 205] width 15 height 15
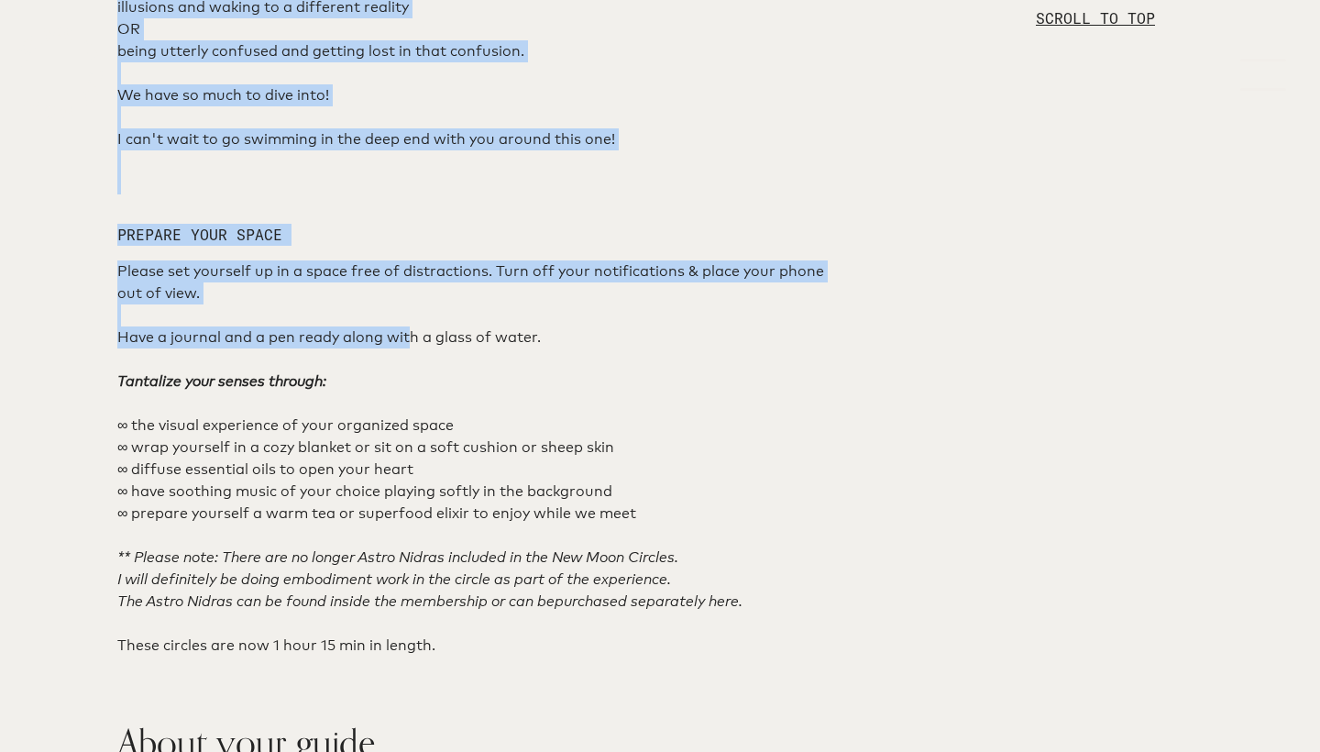
scroll to position [1336, 0]
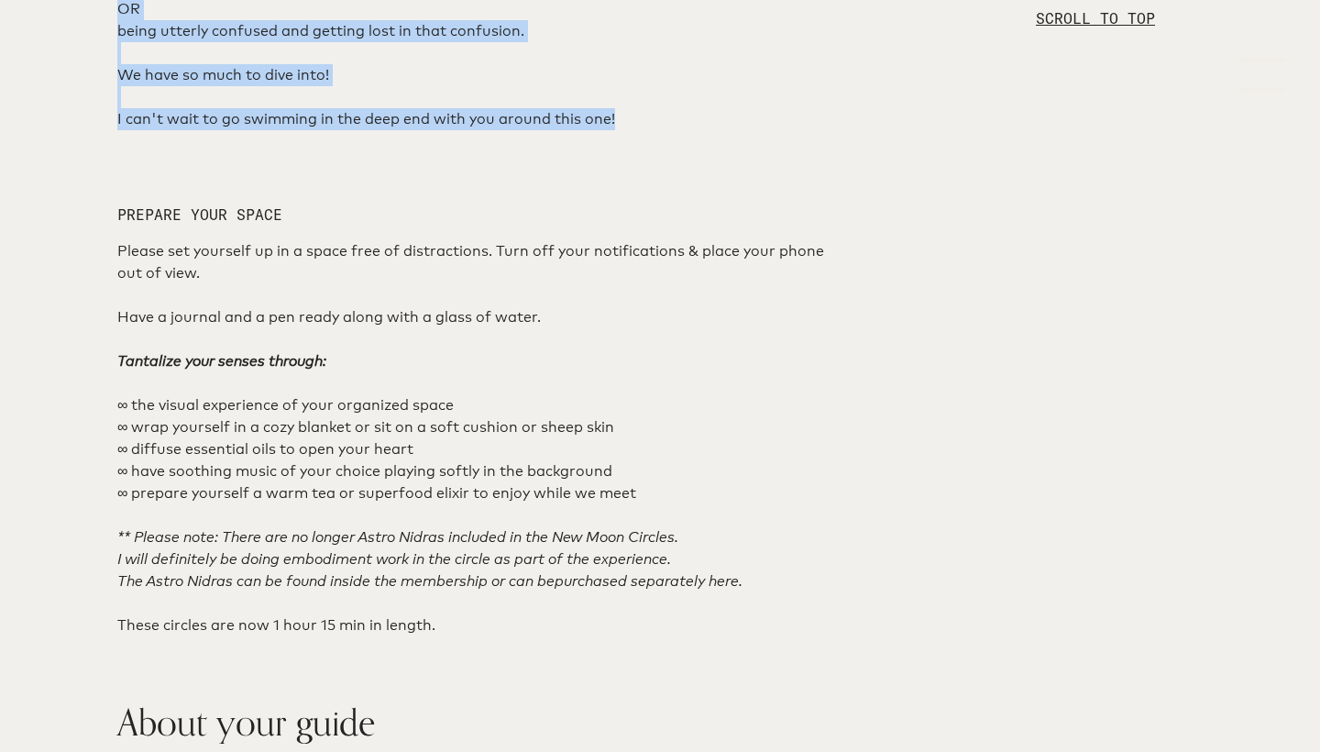
drag, startPoint x: 118, startPoint y: 122, endPoint x: 629, endPoint y: 540, distance: 660.0
copy div "Lor! Ipsu Dol Sita consec adip el s doeiu tempo incid utlabor etd Mag / Aliq / …"
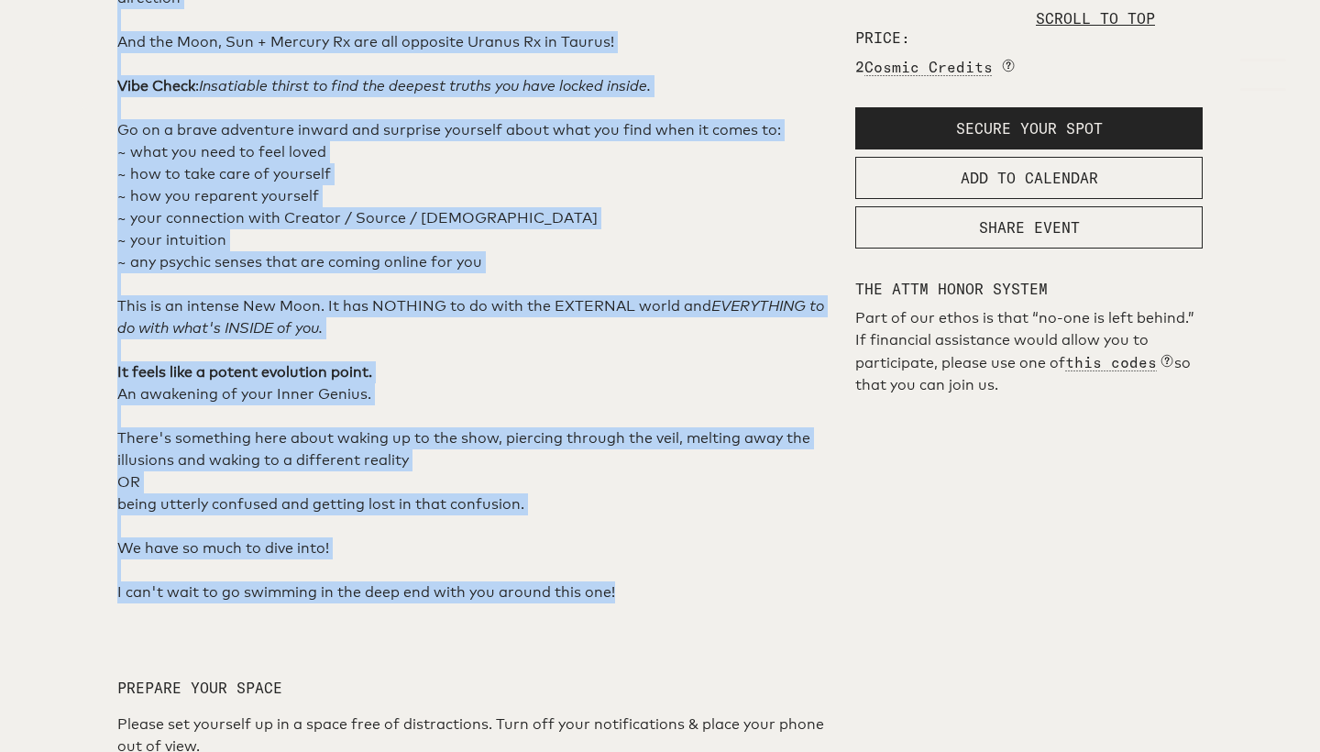
scroll to position [1135, 0]
